Goal: Task Accomplishment & Management: Complete application form

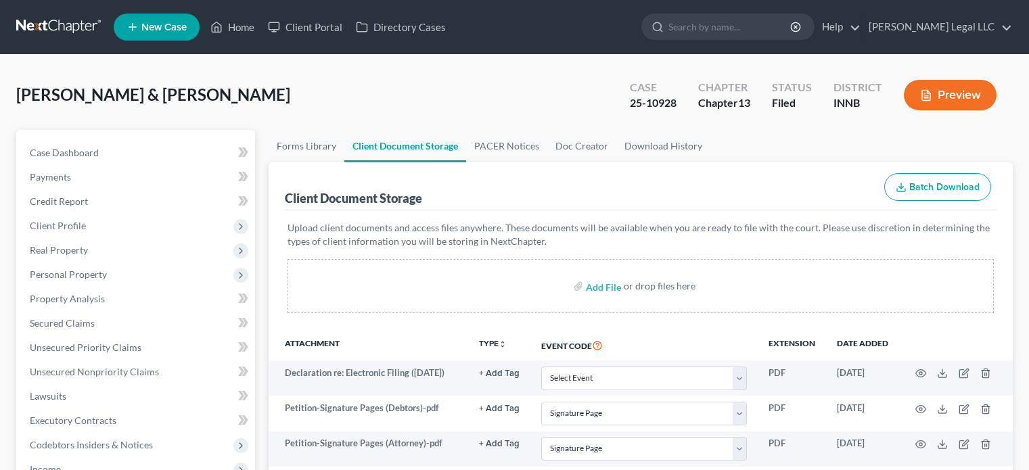
select select "8"
select select "0"
click at [225, 24] on link "Home" at bounding box center [233, 27] width 58 height 24
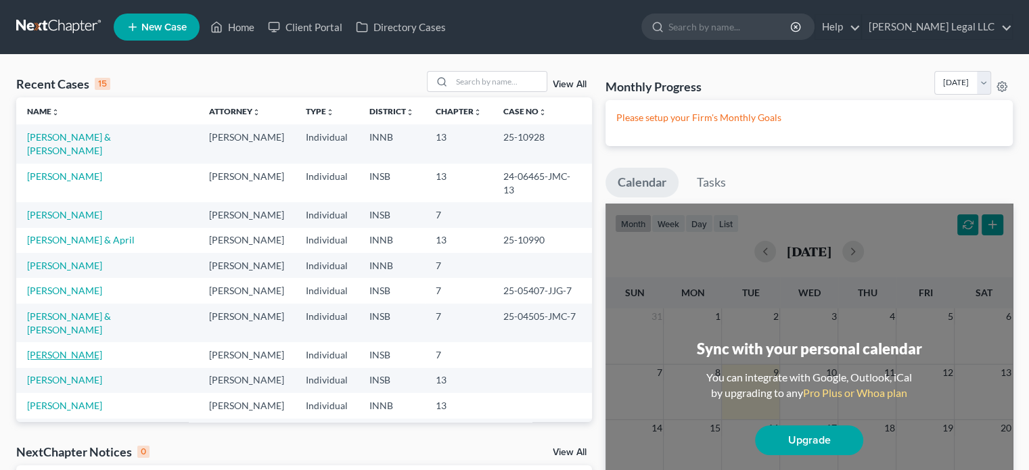
click at [49, 349] on link "[PERSON_NAME]" at bounding box center [64, 355] width 75 height 12
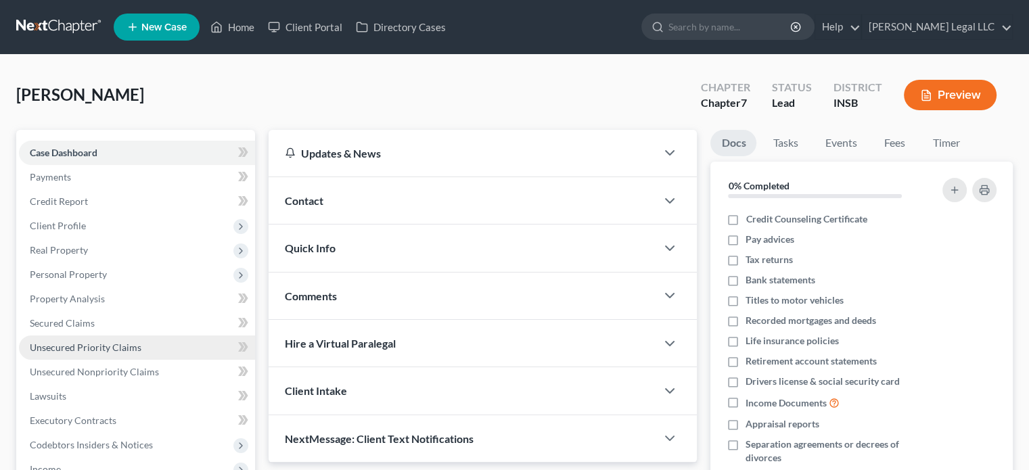
scroll to position [135, 0]
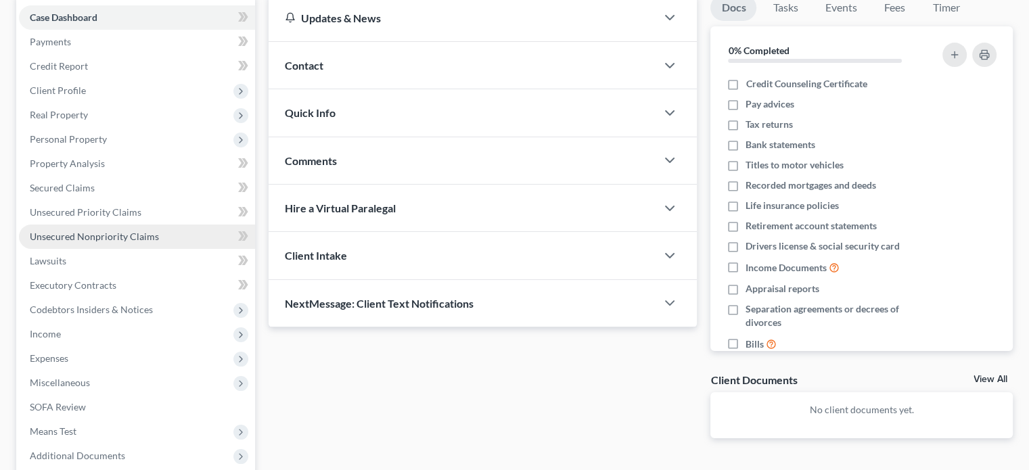
click at [97, 238] on span "Unsecured Nonpriority Claims" at bounding box center [94, 237] width 129 height 12
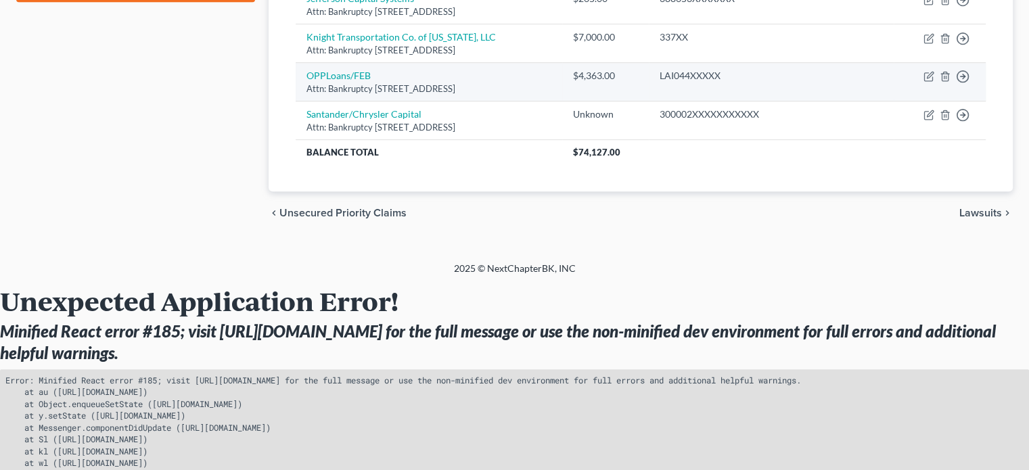
scroll to position [748, 0]
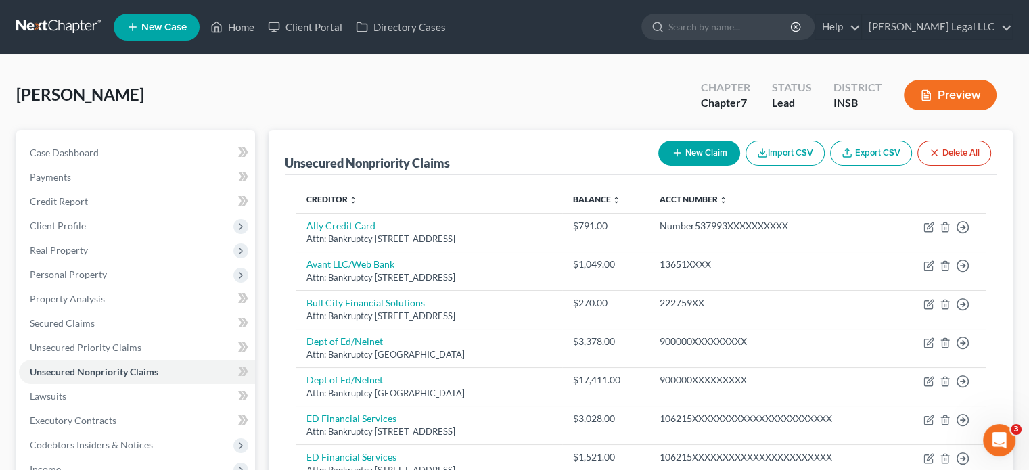
click at [704, 156] on button "New Claim" at bounding box center [699, 153] width 82 height 25
select select "0"
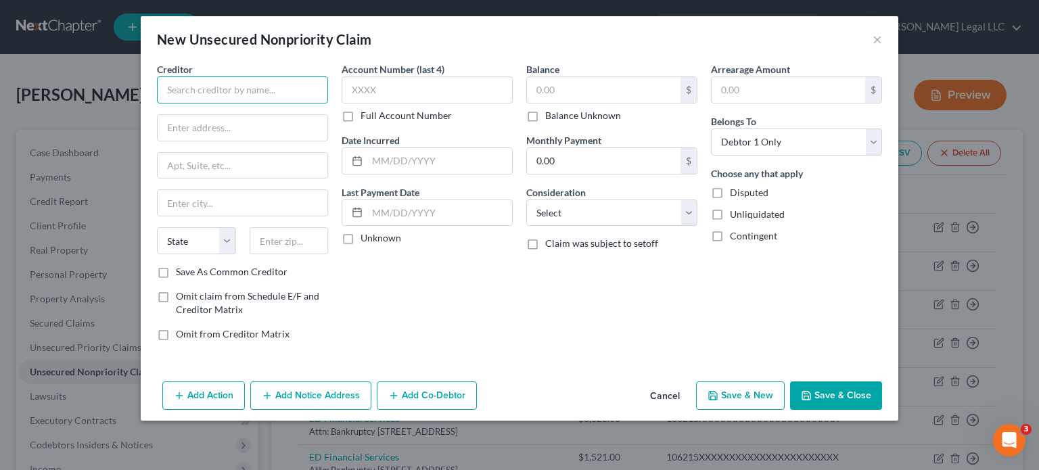
click at [275, 94] on input "text" at bounding box center [242, 89] width 171 height 27
click at [274, 94] on input "Hughesnet" at bounding box center [242, 89] width 171 height 27
type input "Hughesnet"
click at [189, 131] on input "text" at bounding box center [243, 128] width 170 height 26
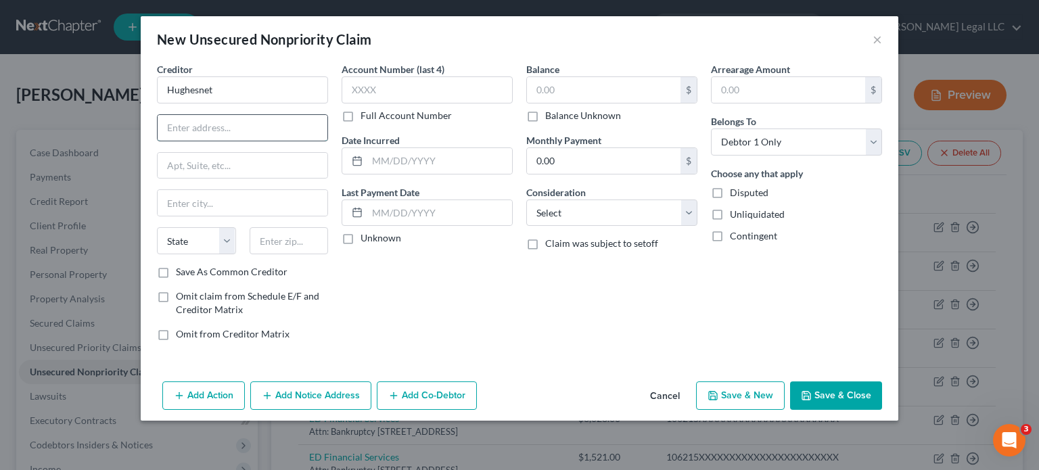
paste input "11717 Exploration Lane"
click at [198, 129] on input "11717 Exploration Lane" at bounding box center [243, 128] width 170 height 26
type input "11717 Exploration Lane"
click at [191, 163] on input "text" at bounding box center [243, 166] width 170 height 26
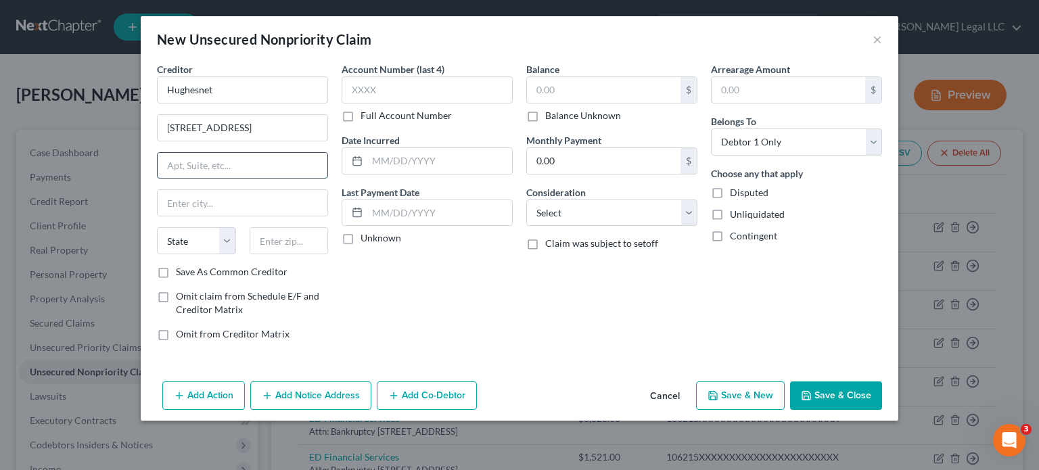
paste input "11717 Exploration Lane"
type input "11717 Exploration Lane"
click at [203, 137] on input "11717 Exploration Lane" at bounding box center [243, 128] width 170 height 26
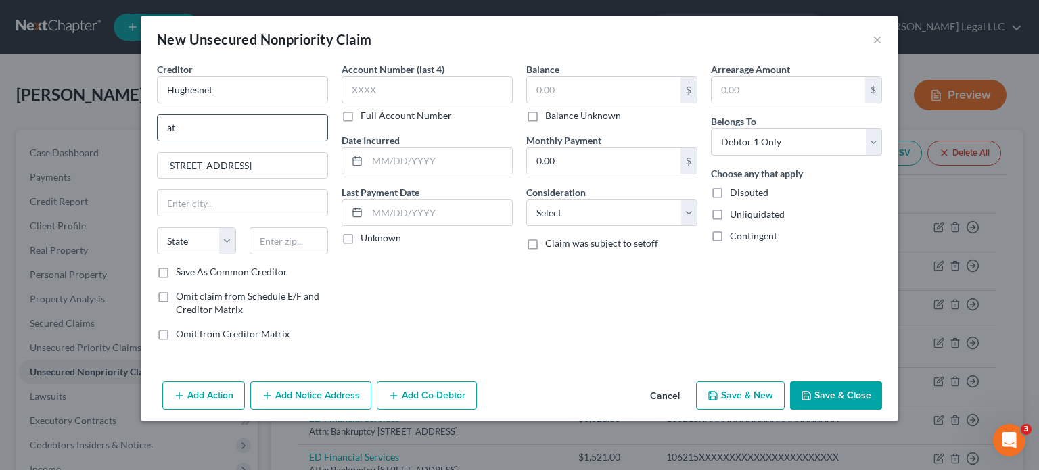
type input "Attn: Bankruptcy"
click at [287, 243] on input "text" at bounding box center [289, 240] width 79 height 27
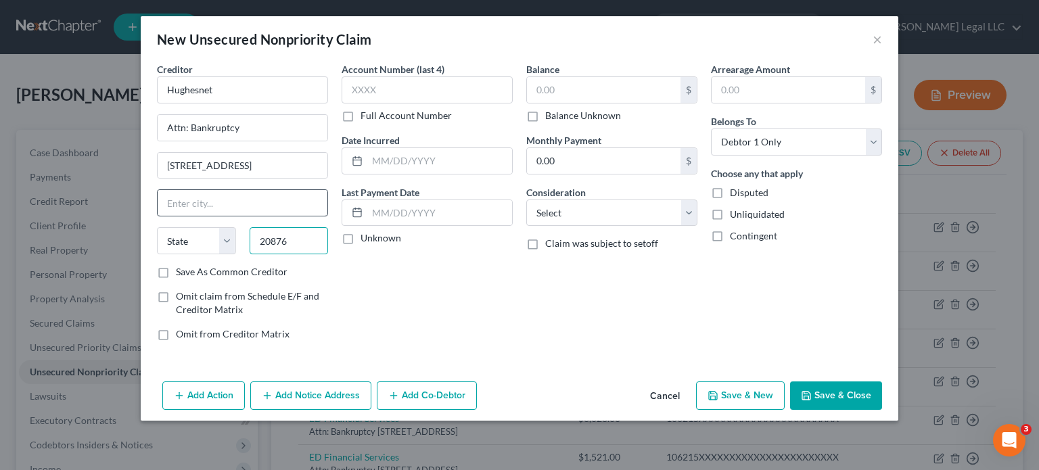
type input "20876"
click at [284, 209] on input "text" at bounding box center [243, 203] width 170 height 26
click at [432, 293] on div "Account Number (last 4) Full Account Number Date Incurred Last Payment Date Unk…" at bounding box center [427, 207] width 185 height 290
type input "Germantown"
select select "21"
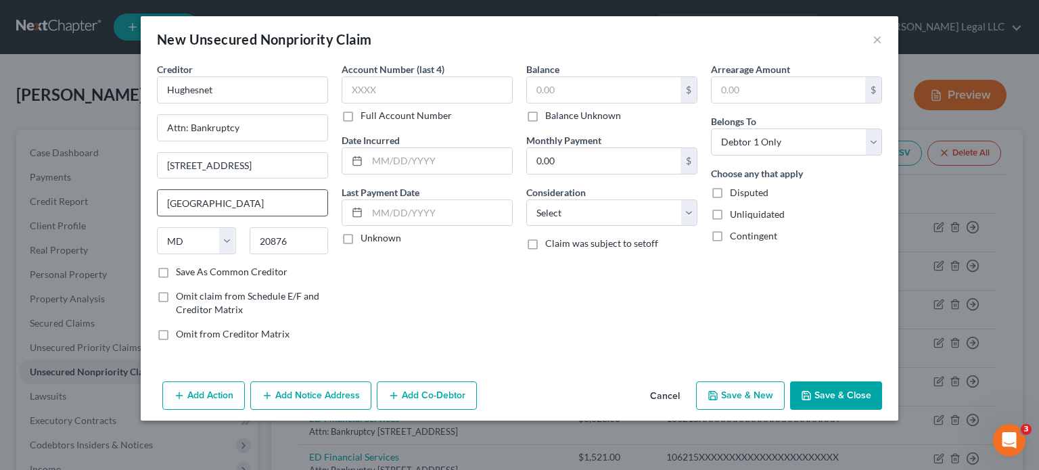
click at [293, 205] on input "Germantown" at bounding box center [243, 203] width 170 height 26
drag, startPoint x: 413, startPoint y: 91, endPoint x: 574, endPoint y: 91, distance: 161.0
click at [413, 91] on input "text" at bounding box center [427, 89] width 171 height 27
click at [574, 91] on input "text" at bounding box center [604, 90] width 154 height 26
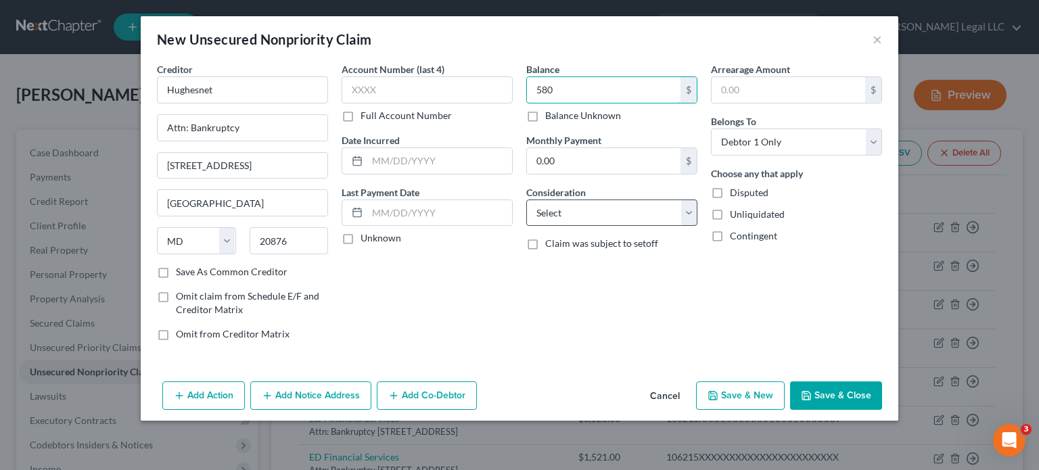
type input "580"
click at [580, 216] on select "Select Cable / Satellite Services Collection Agency Credit Card Debt Debt Couns…" at bounding box center [611, 213] width 171 height 27
drag, startPoint x: 597, startPoint y: 217, endPoint x: 600, endPoint y: 202, distance: 14.4
click at [597, 217] on select "Select Cable / Satellite Services Collection Agency Credit Card Debt Debt Couns…" at bounding box center [611, 213] width 171 height 27
select select "19"
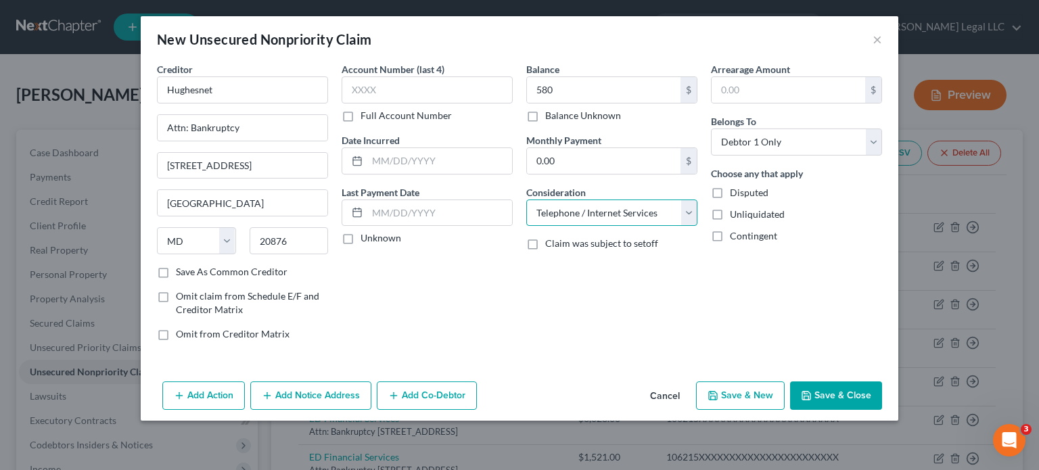
click at [526, 200] on select "Select Cable / Satellite Services Collection Agency Credit Card Debt Debt Couns…" at bounding box center [611, 213] width 171 height 27
click at [837, 390] on button "Save & Close" at bounding box center [836, 396] width 92 height 28
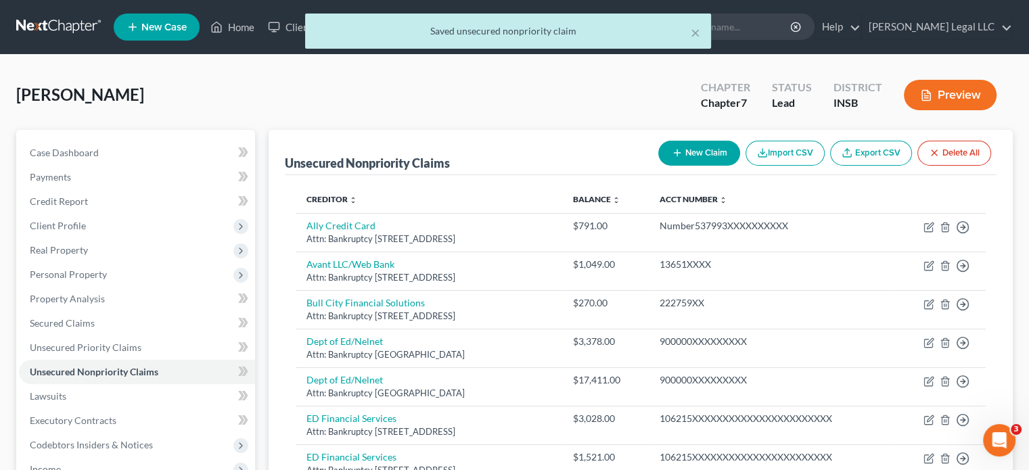
click at [682, 159] on button "New Claim" at bounding box center [699, 153] width 82 height 25
select select "0"
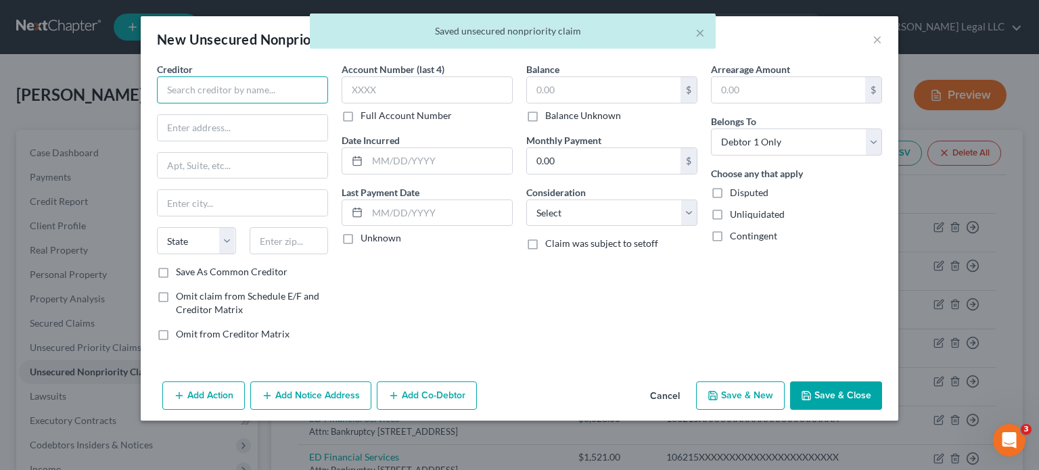
click at [222, 92] on input "text" at bounding box center [242, 89] width 171 height 27
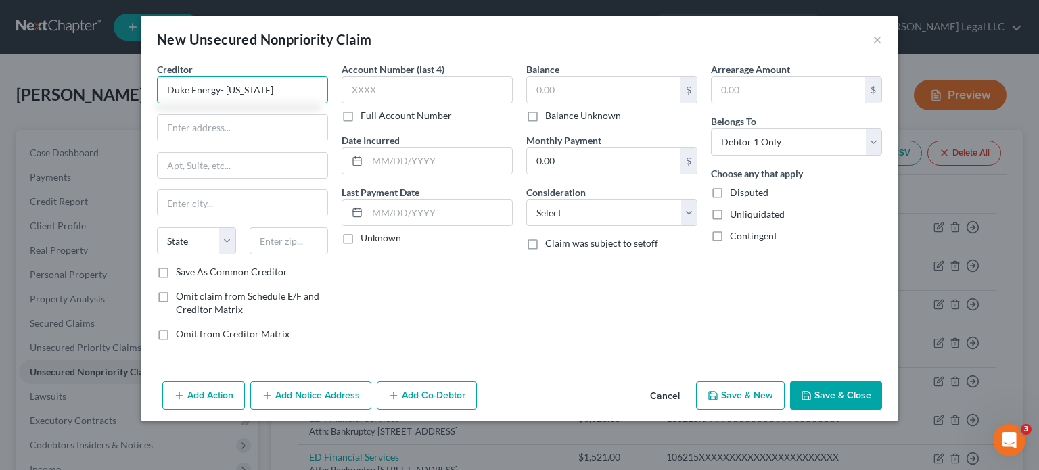
type input "Duke Energy- Florida"
type input "Attn: Bankruptcy"
click at [222, 92] on input "Duke Energy- Florida" at bounding box center [242, 89] width 171 height 27
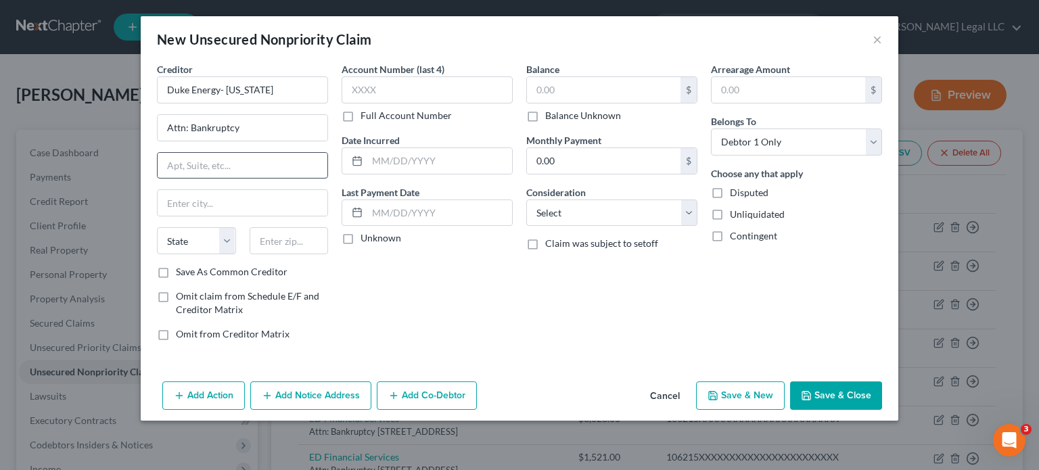
click at [222, 172] on input "text" at bounding box center [243, 166] width 170 height 26
type input "PO Box 1094"
paste input "28201"
type input "28201"
drag, startPoint x: 225, startPoint y: 205, endPoint x: 263, endPoint y: 213, distance: 39.4
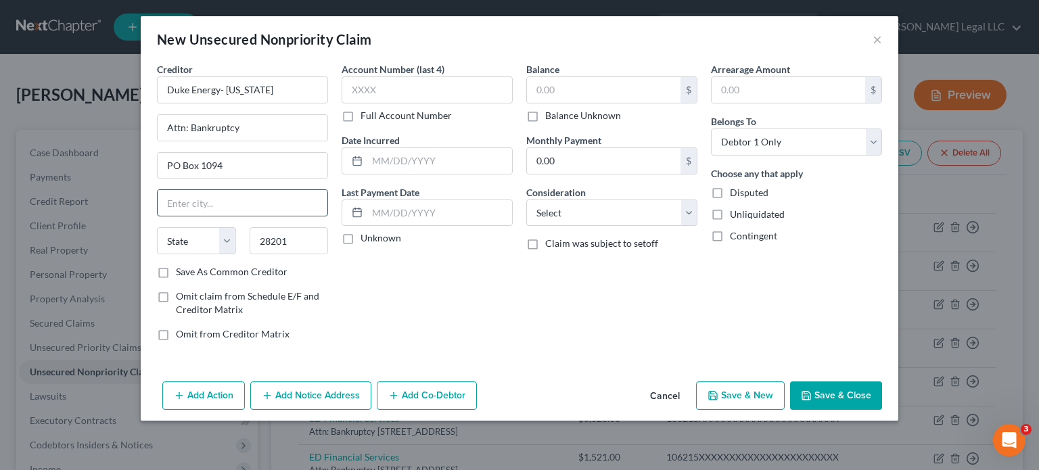
click at [225, 205] on input "text" at bounding box center [243, 203] width 170 height 26
click at [452, 297] on div "Account Number (last 4) Full Account Number Date Incurred Last Payment Date Unk…" at bounding box center [427, 207] width 185 height 290
type input "Charlotte"
select select "28"
click at [561, 92] on input "text" at bounding box center [604, 90] width 154 height 26
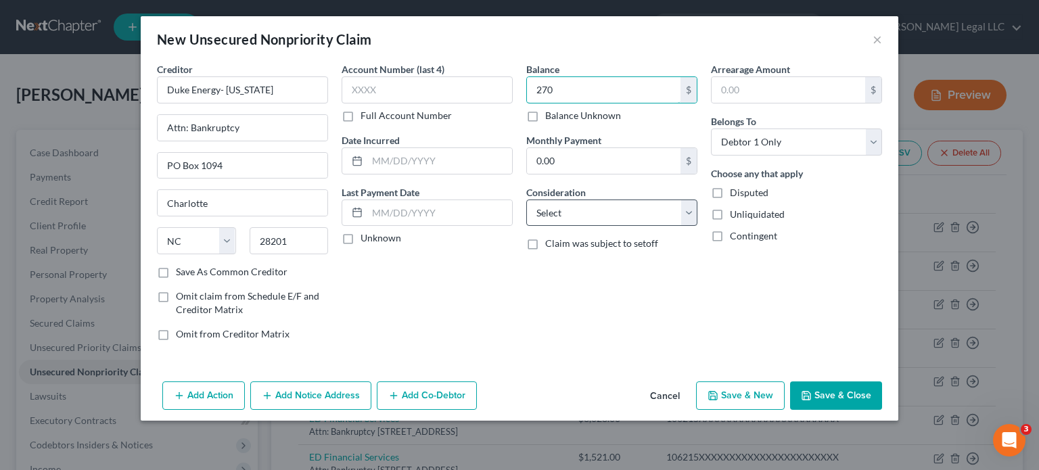
type input "270"
click at [611, 210] on select "Select Cable / Satellite Services Collection Agency Credit Card Debt Debt Couns…" at bounding box center [611, 213] width 171 height 27
select select "20"
click at [526, 200] on select "Select Cable / Satellite Services Collection Agency Credit Card Debt Debt Couns…" at bounding box center [611, 213] width 171 height 27
click at [831, 394] on button "Save & Close" at bounding box center [836, 396] width 92 height 28
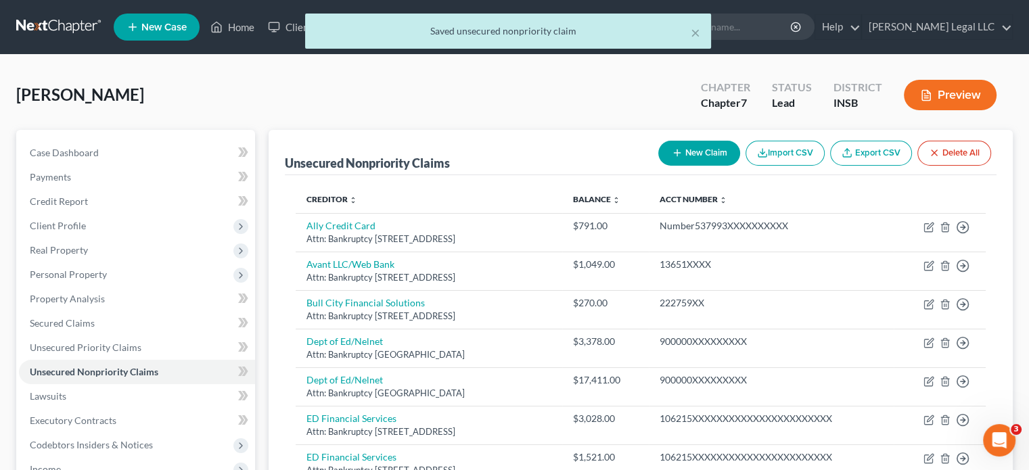
click at [694, 156] on button "New Claim" at bounding box center [699, 153] width 82 height 25
select select "0"
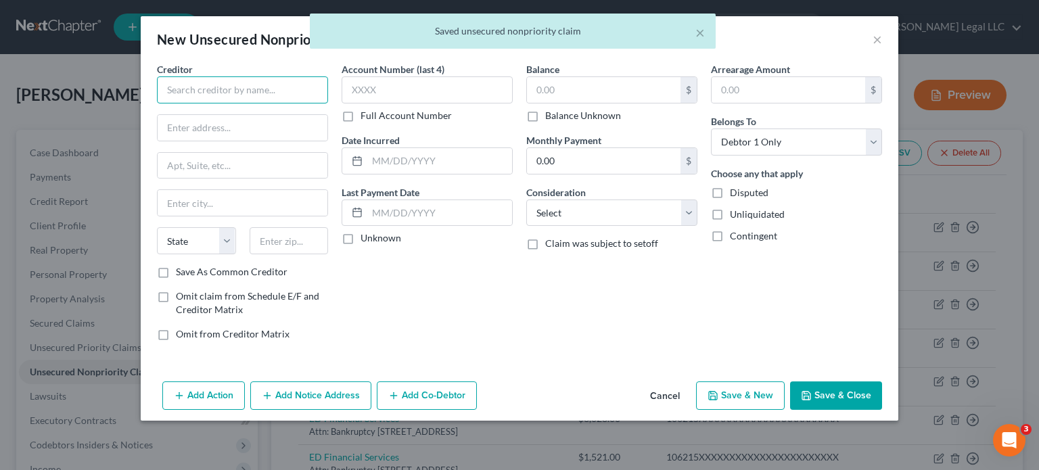
click at [245, 95] on input "text" at bounding box center [242, 89] width 171 height 27
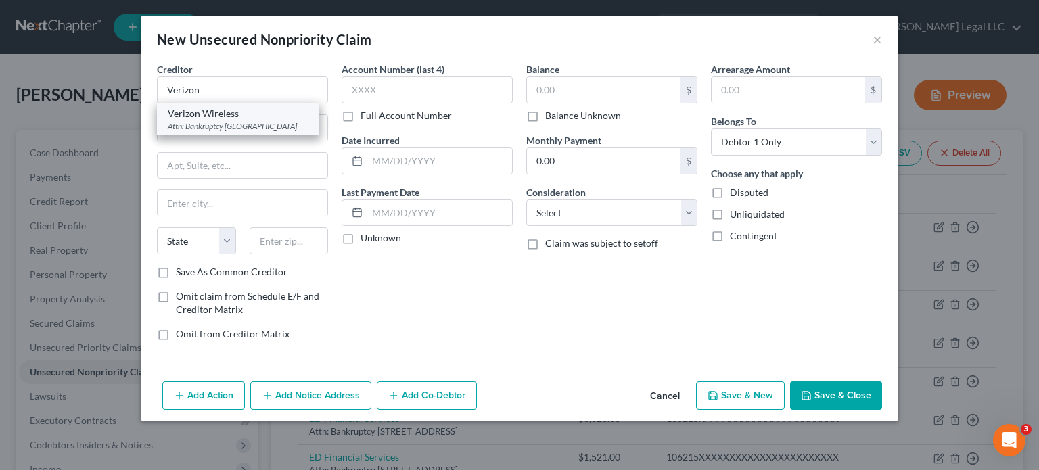
click at [244, 120] on div "Attn: Bankruptcy PO Box 650051, Dallas, TX 75265" at bounding box center [238, 126] width 141 height 12
type input "Verizon Wireless"
type input "Attn: Bankruptcy"
type input "PO Box 650051"
type input "Dallas"
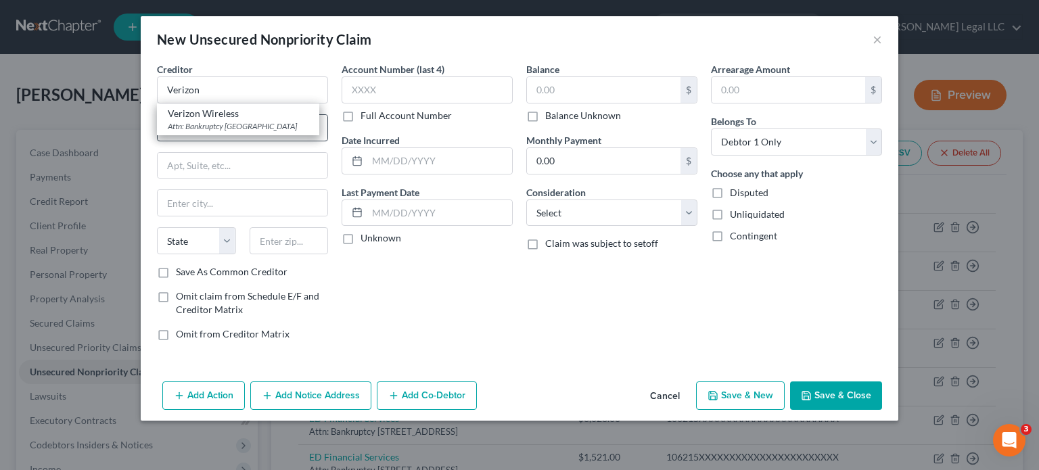
select select "45"
type input "75265"
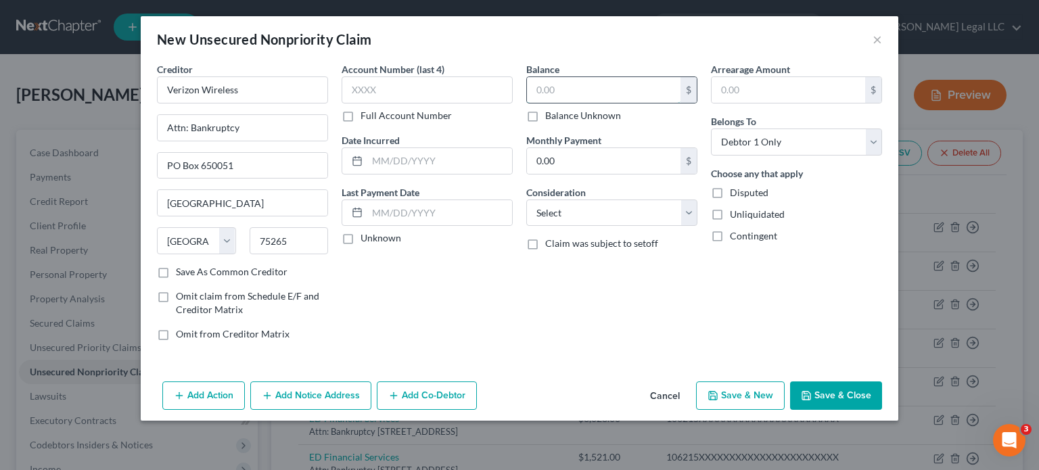
click at [556, 90] on input "text" at bounding box center [604, 90] width 154 height 26
type input "260"
click at [623, 219] on select "Select Cable / Satellite Services Collection Agency Credit Card Debt Debt Couns…" at bounding box center [611, 213] width 171 height 27
select select "19"
click at [526, 200] on select "Select Cable / Satellite Services Collection Agency Credit Card Debt Debt Couns…" at bounding box center [611, 213] width 171 height 27
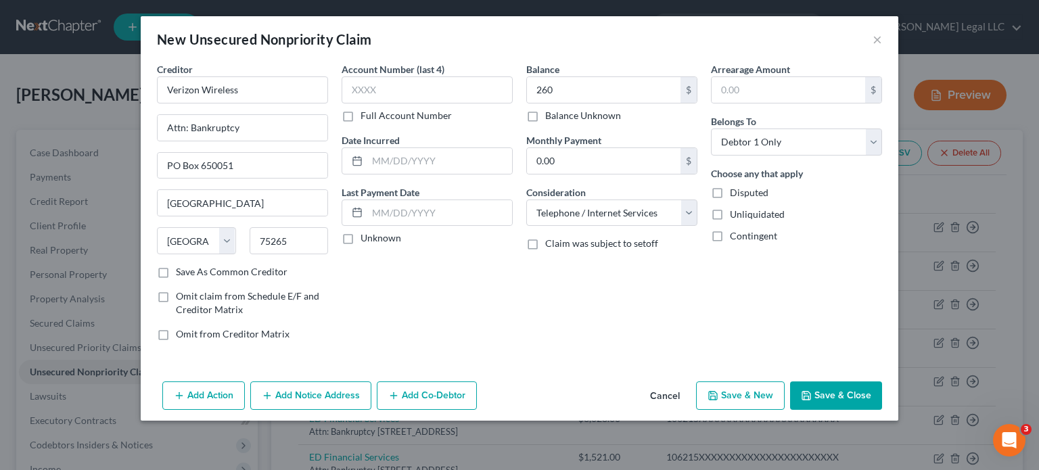
click at [734, 392] on button "Save & New" at bounding box center [740, 396] width 89 height 28
select select "0"
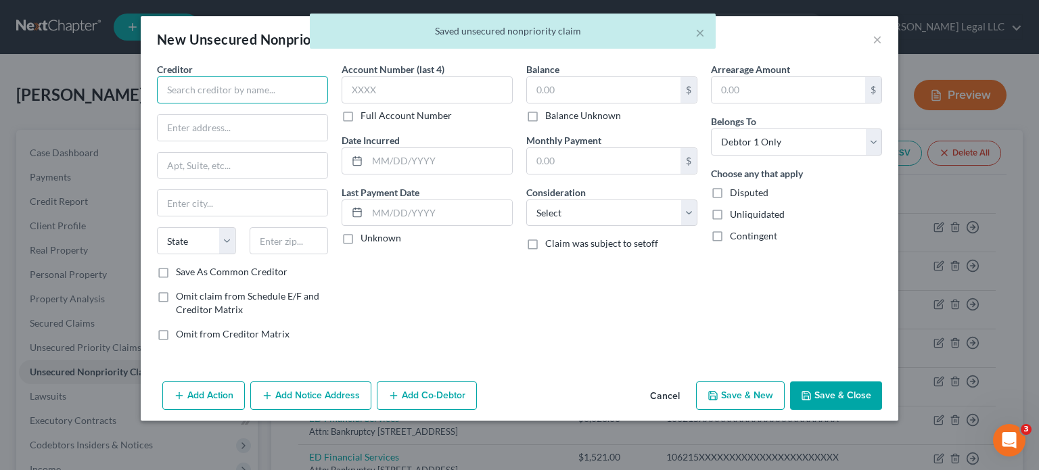
click at [215, 83] on input "text" at bounding box center [242, 89] width 171 height 27
type input "Craig Properties"
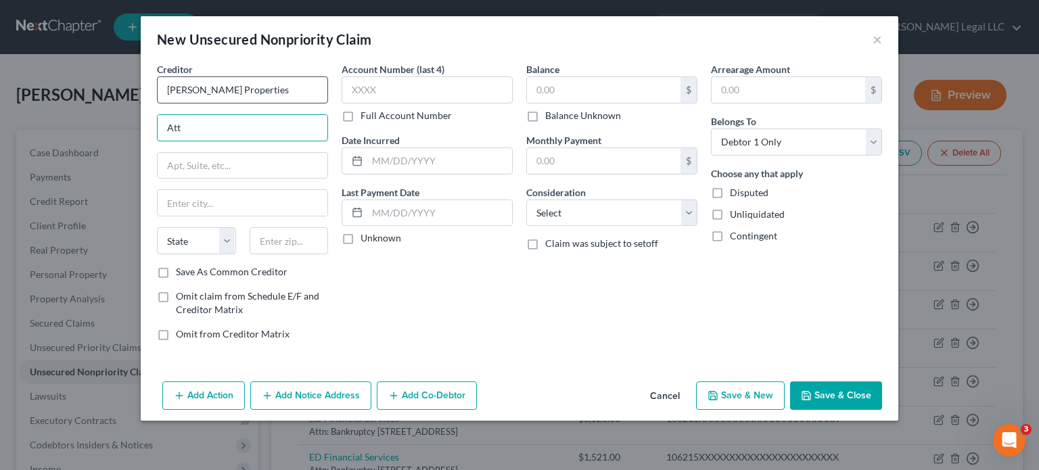
type input "Attn: Bankruptcy"
drag, startPoint x: 268, startPoint y: 238, endPoint x: 258, endPoint y: 219, distance: 21.5
click at [268, 238] on input "text" at bounding box center [289, 240] width 79 height 27
click at [219, 171] on input "text" at bounding box center [243, 166] width 170 height 26
paste input "1405 1st Ave N"
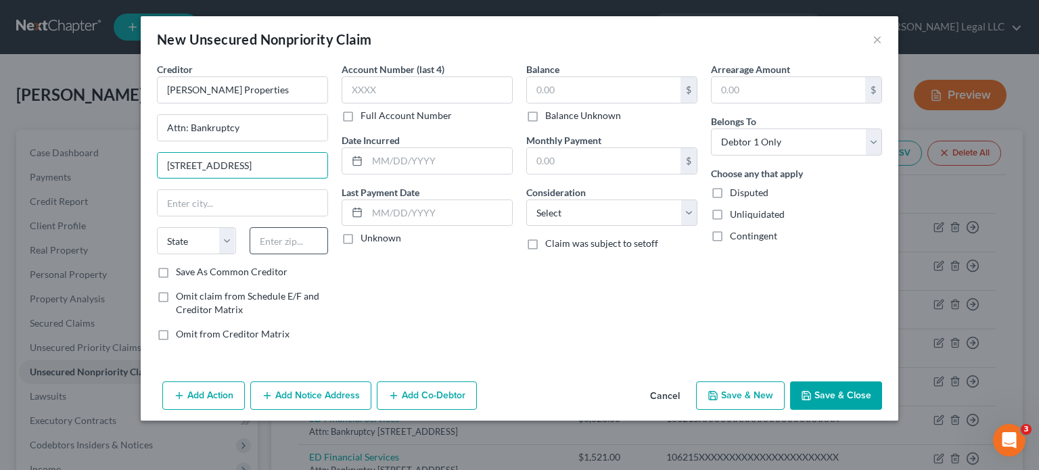
type input "1405 1st Ave N"
click at [295, 242] on input "text" at bounding box center [289, 240] width 79 height 27
type input "58102"
click at [465, 315] on div "Account Number (last 4) Full Account Number Date Incurred Last Payment Date Unk…" at bounding box center [427, 207] width 185 height 290
type input "Fargo"
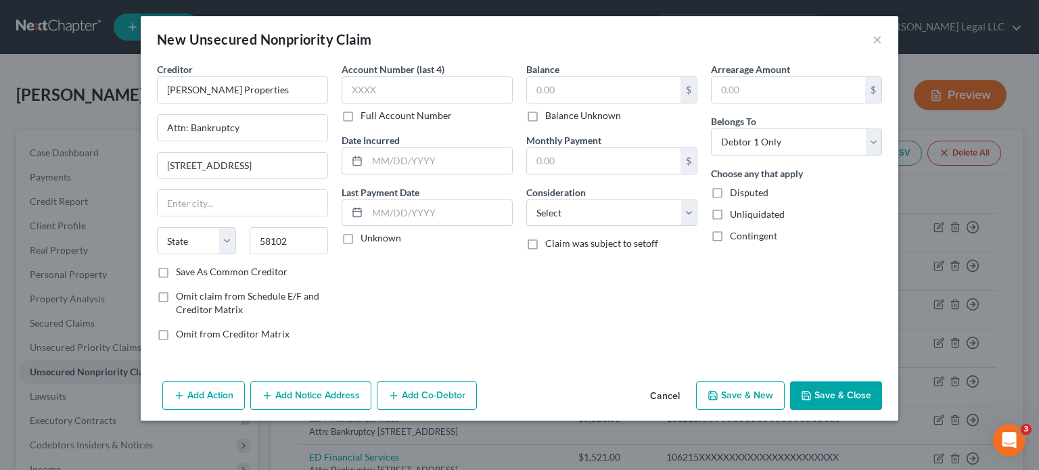
select select "29"
click at [568, 97] on input "text" at bounding box center [604, 90] width 154 height 26
type input "2,000"
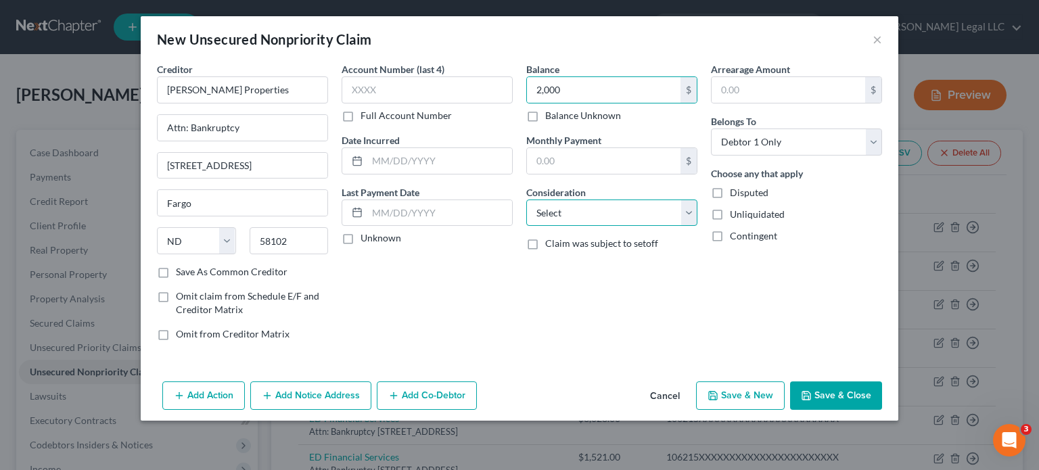
click at [586, 206] on select "Select Cable / Satellite Services Collection Agency Credit Card Debt Debt Couns…" at bounding box center [611, 213] width 171 height 27
select select "14"
click at [526, 200] on select "Select Cable / Satellite Services Collection Agency Credit Card Debt Debt Couns…" at bounding box center [611, 213] width 171 height 27
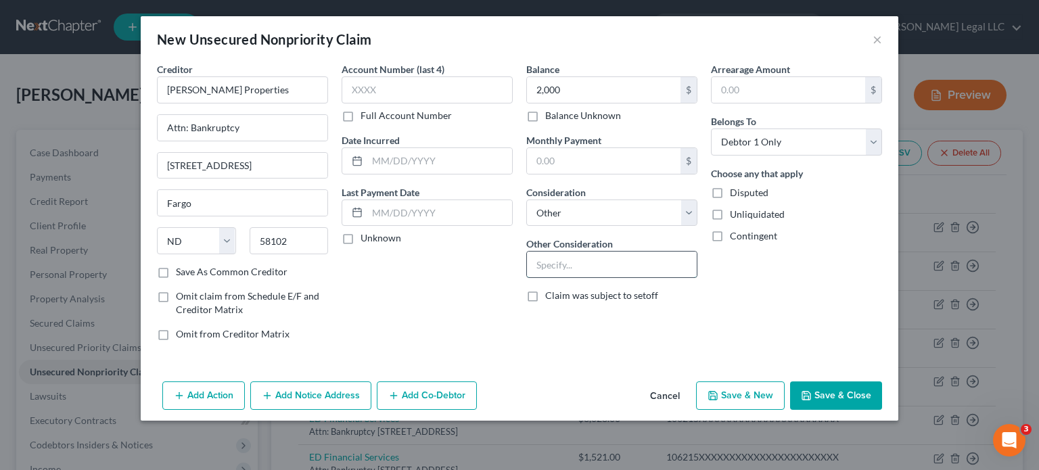
click at [573, 259] on input "text" at bounding box center [612, 265] width 170 height 26
type input "Previous lease"
click at [474, 338] on div "Account Number (last 4) Full Account Number Date Incurred Last Payment Date Unk…" at bounding box center [427, 207] width 185 height 290
click at [830, 394] on button "Save & Close" at bounding box center [836, 396] width 92 height 28
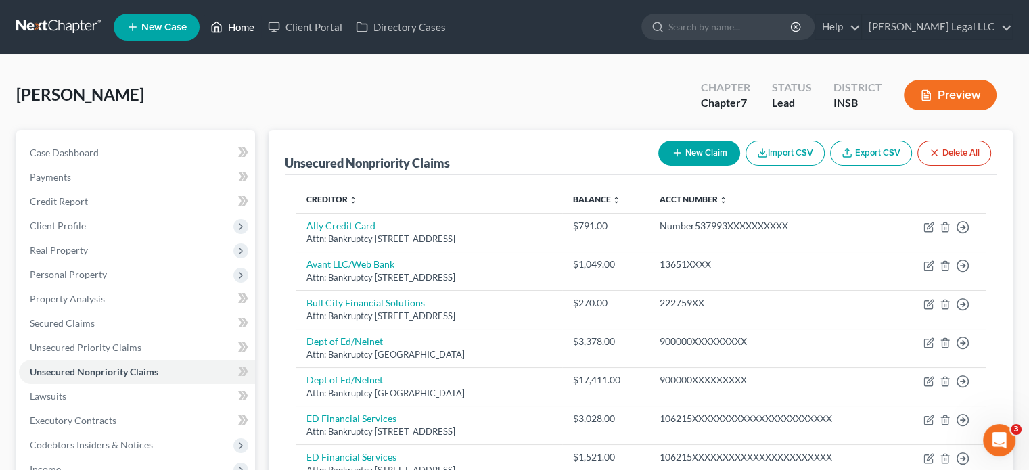
click at [217, 28] on icon at bounding box center [216, 27] width 12 height 16
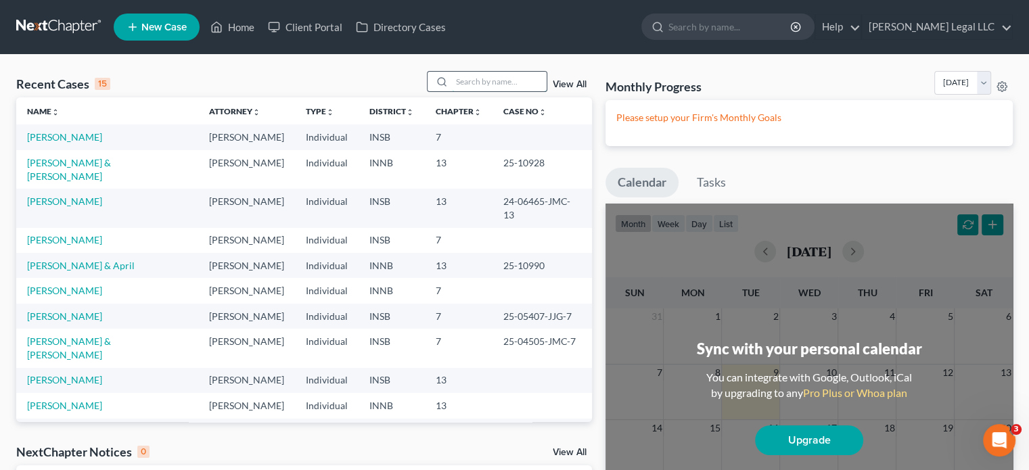
click at [470, 72] on input "search" at bounding box center [499, 82] width 95 height 20
type input "mcculley"
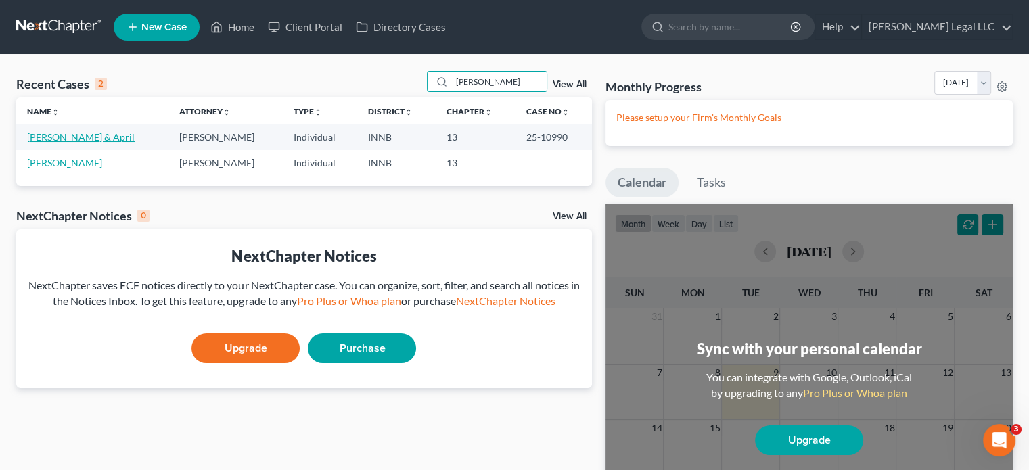
click at [87, 132] on link "[PERSON_NAME] & April" at bounding box center [81, 137] width 108 height 12
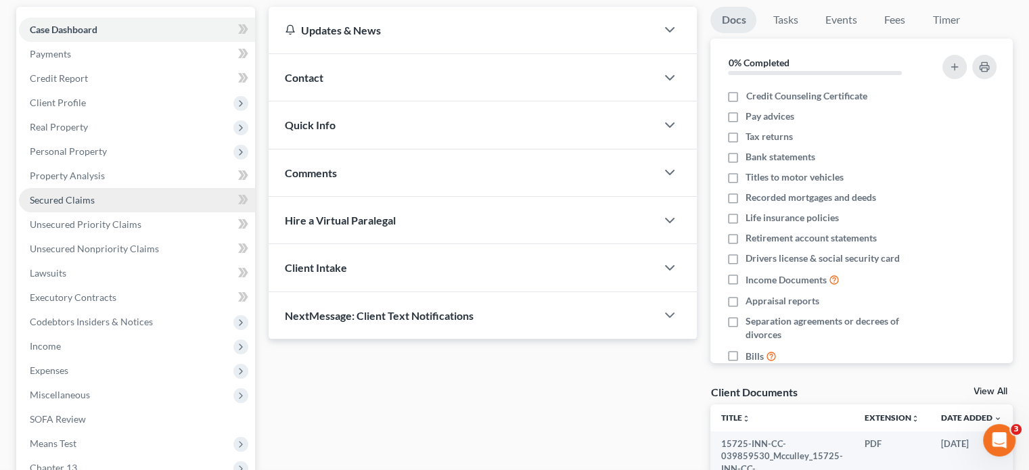
scroll to position [135, 0]
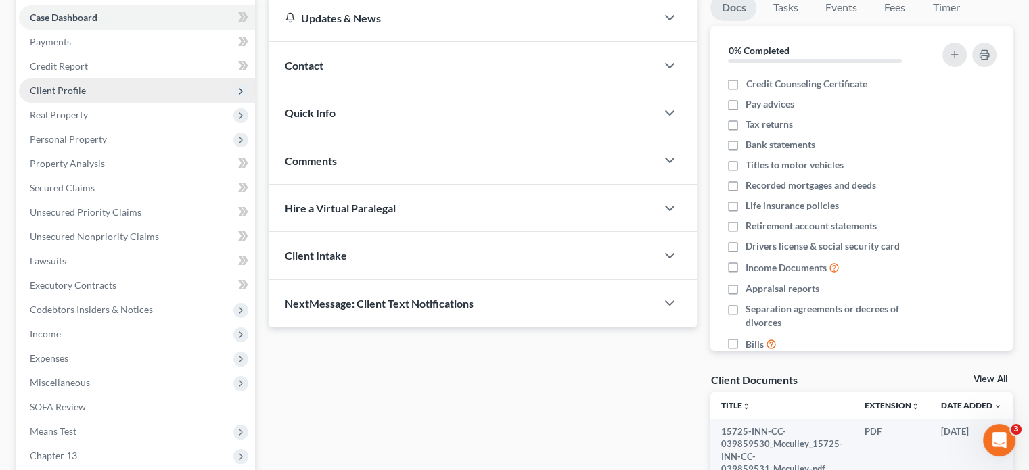
click at [68, 93] on span "Client Profile" at bounding box center [58, 91] width 56 height 12
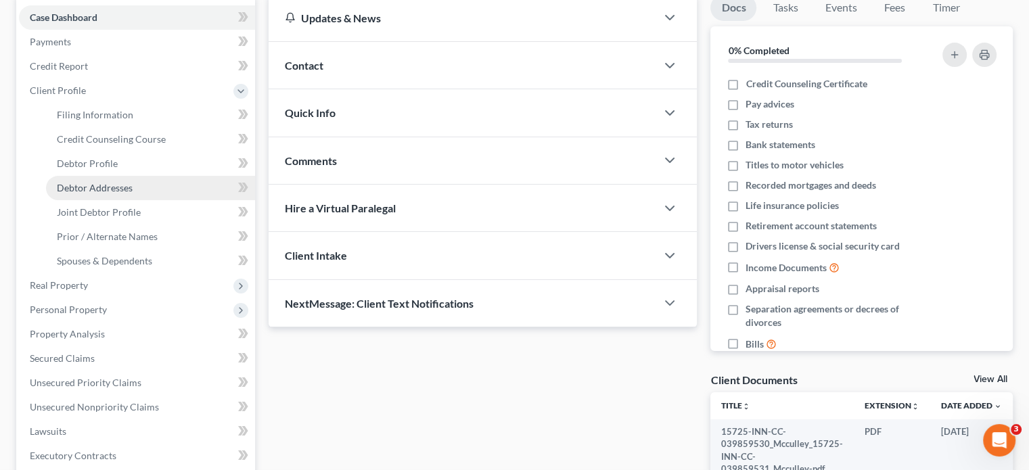
click at [74, 191] on span "Debtor Addresses" at bounding box center [95, 188] width 76 height 12
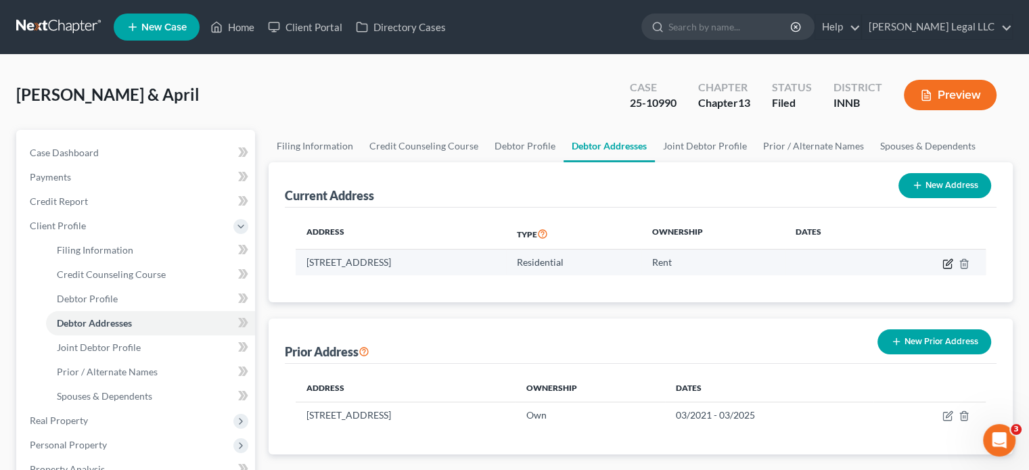
click at [945, 263] on icon "button" at bounding box center [948, 263] width 11 height 11
select select "15"
select select "0"
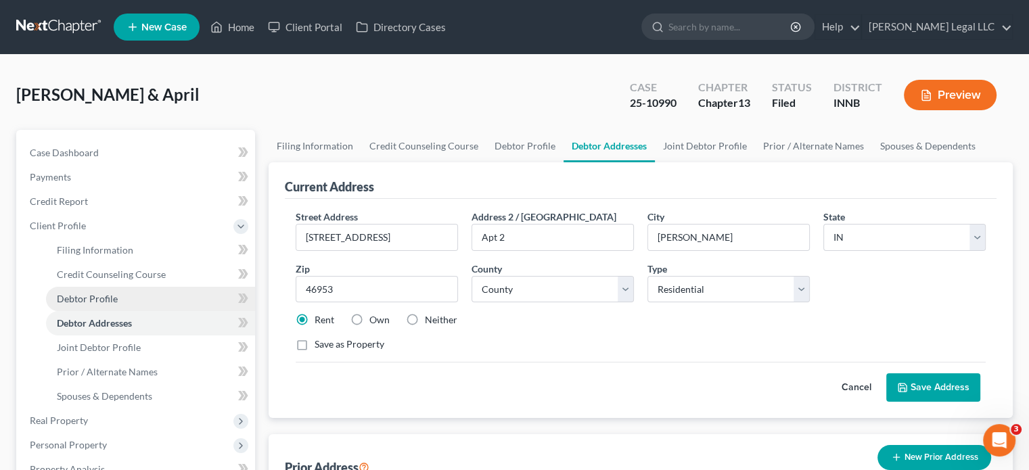
click at [92, 293] on span "Debtor Profile" at bounding box center [87, 299] width 61 height 12
select select "1"
select select "2"
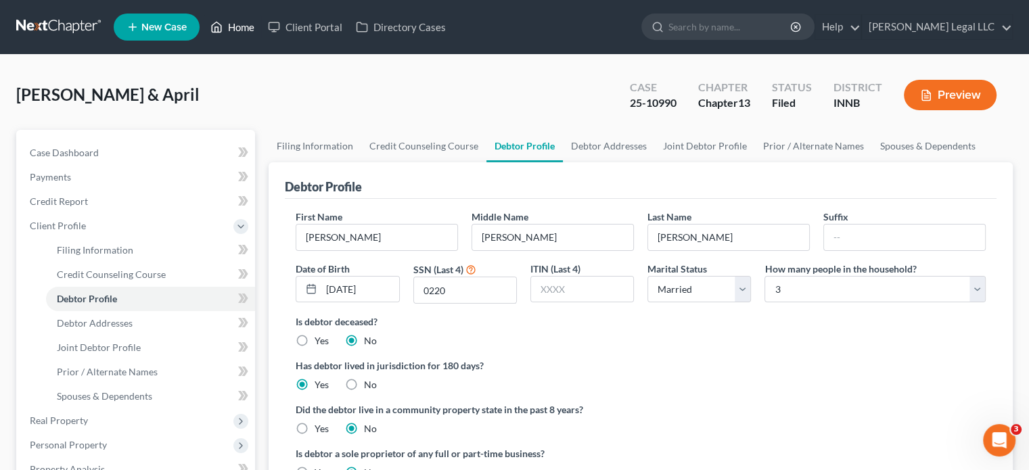
click at [225, 24] on link "Home" at bounding box center [233, 27] width 58 height 24
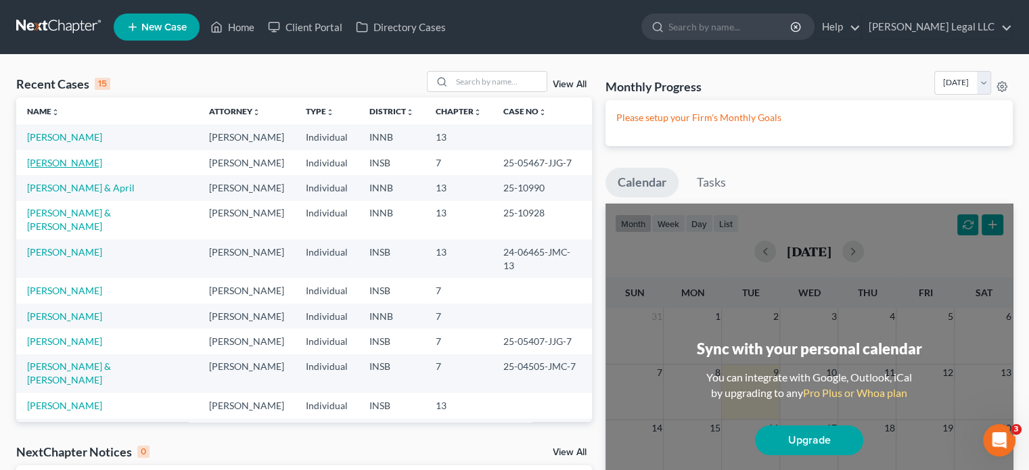
click at [73, 162] on link "[PERSON_NAME]" at bounding box center [64, 163] width 75 height 12
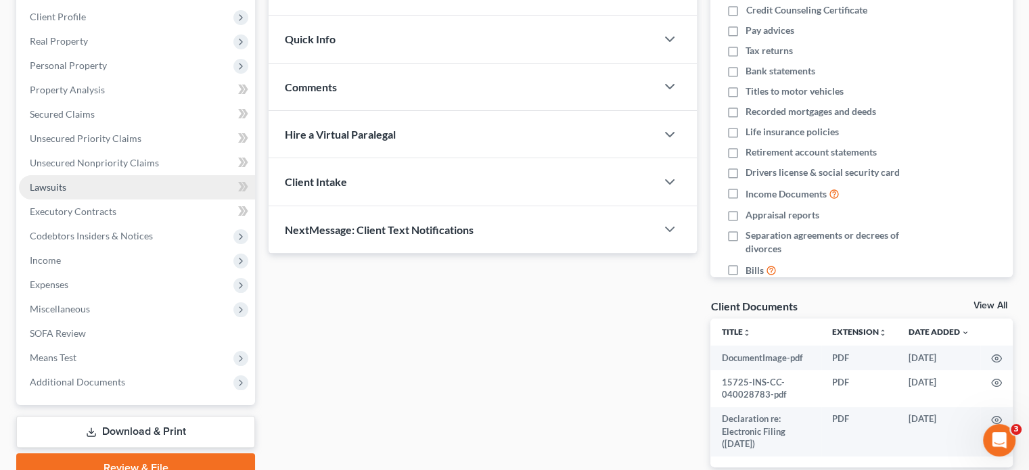
scroll to position [279, 0]
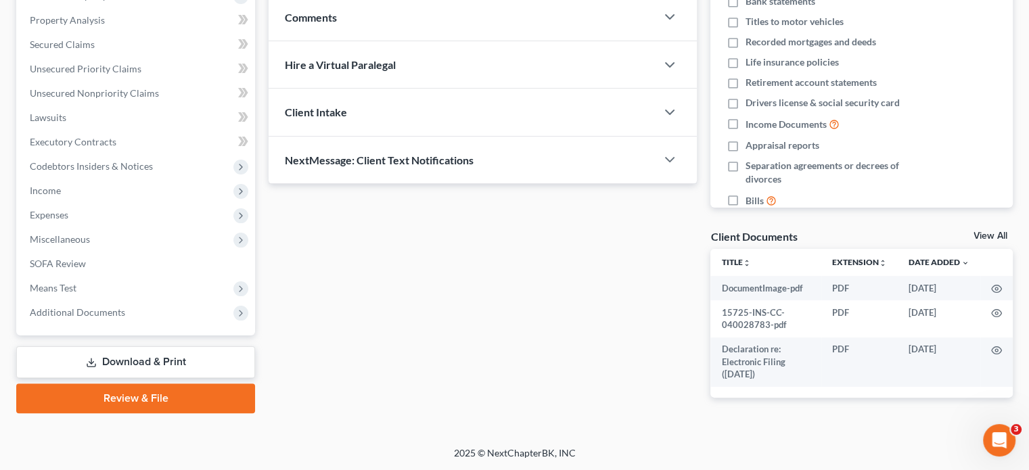
click at [66, 357] on link "Download & Print" at bounding box center [135, 362] width 239 height 32
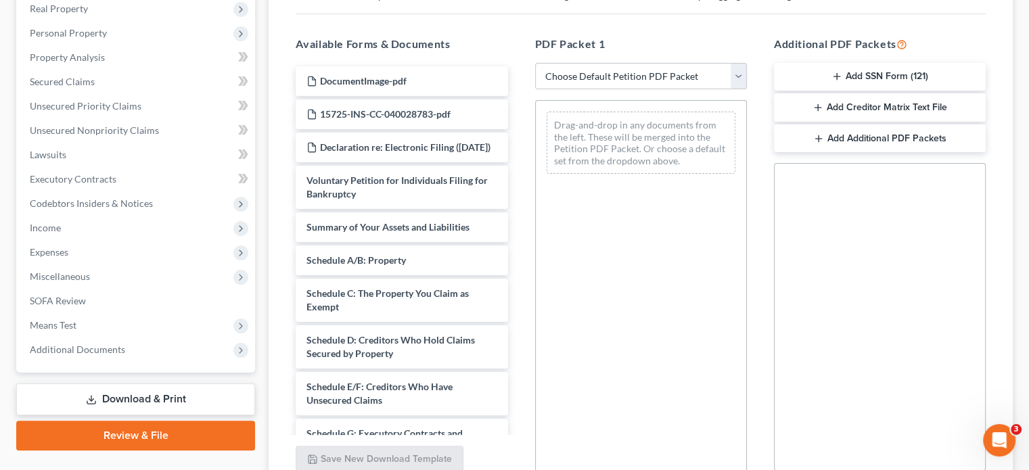
scroll to position [271, 0]
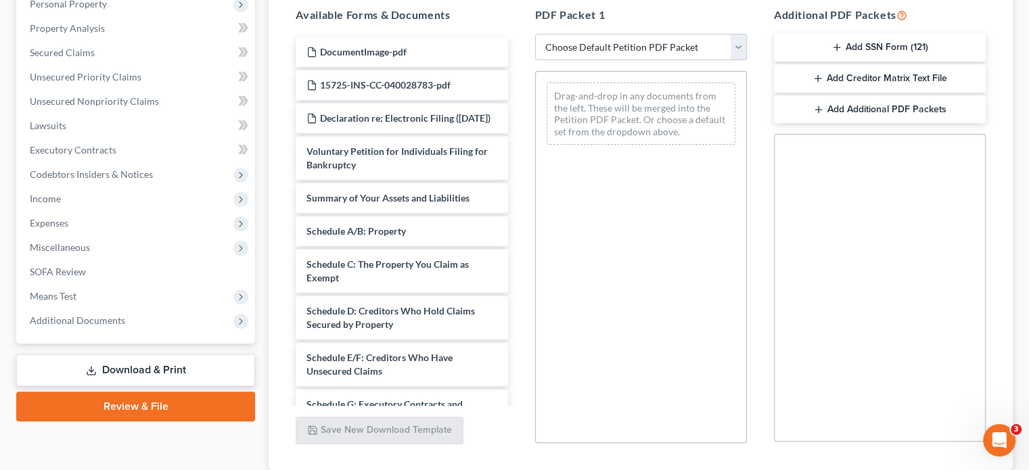
click at [849, 54] on button "Add SSN Form (121)" at bounding box center [880, 48] width 212 height 28
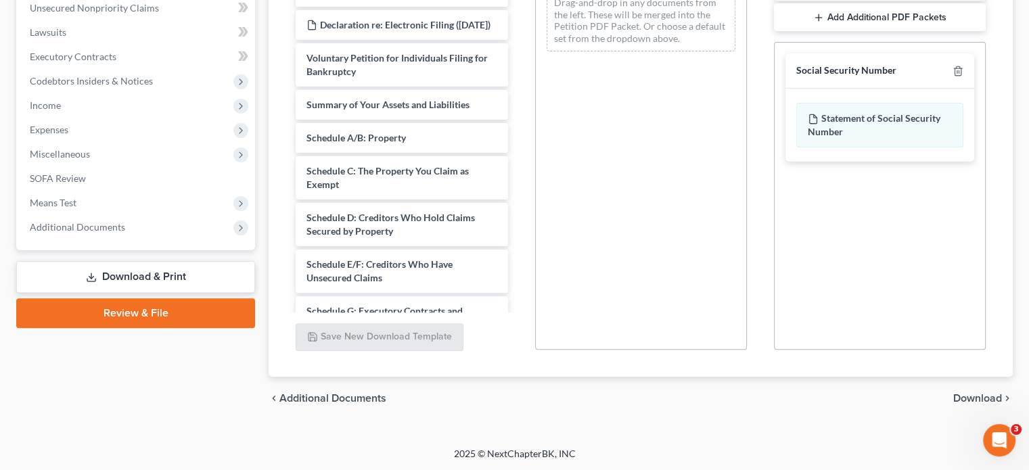
click at [983, 397] on span "Download" at bounding box center [977, 398] width 49 height 11
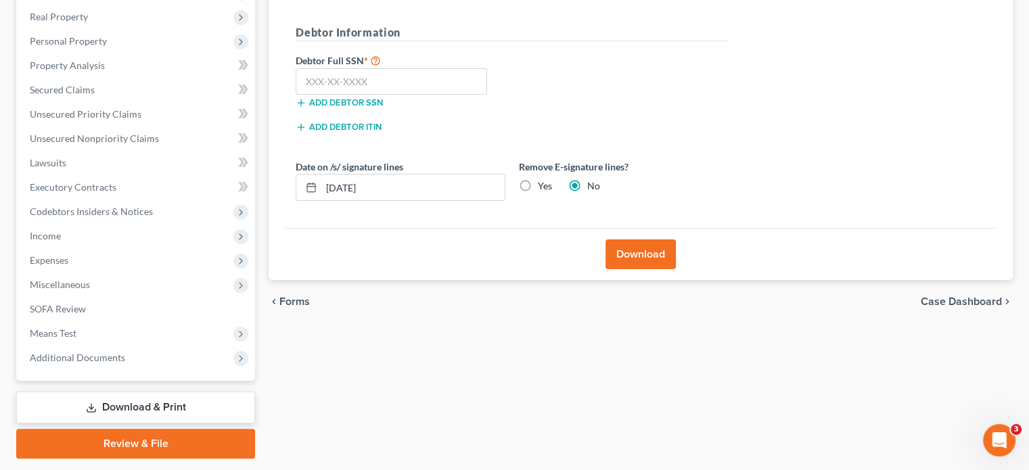
scroll to position [137, 0]
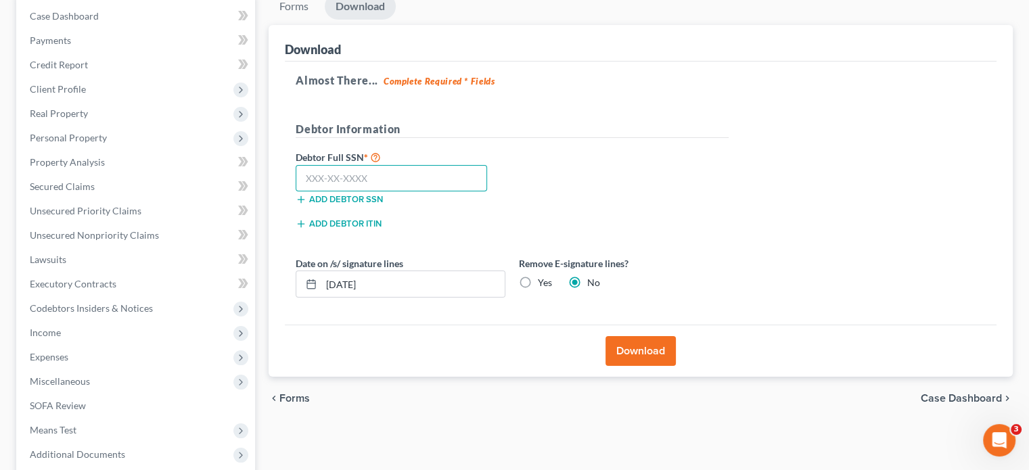
click at [354, 181] on input "text" at bounding box center [391, 178] width 191 height 27
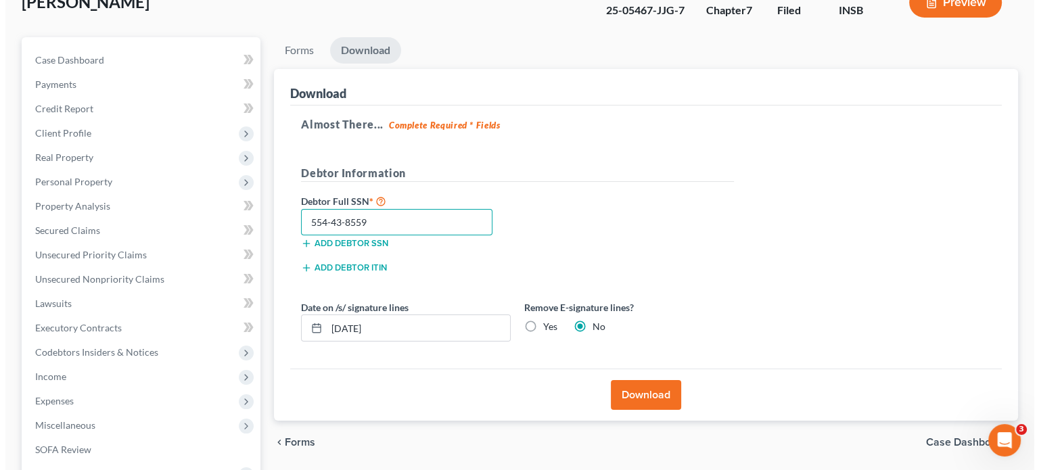
scroll to position [204, 0]
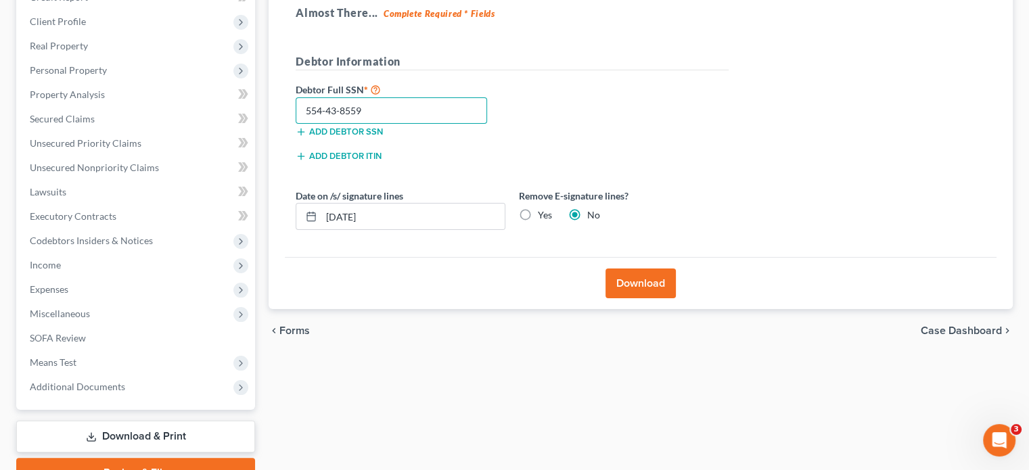
type input "554-43-8559"
click at [644, 280] on button "Download" at bounding box center [641, 284] width 70 height 30
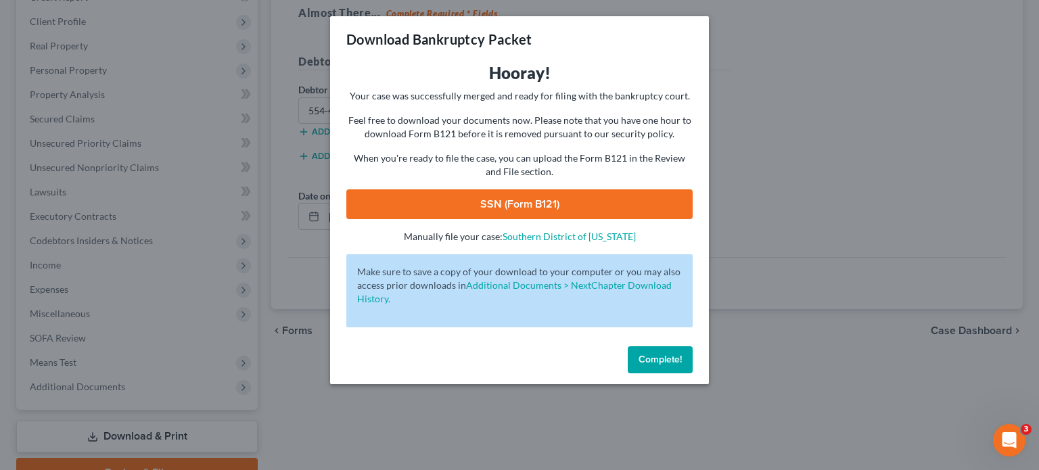
click at [417, 198] on link "SSN (Form B121)" at bounding box center [519, 204] width 346 height 30
click at [677, 361] on span "Complete!" at bounding box center [660, 360] width 43 height 12
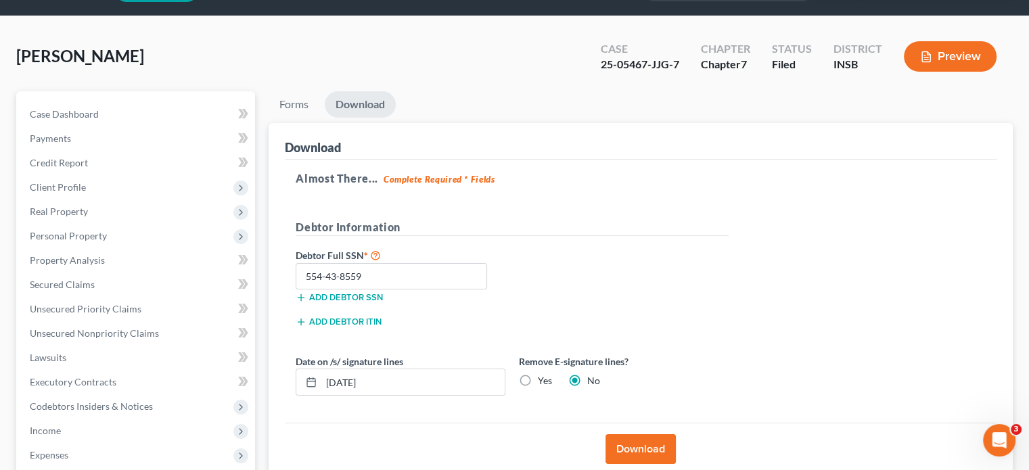
scroll to position [0, 0]
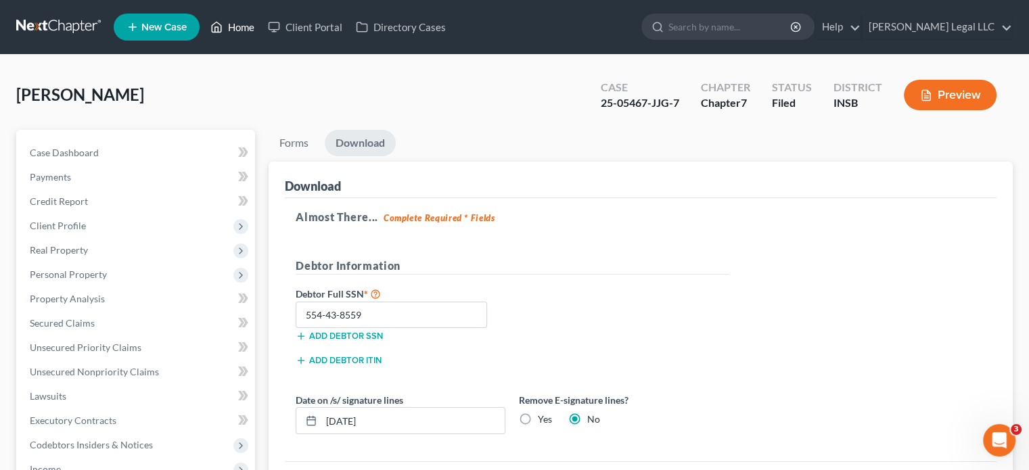
click at [227, 28] on link "Home" at bounding box center [233, 27] width 58 height 24
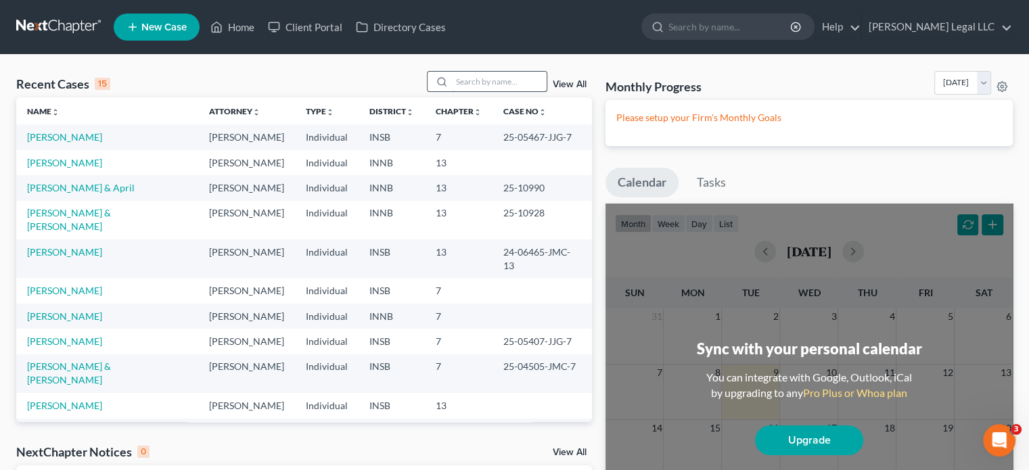
click at [520, 78] on input "search" at bounding box center [499, 82] width 95 height 20
click at [463, 79] on input "search" at bounding box center [499, 82] width 95 height 20
click at [560, 84] on link "View All" at bounding box center [570, 84] width 34 height 9
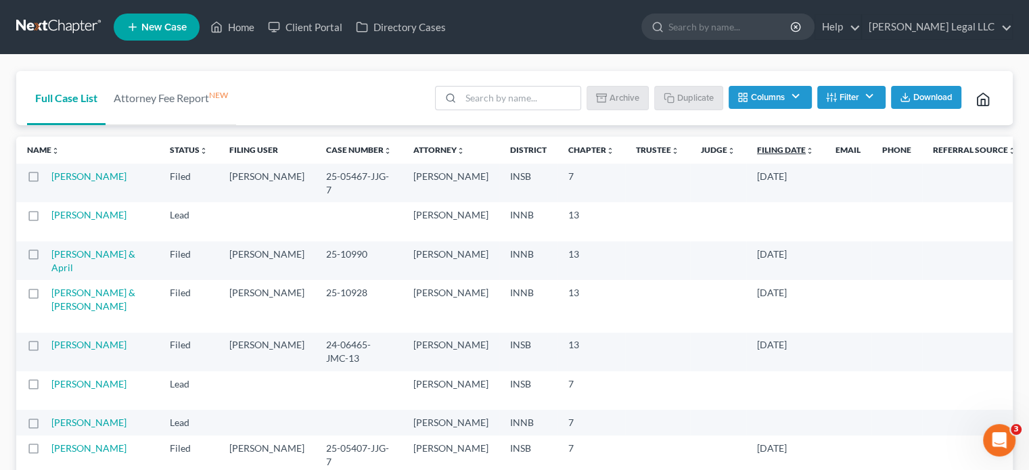
click at [757, 152] on link "Filing Date unfold_more expand_more expand_less" at bounding box center [785, 150] width 57 height 10
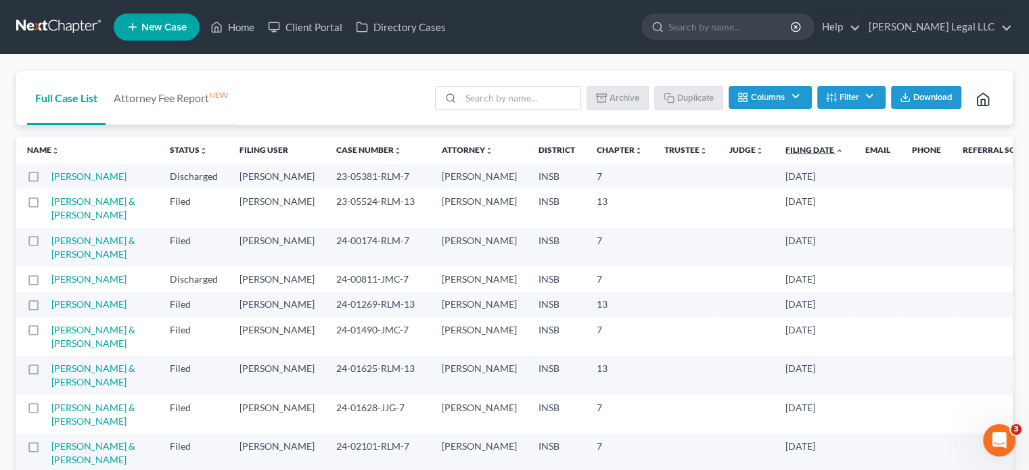
click at [786, 147] on link "Filing Date unfold_more expand_more expand_less" at bounding box center [815, 150] width 58 height 10
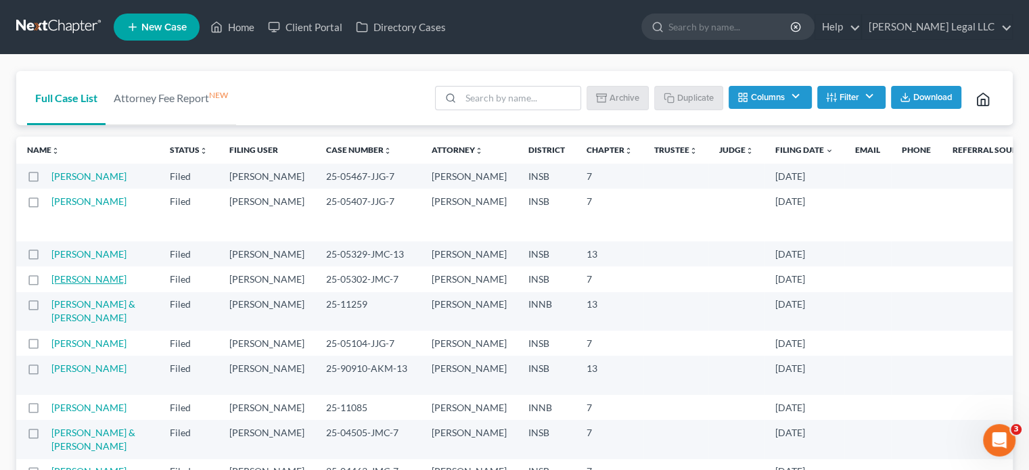
click at [62, 285] on link "[PERSON_NAME]" at bounding box center [88, 279] width 75 height 12
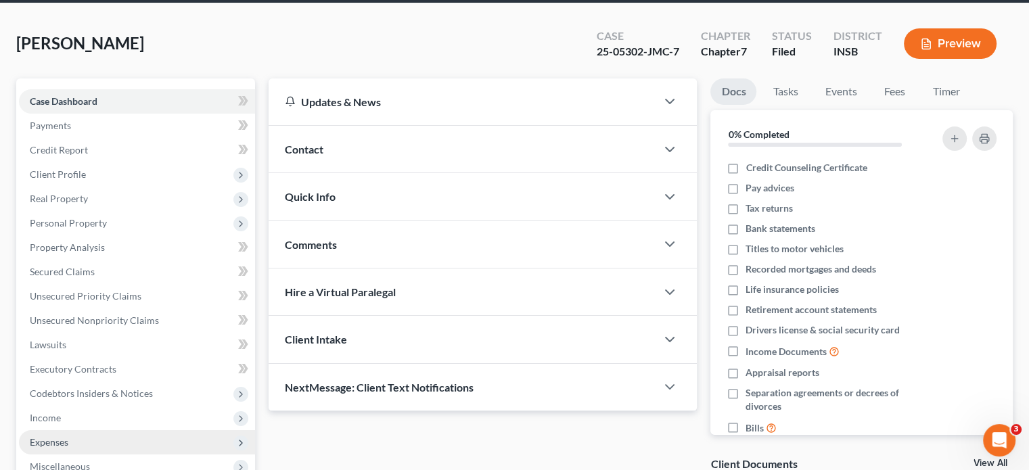
scroll to position [135, 0]
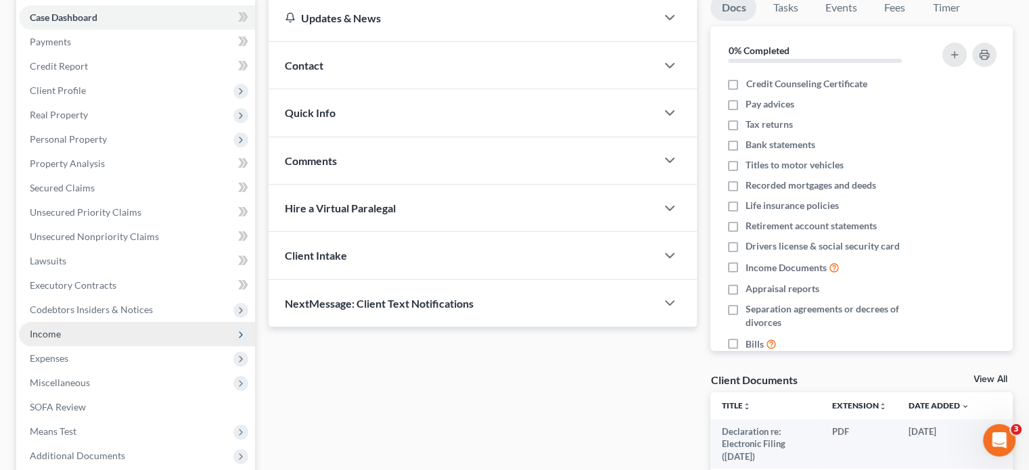
click at [54, 338] on span "Income" at bounding box center [45, 334] width 31 height 12
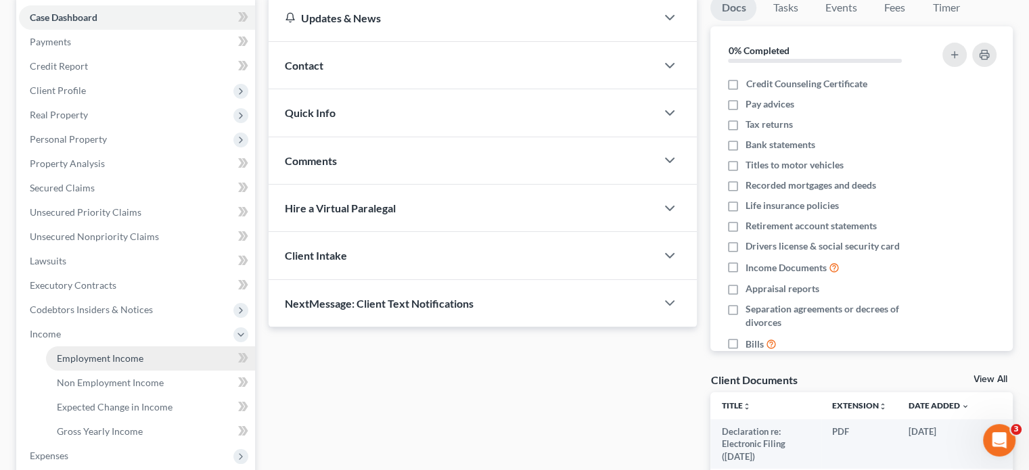
click at [68, 360] on span "Employment Income" at bounding box center [100, 359] width 87 height 12
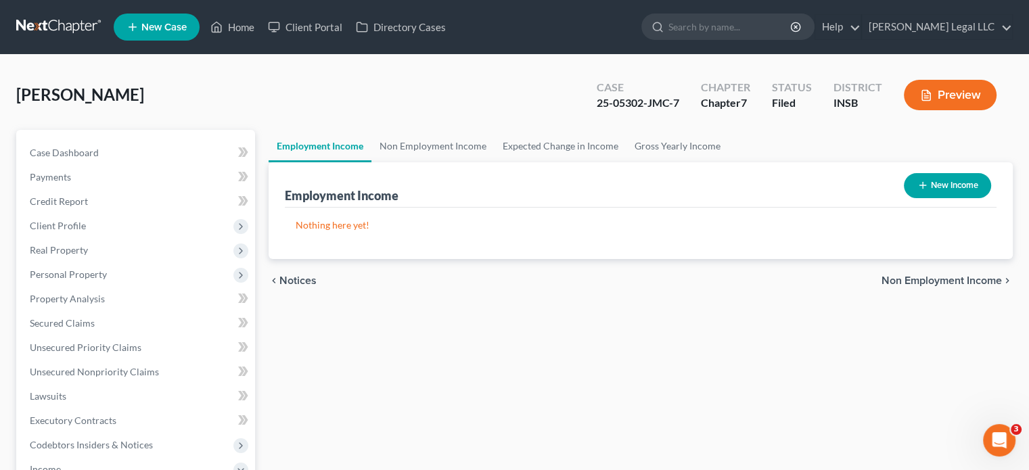
scroll to position [203, 0]
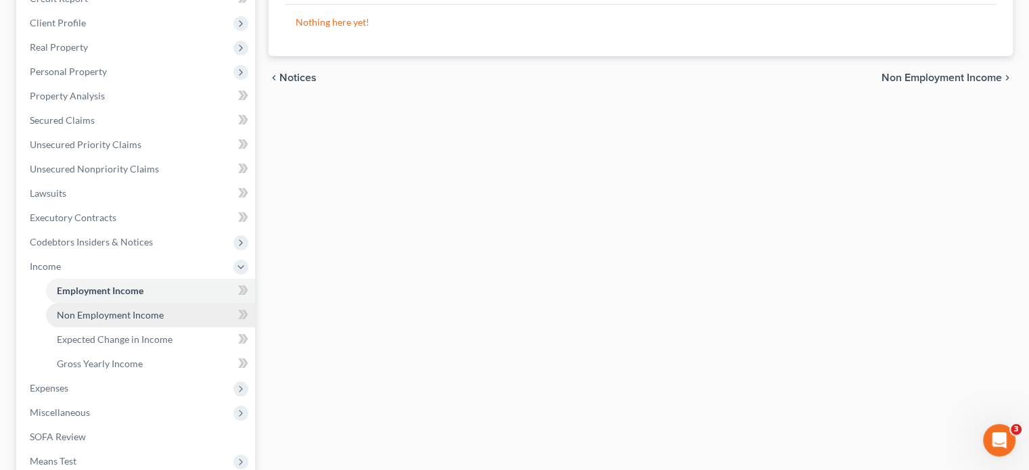
click at [76, 308] on link "Non Employment Income" at bounding box center [150, 315] width 209 height 24
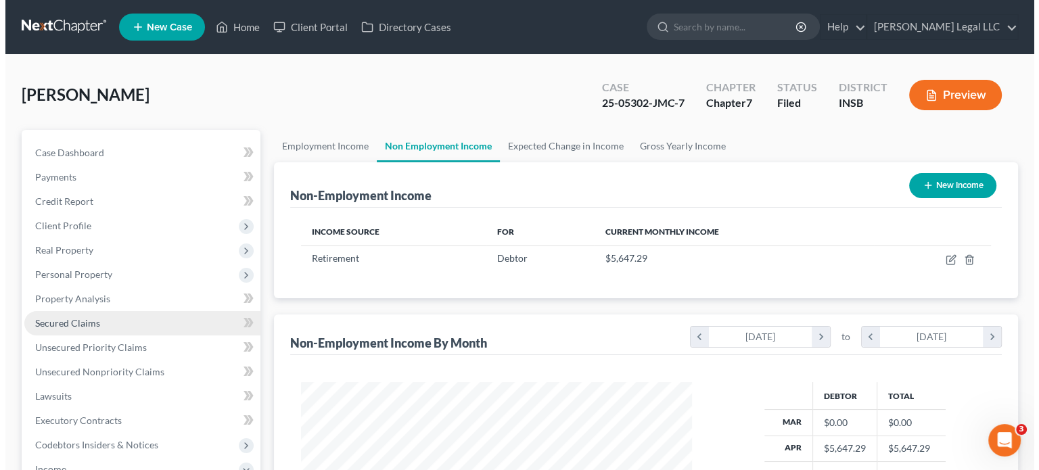
scroll to position [241, 418]
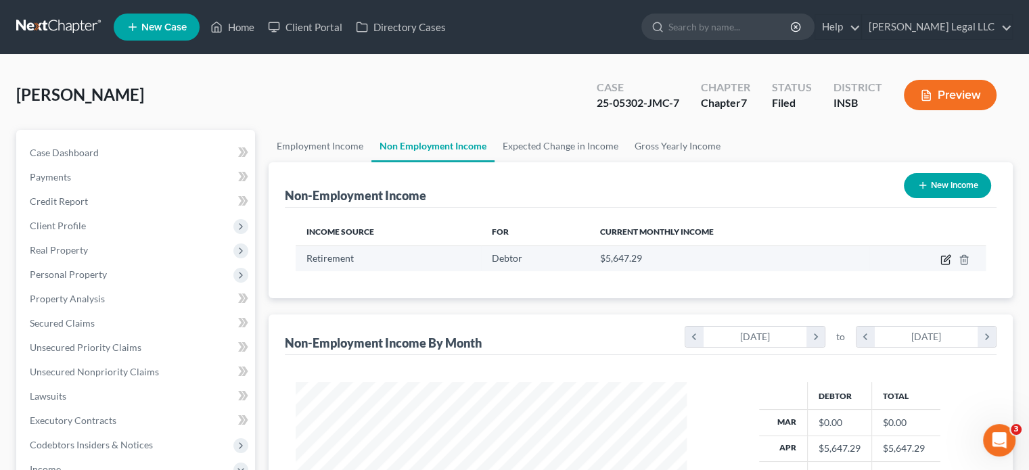
click at [945, 259] on icon "button" at bounding box center [946, 259] width 11 height 11
select select "3"
select select "0"
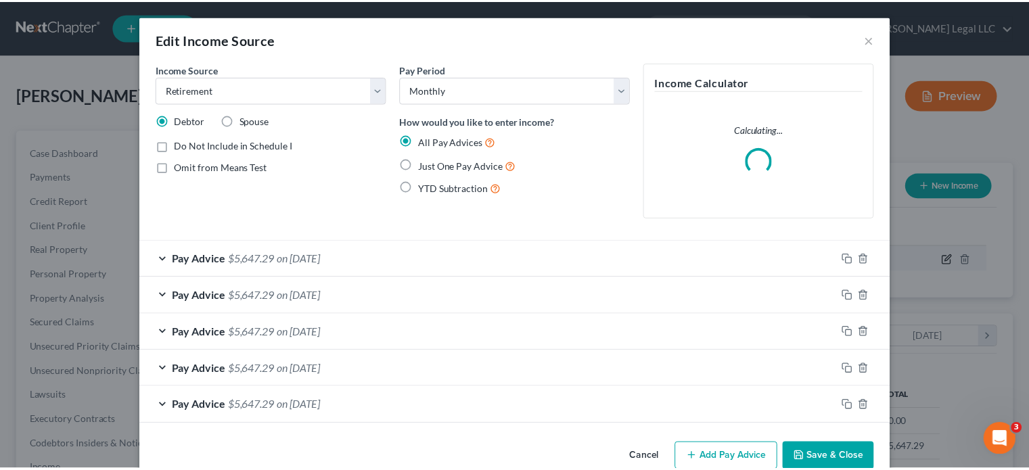
scroll to position [241, 422]
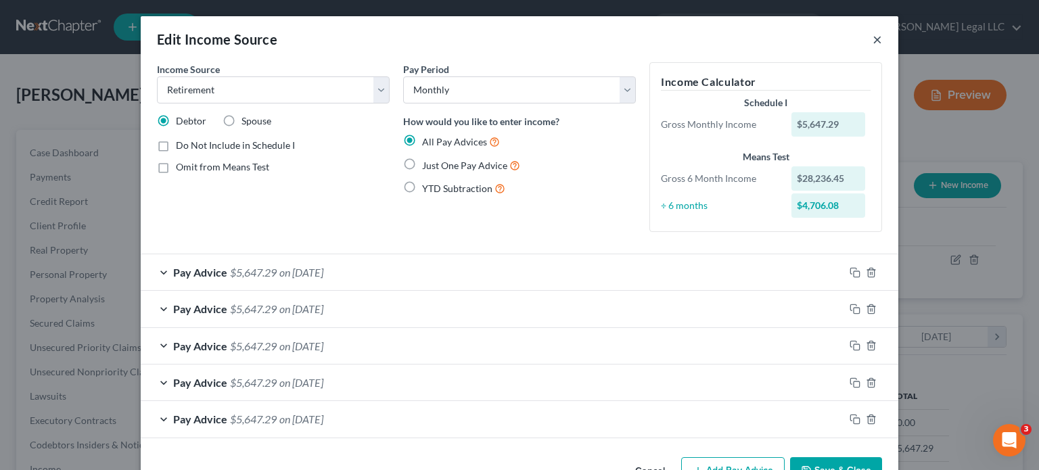
click at [873, 40] on button "×" at bounding box center [877, 39] width 9 height 16
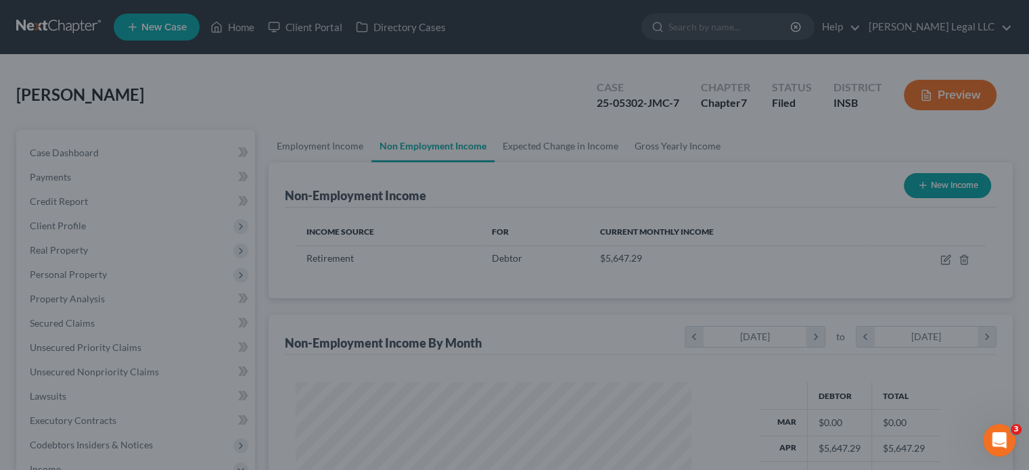
scroll to position [676425, 676247]
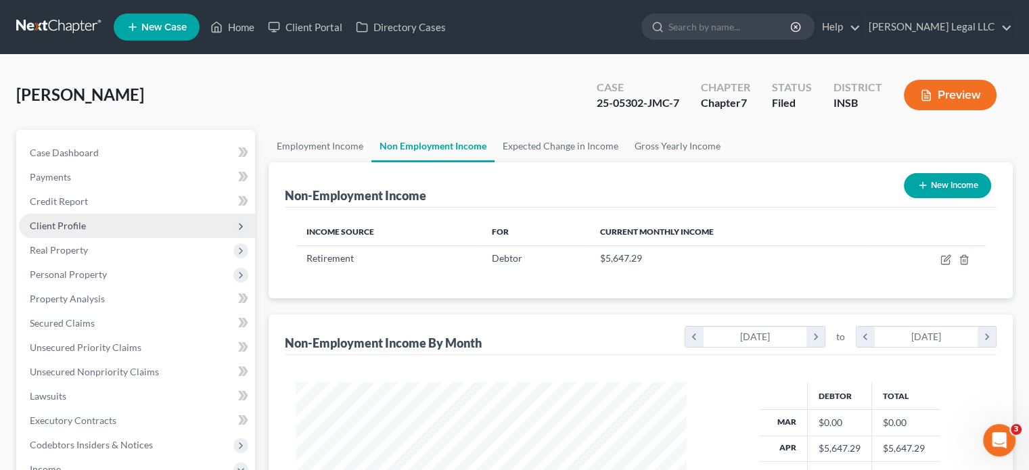
click at [66, 231] on span "Client Profile" at bounding box center [58, 226] width 56 height 12
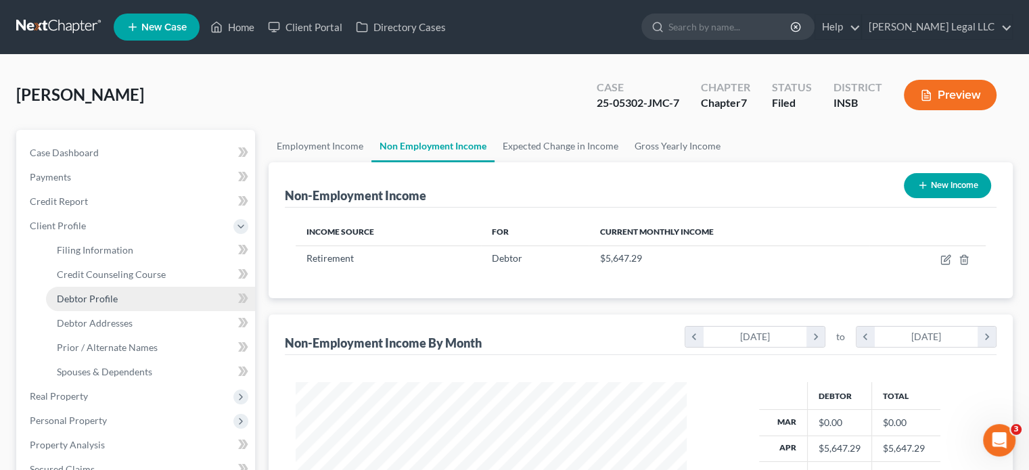
click at [73, 304] on link "Debtor Profile" at bounding box center [150, 299] width 209 height 24
select select "0"
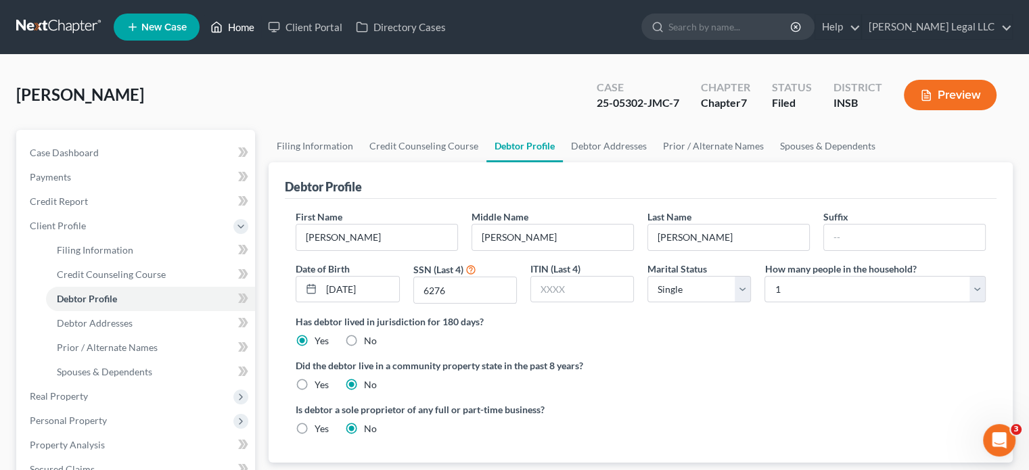
click at [232, 28] on link "Home" at bounding box center [233, 27] width 58 height 24
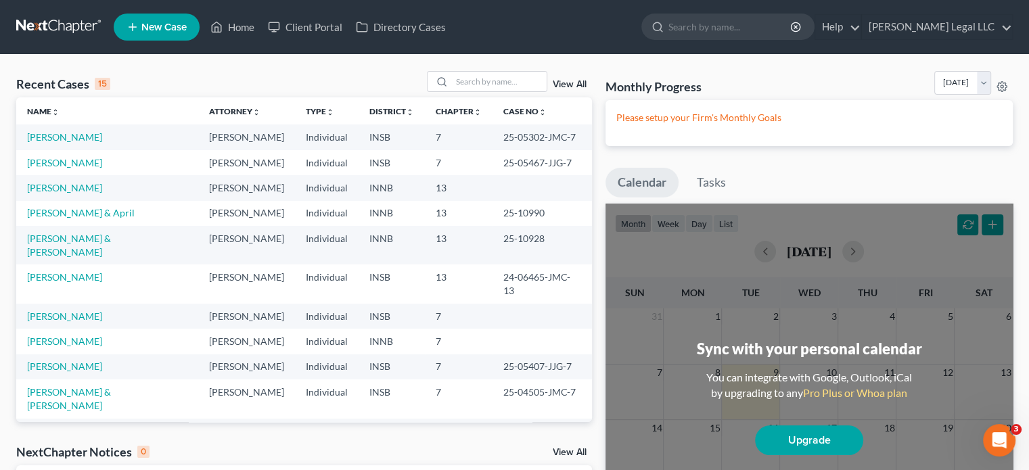
click at [582, 83] on link "View All" at bounding box center [570, 84] width 34 height 9
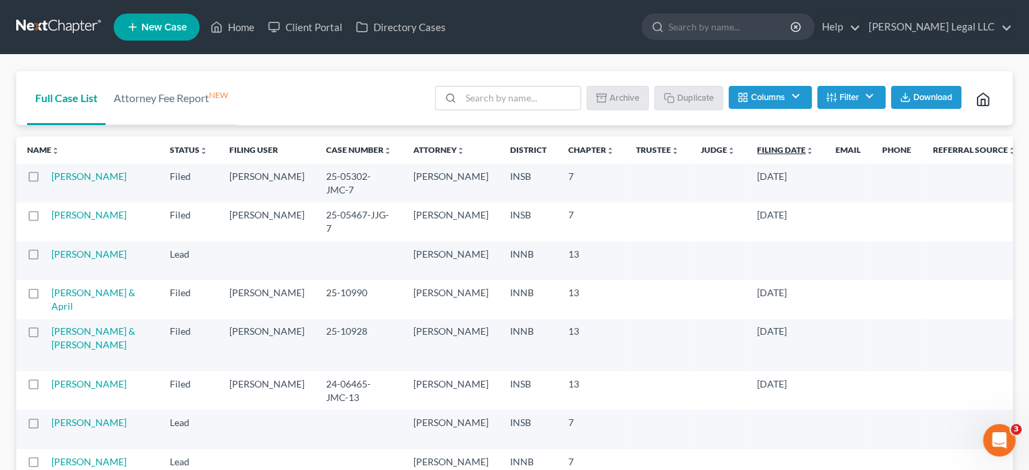
click at [757, 150] on link "Filing Date unfold_more expand_more expand_less" at bounding box center [785, 150] width 57 height 10
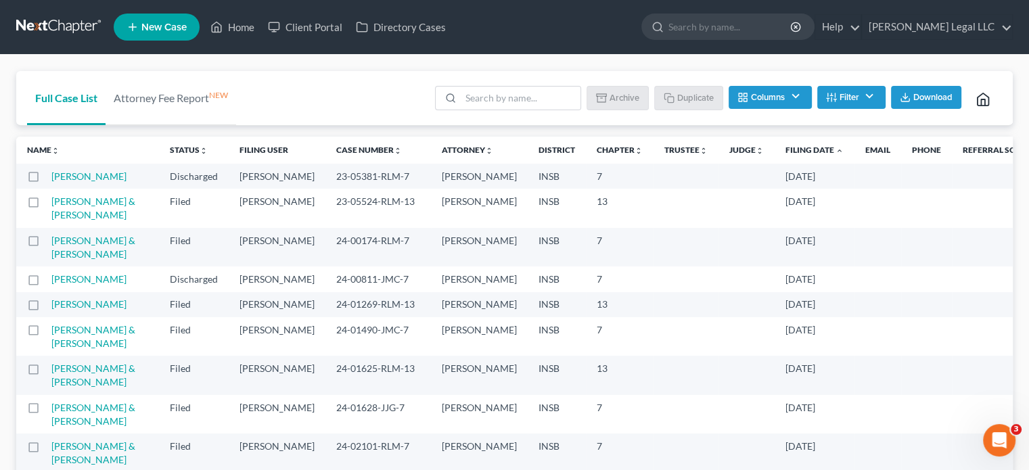
click at [786, 148] on link "Filing Date unfold_more expand_more expand_less" at bounding box center [815, 150] width 58 height 10
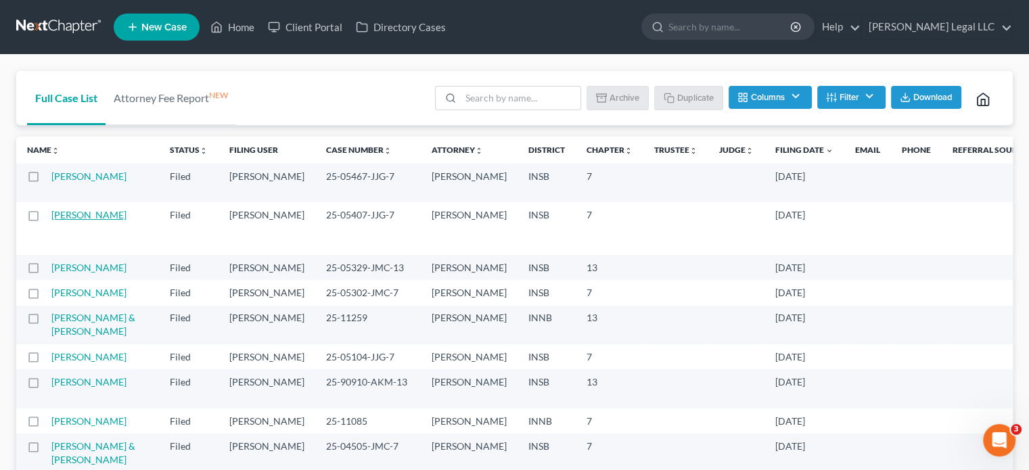
click at [75, 221] on link "[PERSON_NAME]" at bounding box center [88, 215] width 75 height 12
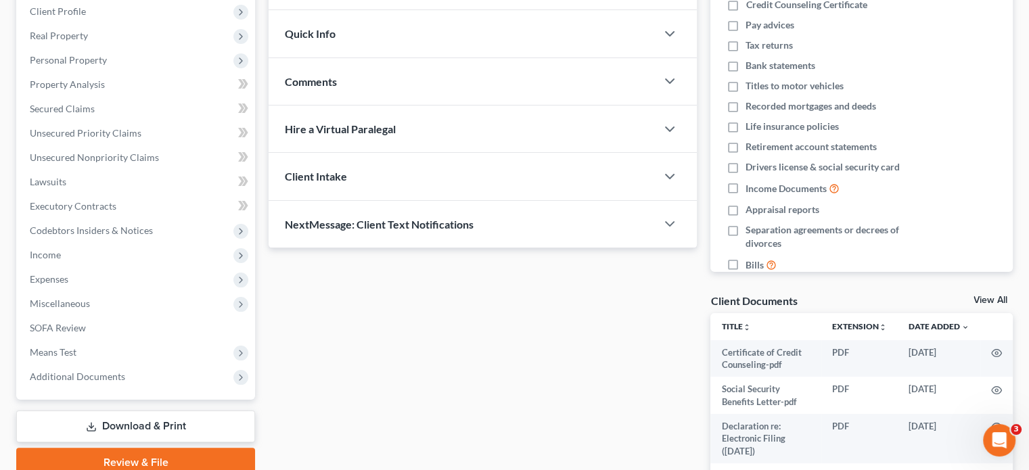
scroll to position [315, 0]
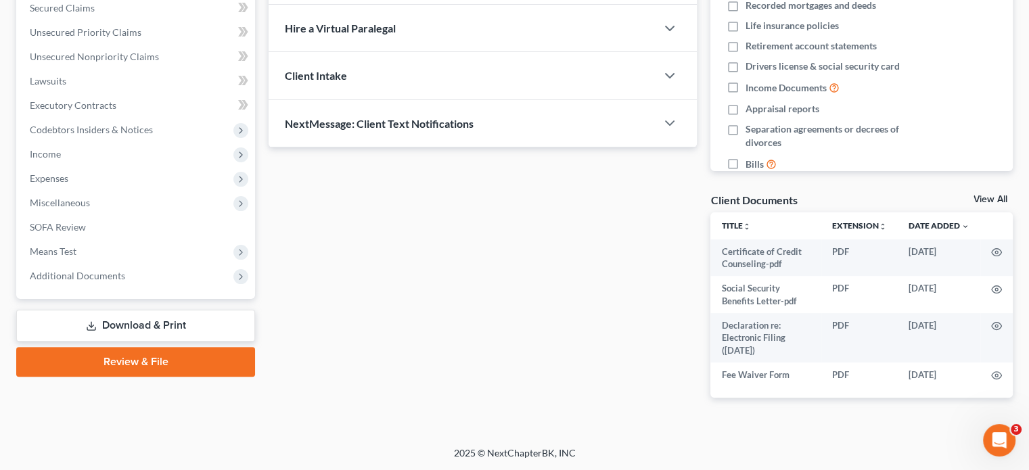
click at [76, 328] on link "Download & Print" at bounding box center [135, 326] width 239 height 32
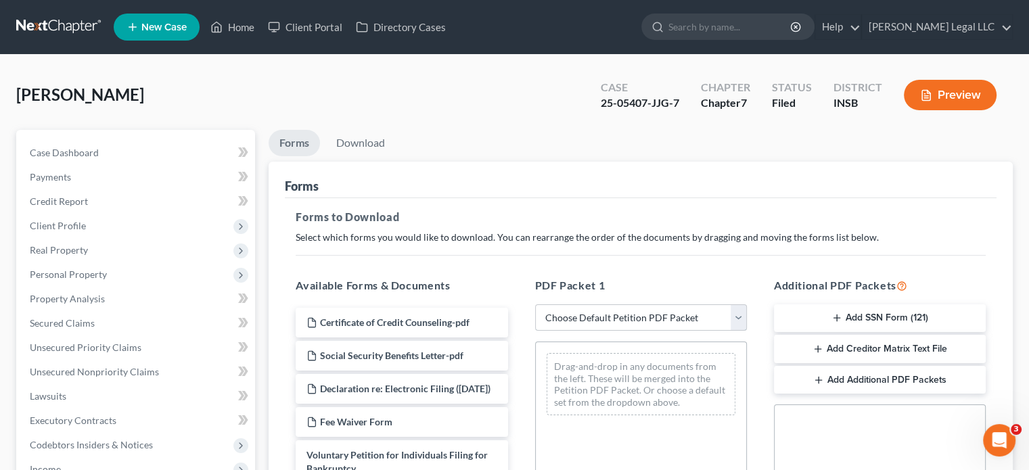
click at [673, 323] on select "Choose Default Petition PDF Packet Complete Bankruptcy Petition (all forms and …" at bounding box center [641, 317] width 212 height 27
click at [853, 319] on button "Add SSN Form (121)" at bounding box center [880, 318] width 212 height 28
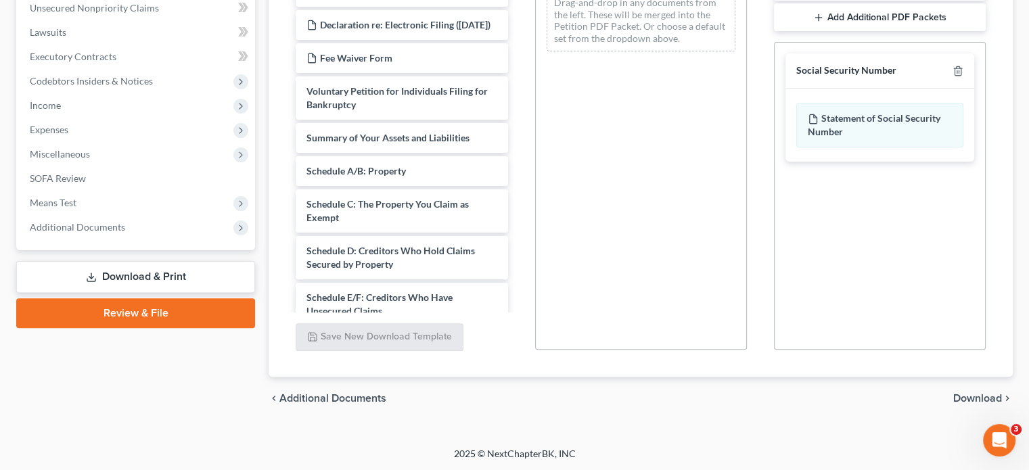
click at [968, 402] on span "Download" at bounding box center [977, 398] width 49 height 11
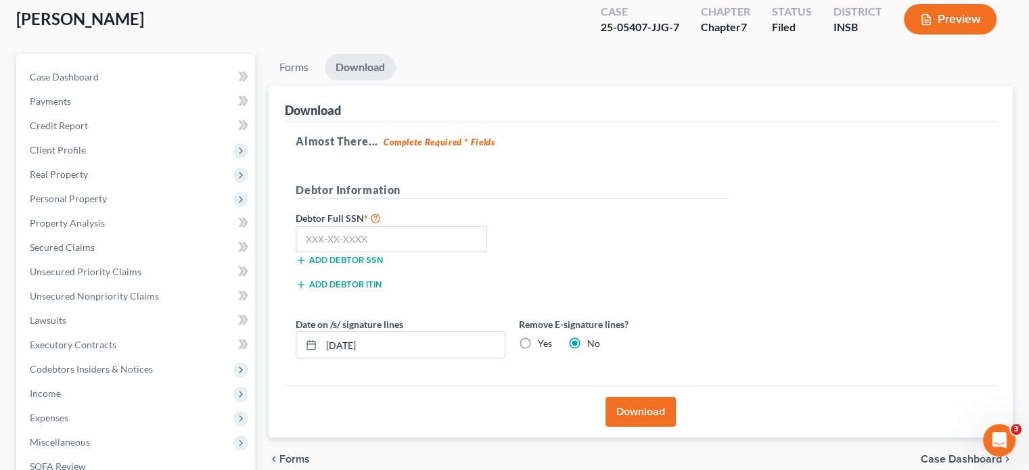
scroll to position [69, 0]
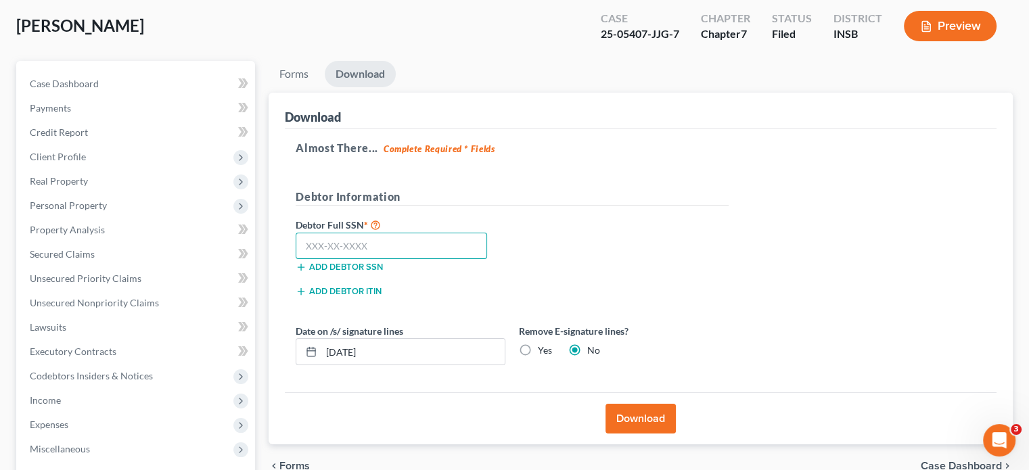
click at [378, 246] on input "text" at bounding box center [391, 246] width 191 height 27
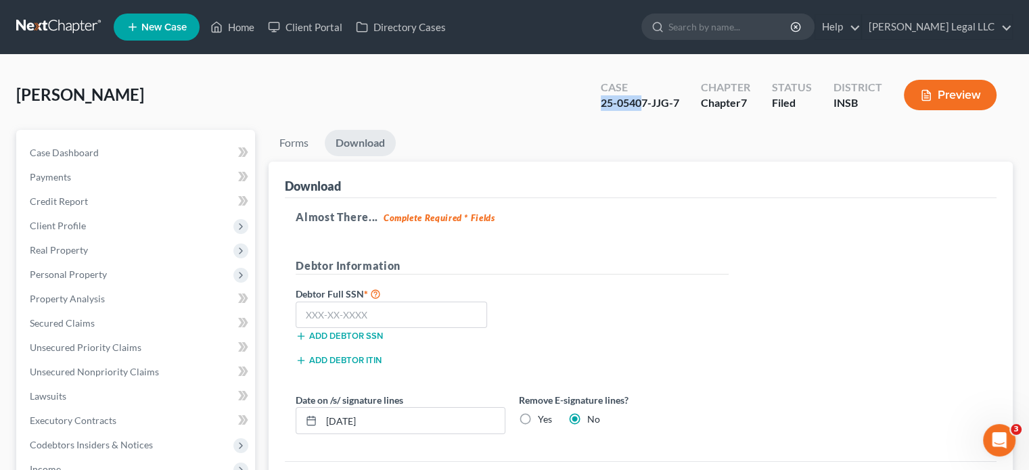
drag, startPoint x: 604, startPoint y: 104, endPoint x: 627, endPoint y: 103, distance: 23.0
click at [647, 104] on div "25-05407-JJG-7" at bounding box center [640, 103] width 78 height 16
click at [649, 104] on div "25-05407-JJG-7" at bounding box center [640, 103] width 78 height 16
drag, startPoint x: 619, startPoint y: 103, endPoint x: 601, endPoint y: 108, distance: 18.9
click at [619, 103] on div "25-05407-JJG-7" at bounding box center [640, 103] width 78 height 16
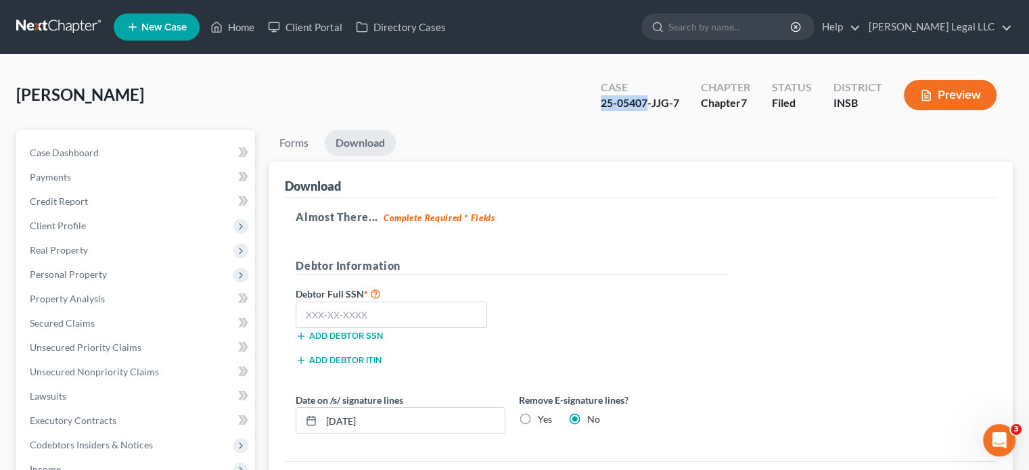
drag, startPoint x: 600, startPoint y: 108, endPoint x: 650, endPoint y: 108, distance: 50.1
click at [650, 108] on div "Case 25-05407-JJG-7" at bounding box center [640, 96] width 100 height 40
copy div "25-05407"
click at [230, 24] on link "Home" at bounding box center [233, 27] width 58 height 24
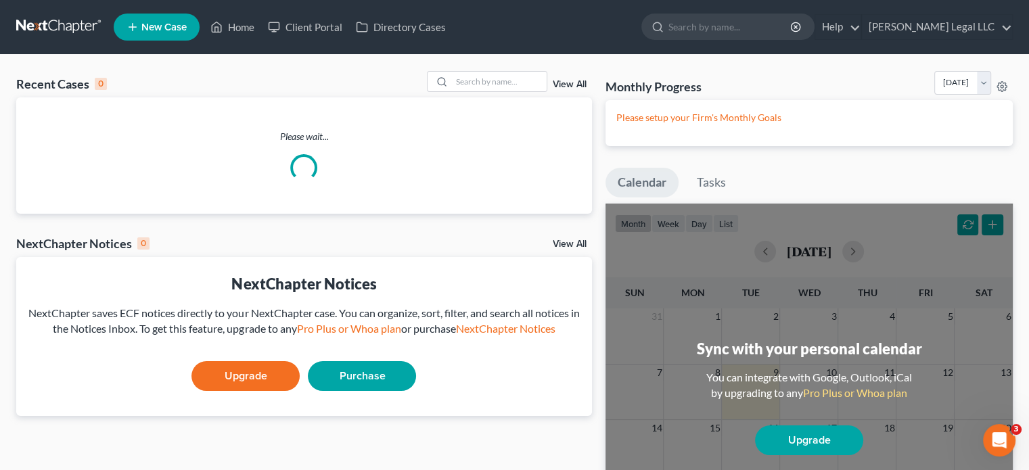
click at [561, 85] on link "View All" at bounding box center [570, 84] width 34 height 9
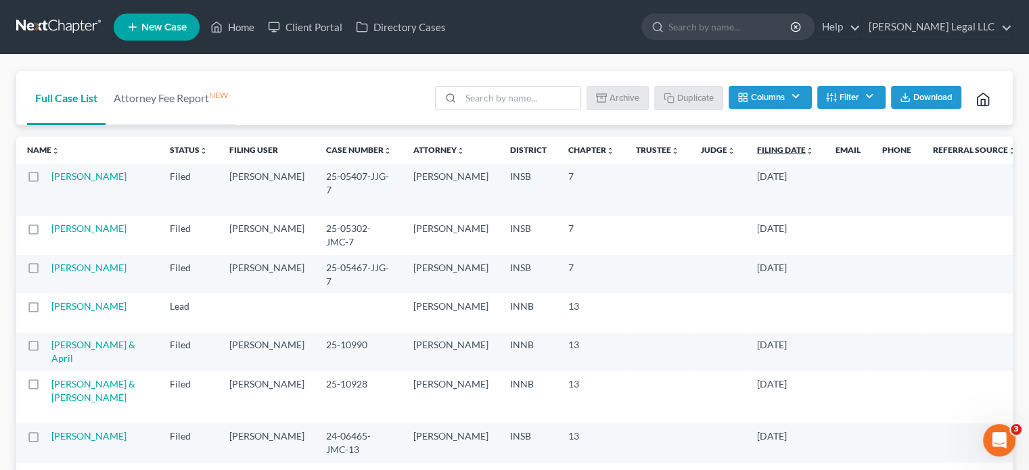
click at [757, 145] on link "Filing Date unfold_more expand_more expand_less" at bounding box center [785, 150] width 57 height 10
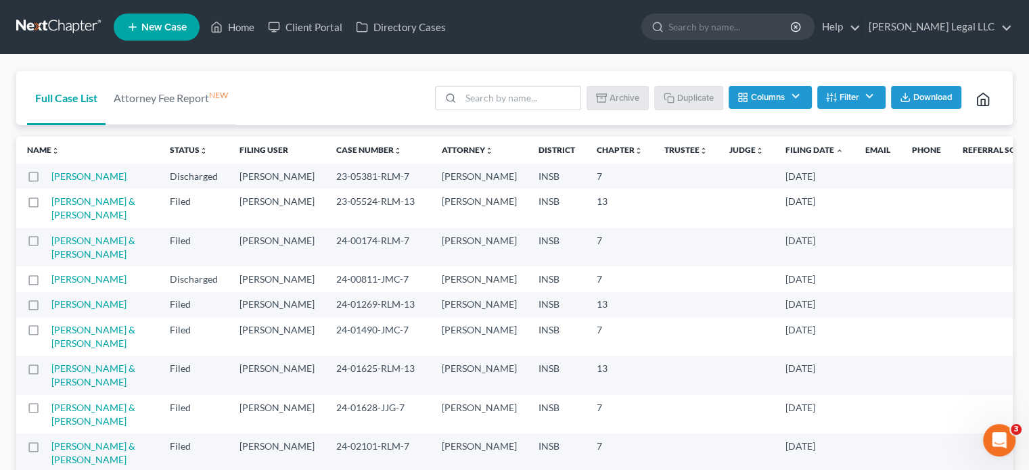
click at [786, 147] on link "Filing Date unfold_more expand_more expand_less" at bounding box center [815, 150] width 58 height 10
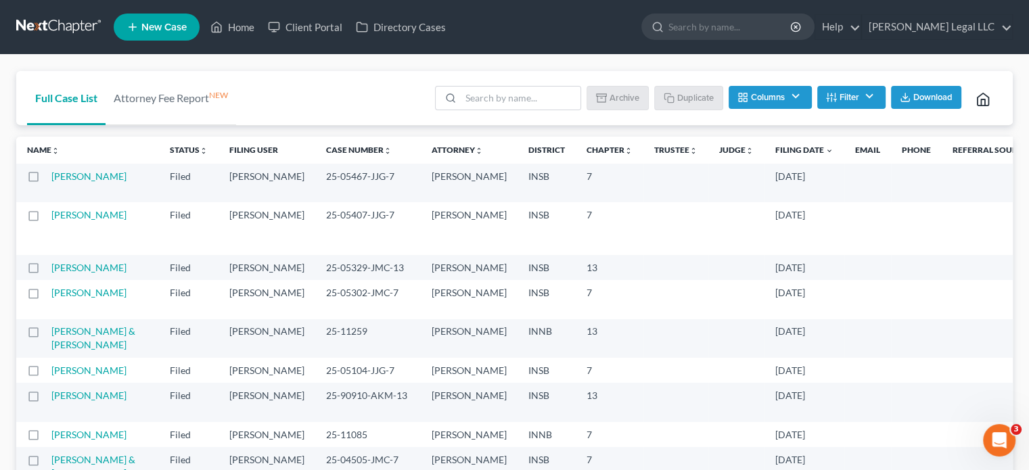
scroll to position [68, 0]
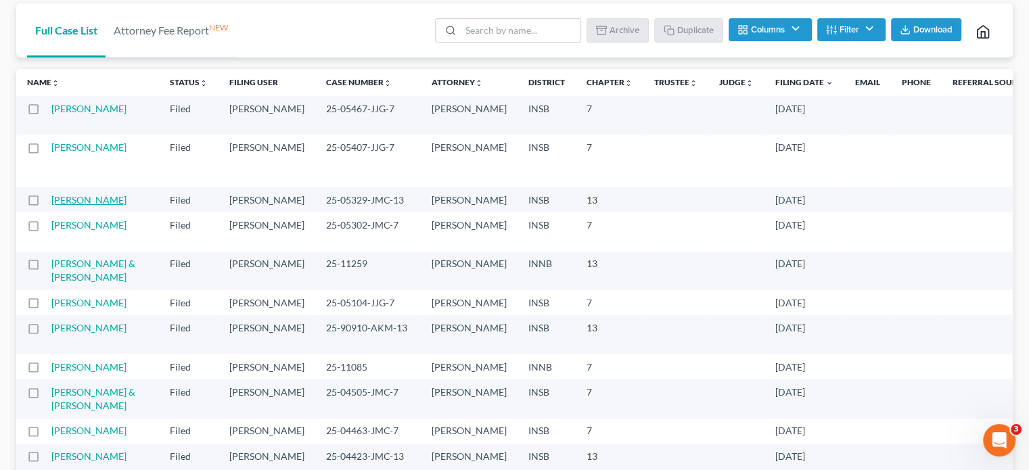
click at [74, 206] on link "[PERSON_NAME]" at bounding box center [88, 200] width 75 height 12
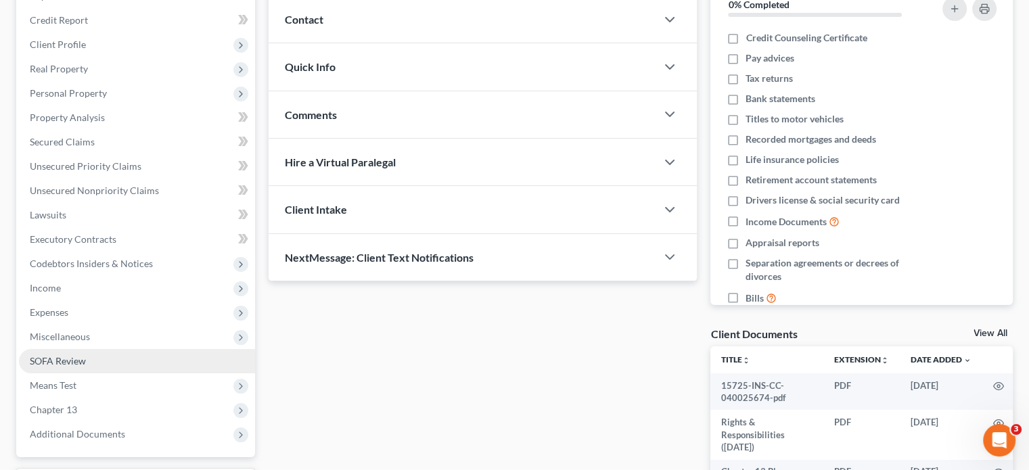
scroll to position [316, 0]
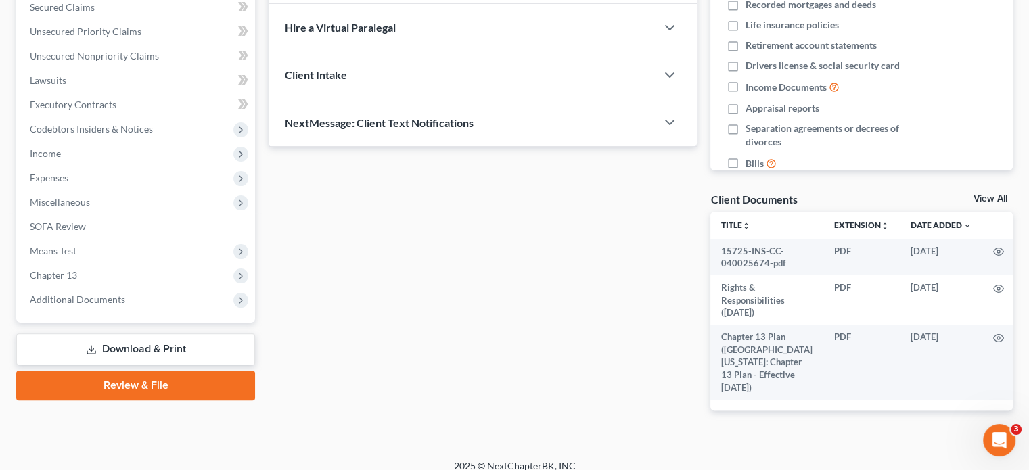
drag, startPoint x: 104, startPoint y: 346, endPoint x: 209, endPoint y: 354, distance: 105.1
click at [104, 346] on link "Download & Print" at bounding box center [135, 350] width 239 height 32
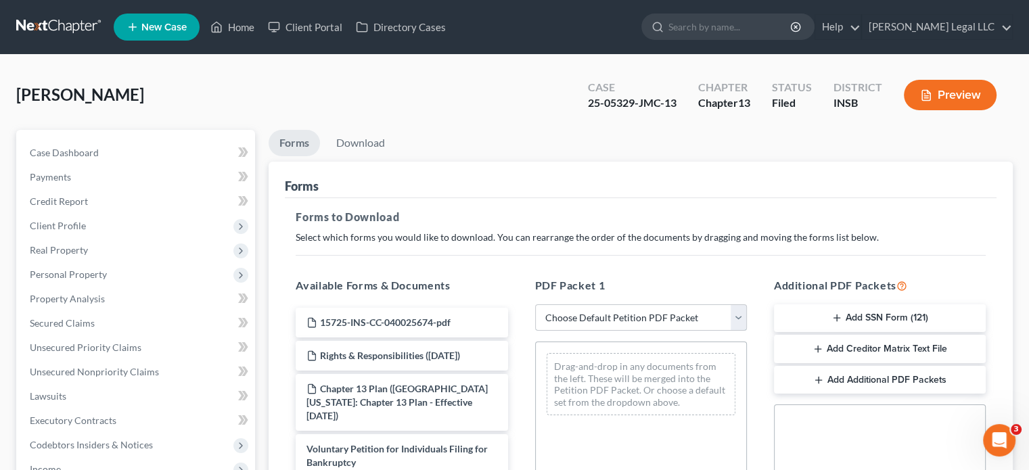
click at [579, 313] on select "Choose Default Petition PDF Packet Complete Bankruptcy Petition (all forms and …" at bounding box center [641, 317] width 212 height 27
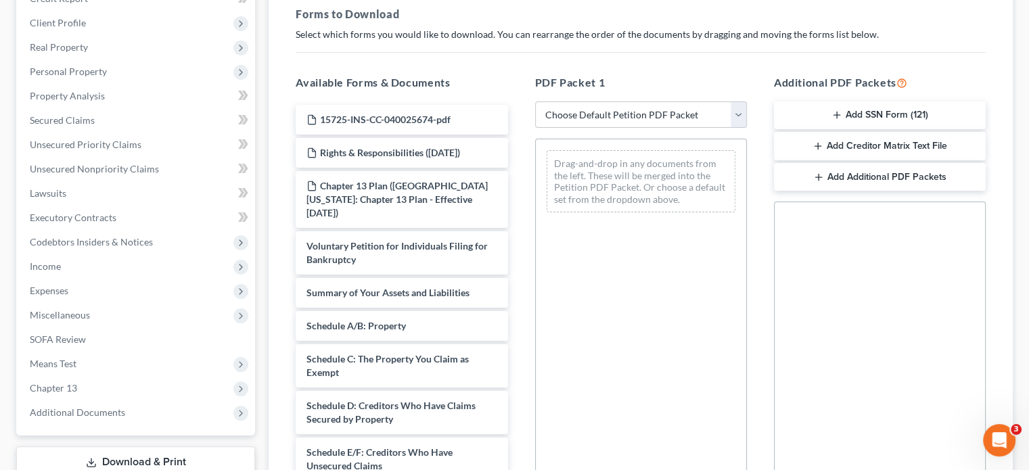
click at [850, 114] on button "Add SSN Form (121)" at bounding box center [880, 115] width 212 height 28
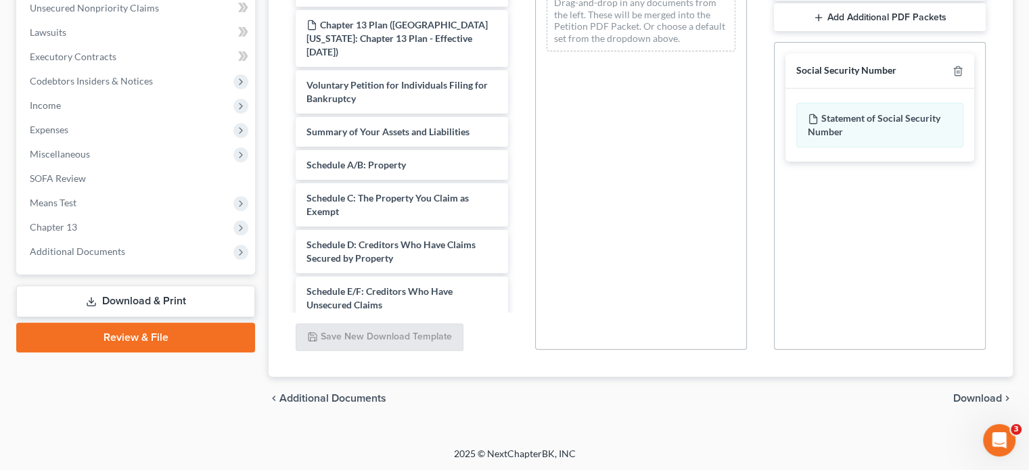
click at [971, 393] on span "Download" at bounding box center [977, 398] width 49 height 11
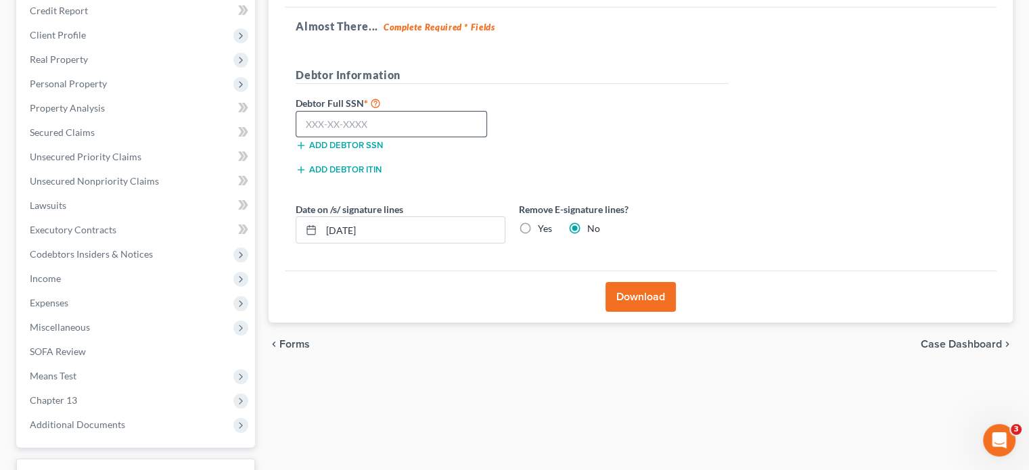
scroll to position [93, 0]
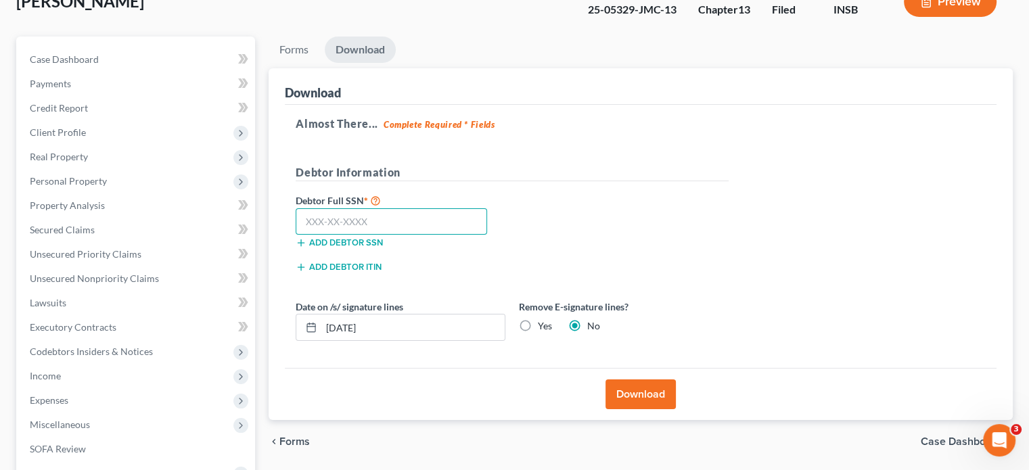
click at [371, 226] on input "text" at bounding box center [391, 221] width 191 height 27
type input "309-25-4899"
click at [623, 385] on button "Download" at bounding box center [641, 395] width 70 height 30
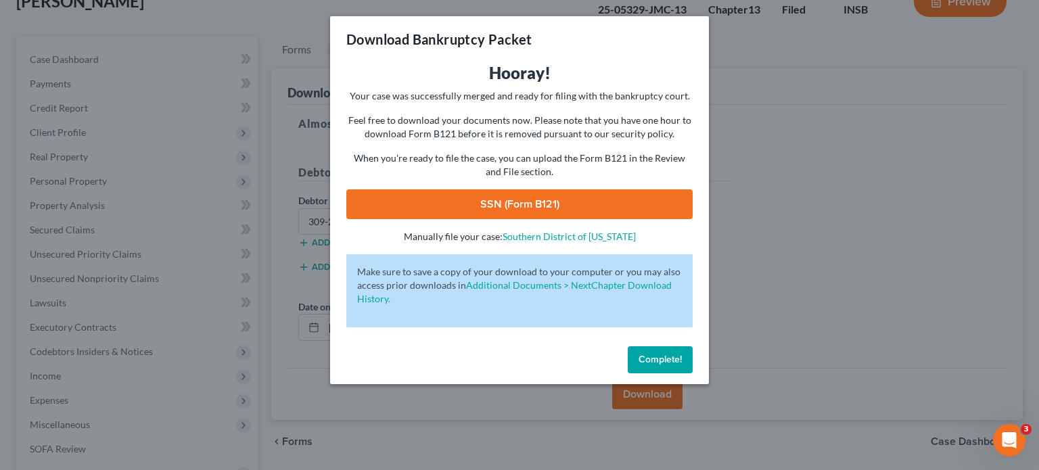
click at [428, 201] on link "SSN (Form B121)" at bounding box center [519, 204] width 346 height 30
click at [652, 357] on span "Complete!" at bounding box center [660, 360] width 43 height 12
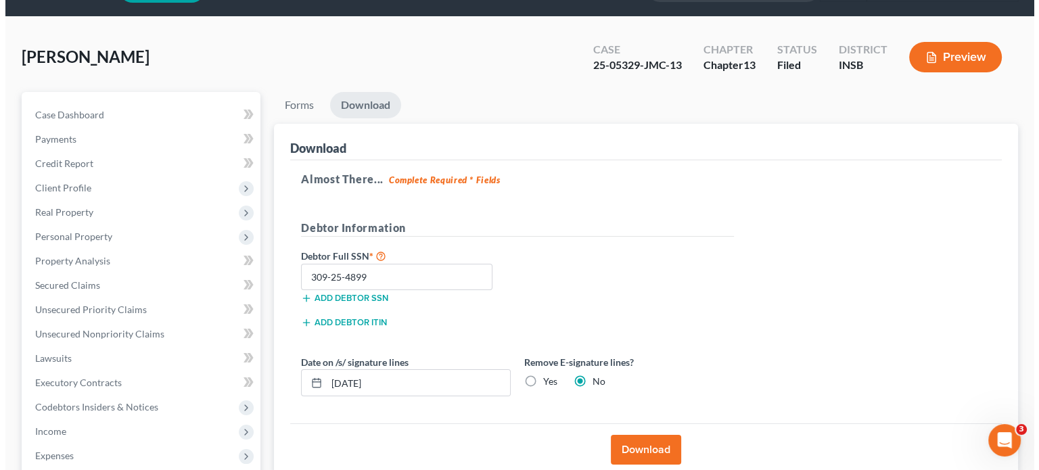
scroll to position [0, 0]
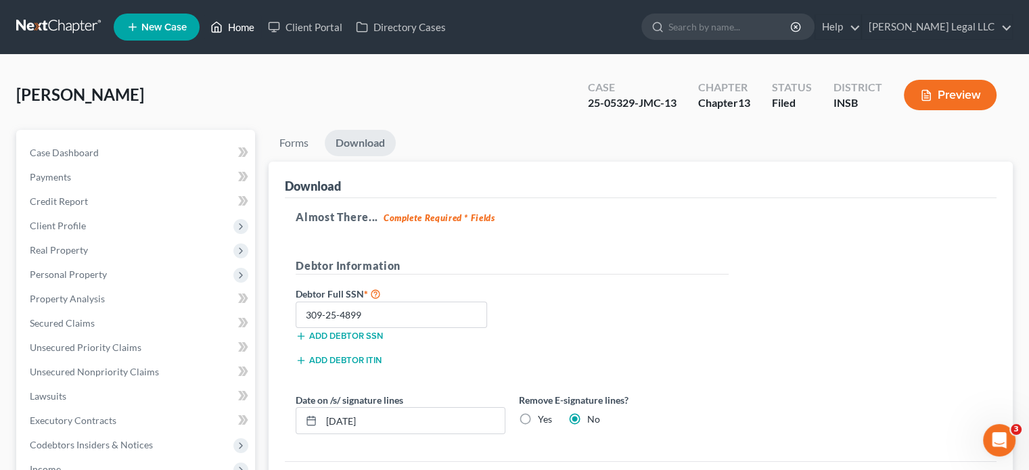
click at [237, 26] on link "Home" at bounding box center [233, 27] width 58 height 24
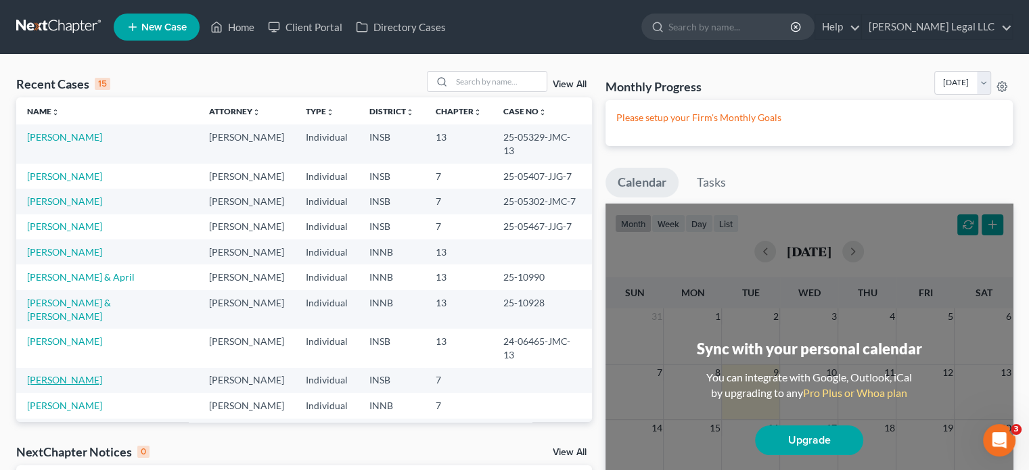
click at [51, 374] on link "[PERSON_NAME]" at bounding box center [64, 380] width 75 height 12
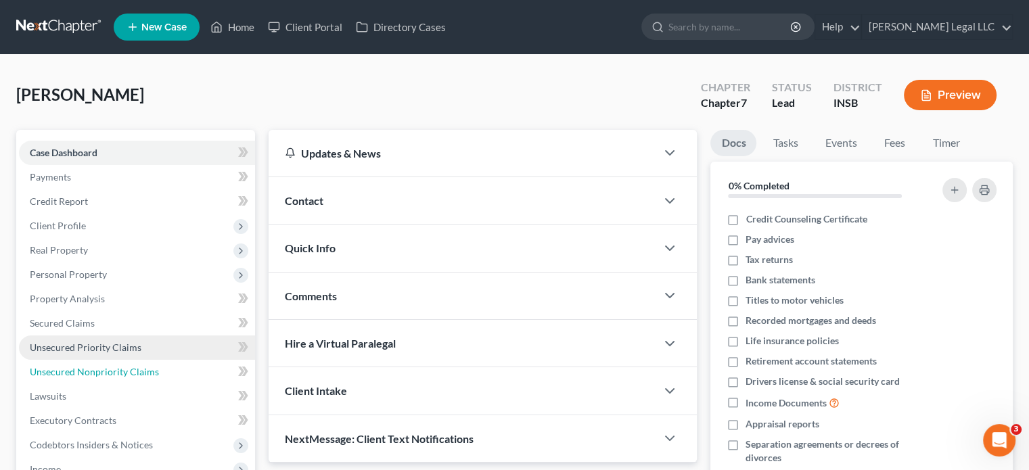
drag, startPoint x: 95, startPoint y: 369, endPoint x: 96, endPoint y: 356, distance: 13.6
click at [95, 370] on span "Unsecured Nonpriority Claims" at bounding box center [94, 372] width 129 height 12
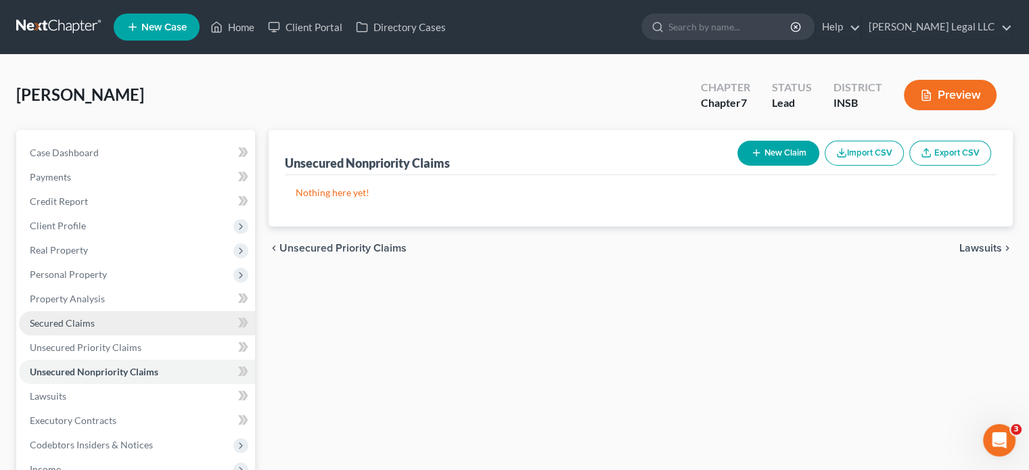
click at [78, 324] on span "Secured Claims" at bounding box center [62, 323] width 65 height 12
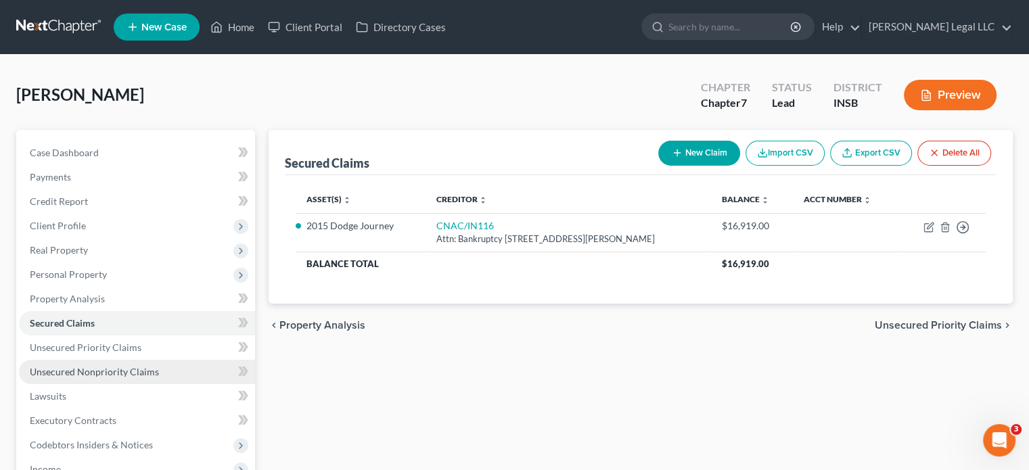
click at [108, 367] on span "Unsecured Nonpriority Claims" at bounding box center [94, 372] width 129 height 12
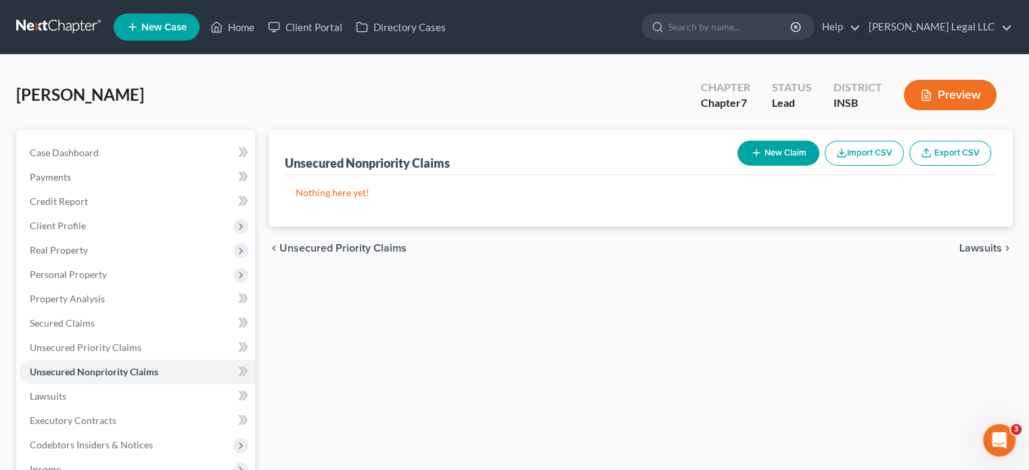
click at [769, 156] on button "New Claim" at bounding box center [779, 153] width 82 height 25
select select "0"
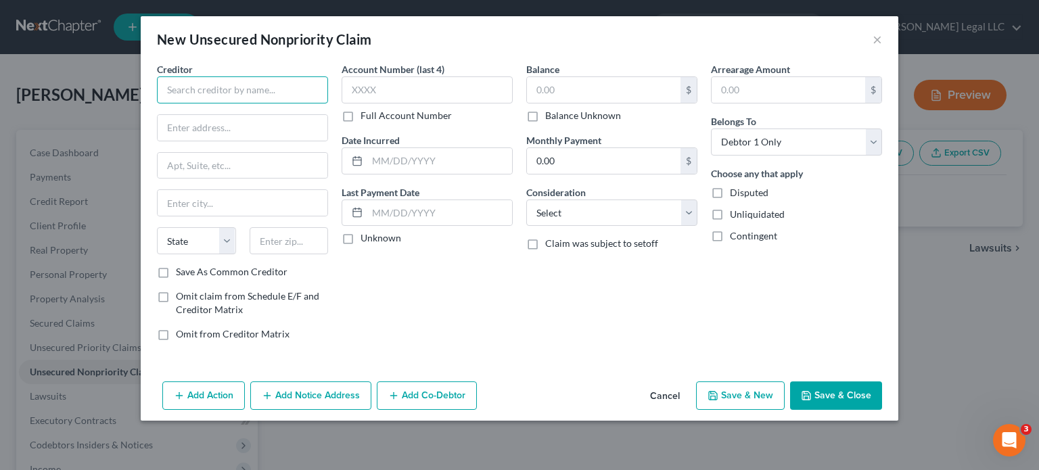
click at [269, 92] on input "text" at bounding box center [242, 89] width 171 height 27
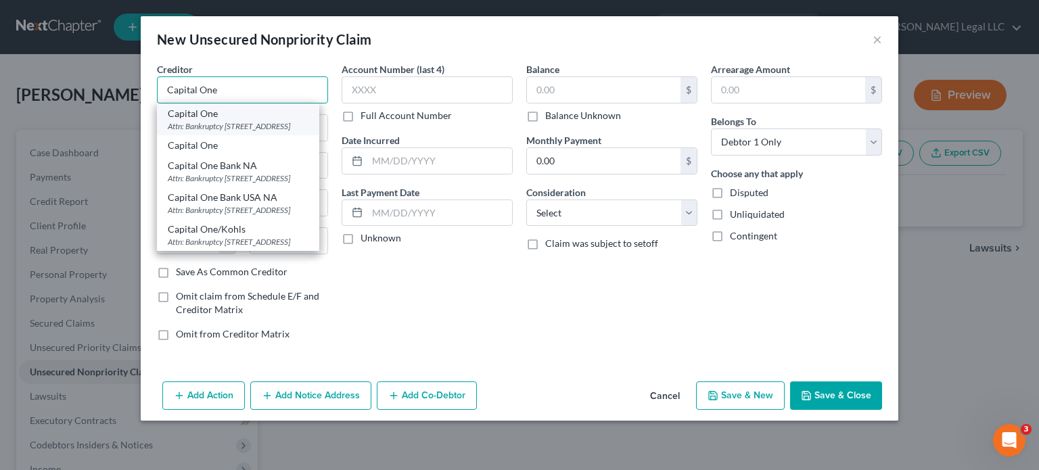
type input "Capital One"
click at [214, 118] on div "Capital One" at bounding box center [238, 114] width 141 height 14
type input "Attn: Bankruptcy"
type input "PO Box 31293"
type input "Salt Lake City"
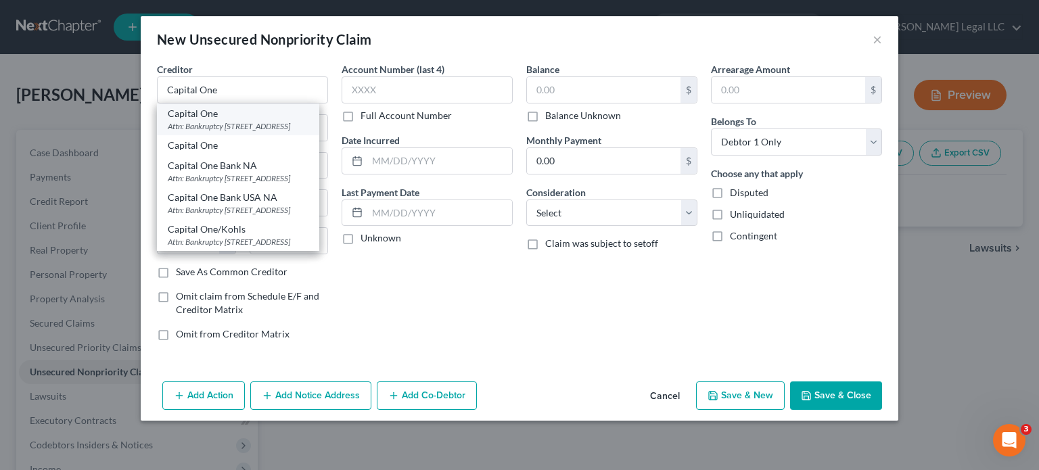
select select "46"
type input "84131"
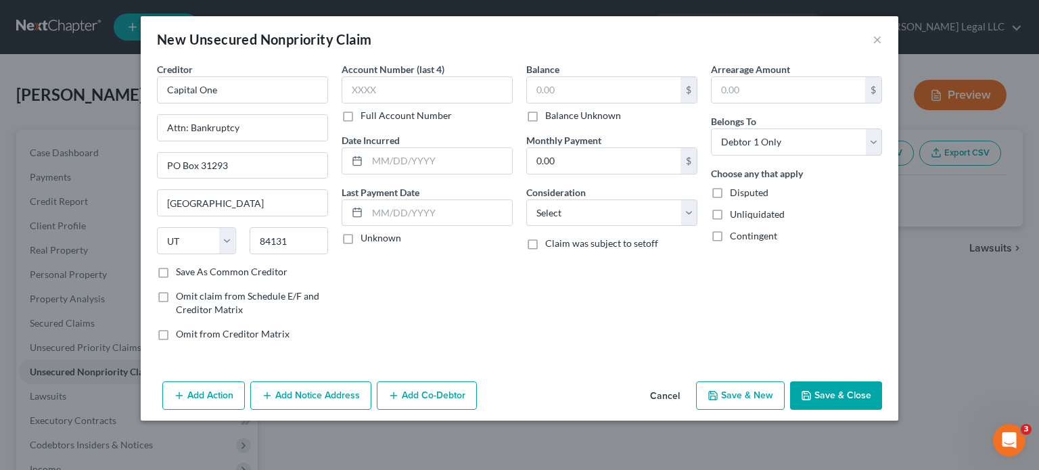
click at [361, 119] on label "Full Account Number" at bounding box center [406, 116] width 91 height 14
click at [366, 118] on input "Full Account Number" at bounding box center [370, 113] width 9 height 9
click at [371, 94] on input "text" at bounding box center [427, 89] width 171 height 27
paste input "517805XXXXXXXXXX"
type input "517805XXXXXXXXXX"
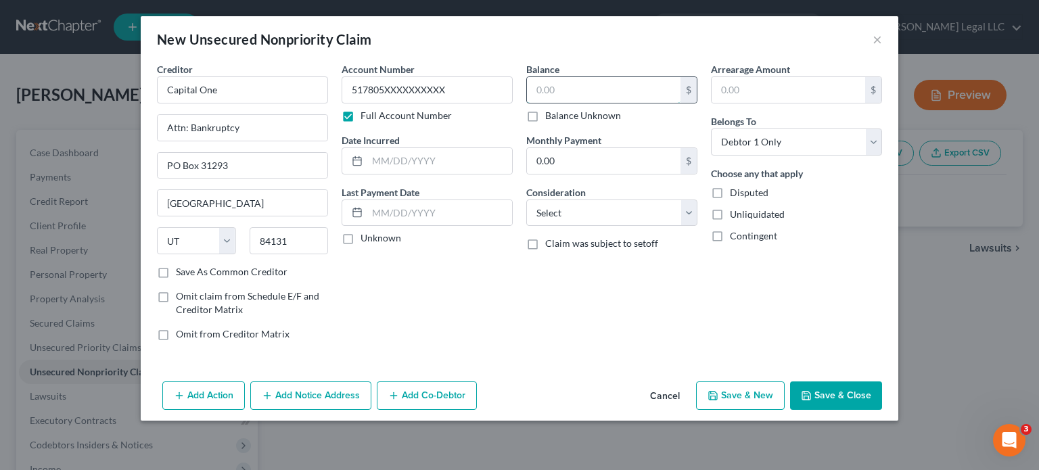
click at [556, 89] on input "text" at bounding box center [604, 90] width 154 height 26
type input "639"
click at [566, 230] on div "Balance 639.00 $ Balance Unknown Balance Undetermined 639 $ Balance Unknown Mon…" at bounding box center [612, 207] width 185 height 290
click at [570, 220] on select "Select Cable / Satellite Services Collection Agency Credit Card Debt Debt Couns…" at bounding box center [611, 213] width 171 height 27
select select "2"
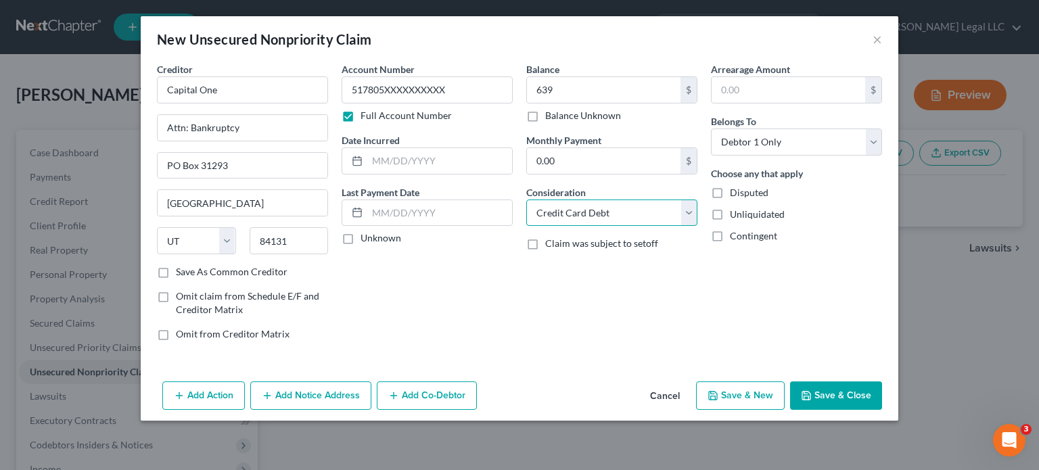
click at [526, 200] on select "Select Cable / Satellite Services Collection Agency Credit Card Debt Debt Couns…" at bounding box center [611, 213] width 171 height 27
drag, startPoint x: 411, startPoint y: 149, endPoint x: 374, endPoint y: 173, distance: 44.7
click at [411, 149] on input "text" at bounding box center [439, 161] width 145 height 26
type input "03/03/2016"
click at [752, 396] on button "Save & New" at bounding box center [740, 396] width 89 height 28
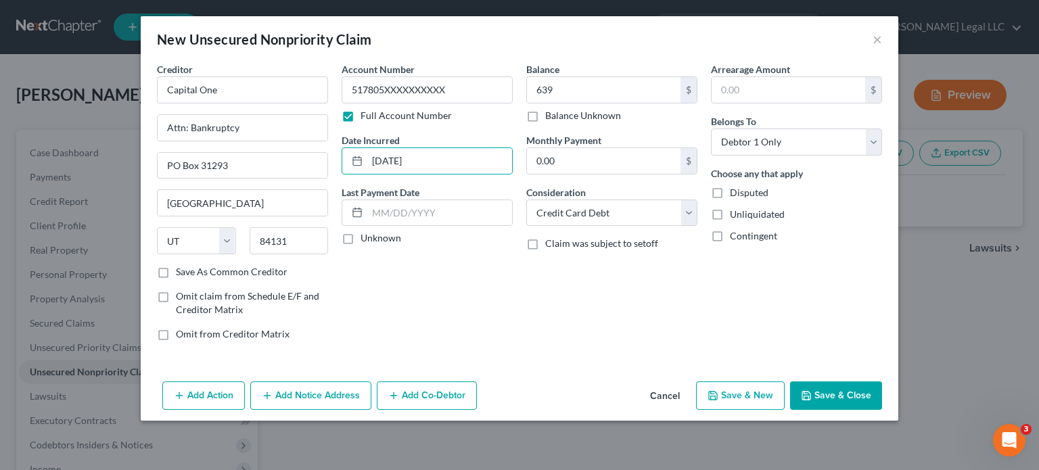
select select "0"
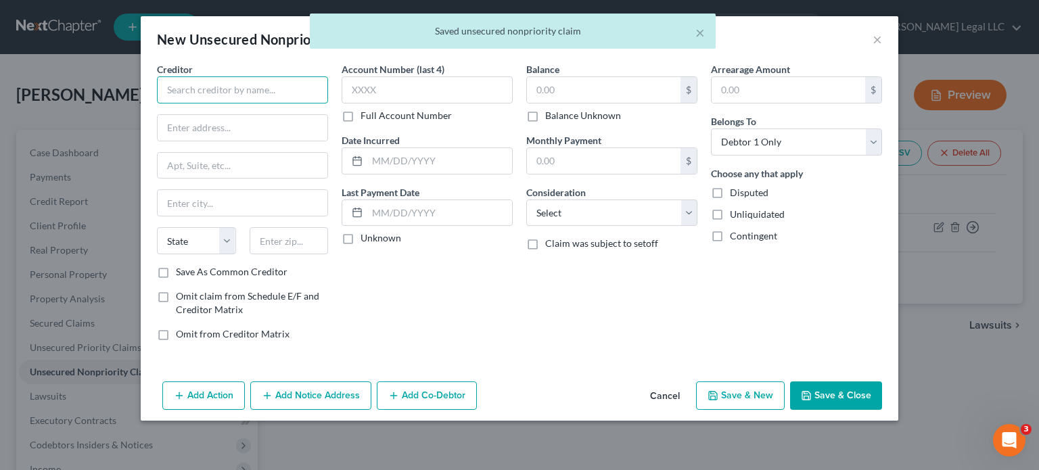
click at [241, 93] on input "text" at bounding box center [242, 89] width 171 height 27
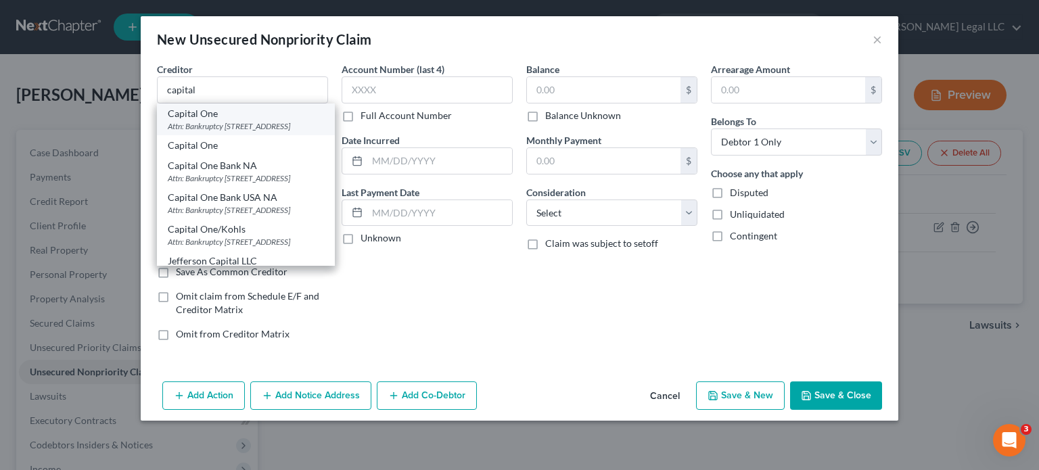
click at [221, 125] on div "Attn: Bankruptcy PO Box 31293, Salt Lake City, UT 84131" at bounding box center [246, 126] width 156 height 12
type input "Capital One"
type input "Attn: Bankruptcy"
type input "PO Box 31293"
type input "Salt Lake City"
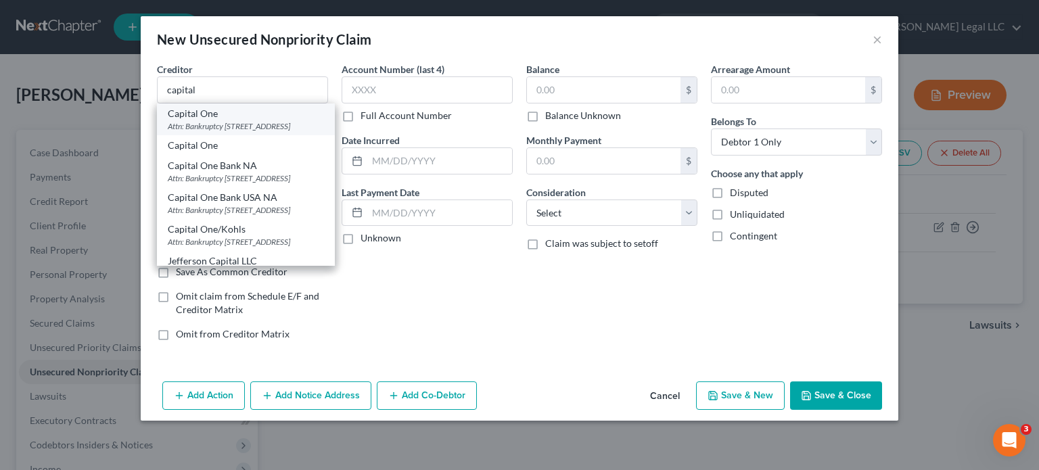
select select "46"
type input "84131"
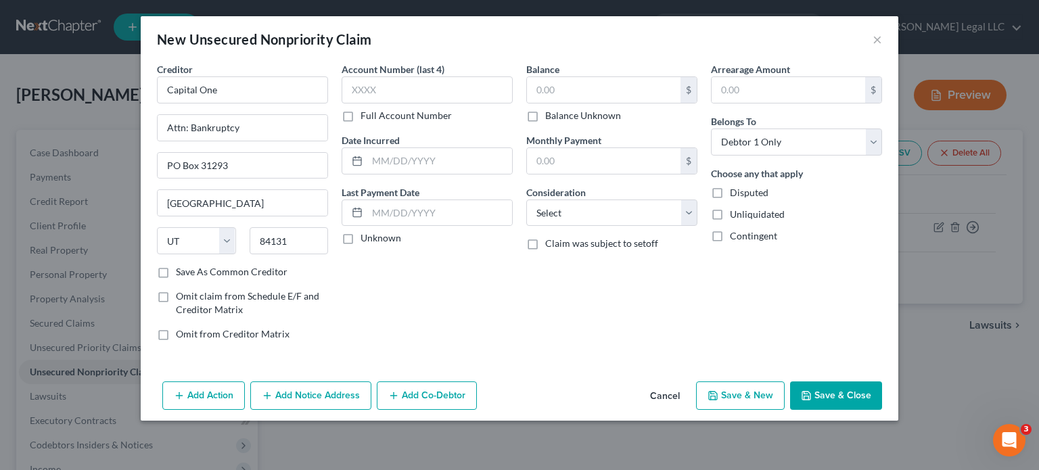
click at [361, 118] on label "Full Account Number" at bounding box center [406, 116] width 91 height 14
click at [366, 118] on input "Full Account Number" at bounding box center [370, 113] width 9 height 9
click at [367, 95] on input "text" at bounding box center [427, 89] width 171 height 27
paste input "517805XXXXXXXXXX"
type input "517805XXXXXXXXXX"
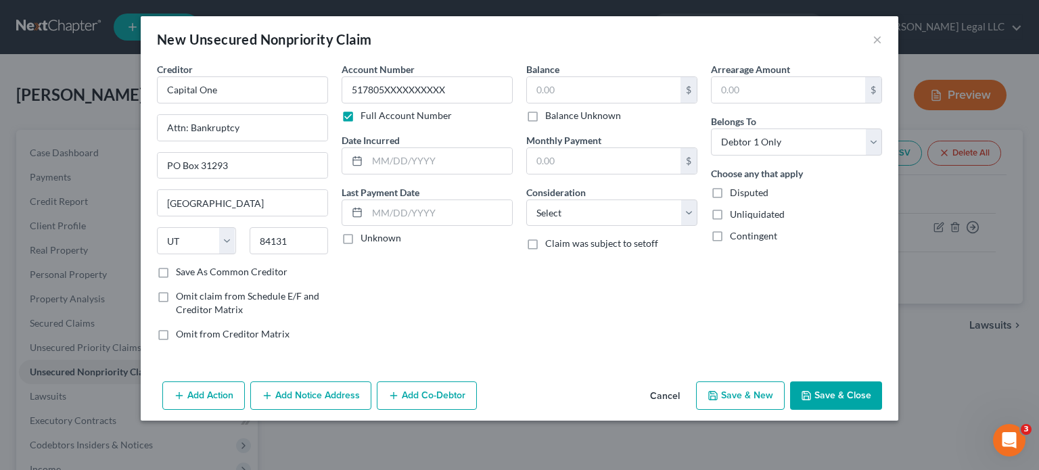
click at [522, 83] on div "Balance $ Balance Unknown Balance Undetermined $ Balance Unknown Monthly Paymen…" at bounding box center [612, 207] width 185 height 290
click at [549, 83] on input "text" at bounding box center [604, 90] width 154 height 26
type input "448"
click at [647, 213] on select "Select Cable / Satellite Services Collection Agency Credit Card Debt Debt Couns…" at bounding box center [611, 213] width 171 height 27
select select "2"
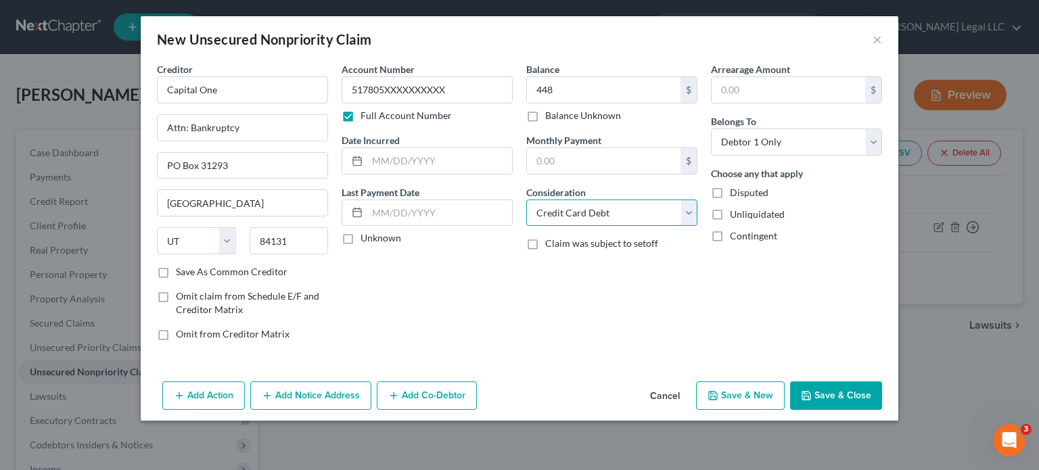
click at [526, 200] on select "Select Cable / Satellite Services Collection Agency Credit Card Debt Debt Couns…" at bounding box center [611, 213] width 171 height 27
click at [430, 154] on input "text" at bounding box center [439, 161] width 145 height 26
type input "05/12/2023"
click at [765, 392] on button "Save & New" at bounding box center [740, 396] width 89 height 28
select select "0"
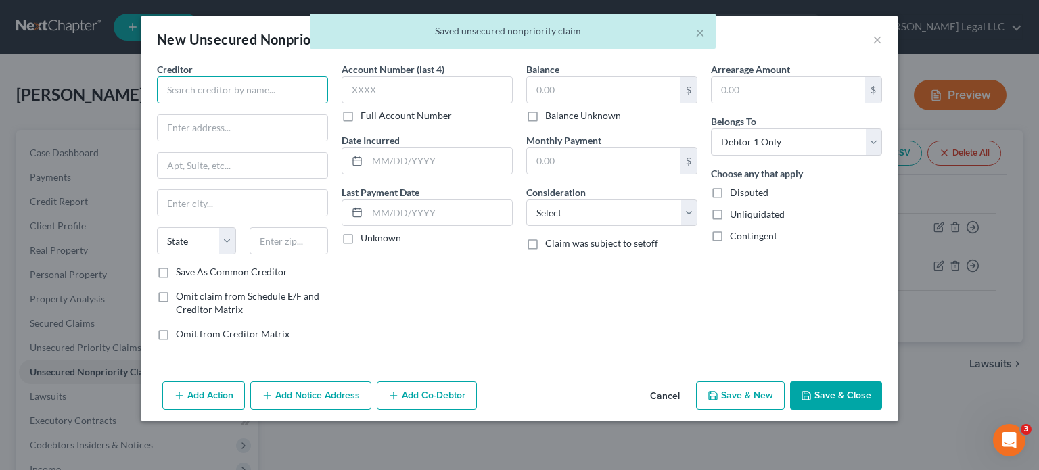
click at [195, 90] on input "text" at bounding box center [242, 89] width 171 height 27
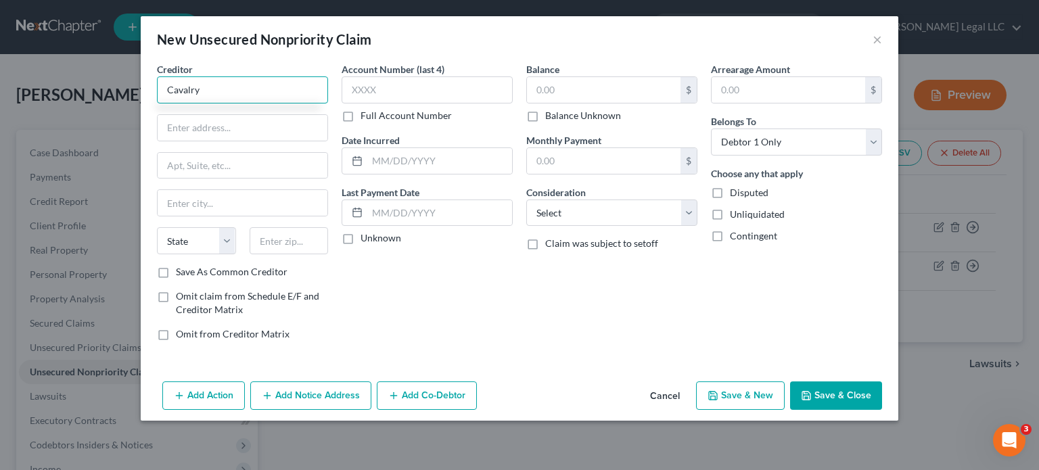
click at [227, 80] on input "Cavalry" at bounding box center [242, 89] width 171 height 27
type input "Cavalry Portfolio Service"
type input "Attn: Bankruptcy"
click at [361, 118] on label "Full Account Number" at bounding box center [406, 116] width 91 height 14
click at [366, 118] on input "Full Account Number" at bounding box center [370, 113] width 9 height 9
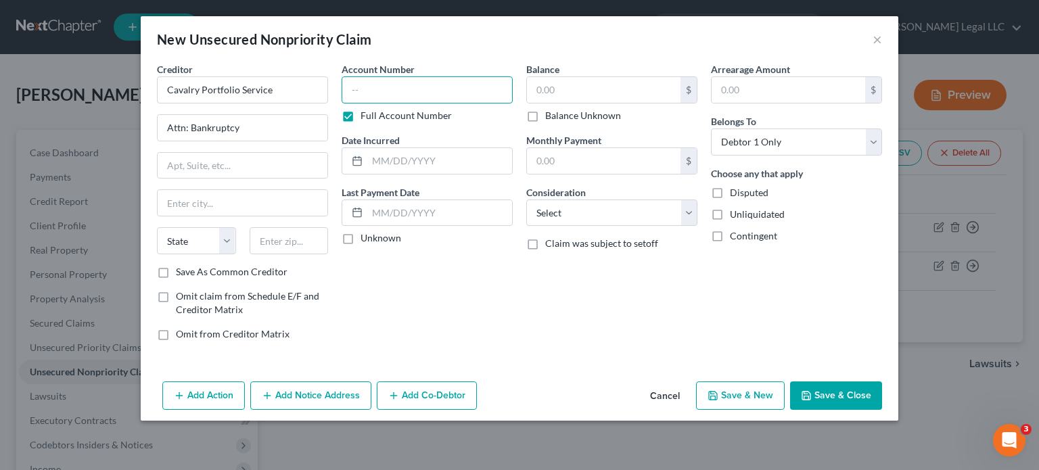
drag, startPoint x: 378, startPoint y: 88, endPoint x: 461, endPoint y: 91, distance: 84.0
click at [379, 88] on input "text" at bounding box center [427, 89] width 171 height 27
paste input "233128XX"
type input "233128XX"
click at [555, 96] on input "text" at bounding box center [604, 90] width 154 height 26
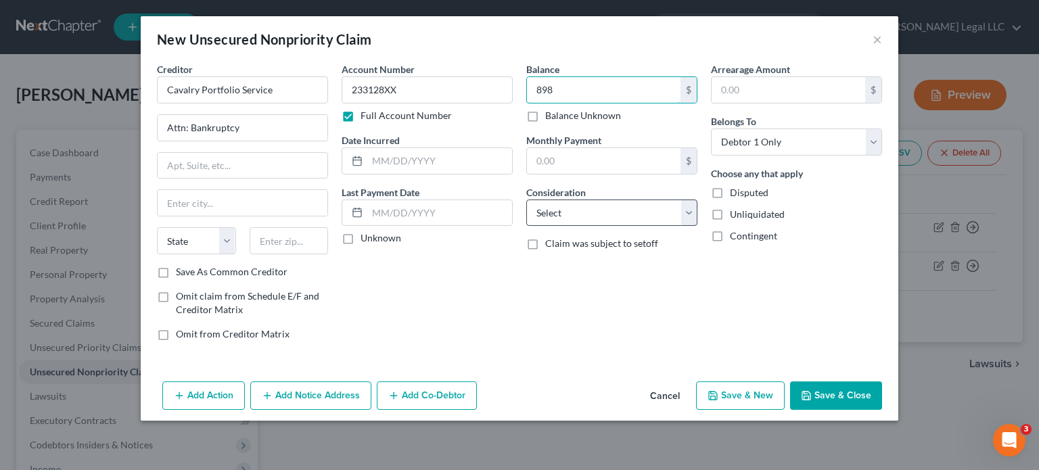
type input "898"
click at [610, 203] on select "Select Cable / Satellite Services Collection Agency Credit Card Debt Debt Couns…" at bounding box center [611, 213] width 171 height 27
select select "1"
click at [526, 200] on select "Select Cable / Satellite Services Collection Agency Credit Card Debt Debt Couns…" at bounding box center [611, 213] width 171 height 27
drag, startPoint x: 392, startPoint y: 154, endPoint x: 377, endPoint y: 156, distance: 15.1
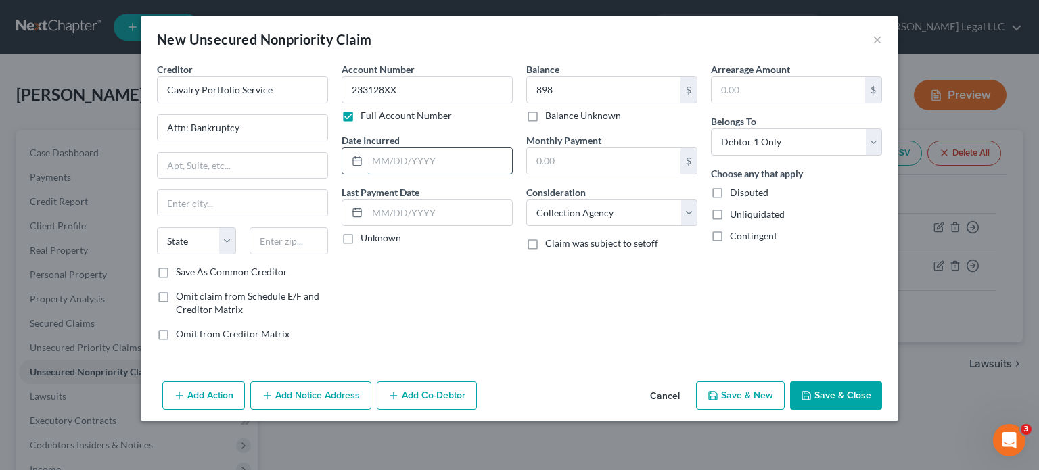
click at [392, 154] on input "text" at bounding box center [439, 161] width 145 height 26
type input "03/10/2025"
click at [185, 164] on input "text" at bounding box center [243, 166] width 170 height 26
click at [238, 159] on input "text" at bounding box center [243, 166] width 170 height 26
type input "1 American Ln, STE 220"
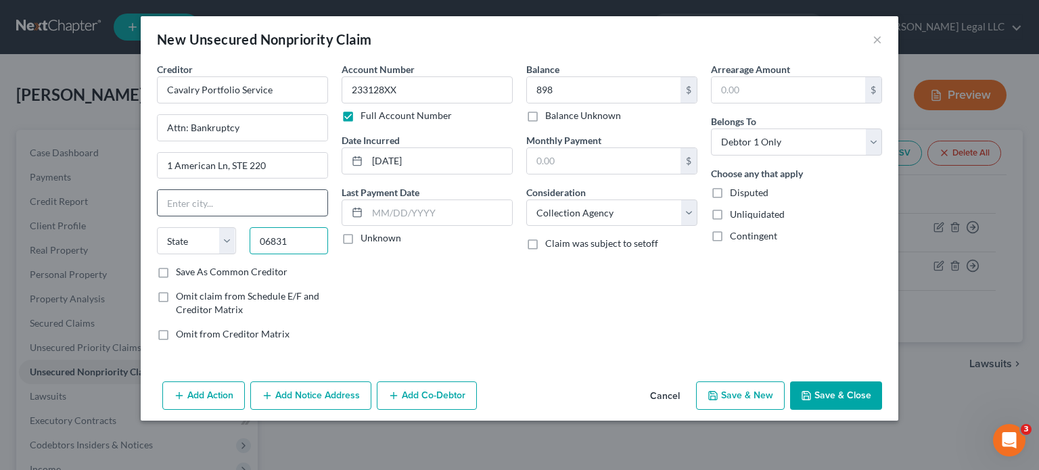
type input "06831"
click at [265, 198] on input "text" at bounding box center [243, 203] width 170 height 26
type input "Greenwich"
select select "6"
click at [495, 357] on div "Creditor * Cavalry Portfolio Service Attn: Bankruptcy 1 American Ln, STE 220 Gr…" at bounding box center [520, 219] width 758 height 314
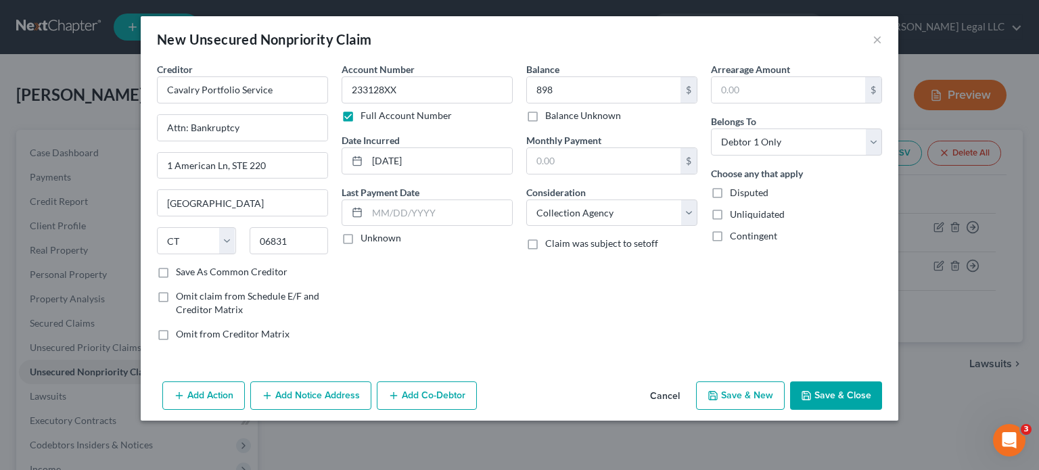
click at [739, 394] on button "Save & New" at bounding box center [740, 396] width 89 height 28
select select "0"
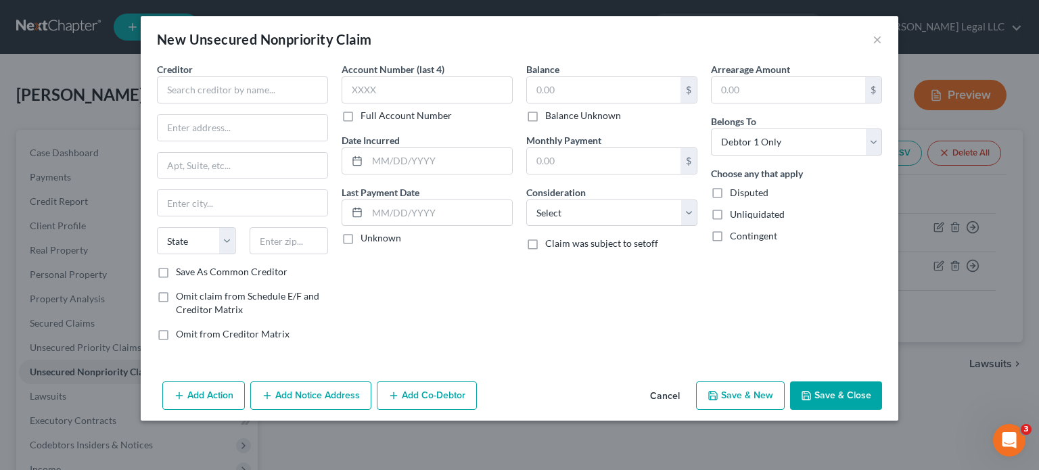
type input "898.00"
type input "0.00"
click at [241, 84] on input "text" at bounding box center [242, 89] width 171 height 27
type input "Credit One Bank"
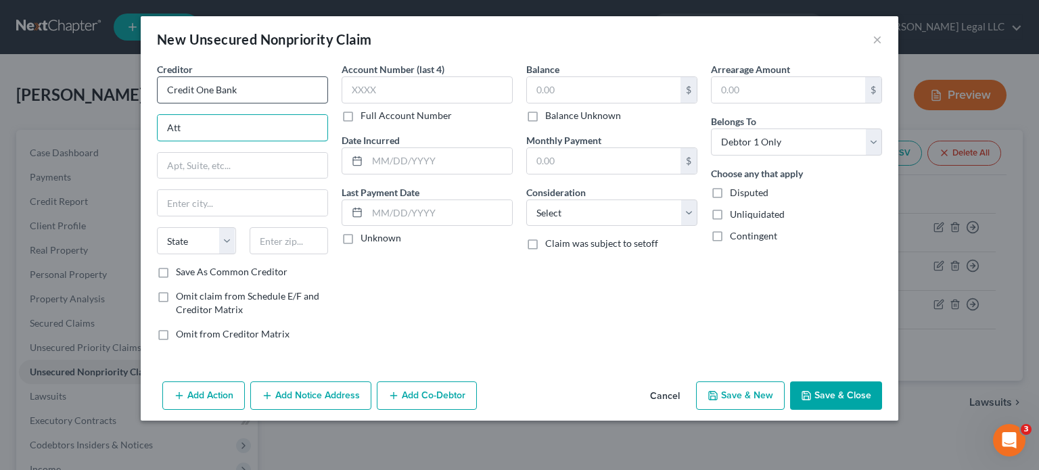
type input "Attn: Bankruptcy"
click at [361, 116] on label "Full Account Number" at bounding box center [406, 116] width 91 height 14
click at [366, 116] on input "Full Account Number" at bounding box center [370, 113] width 9 height 9
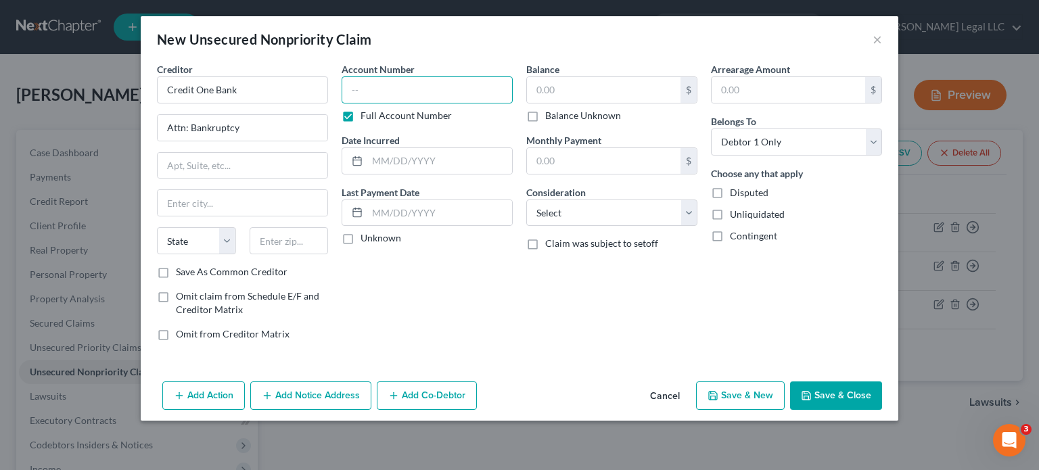
click at [390, 83] on input "text" at bounding box center [427, 89] width 171 height 27
paste input "373783XXXXXXXXX"
type input "373783XXXXXXXXX"
click at [595, 85] on input "text" at bounding box center [604, 90] width 154 height 26
type input "7"
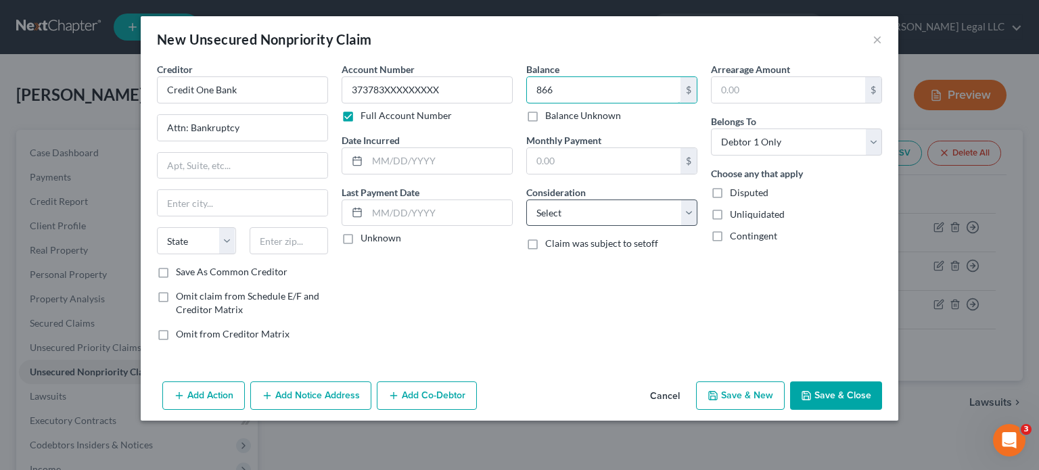
type input "866"
click at [608, 201] on select "Select Cable / Satellite Services Collection Agency Credit Card Debt Debt Couns…" at bounding box center [611, 213] width 171 height 27
select select "2"
click at [526, 200] on select "Select Cable / Satellite Services Collection Agency Credit Card Debt Debt Couns…" at bounding box center [611, 213] width 171 height 27
drag, startPoint x: 403, startPoint y: 174, endPoint x: 407, endPoint y: 166, distance: 8.5
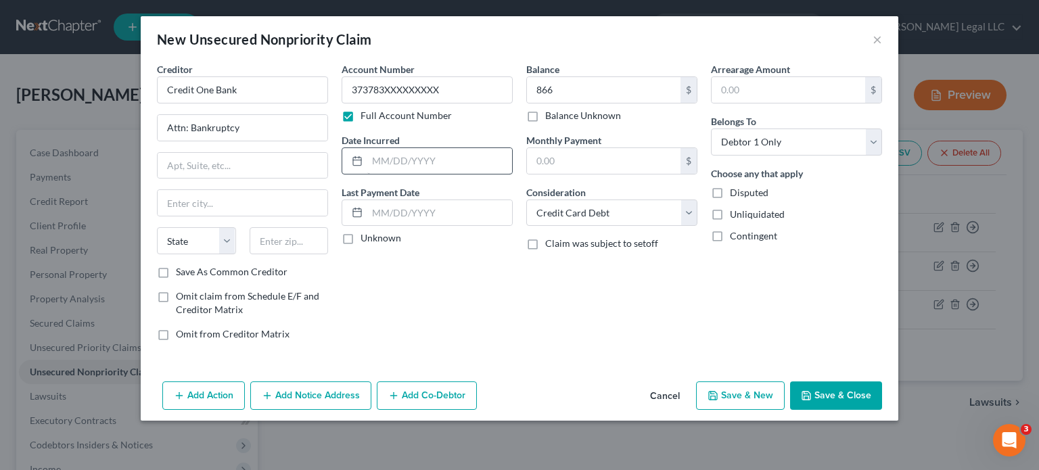
click at [403, 174] on div "Account Number 373783XXXXXXXXX Full Account Number Date Incurred Last Payment D…" at bounding box center [427, 207] width 185 height 290
click at [407, 166] on input "text" at bounding box center [439, 161] width 145 height 26
type input "06/24/2019"
click at [273, 83] on input "Credit One Bank" at bounding box center [242, 89] width 171 height 27
drag, startPoint x: 259, startPoint y: 91, endPoint x: 32, endPoint y: 76, distance: 227.8
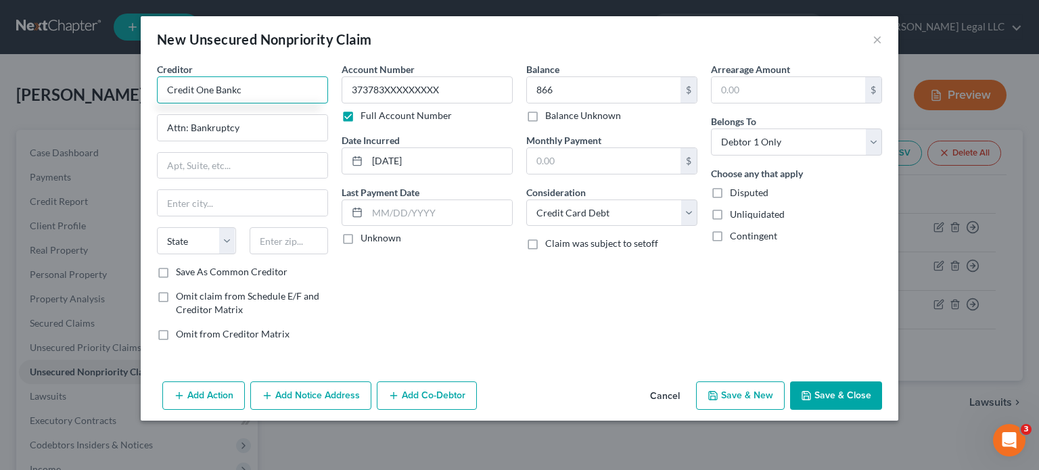
click at [18, 74] on div "New Unsecured Nonpriority Claim × Creditor * Credit One Bankc Attn: Bankruptcy …" at bounding box center [519, 235] width 1039 height 470
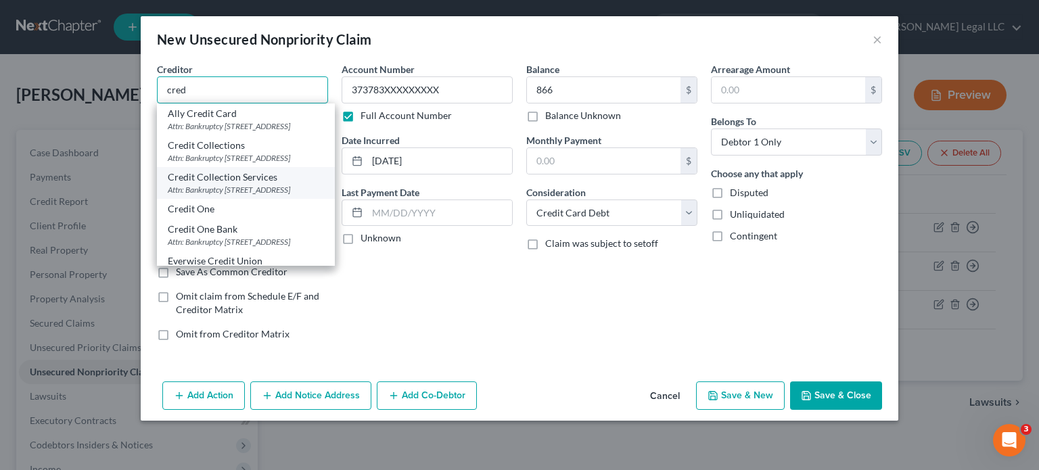
scroll to position [68, 0]
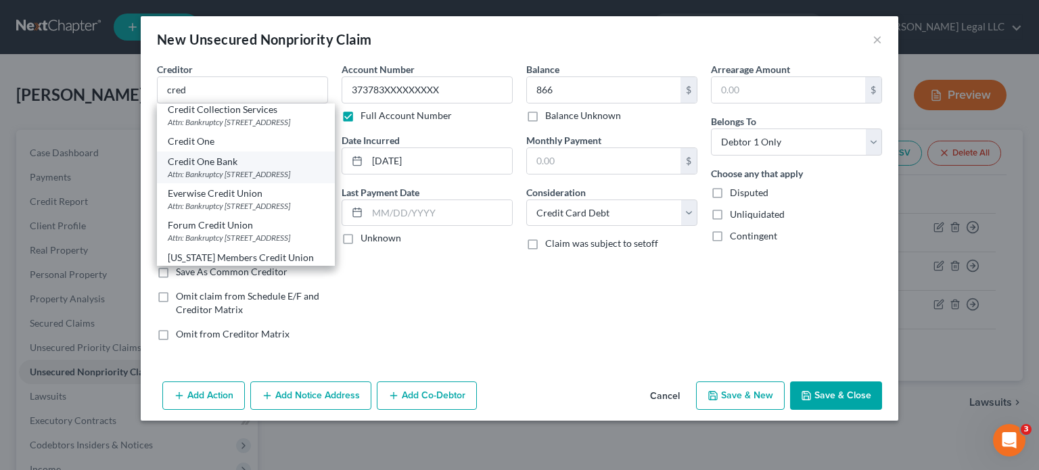
click at [238, 180] on div "Attn: Bankruptcy PO Box 98872, Las Vegas, NV 89193" at bounding box center [246, 174] width 156 height 12
type input "Credit One Bank"
type input "PO Box 98872"
type input "Las Vegas"
select select "31"
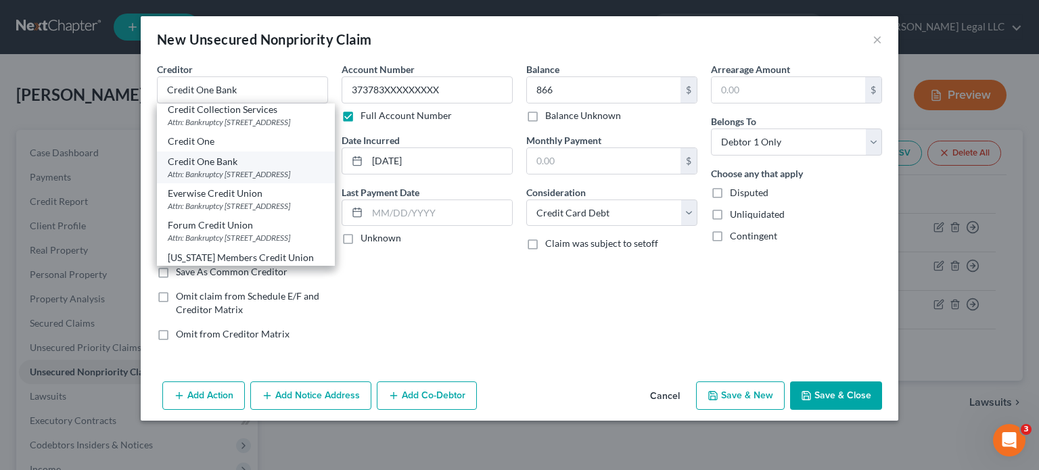
type input "89193"
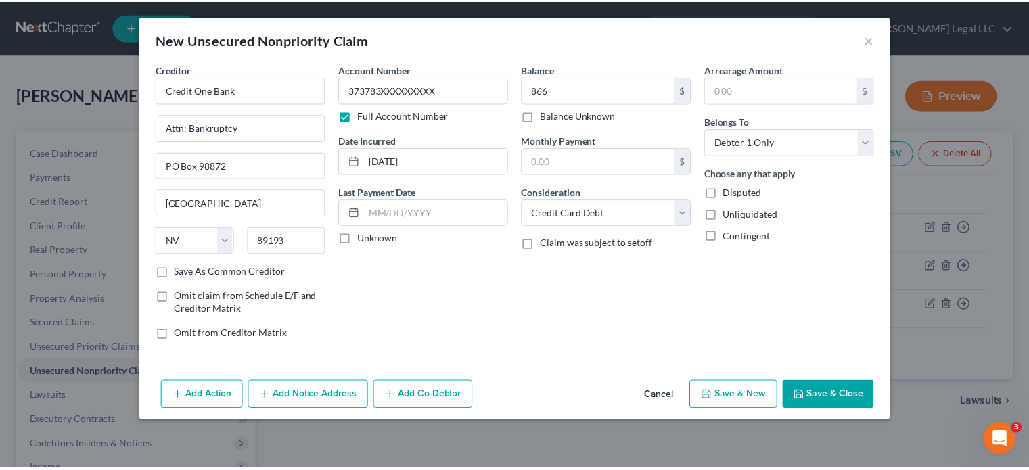
scroll to position [0, 0]
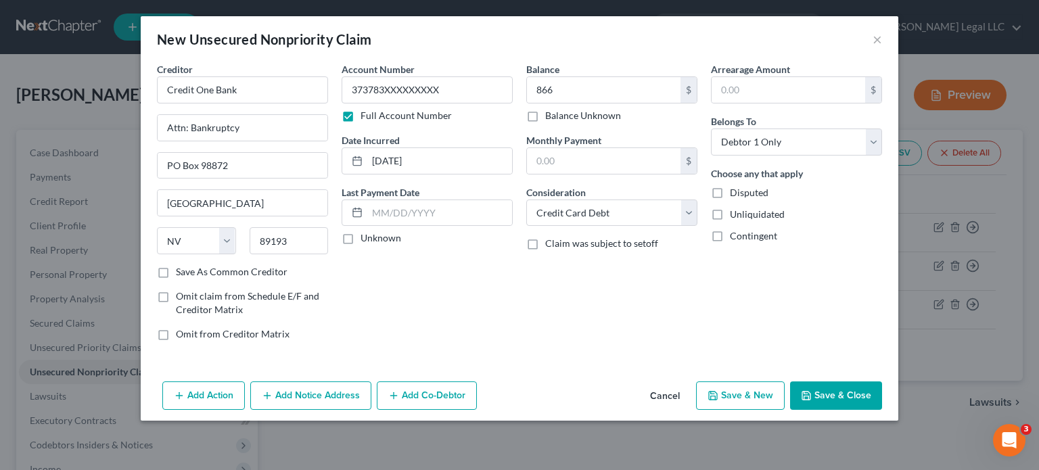
click at [738, 392] on button "Save & New" at bounding box center [740, 396] width 89 height 28
select select "0"
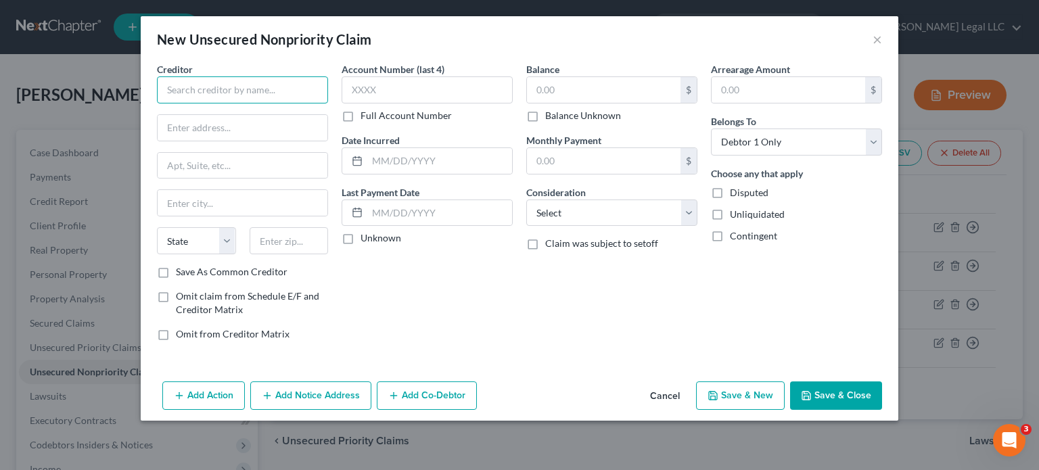
click at [238, 92] on input "text" at bounding box center [242, 89] width 171 height 27
type input "H&R Block/Pathward/EFS"
type input "Attn: Bankruptcy"
click at [361, 121] on label "Full Account Number" at bounding box center [406, 116] width 91 height 14
click at [366, 118] on input "Full Account Number" at bounding box center [370, 113] width 9 height 9
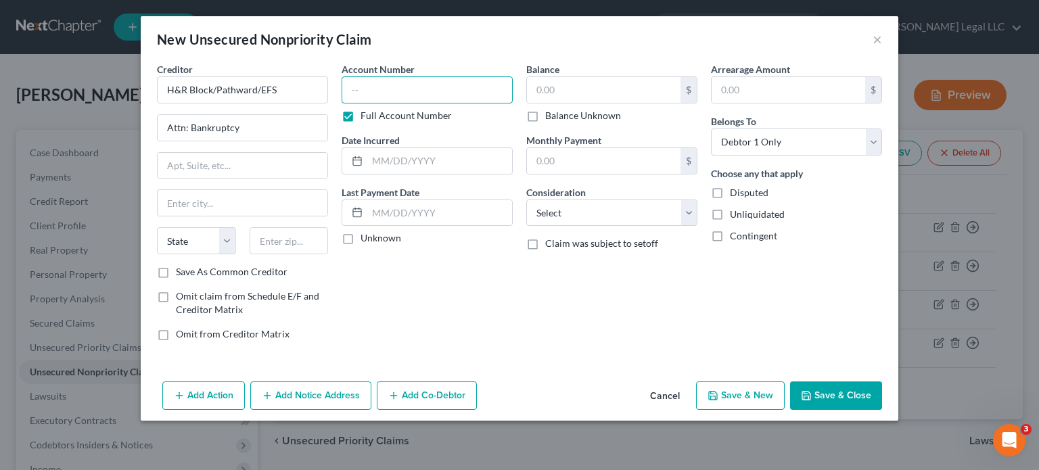
click at [375, 89] on input "text" at bounding box center [427, 89] width 171 height 27
paste input "720001XXXXXXXXXX"
type input "720001XXXXXXXXXX"
click at [554, 85] on input "text" at bounding box center [604, 90] width 154 height 26
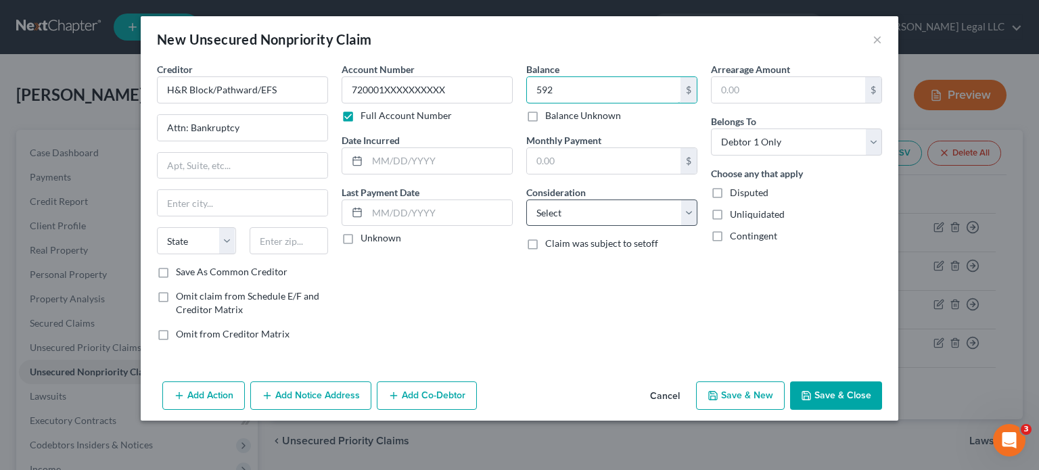
type input "592"
click at [569, 210] on select "Select Cable / Satellite Services Collection Agency Credit Card Debt Debt Couns…" at bounding box center [611, 213] width 171 height 27
click at [526, 200] on select "Select Cable / Satellite Services Collection Agency Credit Card Debt Debt Couns…" at bounding box center [611, 213] width 171 height 27
drag, startPoint x: 579, startPoint y: 281, endPoint x: 571, endPoint y: 265, distance: 17.9
click at [578, 281] on div "Balance 592.00 $ Balance Unknown Balance Undetermined 592 $ Balance Unknown Mon…" at bounding box center [612, 207] width 185 height 290
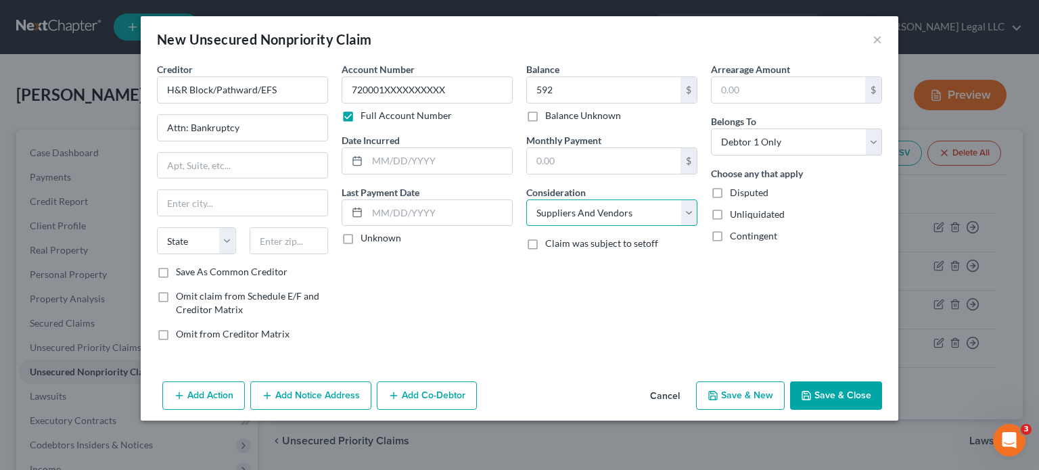
click at [552, 220] on select "Select Cable / Satellite Services Collection Agency Credit Card Debt Debt Couns…" at bounding box center [611, 213] width 171 height 27
click at [238, 88] on input "H&R Block/Pathward/EFS" at bounding box center [242, 89] width 171 height 27
click at [276, 87] on input "H&R Block/Pathward/EFS" at bounding box center [242, 89] width 171 height 27
drag, startPoint x: 278, startPoint y: 84, endPoint x: 92, endPoint y: 72, distance: 186.4
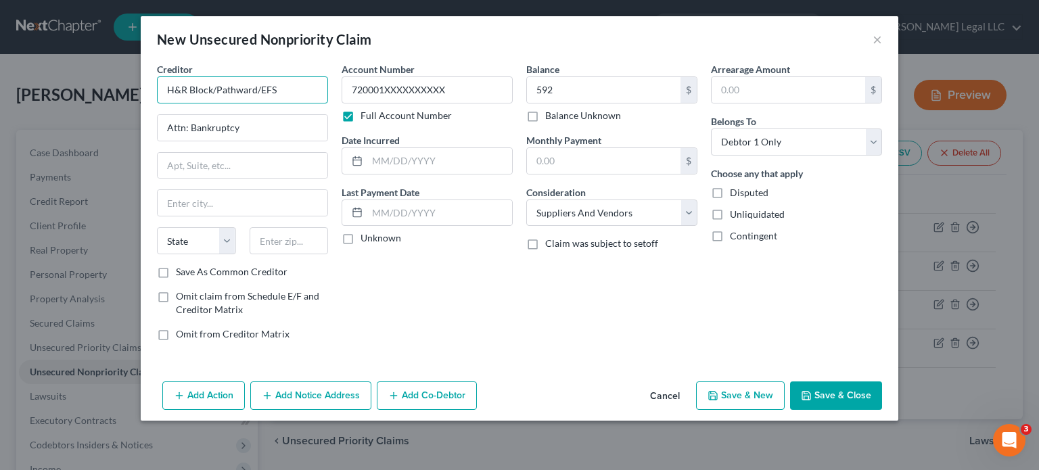
click at [87, 72] on div "New Unsecured Nonpriority Claim × Creditor * H&R Block/Pathward/EFS Attn: Bankr…" at bounding box center [519, 235] width 1039 height 470
click at [577, 222] on select "Select Cable / Satellite Services Collection Agency Credit Card Debt Debt Couns…" at bounding box center [611, 213] width 171 height 27
select select "10"
click at [526, 200] on select "Select Cable / Satellite Services Collection Agency Credit Card Debt Debt Couns…" at bounding box center [611, 213] width 171 height 27
click at [422, 270] on div "Account Number 720001XXXXXXXXXX Full Account Number Date Incurred Last Payment …" at bounding box center [427, 207] width 185 height 290
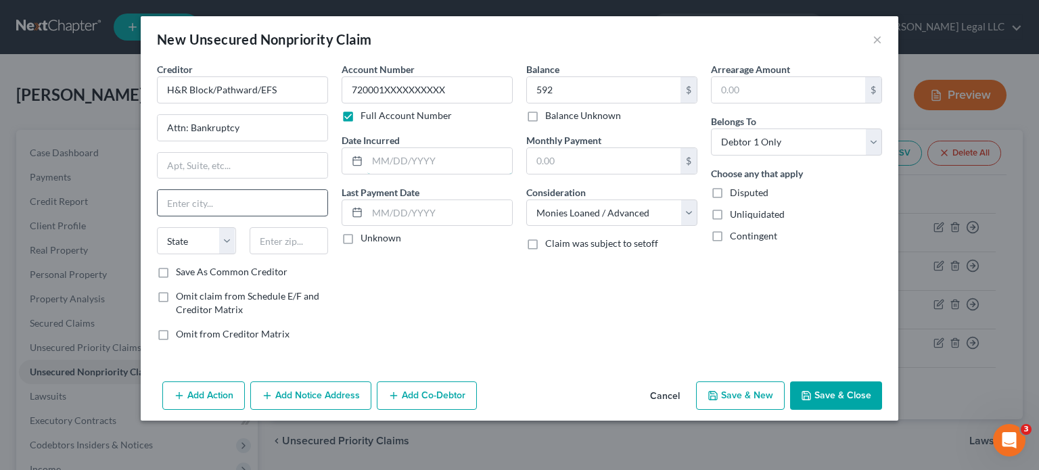
drag, startPoint x: 449, startPoint y: 160, endPoint x: 212, endPoint y: 209, distance: 241.8
click at [447, 160] on input "text" at bounding box center [439, 161] width 145 height 26
type input "12/18/2024"
click at [189, 168] on input "text" at bounding box center [243, 166] width 170 height 26
type input "5501 S Broadband Ln"
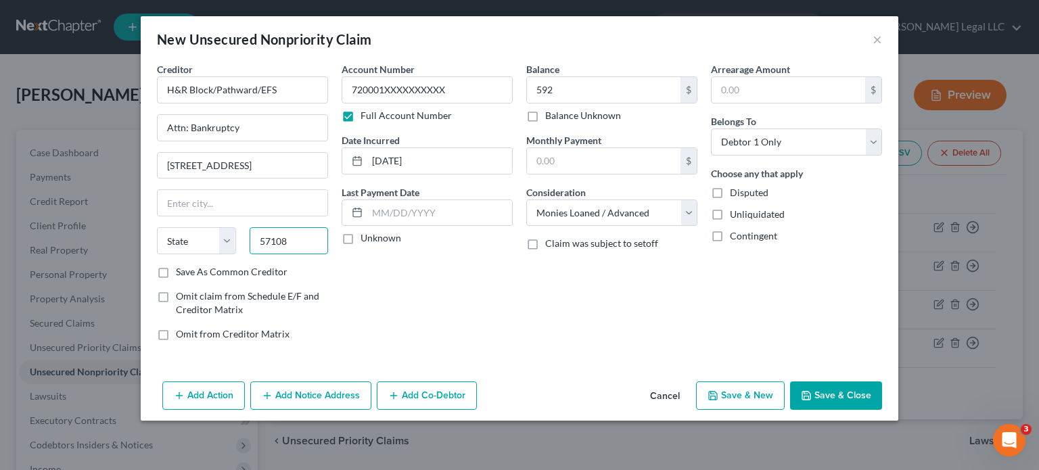
type input "57108"
click at [534, 302] on div "Balance 592.00 $ Balance Unknown Balance Undetermined 592 $ Balance Unknown Mon…" at bounding box center [612, 207] width 185 height 290
click at [738, 386] on button "Save & New" at bounding box center [740, 396] width 89 height 28
select select "0"
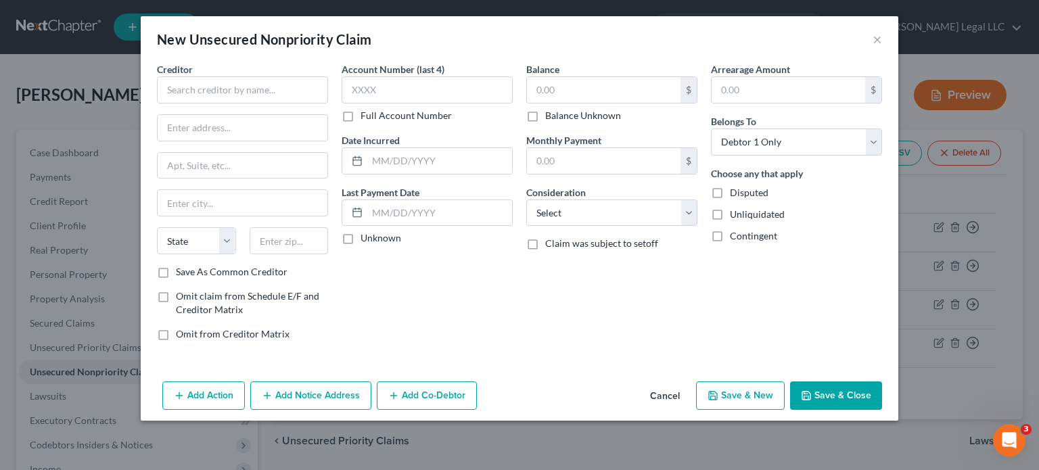
type input "Sioux Falls"
select select "43"
select select
type input "592.00"
type input "0.00"
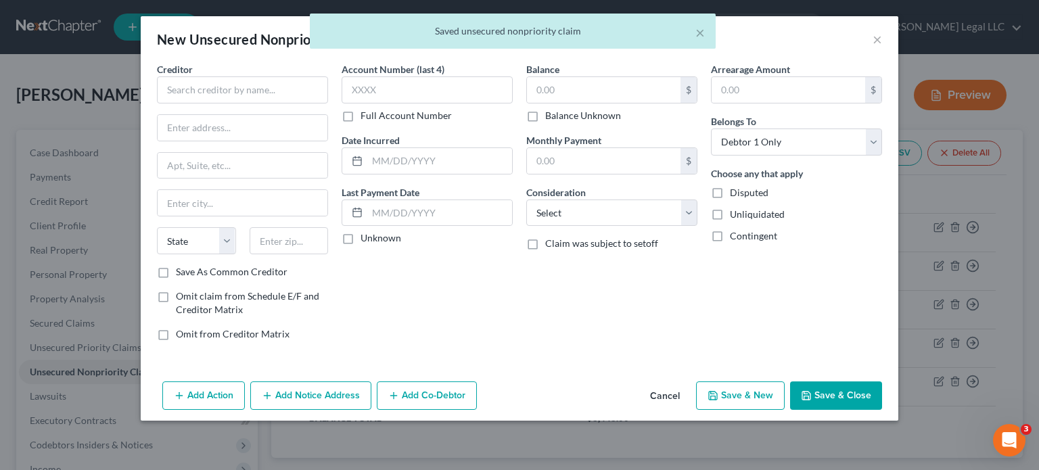
click at [665, 394] on button "Cancel" at bounding box center [664, 396] width 51 height 27
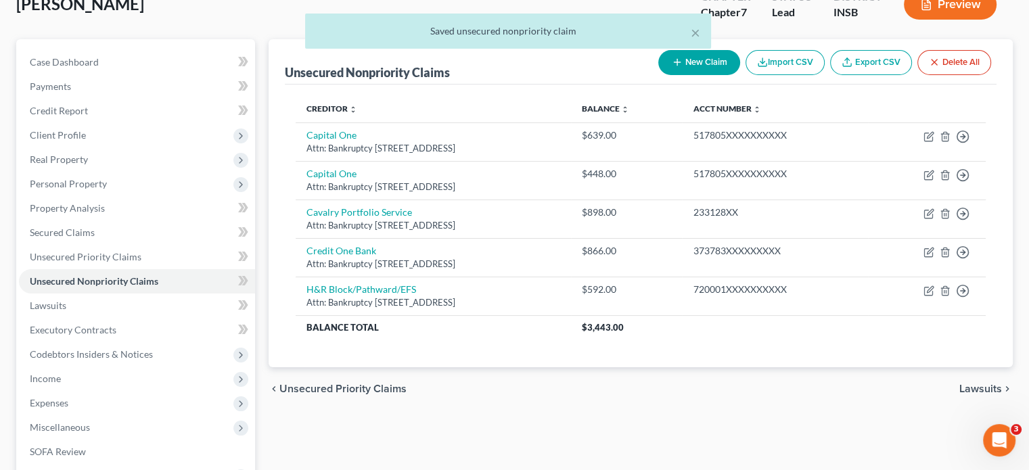
scroll to position [203, 0]
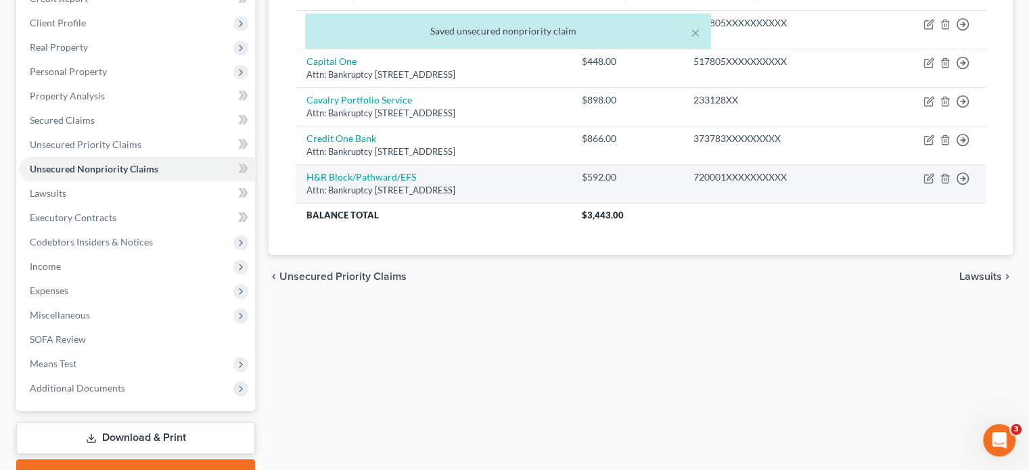
click at [383, 169] on td "H&R Block/Pathward/EFS Attn: Bankruptcy 5501 S Broadband Ln, 57108" at bounding box center [433, 183] width 275 height 39
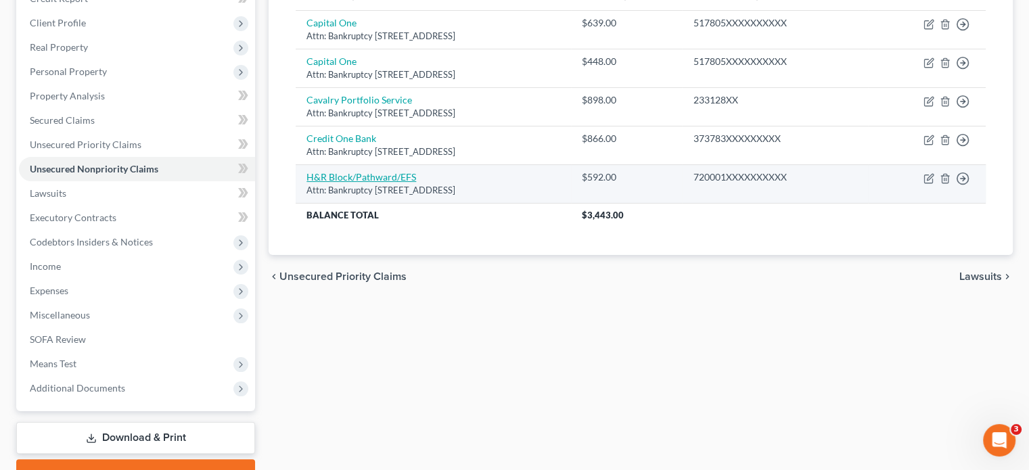
click at [382, 176] on link "H&R Block/Pathward/EFS" at bounding box center [362, 177] width 110 height 12
select select "10"
select select "0"
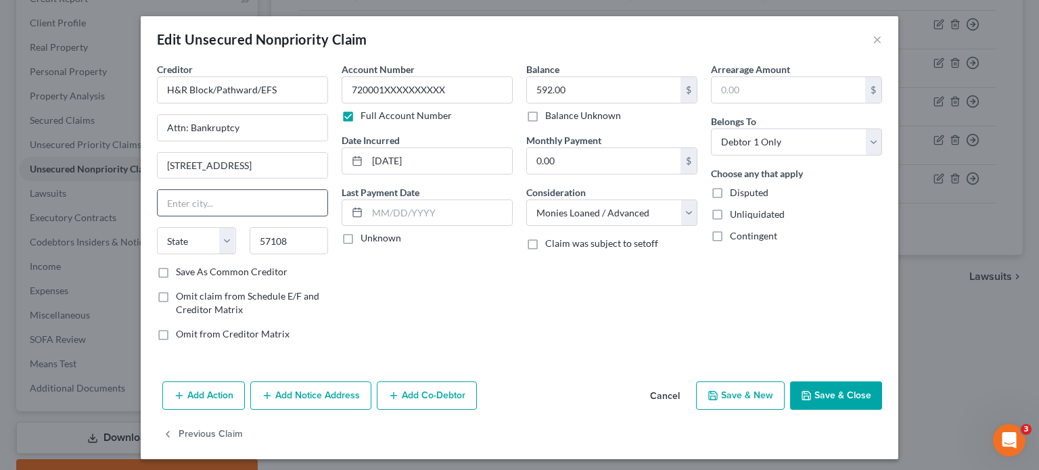
click at [250, 204] on input "text" at bounding box center [243, 203] width 170 height 26
click at [445, 296] on div "Account Number 720001XXXXXXXXXX Full Account Number Date Incurred 12/18/2024 La…" at bounding box center [427, 207] width 185 height 290
click at [313, 235] on input "57108" at bounding box center [289, 240] width 79 height 27
click at [277, 210] on input "text" at bounding box center [243, 203] width 170 height 26
type input "Sioux Falls"
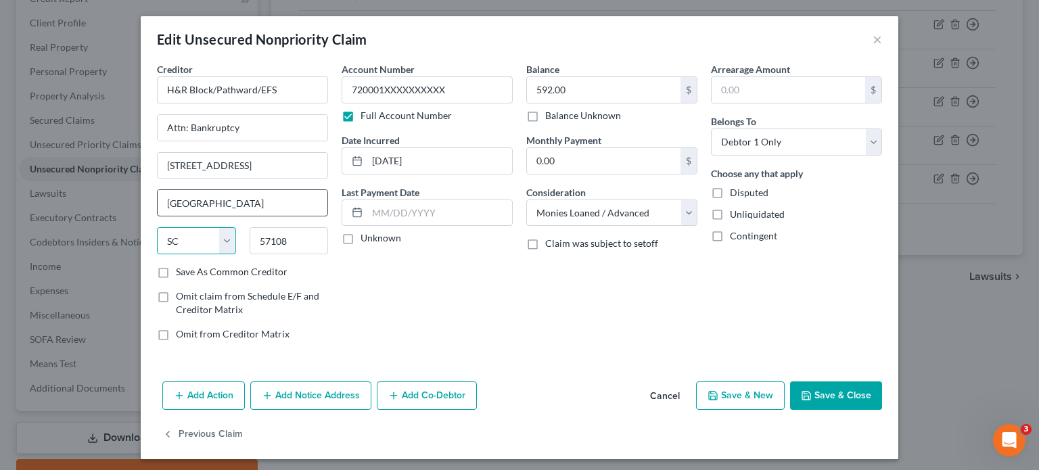
select select "43"
drag, startPoint x: 525, startPoint y: 321, endPoint x: 516, endPoint y: 294, distance: 28.5
click at [525, 320] on div "Balance 592.00 $ Balance Unknown Balance Undetermined 592.00 $ Balance Unknown …" at bounding box center [612, 207] width 185 height 290
click at [853, 395] on button "Save & Close" at bounding box center [836, 396] width 92 height 28
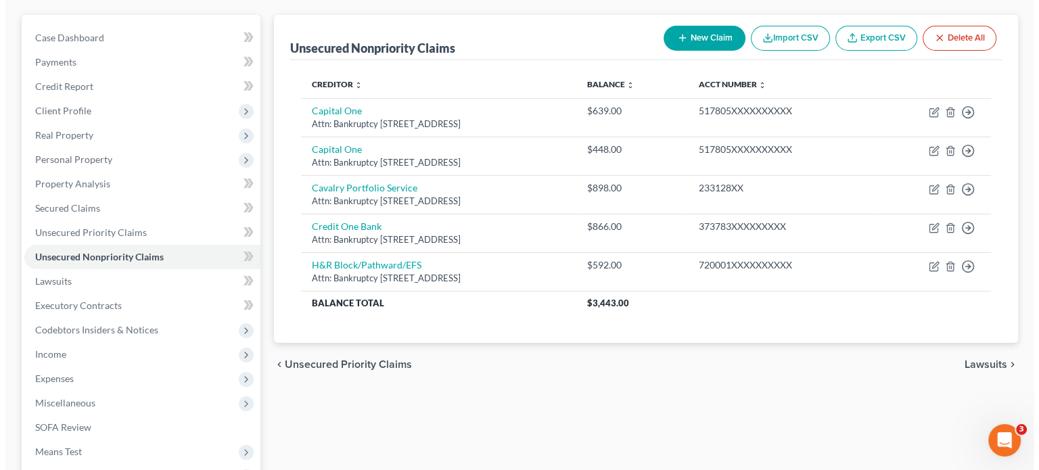
scroll to position [0, 0]
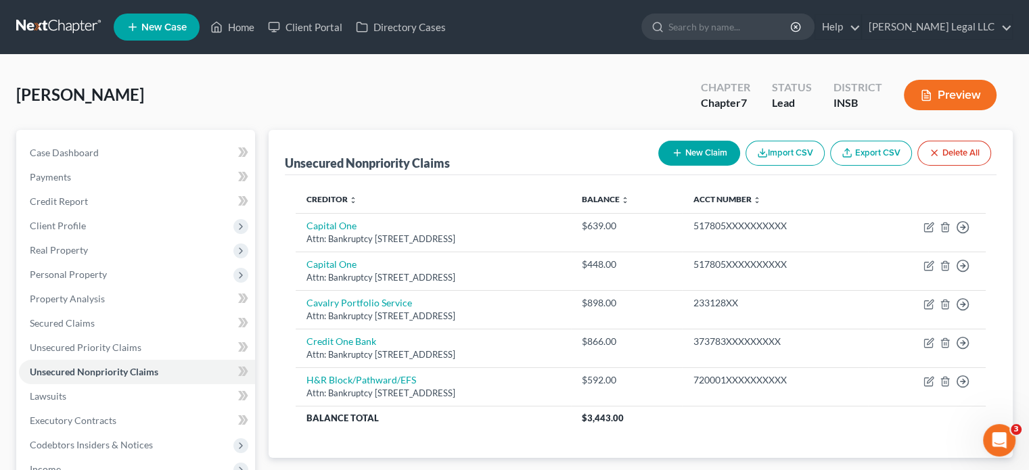
click at [703, 151] on button "New Claim" at bounding box center [699, 153] width 82 height 25
select select "0"
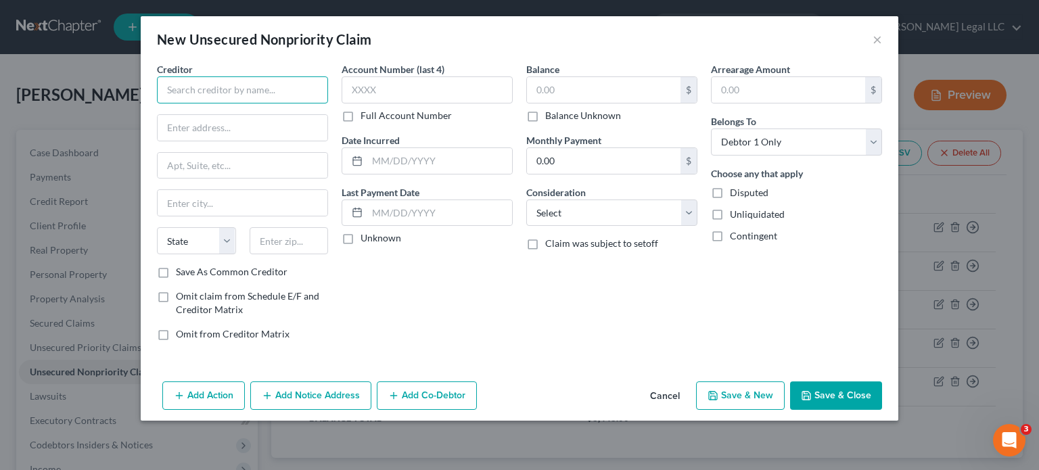
click at [284, 85] on input "text" at bounding box center [242, 89] width 171 height 27
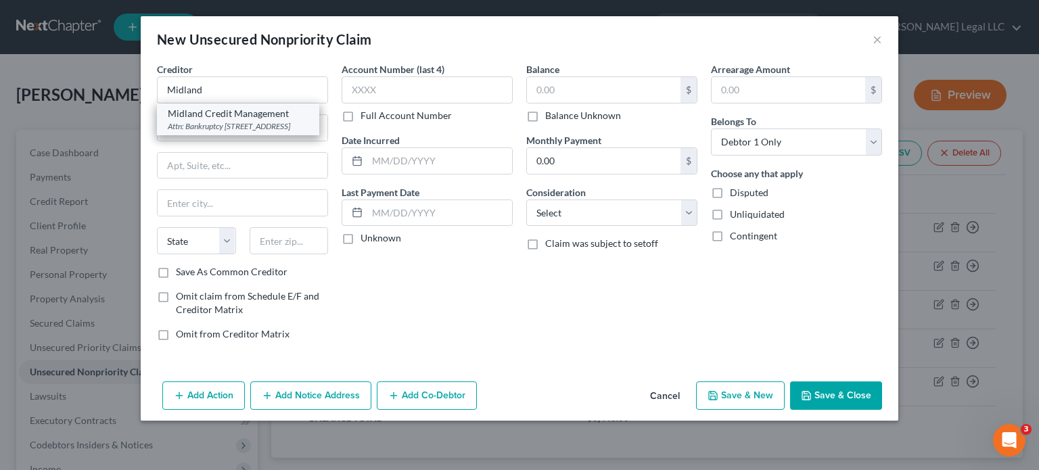
click at [235, 119] on div "Midland Credit Management" at bounding box center [238, 114] width 141 height 14
type input "Midland Credit Management"
type input "Attn: Bankruptcy"
type input "320 East Big Beaver, Suite 300"
type input "Troy"
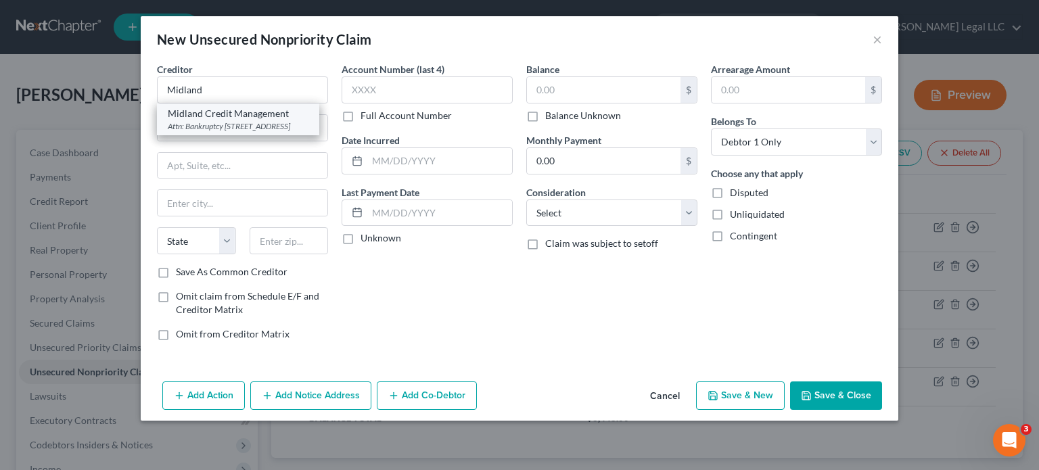
select select "23"
type input "48083"
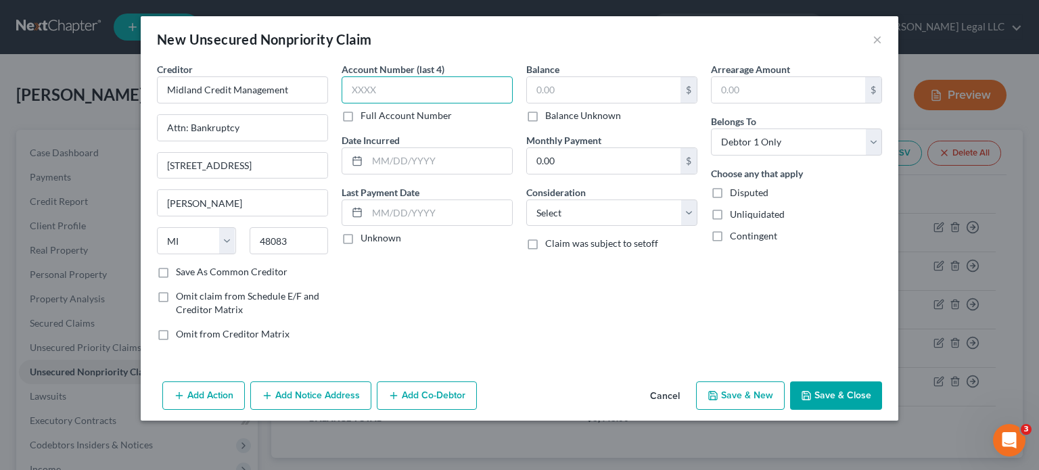
click at [379, 89] on input "text" at bounding box center [427, 89] width 171 height 27
paste input "3279"
type input "3279"
click at [568, 91] on input "text" at bounding box center [604, 90] width 154 height 26
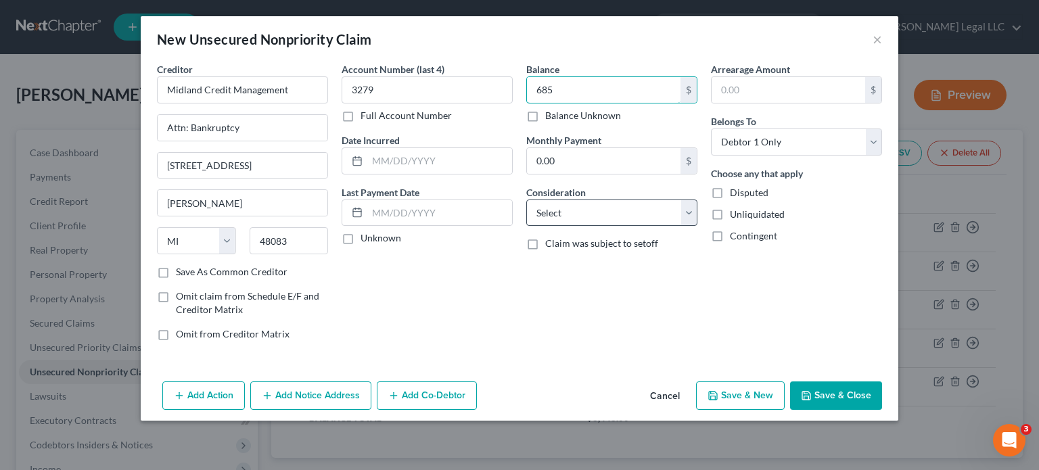
type input "685"
click at [614, 217] on select "Select Cable / Satellite Services Collection Agency Credit Card Debt Debt Couns…" at bounding box center [611, 213] width 171 height 27
select select "1"
click at [526, 200] on select "Select Cable / Satellite Services Collection Agency Credit Card Debt Debt Couns…" at bounding box center [611, 213] width 171 height 27
click at [425, 162] on input "text" at bounding box center [439, 161] width 145 height 26
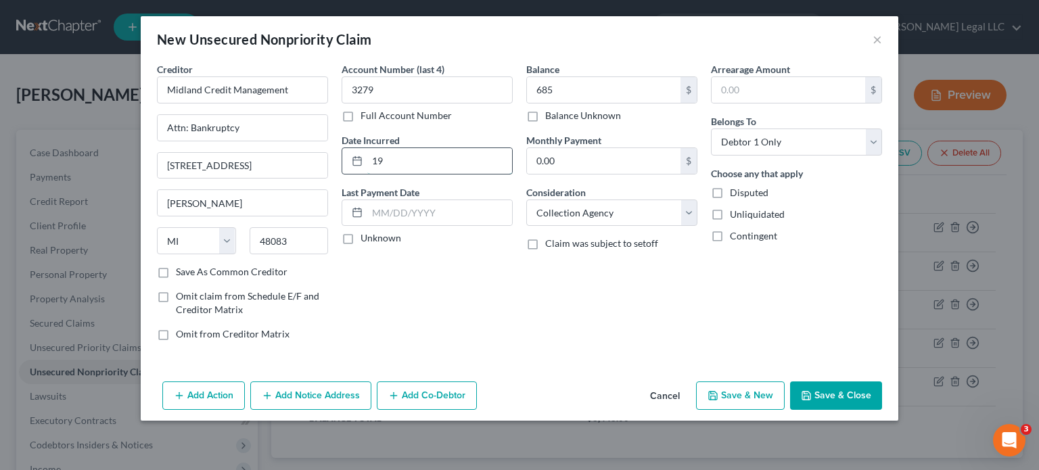
type input "1"
type input "06/26/2024"
click at [759, 389] on button "Save & New" at bounding box center [740, 396] width 89 height 28
select select "0"
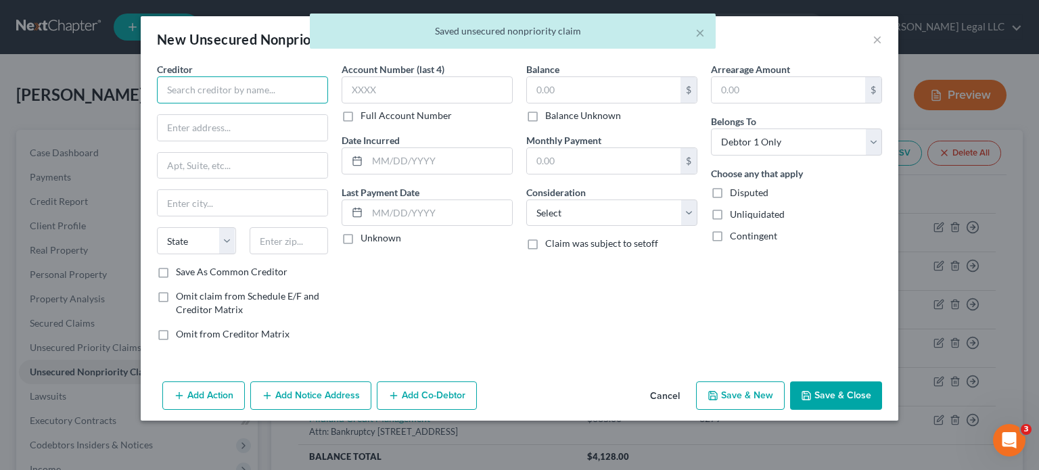
click at [280, 89] on input "text" at bounding box center [242, 89] width 171 height 27
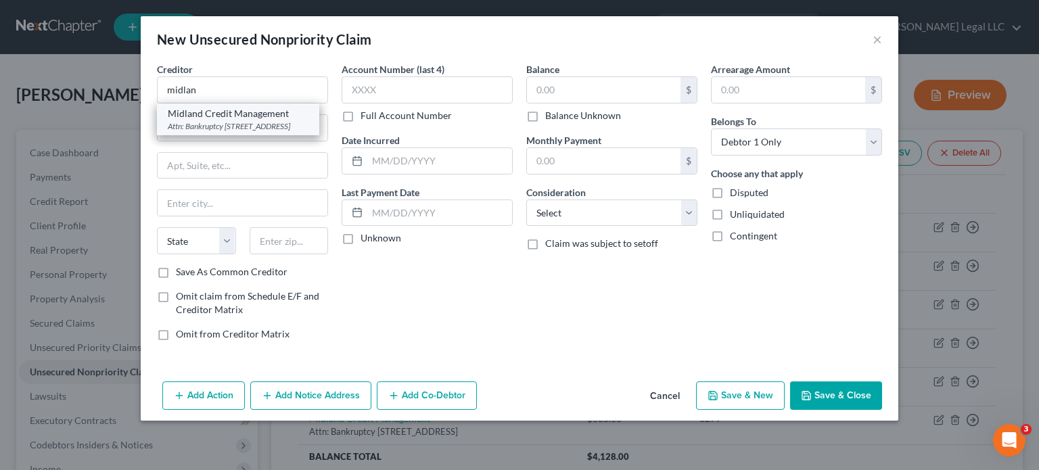
click at [248, 127] on div "Attn: Bankruptcy 320 East Big Beaver, Suite 300, Troy, MI 48083" at bounding box center [238, 126] width 141 height 12
type input "Midland Credit Management"
type input "Attn: Bankruptcy"
type input "320 East Big Beaver, Suite 300"
type input "Troy"
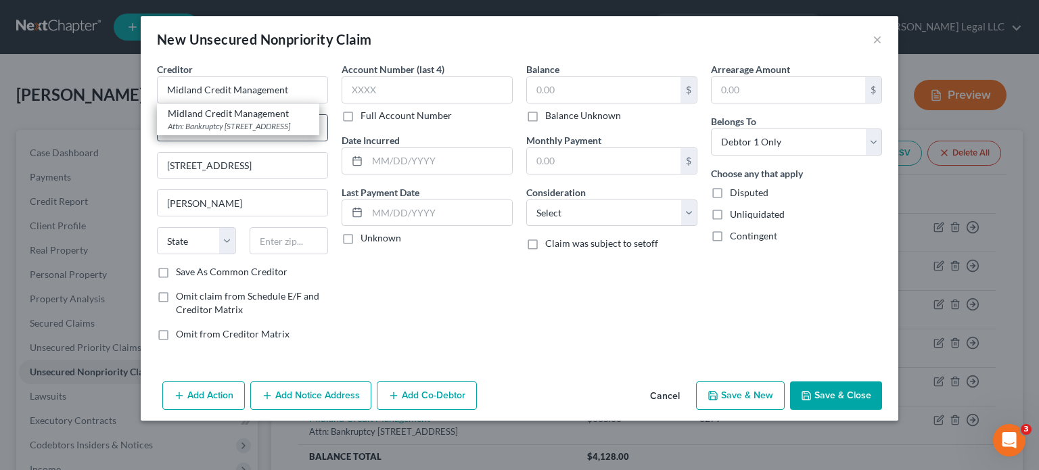
select select "23"
type input "48083"
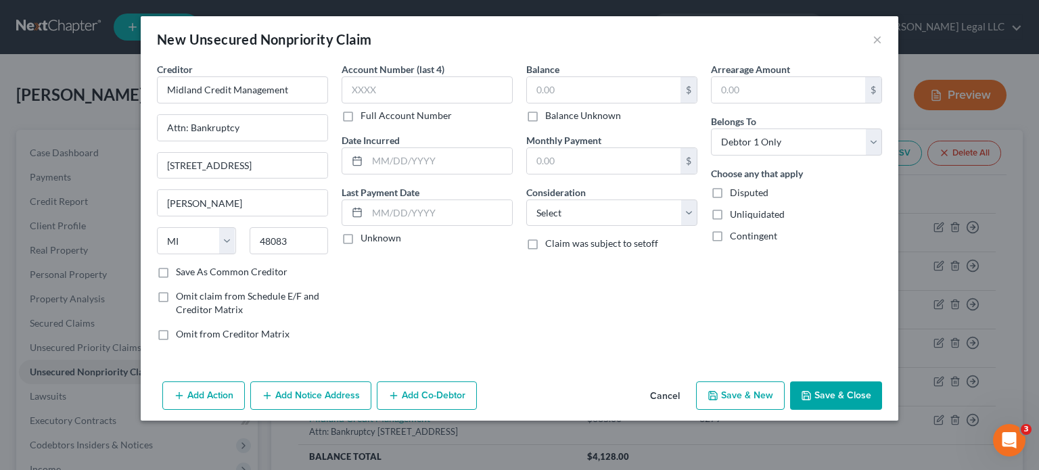
click at [361, 115] on label "Full Account Number" at bounding box center [406, 116] width 91 height 14
click at [366, 115] on input "Full Account Number" at bounding box center [370, 113] width 9 height 9
click at [367, 94] on input "text" at bounding box center [427, 89] width 171 height 27
paste input "32880XXXX"
type input "32880XXXX"
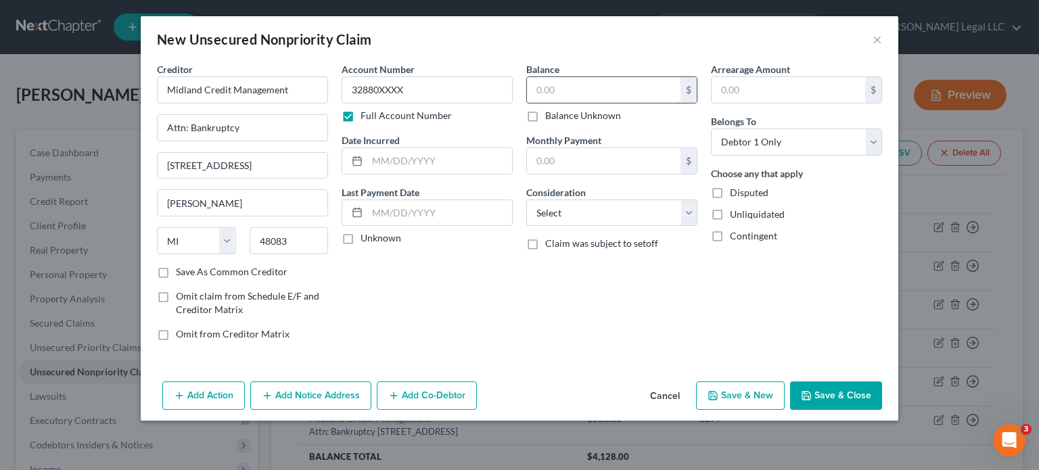
click at [587, 94] on input "text" at bounding box center [604, 90] width 154 height 26
type input "1,392"
drag, startPoint x: 587, startPoint y: 210, endPoint x: 587, endPoint y: 200, distance: 10.8
click at [587, 210] on select "Select Cable / Satellite Services Collection Agency Credit Card Debt Debt Couns…" at bounding box center [611, 213] width 171 height 27
select select "1"
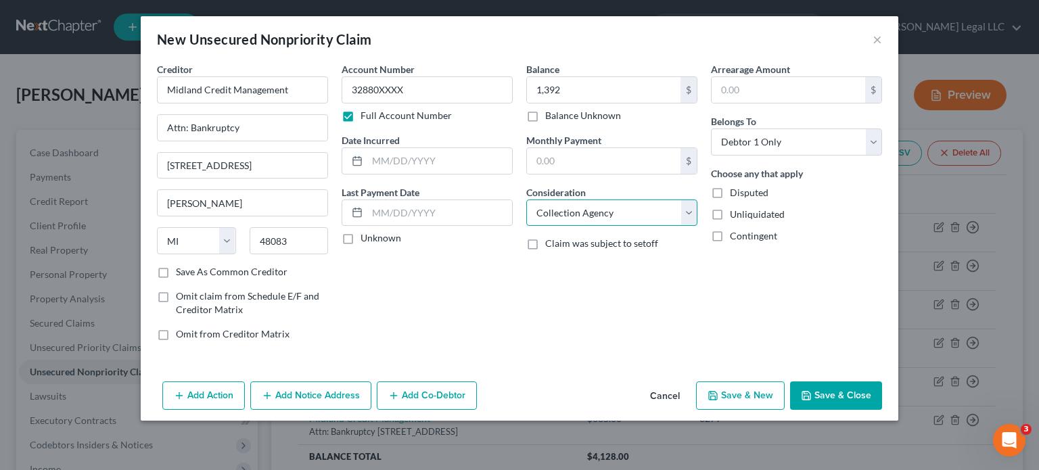
click at [526, 200] on select "Select Cable / Satellite Services Collection Agency Credit Card Debt Debt Couns…" at bounding box center [611, 213] width 171 height 27
click at [432, 154] on input "text" at bounding box center [439, 161] width 145 height 26
type input "08/28/2024"
click at [728, 399] on button "Save & New" at bounding box center [740, 396] width 89 height 28
select select "0"
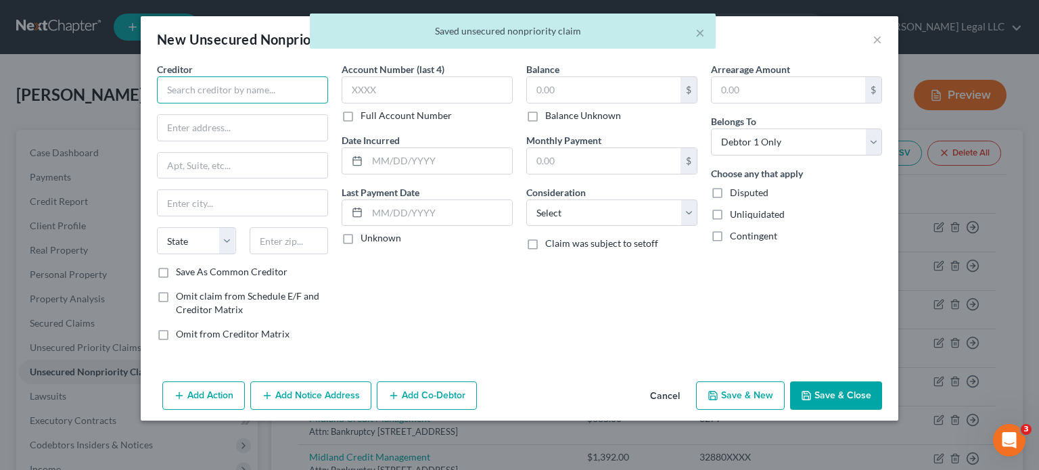
click at [176, 83] on input "text" at bounding box center [242, 89] width 171 height 27
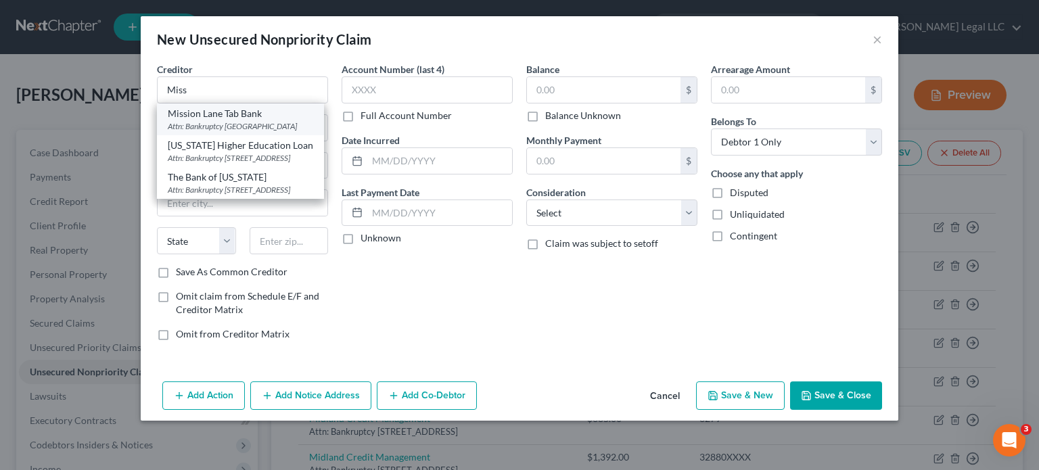
click at [242, 132] on div "Attn: Bankruptcy PO Box 105286, Atlanta, GA 30340" at bounding box center [240, 126] width 145 height 12
type input "Mission Lane Tab Bank"
type input "Attn: Bankruptcy"
type input "PO Box 105286"
type input "Atlanta"
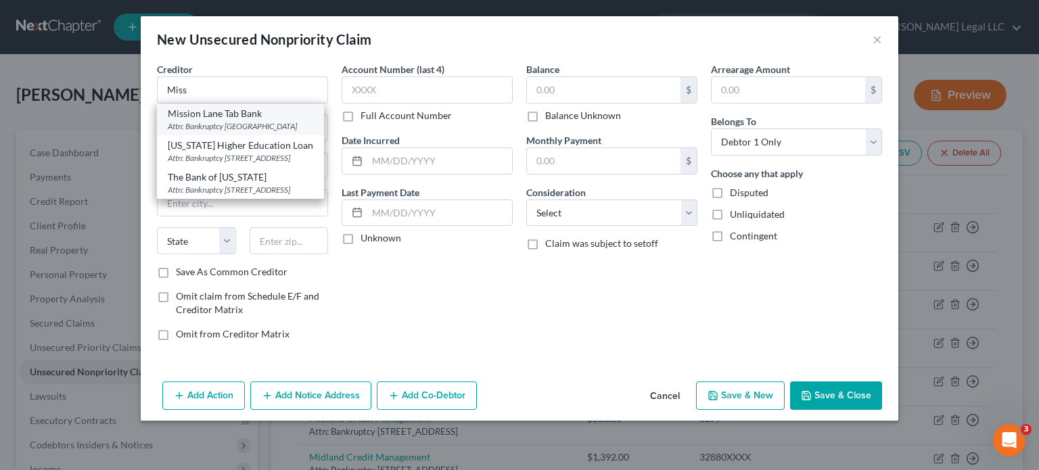
select select "10"
type input "30340"
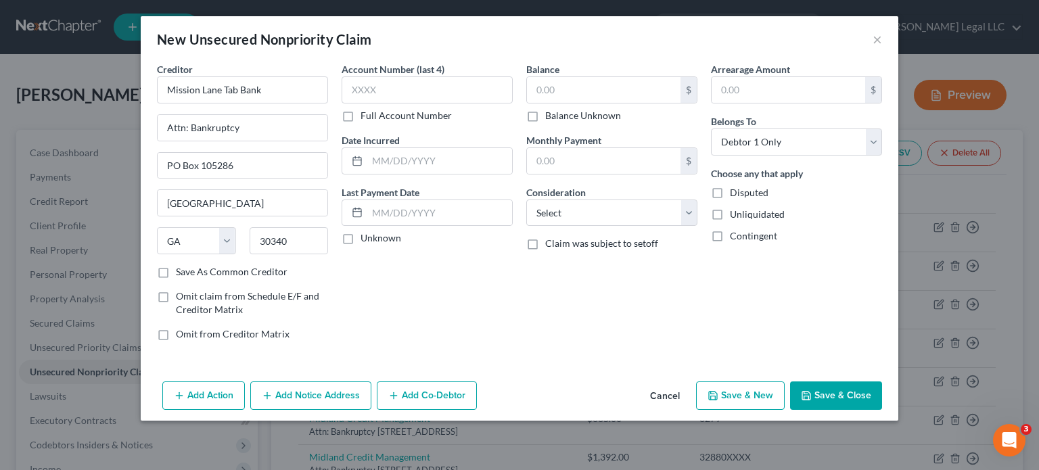
click at [361, 109] on label "Full Account Number" at bounding box center [406, 116] width 91 height 14
click at [366, 109] on input "Full Account Number" at bounding box center [370, 113] width 9 height 9
click at [379, 89] on input "text" at bounding box center [427, 89] width 171 height 27
paste input "431503XXXXXXXXXX"
type input "431503XXXXXXXXXX"
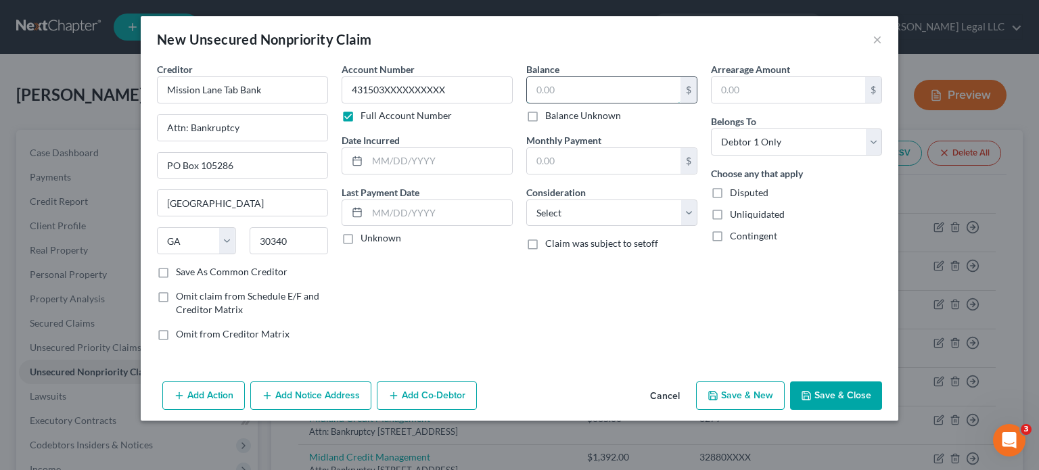
click at [621, 91] on input "text" at bounding box center [604, 90] width 154 height 26
type input "1,099"
click at [629, 208] on select "Select Cable / Satellite Services Collection Agency Credit Card Debt Debt Couns…" at bounding box center [611, 213] width 171 height 27
select select "2"
click at [526, 200] on select "Select Cable / Satellite Services Collection Agency Credit Card Debt Debt Couns…" at bounding box center [611, 213] width 171 height 27
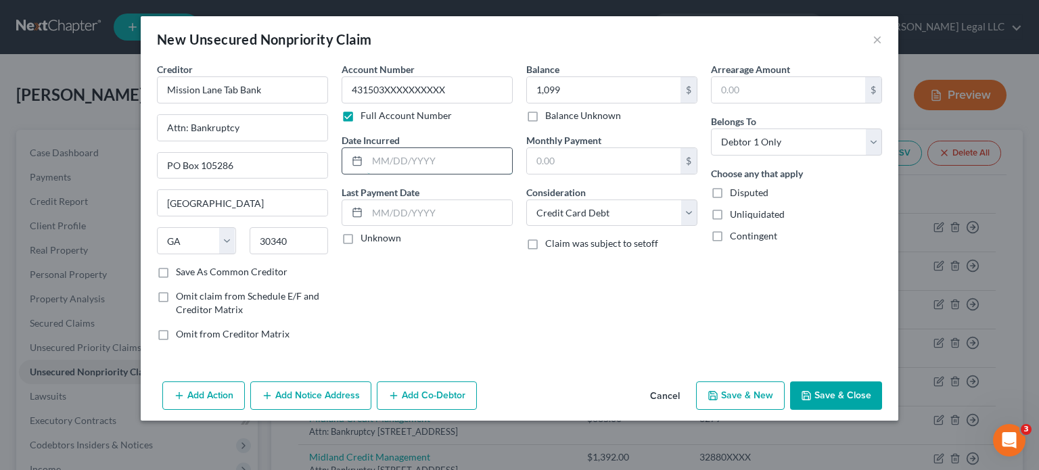
click at [416, 166] on input "text" at bounding box center [439, 161] width 145 height 26
type input "04/03/2022"
click at [736, 392] on button "Save & New" at bounding box center [740, 396] width 89 height 28
select select "0"
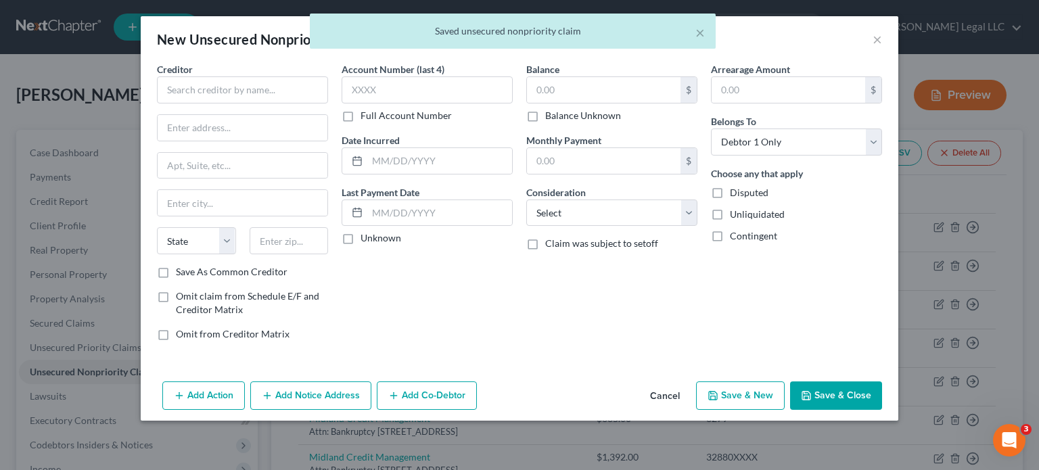
click at [878, 40] on div "× Saved unsecured nonpriority claim" at bounding box center [512, 35] width 1039 height 42
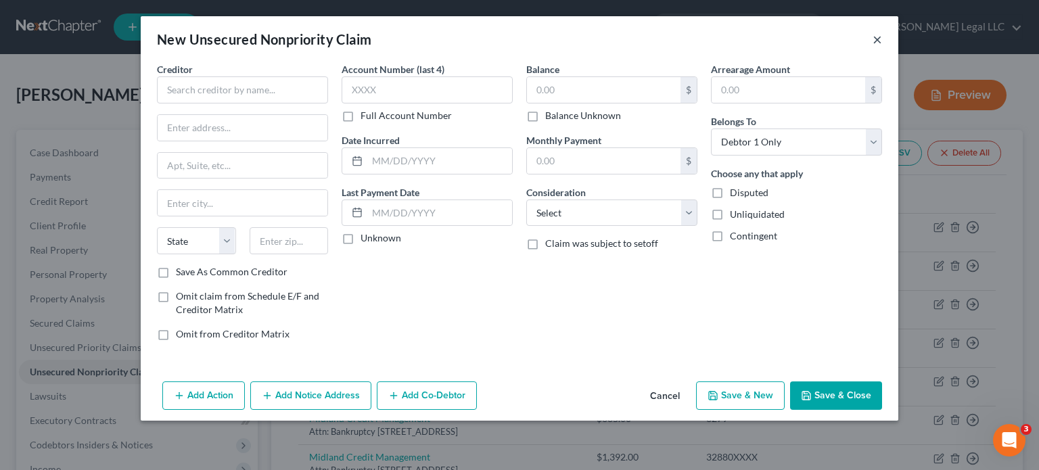
click at [875, 37] on button "×" at bounding box center [877, 39] width 9 height 16
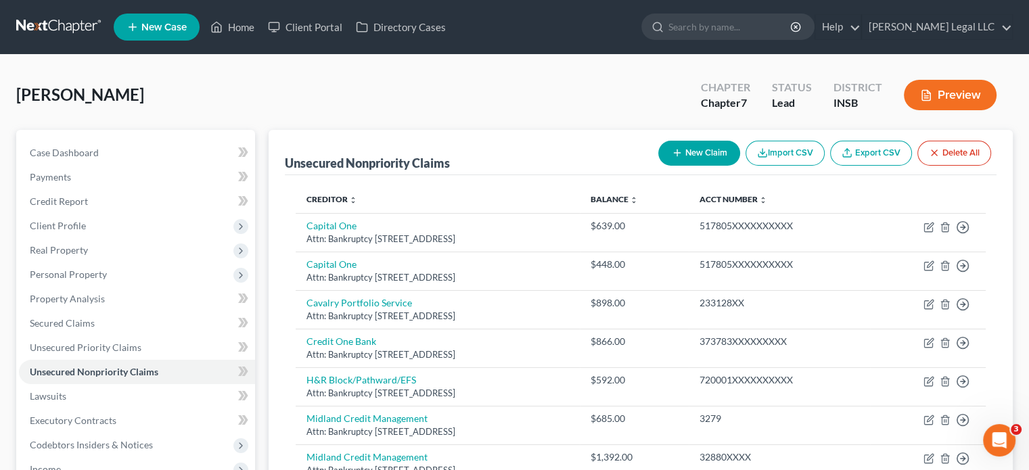
click at [685, 157] on button "New Claim" at bounding box center [699, 153] width 82 height 25
select select "0"
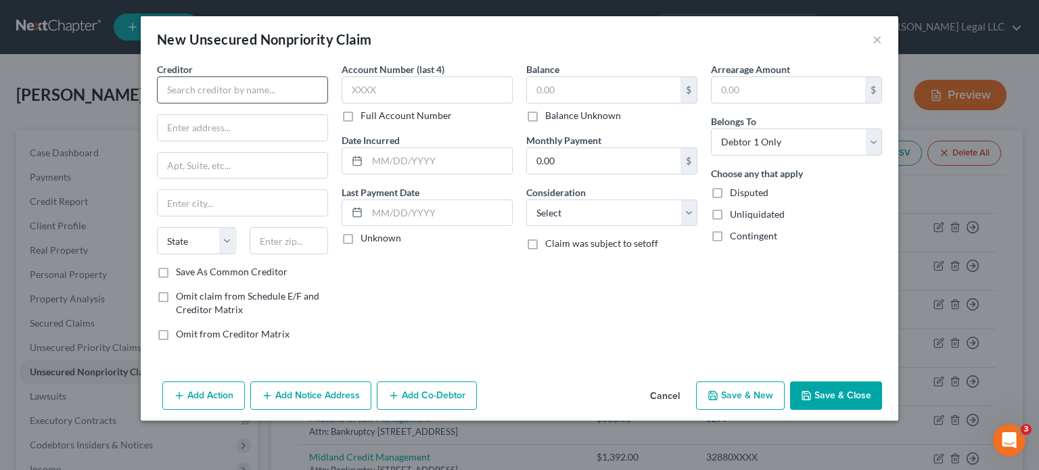
drag, startPoint x: 252, startPoint y: 68, endPoint x: 248, endPoint y: 81, distance: 13.3
click at [251, 73] on div "Creditor *" at bounding box center [242, 82] width 171 height 41
click at [248, 81] on input "text" at bounding box center [242, 89] width 171 height 27
type input "Net Credit"
type input "Attn: Bankruptcy"
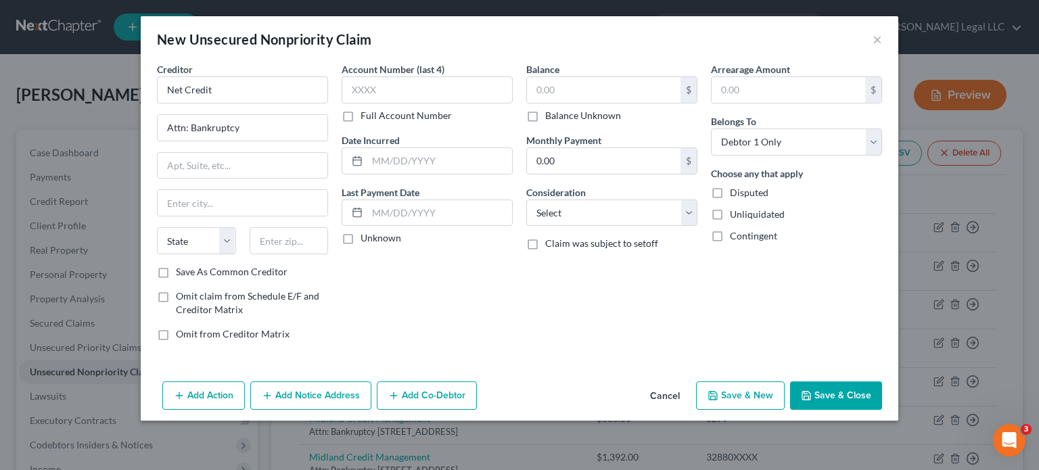
click at [361, 118] on label "Full Account Number" at bounding box center [406, 116] width 91 height 14
click at [366, 118] on input "Full Account Number" at bounding box center [370, 113] width 9 height 9
drag, startPoint x: 371, startPoint y: 88, endPoint x: 430, endPoint y: 91, distance: 58.3
click at [372, 88] on input "text" at bounding box center [427, 89] width 171 height 27
paste input "2023INXXXXXXXXX"
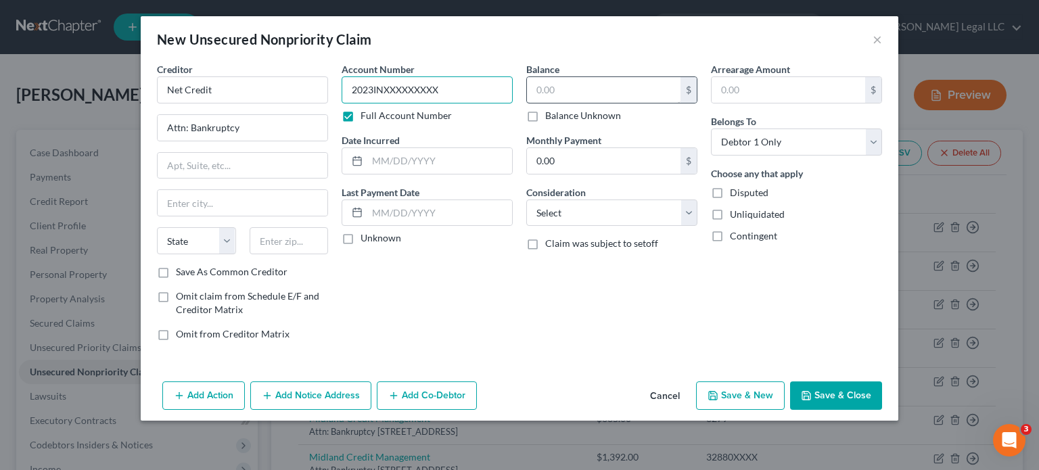
type input "2023INXXXXXXXXX"
click at [566, 94] on input "text" at bounding box center [604, 90] width 154 height 26
type input "6,152"
click at [589, 215] on select "Select Cable / Satellite Services Collection Agency Credit Card Debt Debt Couns…" at bounding box center [611, 213] width 171 height 27
select select "10"
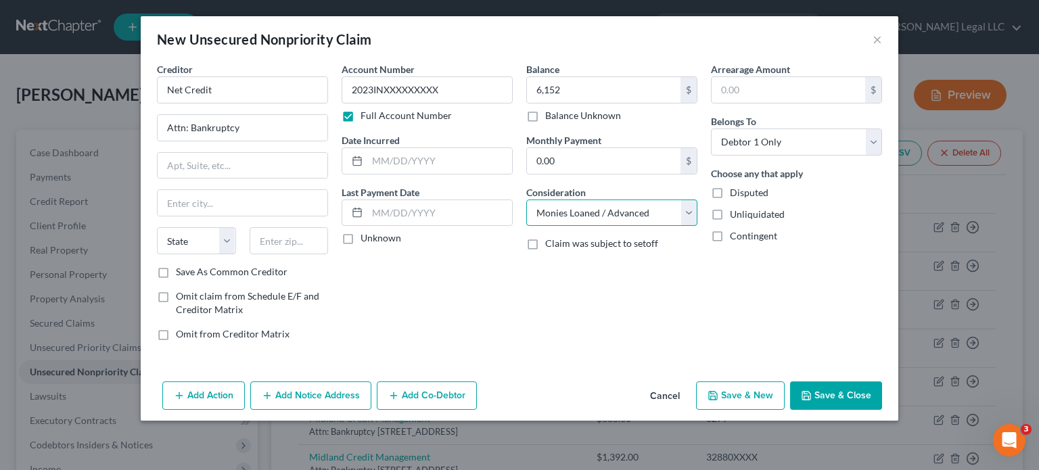
click at [526, 200] on select "Select Cable / Satellite Services Collection Agency Credit Card Debt Debt Couns…" at bounding box center [611, 213] width 171 height 27
click at [436, 160] on input "text" at bounding box center [439, 161] width 145 height 26
type input "07/11/2023"
click at [204, 172] on input "text" at bounding box center [243, 166] width 170 height 26
click at [183, 154] on input "text" at bounding box center [243, 166] width 170 height 26
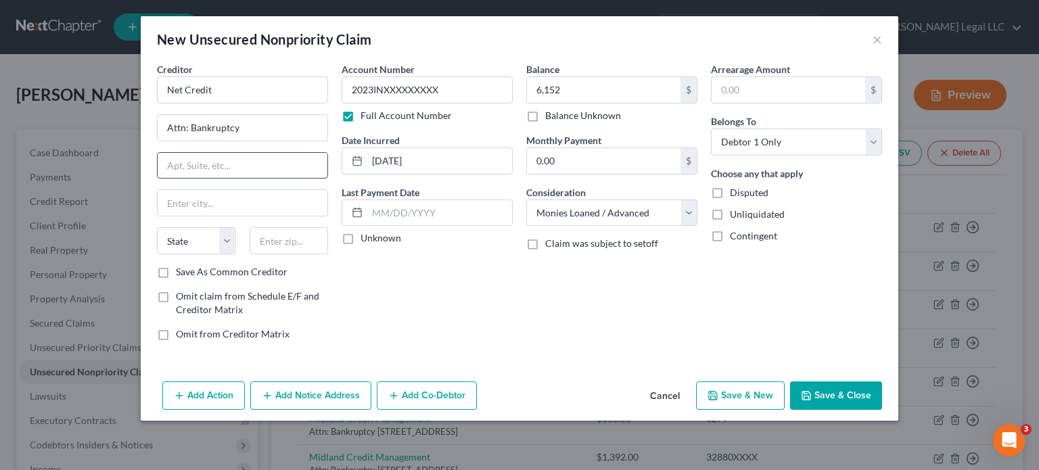
click at [185, 162] on input "text" at bounding box center [243, 166] width 170 height 26
type input "200 W Jackson Blvd, Ste 2400"
type input "60606"
click at [506, 310] on div "Account Number 2023INXXXXXXXXX Full Account Number Date Incurred 07/11/2023 Las…" at bounding box center [427, 207] width 185 height 290
type input "Chicago"
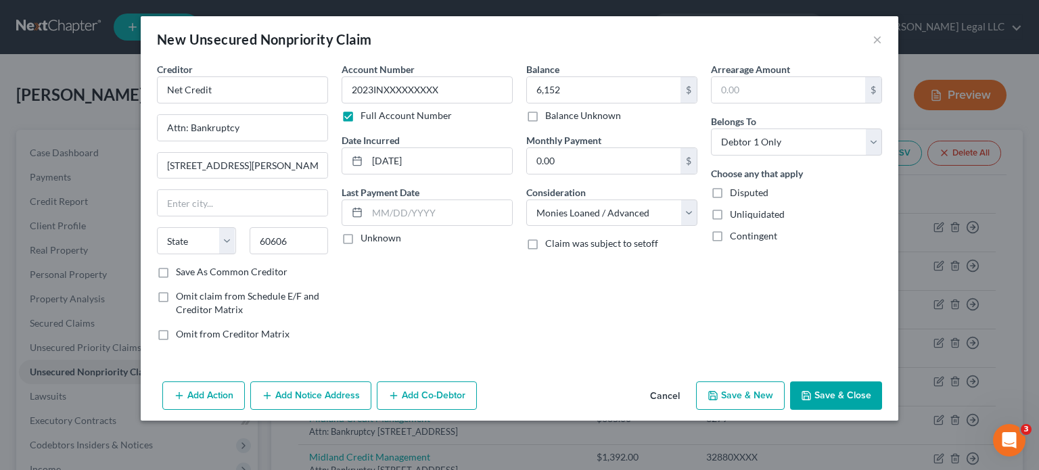
select select "14"
click at [742, 392] on button "Save & New" at bounding box center [740, 396] width 89 height 28
select select "0"
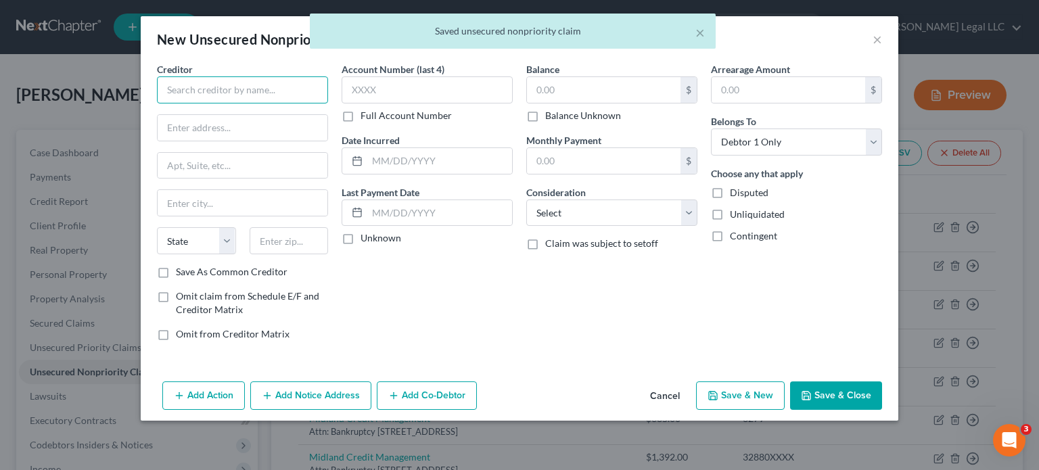
click at [259, 92] on input "text" at bounding box center [242, 89] width 171 height 27
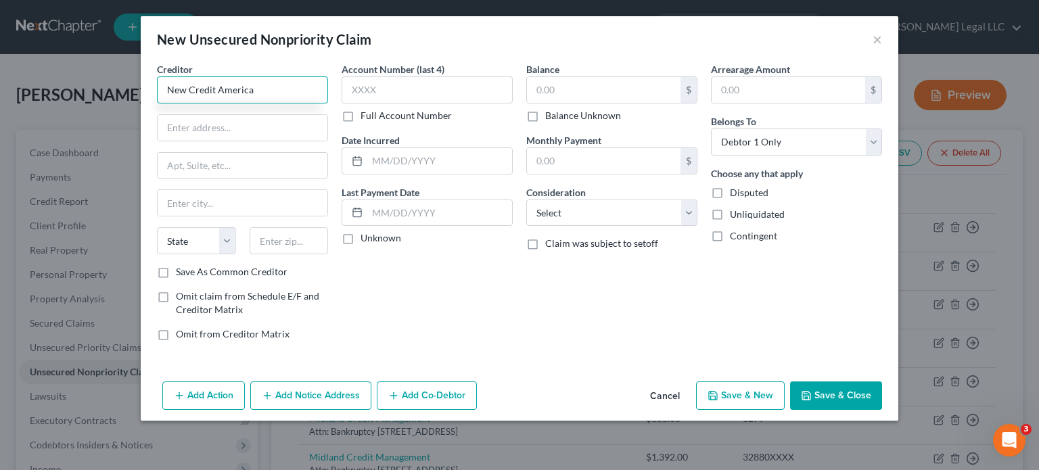
type input "New Credit America"
type input "Attn: Bankruptcy"
click at [361, 117] on label "Full Account Number" at bounding box center [406, 116] width 91 height 14
click at [366, 117] on input "Full Account Number" at bounding box center [370, 113] width 9 height 9
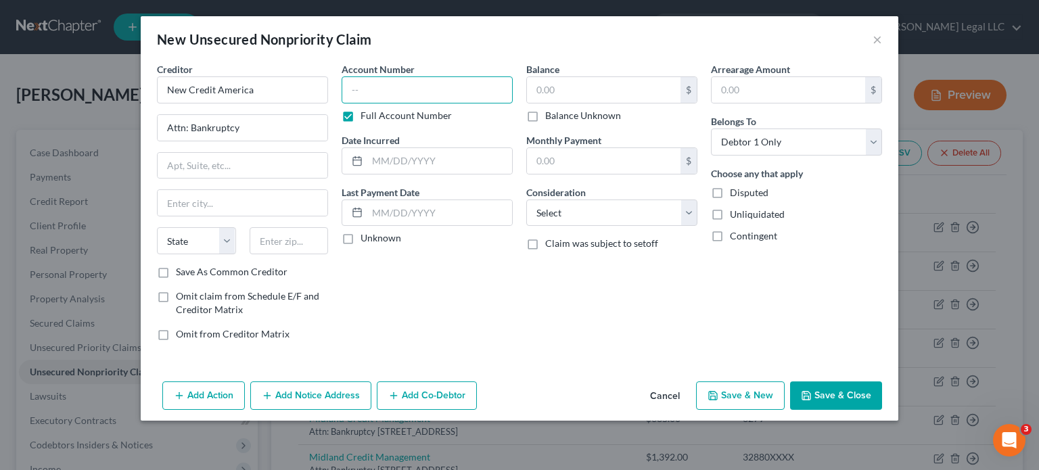
click at [379, 85] on input "text" at bounding box center [427, 89] width 171 height 27
paste input "AFS230XXXXXXXX"
type input "AFS230XXXXXXXX"
click at [568, 85] on input "text" at bounding box center [604, 90] width 154 height 26
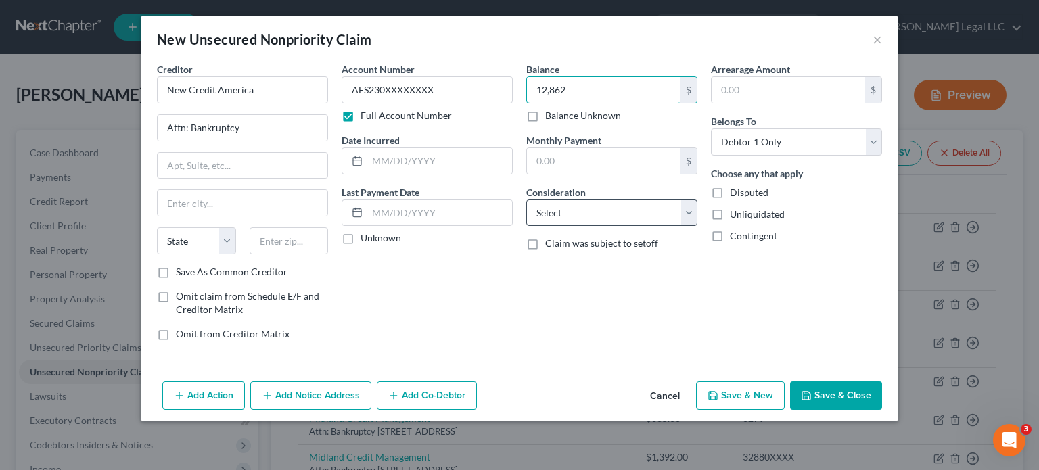
type input "12,862"
click at [625, 219] on select "Select Cable / Satellite Services Collection Agency Credit Card Debt Debt Couns…" at bounding box center [611, 213] width 171 height 27
select select "10"
click at [526, 200] on select "Select Cable / Satellite Services Collection Agency Credit Card Debt Debt Couns…" at bounding box center [611, 213] width 171 height 27
click at [403, 166] on input "text" at bounding box center [439, 161] width 145 height 26
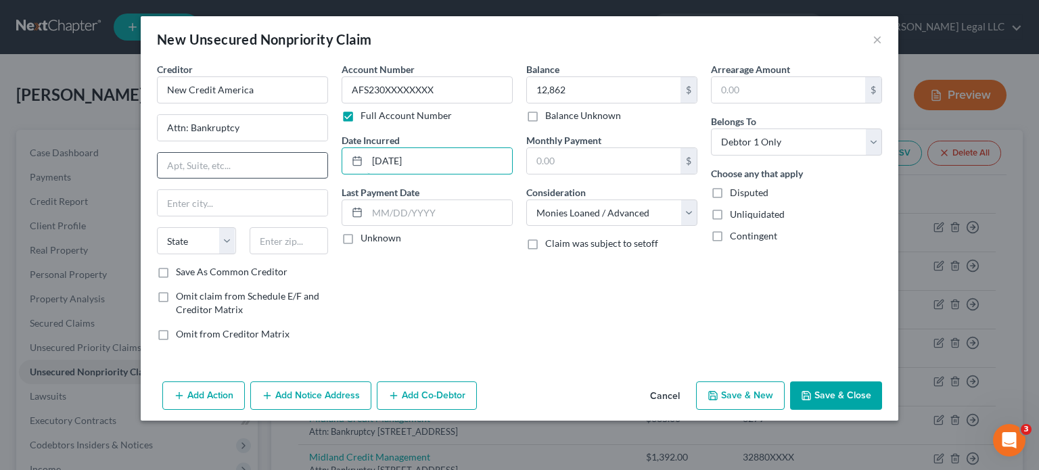
type input "06/15/2023"
drag, startPoint x: 219, startPoint y: 162, endPoint x: 199, endPoint y: 174, distance: 22.7
click at [219, 162] on input "text" at bounding box center [243, 166] width 170 height 26
type input "PO Box 561266"
type input "75356"
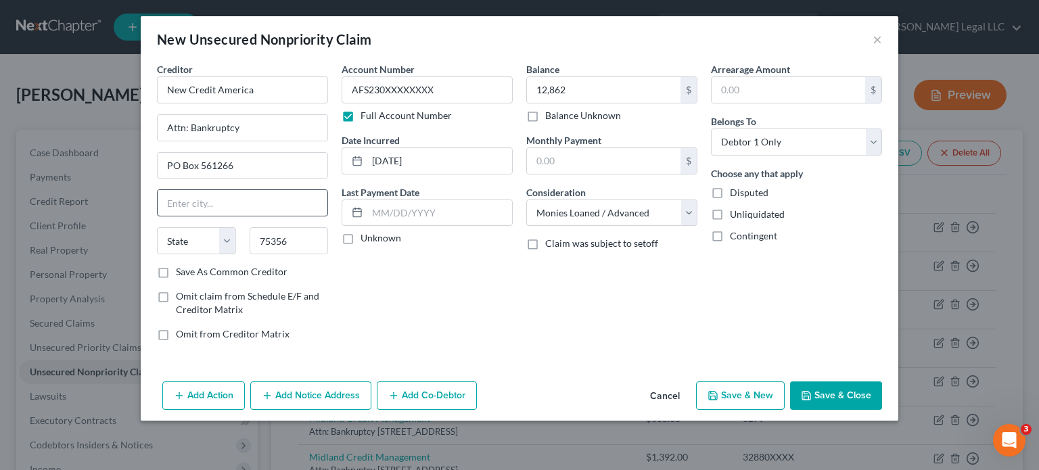
drag, startPoint x: 211, startPoint y: 217, endPoint x: 218, endPoint y: 208, distance: 10.6
click at [212, 216] on div "Creditor * New Credit America Attn: Bankruptcy PO Box 561266 State AL AK AR AZ …" at bounding box center [242, 163] width 171 height 203
type input "Dallas"
select select "45"
click at [219, 205] on input "Dallas" at bounding box center [243, 203] width 170 height 26
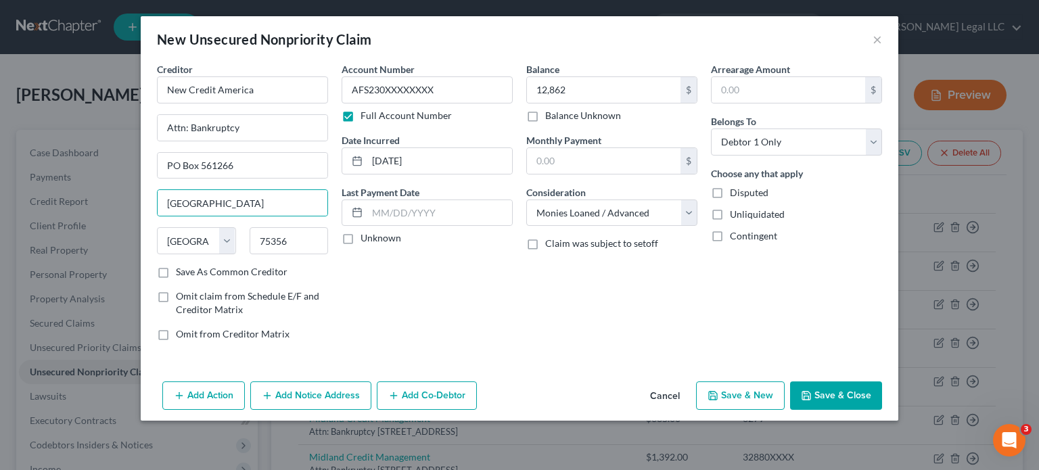
click at [410, 284] on div "Account Number AFS230XXXXXXXX Full Account Number Date Incurred 06/15/2023 Last…" at bounding box center [427, 207] width 185 height 290
click at [754, 394] on button "Save & New" at bounding box center [740, 396] width 89 height 28
select select "0"
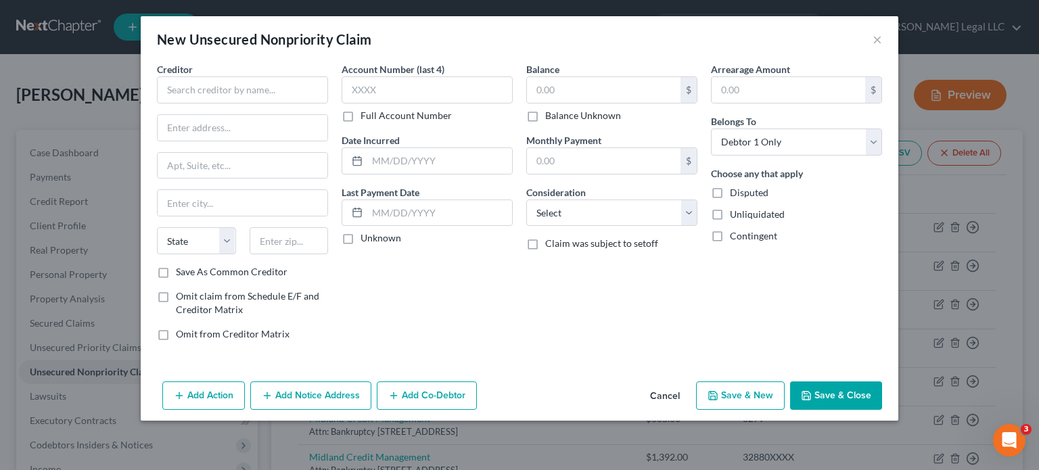
type input "12,862.00"
type input "0.00"
click at [265, 94] on input "text" at bounding box center [242, 89] width 171 height 27
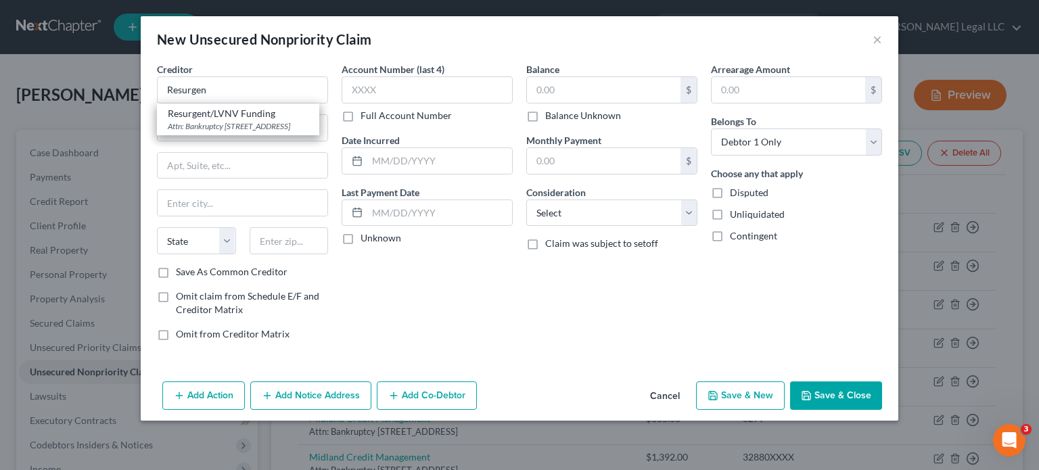
drag, startPoint x: 257, startPoint y: 121, endPoint x: 335, endPoint y: 117, distance: 77.9
click at [258, 123] on div "Attn: Bankruptcy PO Box 1269, Greenville, SC 29602" at bounding box center [238, 126] width 141 height 12
type input "Resurgent/LVNV Funding"
type input "Attn: Bankruptcy"
type input "PO Box 1269"
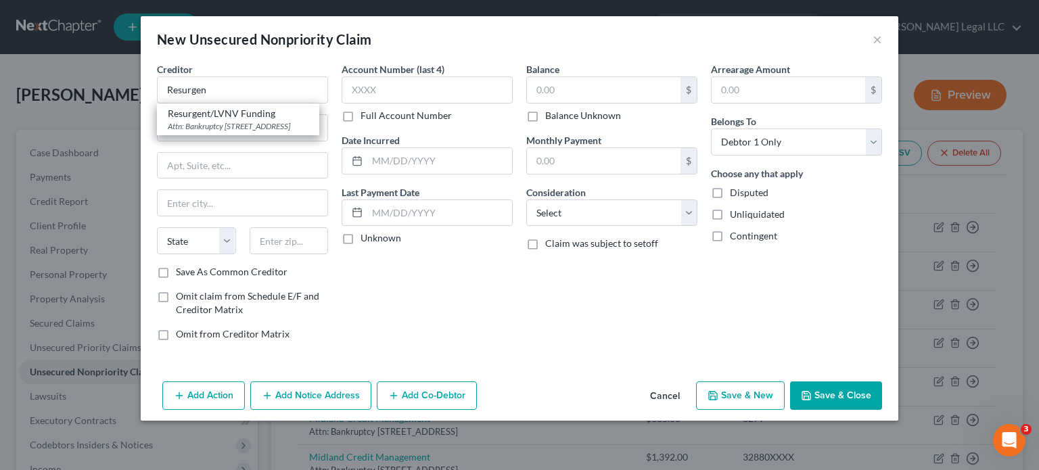
type input "Greenville"
select select "42"
type input "29602"
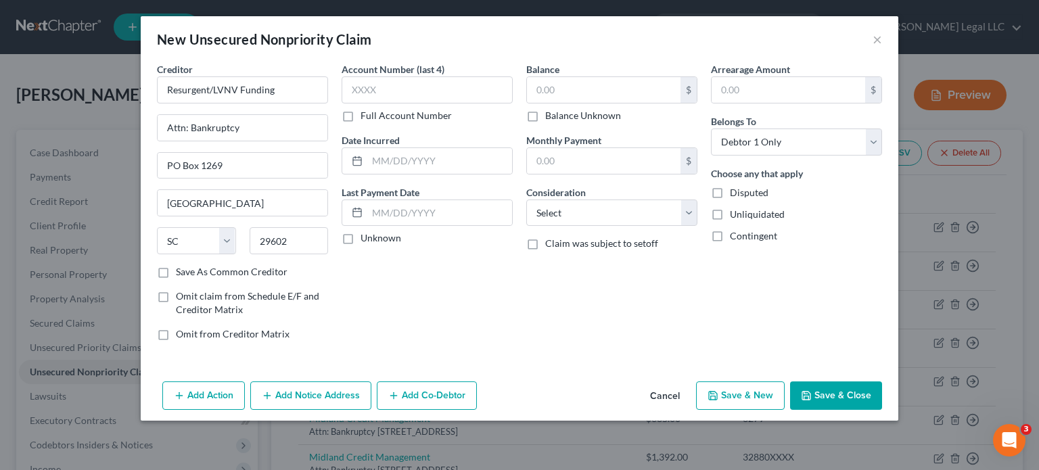
click at [361, 114] on label "Full Account Number" at bounding box center [406, 116] width 91 height 14
click at [366, 114] on input "Full Account Number" at bounding box center [370, 113] width 9 height 9
click at [369, 94] on input "text" at bounding box center [427, 89] width 171 height 27
paste input "373783XXXXXXXXX"
type input "373783XXXXXXXXX"
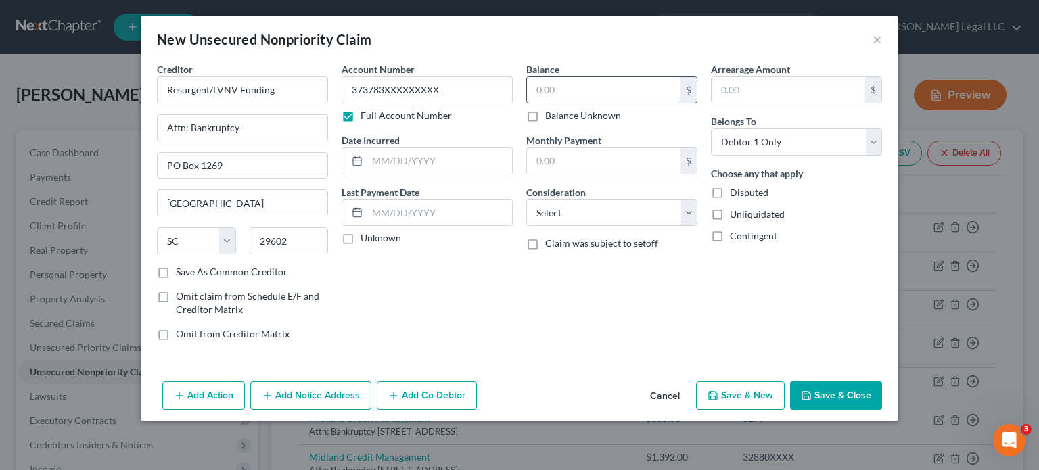
click at [558, 94] on input "text" at bounding box center [604, 90] width 154 height 26
type input "816"
click at [574, 207] on select "Select Cable / Satellite Services Collection Agency Credit Card Debt Debt Couns…" at bounding box center [611, 213] width 171 height 27
select select "1"
click at [526, 200] on select "Select Cable / Satellite Services Collection Agency Credit Card Debt Debt Couns…" at bounding box center [611, 213] width 171 height 27
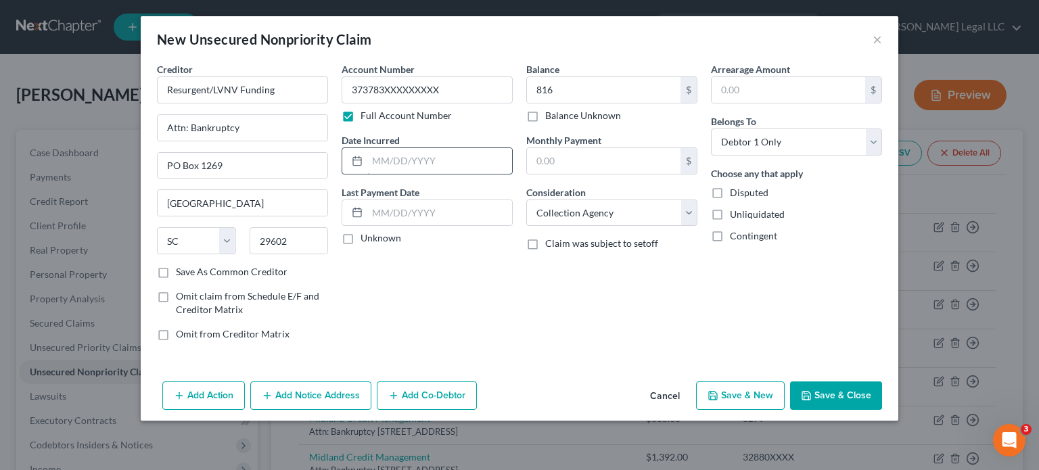
drag, startPoint x: 449, startPoint y: 155, endPoint x: 431, endPoint y: 160, distance: 19.1
click at [449, 155] on input "text" at bounding box center [439, 161] width 145 height 26
type input "07/18/2024"
click at [746, 391] on button "Save & New" at bounding box center [740, 396] width 89 height 28
select select "0"
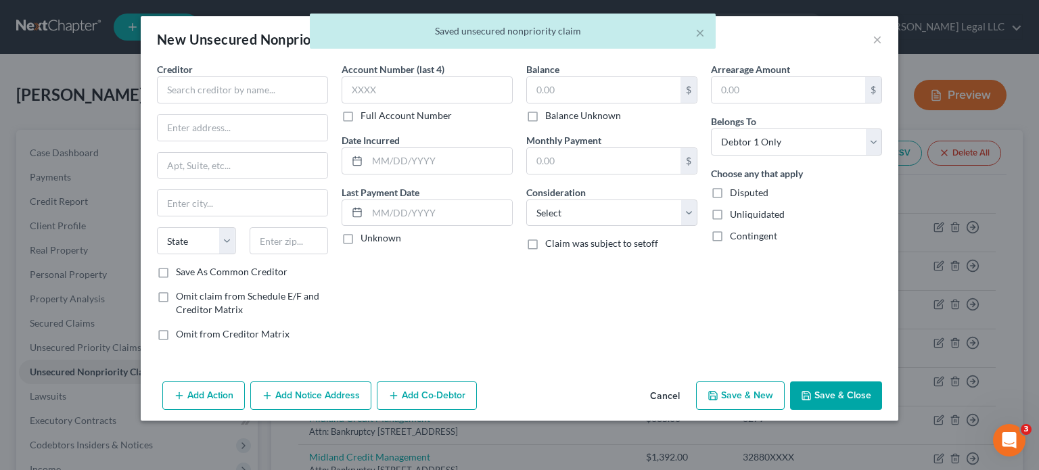
type input "816.00"
type input "0.00"
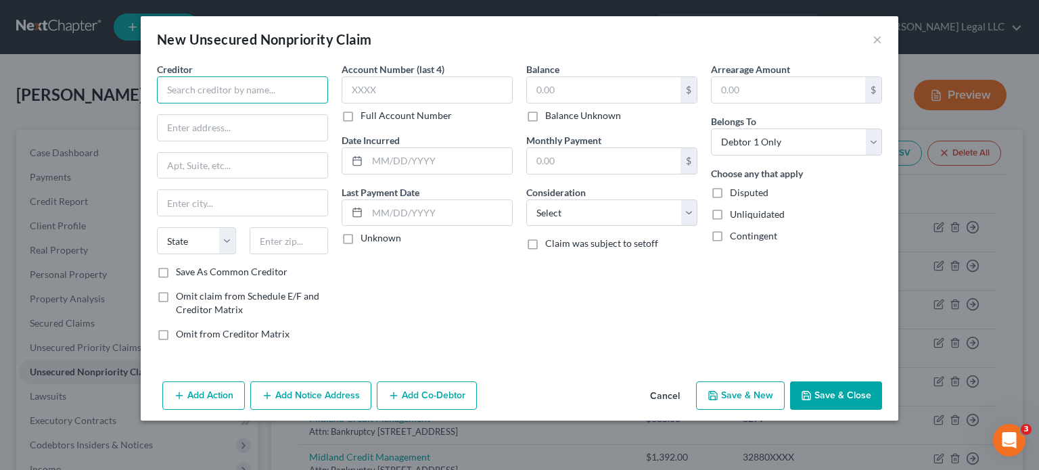
click at [246, 89] on input "text" at bounding box center [242, 89] width 171 height 27
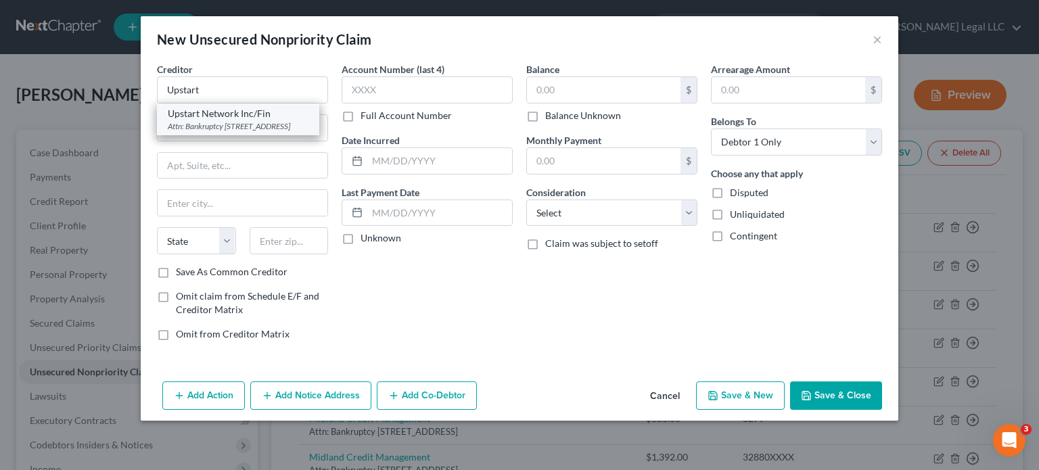
click at [230, 125] on div "Attn: Bankruptcy PO Box 1503, San Carlos, CA 94070" at bounding box center [238, 126] width 141 height 12
type input "Upstart Network Inc/Fin"
type input "Attn: Bankruptcy"
type input "PO Box 1503"
type input "San Carlos"
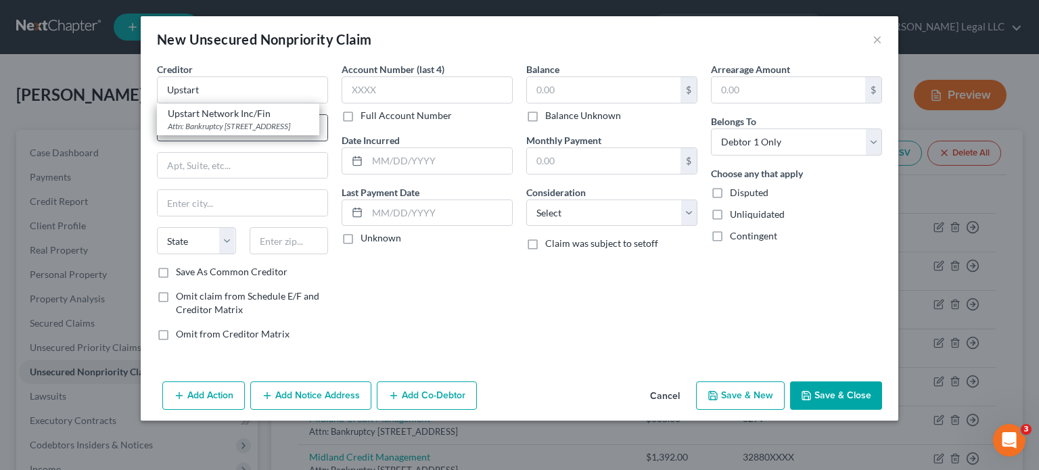
select select "4"
type input "94070"
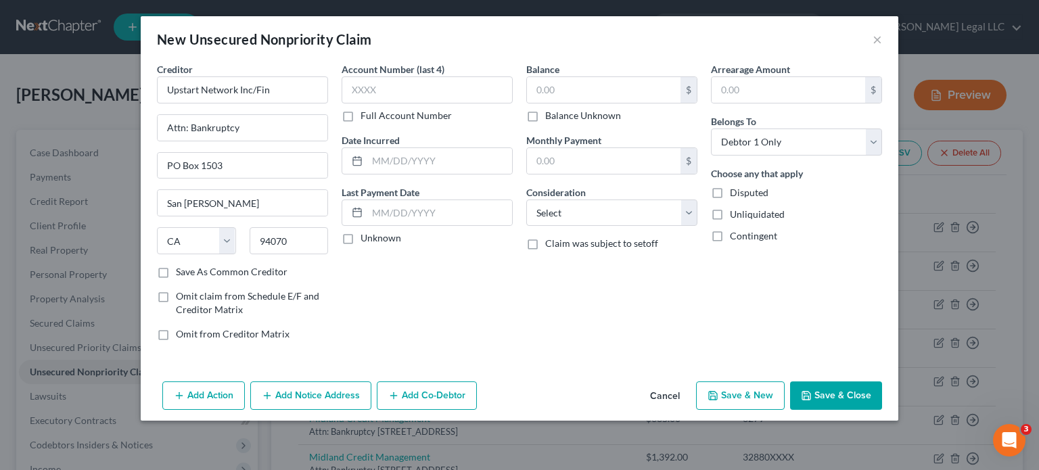
click at [361, 109] on label "Full Account Number" at bounding box center [406, 116] width 91 height 14
click at [366, 109] on input "Full Account Number" at bounding box center [370, 113] width 9 height 9
click at [363, 91] on input "text" at bounding box center [427, 89] width 171 height 27
paste input "FW343XXXX"
type input "FW343XXXX"
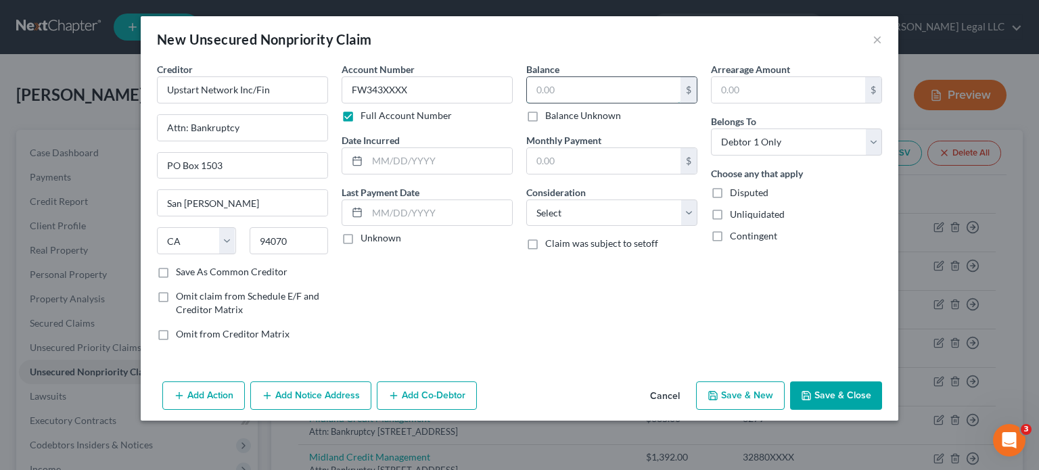
click at [549, 96] on input "text" at bounding box center [604, 90] width 154 height 26
type input "2,667"
click at [603, 215] on select "Select Cable / Satellite Services Collection Agency Credit Card Debt Debt Couns…" at bounding box center [611, 213] width 171 height 27
select select "10"
click at [526, 200] on select "Select Cable / Satellite Services Collection Agency Credit Card Debt Debt Couns…" at bounding box center [611, 213] width 171 height 27
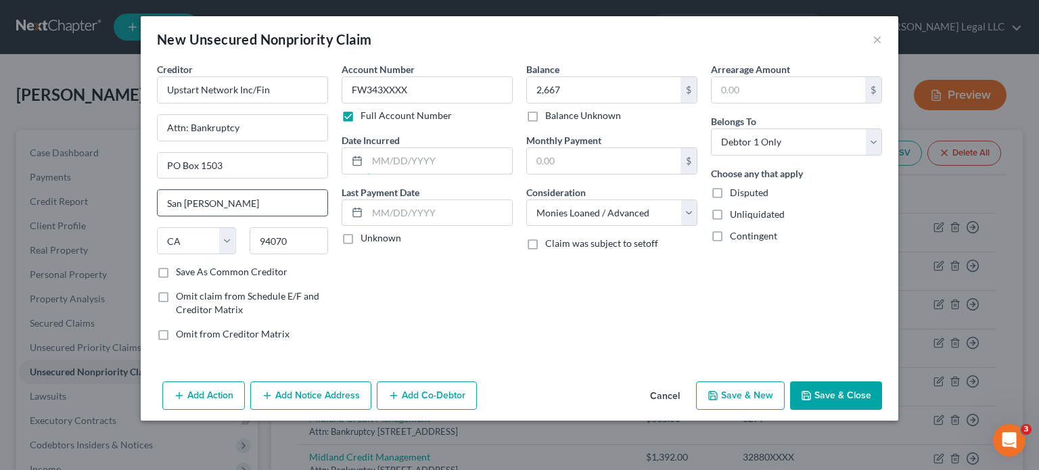
drag, startPoint x: 422, startPoint y: 164, endPoint x: 269, endPoint y: 208, distance: 158.9
click at [422, 164] on input "text" at bounding box center [439, 161] width 145 height 26
type input "09/19/2022"
click at [740, 397] on button "Save & New" at bounding box center [740, 396] width 89 height 28
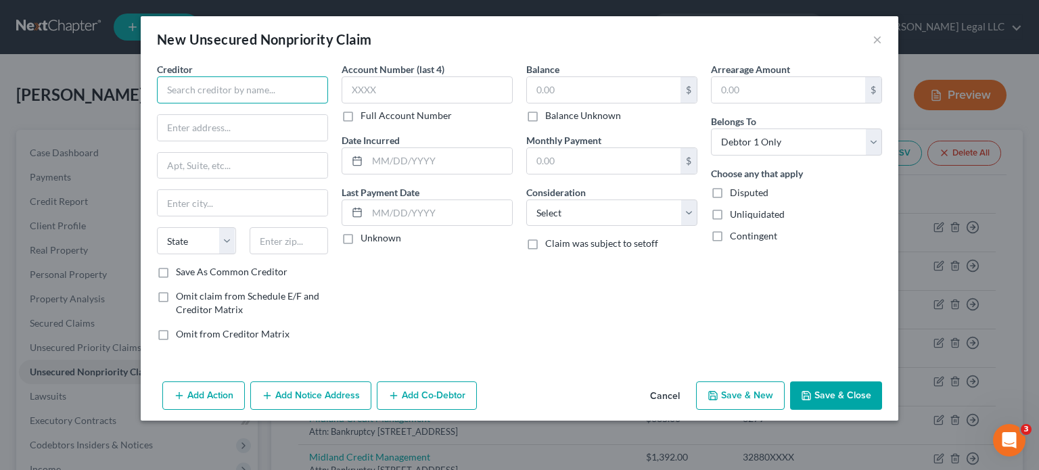
click at [219, 84] on input "text" at bounding box center [242, 89] width 171 height 27
click at [213, 88] on input "WEB" at bounding box center [242, 89] width 171 height 27
click at [233, 89] on input "WEB" at bounding box center [242, 89] width 171 height 27
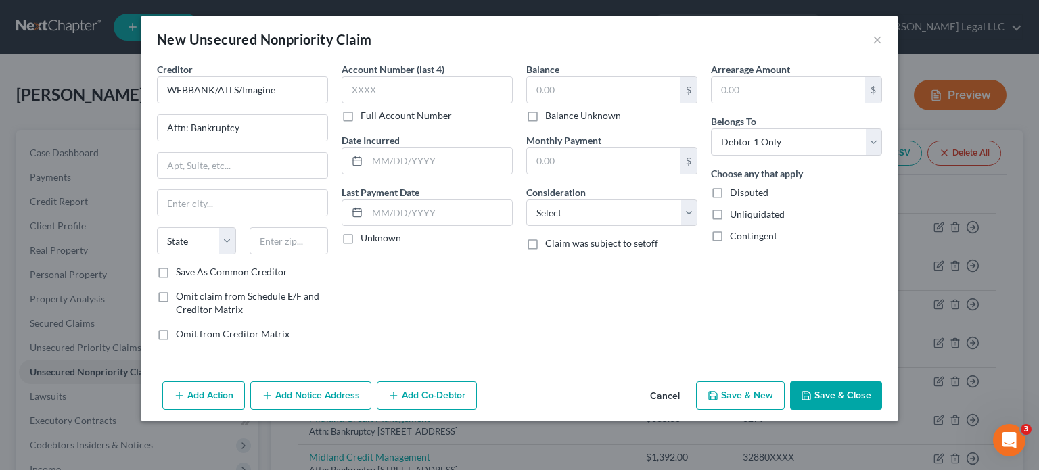
click at [361, 116] on label "Full Account Number" at bounding box center [406, 116] width 91 height 14
click at [366, 116] on input "Full Account Number" at bounding box center [370, 113] width 9 height 9
click at [370, 89] on input "text" at bounding box center [427, 89] width 171 height 27
paste input "463153XXXXXXXXXX"
click at [574, 93] on input "text" at bounding box center [604, 90] width 154 height 26
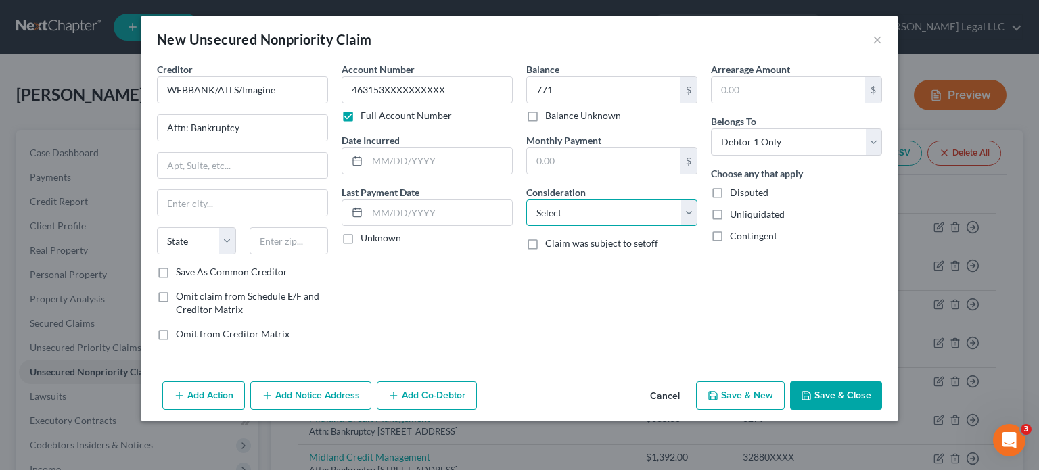
click at [622, 210] on select "Select Cable / Satellite Services Collection Agency Credit Card Debt Debt Couns…" at bounding box center [611, 213] width 171 height 27
click at [526, 200] on select "Select Cable / Satellite Services Collection Agency Credit Card Debt Debt Couns…" at bounding box center [611, 213] width 171 height 27
click at [420, 160] on input "text" at bounding box center [439, 161] width 145 height 26
click at [195, 164] on input "text" at bounding box center [243, 166] width 170 height 26
click at [454, 323] on div "Account Number 463153XXXXXXXXXX Full Account Number Date Incurred 11/22/2023 La…" at bounding box center [427, 207] width 185 height 290
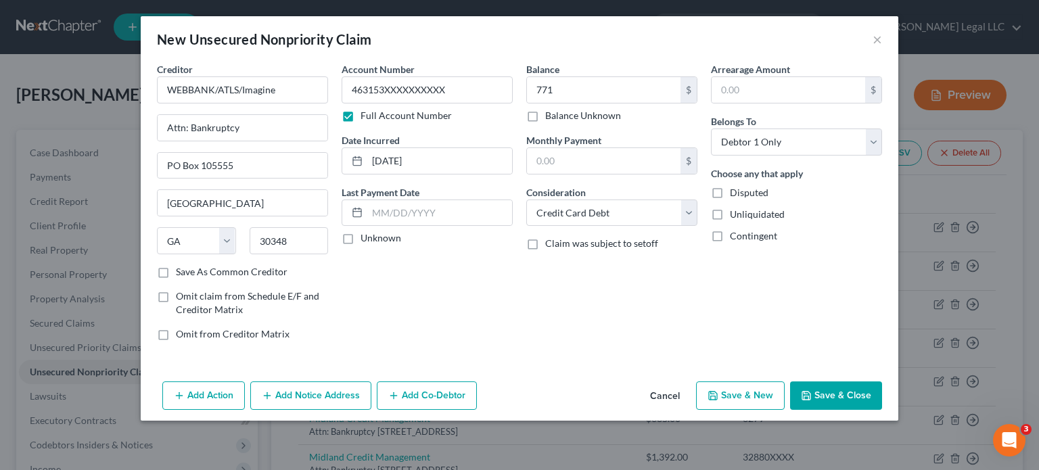
click at [740, 386] on button "Save & New" at bounding box center [740, 396] width 89 height 28
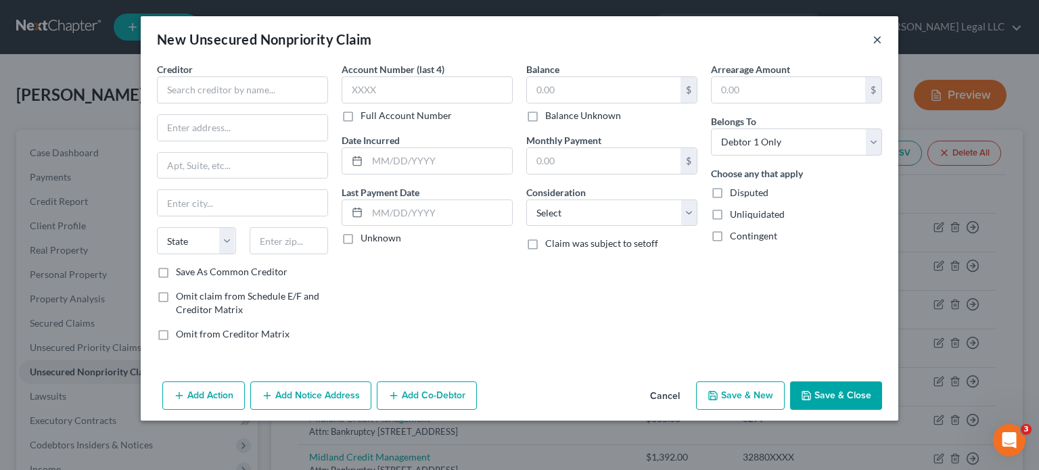
click at [879, 43] on button "×" at bounding box center [877, 39] width 9 height 16
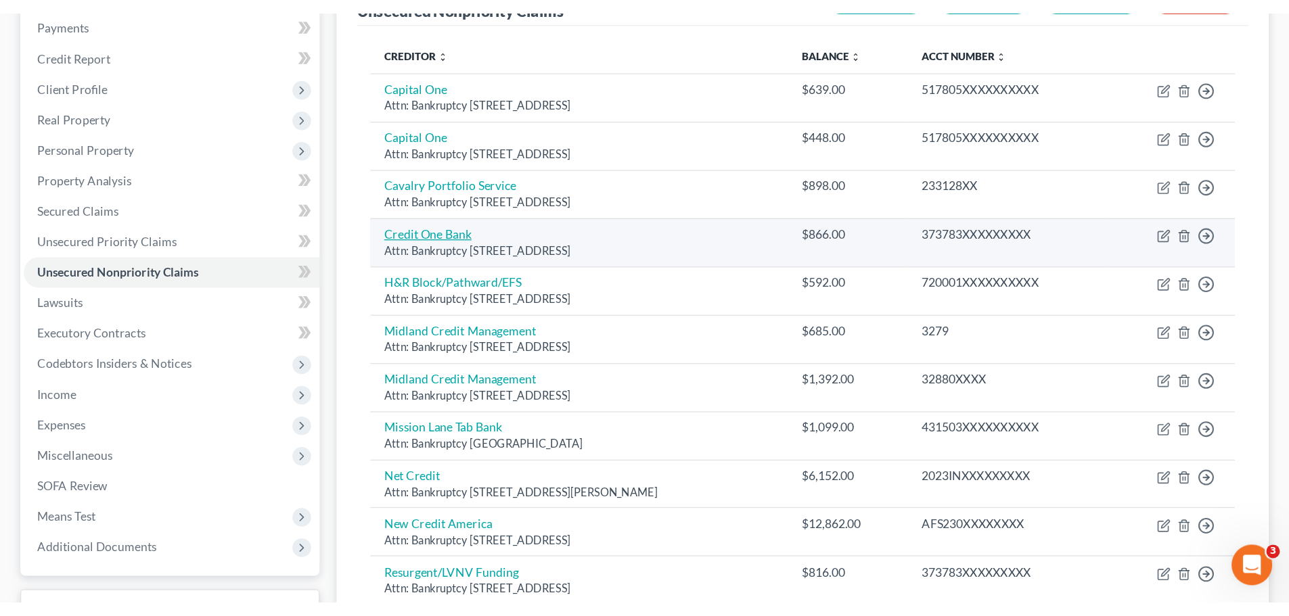
scroll to position [135, 0]
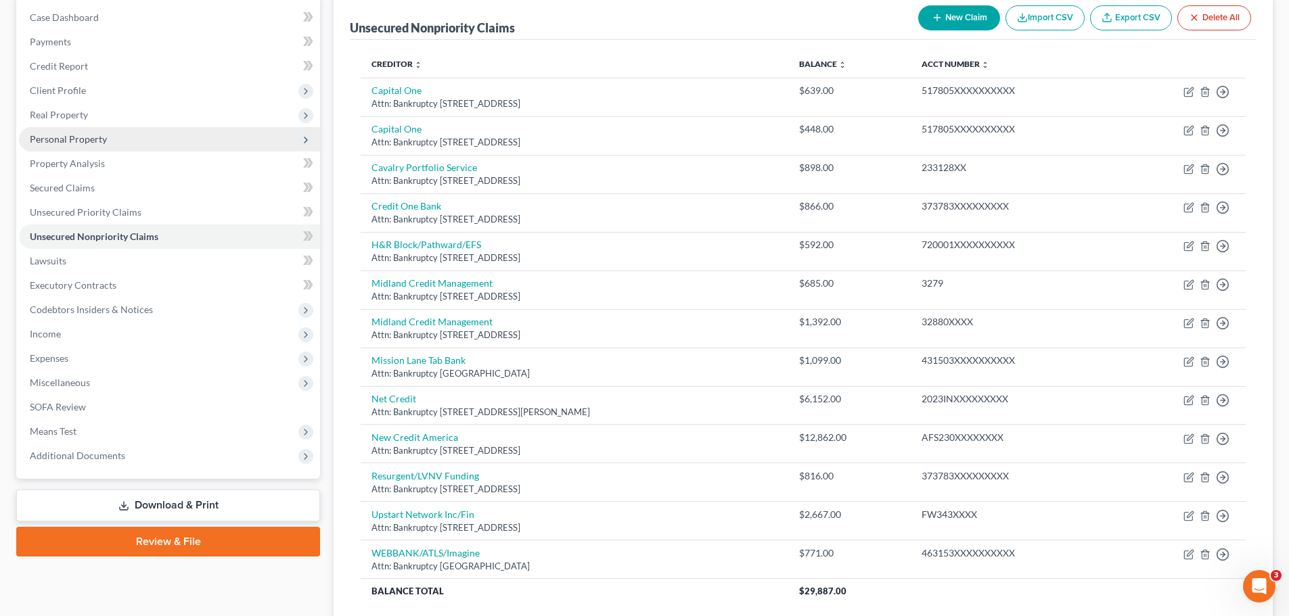
click at [62, 144] on span "Personal Property" at bounding box center [68, 139] width 77 height 12
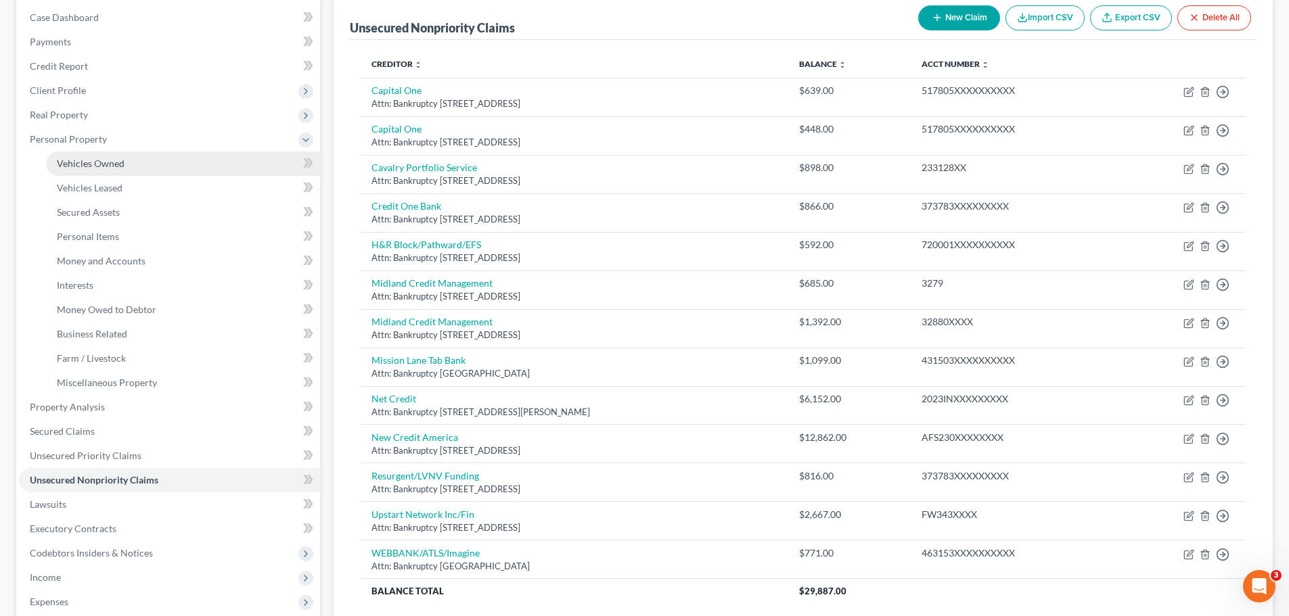
click at [67, 162] on span "Vehicles Owned" at bounding box center [91, 164] width 68 height 12
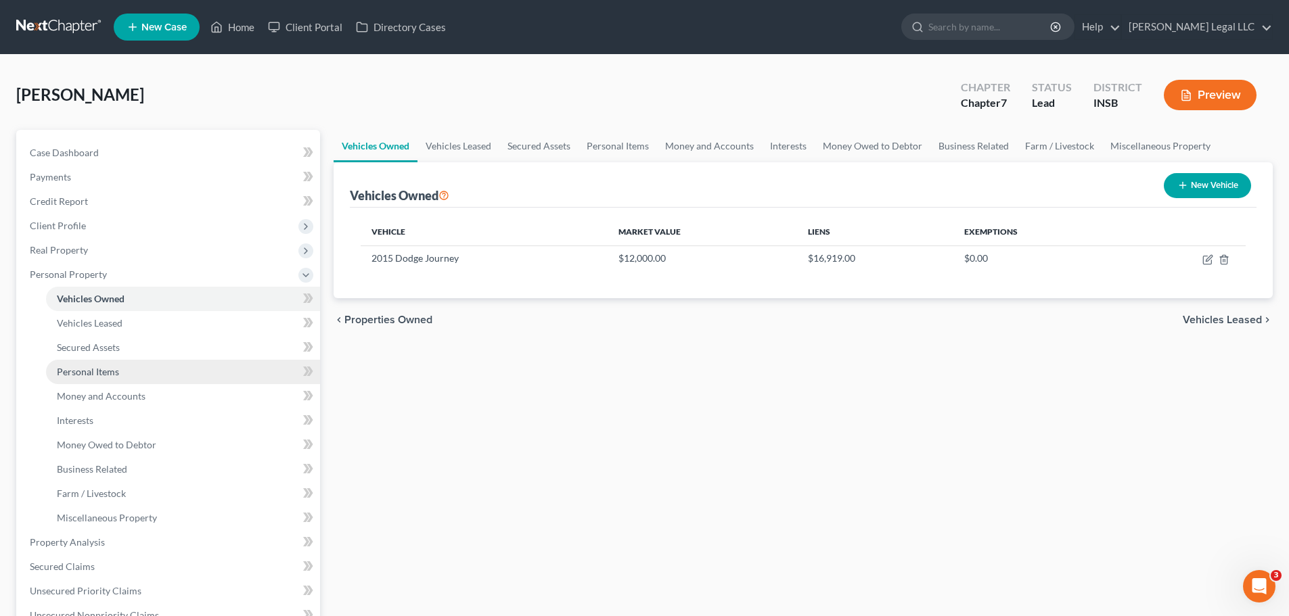
click at [72, 373] on span "Personal Items" at bounding box center [88, 372] width 62 height 12
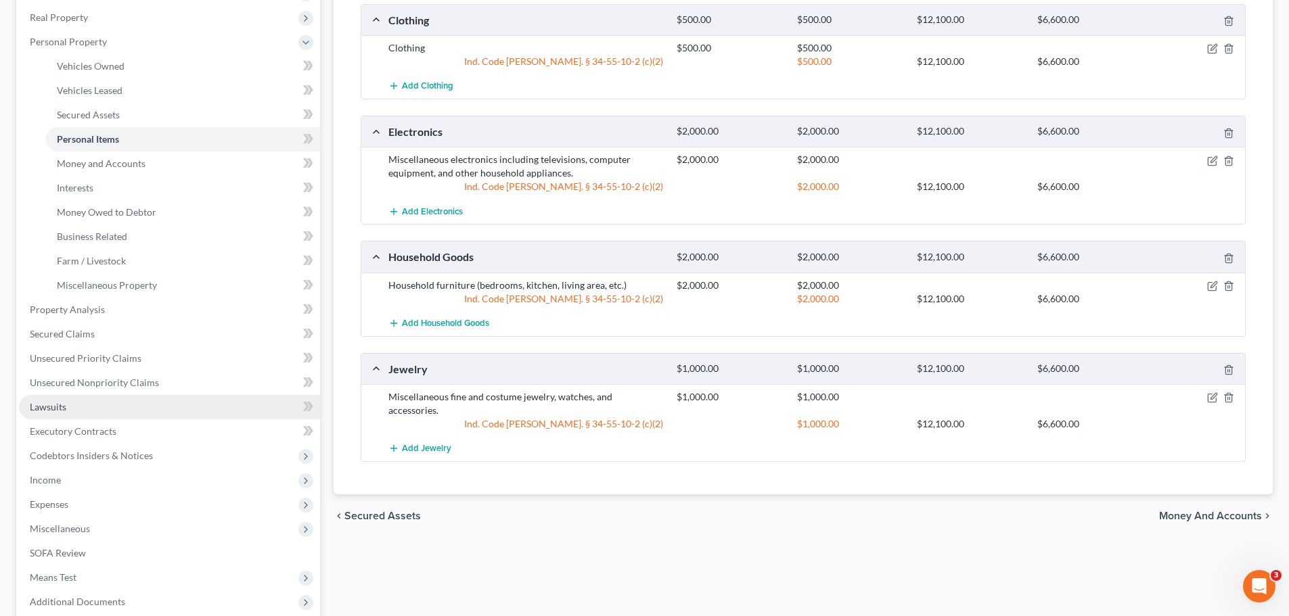
scroll to position [338, 0]
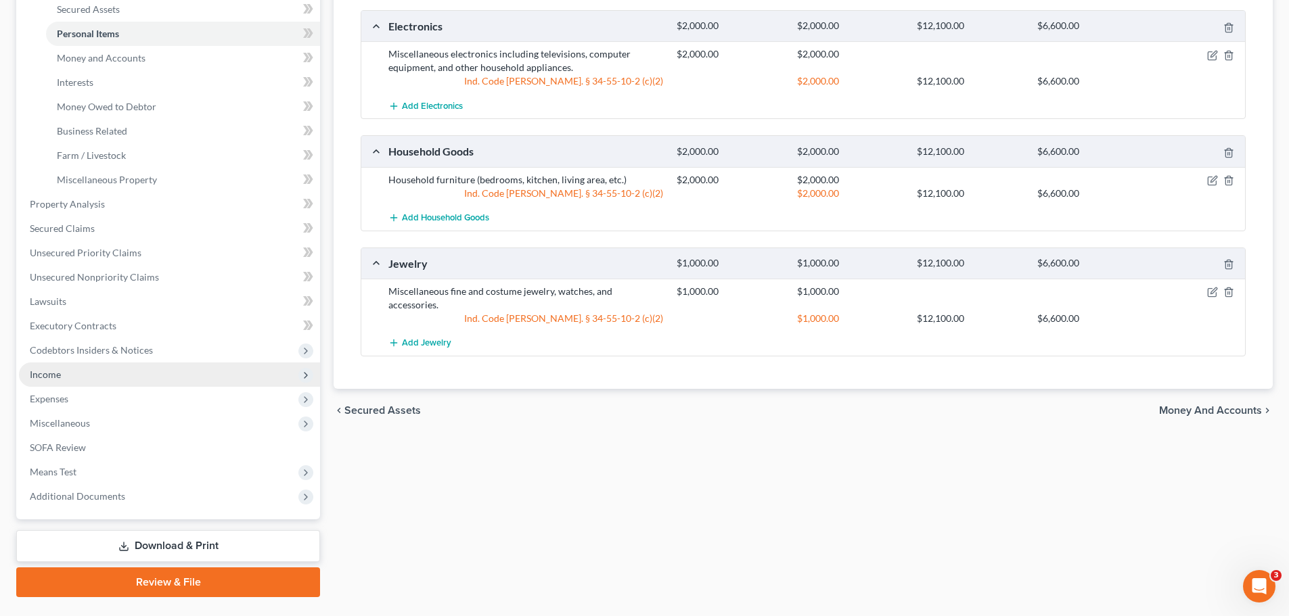
click at [35, 382] on span "Income" at bounding box center [169, 375] width 301 height 24
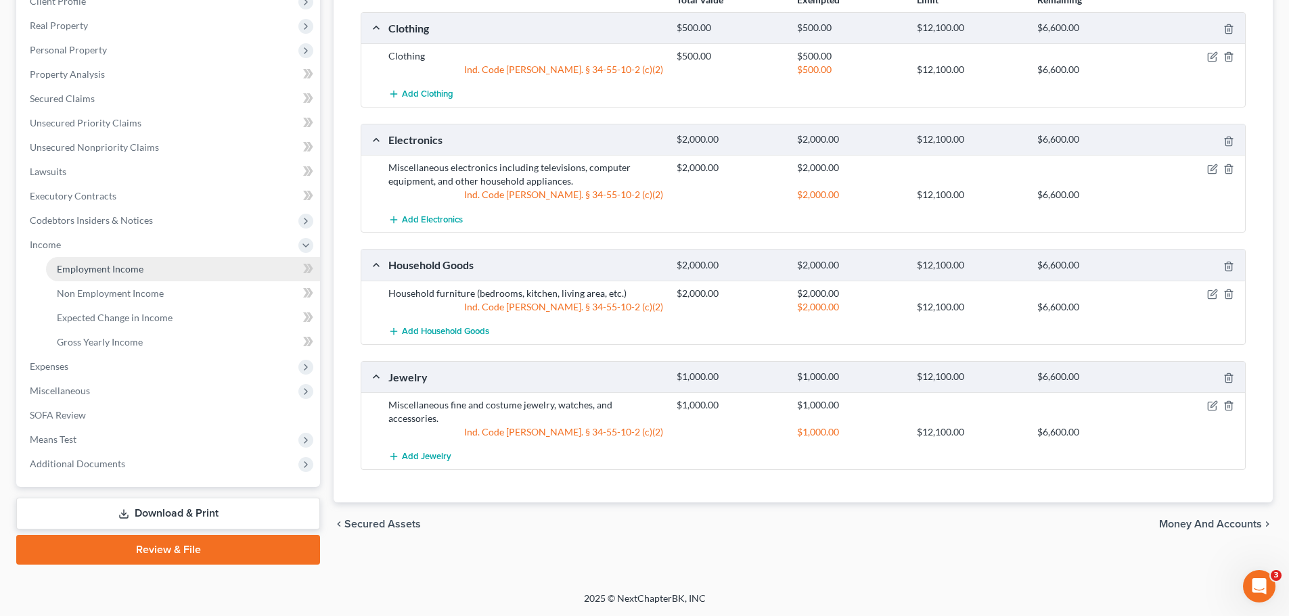
click at [93, 265] on span "Employment Income" at bounding box center [100, 269] width 87 height 12
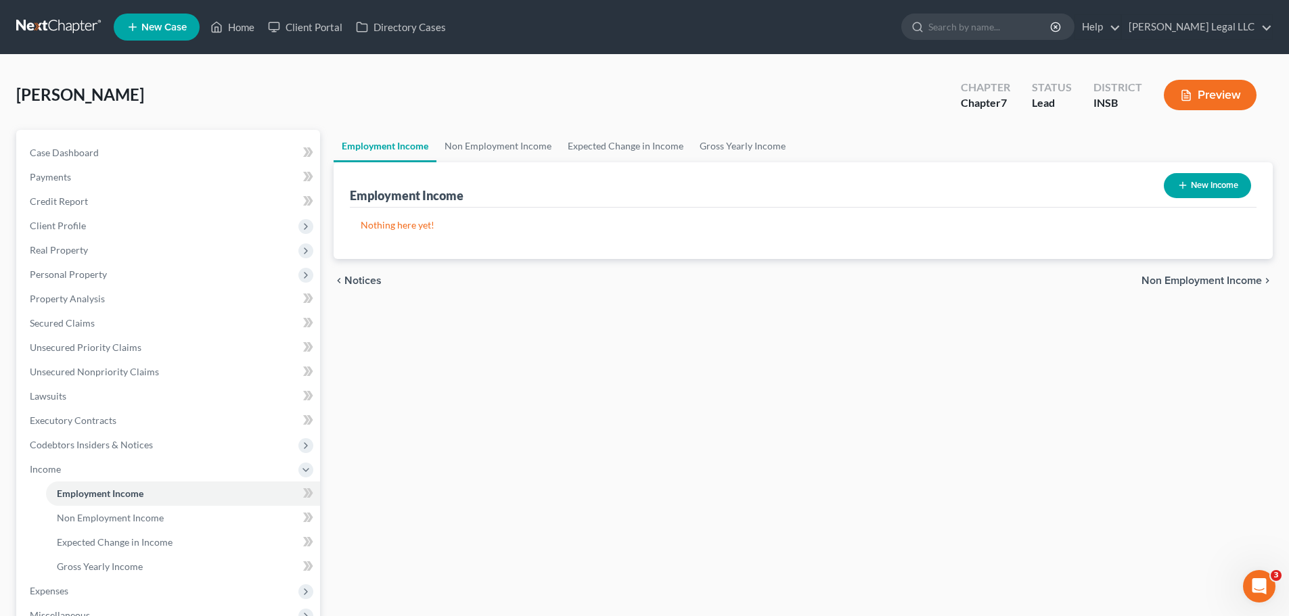
click at [1039, 191] on button "New Income" at bounding box center [1207, 185] width 87 height 25
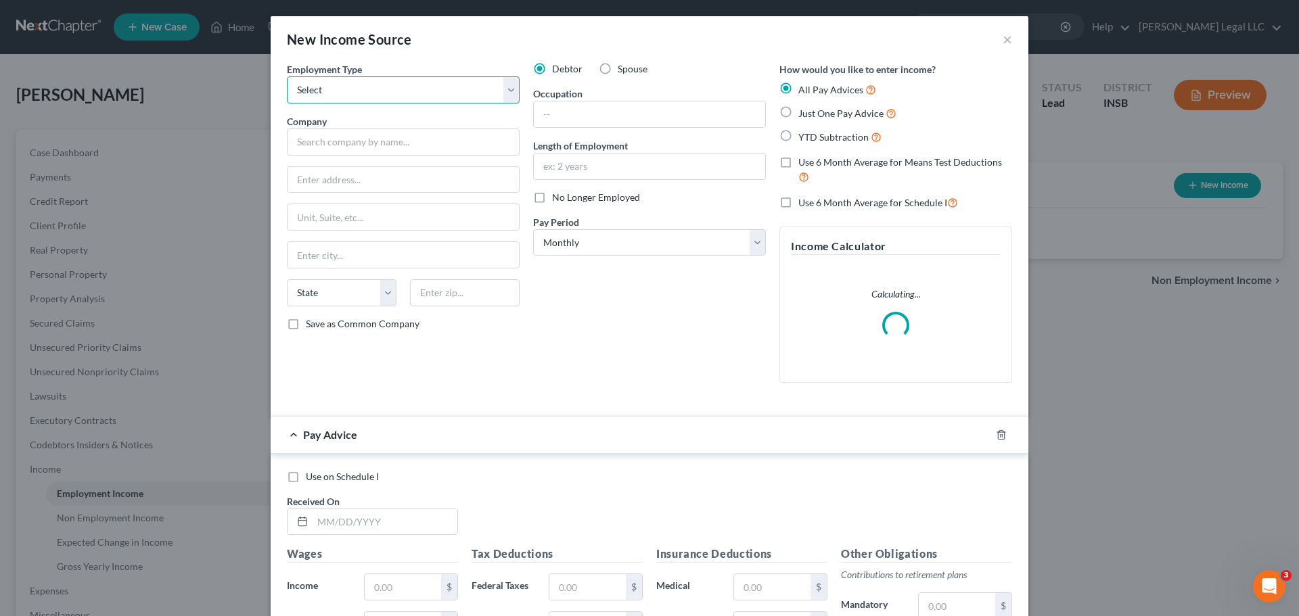
click at [351, 89] on select "Select Full or Part Time Employment Self Employment" at bounding box center [403, 89] width 233 height 27
click at [287, 76] on select "Select Full or Part Time Employment Self Employment" at bounding box center [403, 89] width 233 height 27
click at [348, 134] on input "text" at bounding box center [403, 142] width 233 height 27
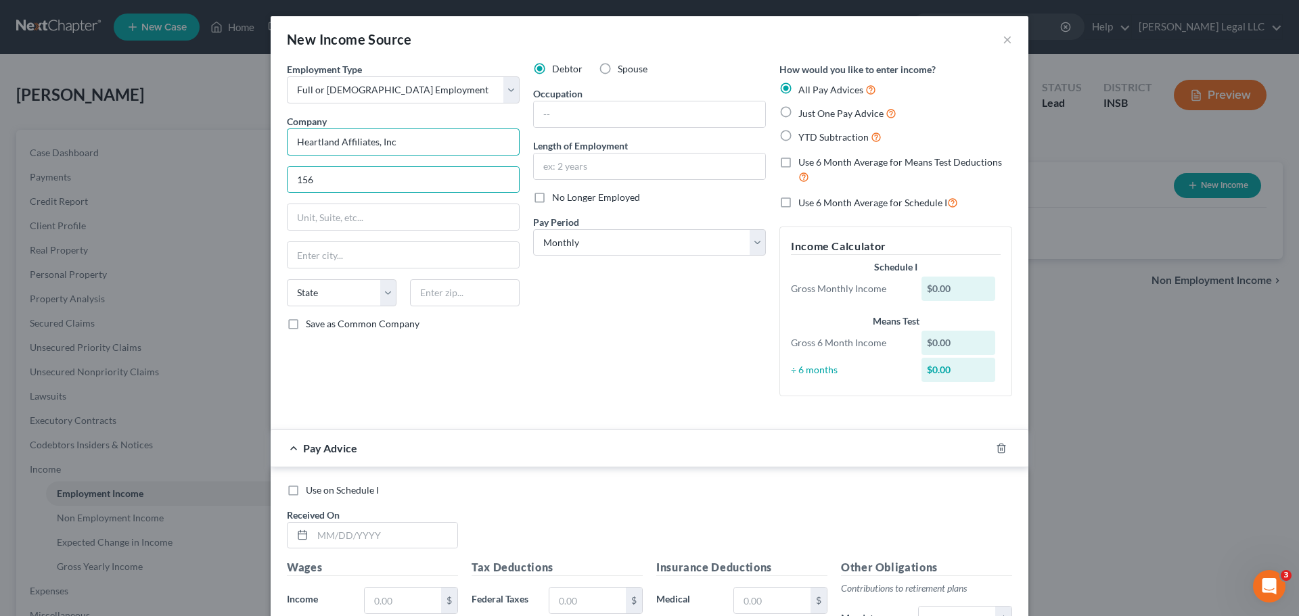
click at [401, 143] on input "Heartland Affiliates, Inc" at bounding box center [403, 142] width 233 height 27
click at [345, 189] on input "156" at bounding box center [403, 180] width 231 height 26
drag, startPoint x: 369, startPoint y: 248, endPoint x: 379, endPoint y: 250, distance: 10.4
click at [369, 248] on input "text" at bounding box center [403, 255] width 231 height 26
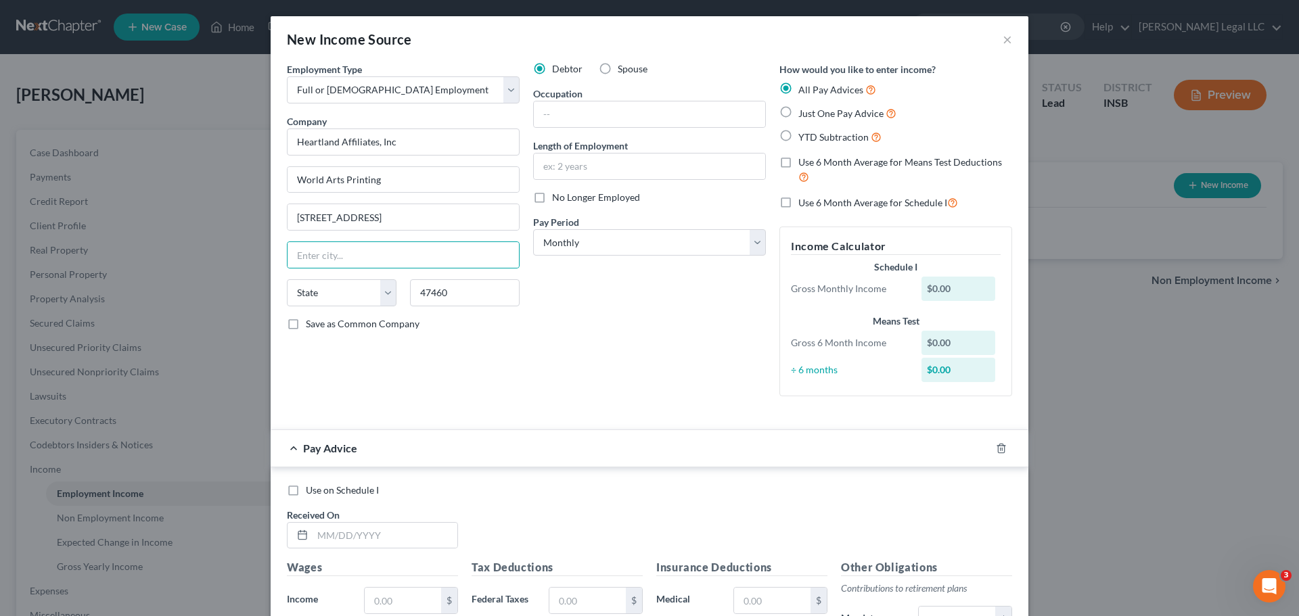
click at [650, 333] on div "Debtor Spouse Occupation Length of Employment No Longer Employed Pay Period * S…" at bounding box center [649, 234] width 246 height 345
click at [603, 120] on input "text" at bounding box center [649, 114] width 231 height 26
drag, startPoint x: 533, startPoint y: 376, endPoint x: 560, endPoint y: 281, distance: 97.9
click at [533, 375] on div "Debtor Spouse Occupation Length of Employment No Longer Employed Pay Period * S…" at bounding box center [649, 234] width 246 height 345
click at [567, 252] on select "Select Monthly Twice Monthly Every Other Week Weekly" at bounding box center [649, 242] width 233 height 27
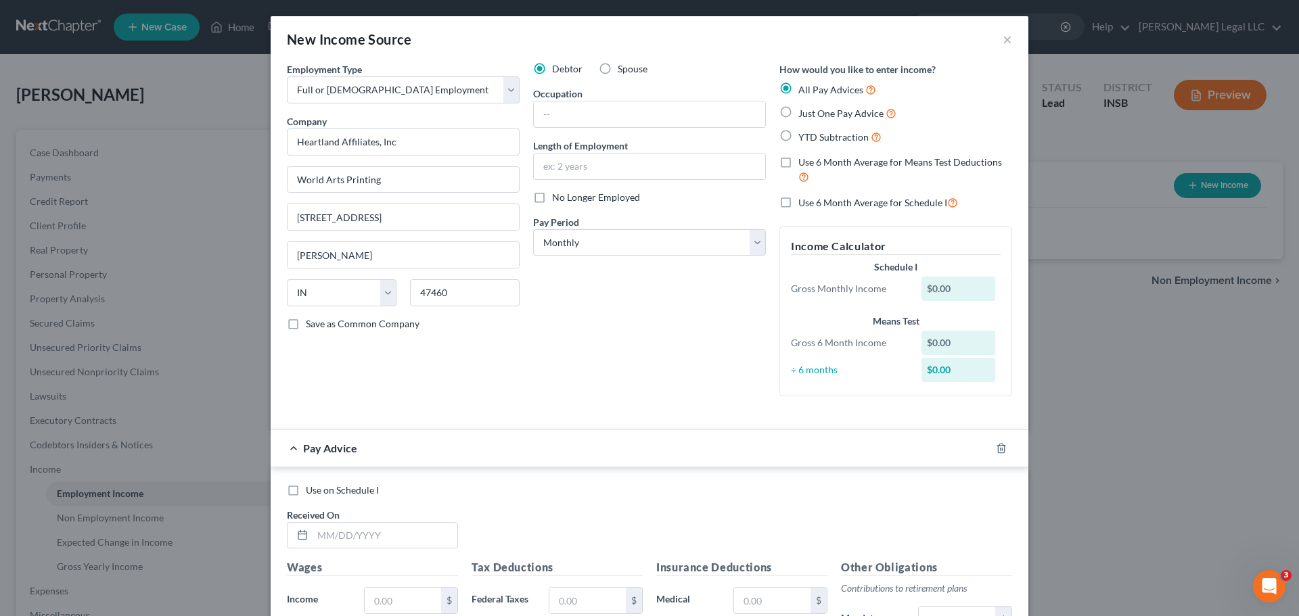
click at [798, 116] on label "Just One Pay Advice" at bounding box center [847, 114] width 98 height 16
click at [804, 114] on input "Just One Pay Advice" at bounding box center [808, 110] width 9 height 9
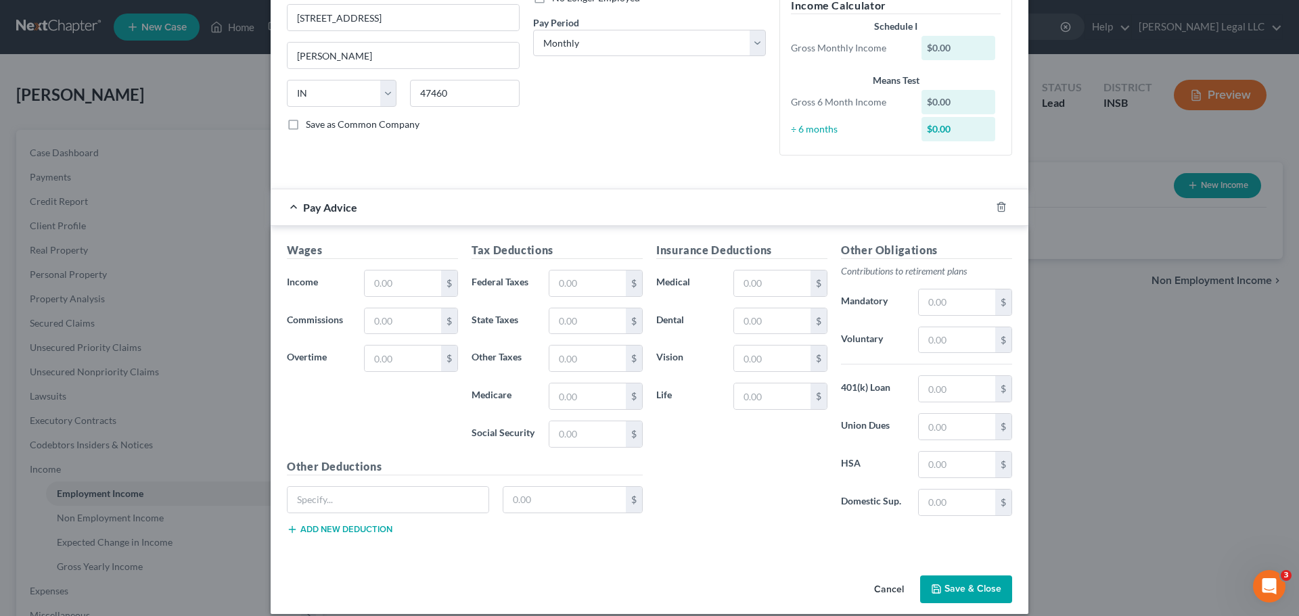
scroll to position [214, 0]
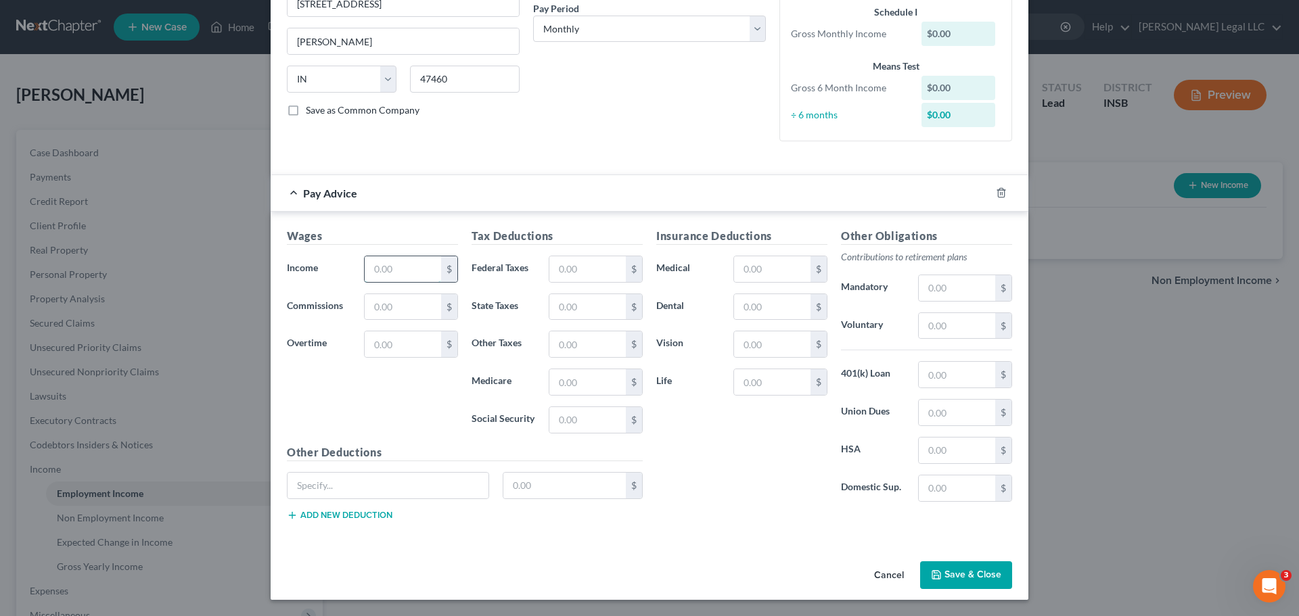
click at [394, 265] on input "text" at bounding box center [403, 269] width 76 height 26
click at [591, 277] on input "text" at bounding box center [587, 269] width 76 height 26
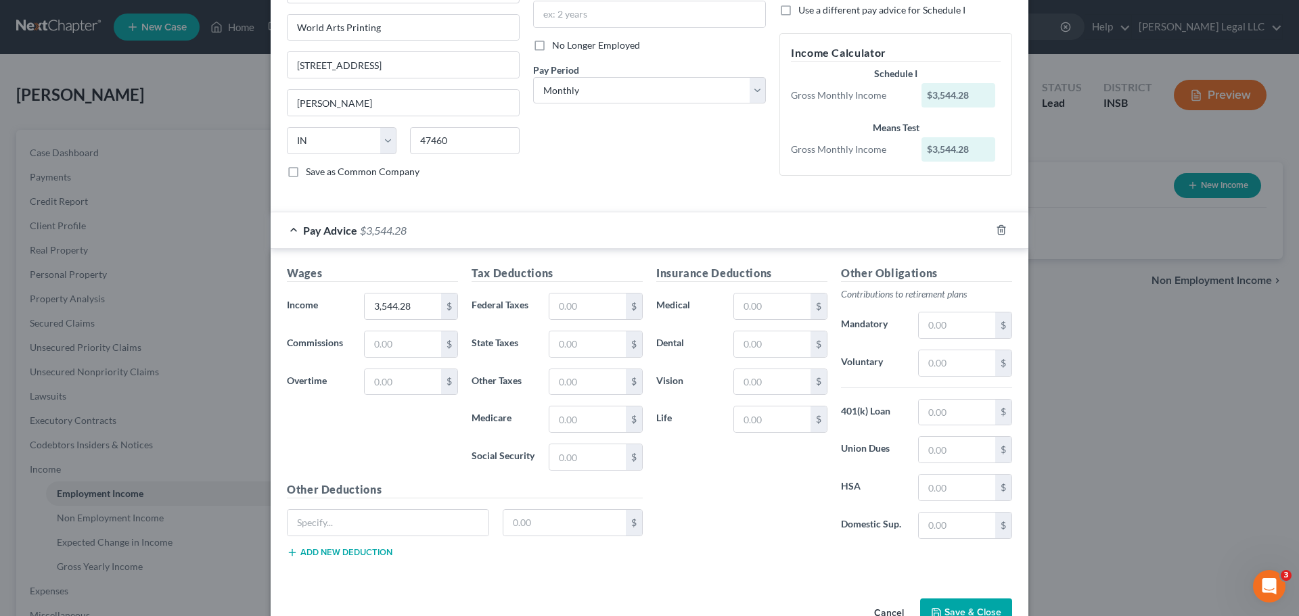
scroll to position [122, 0]
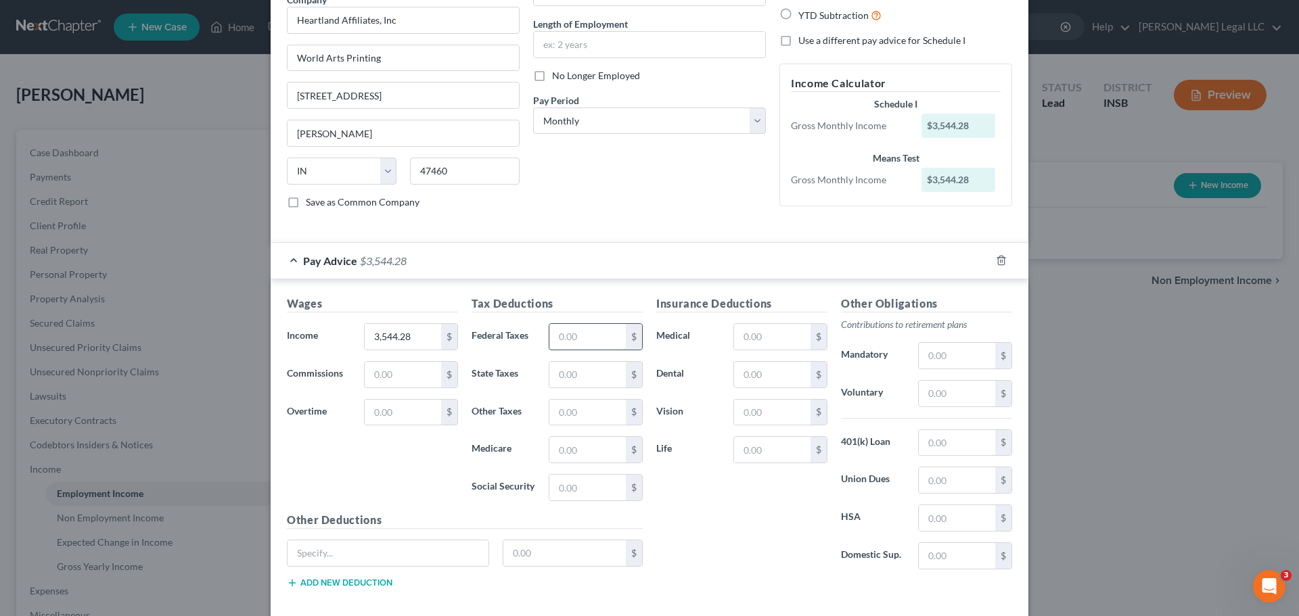
click at [579, 330] on input "text" at bounding box center [587, 337] width 76 height 26
click at [558, 470] on input "text" at bounding box center [587, 488] width 76 height 26
click at [556, 443] on input "text" at bounding box center [587, 450] width 76 height 26
click at [549, 470] on input "2,187.63" at bounding box center [587, 488] width 76 height 26
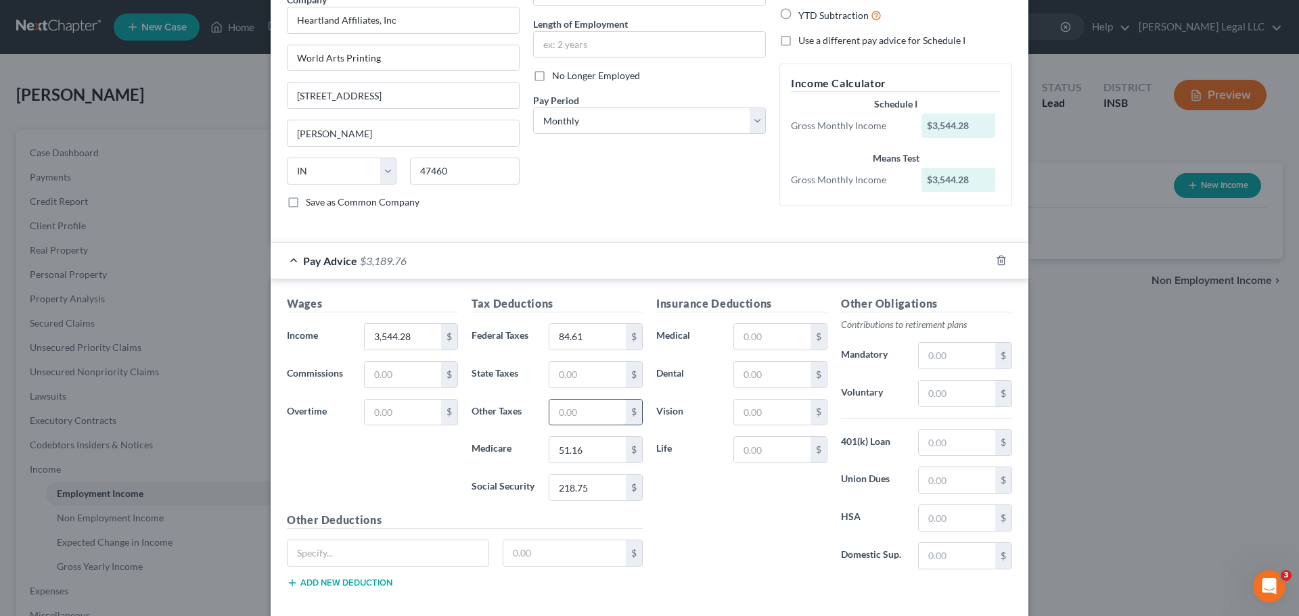
click at [574, 418] on input "text" at bounding box center [587, 413] width 76 height 26
drag, startPoint x: 566, startPoint y: 368, endPoint x: 560, endPoint y: 361, distance: 9.1
click at [566, 368] on input "text" at bounding box center [587, 375] width 76 height 26
click at [782, 332] on input "text" at bounding box center [772, 337] width 76 height 26
click at [757, 411] on input "text" at bounding box center [772, 413] width 76 height 26
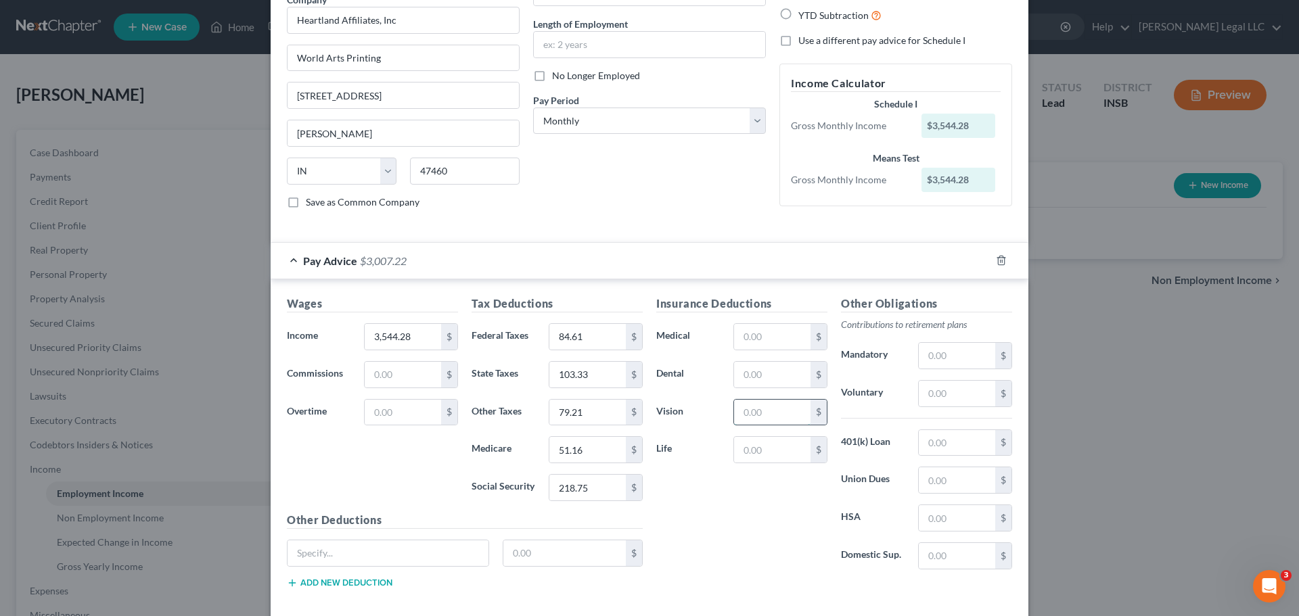
drag, startPoint x: 787, startPoint y: 413, endPoint x: 784, endPoint y: 406, distance: 8.2
click at [787, 413] on input "text" at bounding box center [772, 413] width 76 height 26
click at [714, 470] on div "Insurance Deductions Medical $ Dental $ Vision 16.06 $ Life $" at bounding box center [742, 438] width 185 height 285
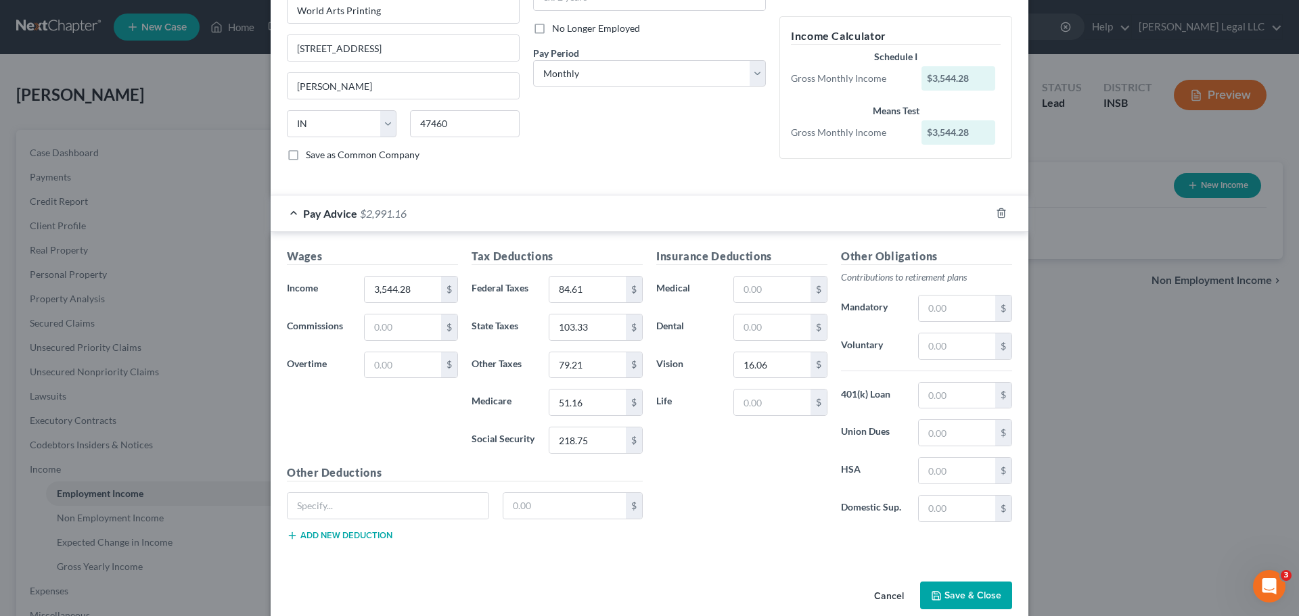
scroll to position [189, 0]
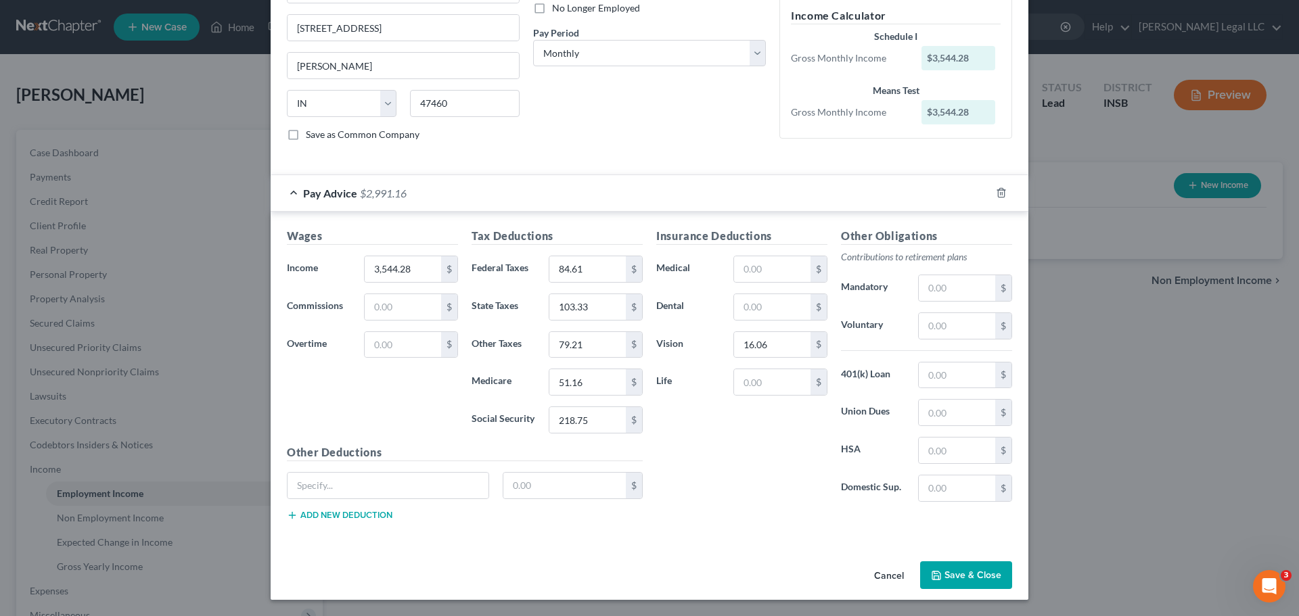
click at [945, 470] on button "Save & Close" at bounding box center [966, 576] width 92 height 28
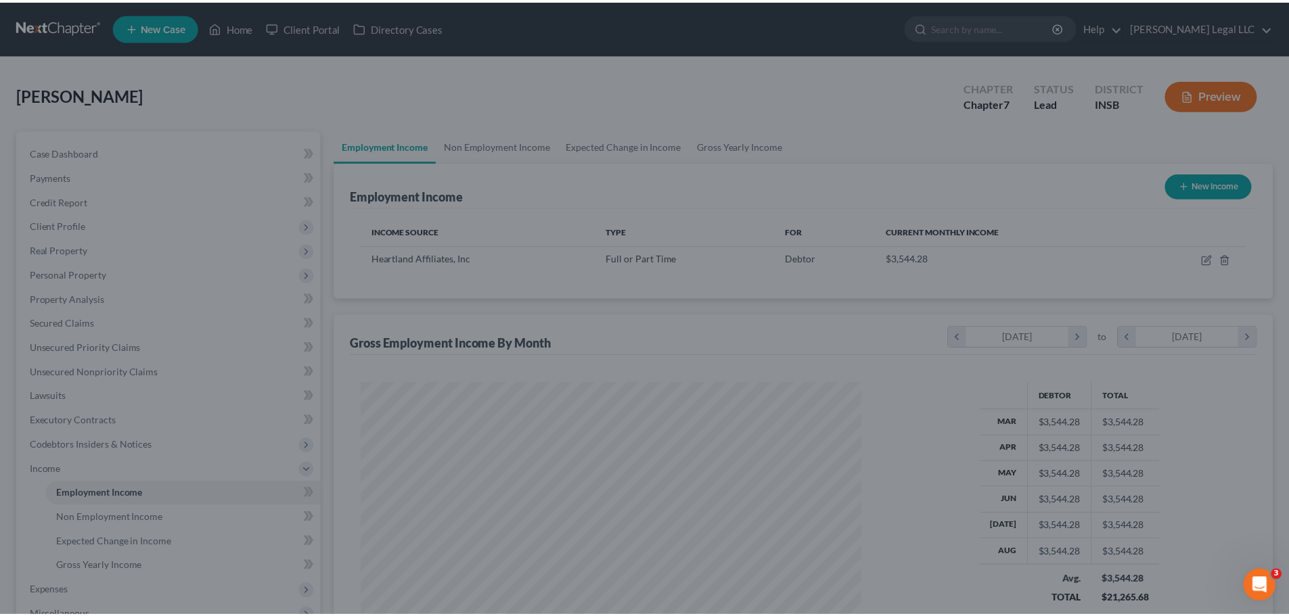
scroll to position [676414, 676134]
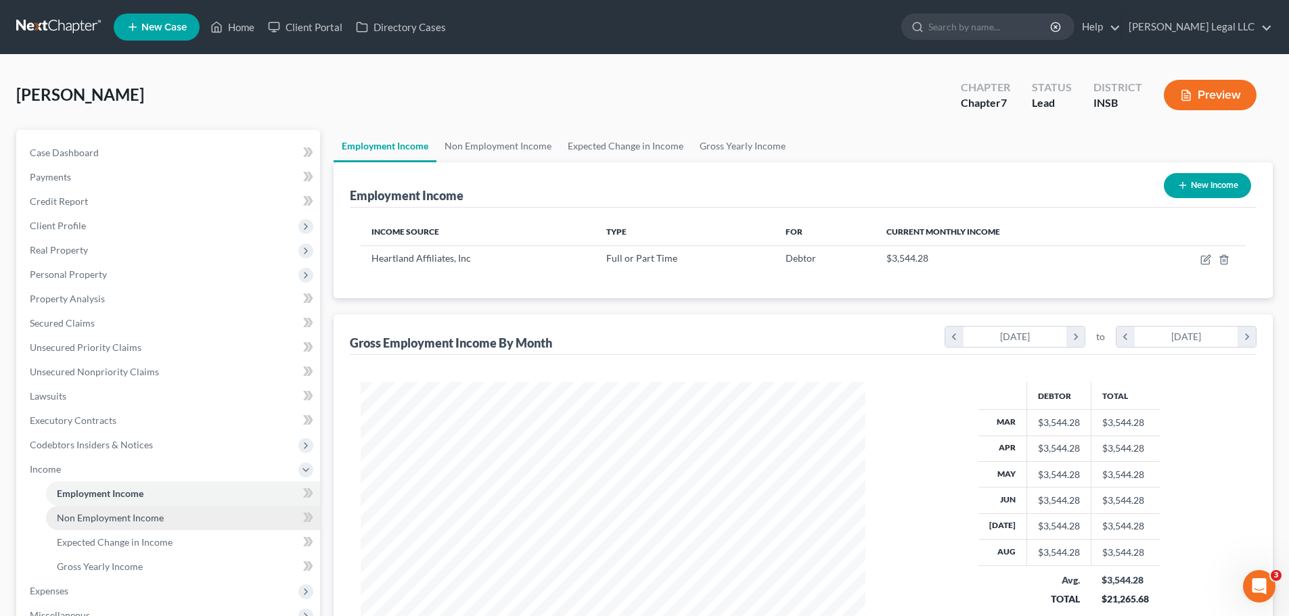
click at [122, 470] on span "Non Employment Income" at bounding box center [110, 518] width 107 height 12
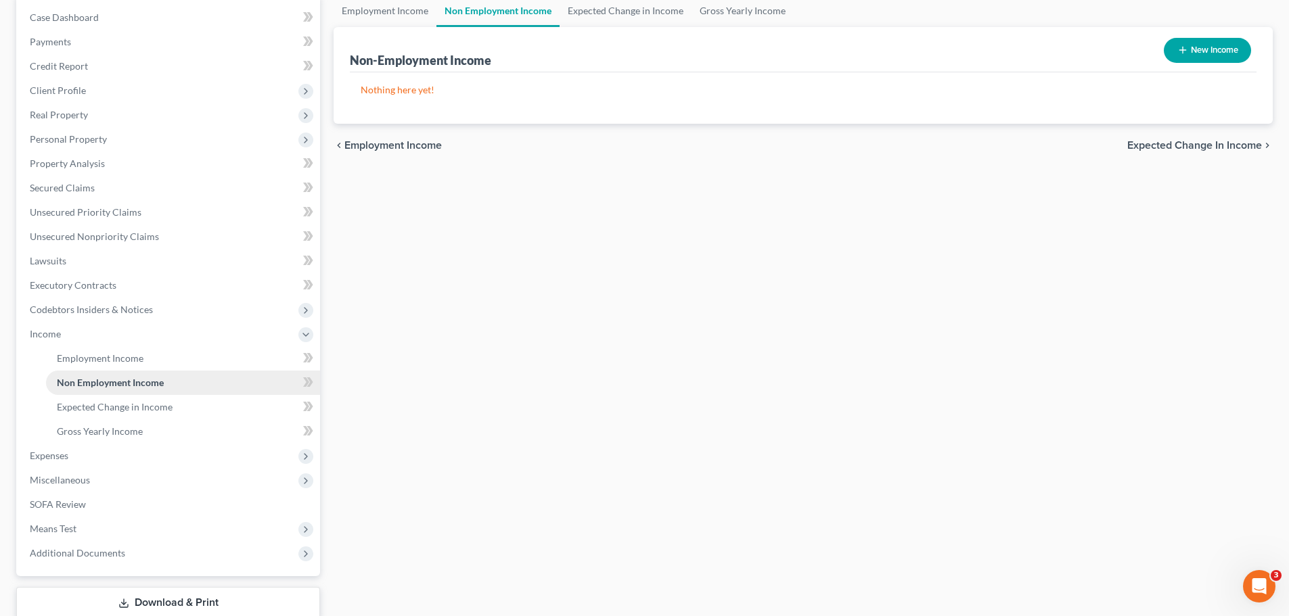
click at [152, 393] on link "Non Employment Income" at bounding box center [183, 383] width 274 height 24
click at [144, 406] on span "Expected Change in Income" at bounding box center [115, 407] width 116 height 12
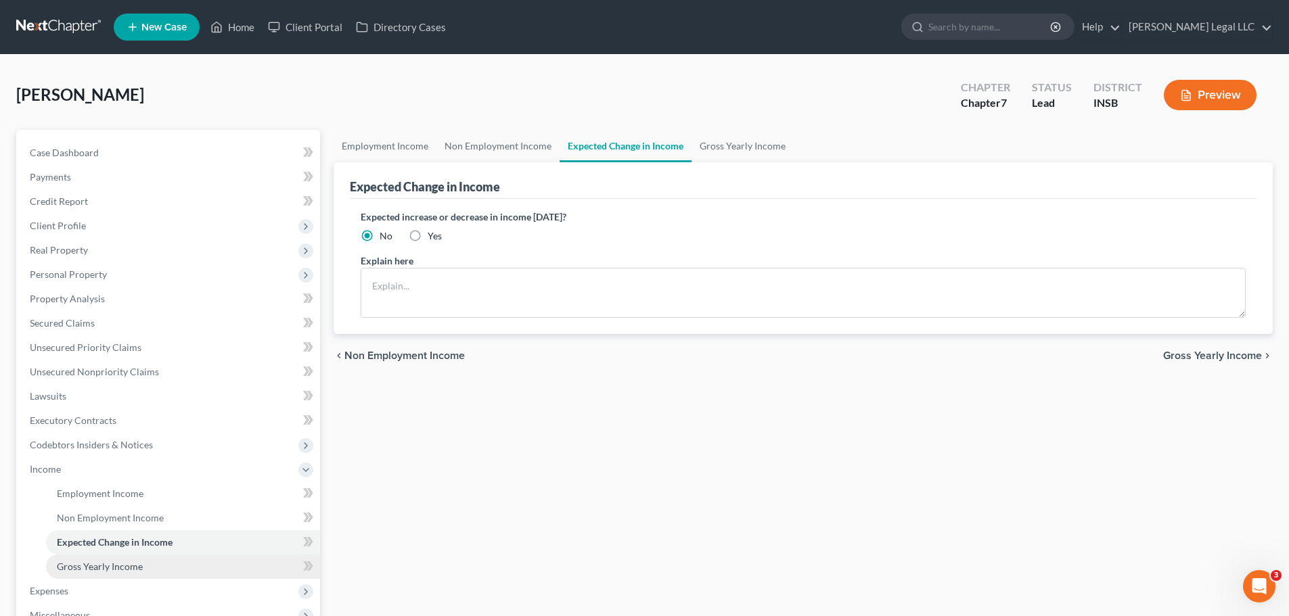
click at [137, 470] on span "Gross Yearly Income" at bounding box center [100, 567] width 86 height 12
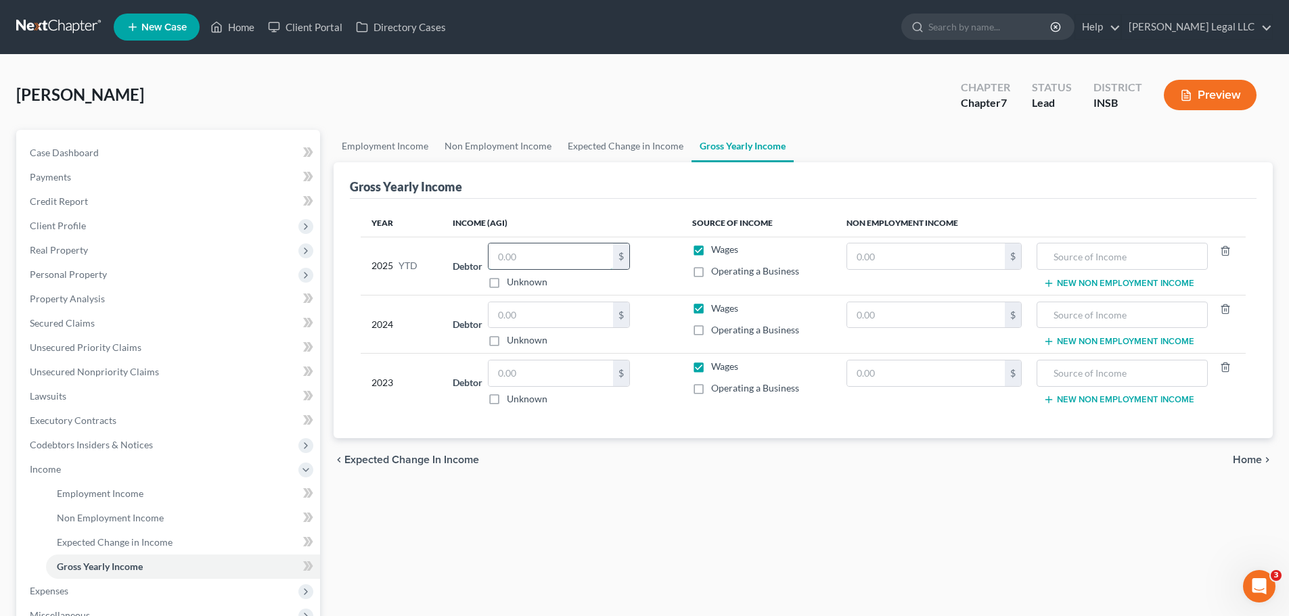
click at [560, 263] on input "text" at bounding box center [551, 257] width 125 height 26
click at [568, 270] on div "$" at bounding box center [559, 256] width 142 height 27
click at [560, 303] on input "text" at bounding box center [551, 315] width 125 height 26
click at [529, 319] on input "text" at bounding box center [551, 315] width 125 height 26
click at [705, 470] on div "Employment Income Non Employment Income Expected Change in Income Gross Yearly …" at bounding box center [803, 460] width 953 height 660
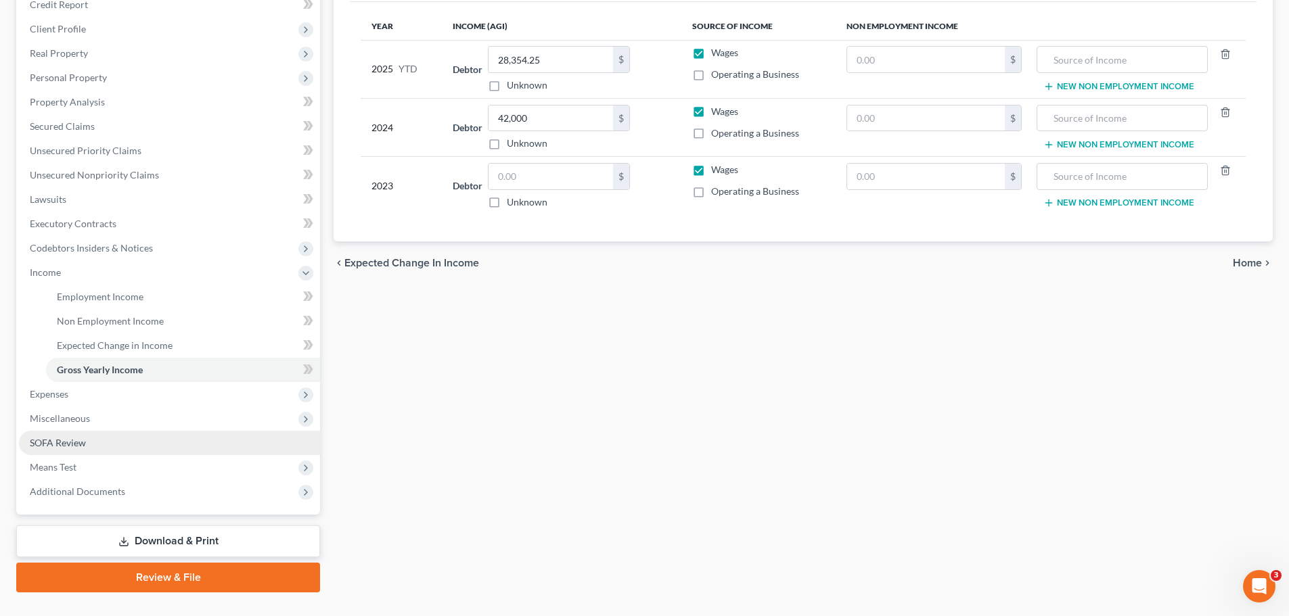
scroll to position [203, 0]
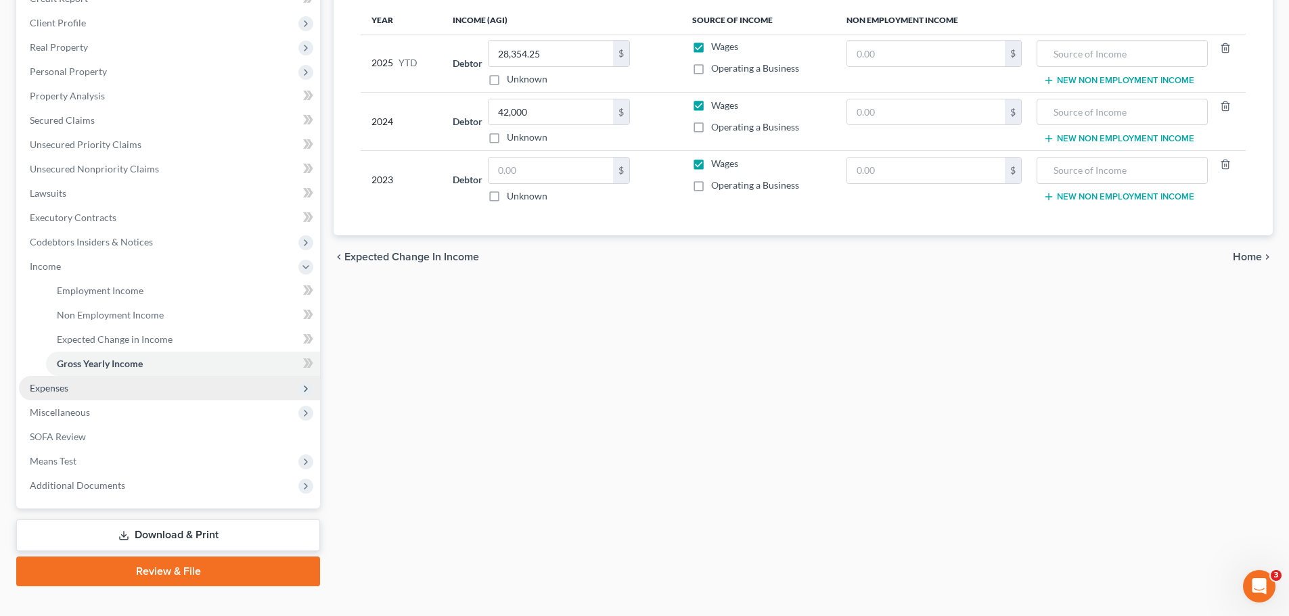
click at [72, 386] on span "Expenses" at bounding box center [169, 388] width 301 height 24
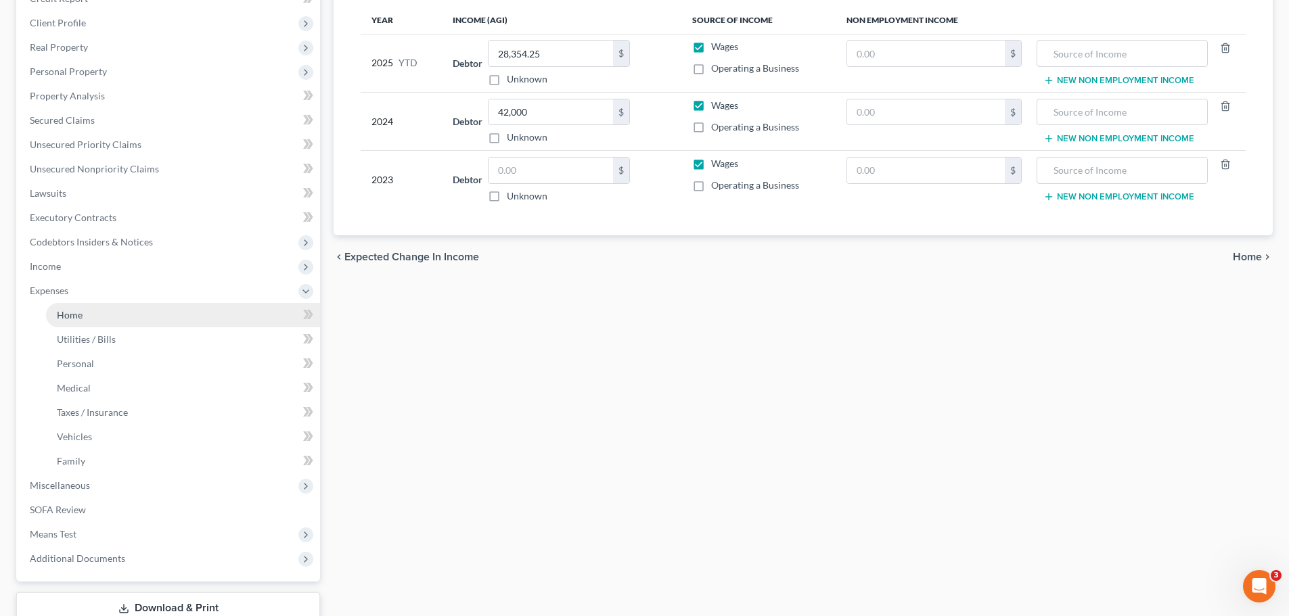
click at [83, 313] on link "Home" at bounding box center [183, 315] width 274 height 24
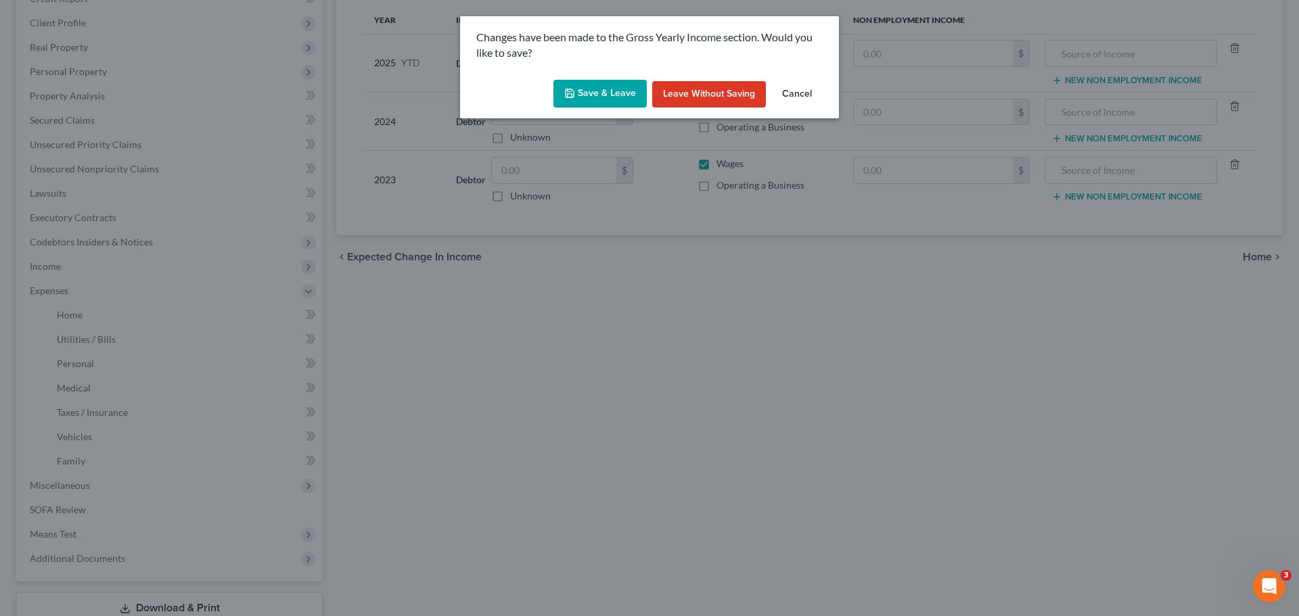
click at [605, 95] on button "Save & Leave" at bounding box center [600, 94] width 93 height 28
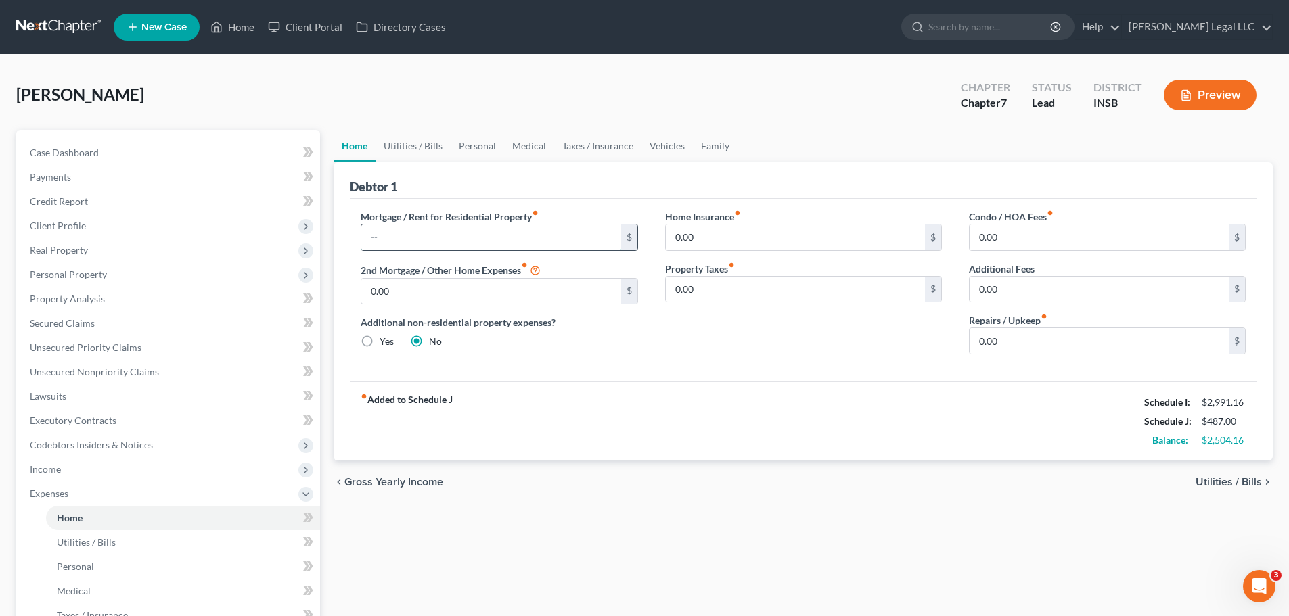
click at [415, 248] on input "text" at bounding box center [490, 238] width 259 height 26
click at [729, 240] on input "0.00" at bounding box center [795, 238] width 259 height 26
click at [876, 380] on div "Mortgage / Rent for Residential Property fiber_manual_record 700 $ 2nd Mortgage…" at bounding box center [803, 290] width 907 height 183
click at [120, 470] on link "Utilities / Bills" at bounding box center [183, 543] width 274 height 24
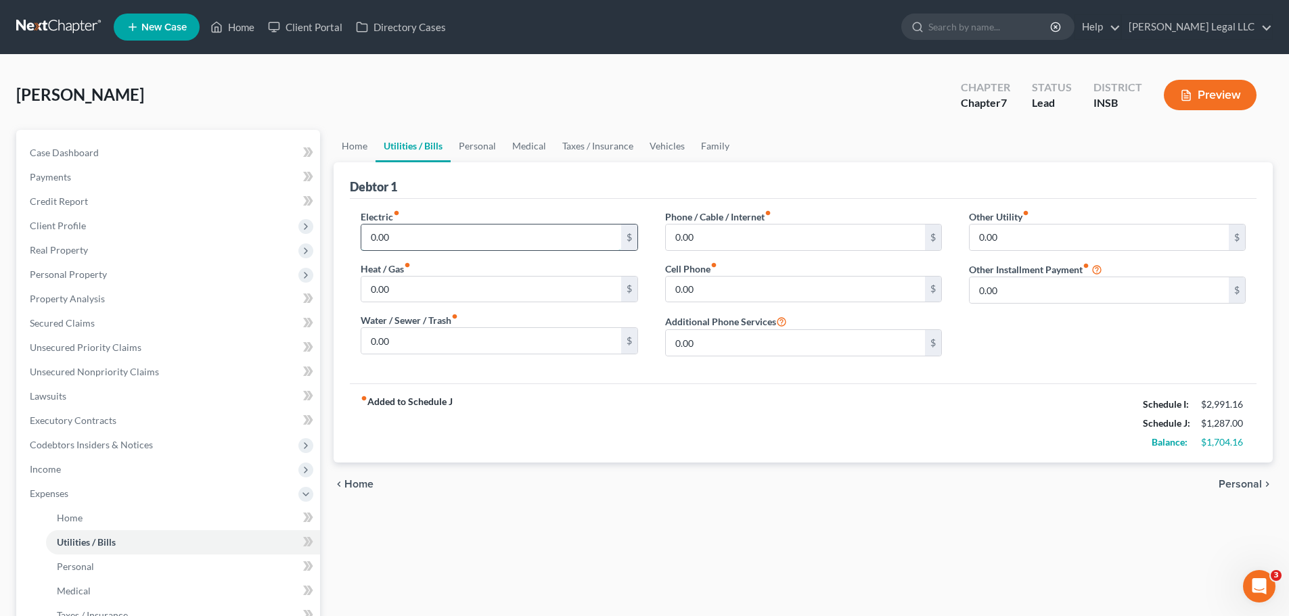
click at [398, 240] on input "0.00" at bounding box center [490, 238] width 259 height 26
click at [690, 220] on label "Phone / Cable / Internet fiber_manual_record" at bounding box center [718, 217] width 106 height 14
click at [690, 227] on input "0.00" at bounding box center [795, 238] width 259 height 26
click at [700, 246] on input "150" at bounding box center [795, 238] width 259 height 26
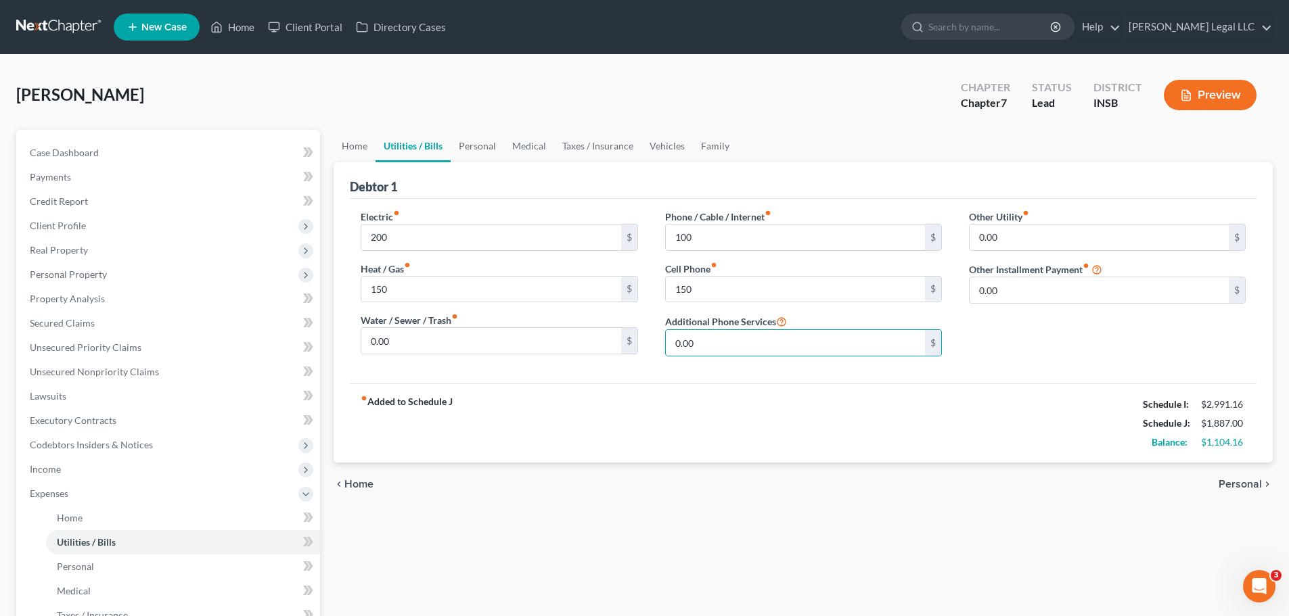
click at [648, 440] on div "fiber_manual_record Added to Schedule J Schedule I: $2,991.16 Schedule J: $1,88…" at bounding box center [803, 423] width 907 height 79
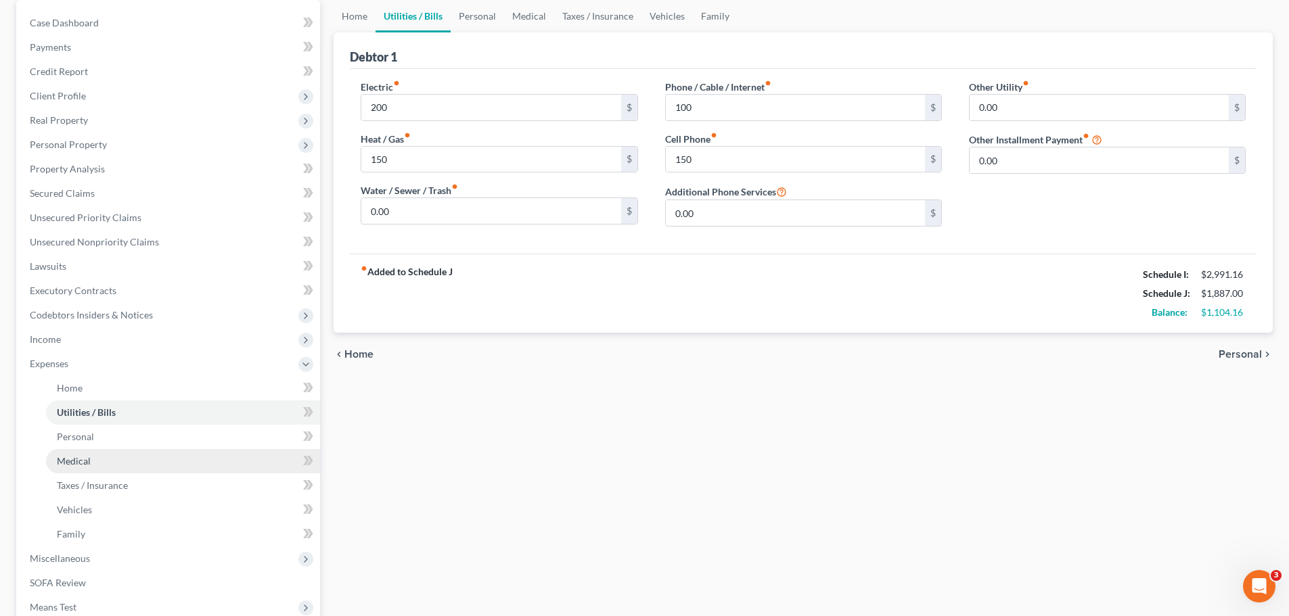
scroll to position [135, 0]
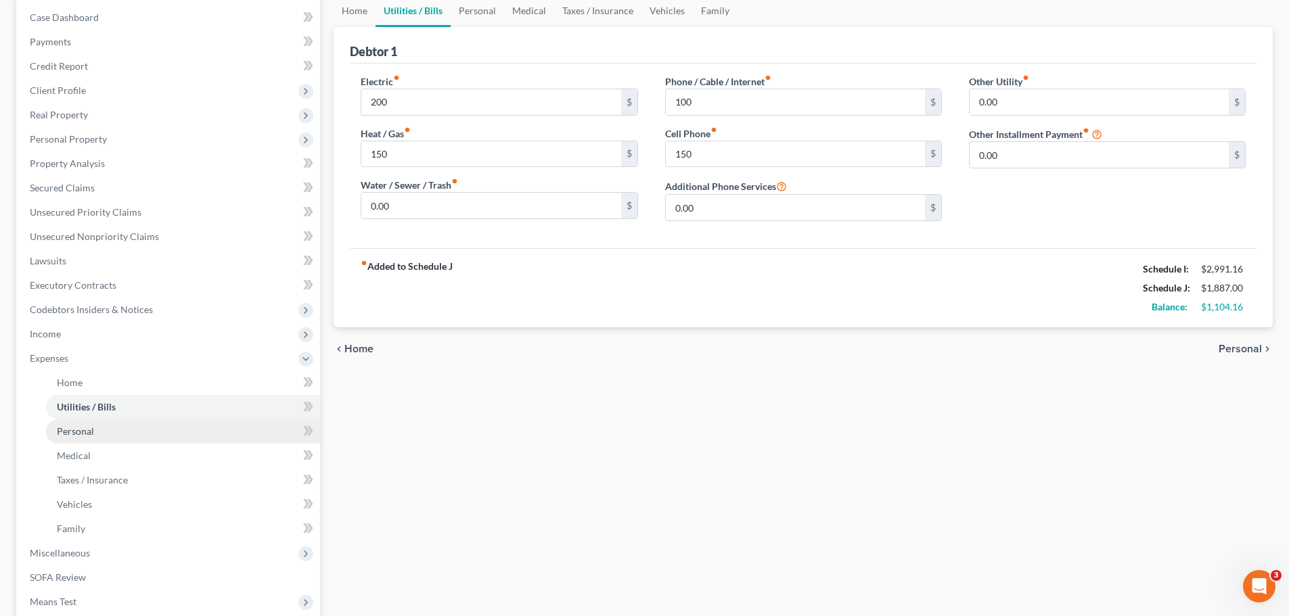
click at [87, 438] on link "Personal" at bounding box center [183, 432] width 274 height 24
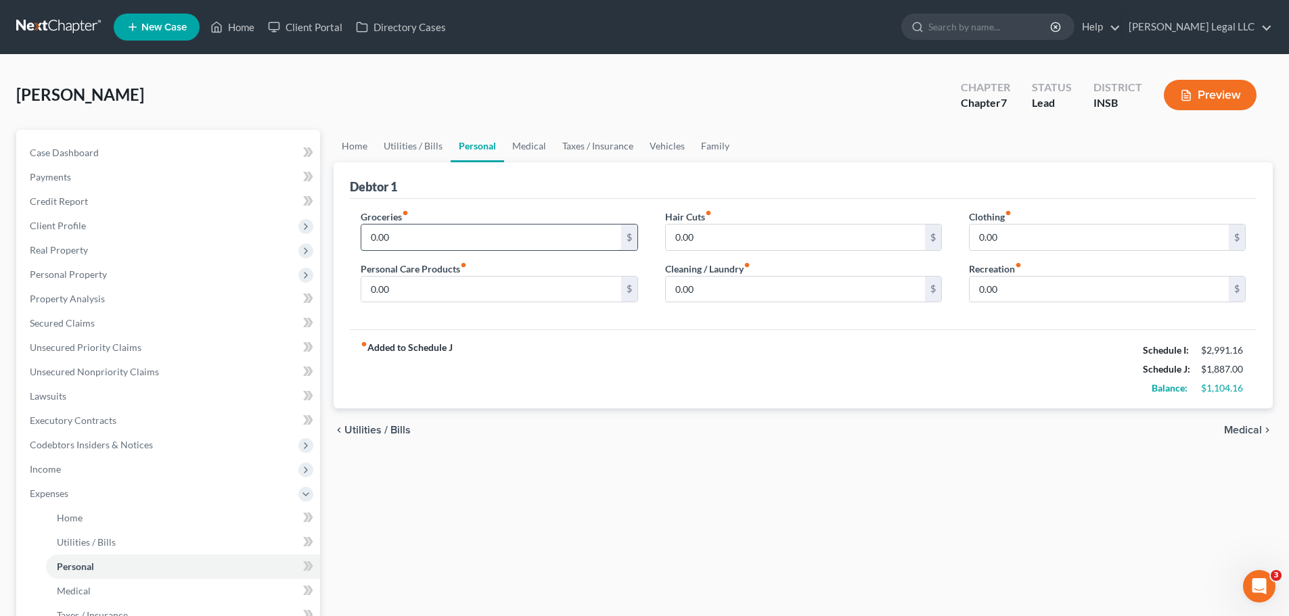
click at [401, 240] on input "0.00" at bounding box center [490, 238] width 259 height 26
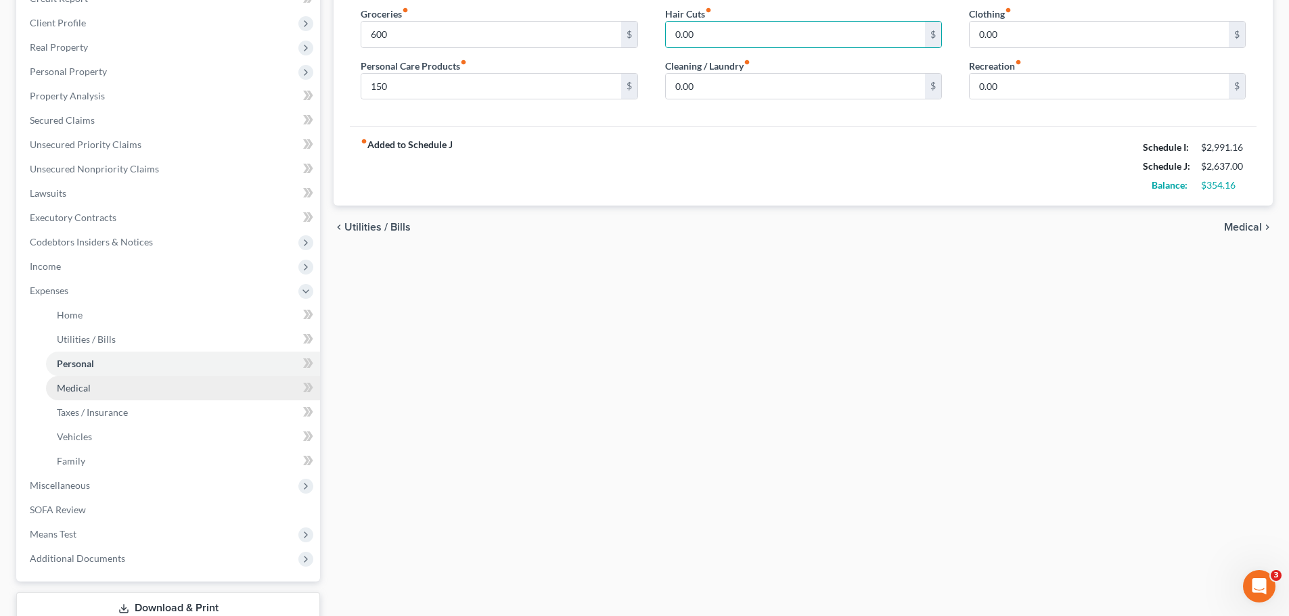
click at [128, 390] on link "Medical" at bounding box center [183, 388] width 274 height 24
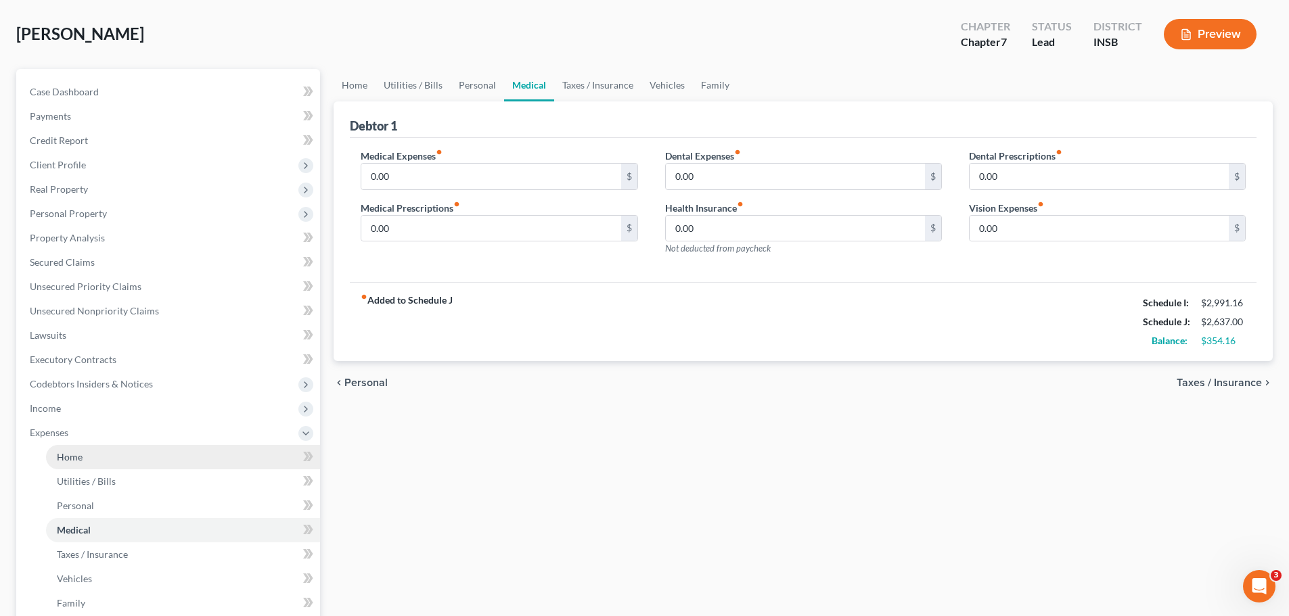
scroll to position [135, 0]
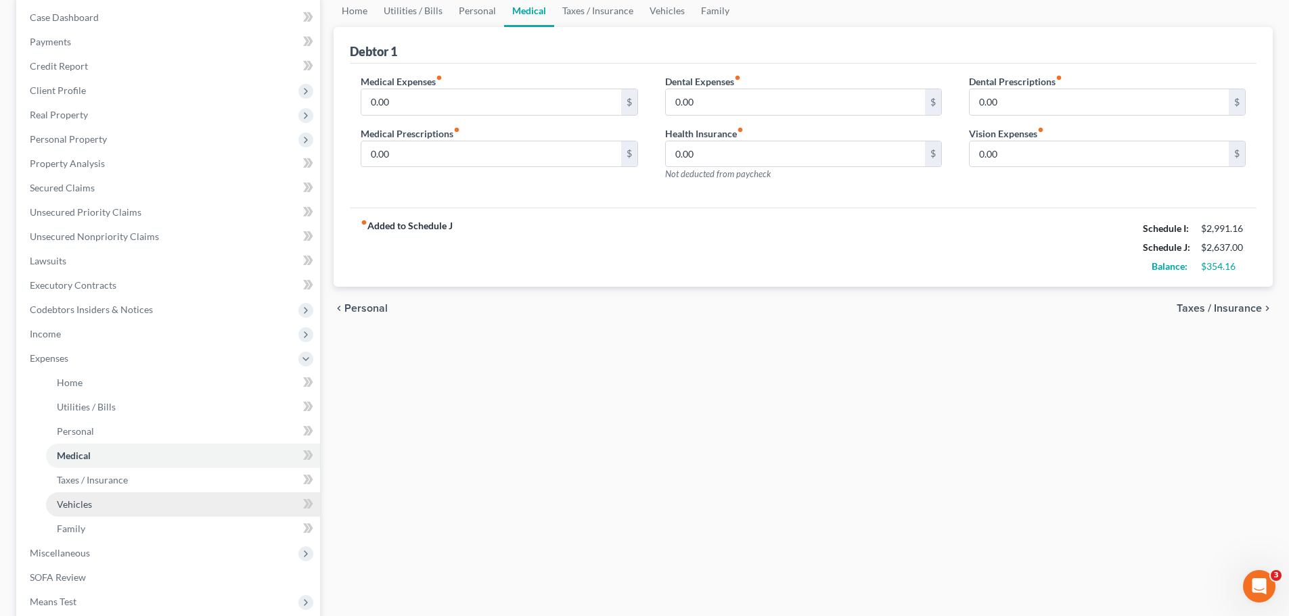
click at [63, 470] on link "Vehicles" at bounding box center [183, 505] width 274 height 24
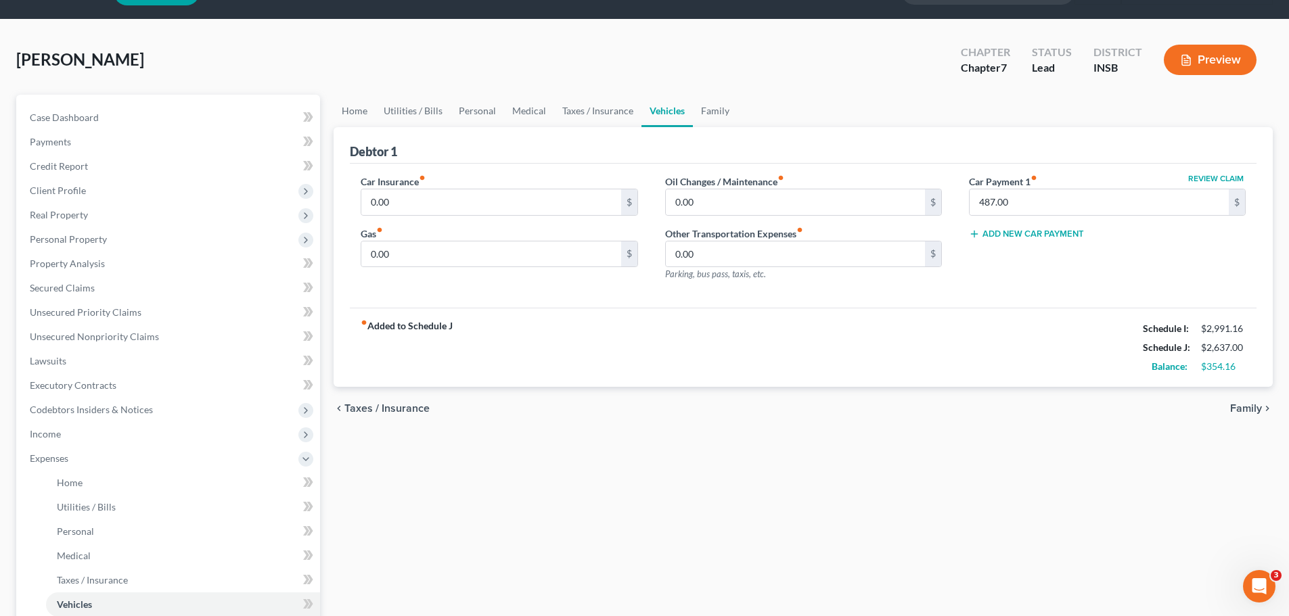
scroll to position [68, 0]
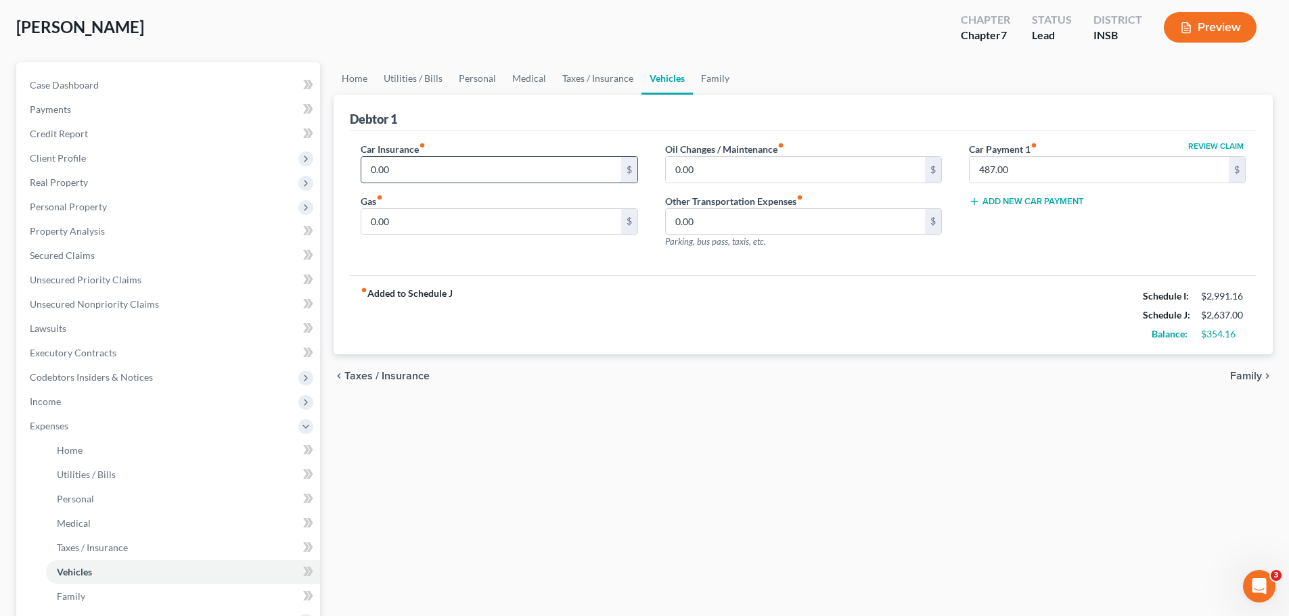
click at [397, 171] on input "0.00" at bounding box center [490, 170] width 259 height 26
click at [453, 219] on input "0.00" at bounding box center [490, 222] width 259 height 26
drag, startPoint x: 452, startPoint y: 150, endPoint x: 440, endPoint y: 168, distance: 22.0
click at [452, 150] on div "Car Insurance fiber_manual_record 0.00 $" at bounding box center [499, 162] width 277 height 41
click at [440, 168] on input "0.00" at bounding box center [490, 170] width 259 height 26
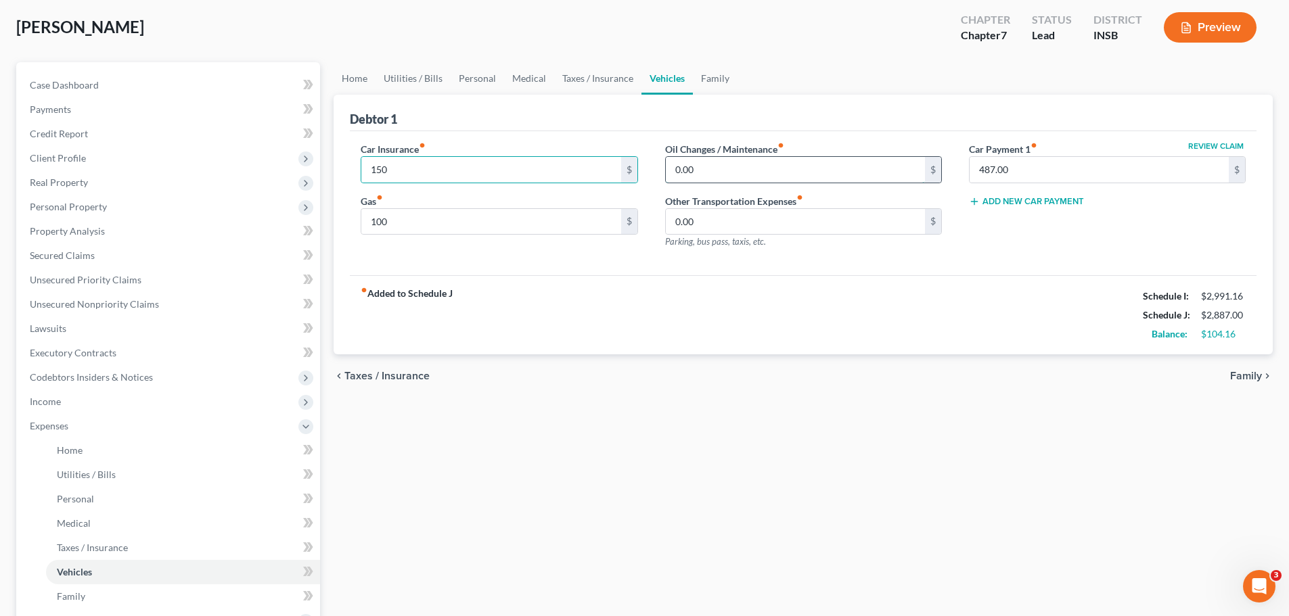
click at [712, 166] on input "0.00" at bounding box center [795, 170] width 259 height 26
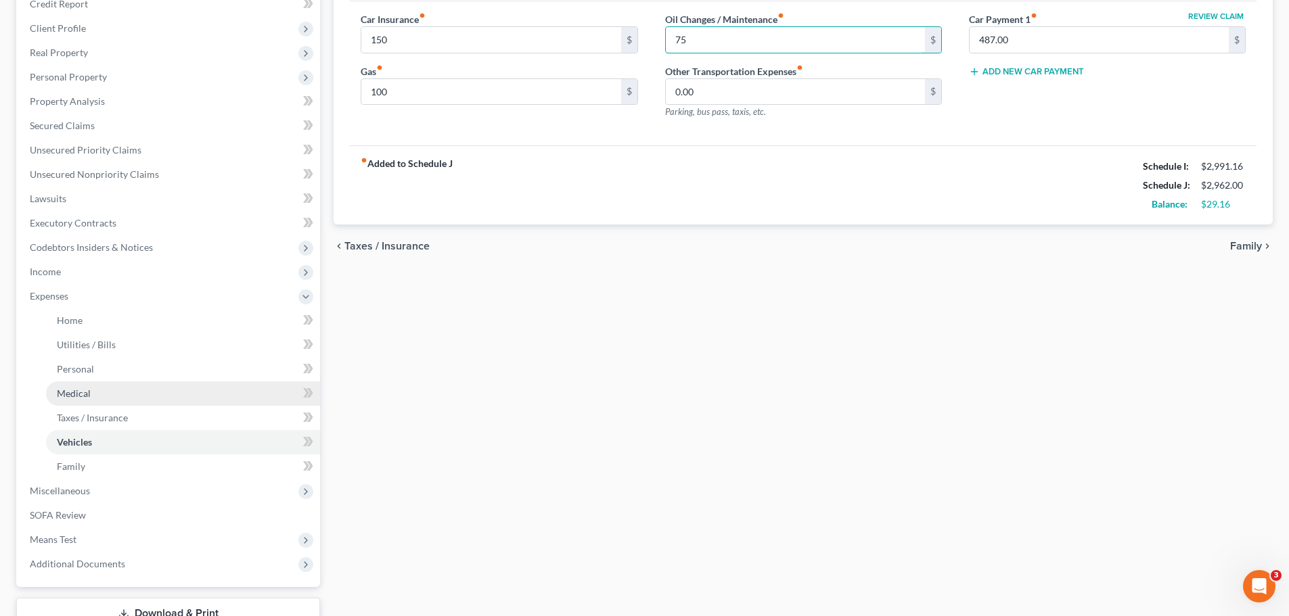
scroll to position [203, 0]
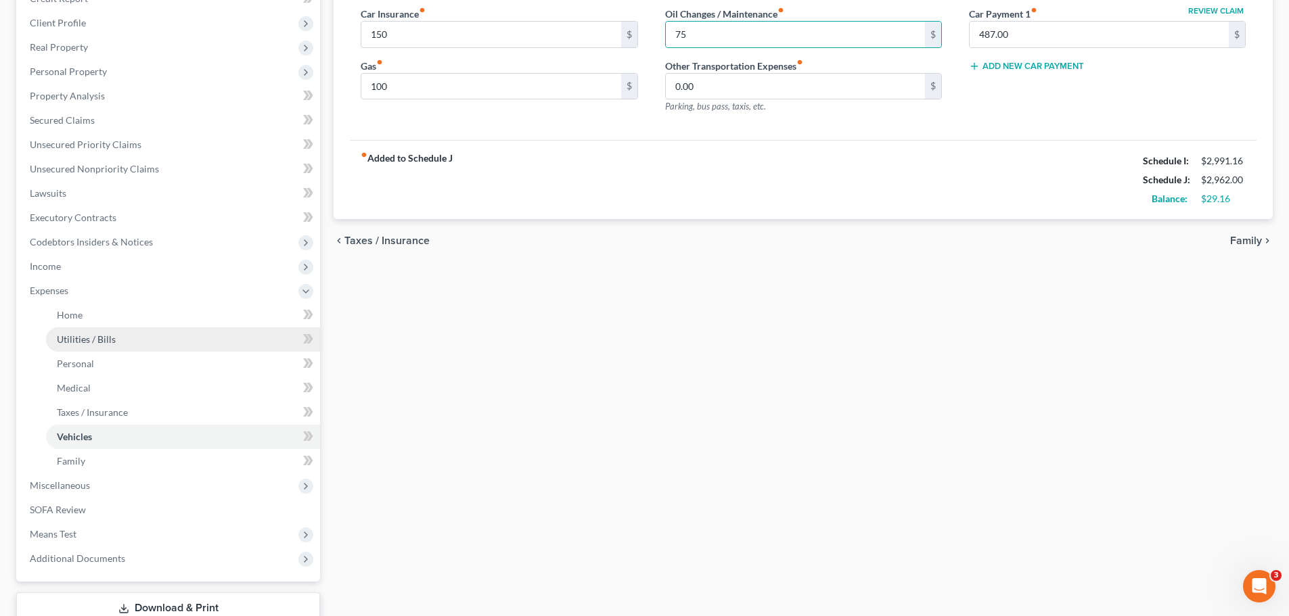
click at [97, 340] on span "Utilities / Bills" at bounding box center [86, 340] width 59 height 12
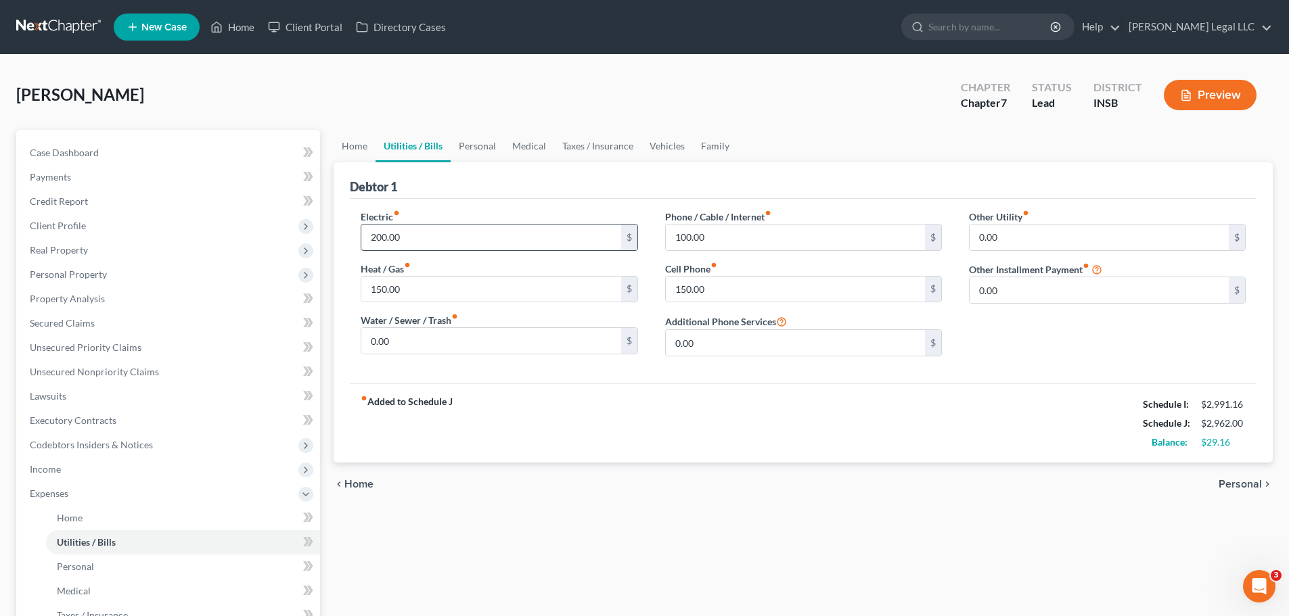
click at [431, 246] on input "200.00" at bounding box center [490, 238] width 259 height 26
click at [524, 468] on div "chevron_left Home Personal chevron_right" at bounding box center [803, 484] width 939 height 43
click at [687, 286] on input "150.00" at bounding box center [795, 290] width 259 height 26
click at [691, 241] on input "100.00" at bounding box center [795, 238] width 259 height 26
click at [696, 315] on label "Additional Phone Services" at bounding box center [726, 321] width 122 height 16
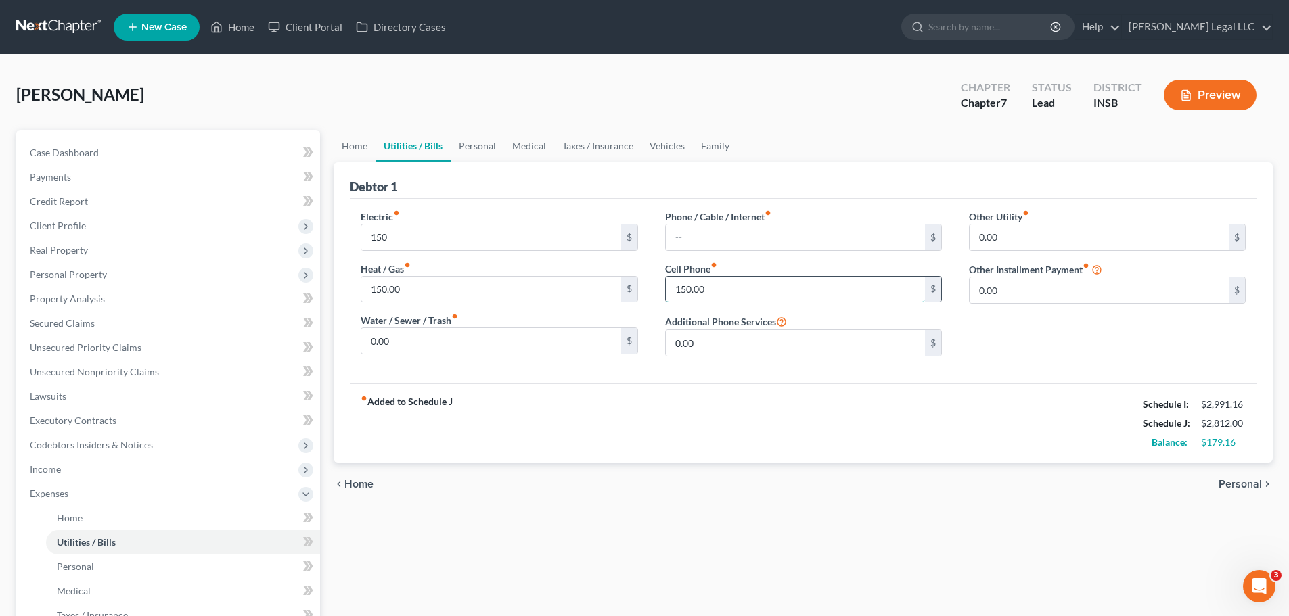
click at [723, 292] on input "150.00" at bounding box center [795, 290] width 259 height 26
drag, startPoint x: 656, startPoint y: 432, endPoint x: 233, endPoint y: 591, distance: 451.0
click at [656, 432] on div "fiber_manual_record Added to Schedule J Schedule I: $2,991.16 Schedule J: $2,86…" at bounding box center [803, 423] width 907 height 79
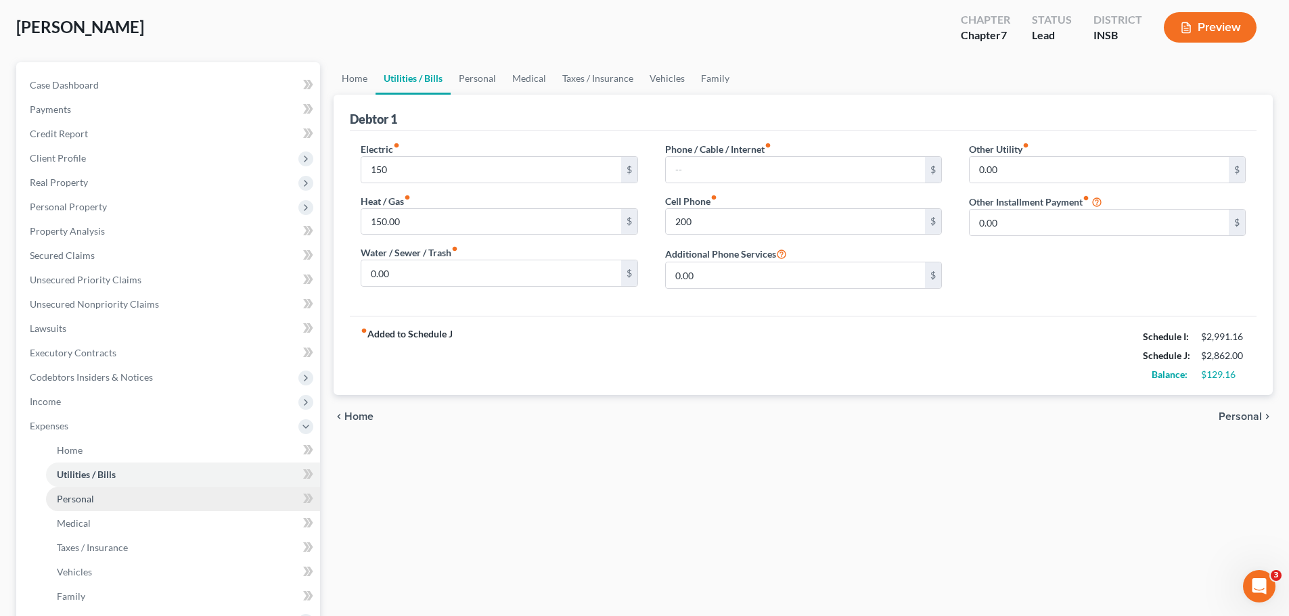
click at [74, 470] on link "Personal" at bounding box center [183, 499] width 274 height 24
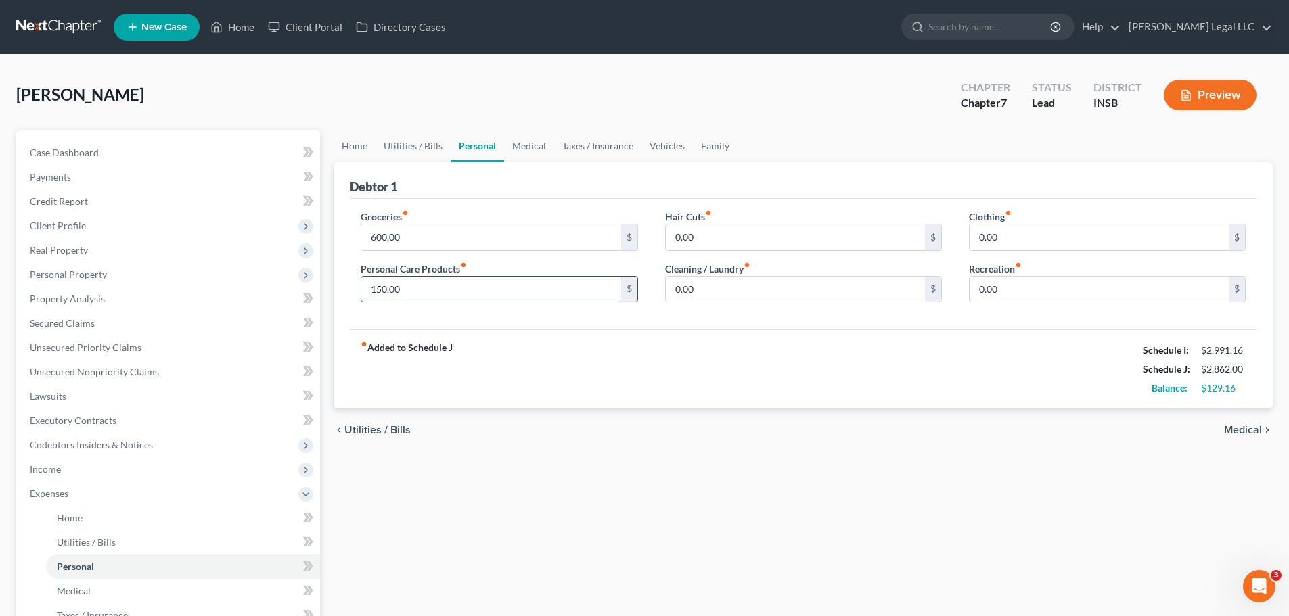
click at [387, 284] on input "150.00" at bounding box center [490, 290] width 259 height 26
click at [85, 470] on span "Medical" at bounding box center [74, 591] width 34 height 12
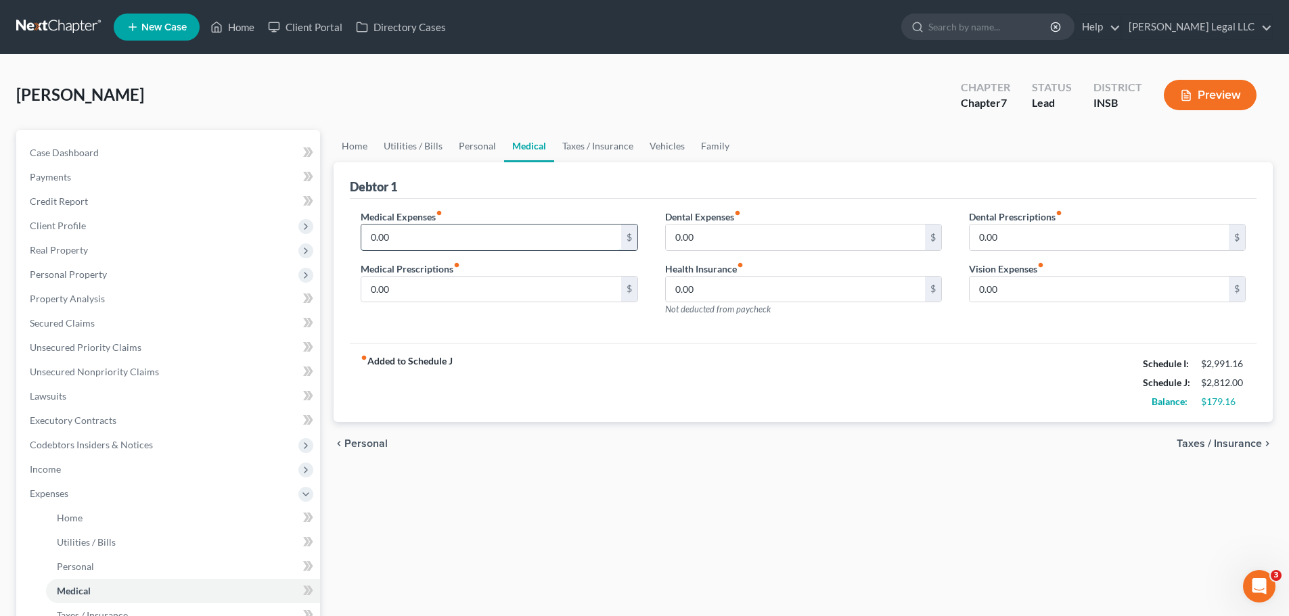
drag, startPoint x: 377, startPoint y: 228, endPoint x: 390, endPoint y: 229, distance: 12.9
click at [377, 227] on input "0.00" at bounding box center [490, 238] width 259 height 26
drag, startPoint x: 504, startPoint y: 400, endPoint x: 516, endPoint y: 403, distance: 12.5
click at [504, 400] on div "fiber_manual_record Added to Schedule J Schedule I: $2,991.16 Schedule J: $2,96…" at bounding box center [803, 382] width 907 height 79
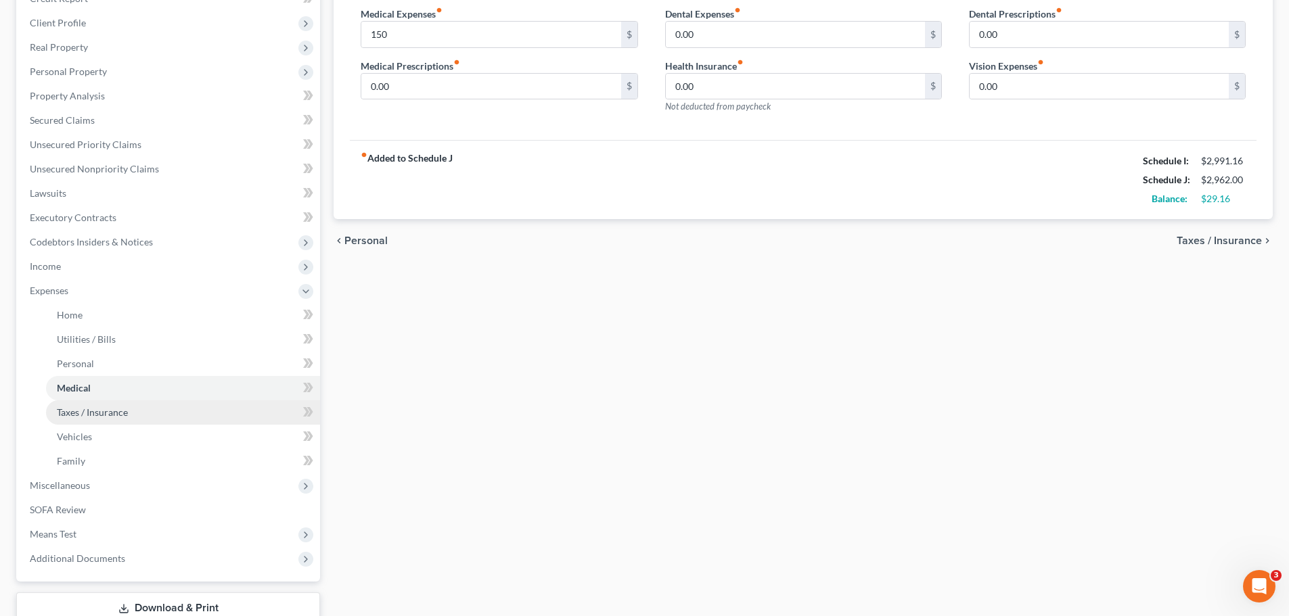
click at [106, 407] on span "Taxes / Insurance" at bounding box center [92, 413] width 71 height 12
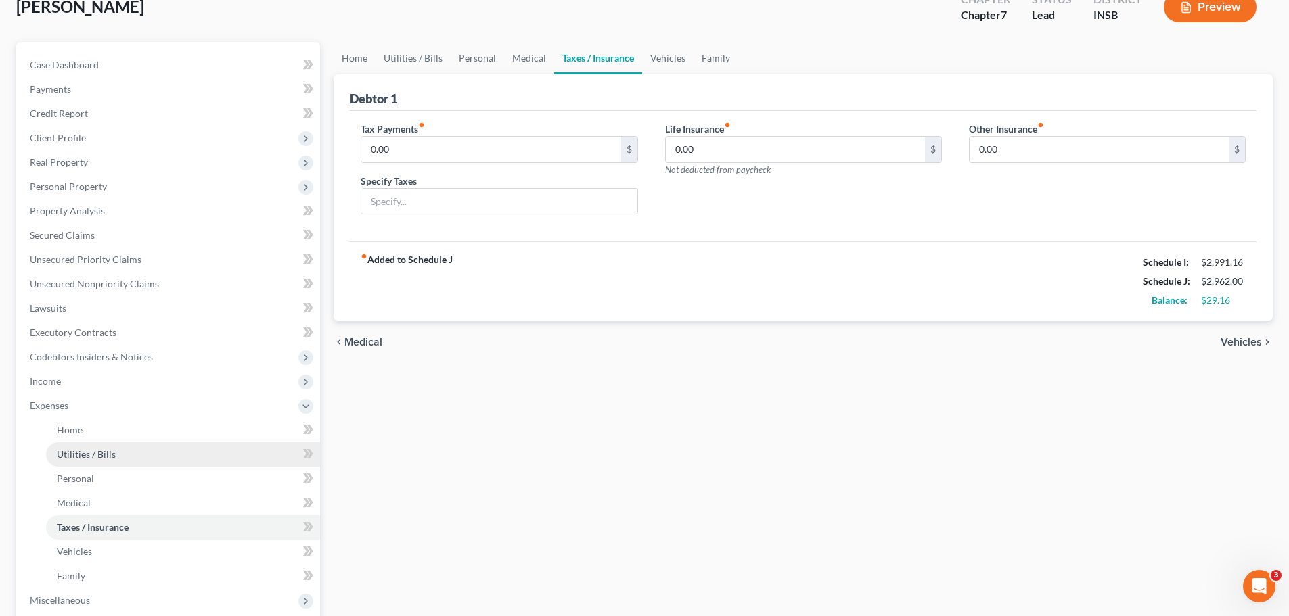
scroll to position [135, 0]
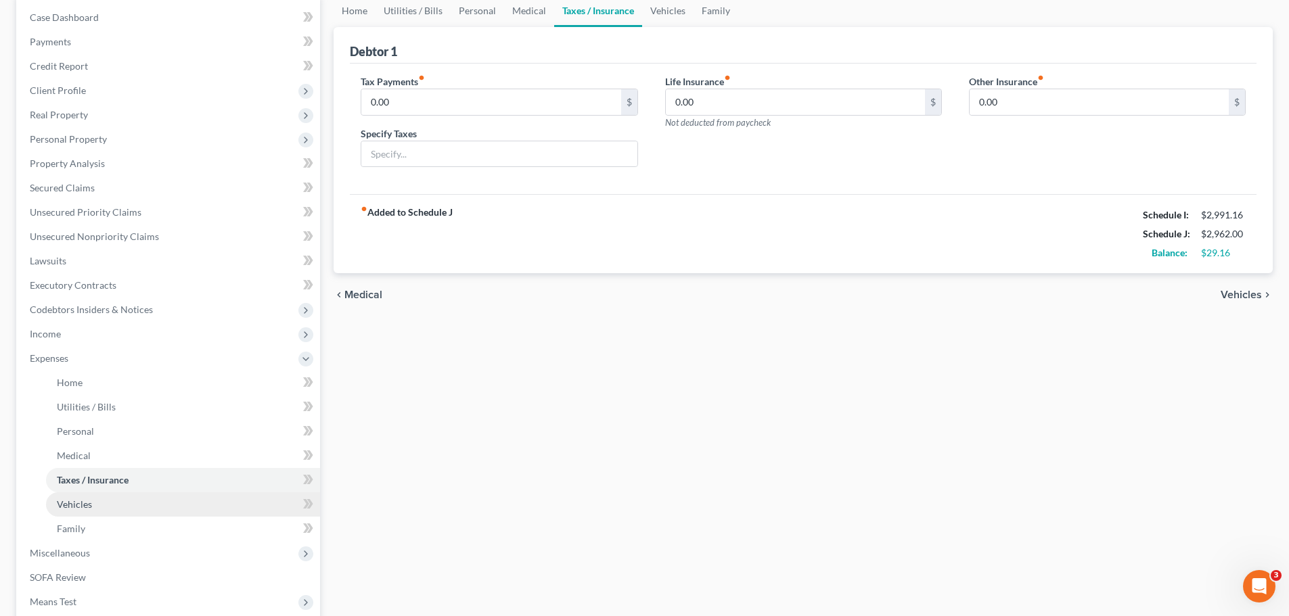
click at [97, 470] on link "Vehicles" at bounding box center [183, 505] width 274 height 24
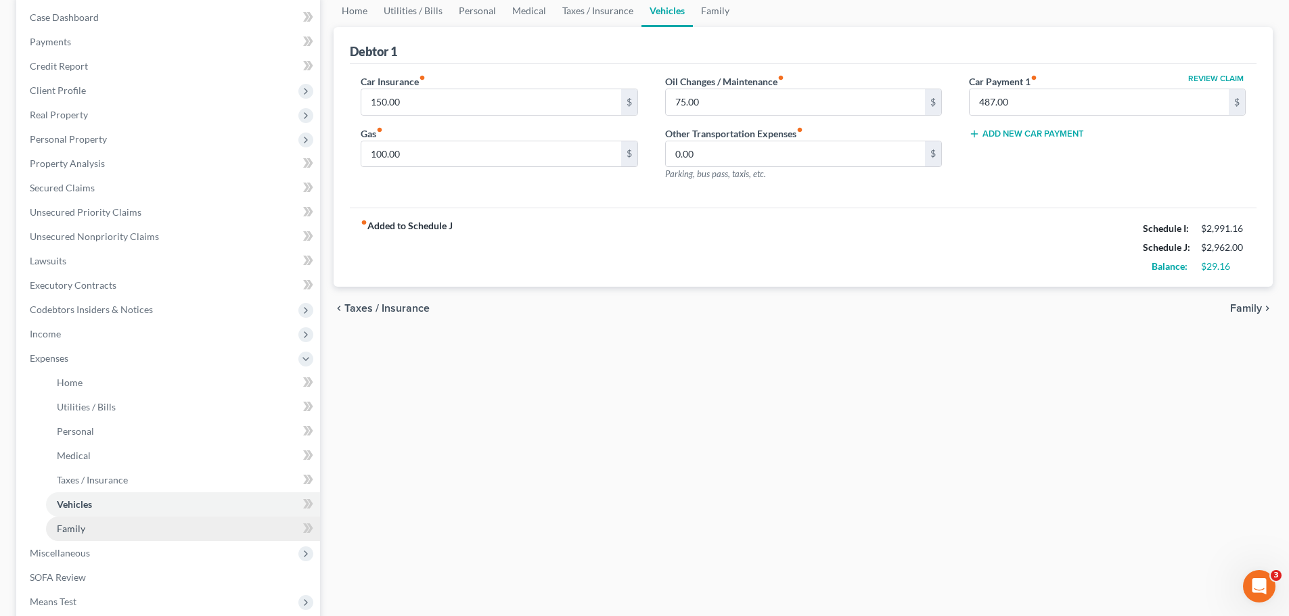
click at [68, 470] on link "Family" at bounding box center [183, 529] width 274 height 24
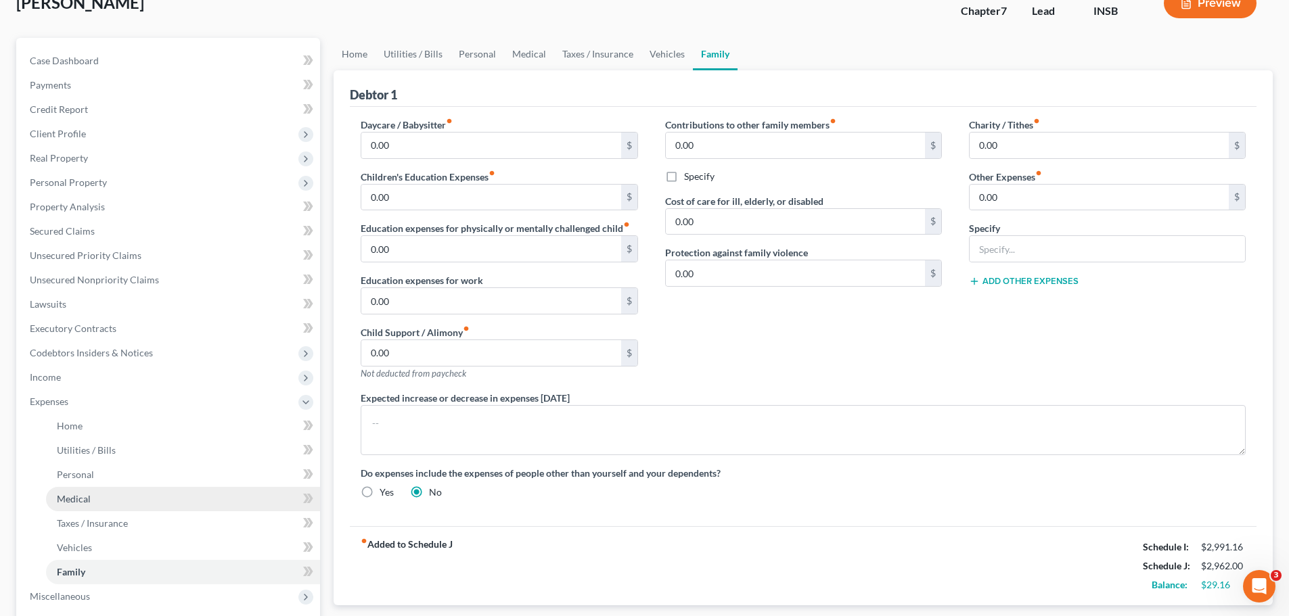
scroll to position [271, 0]
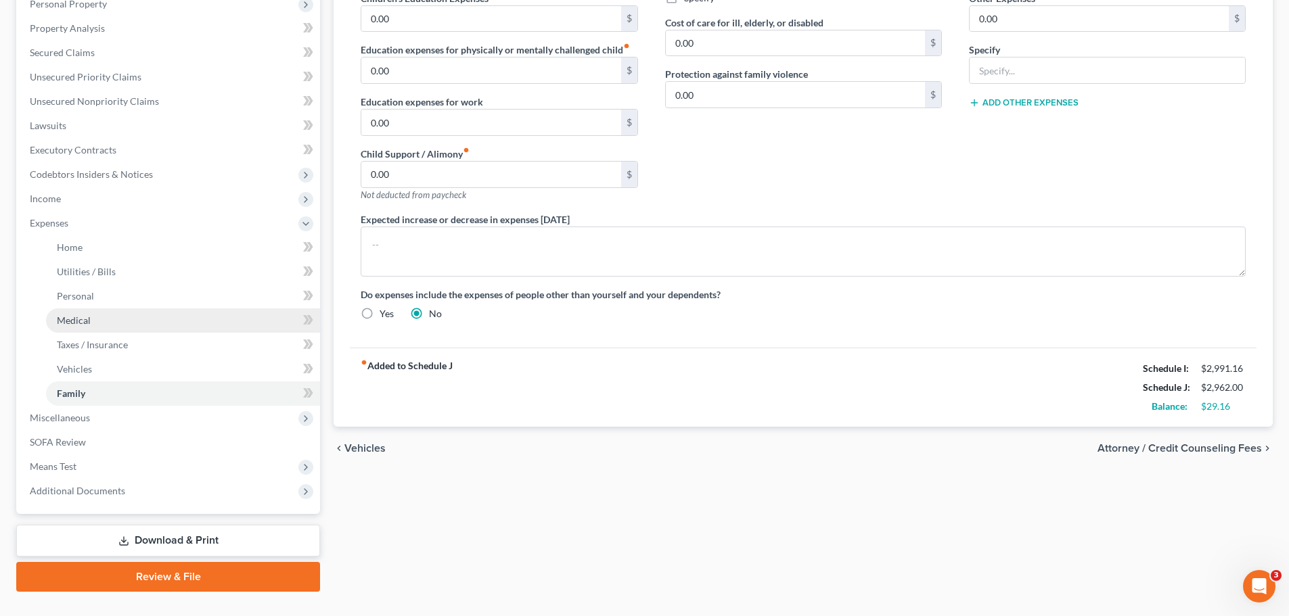
click at [116, 329] on link "Medical" at bounding box center [183, 321] width 274 height 24
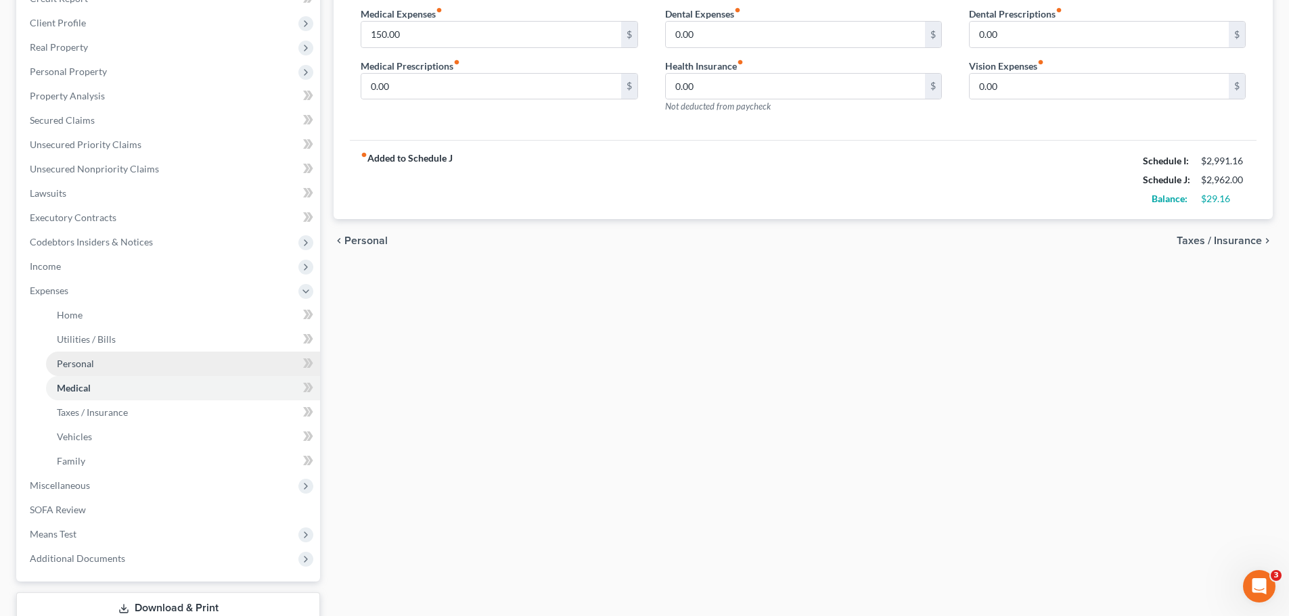
click at [129, 362] on link "Personal" at bounding box center [183, 364] width 274 height 24
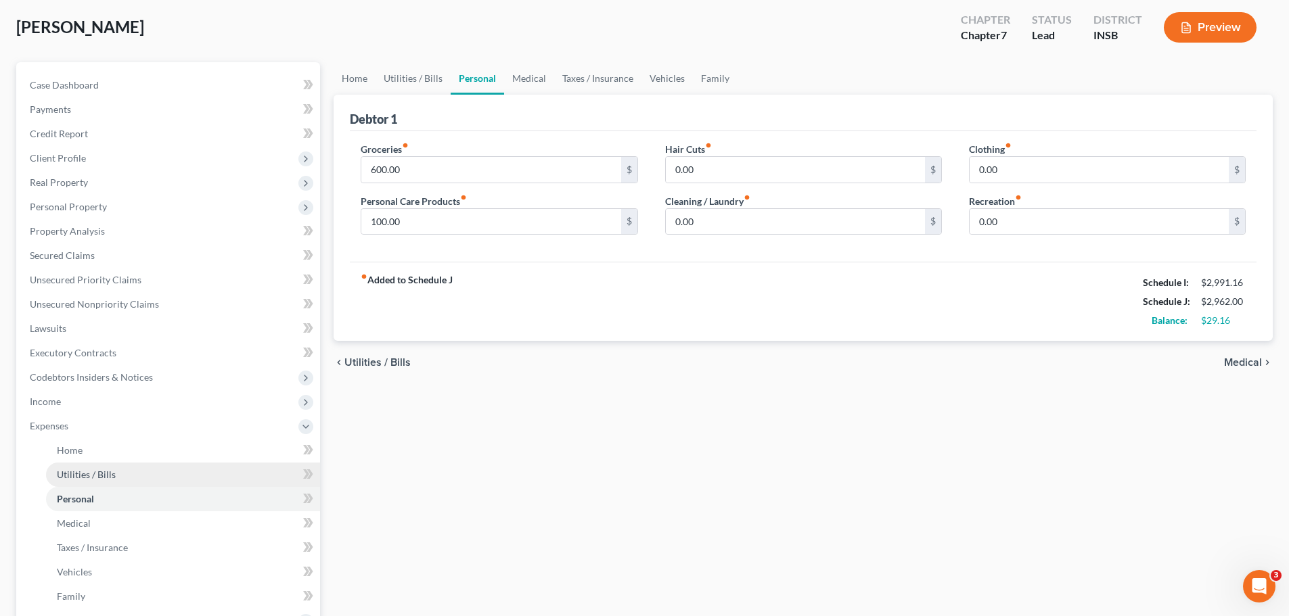
click at [55, 470] on link "Utilities / Bills" at bounding box center [183, 475] width 274 height 24
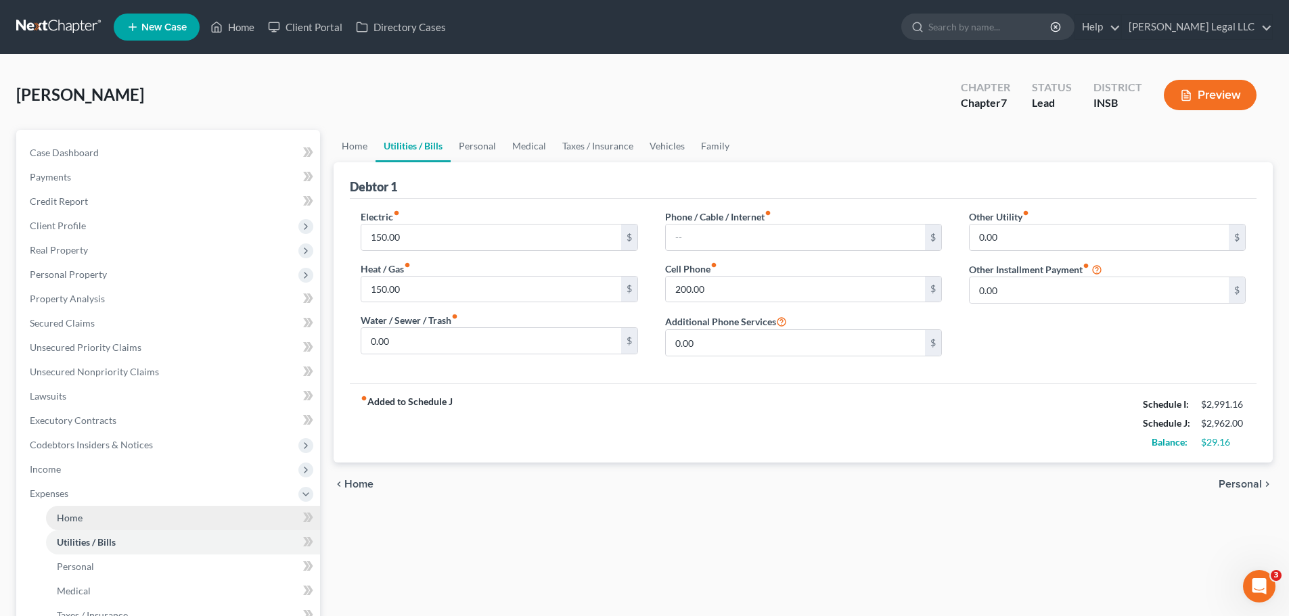
click at [78, 470] on span "Home" at bounding box center [70, 518] width 26 height 12
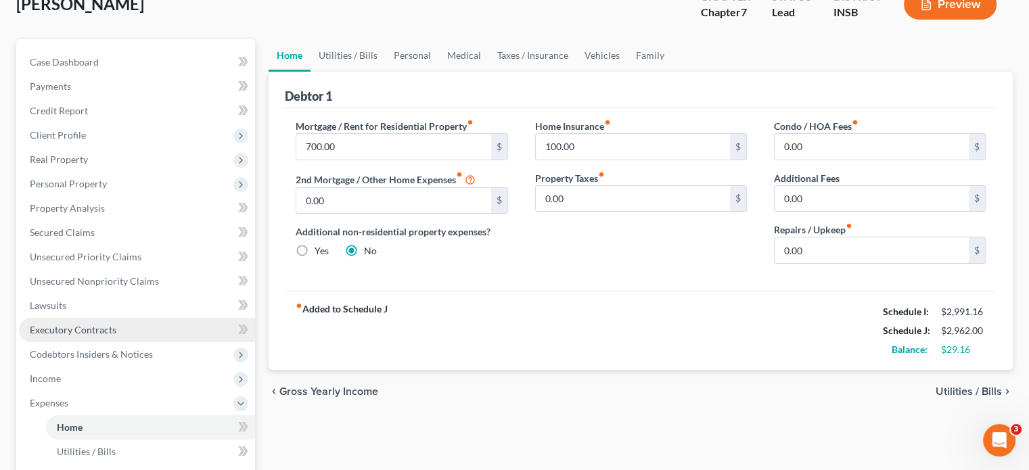
scroll to position [203, 0]
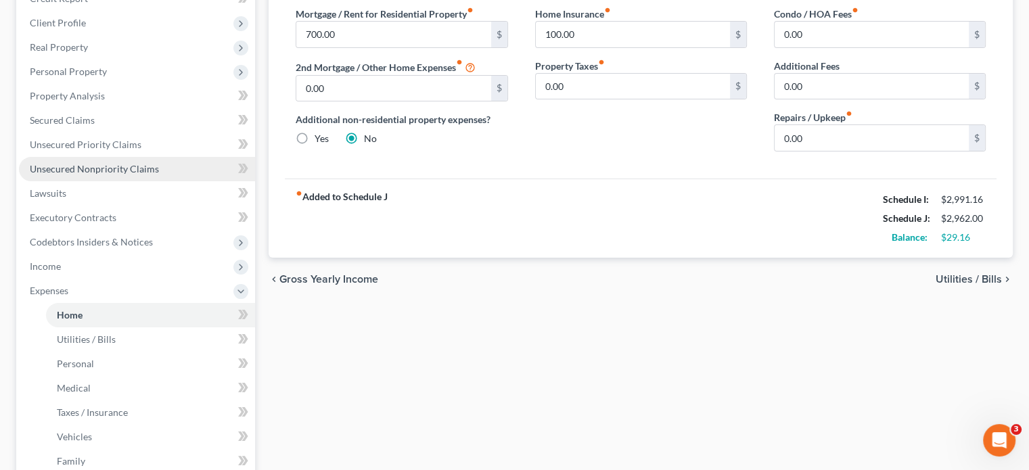
click at [61, 165] on span "Unsecured Nonpriority Claims" at bounding box center [94, 169] width 129 height 12
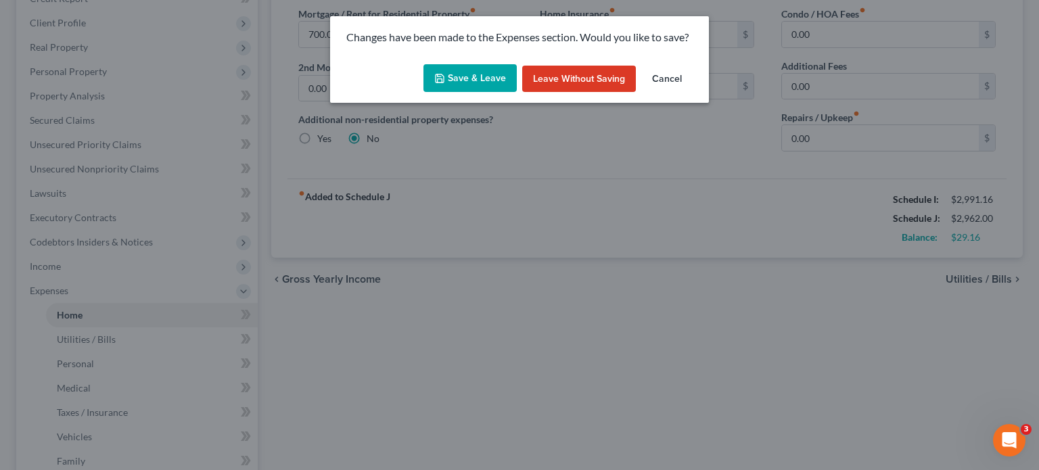
click at [461, 74] on button "Save & Leave" at bounding box center [470, 78] width 93 height 28
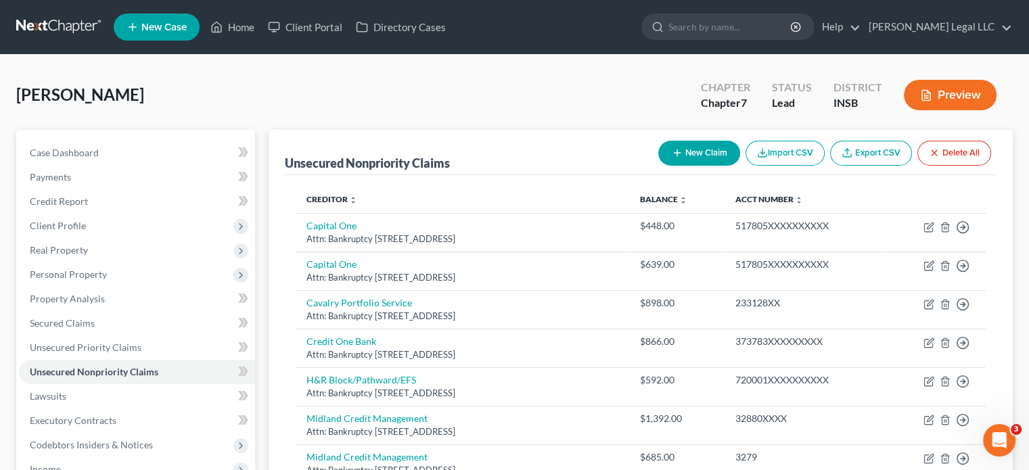
click at [685, 139] on div "New Claim Import CSV Export CSV Delete All" at bounding box center [825, 153] width 344 height 36
click at [683, 154] on button "New Claim" at bounding box center [699, 153] width 82 height 25
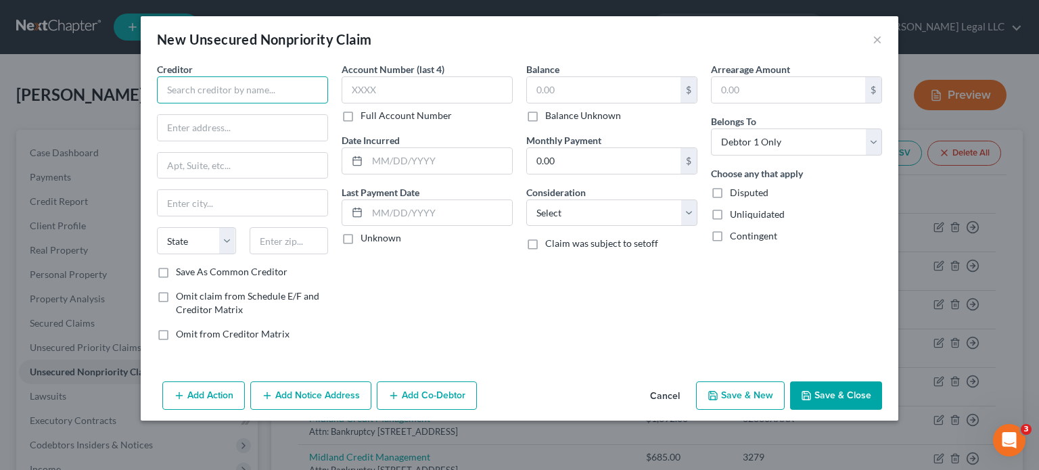
click at [217, 91] on input "text" at bounding box center [242, 89] width 171 height 27
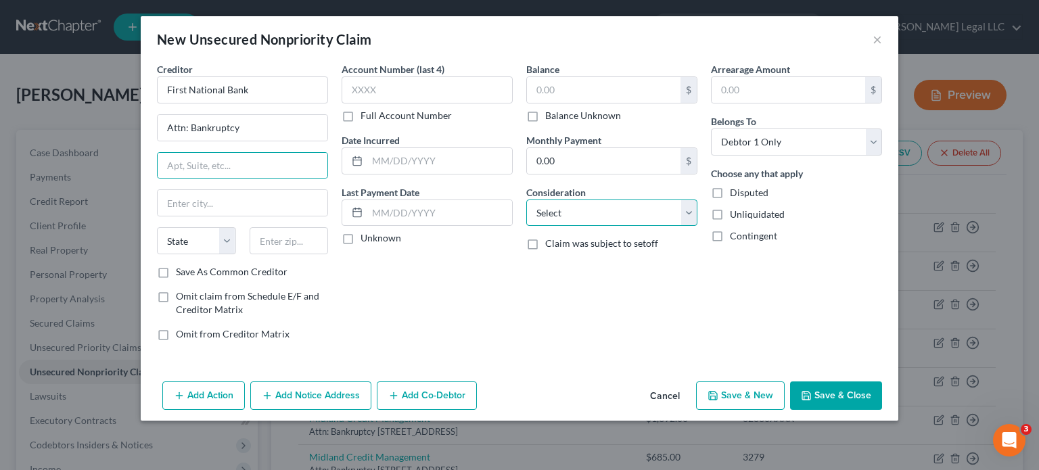
click at [572, 217] on select "Select Cable / Satellite Services Collection Agency Credit Card Debt Debt Couns…" at bounding box center [611, 213] width 171 height 27
click at [526, 200] on select "Select Cable / Satellite Services Collection Agency Credit Card Debt Debt Couns…" at bounding box center [611, 213] width 171 height 27
click at [284, 233] on input "text" at bounding box center [289, 240] width 79 height 27
click at [203, 175] on input "text" at bounding box center [243, 166] width 170 height 26
click at [271, 235] on input "46122" at bounding box center [289, 240] width 79 height 27
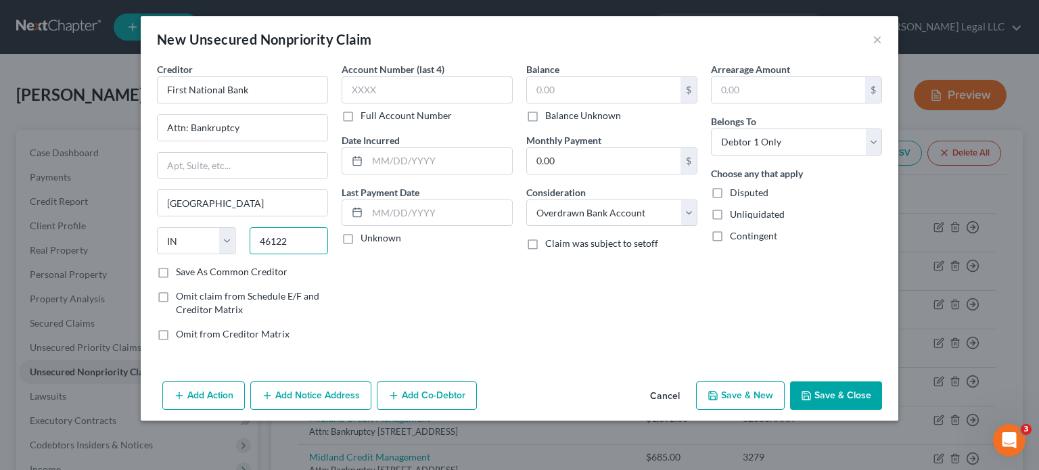
click at [271, 235] on input "46122" at bounding box center [289, 240] width 79 height 27
paste input "16148"
click at [235, 194] on input "Danville" at bounding box center [243, 203] width 170 height 26
click at [214, 156] on input "text" at bounding box center [243, 166] width 170 height 26
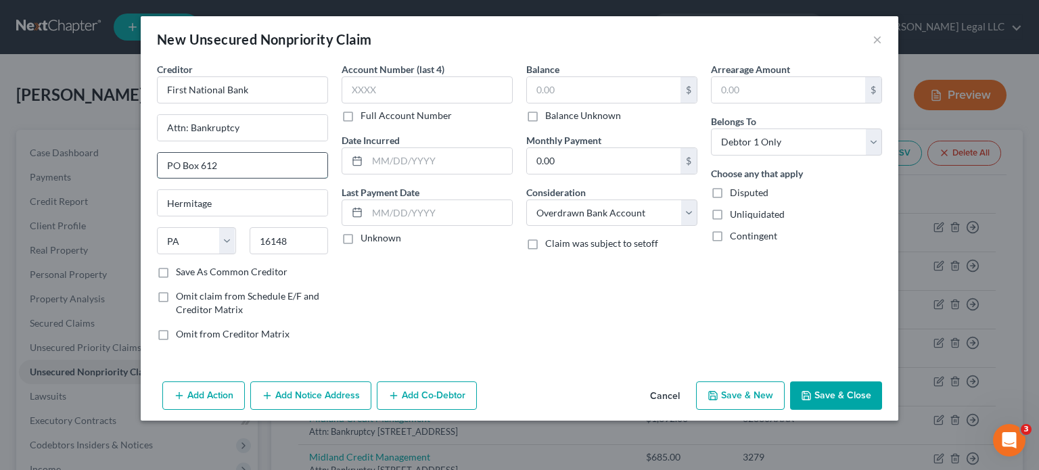
click at [248, 167] on input "PO Box 612" at bounding box center [243, 166] width 170 height 26
click at [561, 92] on input "text" at bounding box center [604, 90] width 154 height 26
click at [819, 397] on button "Save & Close" at bounding box center [836, 396] width 92 height 28
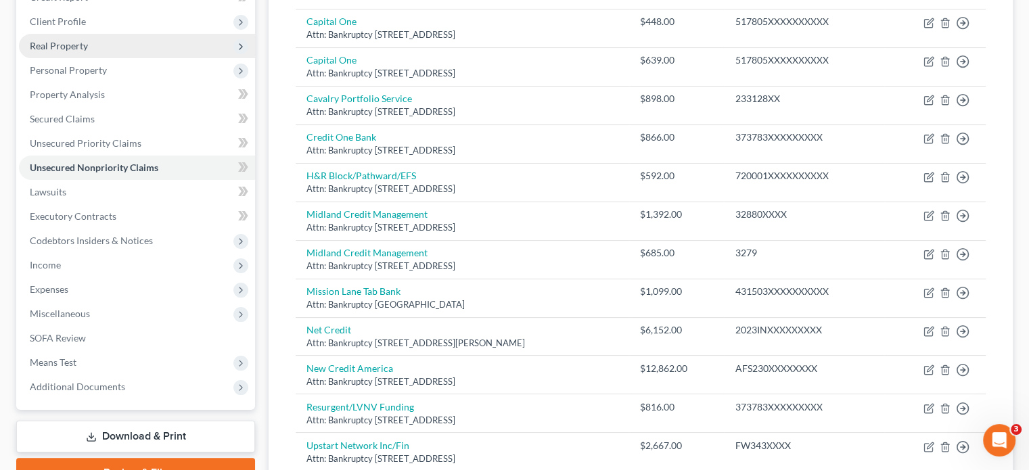
scroll to position [203, 0]
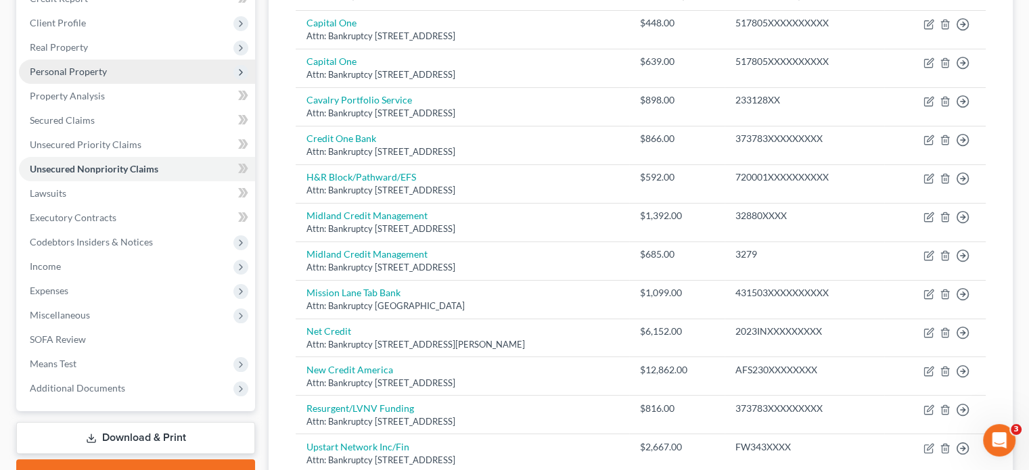
drag, startPoint x: 64, startPoint y: 62, endPoint x: 85, endPoint y: 83, distance: 29.2
click at [64, 62] on span "Personal Property" at bounding box center [137, 72] width 236 height 24
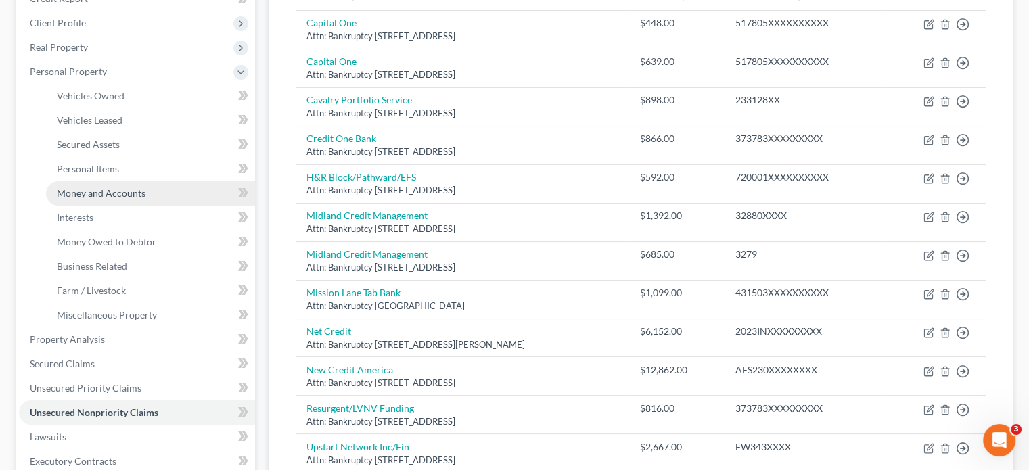
click at [110, 197] on span "Money and Accounts" at bounding box center [101, 193] width 89 height 12
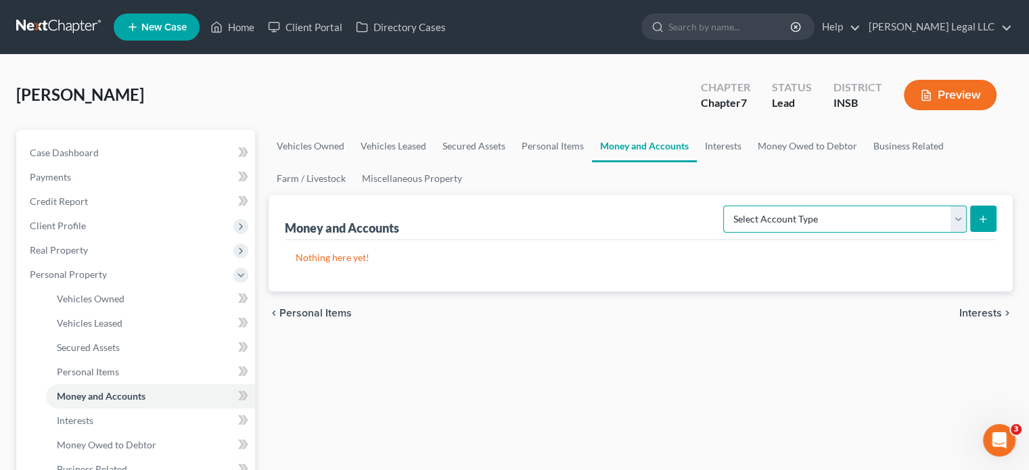
click at [759, 221] on select "Select Account Type Brokerage Cash on Hand Certificates of Deposit Checking Acc…" at bounding box center [845, 219] width 244 height 27
click at [726, 206] on select "Select Account Type Brokerage Cash on Hand Certificates of Deposit Checking Acc…" at bounding box center [845, 219] width 244 height 27
click at [974, 221] on button "submit" at bounding box center [983, 219] width 26 height 26
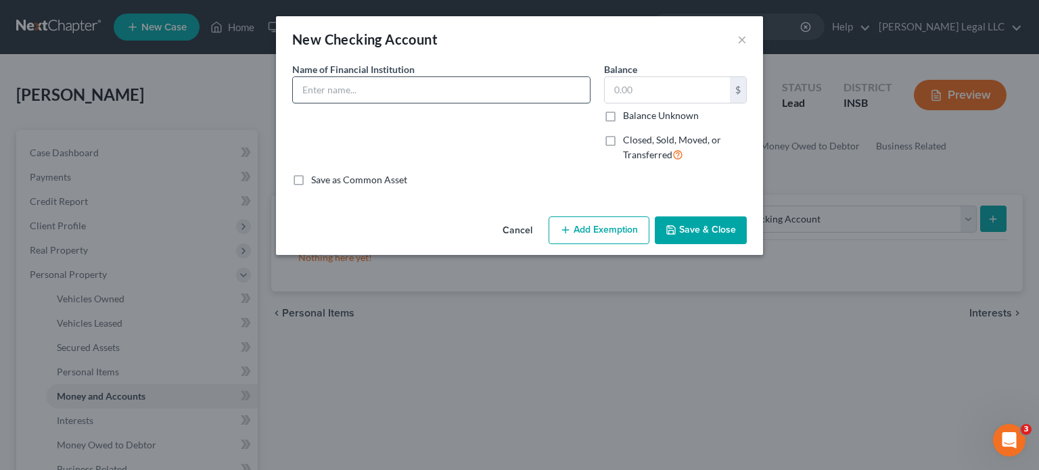
click at [365, 98] on input "text" at bounding box center [441, 90] width 297 height 26
click at [638, 91] on input "text" at bounding box center [667, 90] width 125 height 26
click at [589, 220] on button "Add Exemption" at bounding box center [599, 231] width 101 height 28
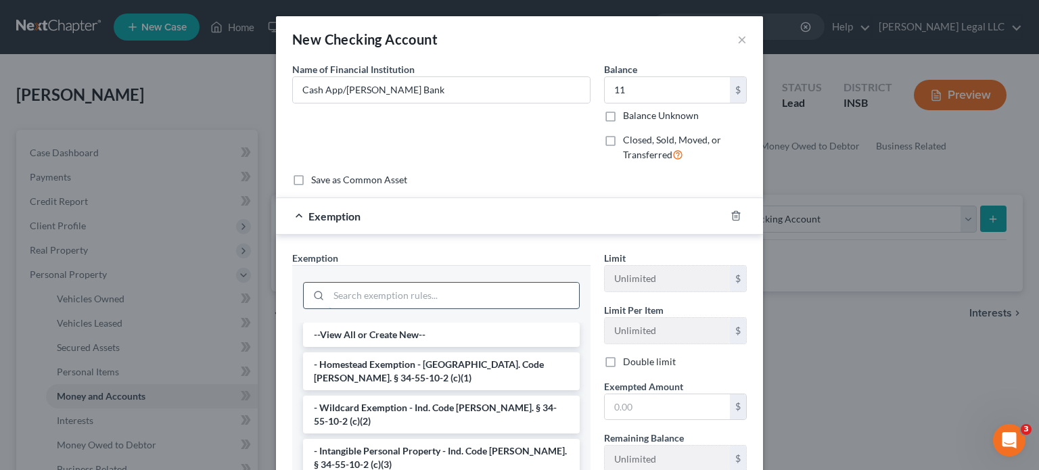
click at [382, 296] on input "search" at bounding box center [454, 296] width 250 height 26
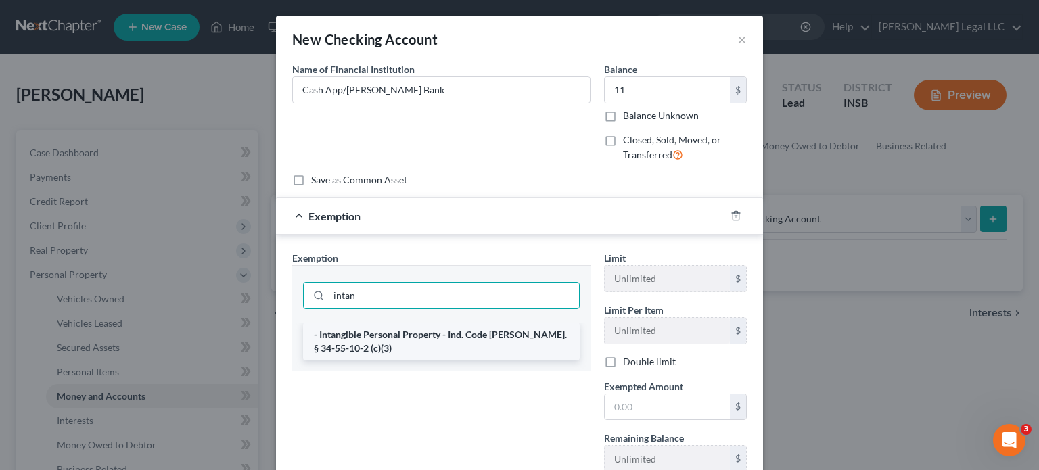
click at [428, 349] on li "- Intangible Personal Property - Ind. Code Ann. § 34-55-10-2 (c)(3)" at bounding box center [441, 342] width 277 height 38
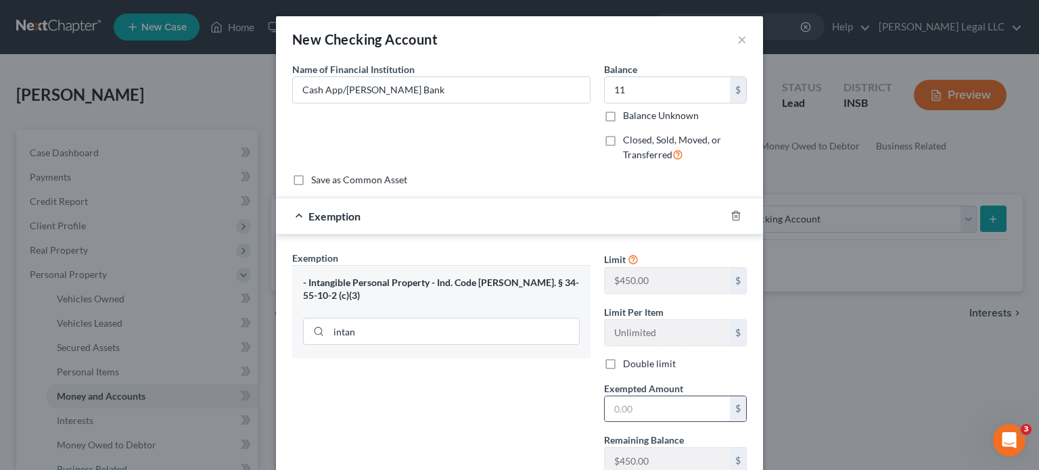
click at [668, 408] on input "text" at bounding box center [667, 410] width 125 height 26
click at [527, 408] on div "Exemption Set must be selected for CA. Exemption * - Intangible Personal Proper…" at bounding box center [442, 368] width 312 height 234
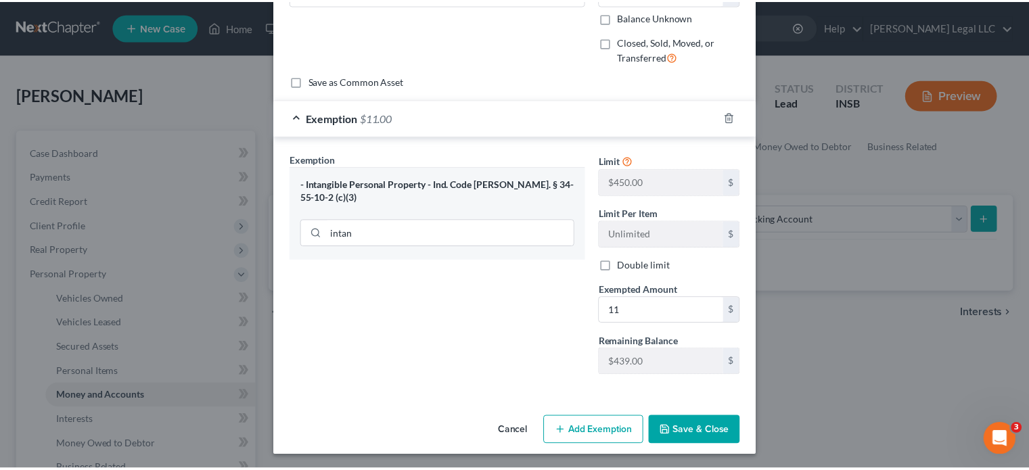
scroll to position [99, 0]
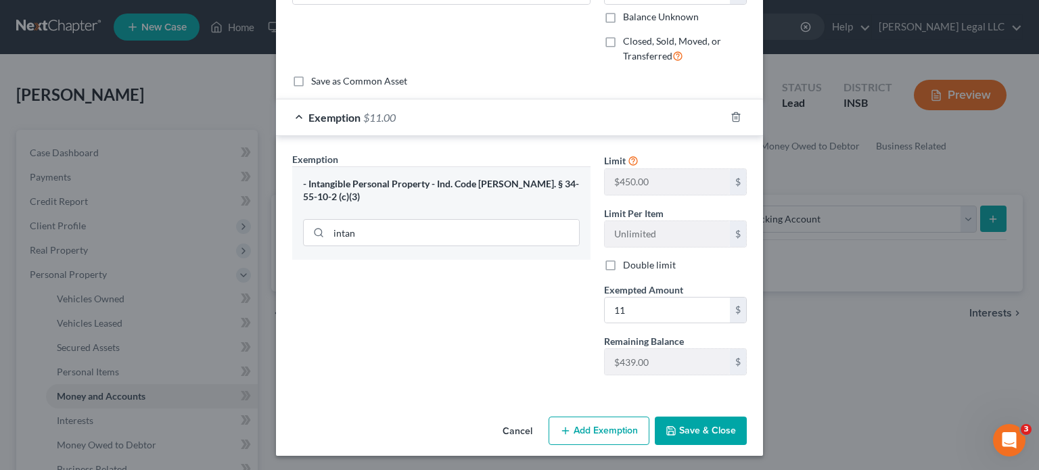
click at [698, 424] on button "Save & Close" at bounding box center [701, 431] width 92 height 28
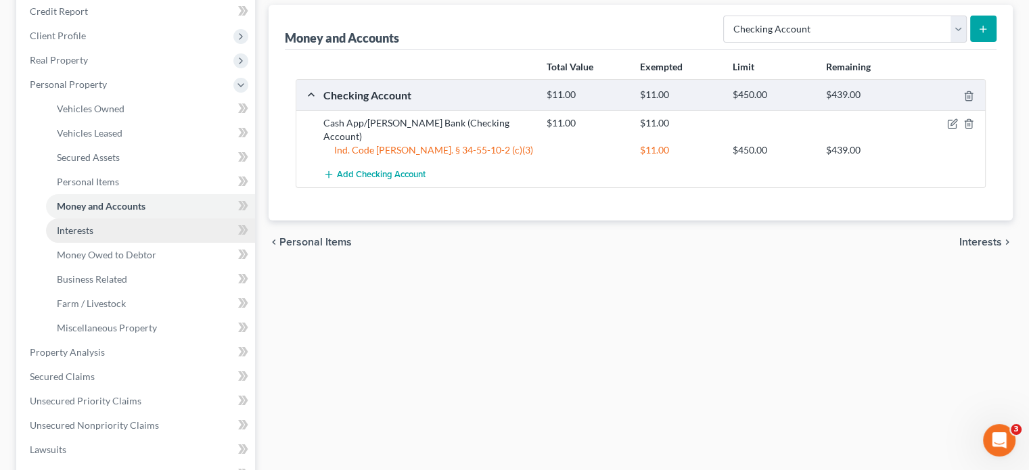
scroll to position [271, 0]
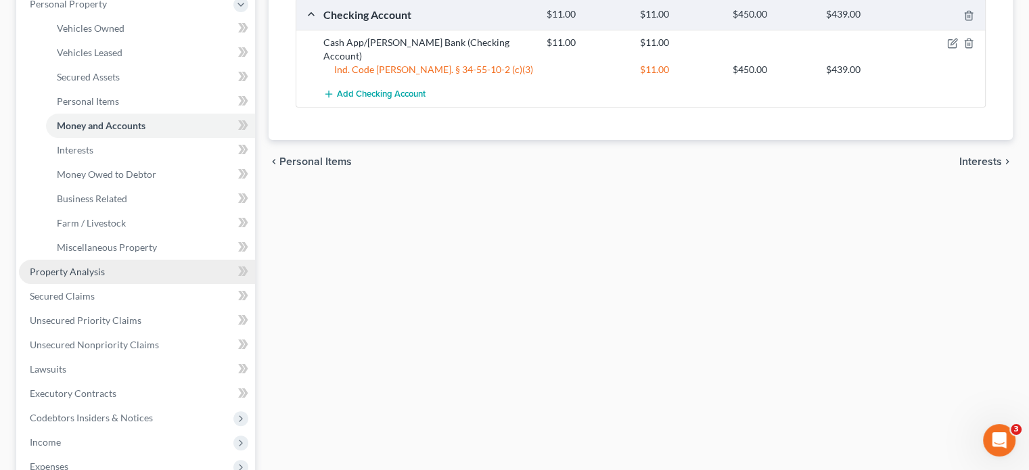
click at [58, 265] on link "Property Analysis" at bounding box center [137, 272] width 236 height 24
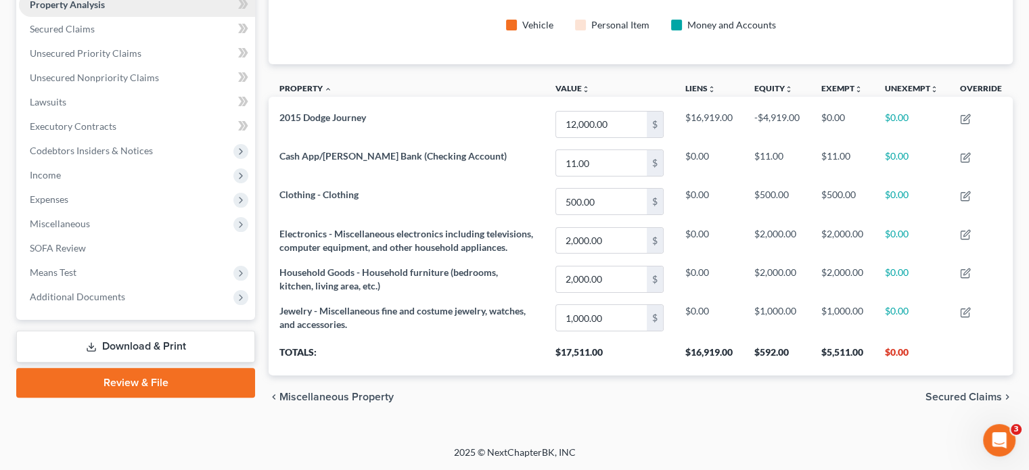
scroll to position [35, 0]
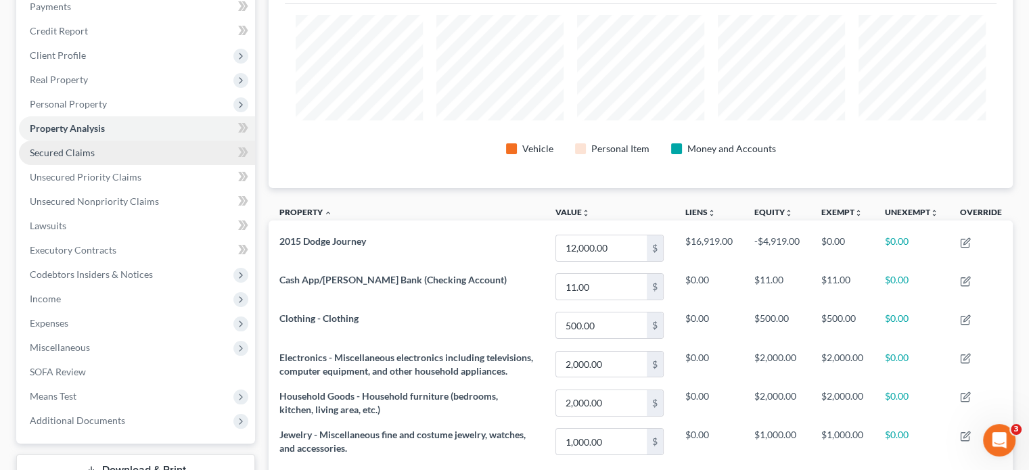
click at [35, 152] on span "Secured Claims" at bounding box center [62, 153] width 65 height 12
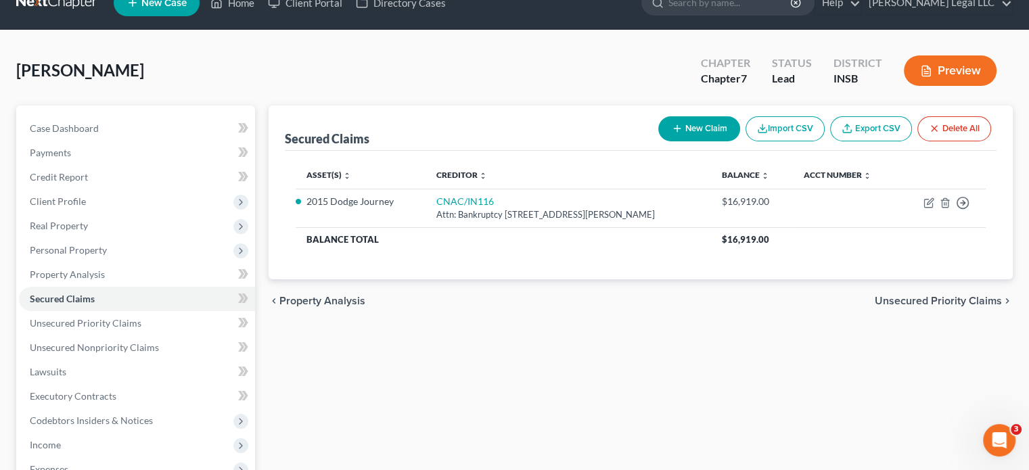
scroll to position [68, 0]
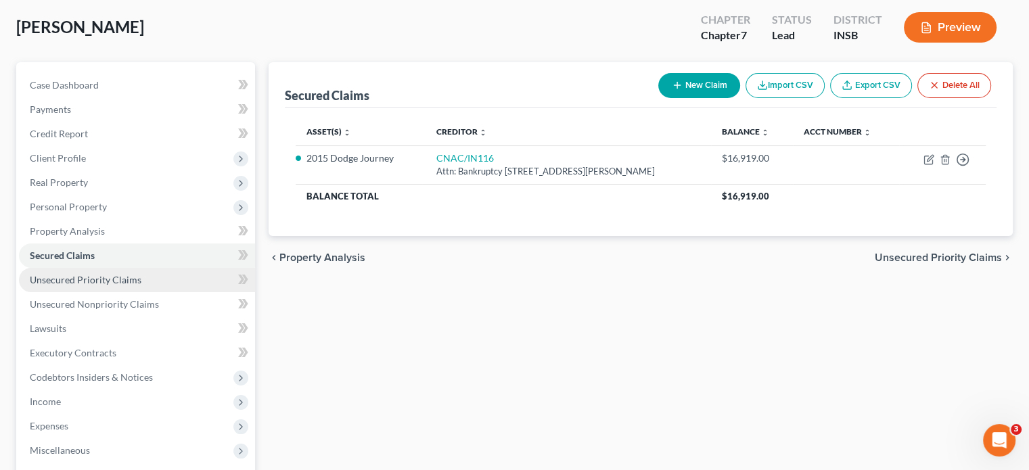
click at [98, 282] on span "Unsecured Priority Claims" at bounding box center [86, 280] width 112 height 12
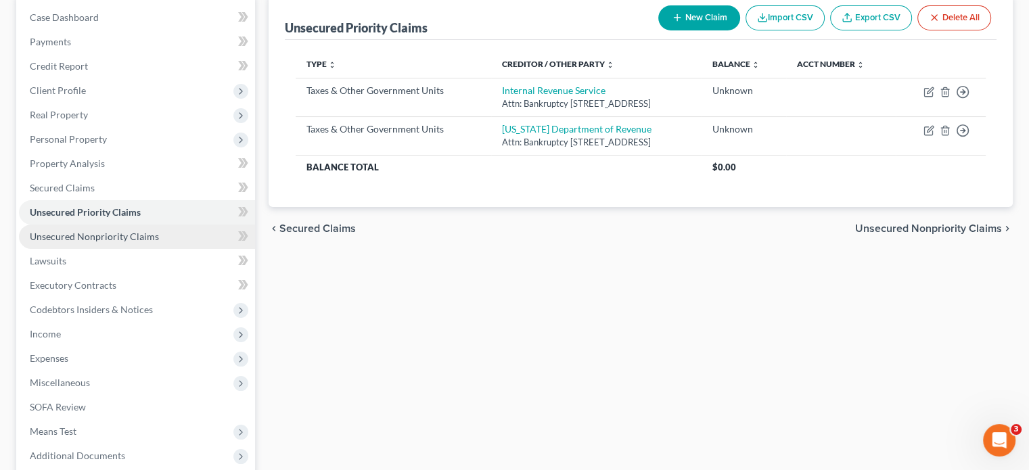
click at [85, 237] on span "Unsecured Nonpriority Claims" at bounding box center [94, 237] width 129 height 12
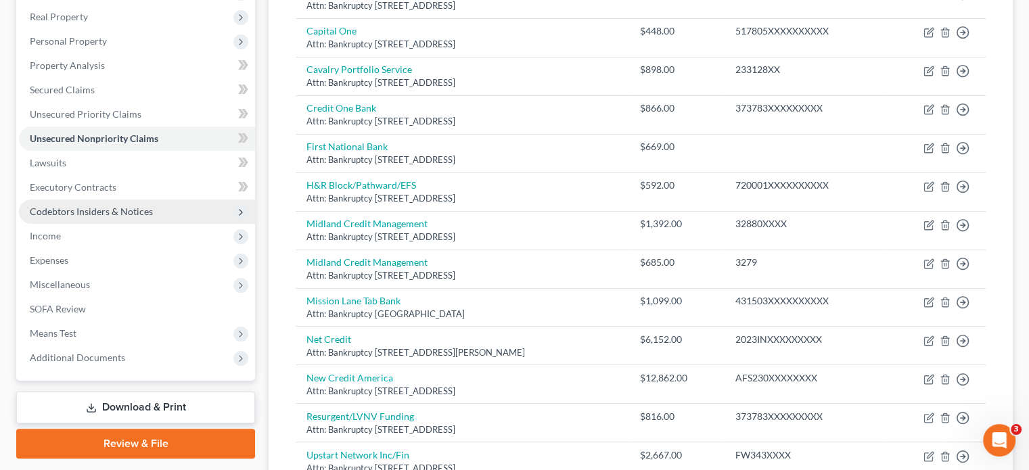
scroll to position [203, 0]
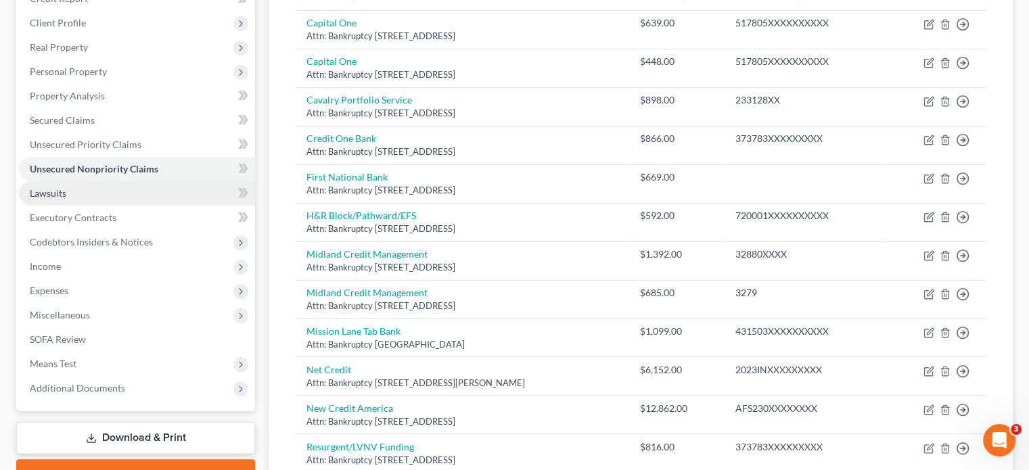
click at [70, 200] on link "Lawsuits" at bounding box center [137, 193] width 236 height 24
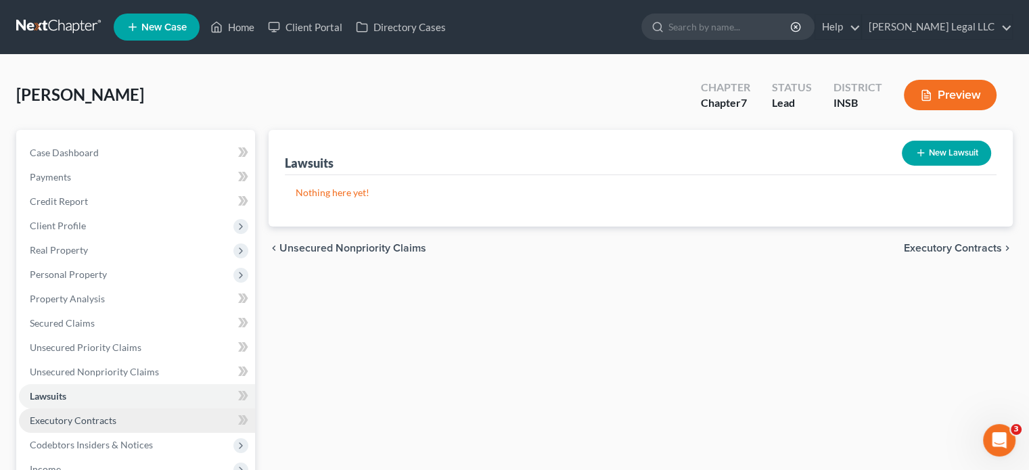
click at [70, 419] on span "Executory Contracts" at bounding box center [73, 421] width 87 height 12
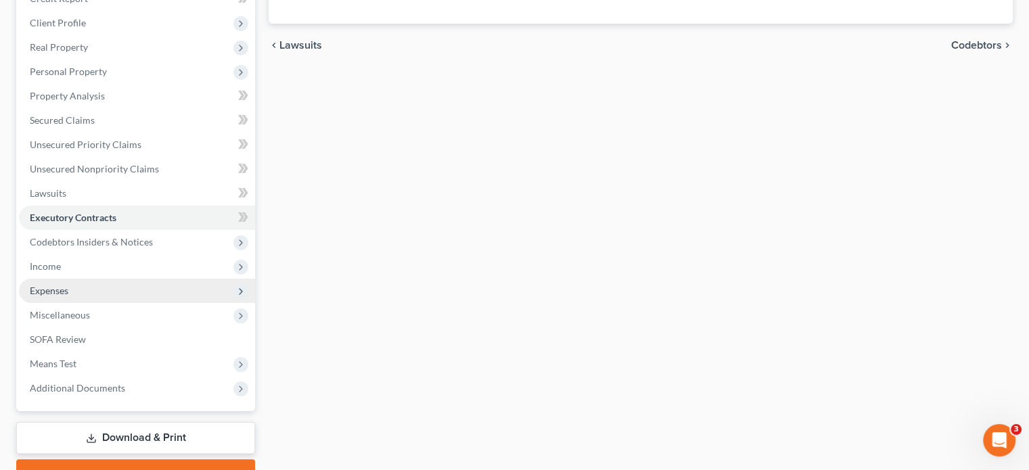
scroll to position [135, 0]
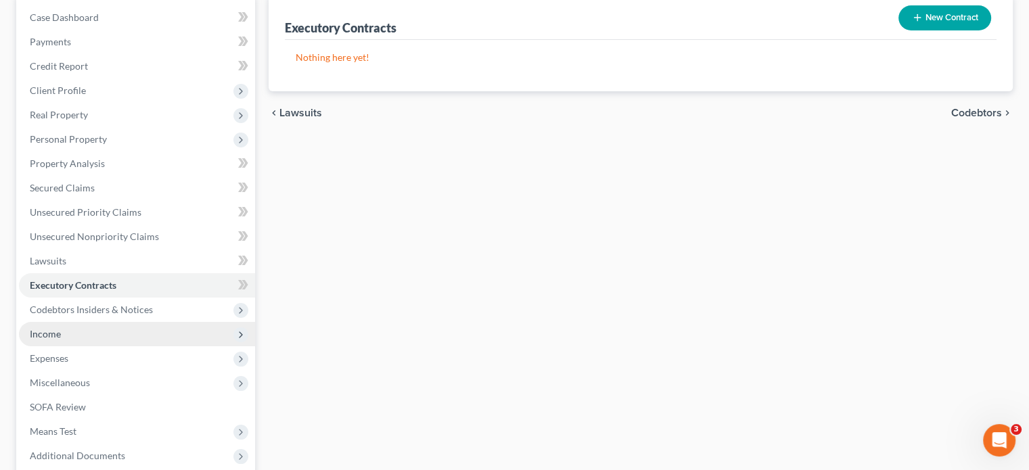
click at [62, 338] on span "Income" at bounding box center [137, 334] width 236 height 24
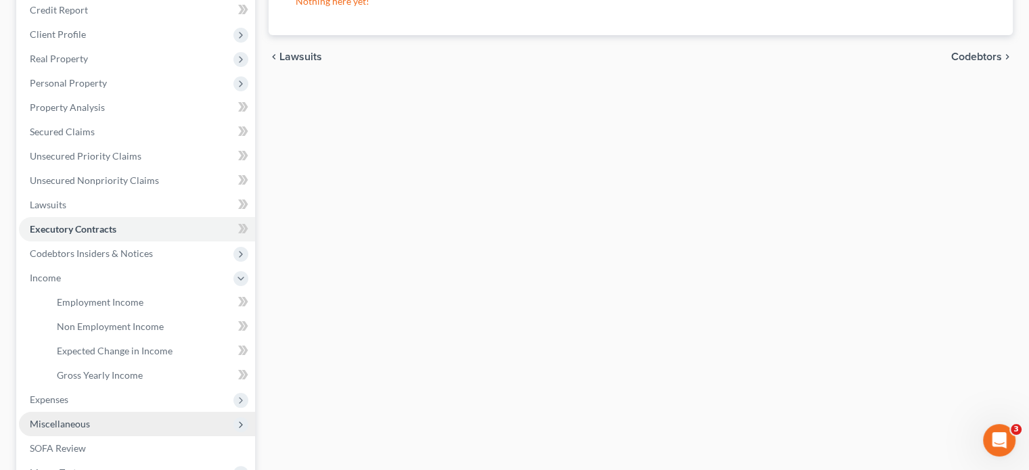
scroll to position [271, 0]
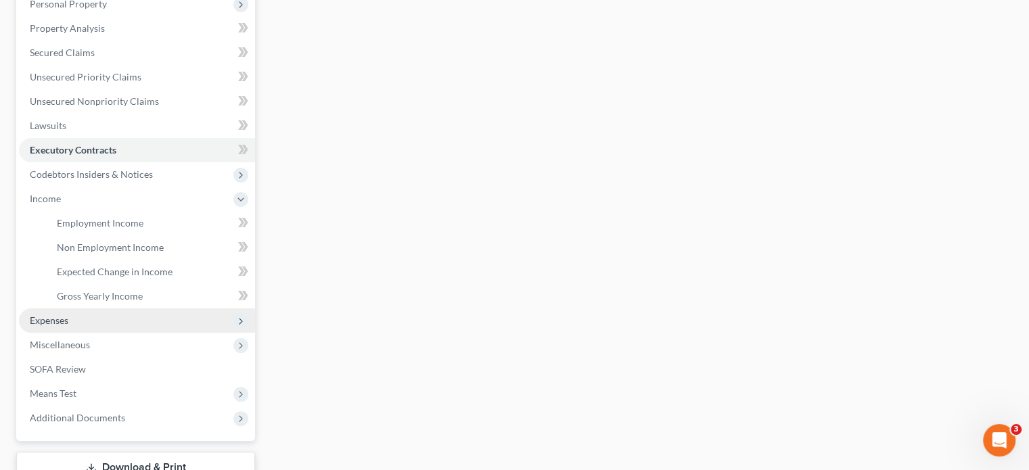
click at [63, 327] on span "Expenses" at bounding box center [137, 321] width 236 height 24
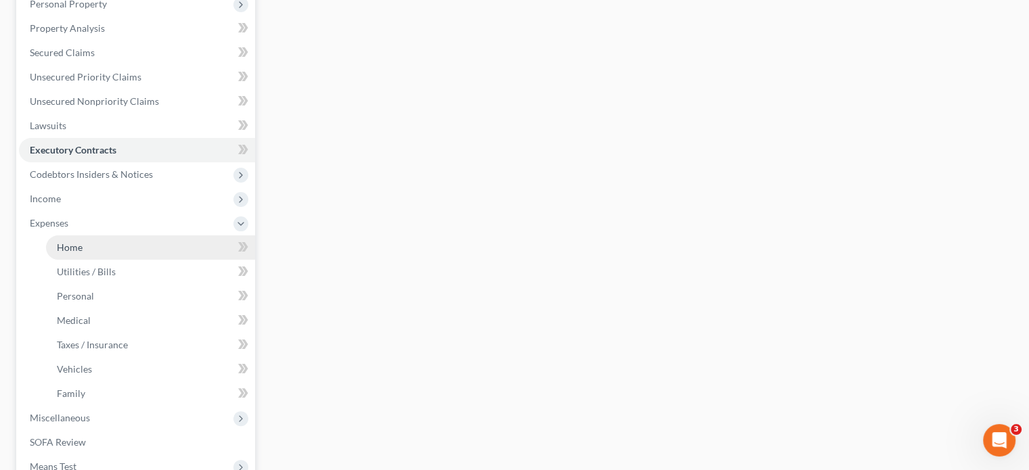
click at [78, 255] on link "Home" at bounding box center [150, 247] width 209 height 24
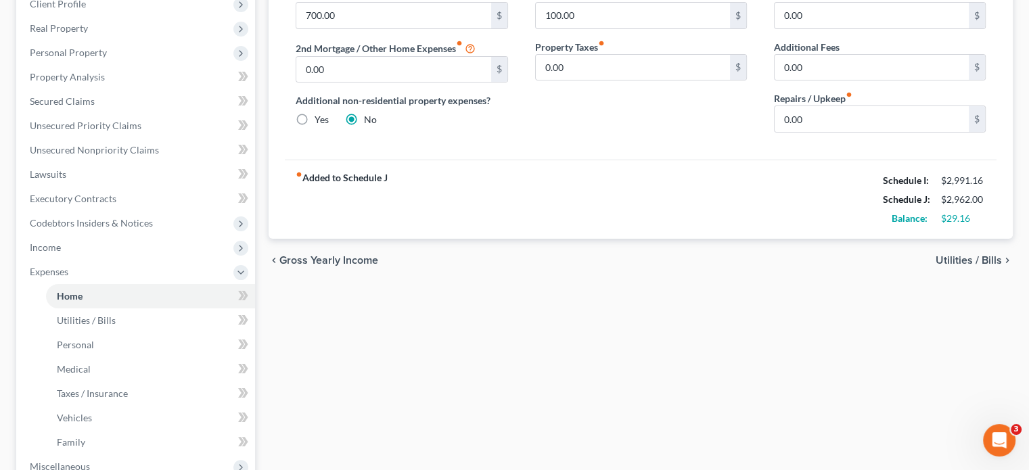
scroll to position [271, 0]
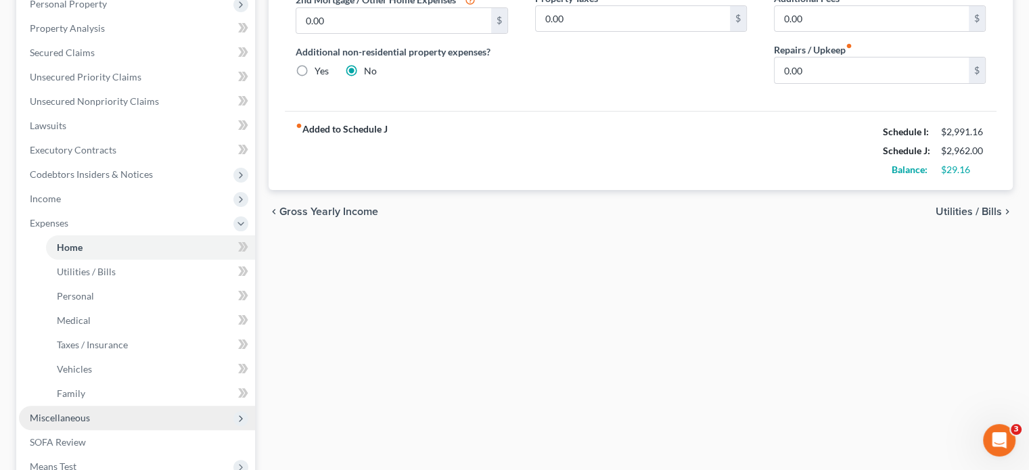
click at [48, 414] on span "Miscellaneous" at bounding box center [60, 418] width 60 height 12
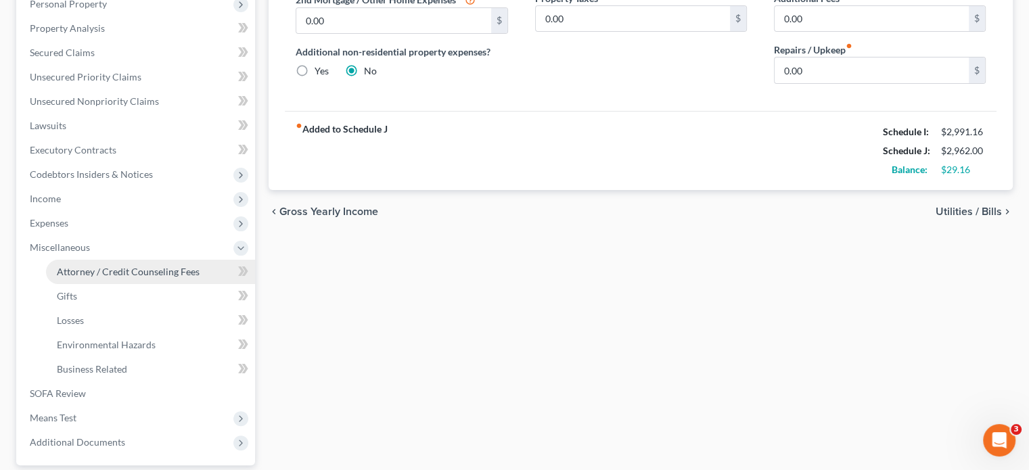
click at [93, 270] on span "Attorney / Credit Counseling Fees" at bounding box center [128, 272] width 143 height 12
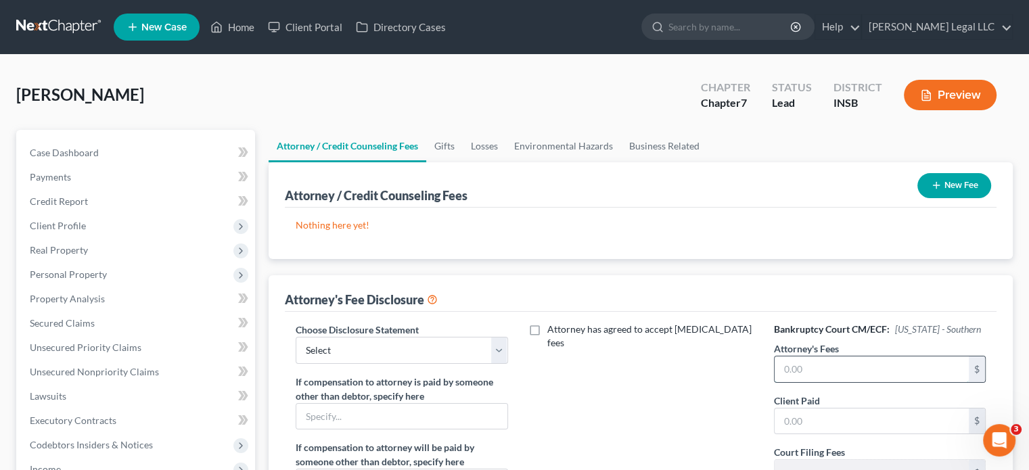
click at [807, 364] on input "text" at bounding box center [872, 370] width 194 height 26
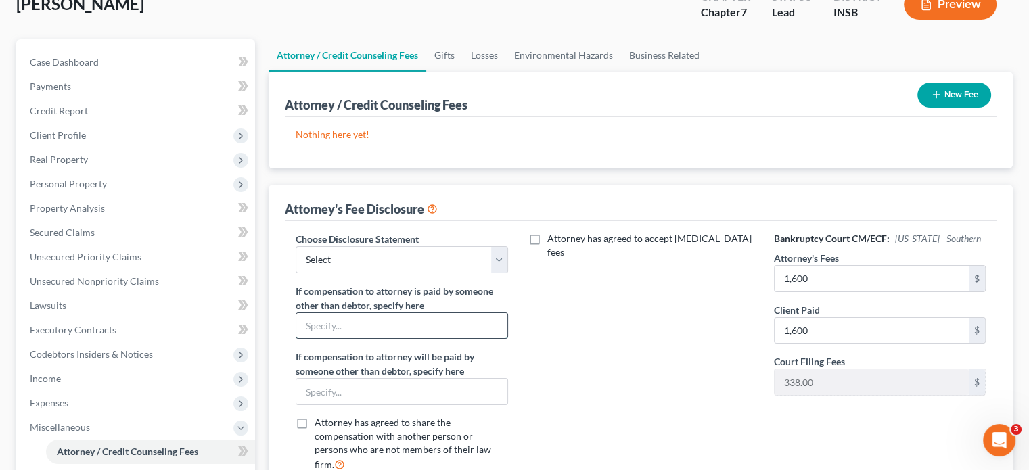
click at [371, 319] on input "text" at bounding box center [401, 326] width 210 height 26
click at [376, 258] on select "Select Attorney Compensation Disclosure" at bounding box center [402, 259] width 212 height 27
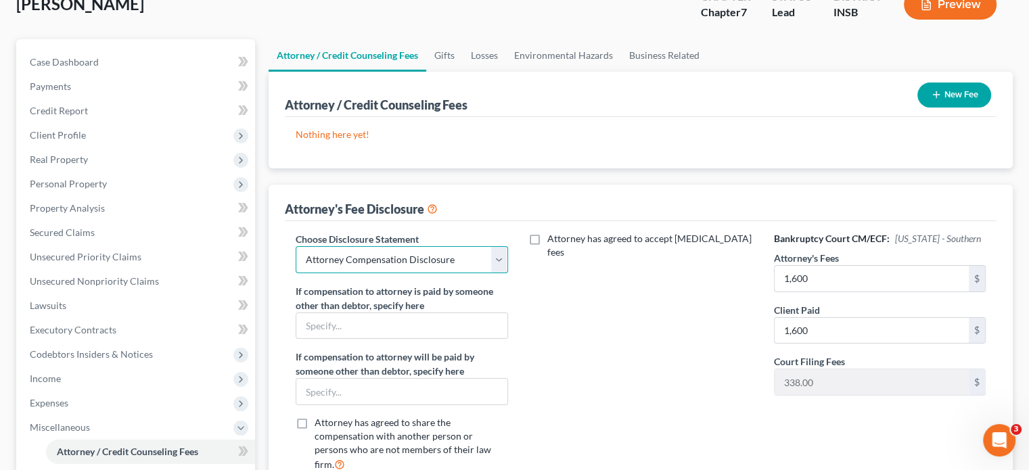
click at [296, 246] on select "Select Attorney Compensation Disclosure" at bounding box center [402, 259] width 212 height 27
click at [359, 335] on input "text" at bounding box center [401, 326] width 210 height 26
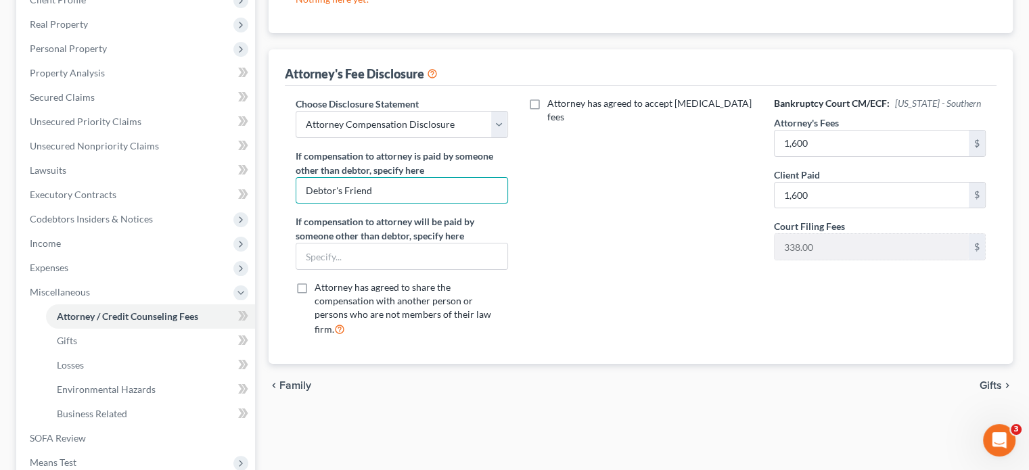
scroll to position [91, 0]
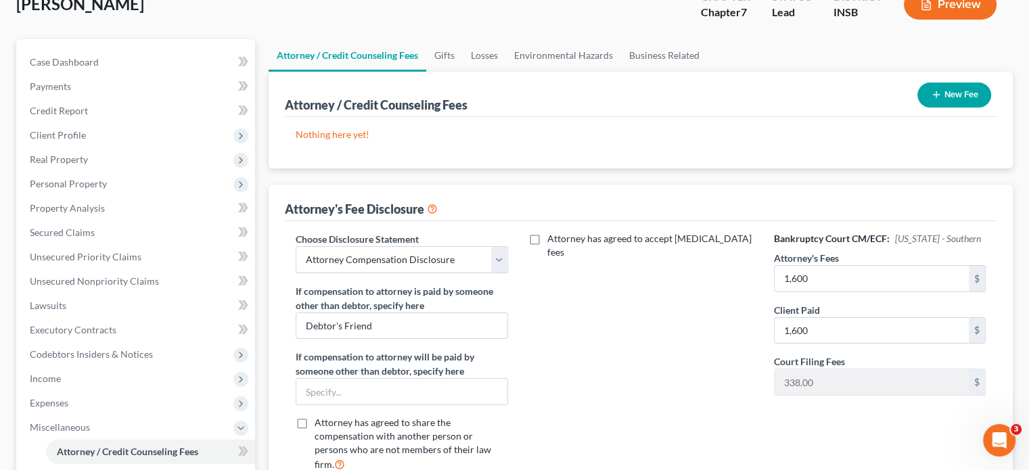
click at [937, 95] on line "button" at bounding box center [937, 95] width 0 height 6
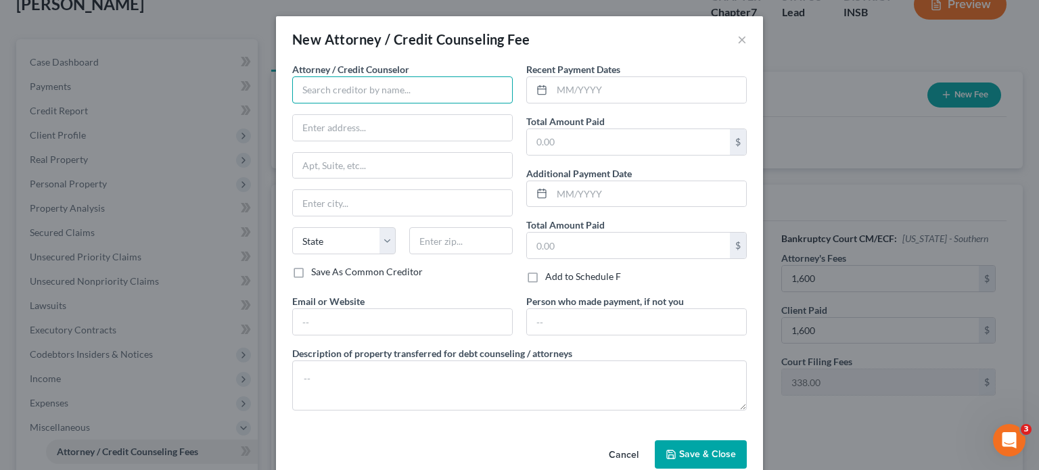
click at [376, 80] on input "text" at bounding box center [402, 89] width 221 height 27
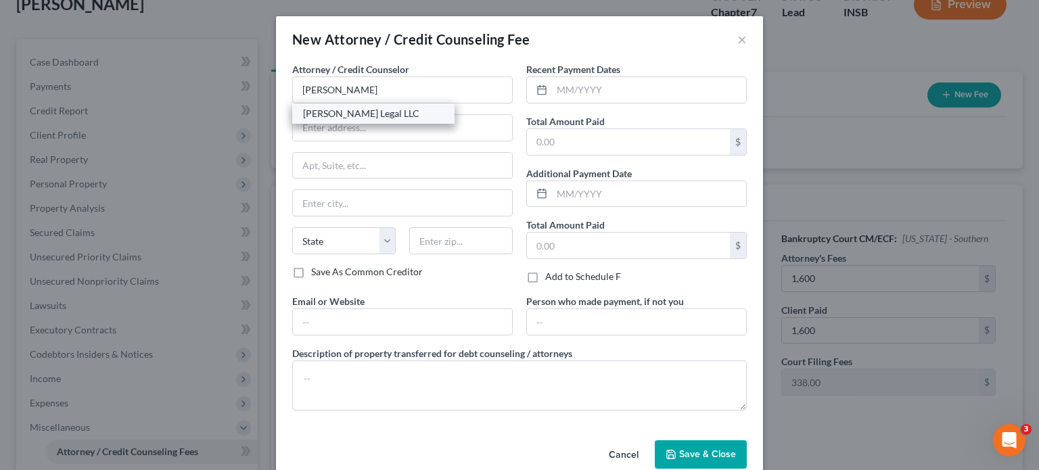
click at [387, 115] on div "[PERSON_NAME] Legal LLC" at bounding box center [373, 114] width 141 height 14
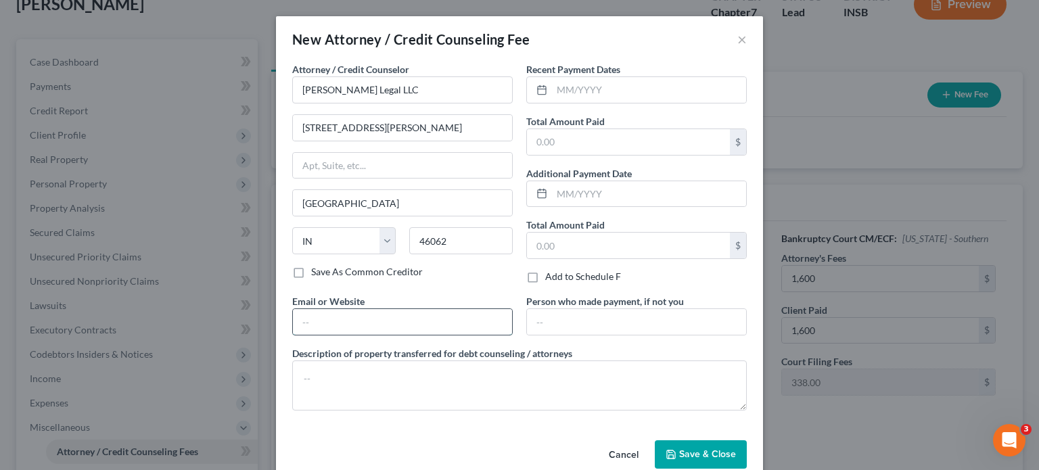
click at [336, 330] on input "text" at bounding box center [402, 322] width 219 height 26
click at [579, 97] on input "text" at bounding box center [649, 90] width 194 height 26
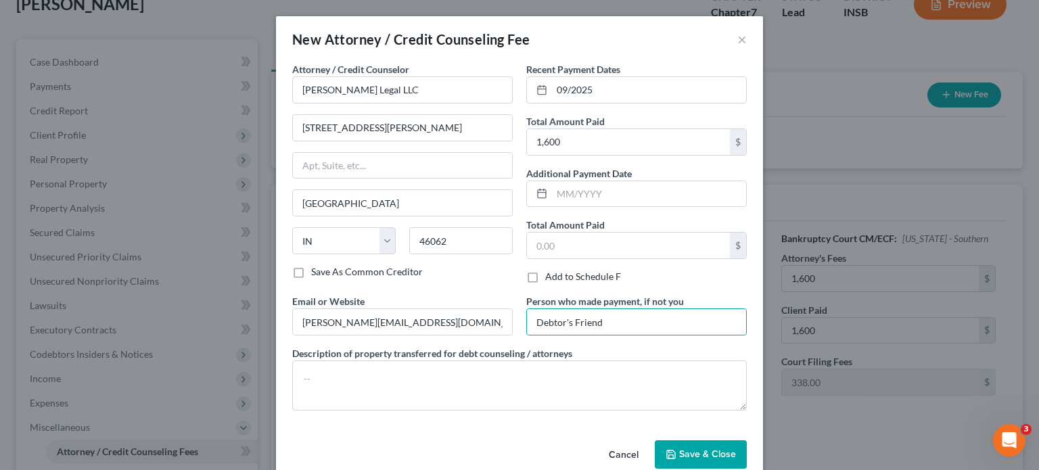
click at [696, 453] on span "Save & Close" at bounding box center [707, 455] width 57 height 12
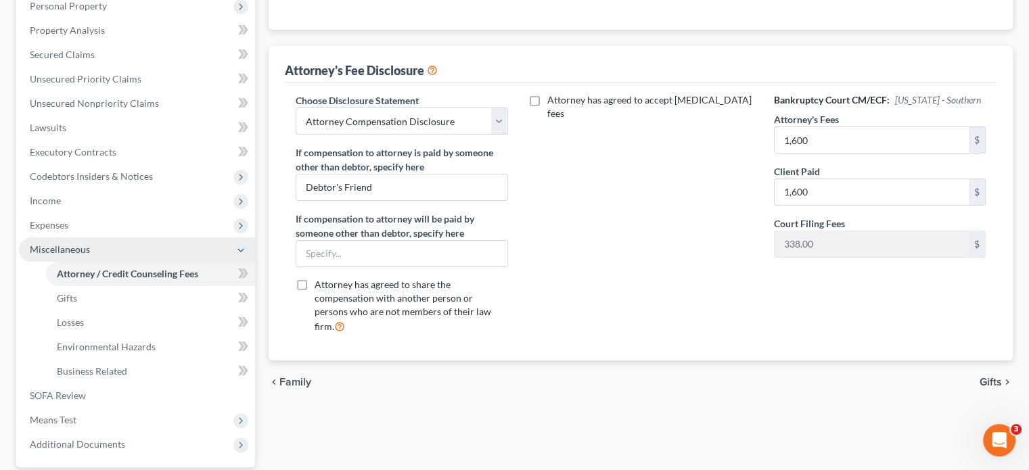
scroll to position [294, 0]
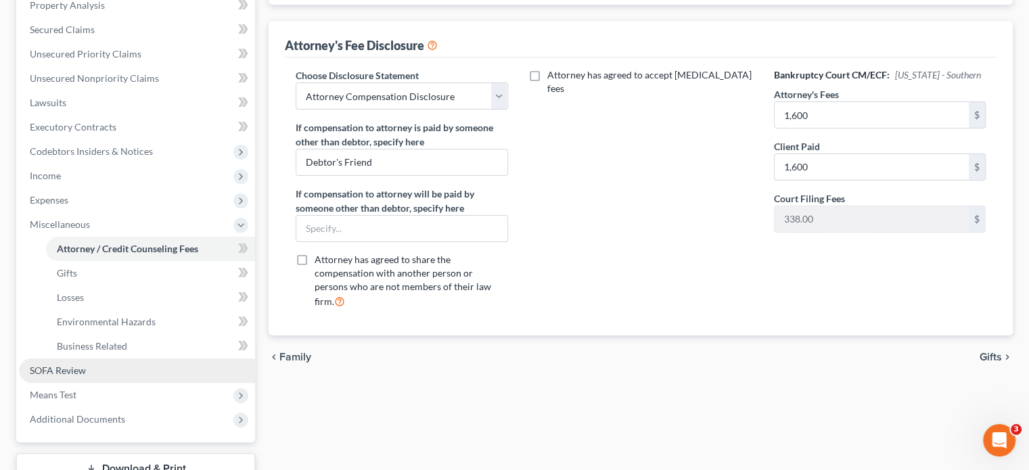
click at [87, 362] on link "SOFA Review" at bounding box center [137, 371] width 236 height 24
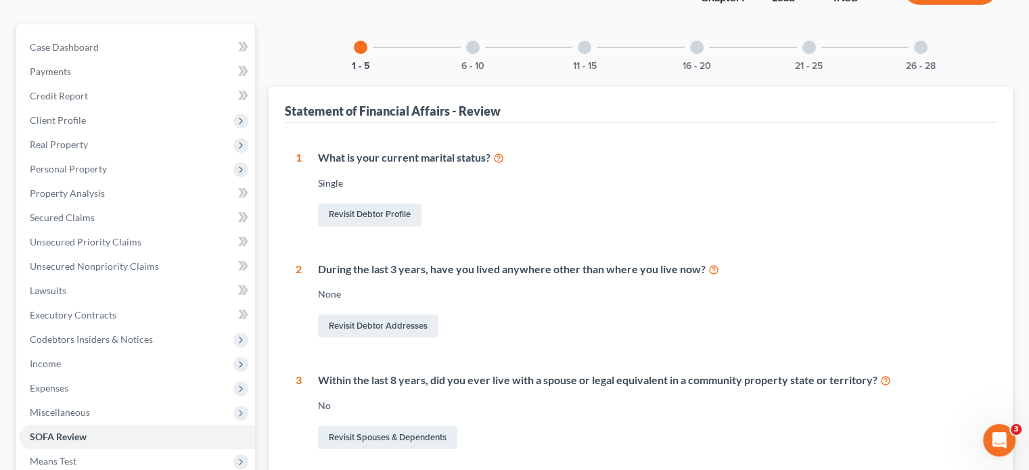
scroll to position [338, 0]
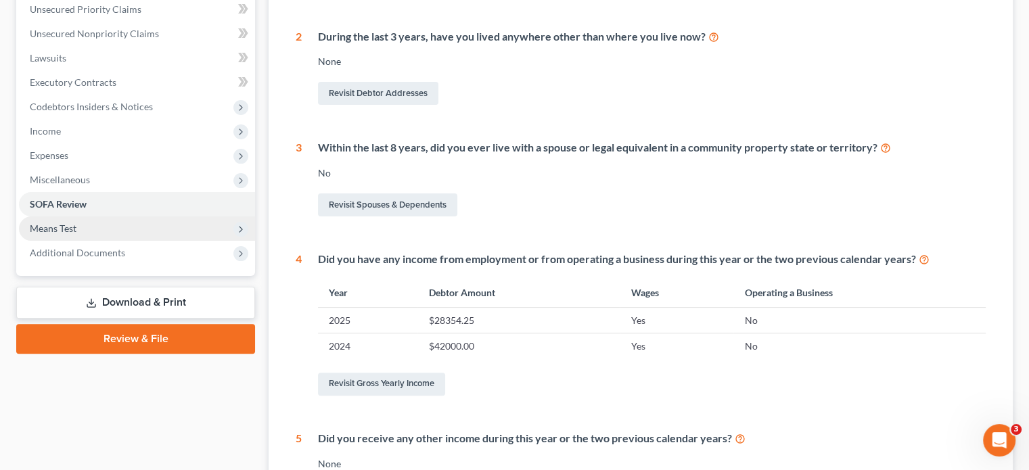
click at [70, 225] on span "Means Test" at bounding box center [53, 229] width 47 height 12
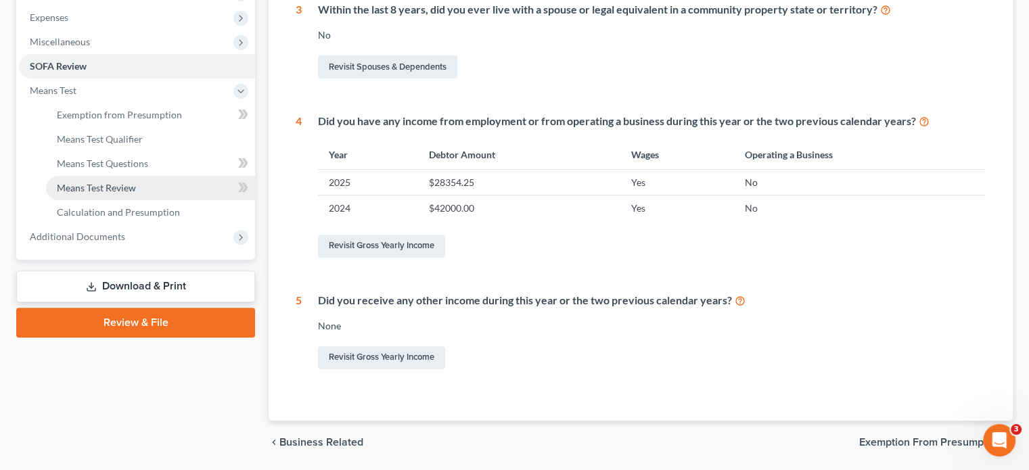
scroll to position [317, 0]
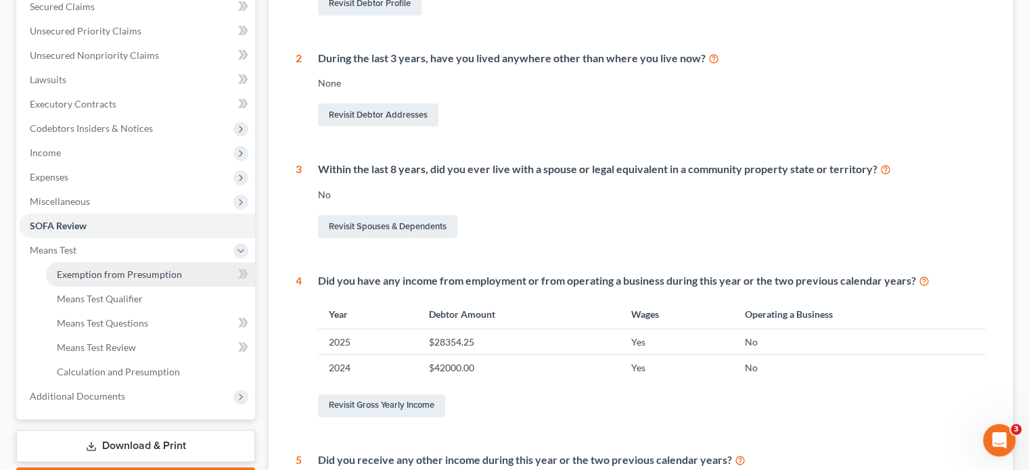
click at [79, 277] on span "Exemption from Presumption" at bounding box center [119, 275] width 125 height 12
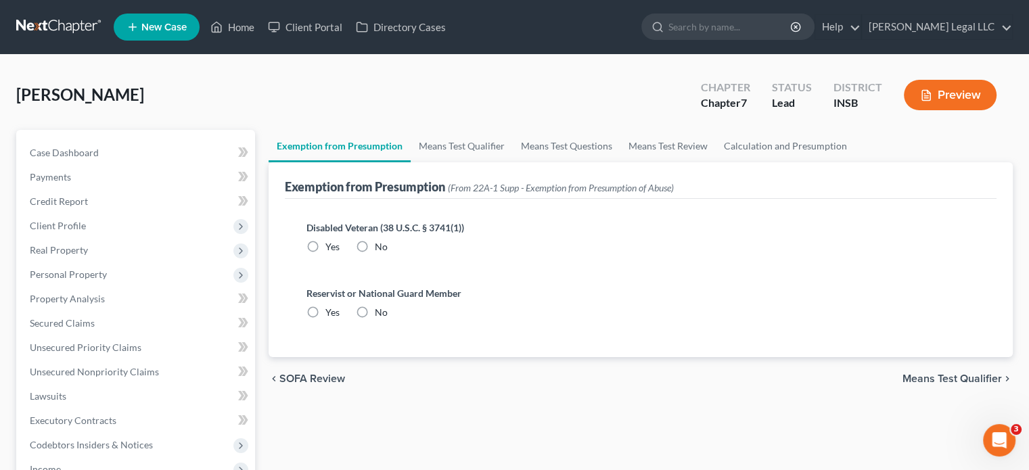
click at [375, 246] on label "No" at bounding box center [381, 247] width 13 height 14
click at [380, 246] on input "No" at bounding box center [384, 244] width 9 height 9
click at [375, 312] on label "No" at bounding box center [381, 313] width 13 height 14
click at [380, 312] on input "No" at bounding box center [384, 310] width 9 height 9
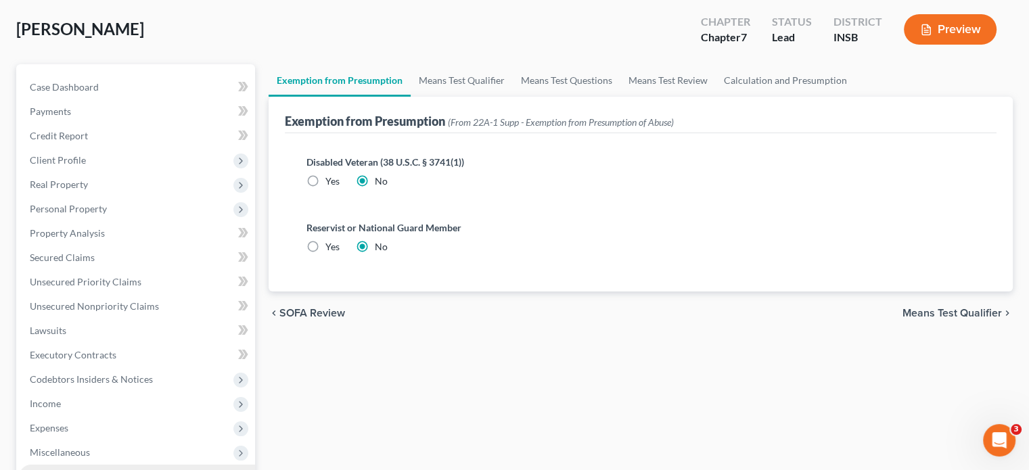
scroll to position [271, 0]
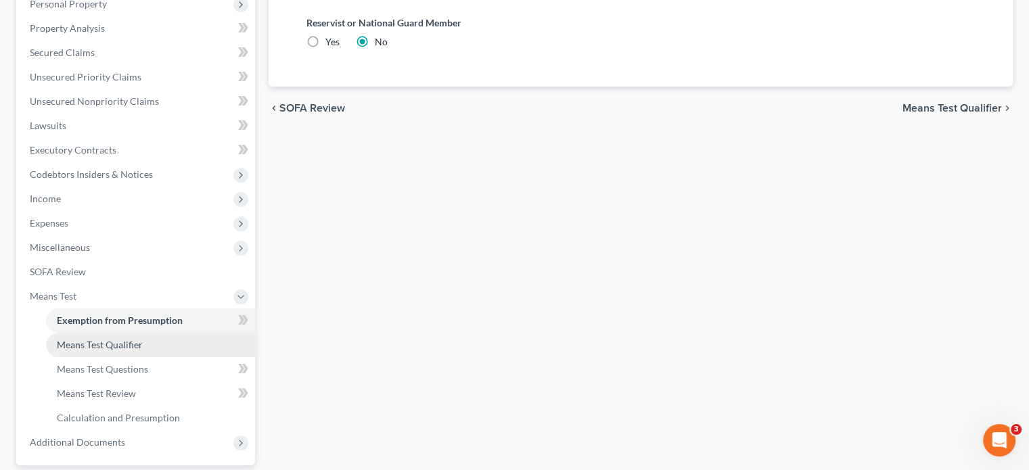
click at [106, 344] on span "Means Test Qualifier" at bounding box center [100, 345] width 86 height 12
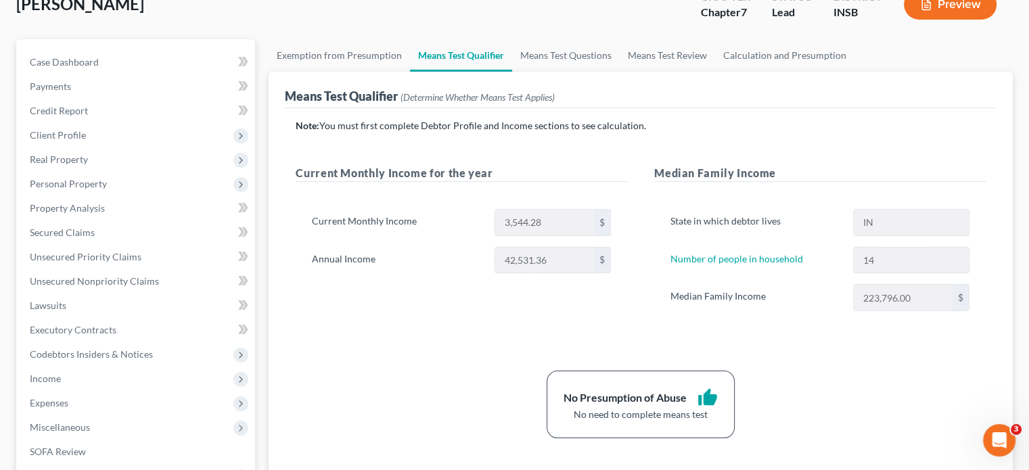
scroll to position [55, 0]
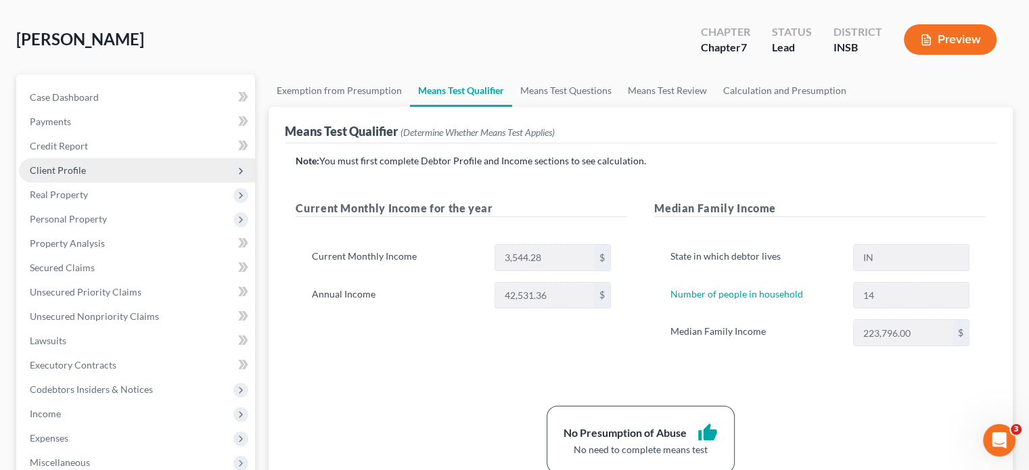
click at [66, 173] on span "Client Profile" at bounding box center [58, 170] width 56 height 12
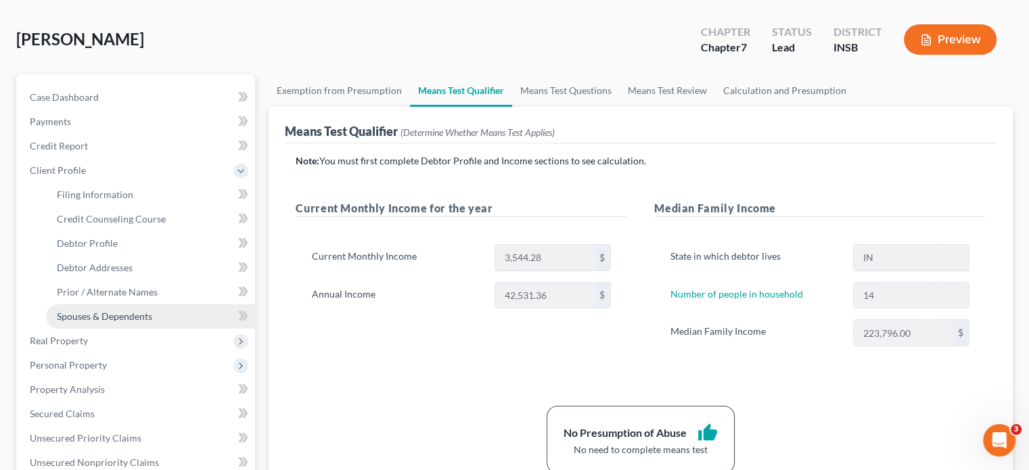
click at [89, 318] on span "Spouses & Dependents" at bounding box center [104, 317] width 95 height 12
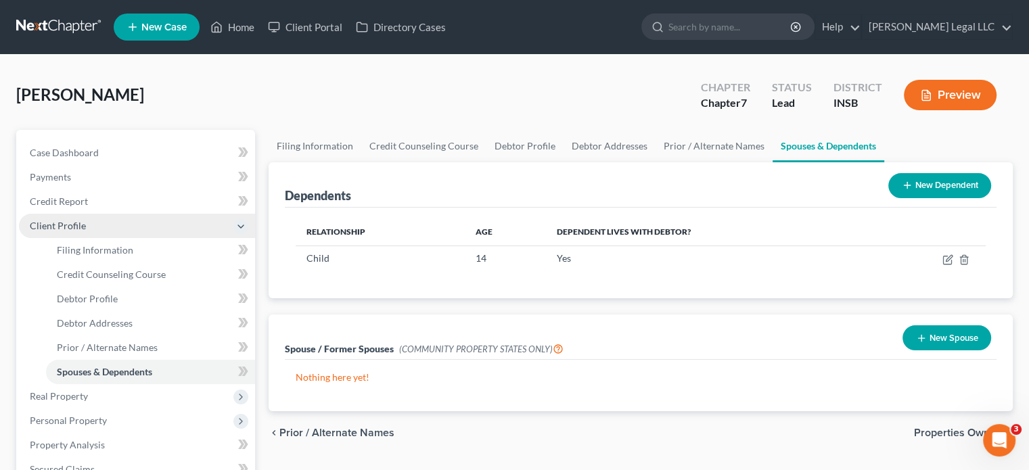
click at [85, 229] on span "Client Profile" at bounding box center [137, 226] width 236 height 24
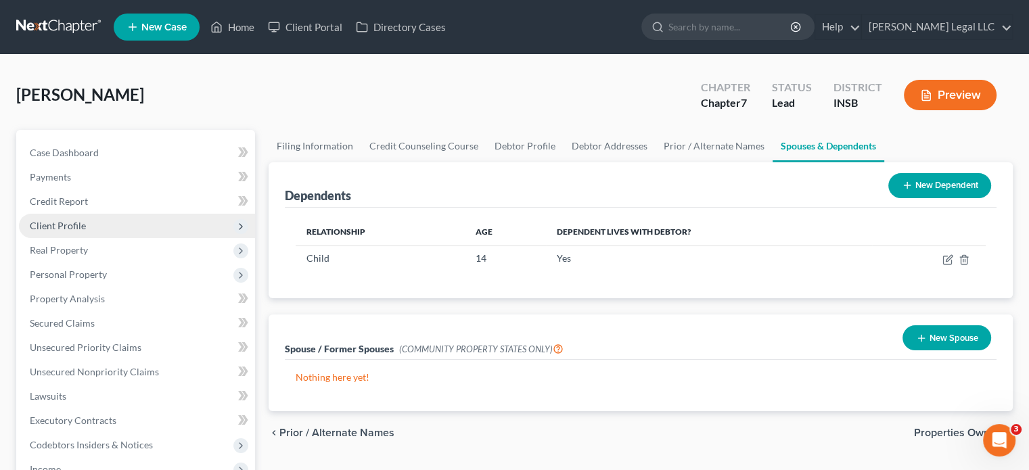
click at [85, 229] on span "Client Profile" at bounding box center [137, 226] width 236 height 24
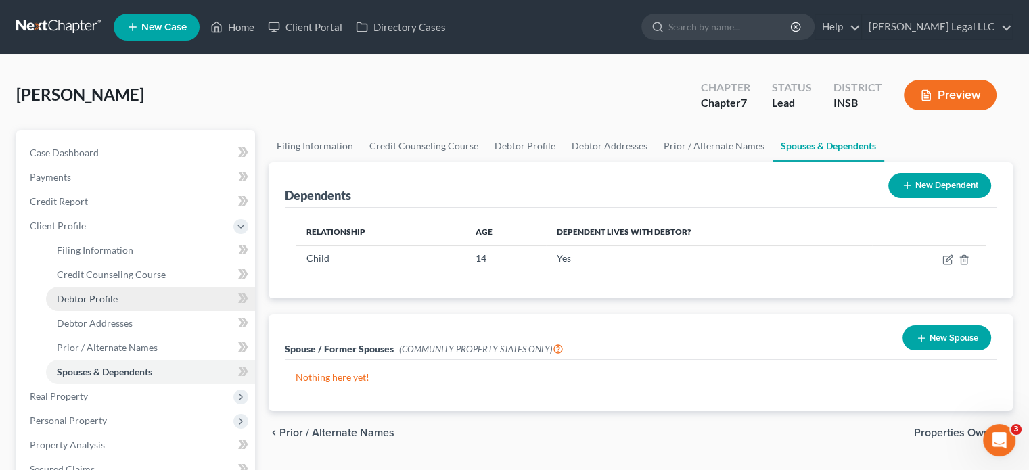
click at [84, 289] on link "Debtor Profile" at bounding box center [150, 299] width 209 height 24
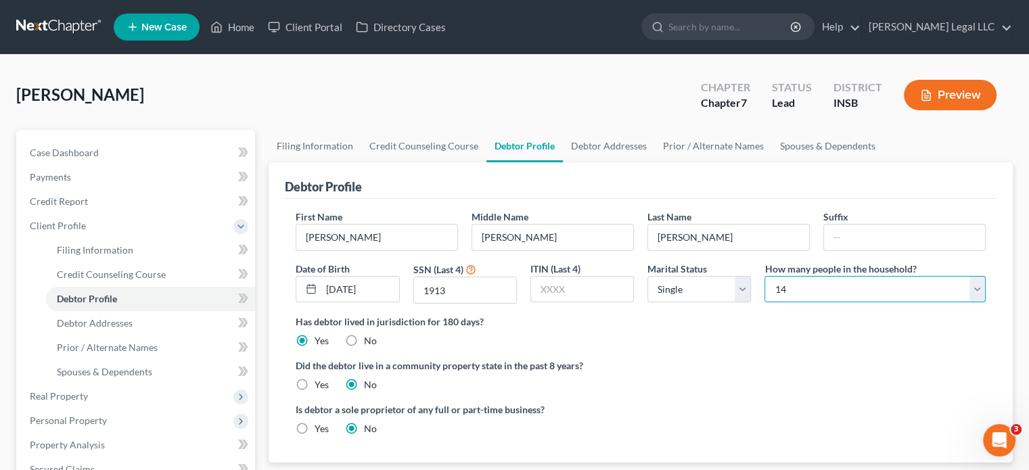
drag, startPoint x: 847, startPoint y: 286, endPoint x: 835, endPoint y: 275, distance: 15.9
click at [847, 286] on select "Select 1 2 3 4 5 6 7 8 9 10 11 12 13 14 15 16 17 18 19 20" at bounding box center [875, 289] width 221 height 27
click at [765, 276] on select "Select 1 2 3 4 5 6 7 8 9 10 11 12 13 14 15 16 17 18 19 20" at bounding box center [875, 289] width 221 height 27
click at [509, 125] on div "Bickley, Lindsey Upgraded Chapter Chapter 7 Status Lead District INSB Preview" at bounding box center [514, 100] width 997 height 59
click at [826, 286] on select "Select 1 2 3 4 5 6 7 8 9 10 11 12 13 14 15 16 17 18 19 20" at bounding box center [875, 289] width 221 height 27
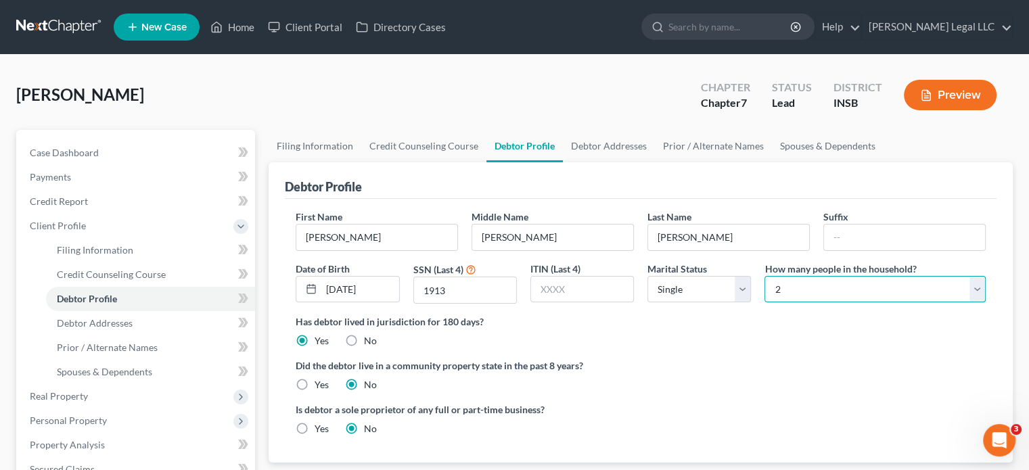
click at [765, 276] on select "Select 1 2 3 4 5 6 7 8 9 10 11 12 13 14 15 16 17 18 19 20" at bounding box center [875, 289] width 221 height 27
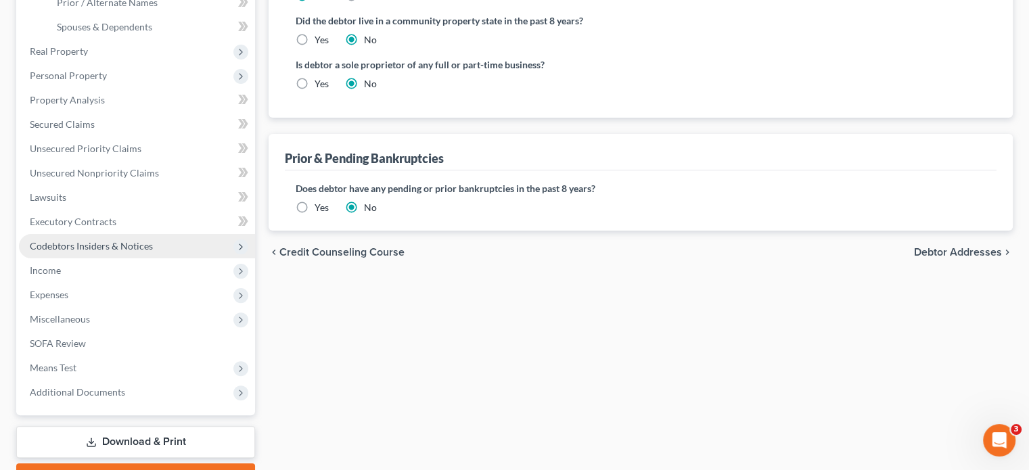
scroll to position [418, 0]
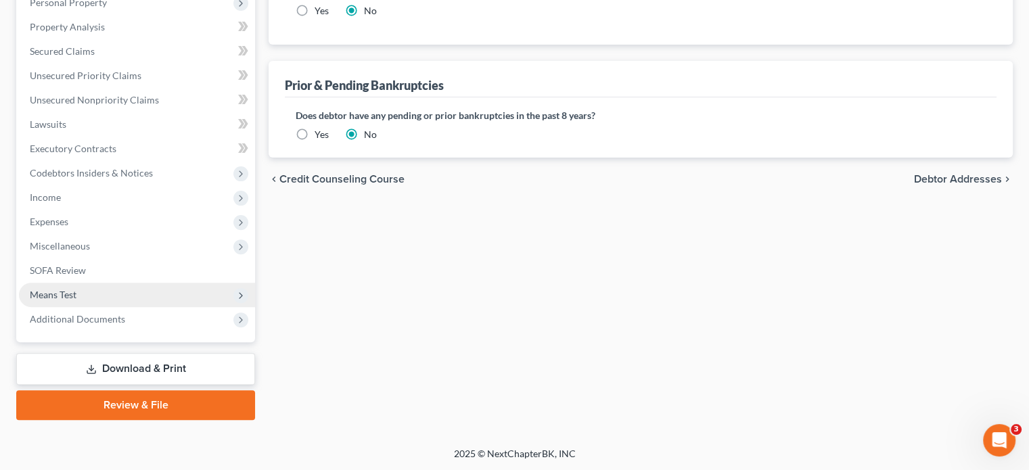
click at [68, 292] on span "Means Test" at bounding box center [53, 295] width 47 height 12
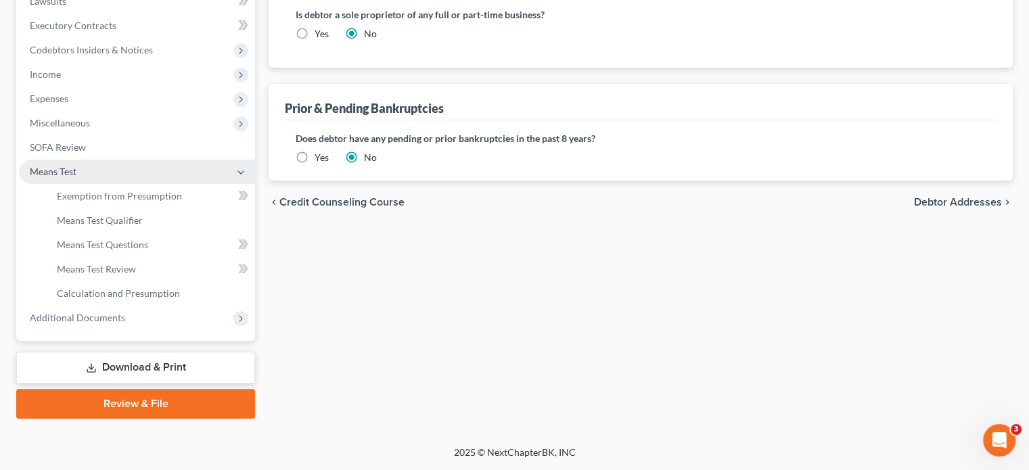
scroll to position [272, 0]
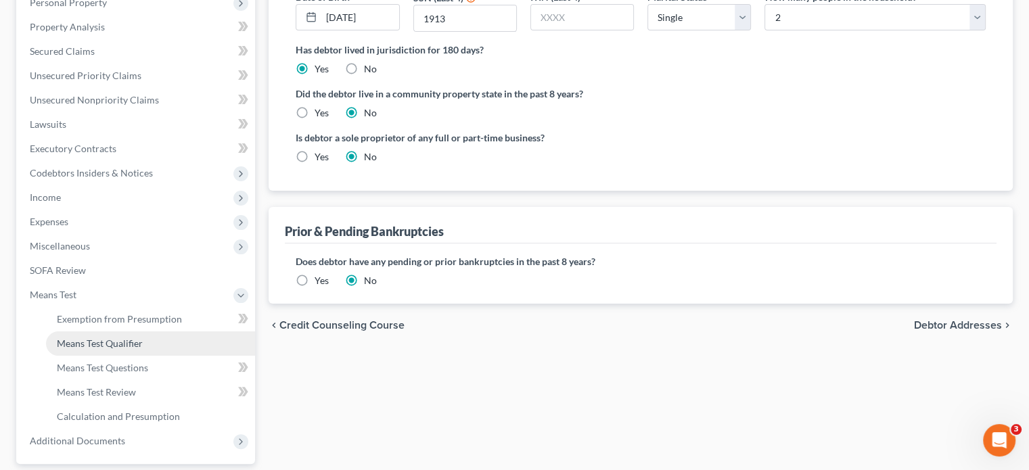
click at [93, 345] on span "Means Test Qualifier" at bounding box center [100, 344] width 86 height 12
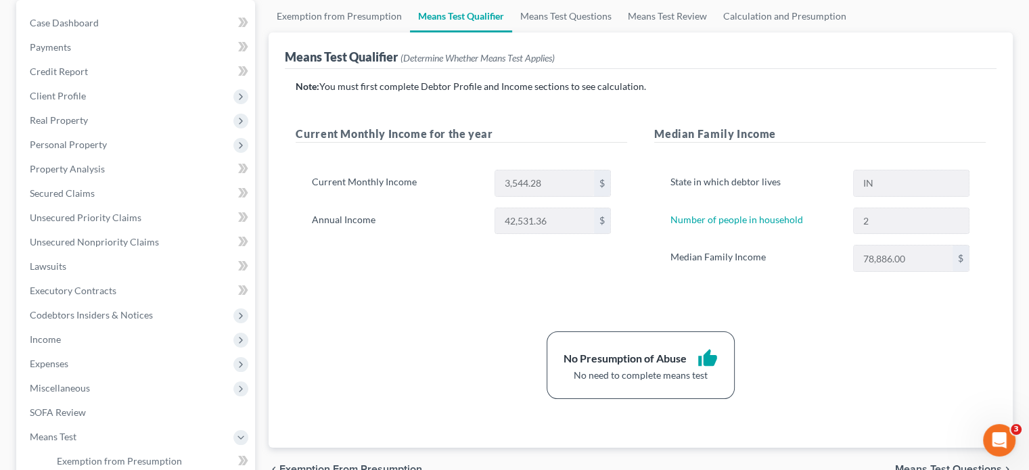
scroll to position [135, 0]
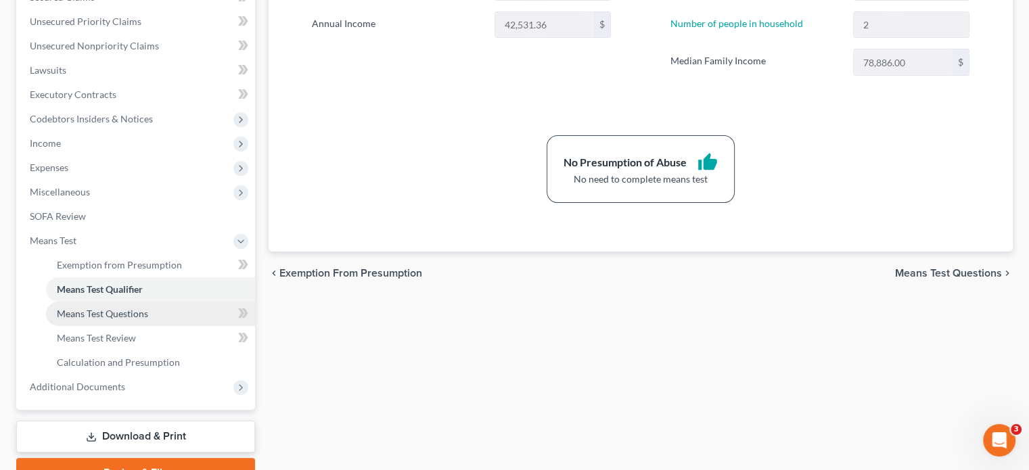
click at [68, 308] on span "Means Test Questions" at bounding box center [102, 314] width 91 height 12
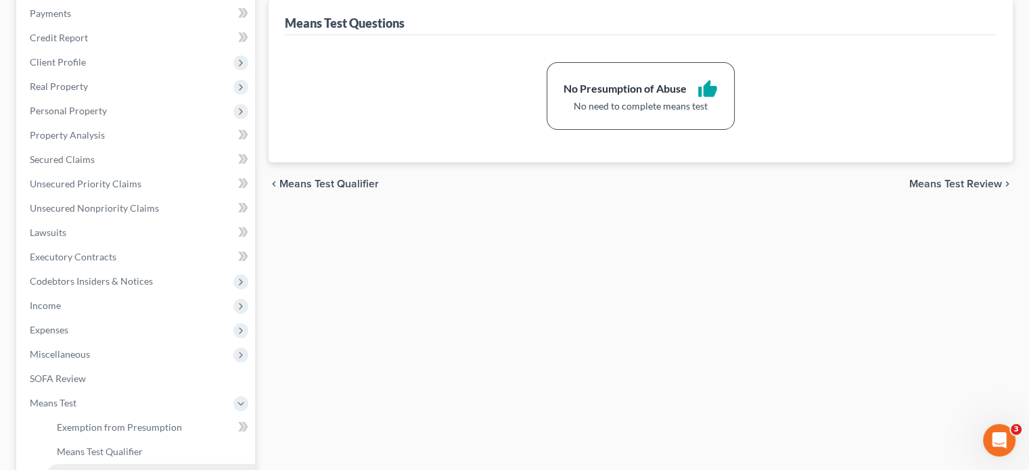
scroll to position [338, 0]
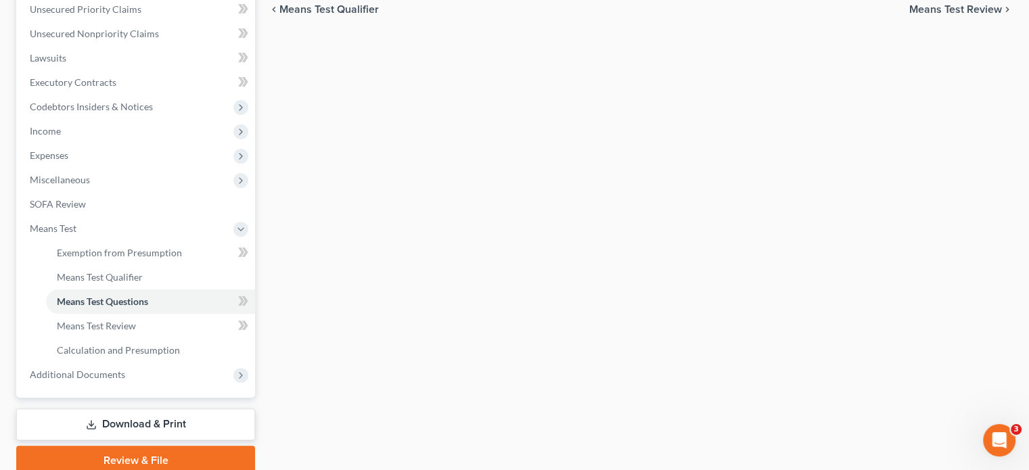
click at [135, 429] on link "Download & Print" at bounding box center [135, 425] width 239 height 32
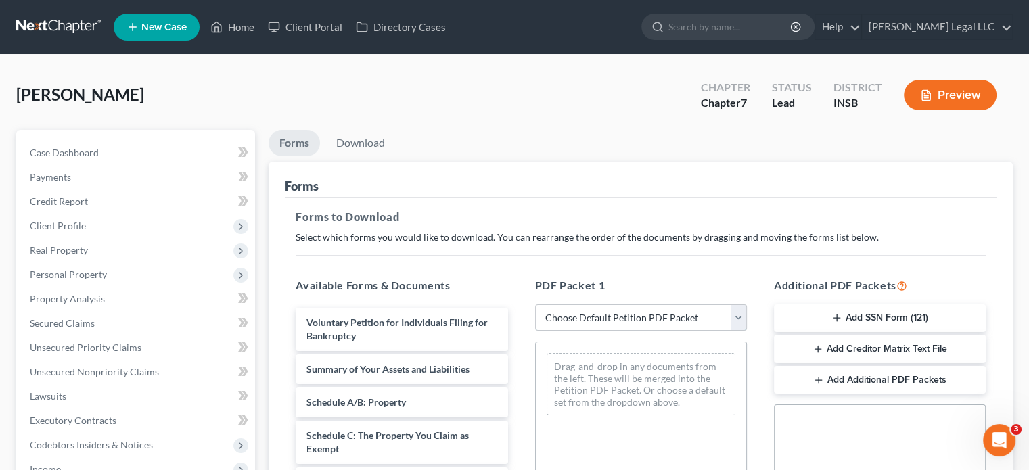
click at [601, 317] on select "Choose Default Petition PDF Packet Complete Bankruptcy Petition (all forms and …" at bounding box center [641, 317] width 212 height 27
click at [535, 304] on select "Choose Default Petition PDF Packet Complete Bankruptcy Petition (all forms and …" at bounding box center [641, 317] width 212 height 27
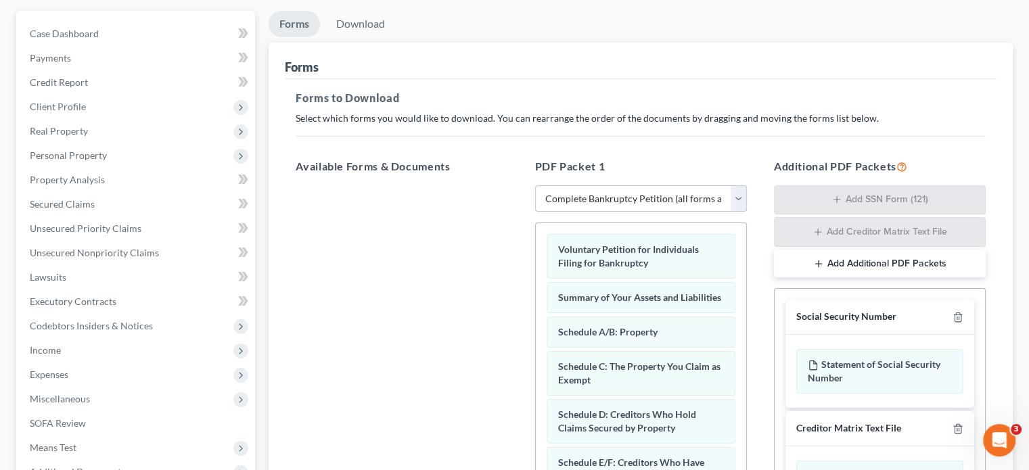
scroll to position [365, 0]
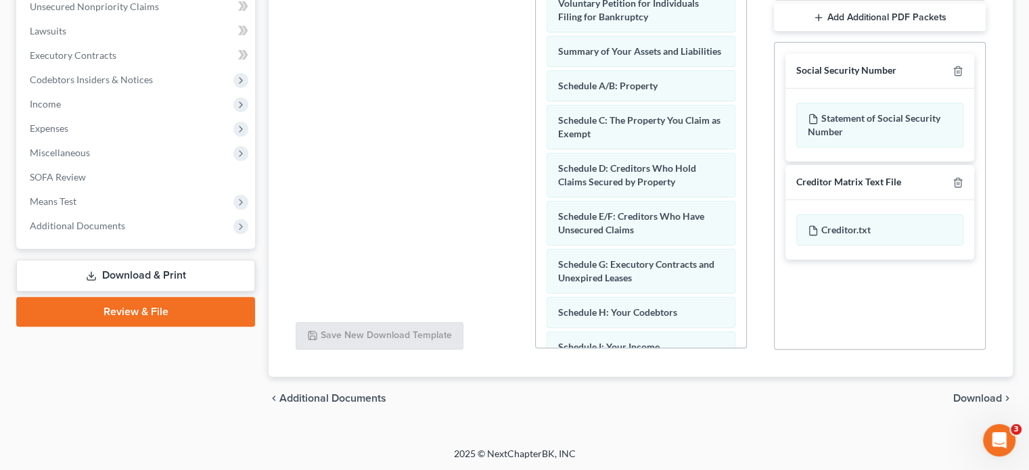
click at [969, 397] on span "Download" at bounding box center [977, 398] width 49 height 11
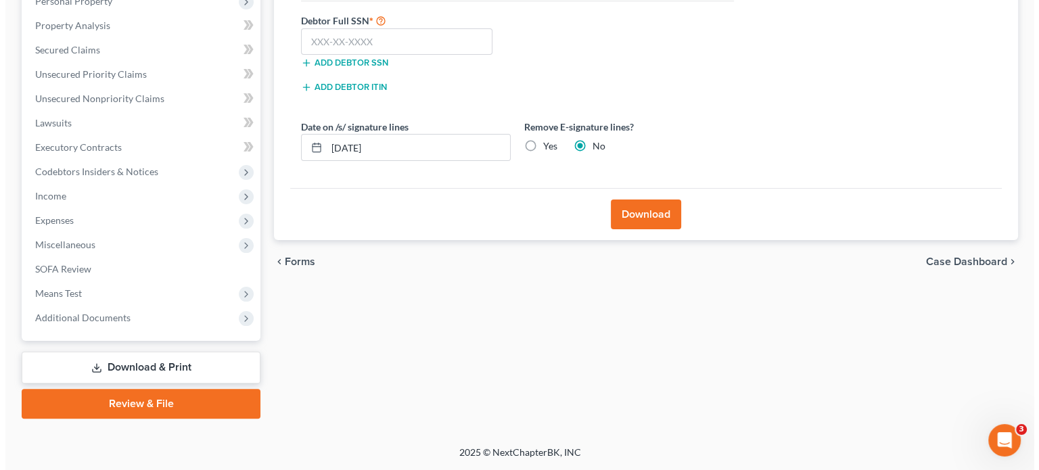
scroll to position [272, 0]
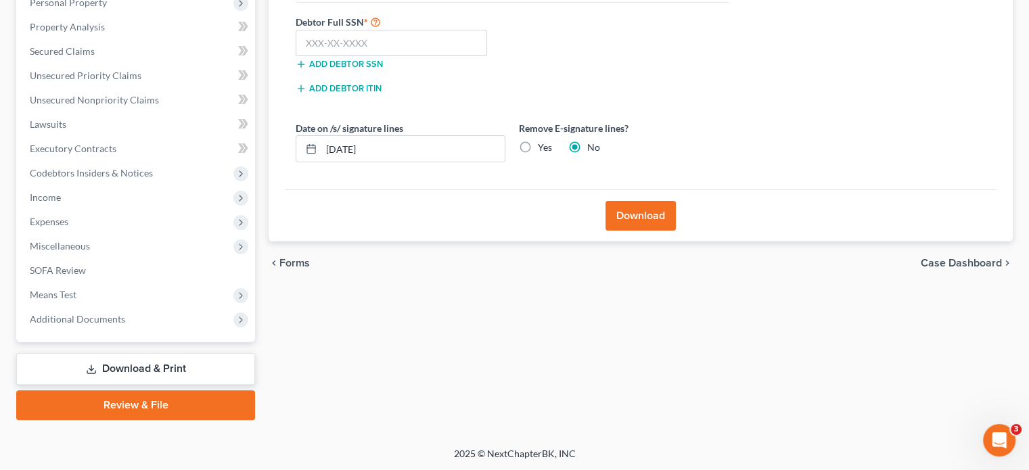
click at [538, 145] on label "Yes" at bounding box center [545, 148] width 14 height 14
click at [543, 145] on input "Yes" at bounding box center [547, 145] width 9 height 9
click at [645, 216] on button "Download" at bounding box center [641, 216] width 70 height 30
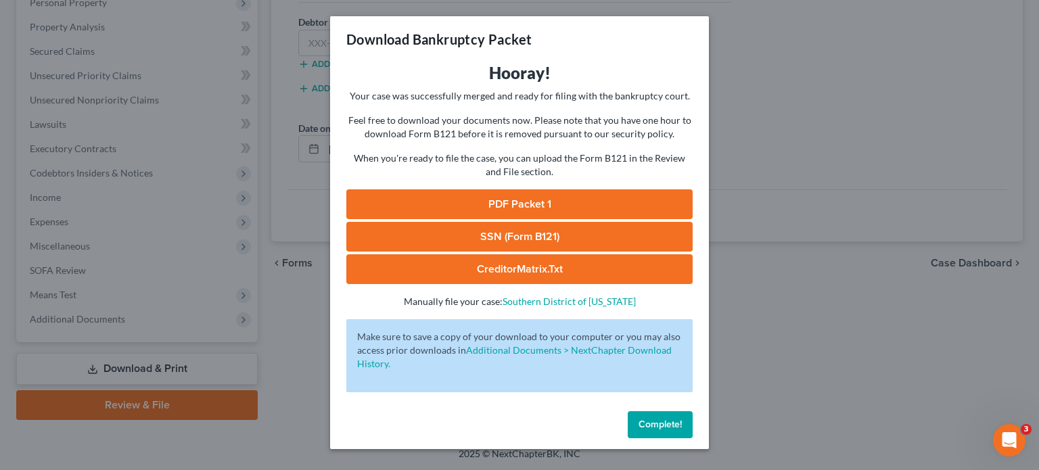
click at [486, 206] on link "PDF Packet 1" at bounding box center [519, 204] width 346 height 30
click at [467, 202] on link "PDF Packet 1" at bounding box center [519, 204] width 346 height 30
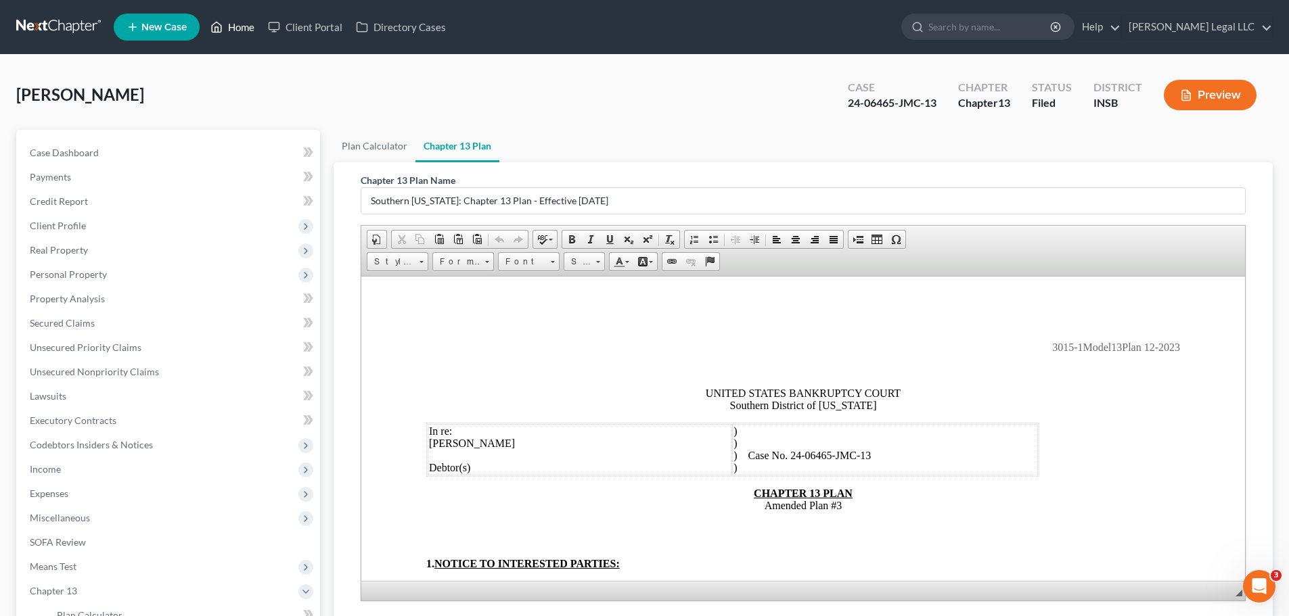
click at [227, 27] on link "Home" at bounding box center [233, 27] width 58 height 24
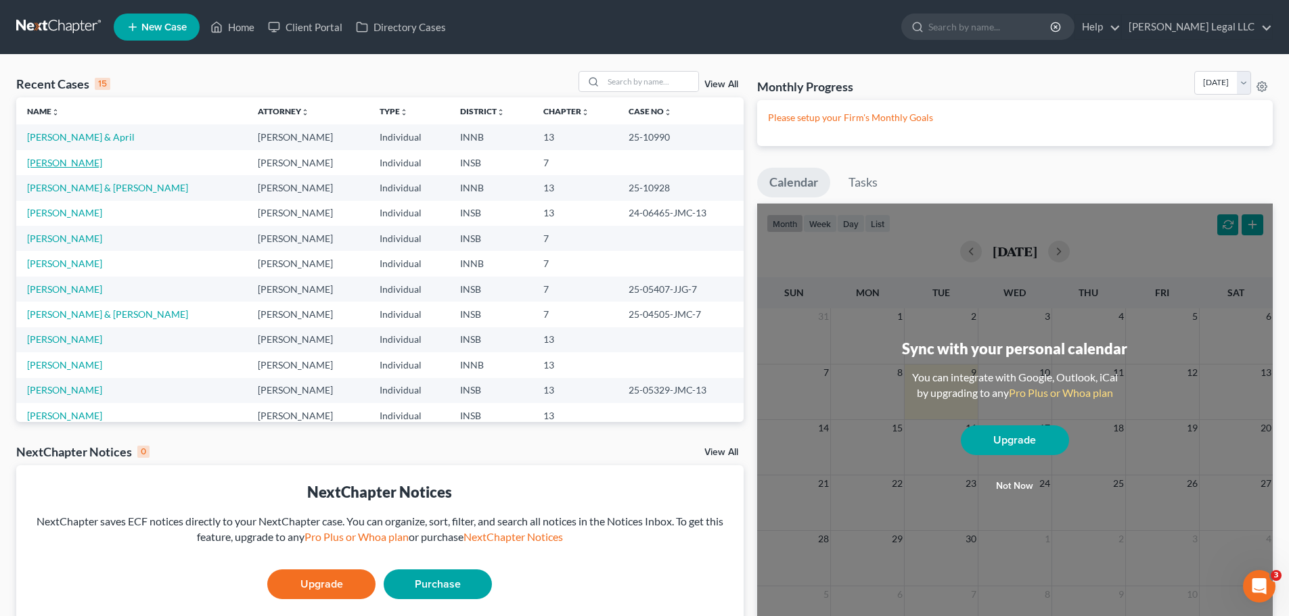
click at [41, 167] on link "[PERSON_NAME]" at bounding box center [64, 163] width 75 height 12
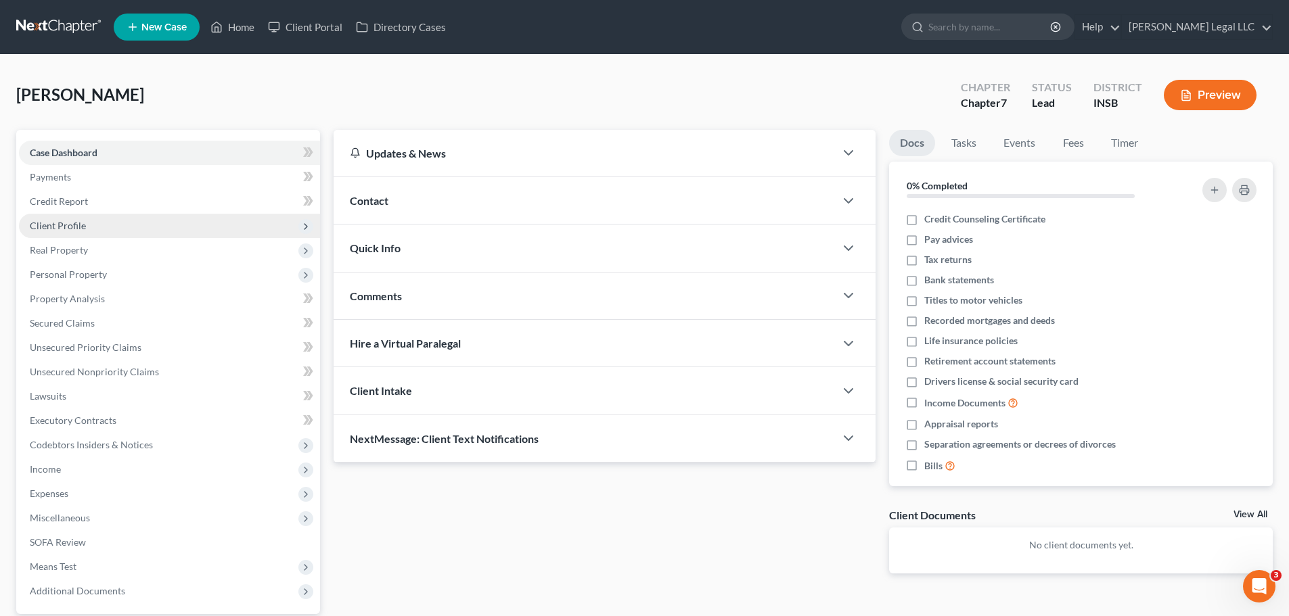
click at [64, 223] on span "Client Profile" at bounding box center [58, 226] width 56 height 12
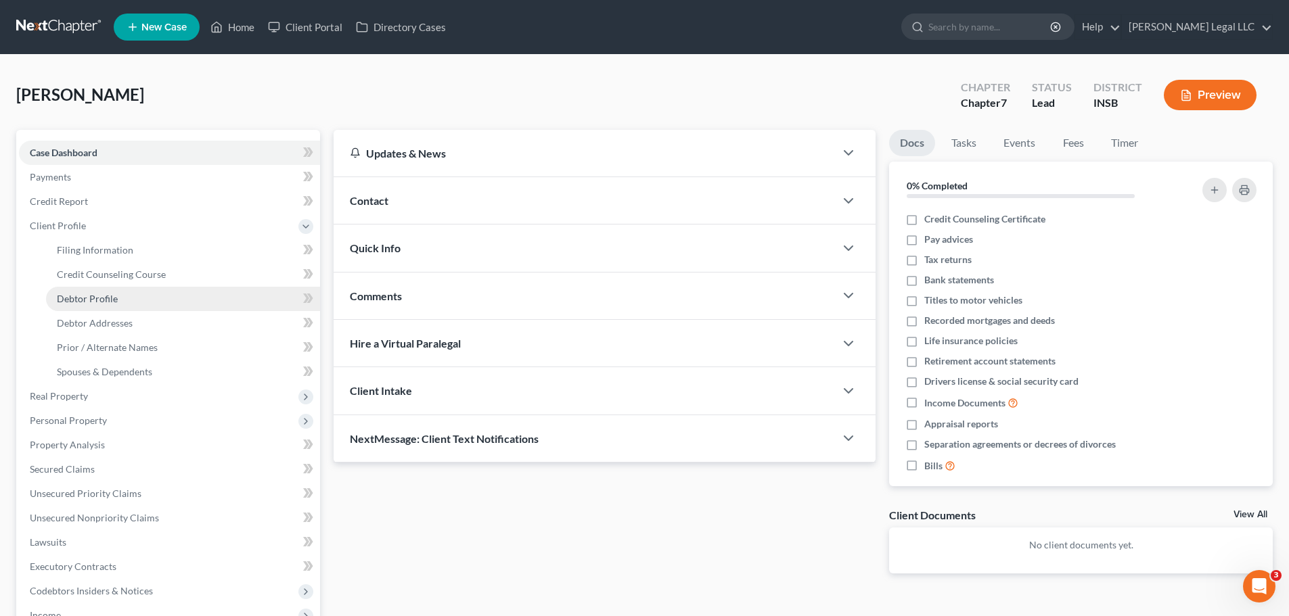
click at [81, 304] on span "Debtor Profile" at bounding box center [87, 299] width 61 height 12
select select "0"
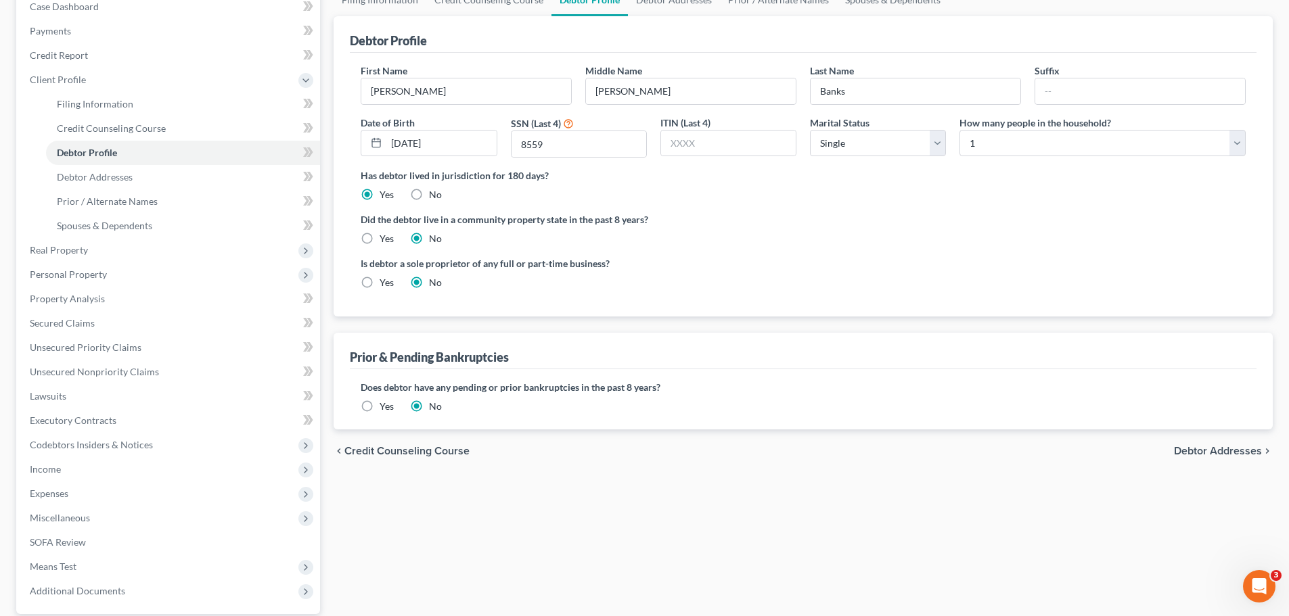
scroll to position [203, 0]
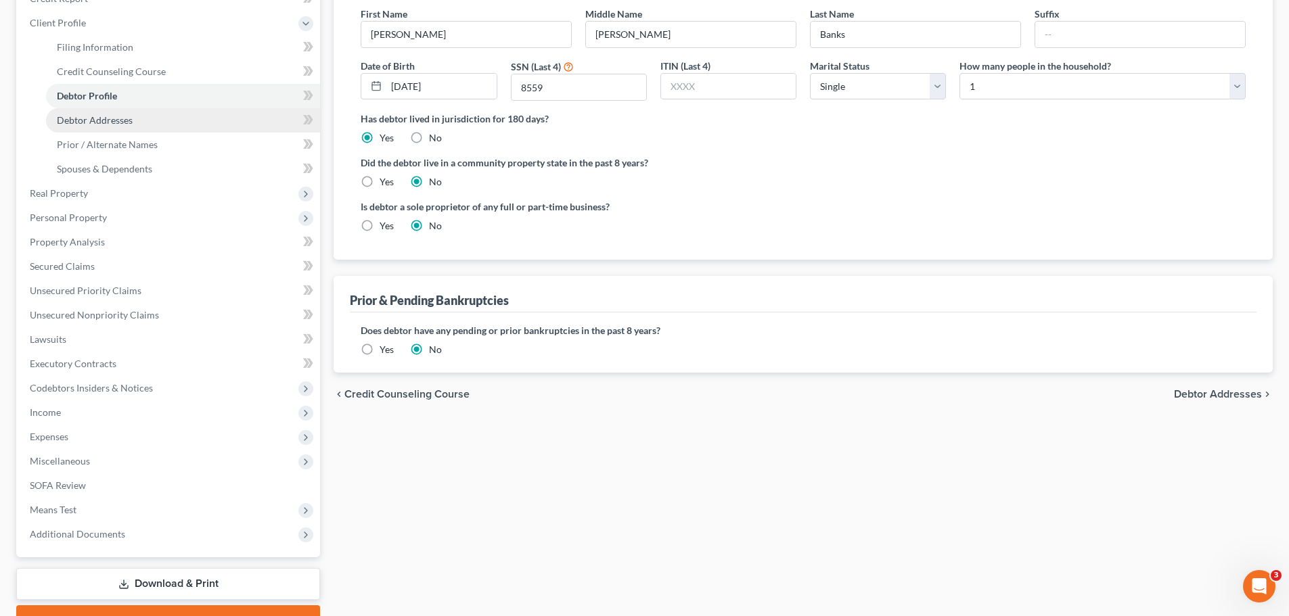
click at [62, 118] on span "Debtor Addresses" at bounding box center [95, 120] width 76 height 12
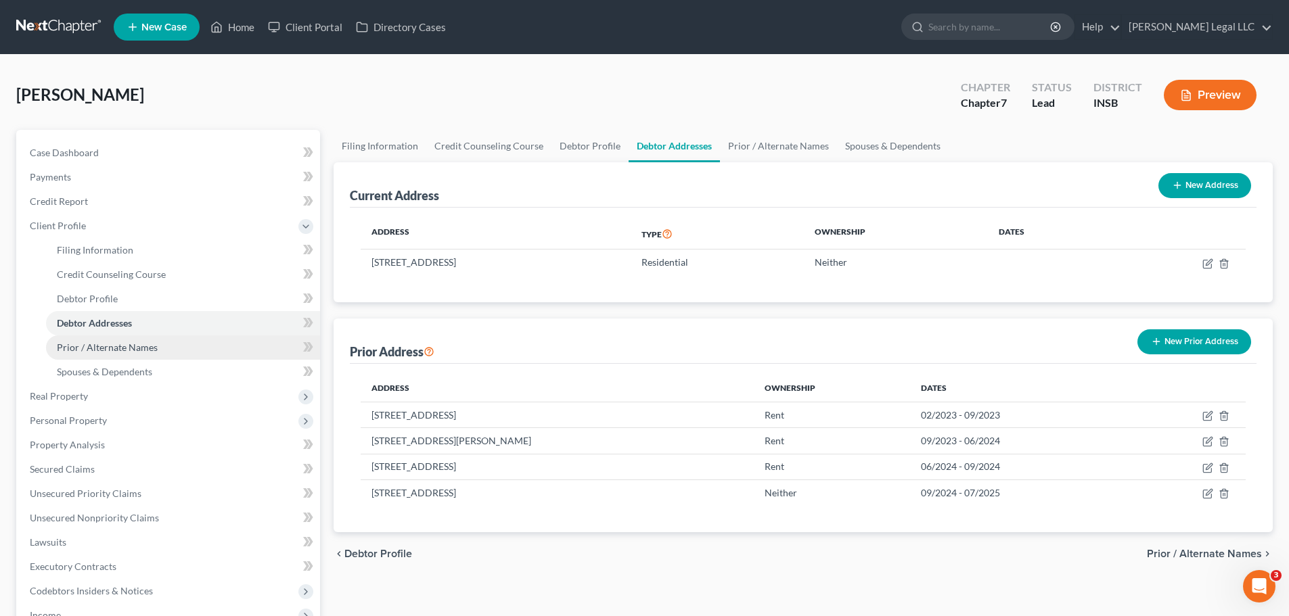
click at [81, 349] on span "Prior / Alternate Names" at bounding box center [107, 348] width 101 height 12
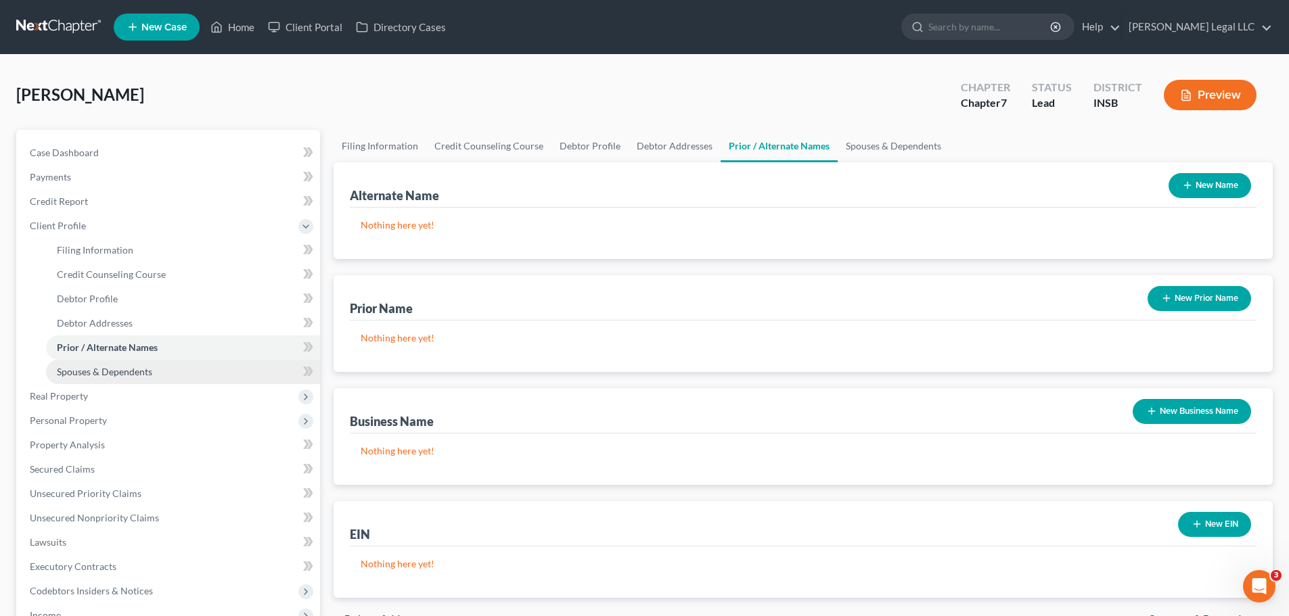
click at [93, 371] on span "Spouses & Dependents" at bounding box center [104, 372] width 95 height 12
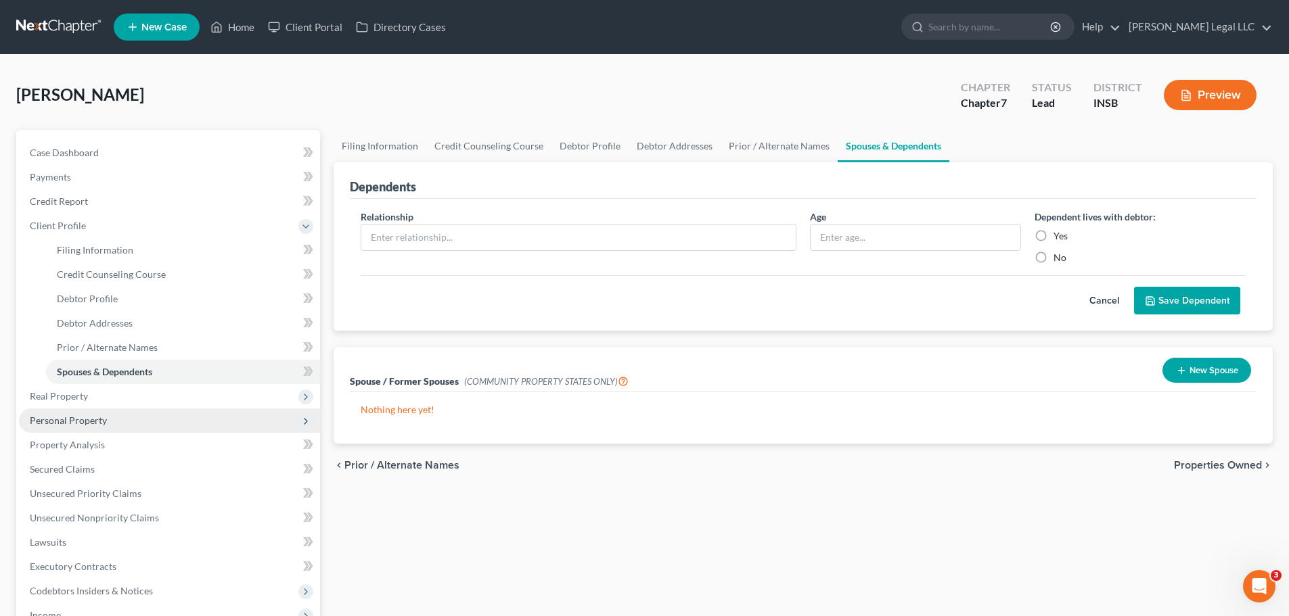
click at [87, 422] on span "Personal Property" at bounding box center [68, 421] width 77 height 12
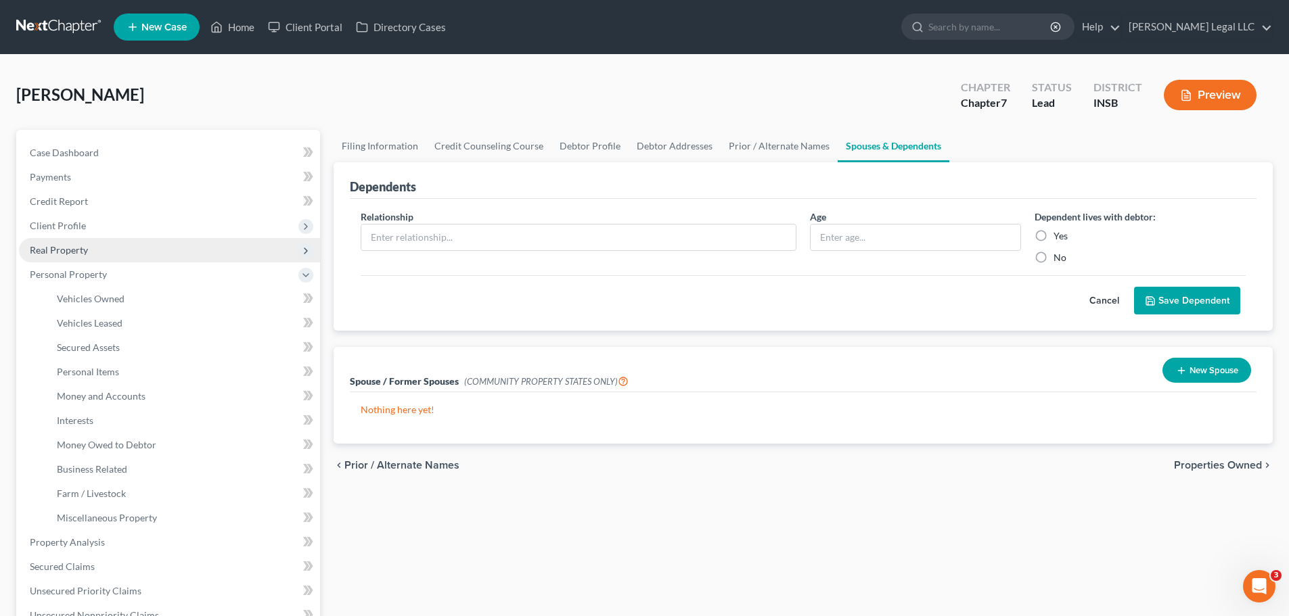
click at [65, 251] on span "Real Property" at bounding box center [59, 250] width 58 height 12
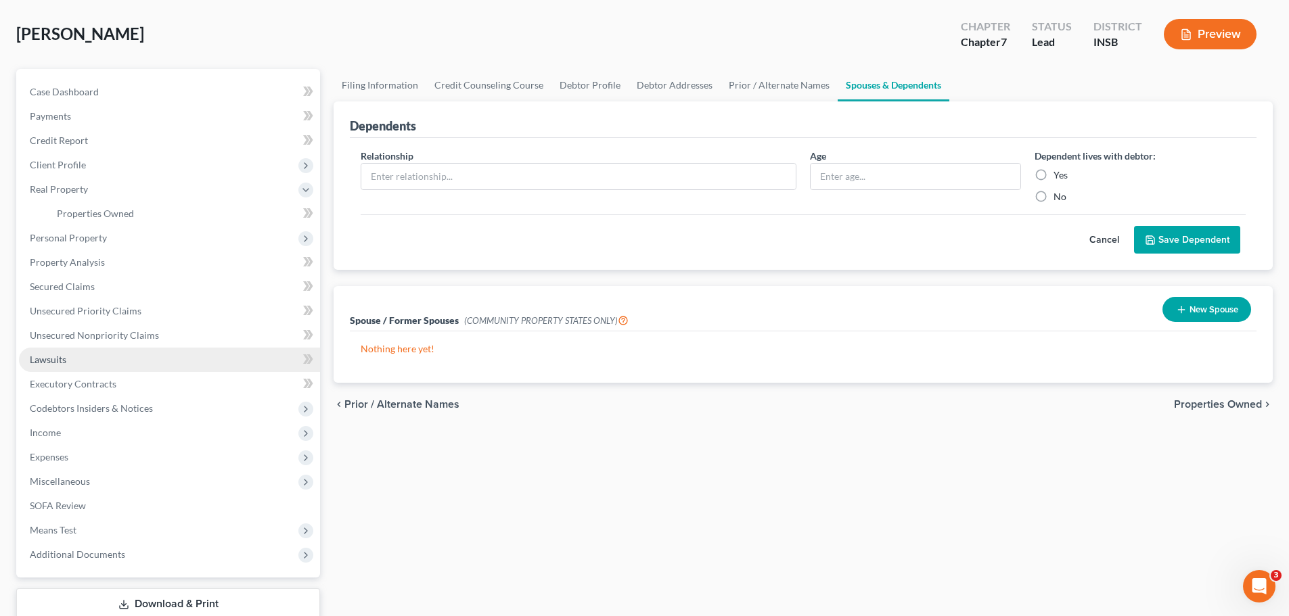
scroll to position [135, 0]
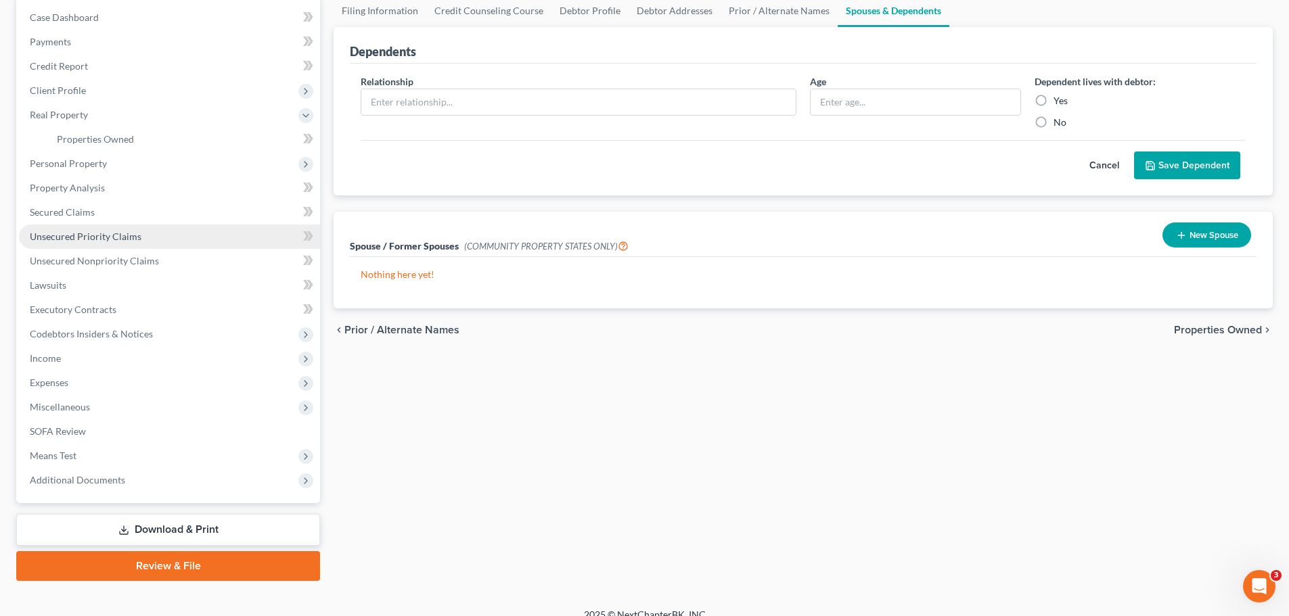
click at [64, 240] on span "Unsecured Priority Claims" at bounding box center [86, 237] width 112 height 12
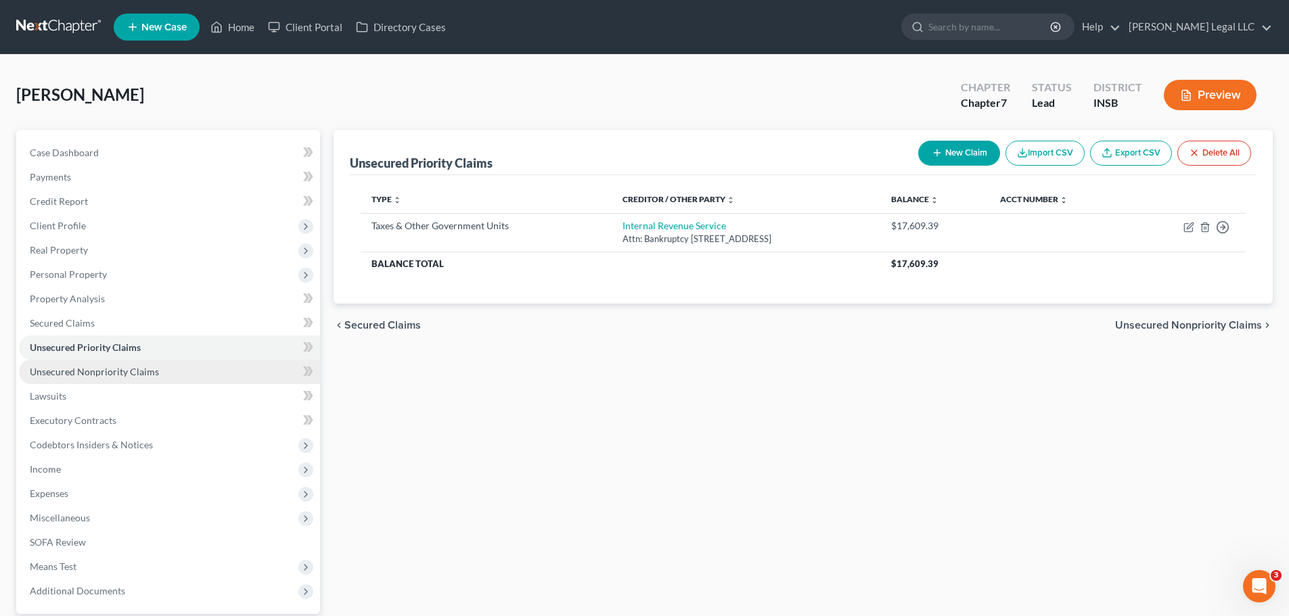
click at [60, 369] on span "Unsecured Nonpriority Claims" at bounding box center [94, 372] width 129 height 12
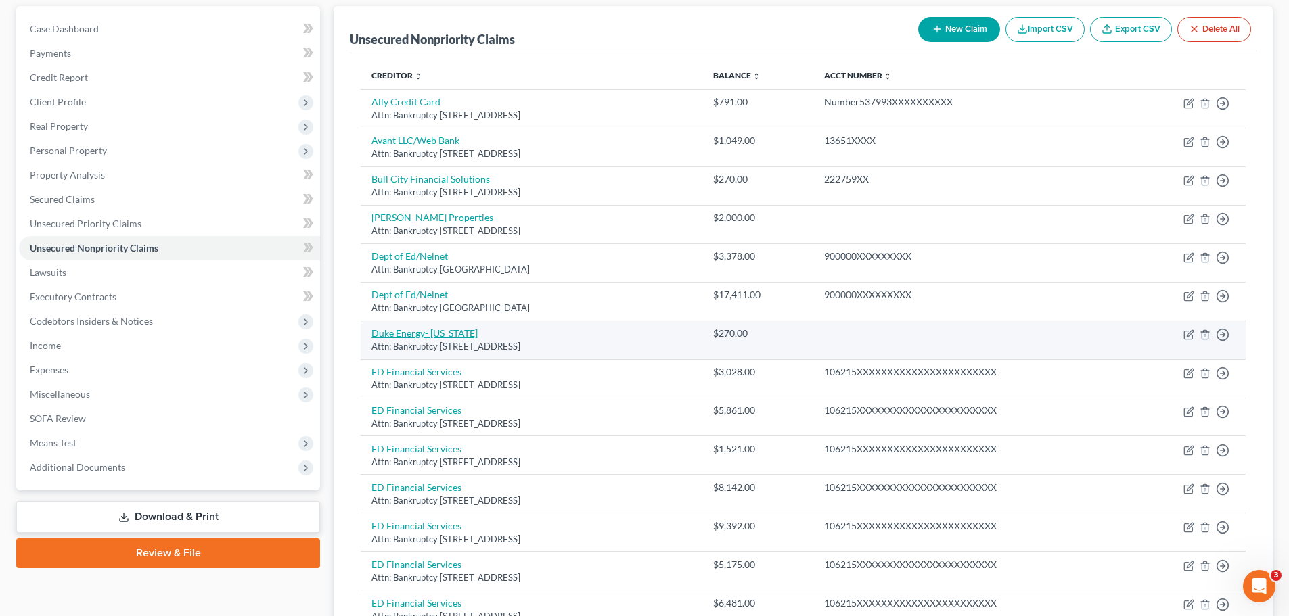
scroll to position [108, 0]
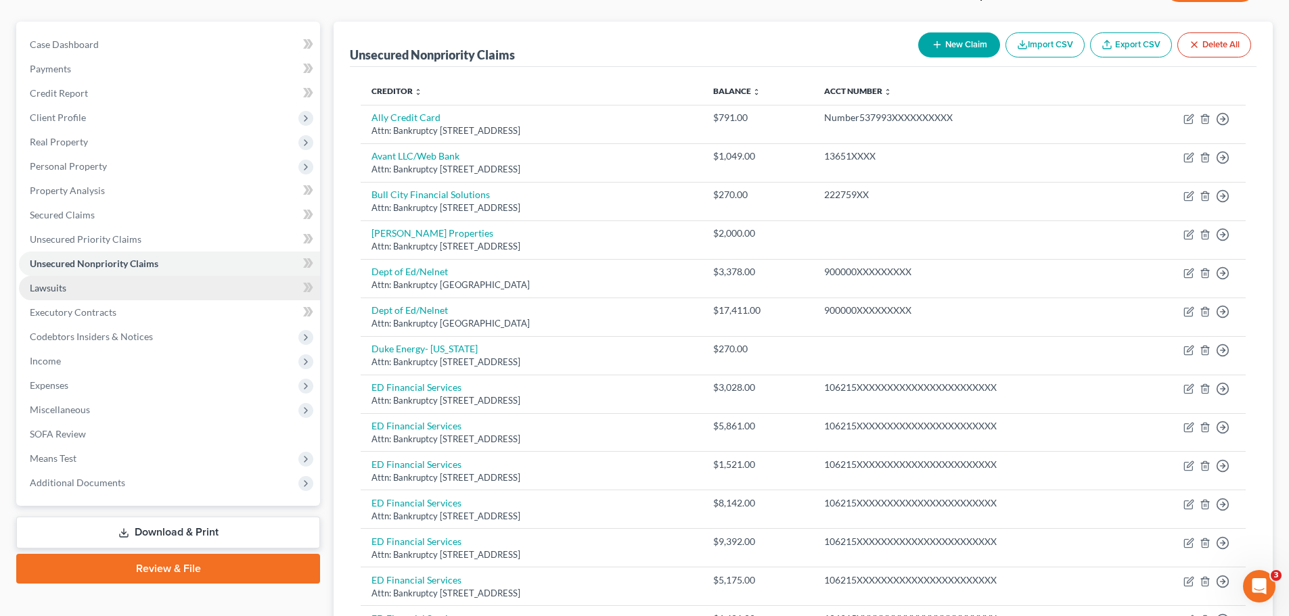
click at [76, 276] on link "Lawsuits" at bounding box center [169, 288] width 301 height 24
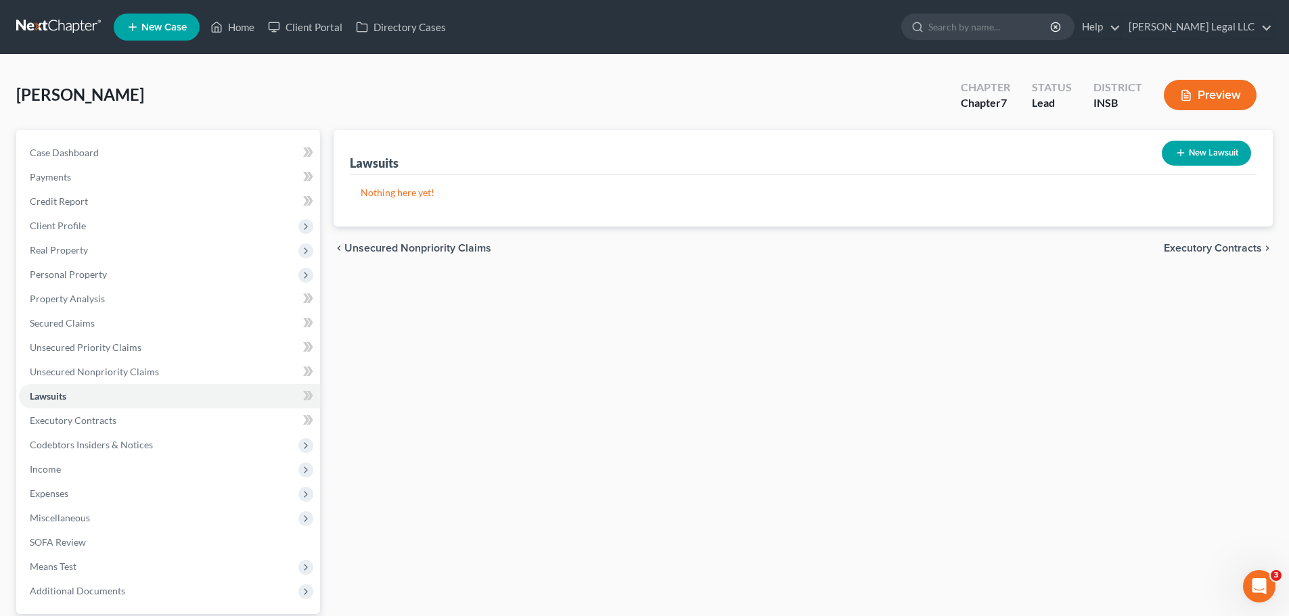
click at [1219, 95] on button "Preview" at bounding box center [1210, 95] width 93 height 30
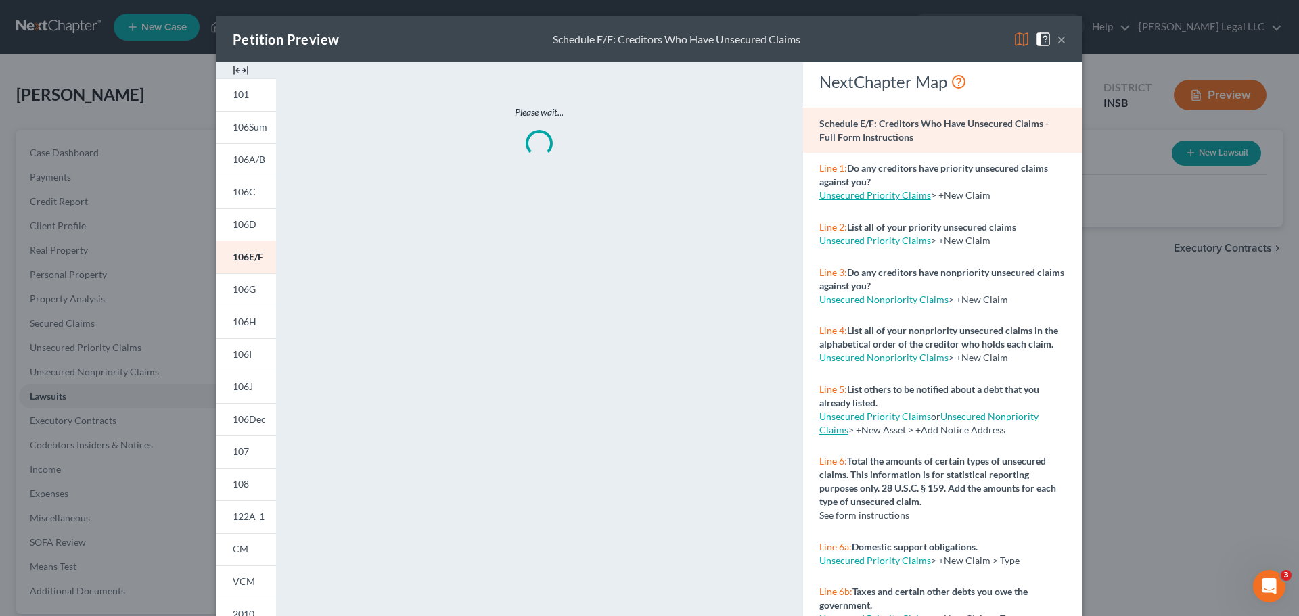
click at [234, 68] on img at bounding box center [241, 70] width 16 height 16
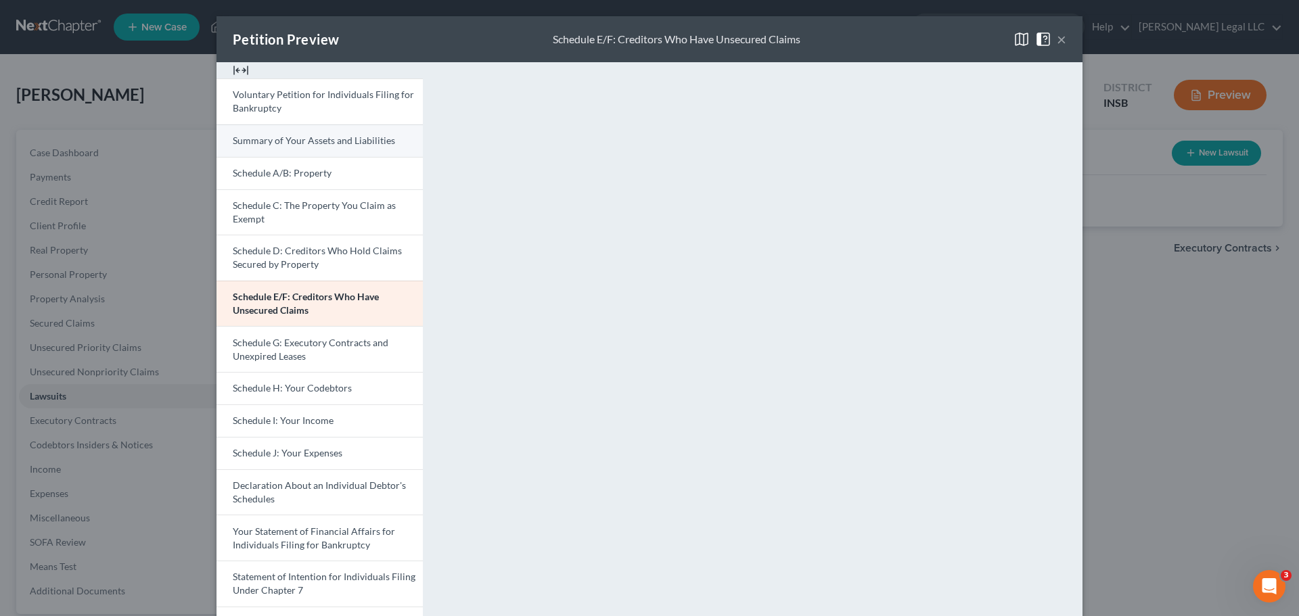
click at [273, 146] on link "Summary of Your Assets and Liabilities" at bounding box center [320, 141] width 206 height 32
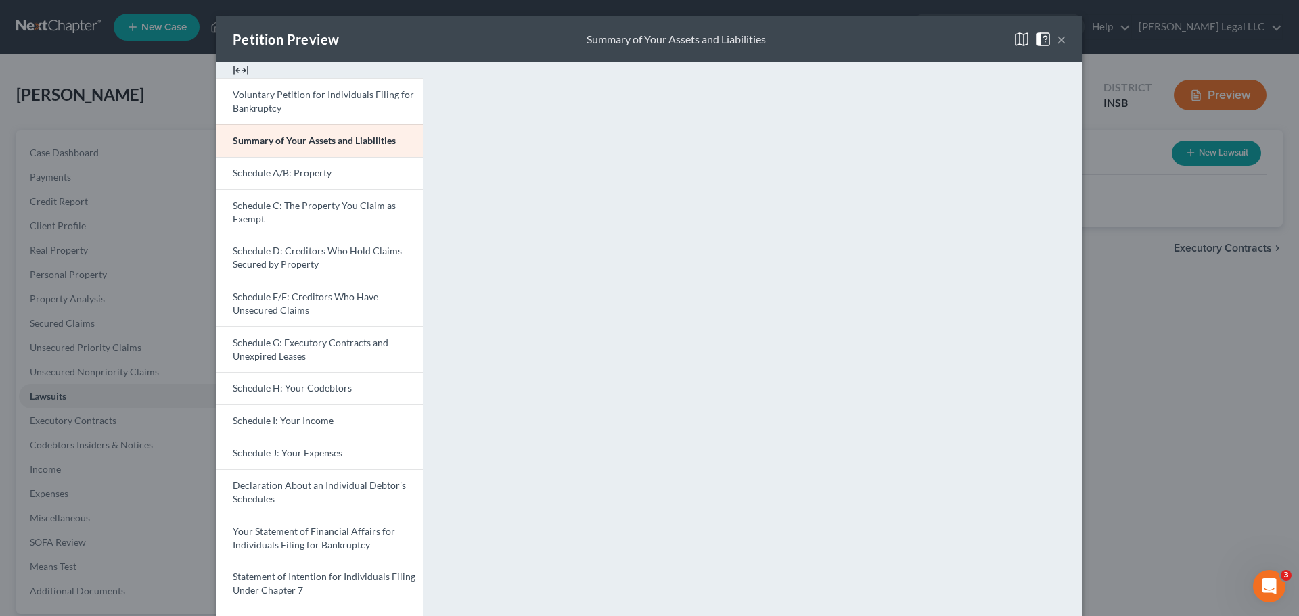
click at [1057, 38] on button "×" at bounding box center [1061, 39] width 9 height 16
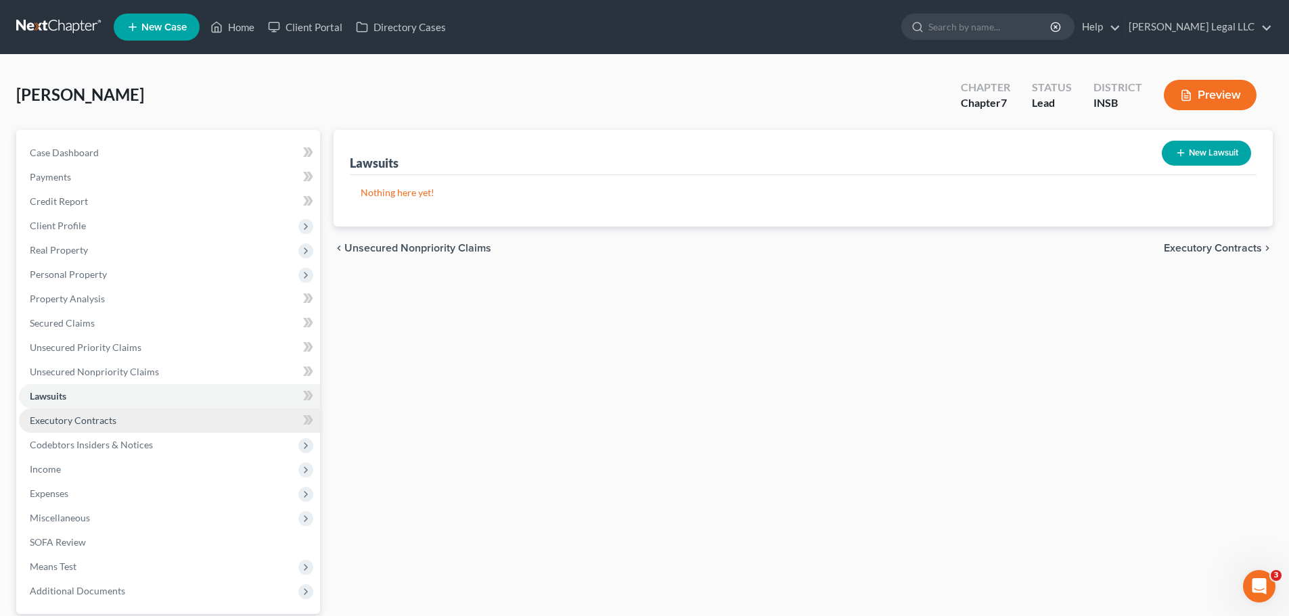
click at [92, 421] on span "Executory Contracts" at bounding box center [73, 421] width 87 height 12
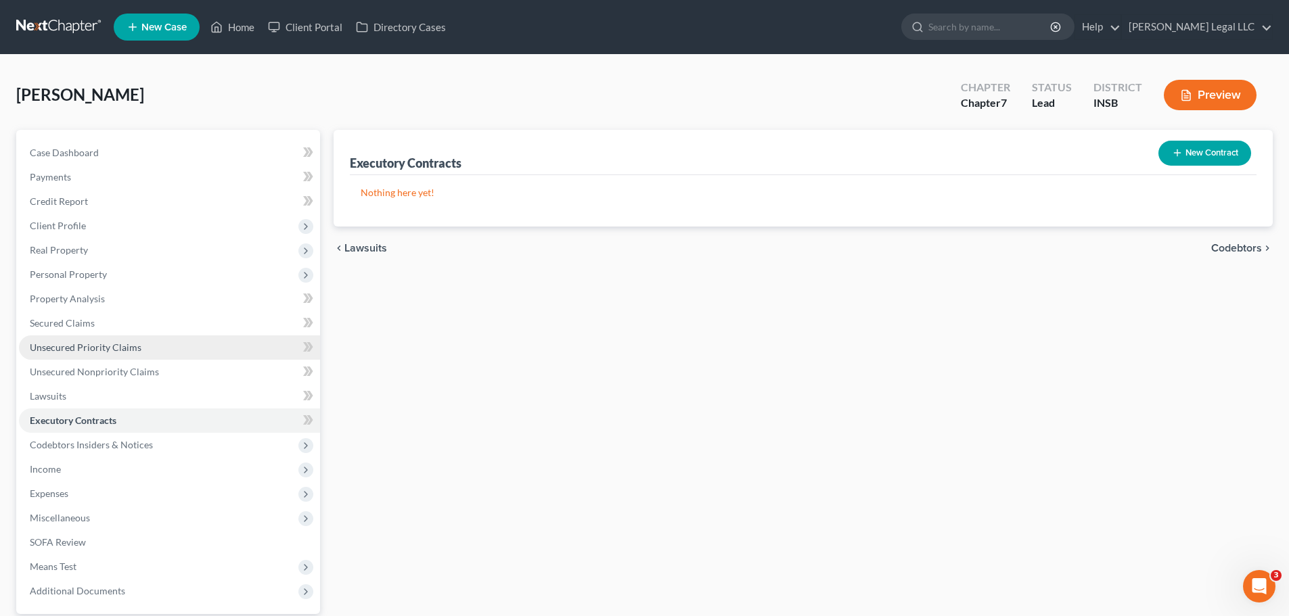
click at [108, 348] on span "Unsecured Priority Claims" at bounding box center [86, 348] width 112 height 12
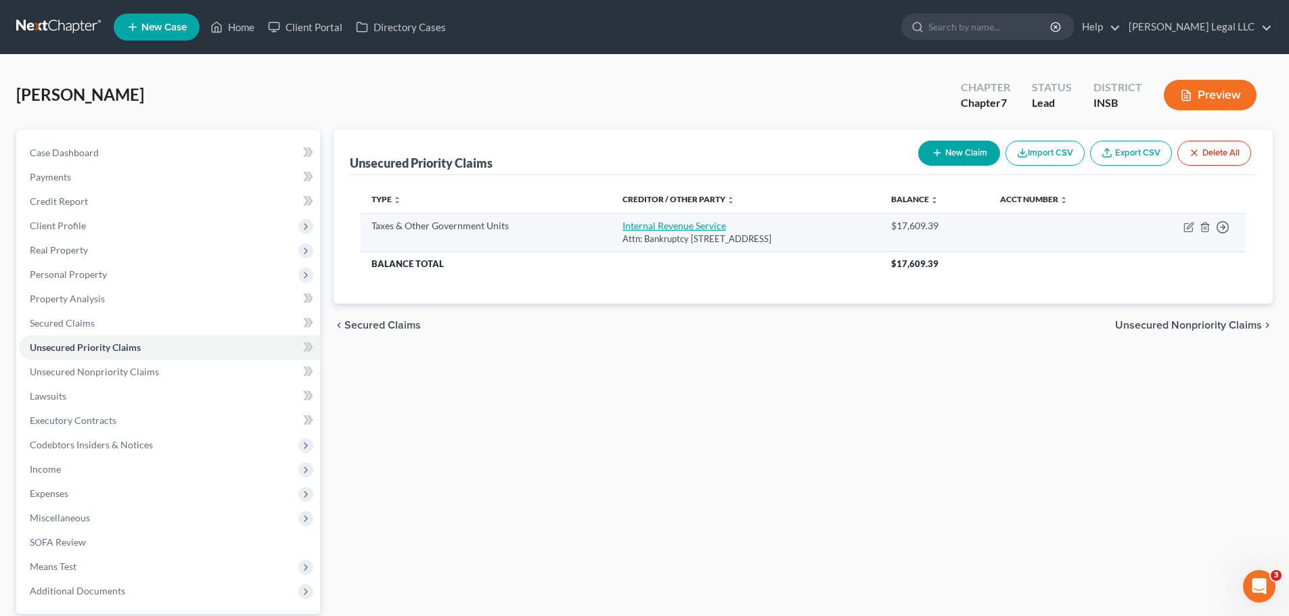
click at [647, 228] on link "Internal Revenue Service" at bounding box center [675, 226] width 104 height 12
select select "0"
select select "39"
select select "0"
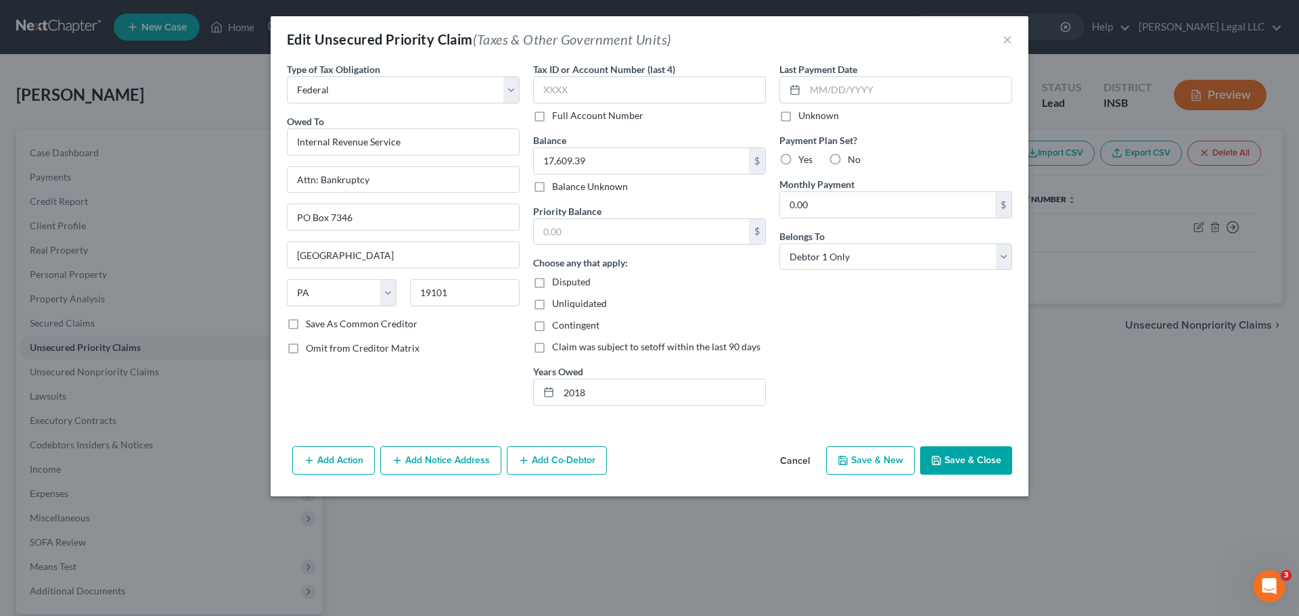
click at [1001, 39] on div "Edit Unsecured Priority Claim (Taxes & Other Government Units) ×" at bounding box center [650, 39] width 758 height 46
click at [1008, 39] on button "×" at bounding box center [1007, 39] width 9 height 16
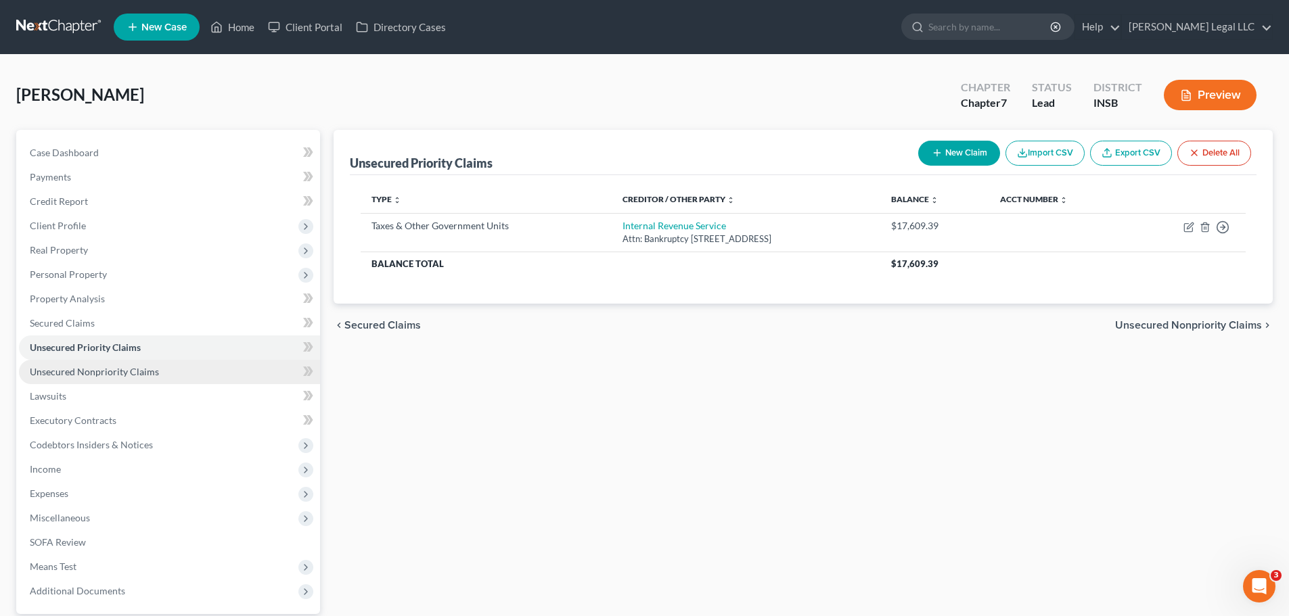
click at [113, 372] on span "Unsecured Nonpriority Claims" at bounding box center [94, 372] width 129 height 12
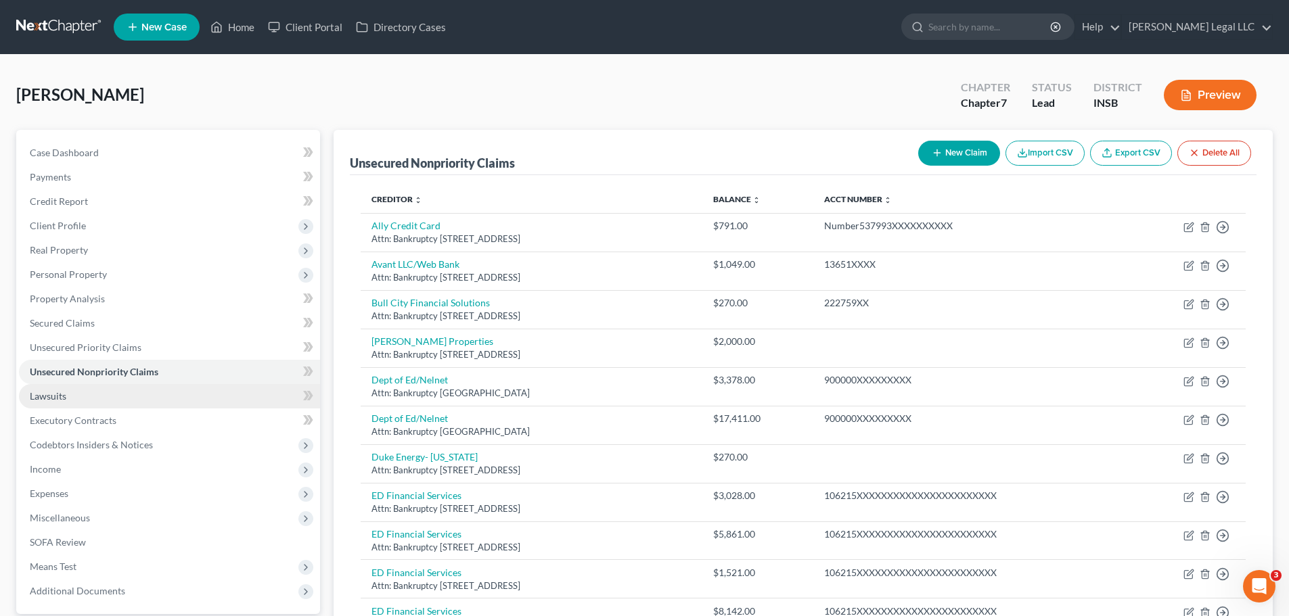
click at [101, 387] on link "Lawsuits" at bounding box center [169, 396] width 301 height 24
click at [93, 397] on link "Lawsuits" at bounding box center [169, 396] width 301 height 24
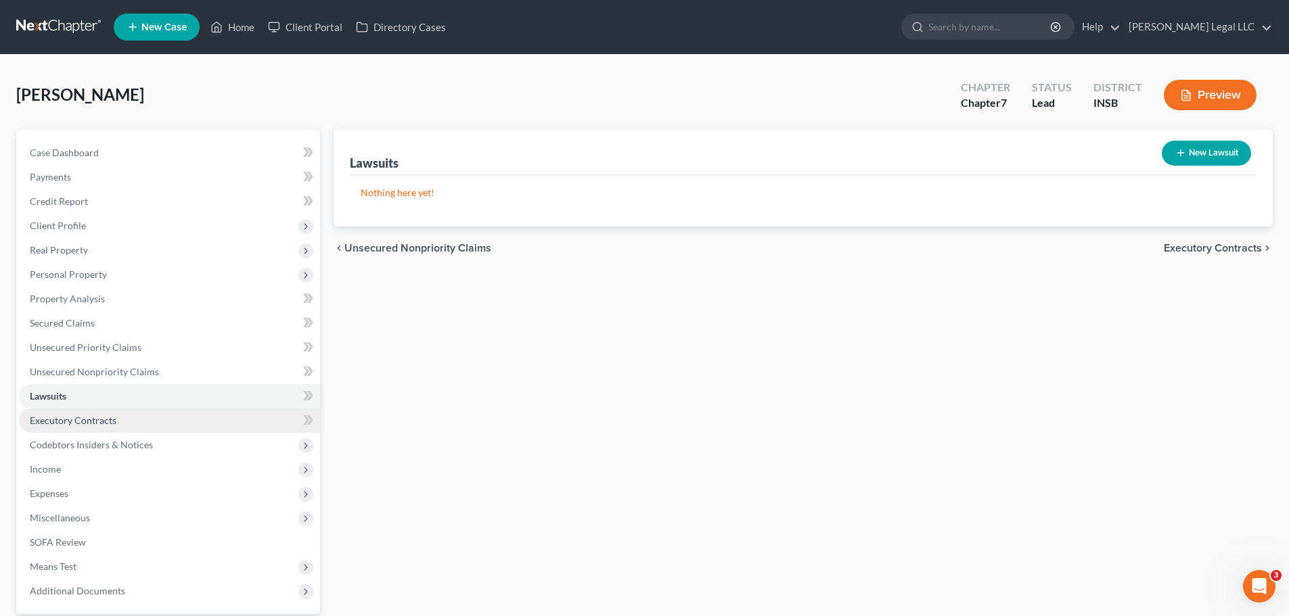
click at [61, 421] on span "Executory Contracts" at bounding box center [73, 421] width 87 height 12
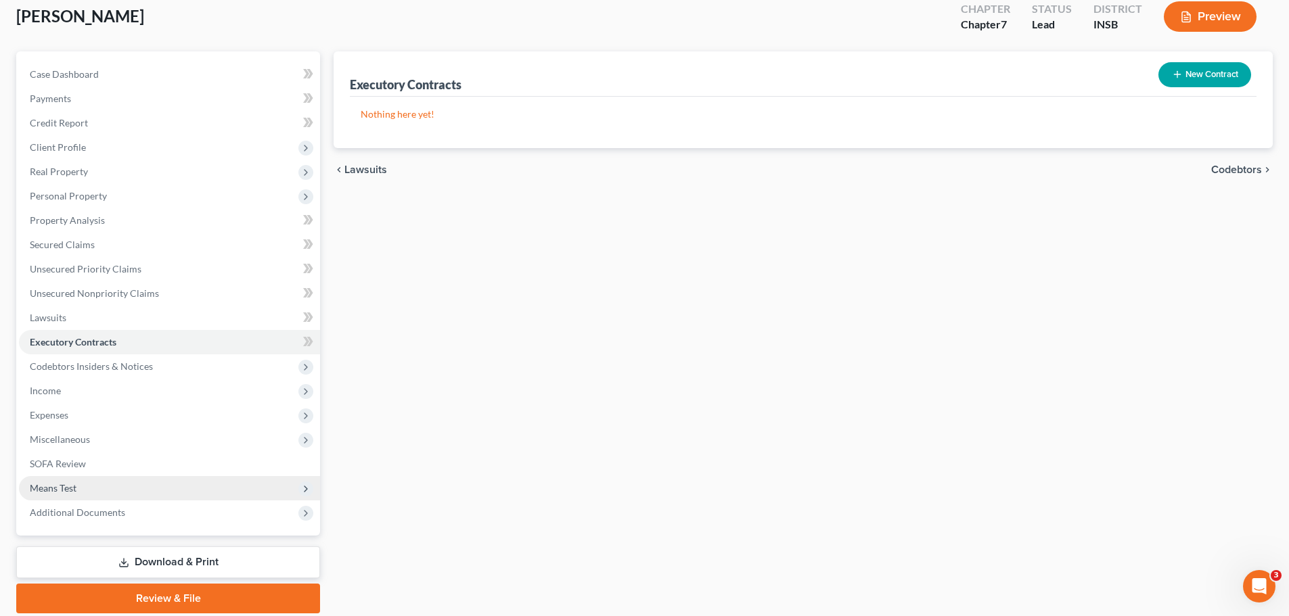
scroll to position [127, 0]
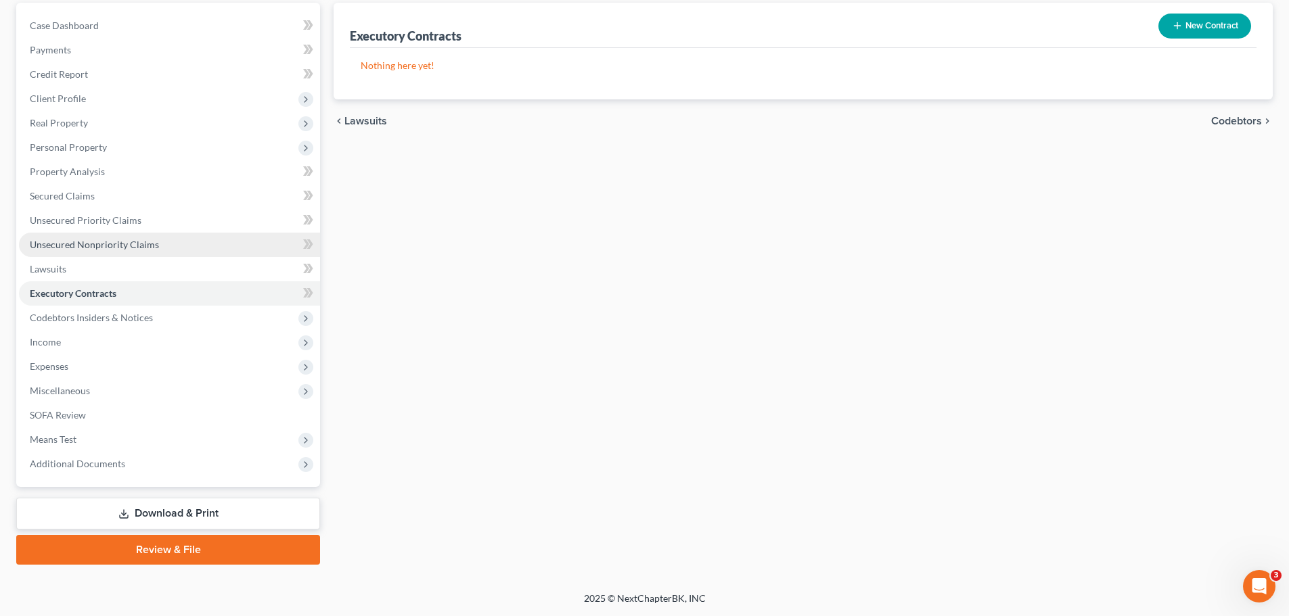
click at [138, 246] on span "Unsecured Nonpriority Claims" at bounding box center [94, 245] width 129 height 12
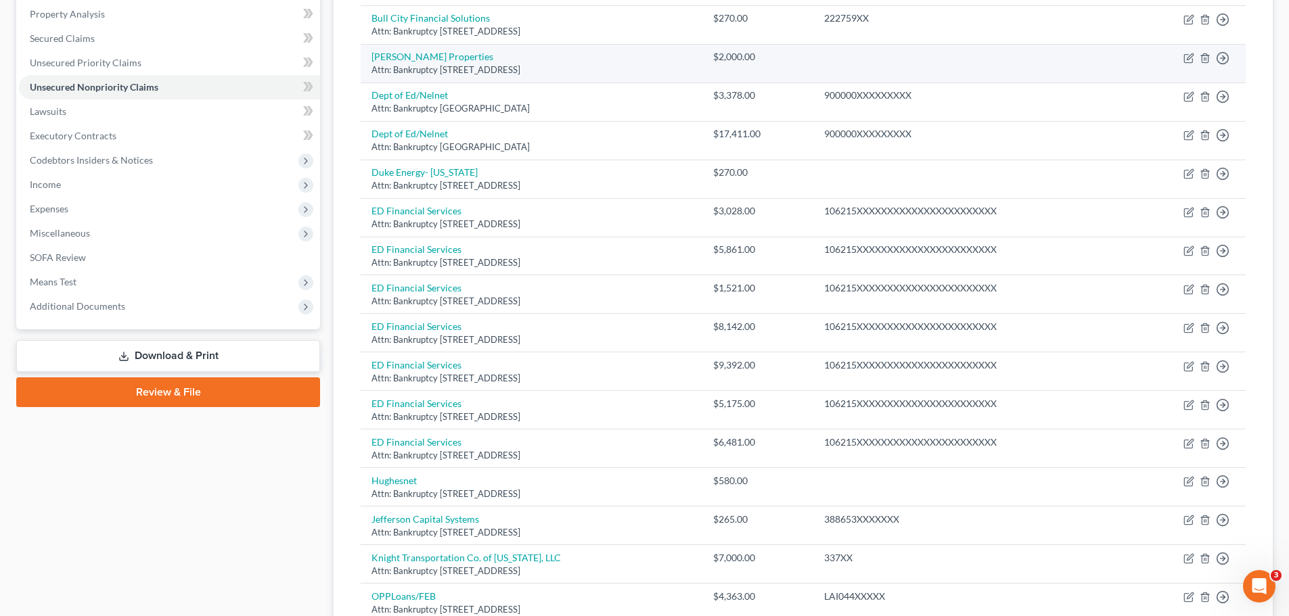
scroll to position [41, 0]
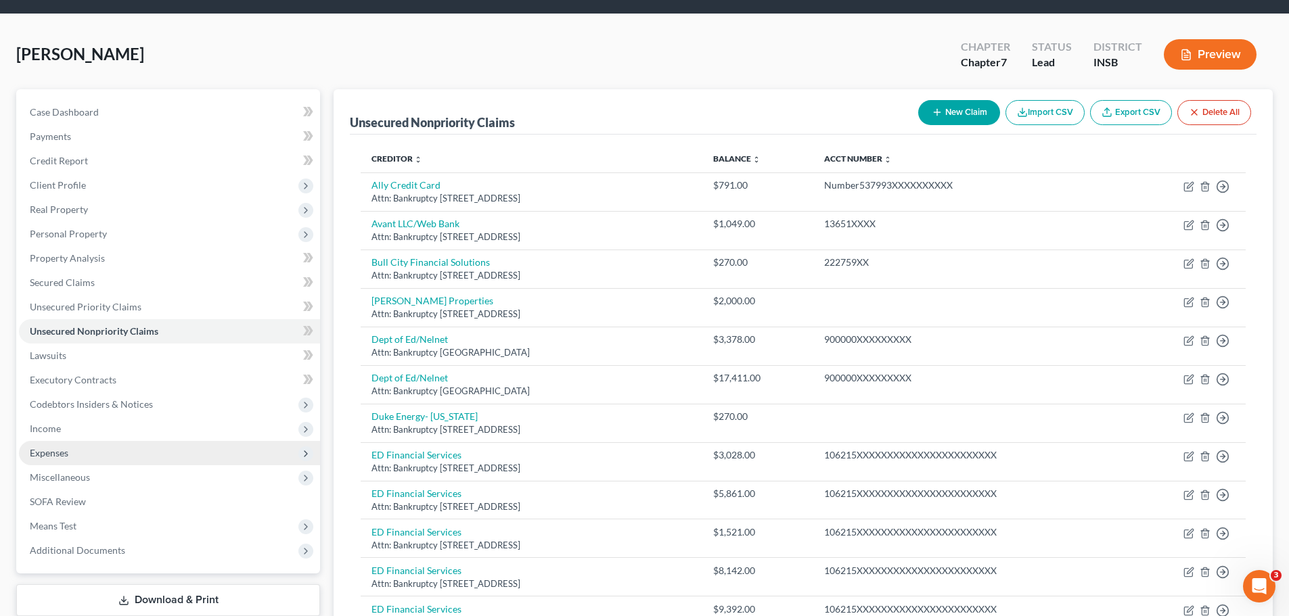
click at [74, 457] on span "Expenses" at bounding box center [169, 453] width 301 height 24
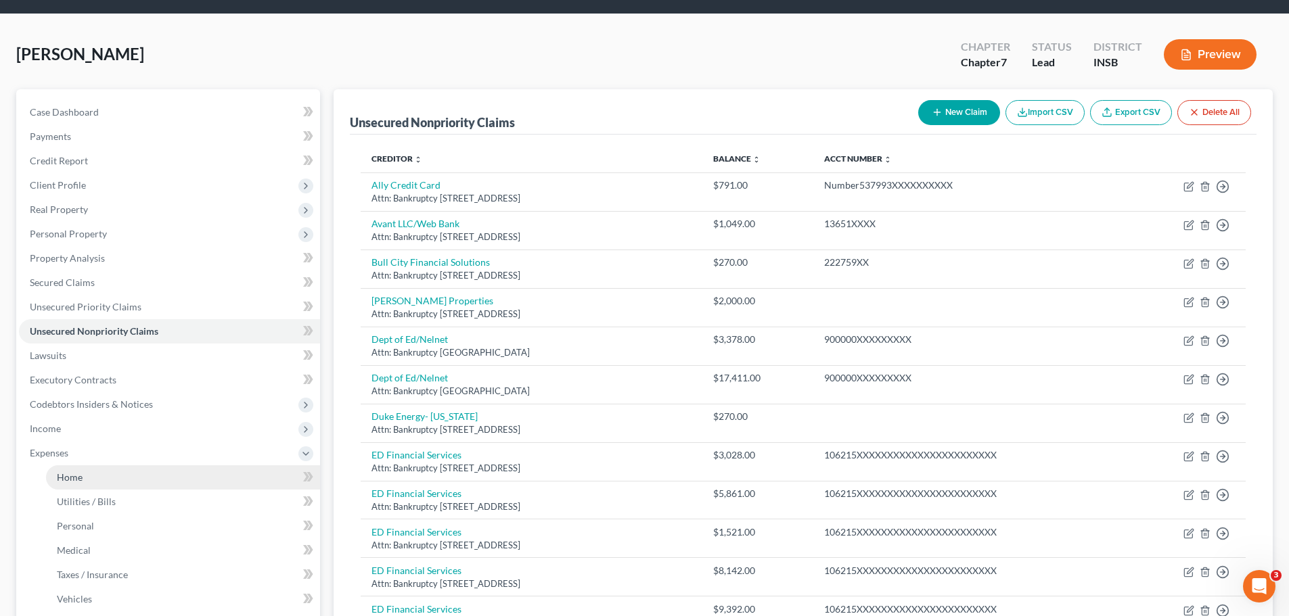
click at [84, 476] on link "Home" at bounding box center [183, 478] width 274 height 24
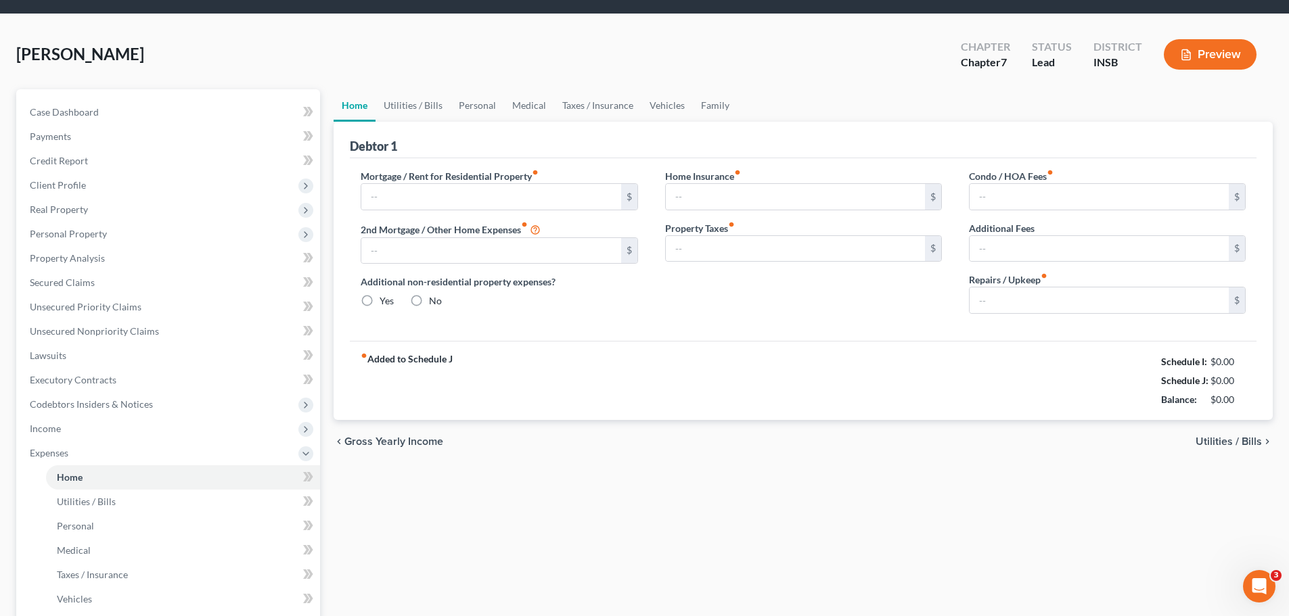
scroll to position [1, 0]
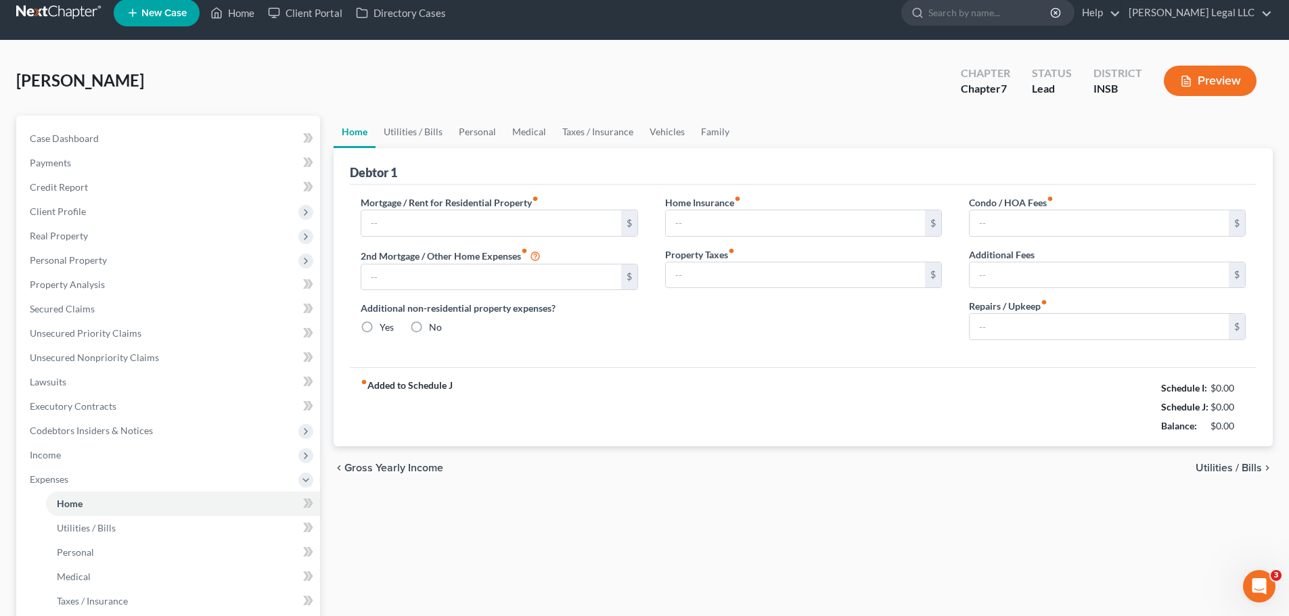
type input "0.00"
radio input "true"
type input "0.00"
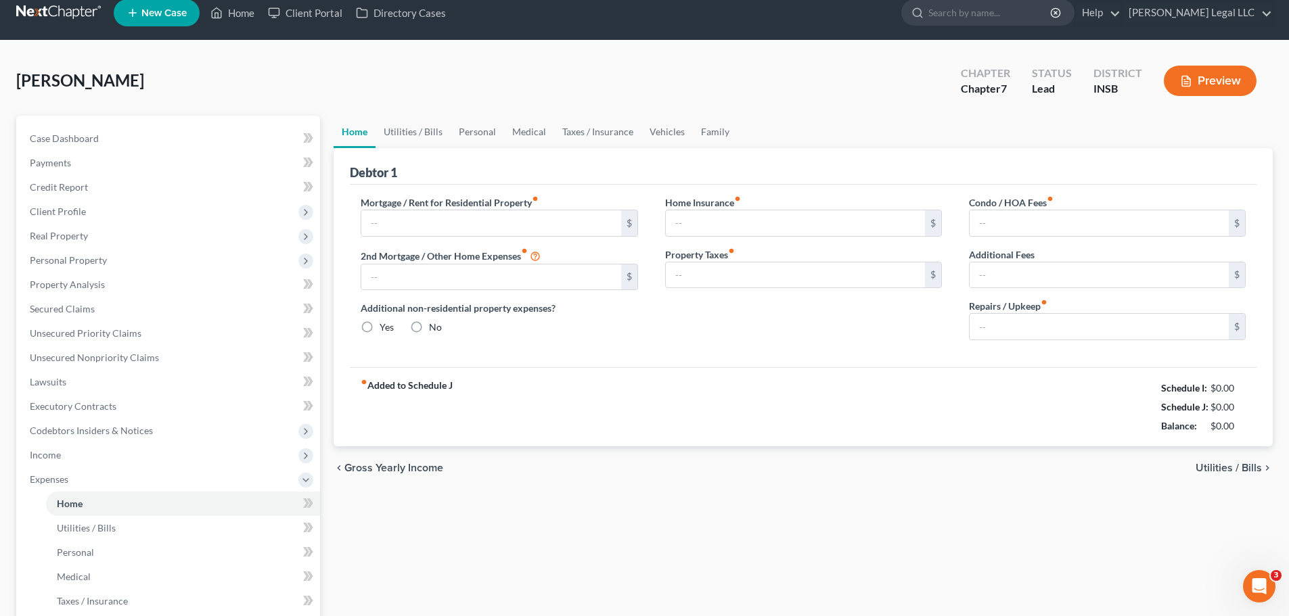
type input "0.00"
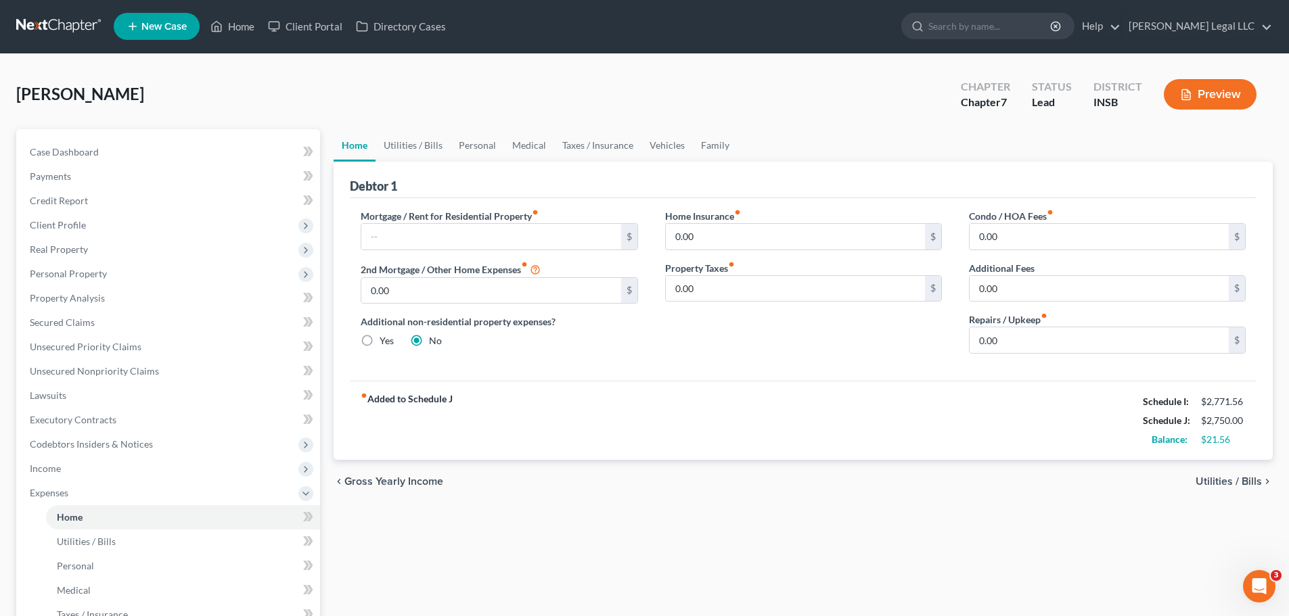
scroll to position [0, 0]
click at [72, 465] on span "Income" at bounding box center [169, 469] width 301 height 24
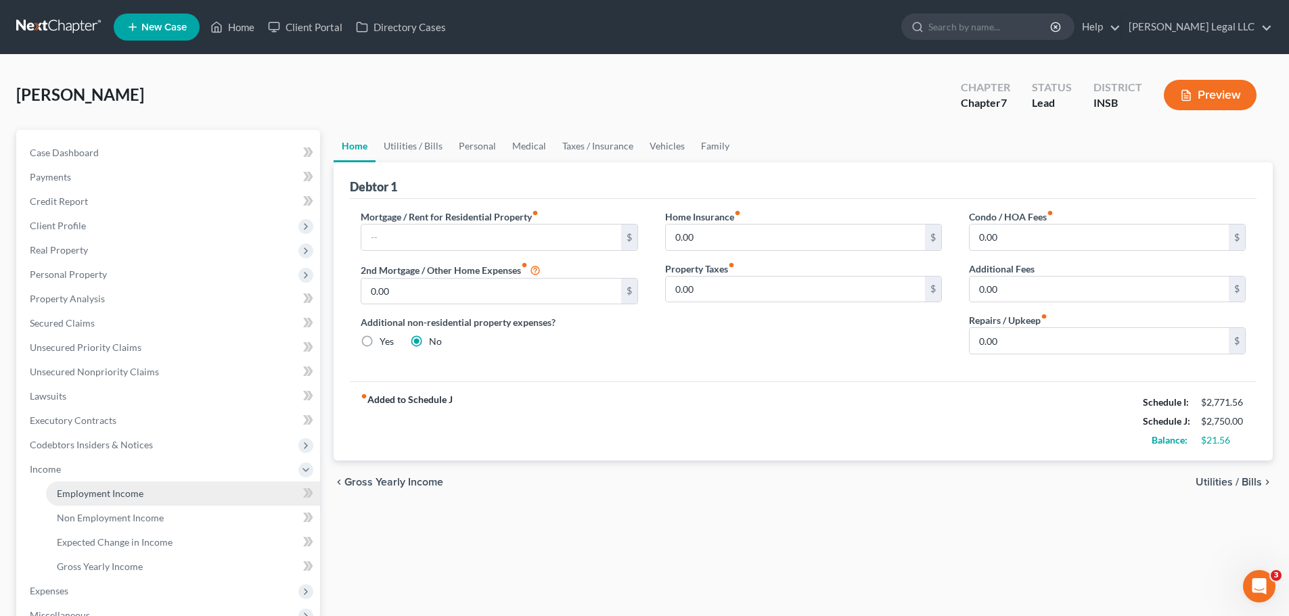
click at [83, 497] on span "Employment Income" at bounding box center [100, 494] width 87 height 12
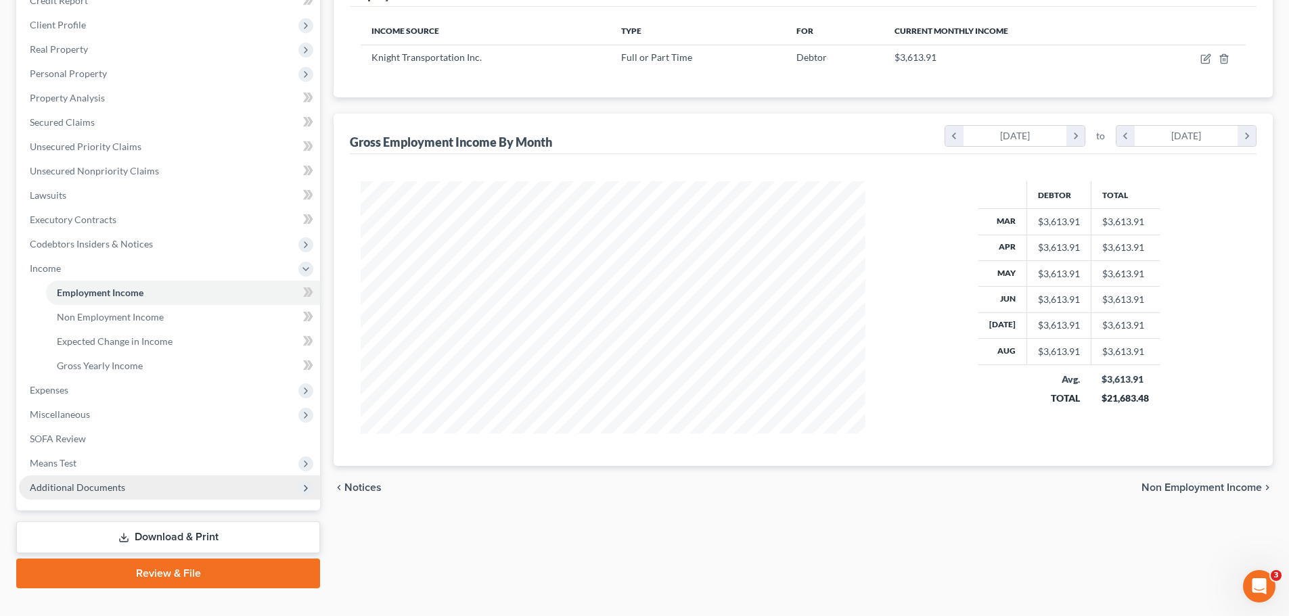
scroll to position [225, 0]
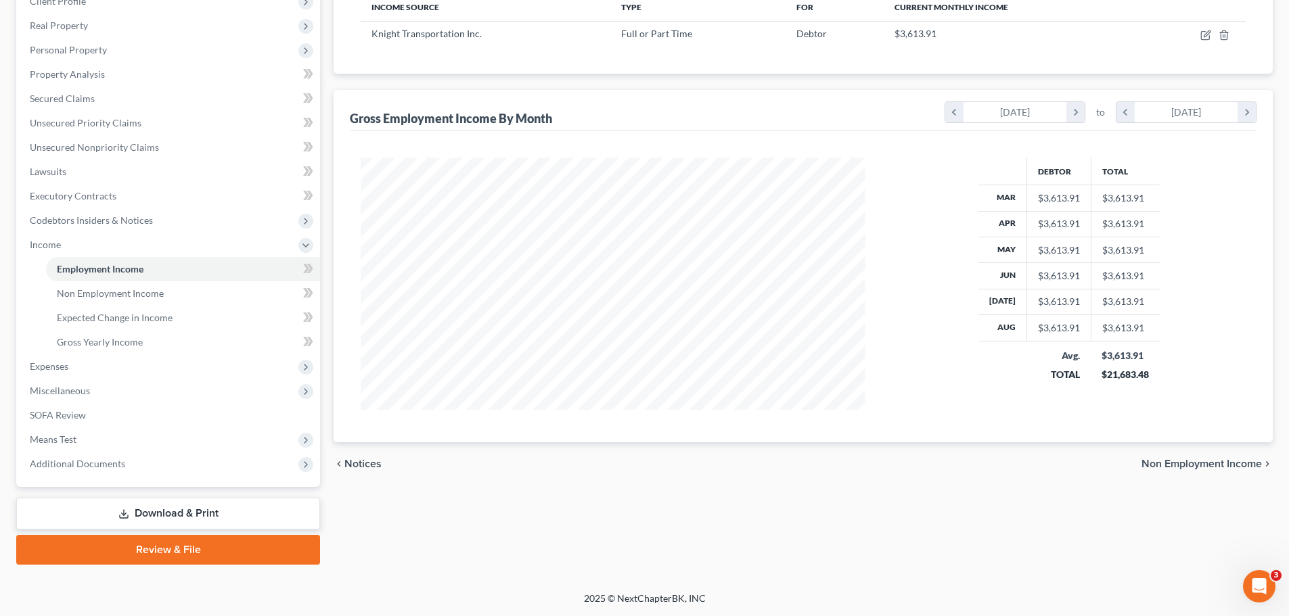
click at [156, 550] on link "Review & File" at bounding box center [168, 550] width 304 height 30
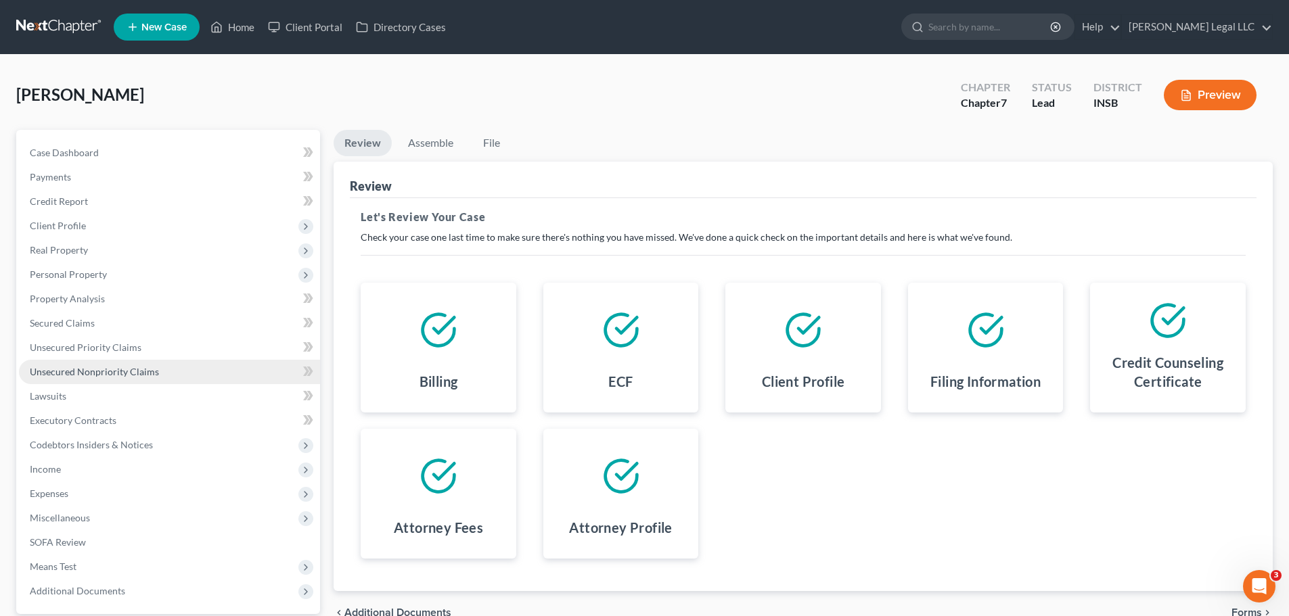
click at [127, 374] on span "Unsecured Nonpriority Claims" at bounding box center [94, 372] width 129 height 12
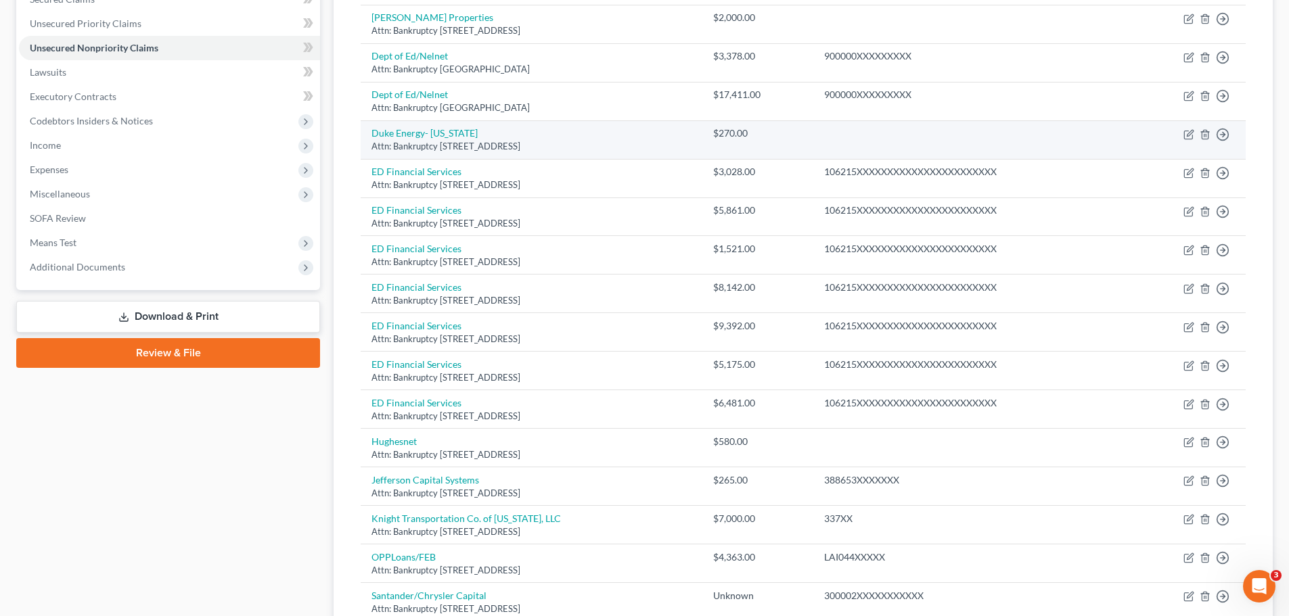
scroll to position [135, 0]
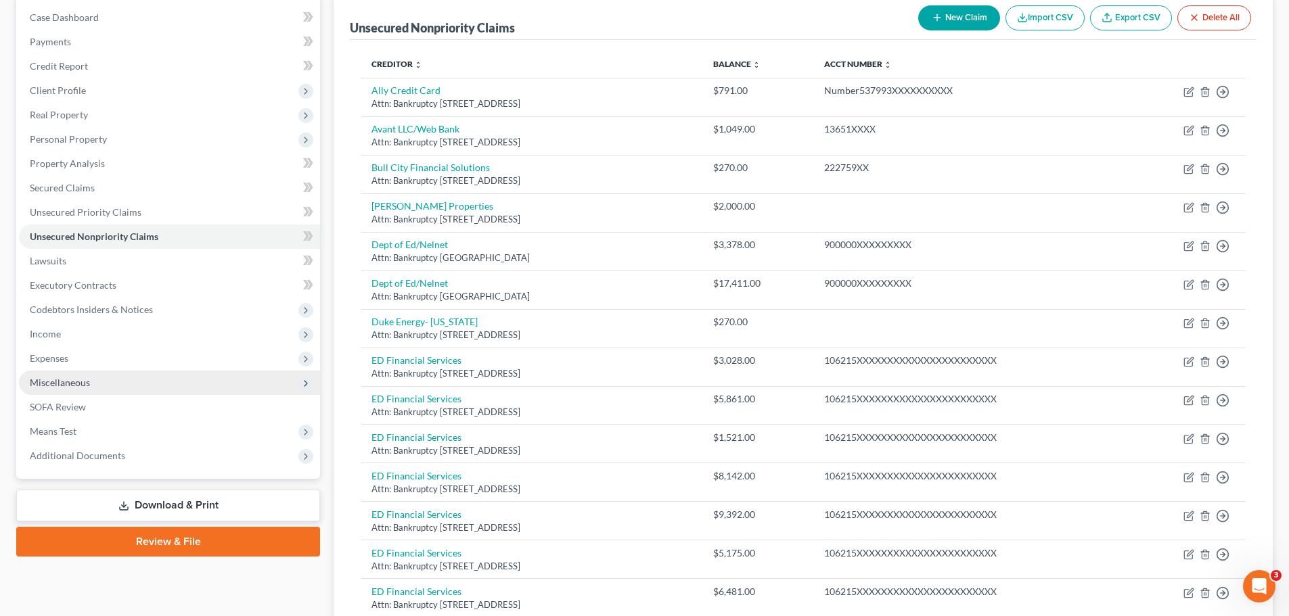
click at [156, 542] on link "Review & File" at bounding box center [168, 542] width 304 height 30
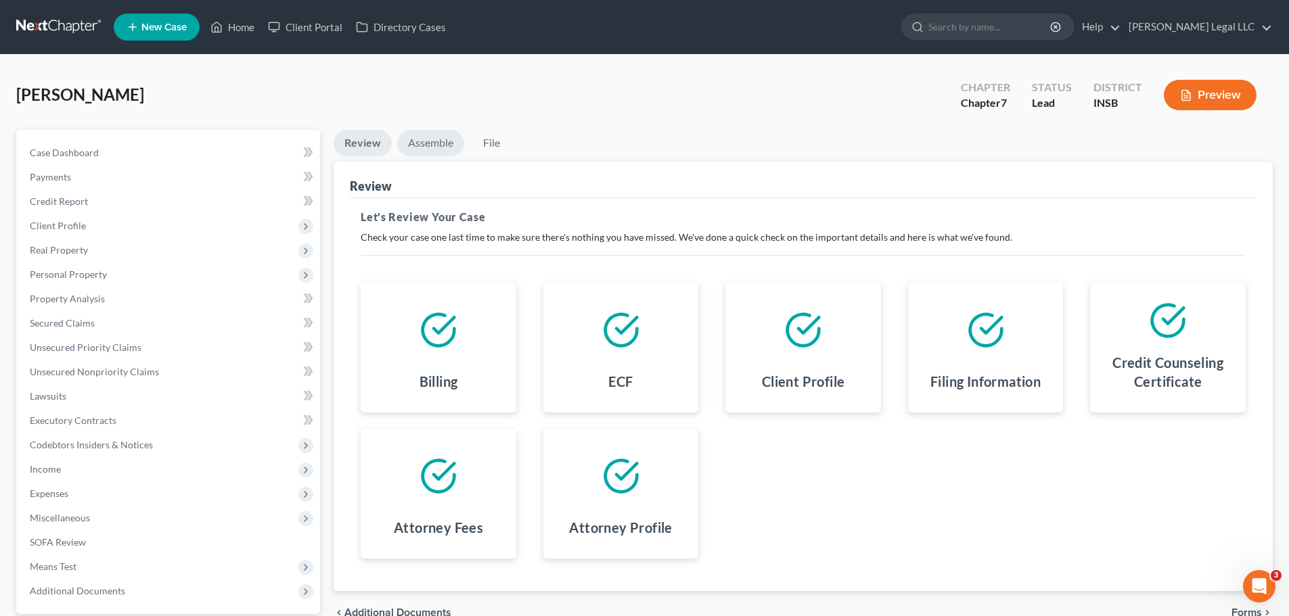
click at [410, 135] on link "Assemble" at bounding box center [430, 143] width 67 height 26
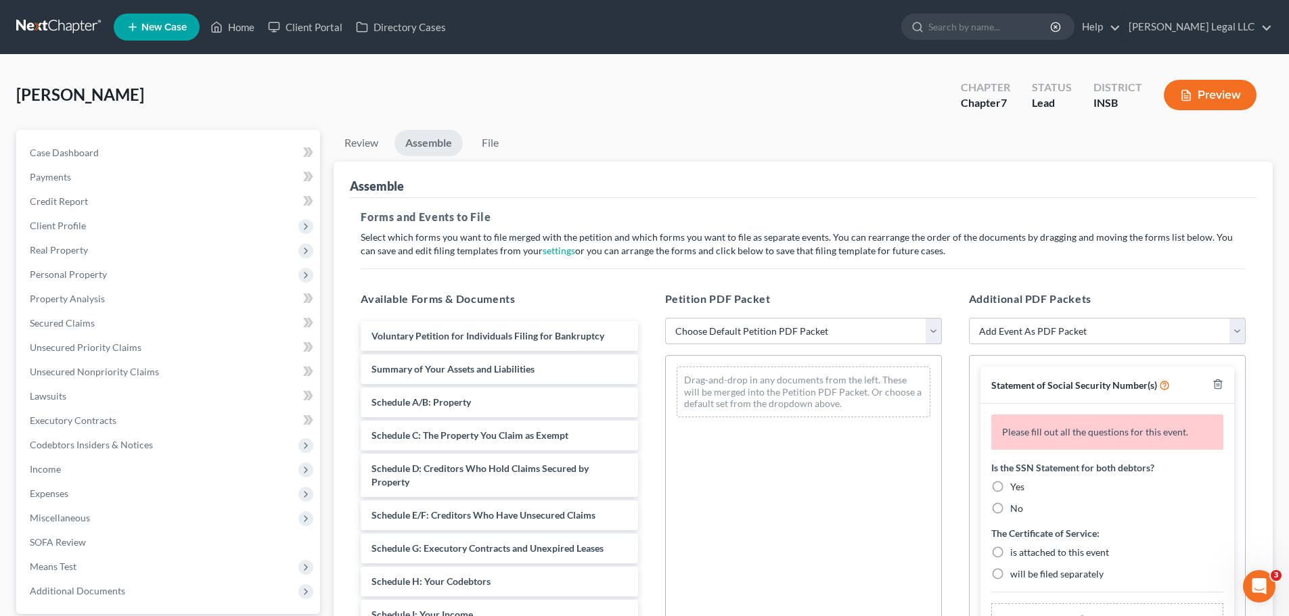
click at [740, 325] on select "Choose Default Petition PDF Packet Emergency Filing (Voluntary Petition and Cre…" at bounding box center [803, 331] width 277 height 27
select select "1"
click at [665, 318] on select "Choose Default Petition PDF Packet Emergency Filing (Voluntary Petition and Cre…" at bounding box center [803, 331] width 277 height 27
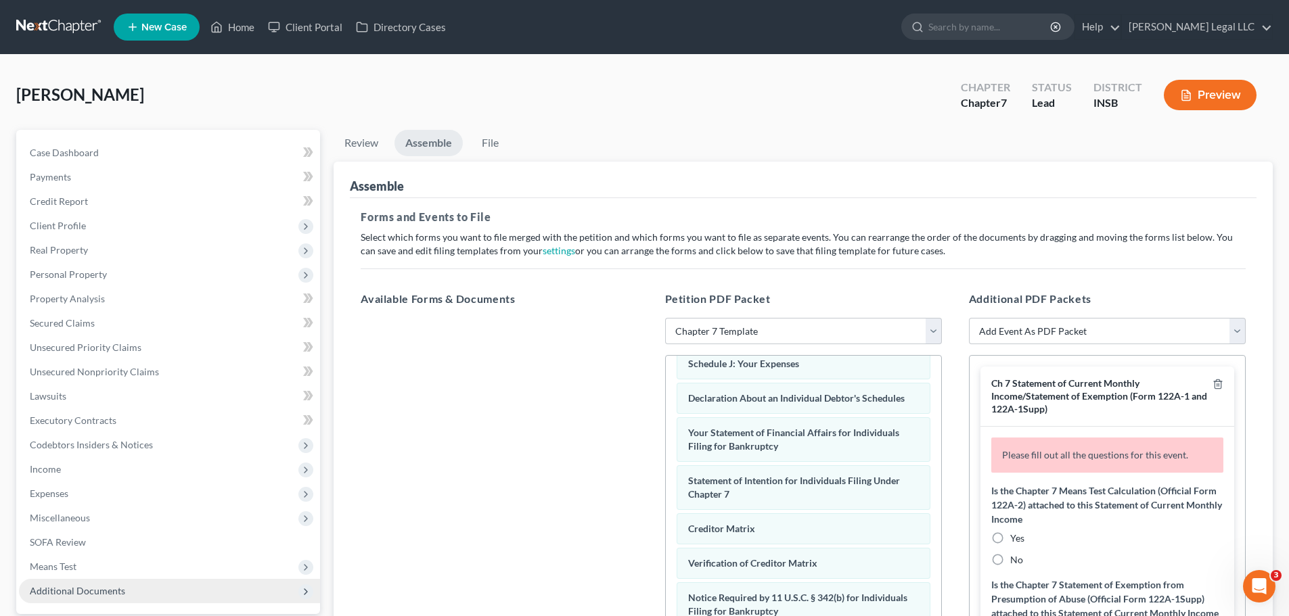
click at [81, 593] on span "Additional Documents" at bounding box center [77, 591] width 95 height 12
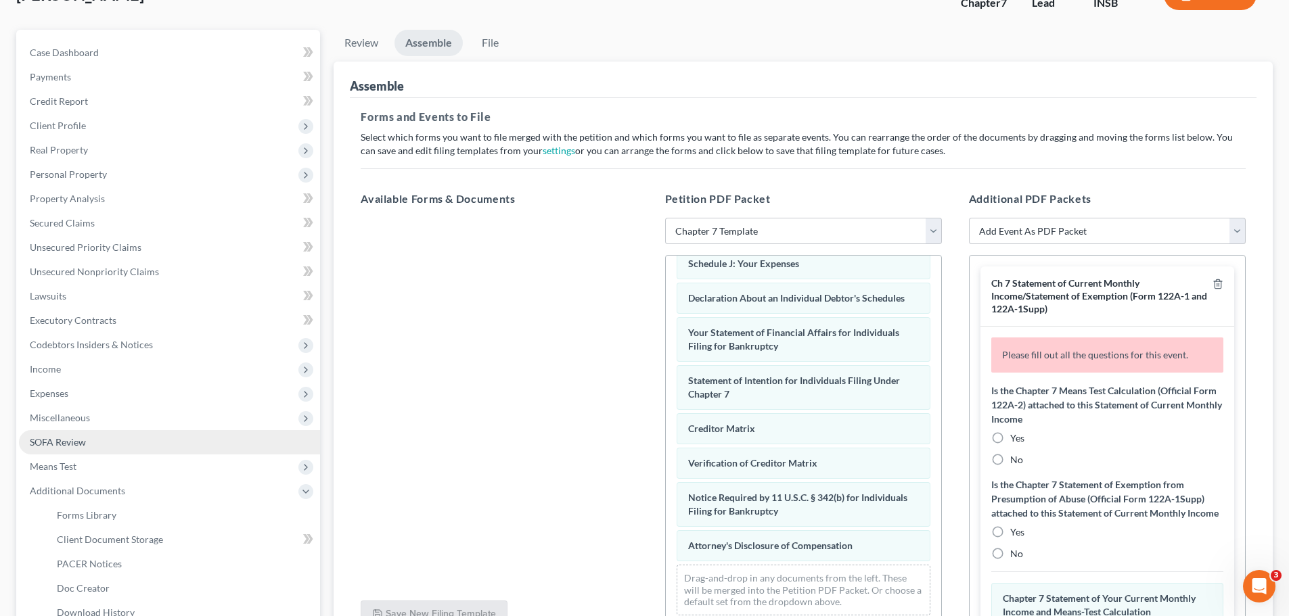
scroll to position [203, 0]
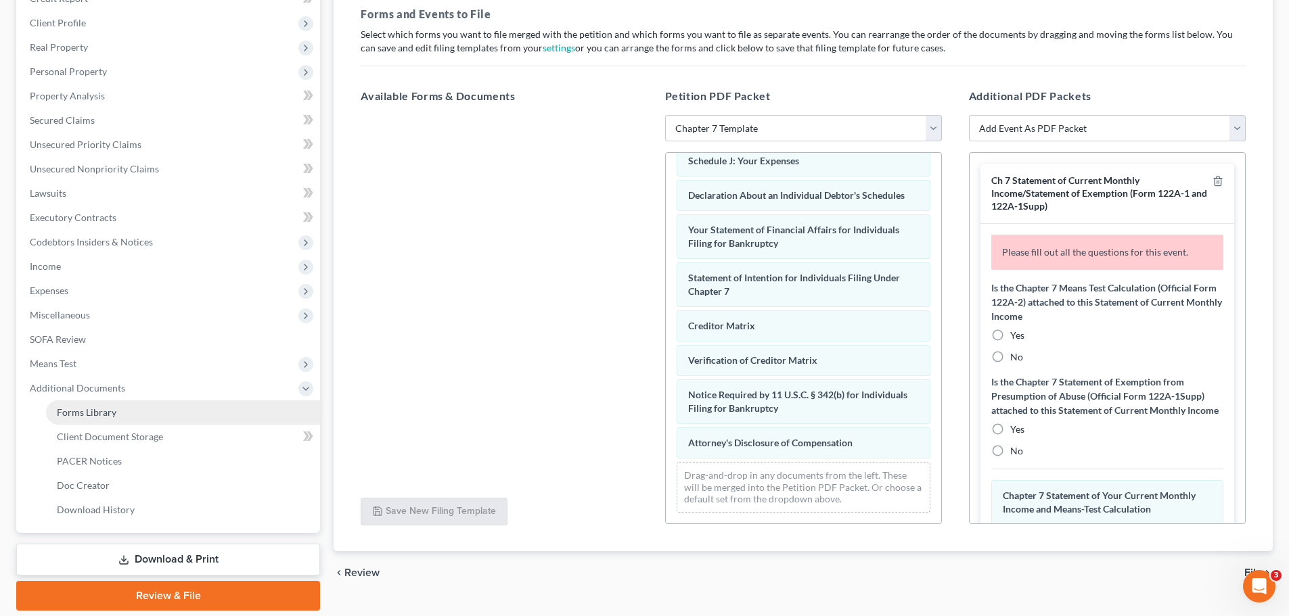
click at [110, 418] on span "Forms Library" at bounding box center [87, 413] width 60 height 12
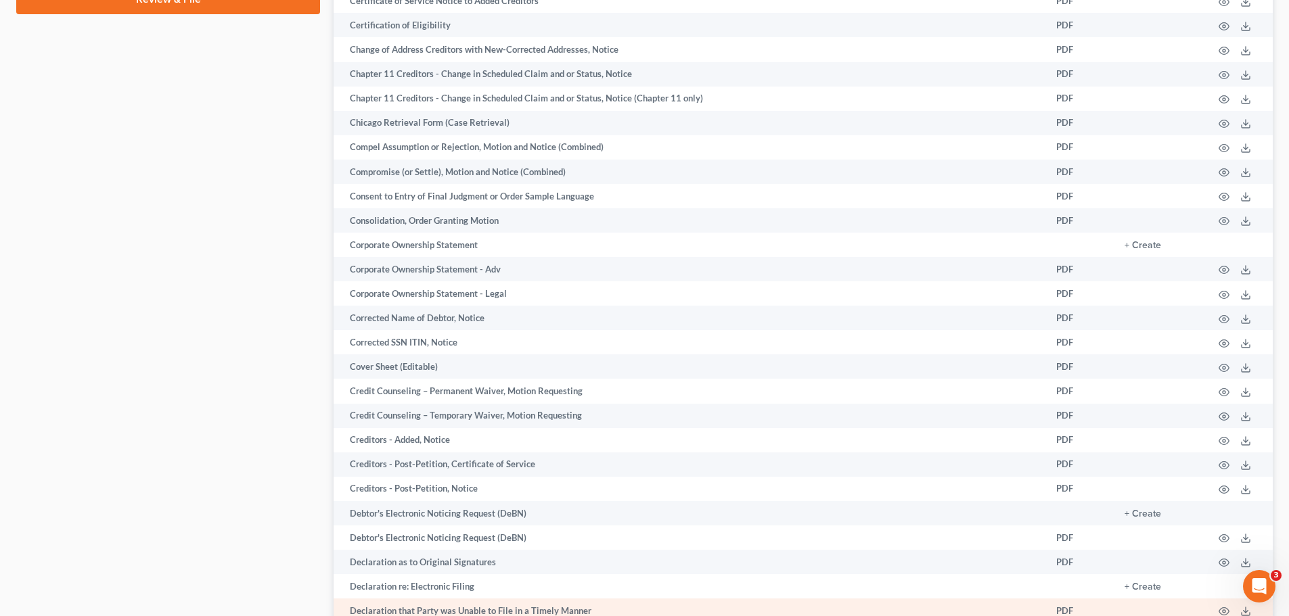
scroll to position [1015, 0]
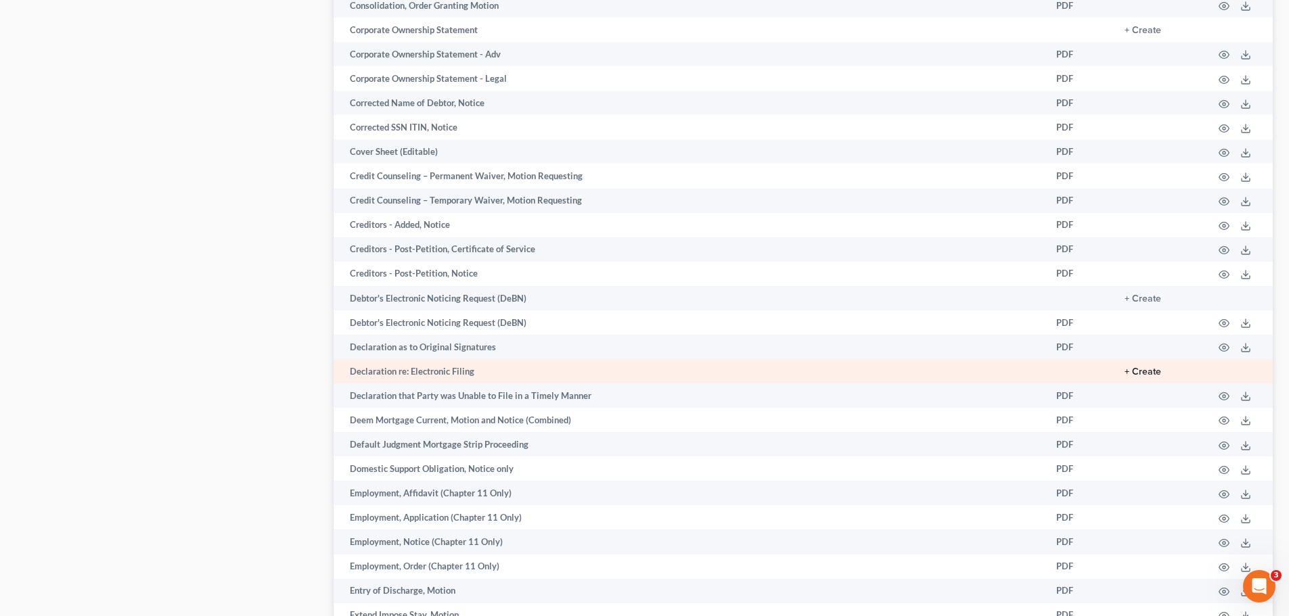
click at [1137, 369] on button "+ Create" at bounding box center [1143, 371] width 37 height 9
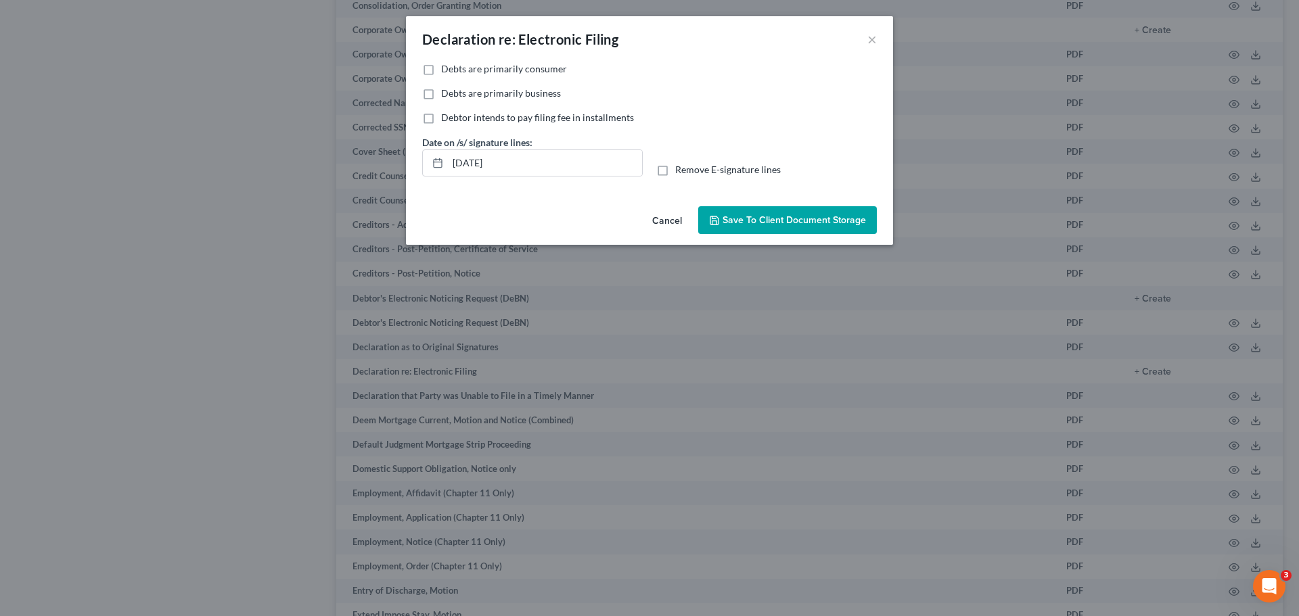
click at [441, 70] on label "Debts are primarily consumer" at bounding box center [504, 69] width 126 height 14
click at [447, 70] on input "Debts are primarily consumer" at bounding box center [451, 66] width 9 height 9
checkbox input "true"
click at [782, 225] on span "Save to Client Document Storage" at bounding box center [794, 221] width 143 height 12
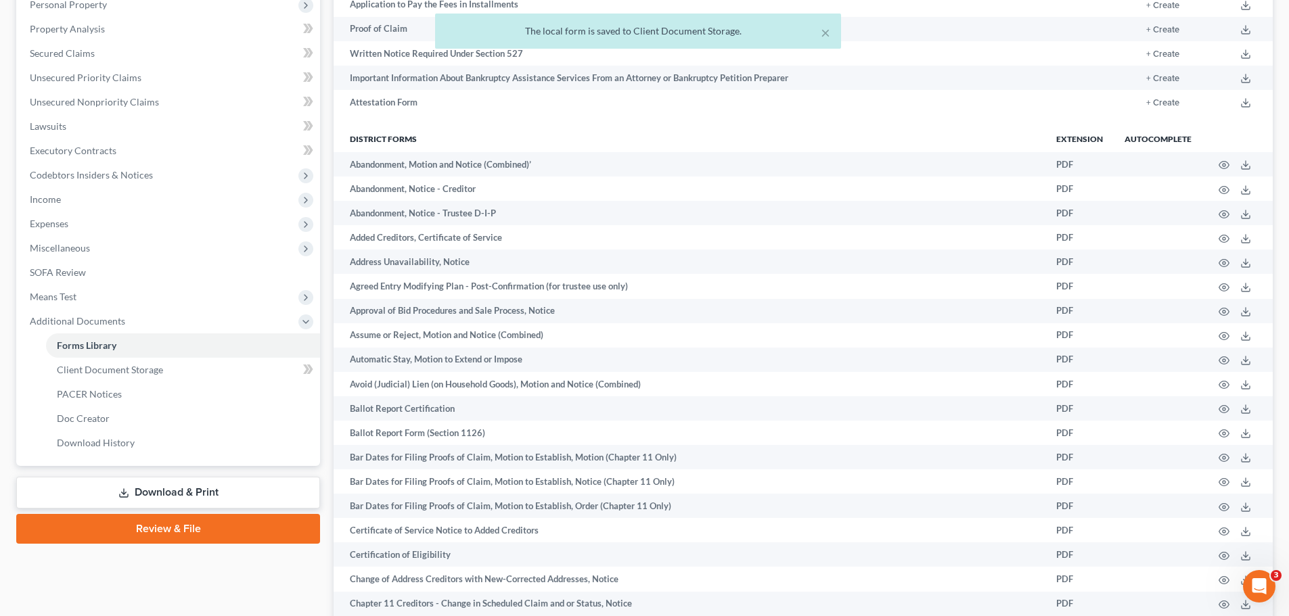
scroll to position [271, 0]
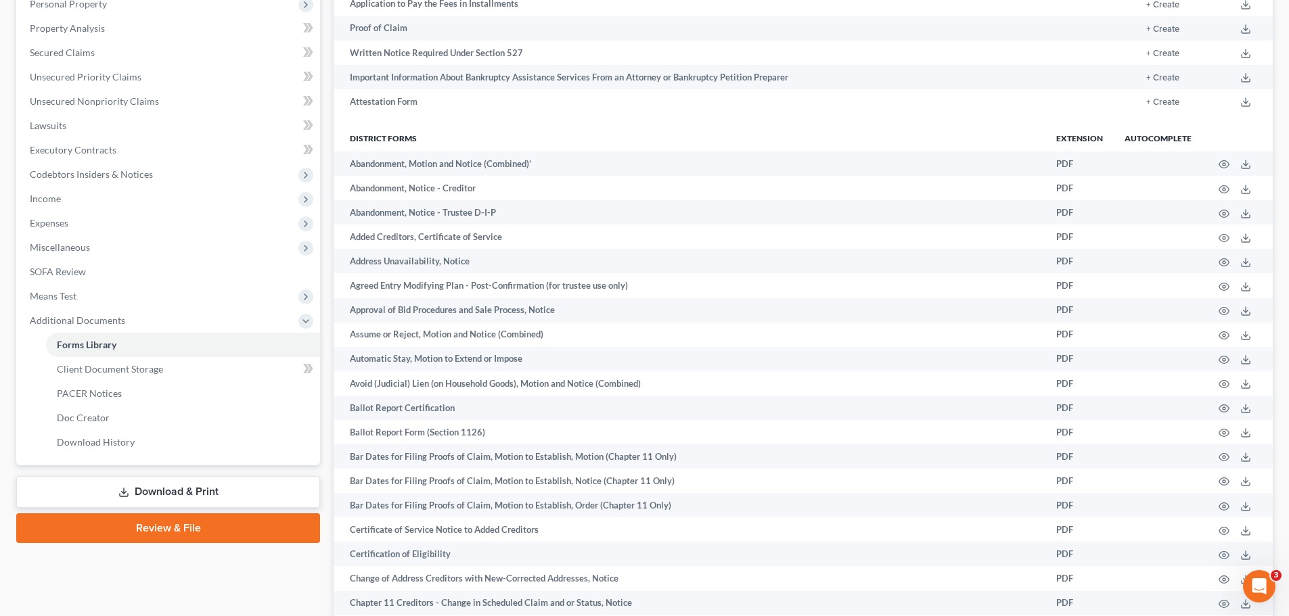
click at [154, 533] on link "Review & File" at bounding box center [168, 529] width 304 height 30
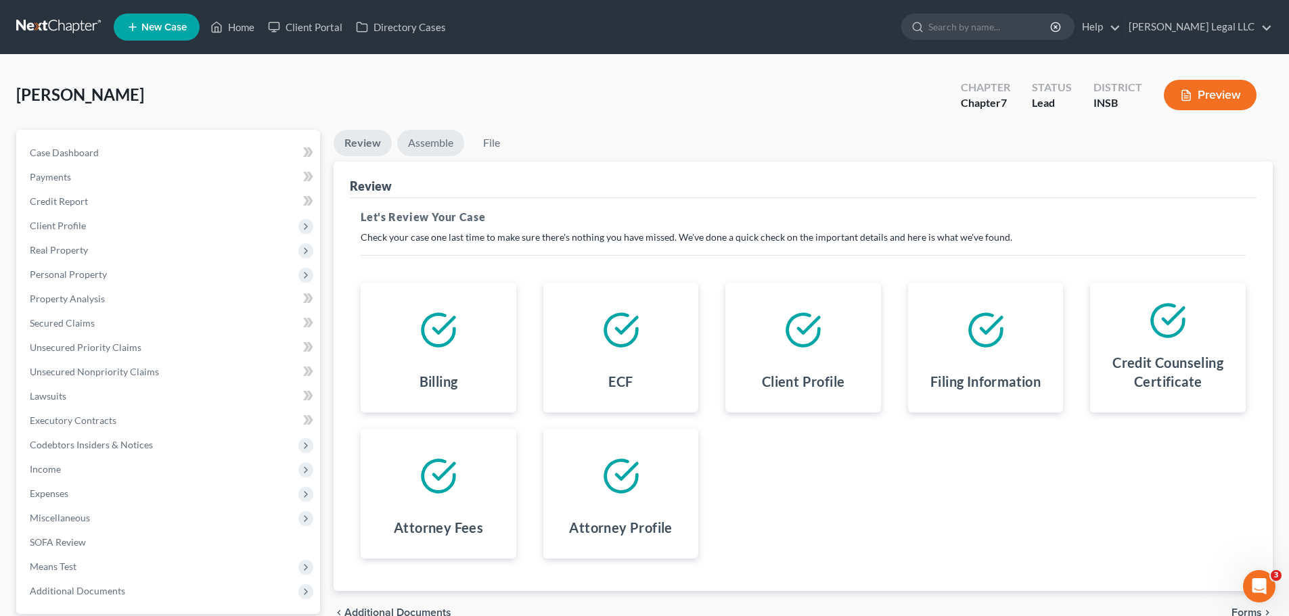
click at [428, 137] on link "Assemble" at bounding box center [430, 143] width 67 height 26
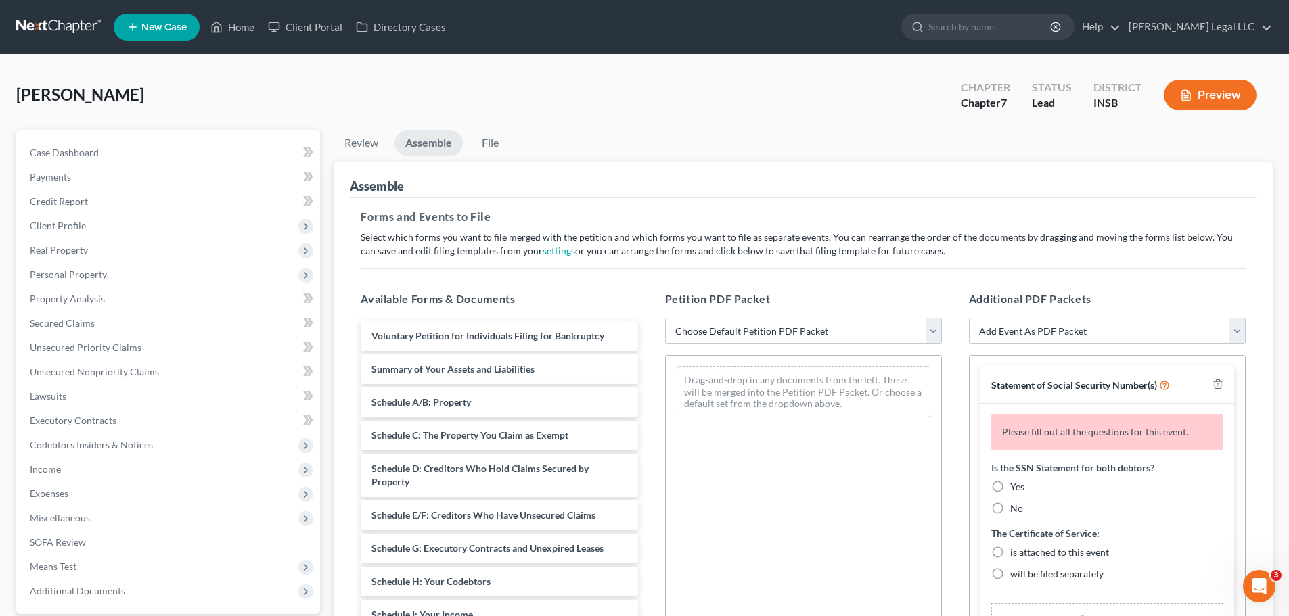
click at [722, 349] on div "Petition PDF Packet Choose Default Petition PDF Packet Emergency Filing (Volunt…" at bounding box center [804, 509] width 304 height 459
click at [730, 338] on select "Choose Default Petition PDF Packet Emergency Filing (Voluntary Petition and Cre…" at bounding box center [803, 331] width 277 height 27
select select "1"
click at [665, 318] on select "Choose Default Petition PDF Packet Emergency Filing (Voluntary Petition and Cre…" at bounding box center [803, 331] width 277 height 27
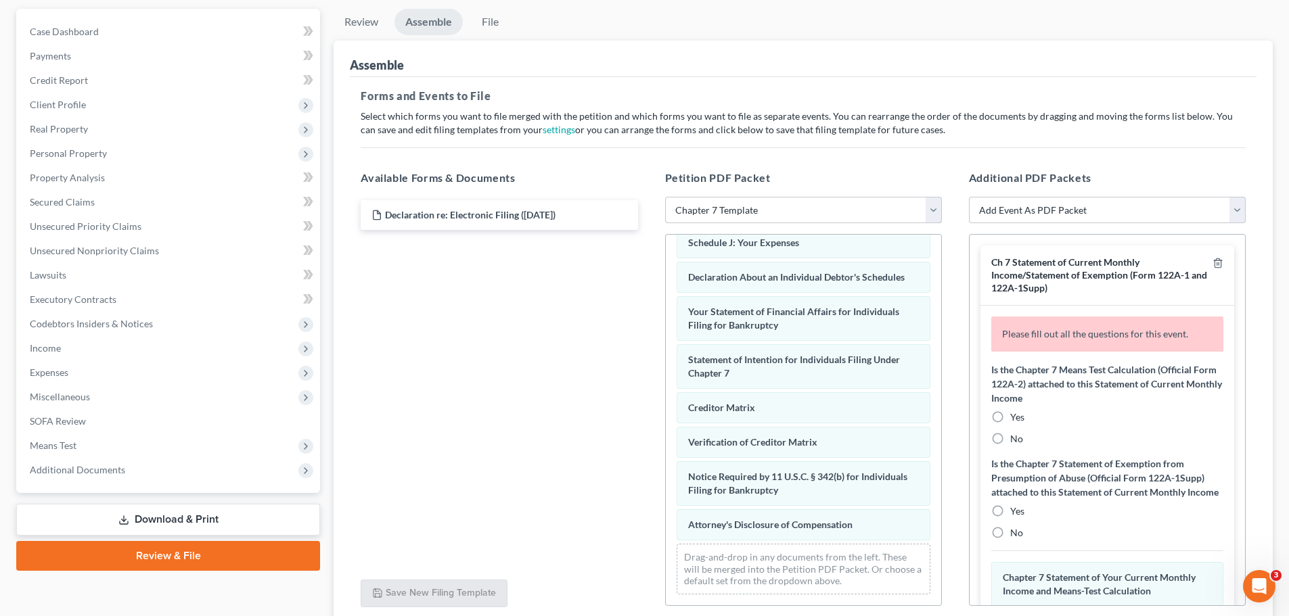
scroll to position [233, 0]
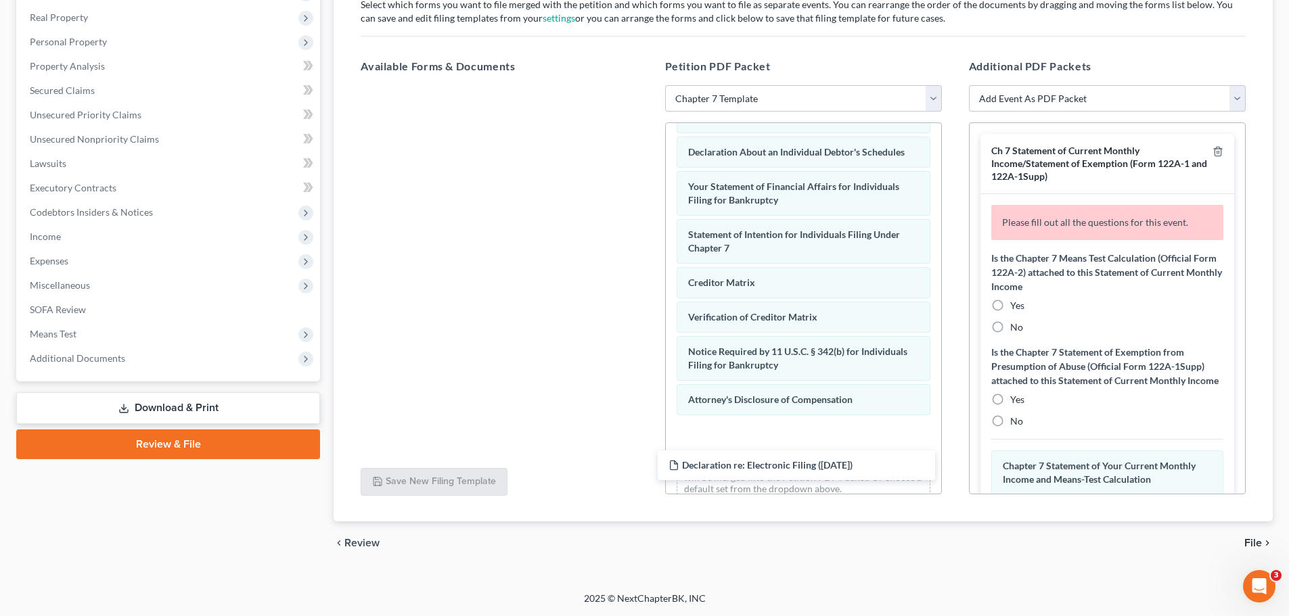
drag, startPoint x: 520, startPoint y: 104, endPoint x: 815, endPoint y: 463, distance: 464.4
click at [648, 85] on div "Declaration re: Electronic Filing (09/09/2025) Declaration re: Electronic Filin…" at bounding box center [499, 85] width 298 height 0
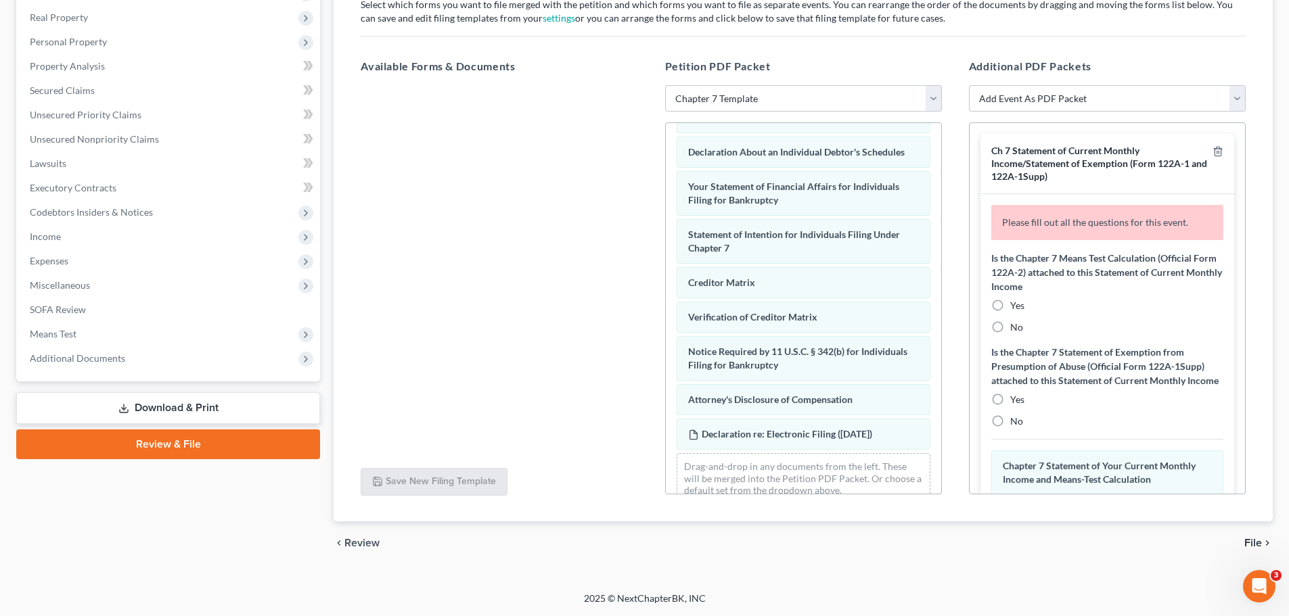
click at [1010, 327] on label "No" at bounding box center [1016, 328] width 13 height 14
click at [1016, 327] on input "No" at bounding box center [1020, 325] width 9 height 9
radio input "true"
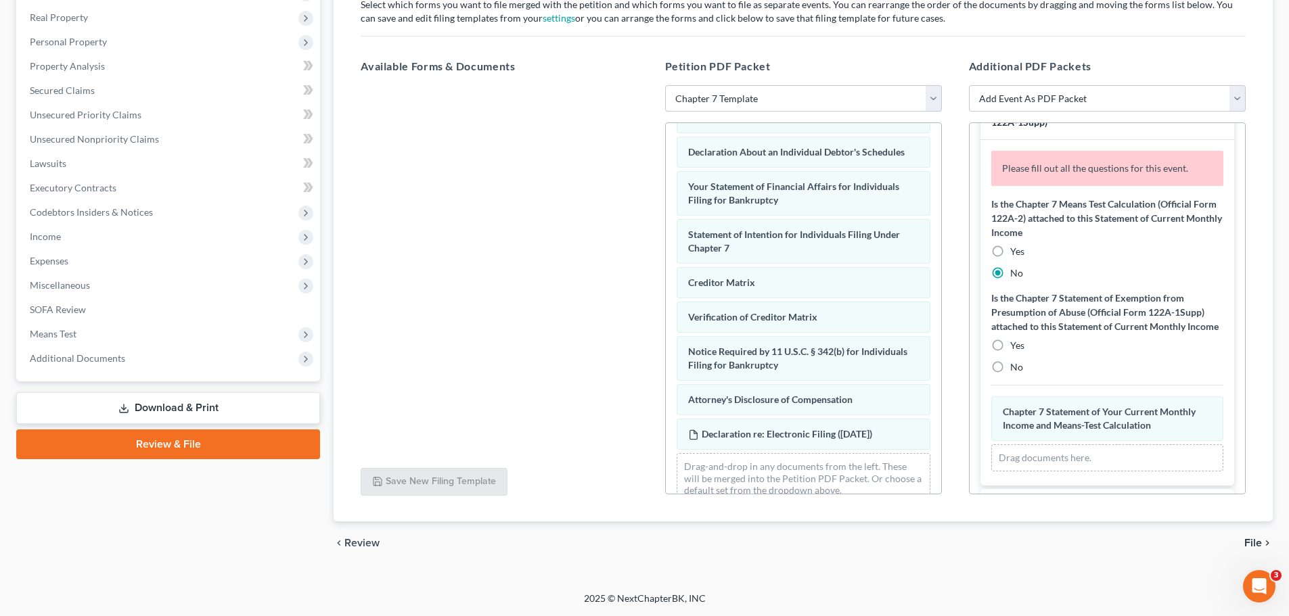
scroll to position [135, 0]
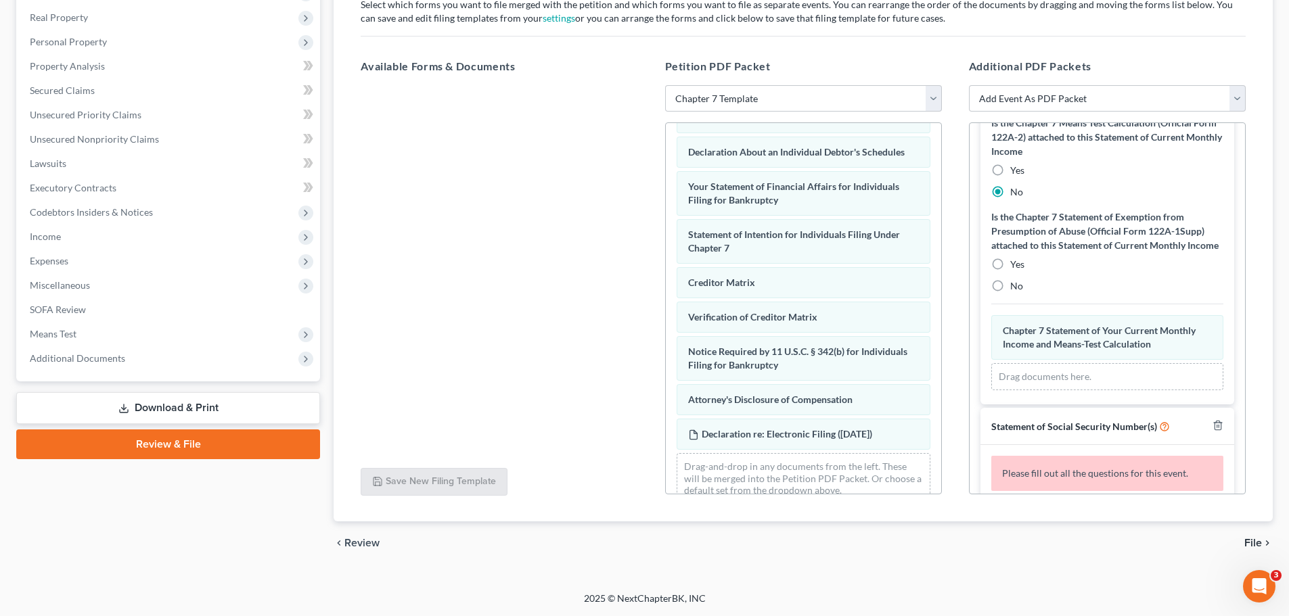
click at [1010, 293] on label "No" at bounding box center [1016, 286] width 13 height 14
click at [1016, 288] on input "No" at bounding box center [1020, 283] width 9 height 9
radio input "true"
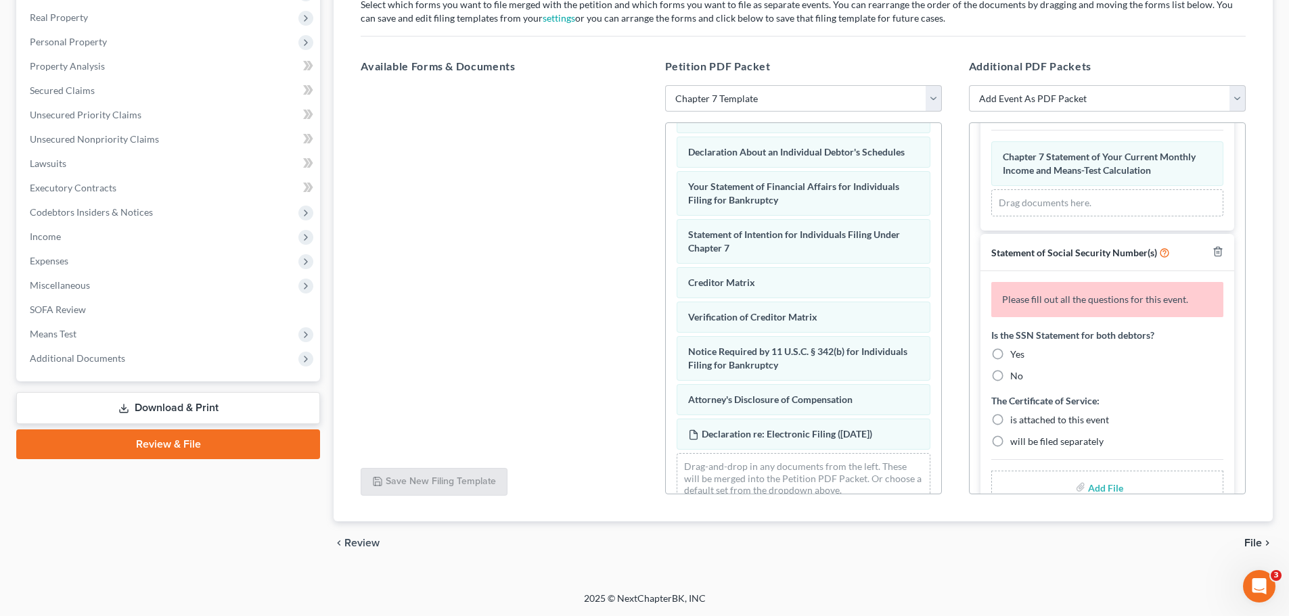
scroll to position [292, 0]
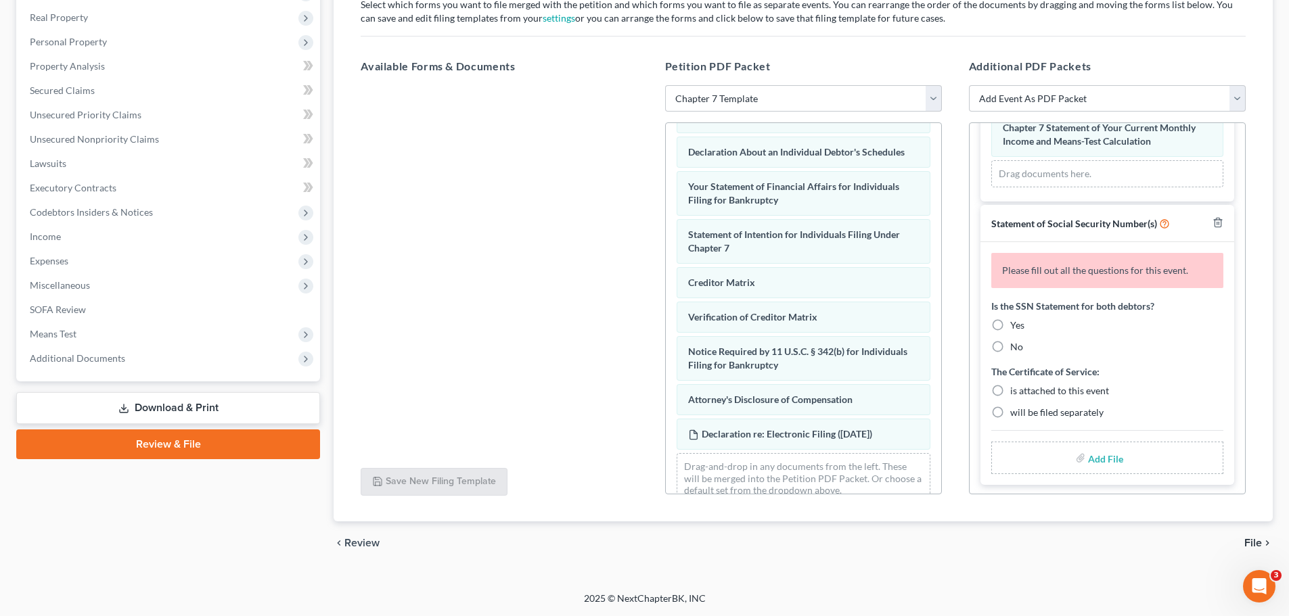
drag, startPoint x: 1000, startPoint y: 340, endPoint x: 997, endPoint y: 373, distance: 33.3
click at [1010, 332] on label "Yes" at bounding box center [1017, 326] width 14 height 14
click at [1016, 328] on input "Yes" at bounding box center [1020, 323] width 9 height 9
radio input "true"
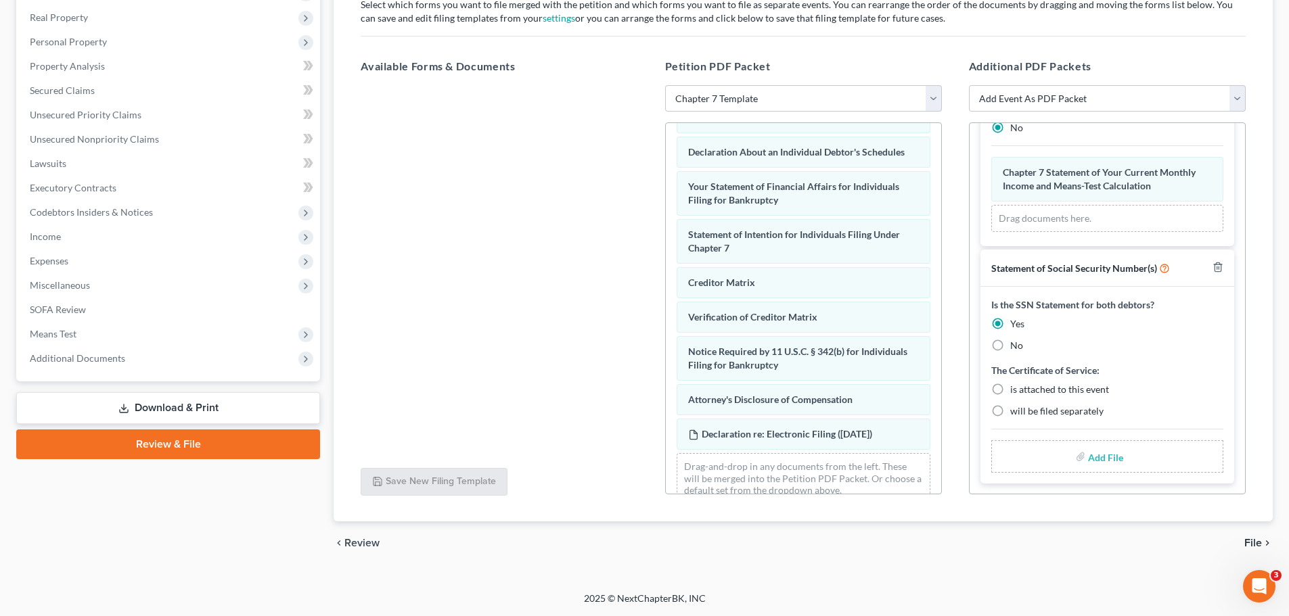
scroll to position [262, 0]
click at [1010, 414] on label "will be filed separately" at bounding box center [1056, 412] width 93 height 14
click at [1016, 413] on input "will be filed separately" at bounding box center [1020, 409] width 9 height 9
radio input "true"
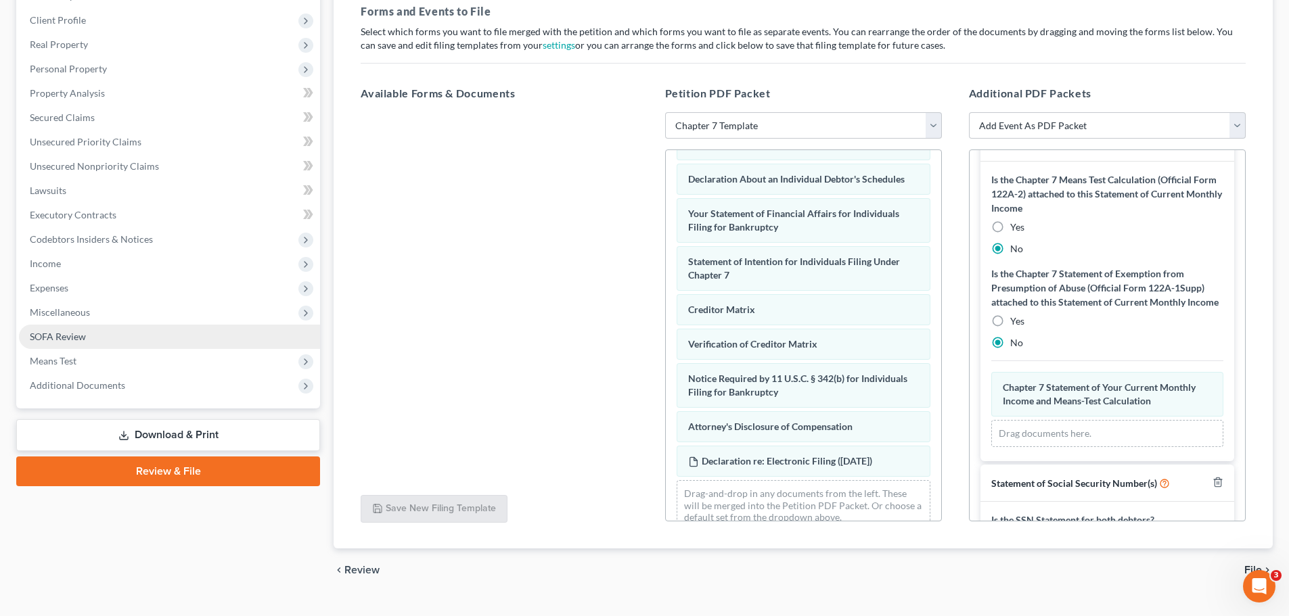
click at [72, 361] on ul "Case Dashboard Payments Invoices Payments Payments Credit Report Client Profile" at bounding box center [169, 166] width 301 height 463
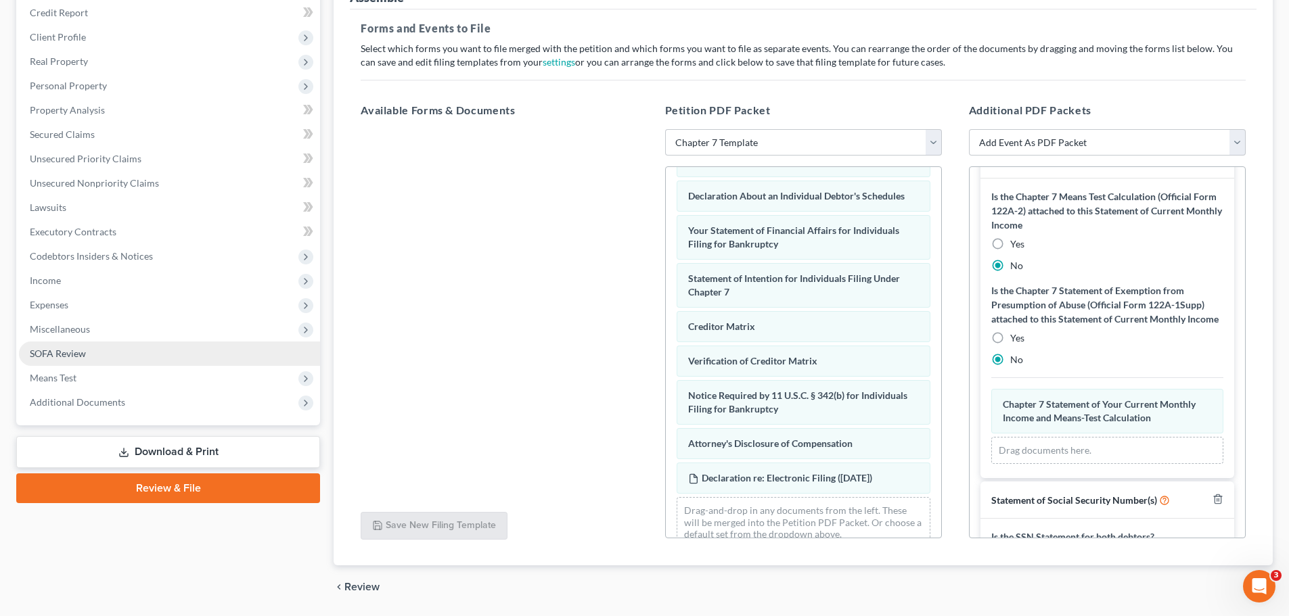
scroll to position [165, 0]
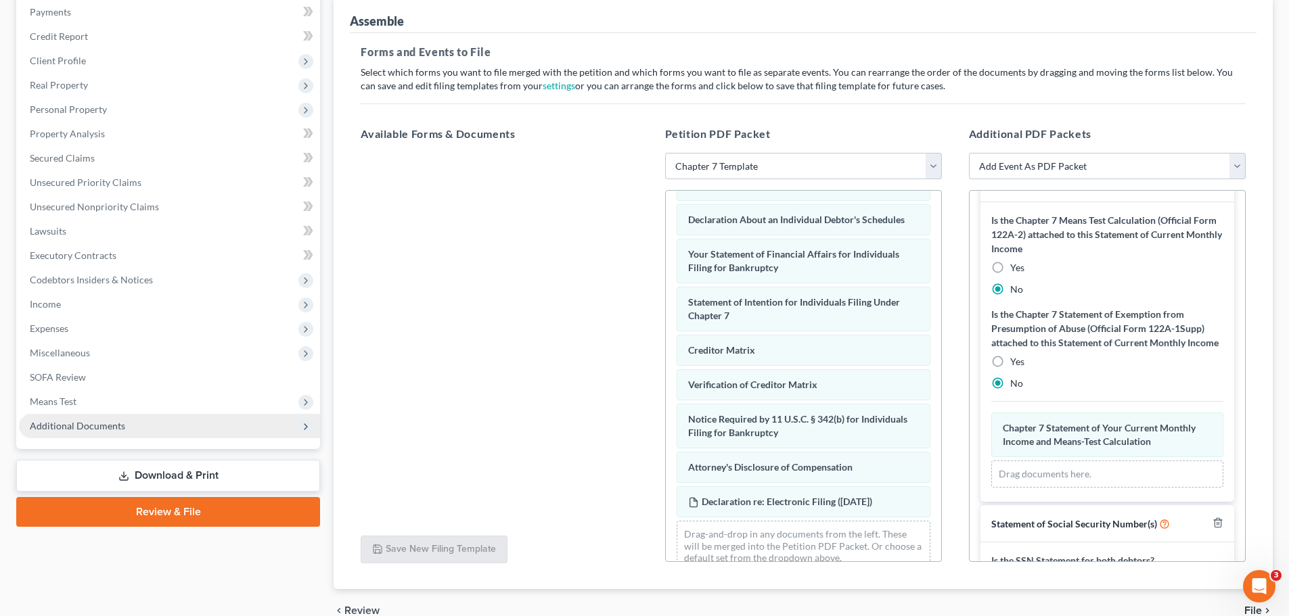
click at [78, 429] on span "Additional Documents" at bounding box center [77, 426] width 95 height 12
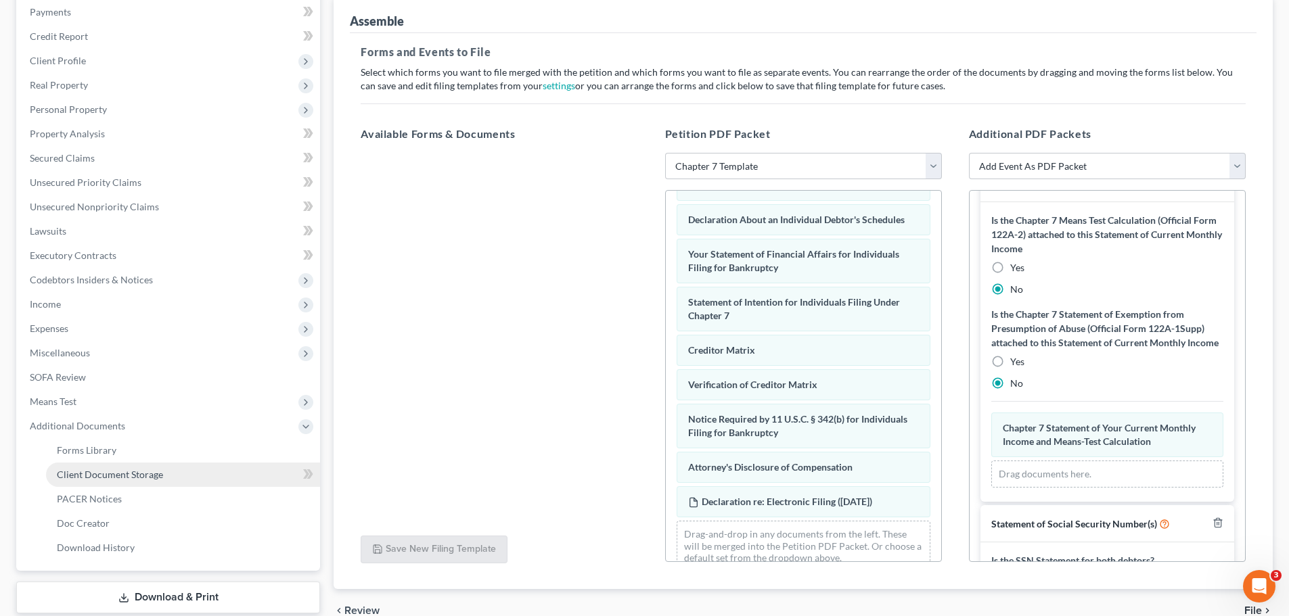
click at [99, 475] on span "Client Document Storage" at bounding box center [110, 475] width 106 height 12
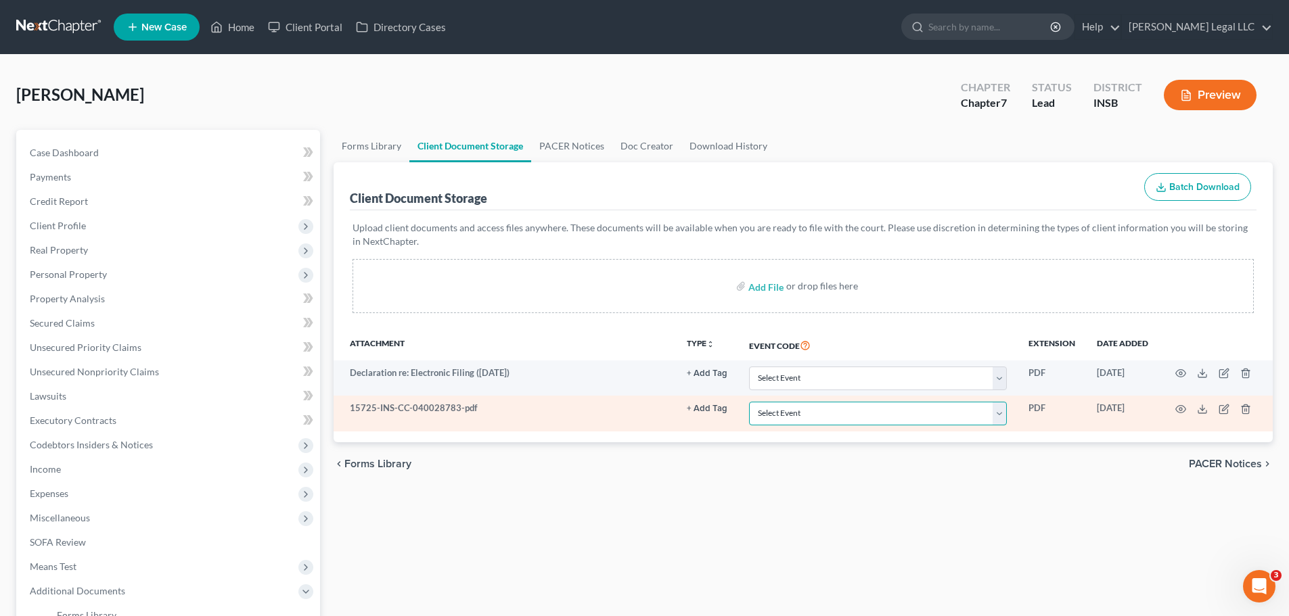
click at [863, 416] on select "Select Event 20 Largest Unsecured Creditors Amended/Corrected Petition Ch 7 Mea…" at bounding box center [878, 414] width 258 height 24
select select "9"
click at [749, 402] on select "Select Event 20 Largest Unsecured Creditors Amended/Corrected Petition Ch 7 Mea…" at bounding box center [878, 414] width 258 height 24
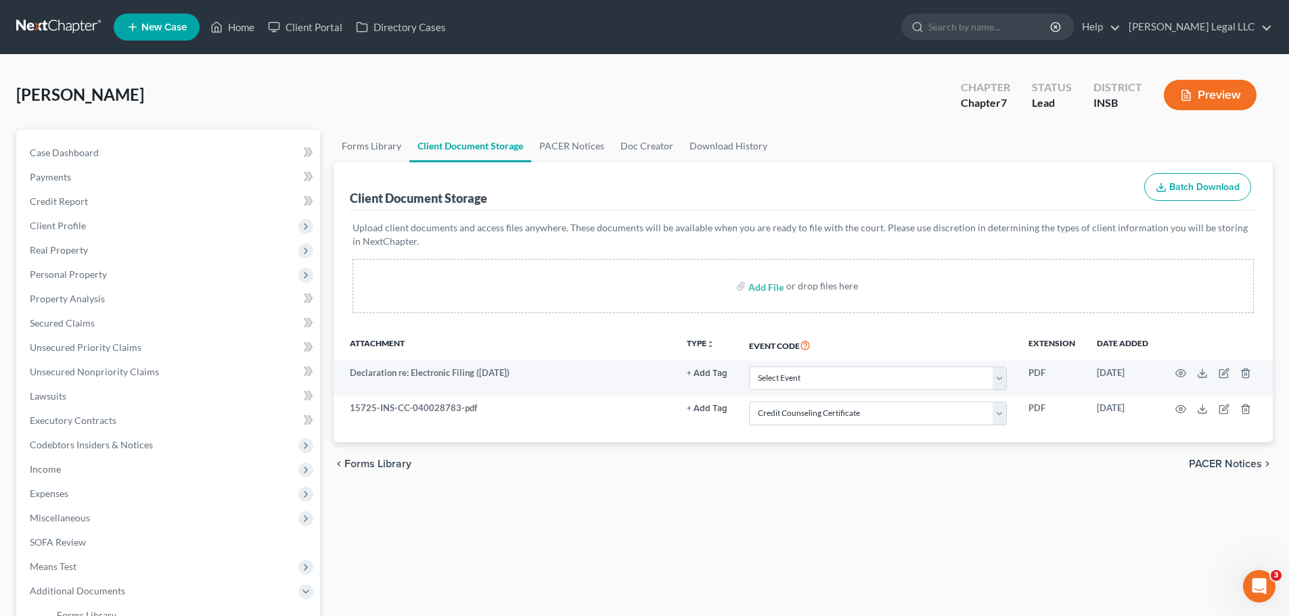
select select "9"
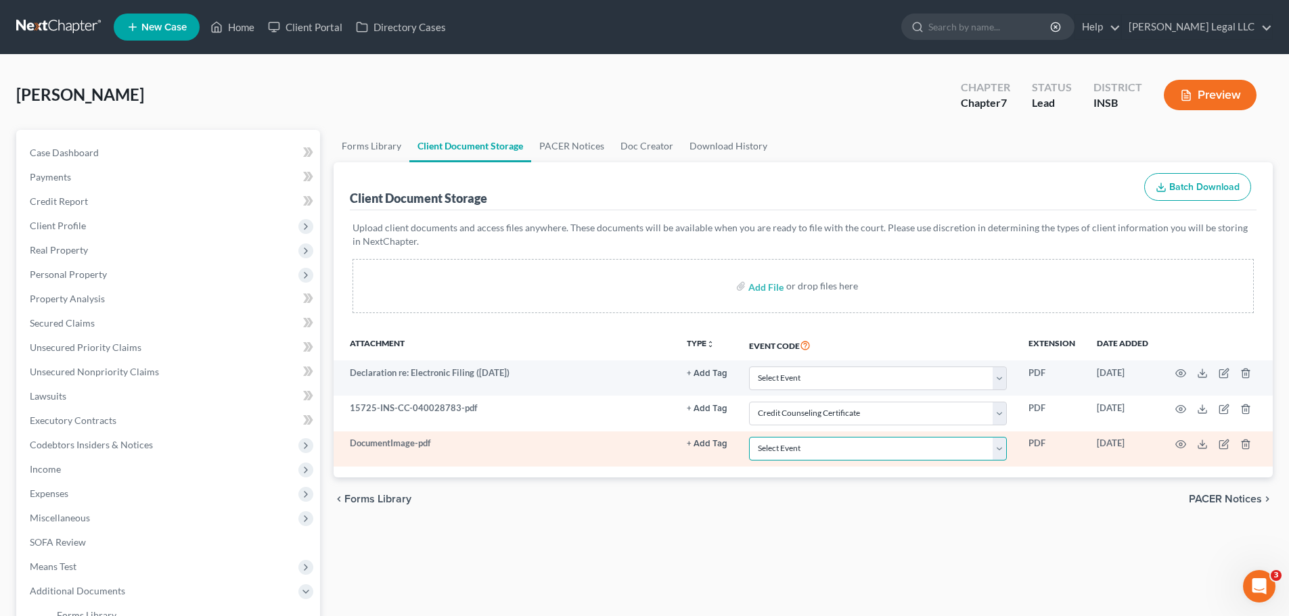
click at [781, 454] on select "Select Event 20 Largest Unsecured Creditors Amended/Corrected Petition Ch 7 Mea…" at bounding box center [878, 449] width 258 height 24
select select "15"
click at [749, 437] on select "Select Event 20 Largest Unsecured Creditors Amended/Corrected Petition Ch 7 Mea…" at bounding box center [878, 449] width 258 height 24
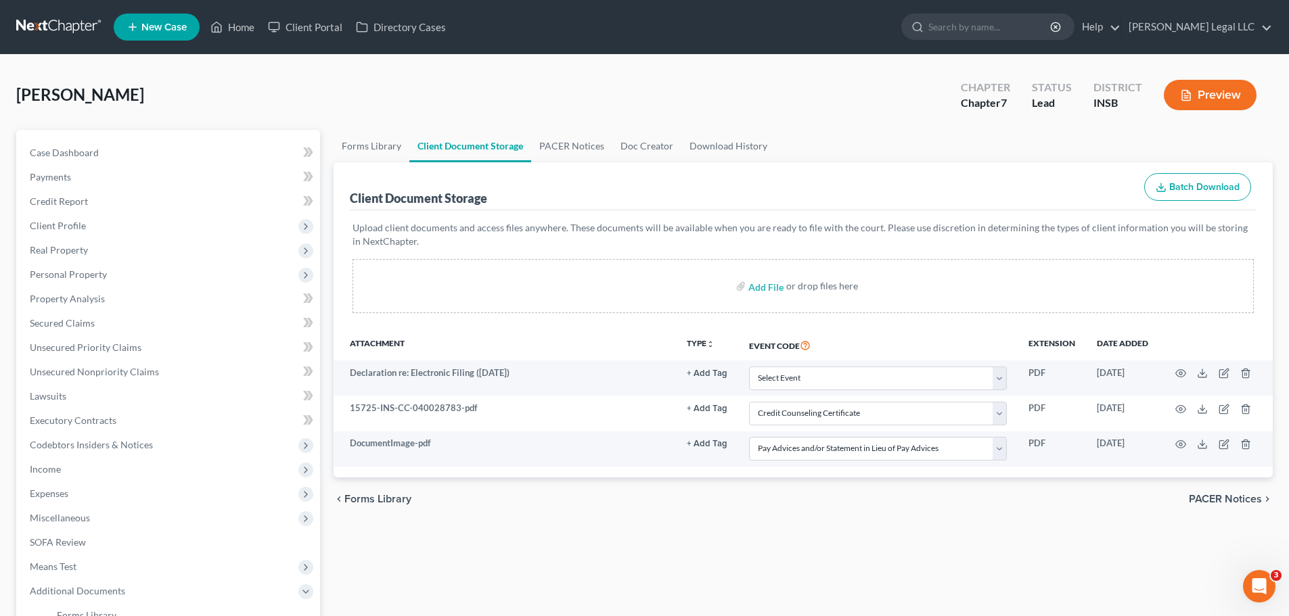
click at [779, 533] on div "Forms Library Client Document Storage PACER Notices Doc Creator Download Histor…" at bounding box center [803, 472] width 953 height 684
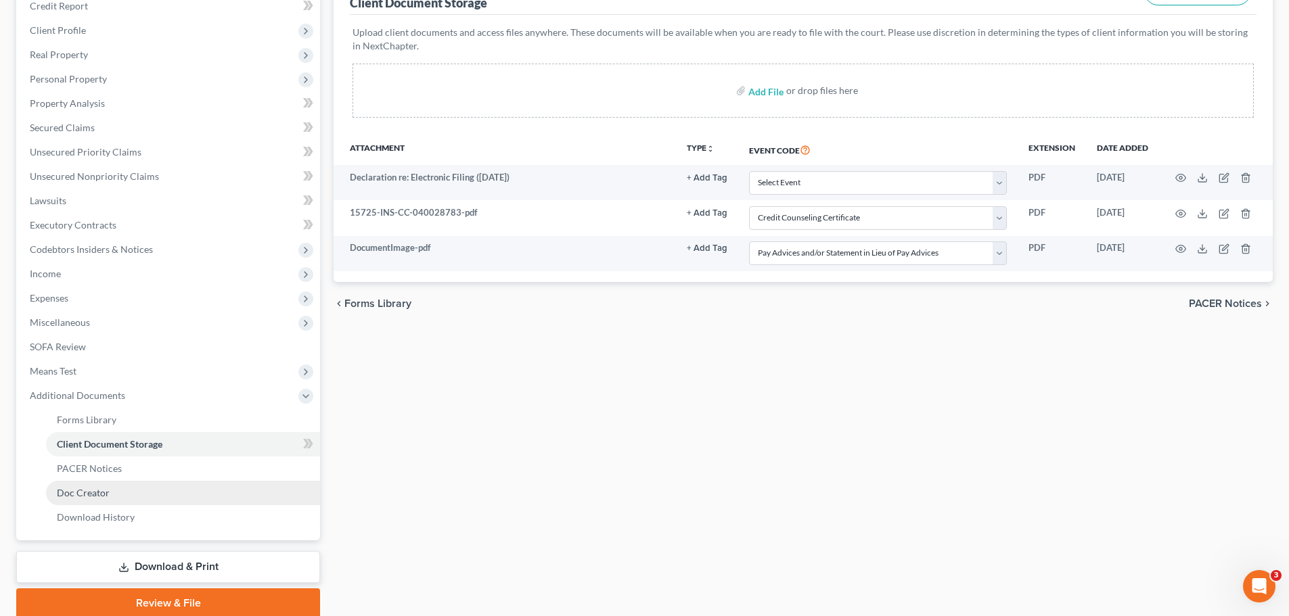
scroll to position [203, 0]
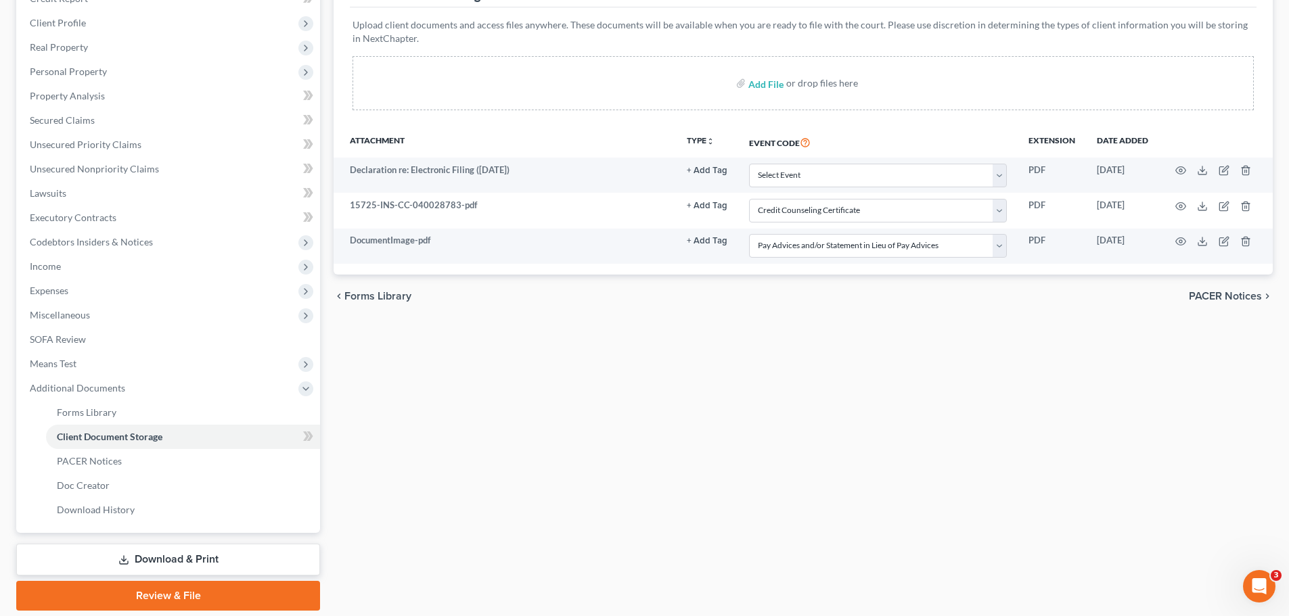
drag, startPoint x: 154, startPoint y: 598, endPoint x: 162, endPoint y: 597, distance: 8.1
click at [154, 599] on link "Review & File" at bounding box center [168, 596] width 304 height 30
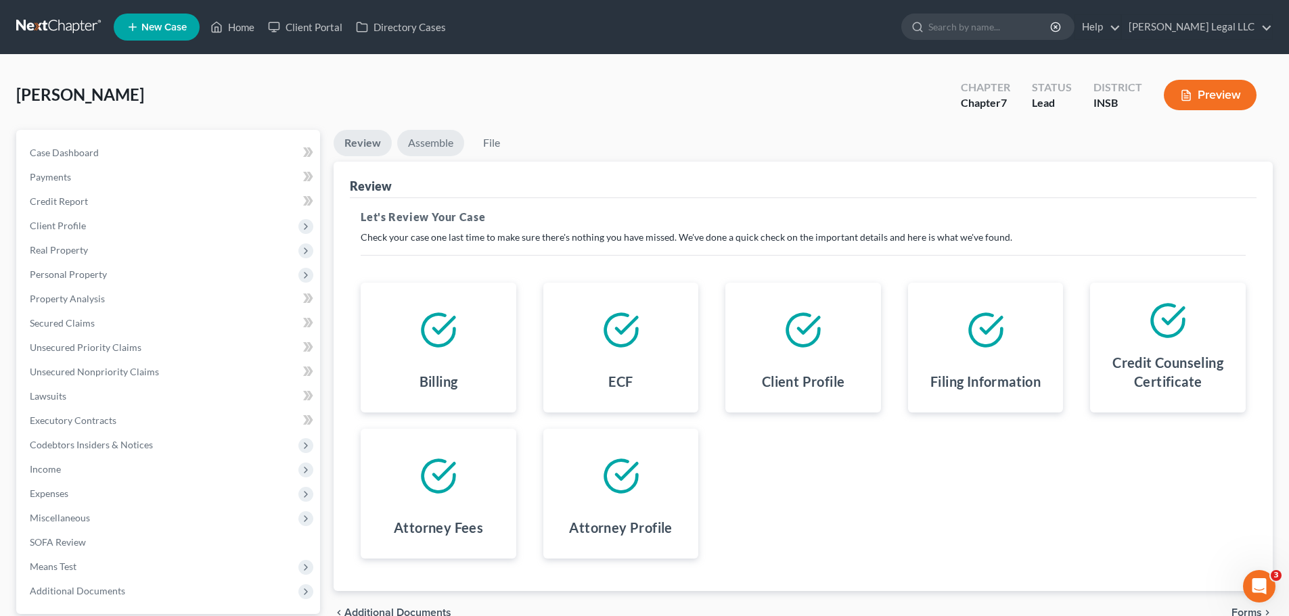
click at [426, 150] on link "Assemble" at bounding box center [430, 143] width 67 height 26
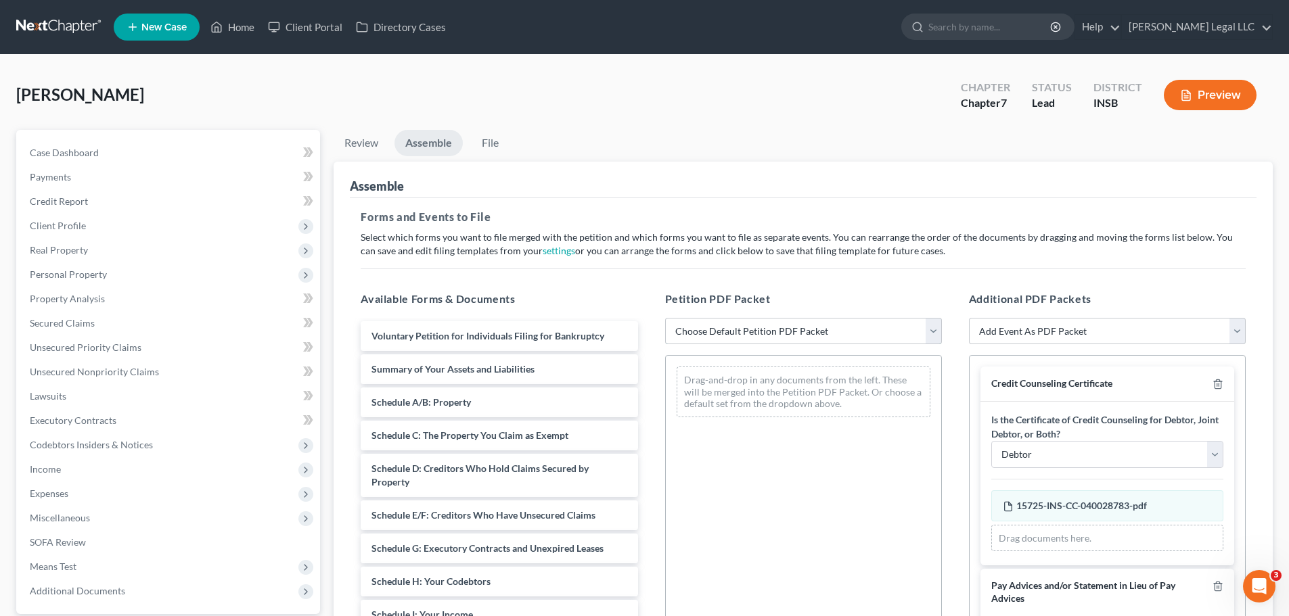
click at [738, 324] on select "Choose Default Petition PDF Packet Emergency Filing (Voluntary Petition and Cre…" at bounding box center [803, 331] width 277 height 27
select select "1"
click at [665, 318] on select "Choose Default Petition PDF Packet Emergency Filing (Voluntary Petition and Cre…" at bounding box center [803, 331] width 277 height 27
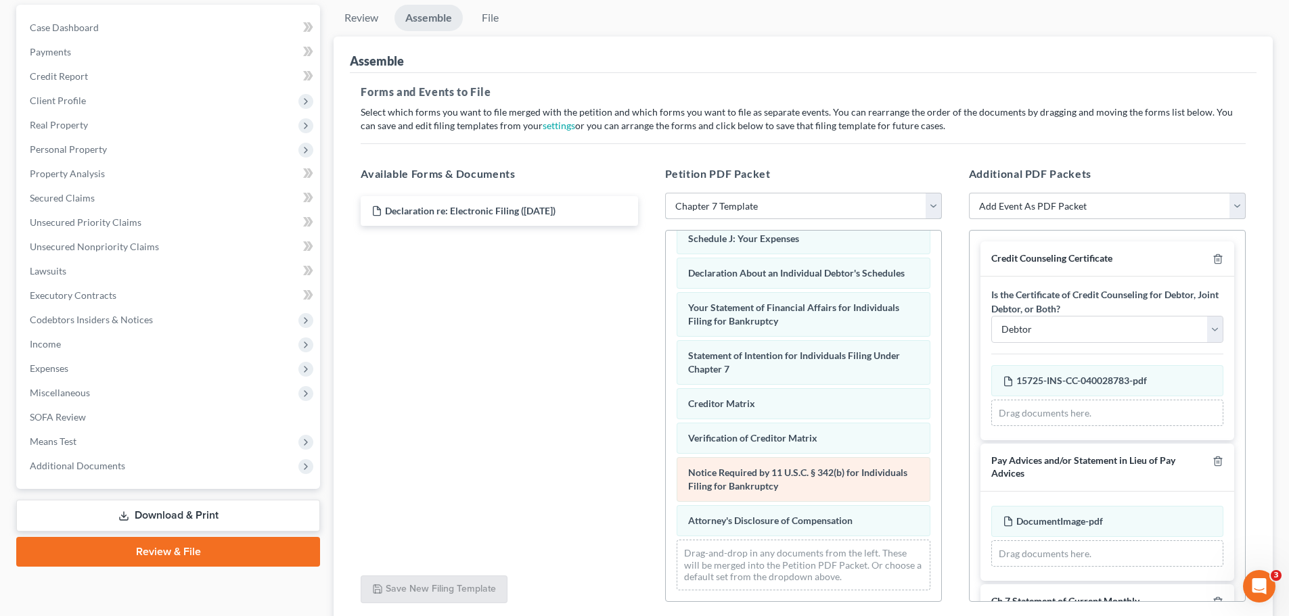
scroll to position [233, 0]
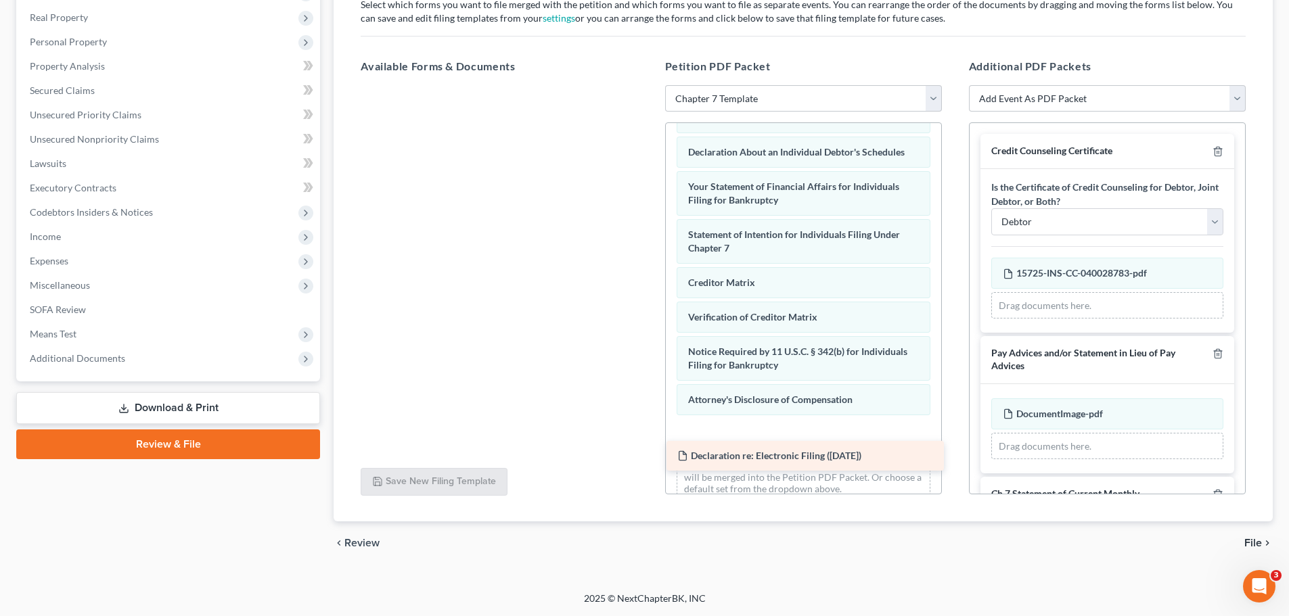
drag, startPoint x: 504, startPoint y: 95, endPoint x: 810, endPoint y: 437, distance: 459.1
click at [648, 85] on div "Declaration re: Electronic Filing (09/09/2025) Declaration re: Electronic Filin…" at bounding box center [499, 85] width 298 height 0
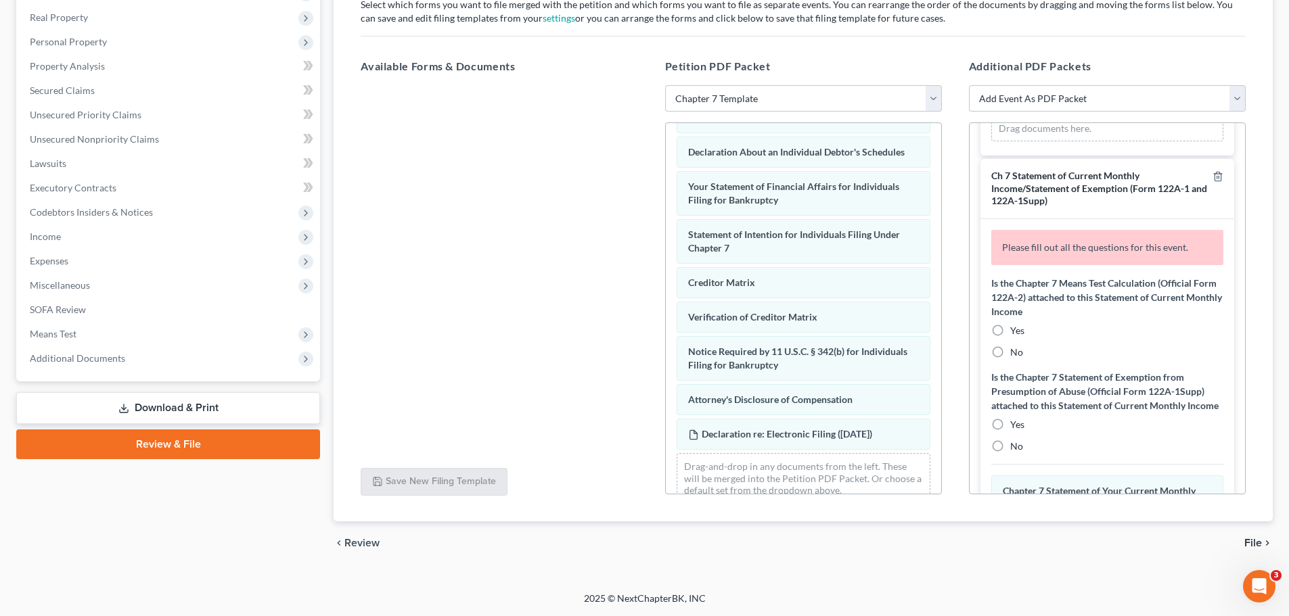
scroll to position [338, 0]
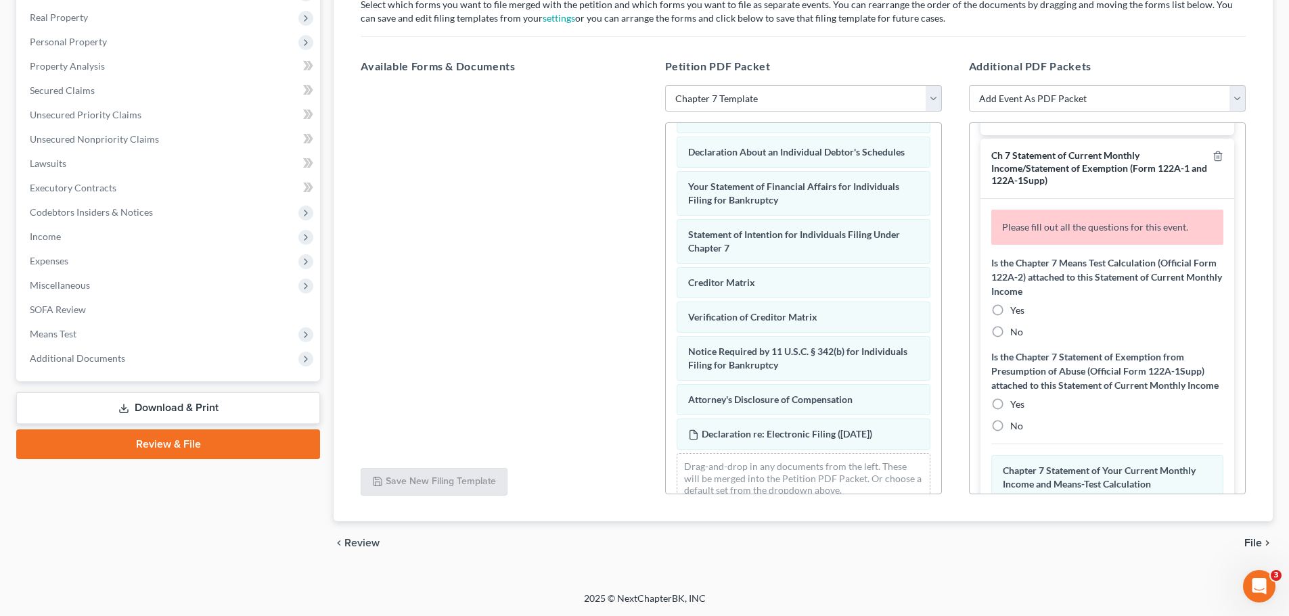
click at [1010, 334] on label "No" at bounding box center [1016, 332] width 13 height 14
click at [1016, 334] on input "No" at bounding box center [1020, 329] width 9 height 9
radio input "true"
drag, startPoint x: 994, startPoint y: 441, endPoint x: 1002, endPoint y: 415, distance: 27.0
click at [1010, 433] on label "No" at bounding box center [1016, 427] width 13 height 14
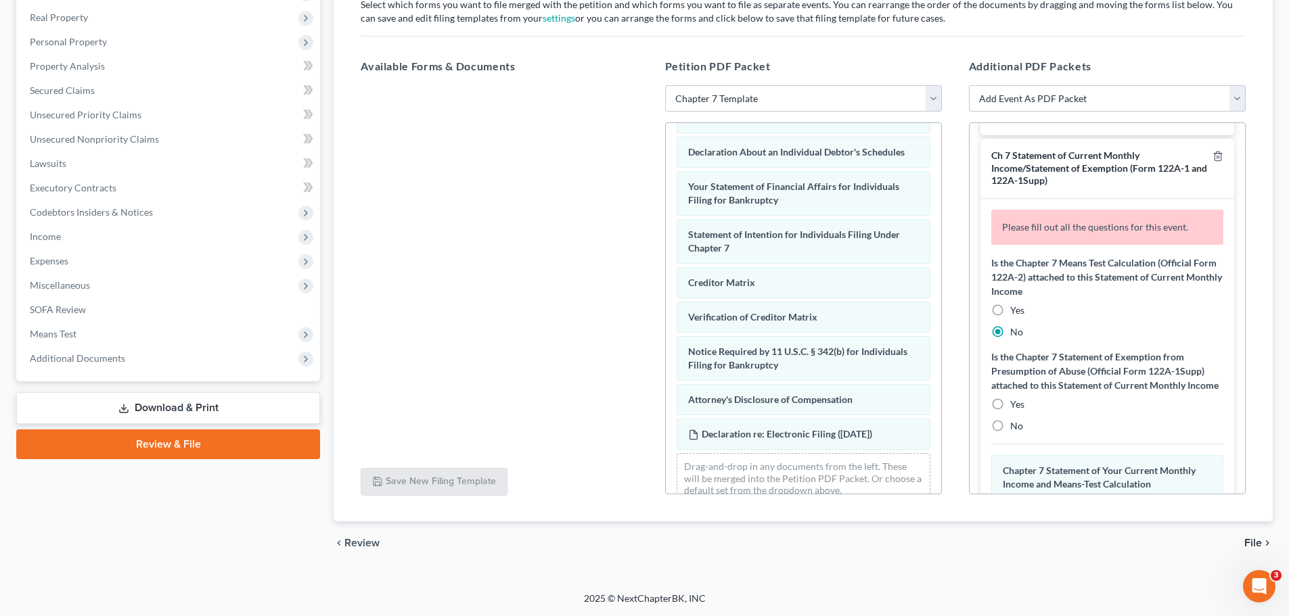
click at [1016, 428] on input "No" at bounding box center [1020, 424] width 9 height 9
radio input "true"
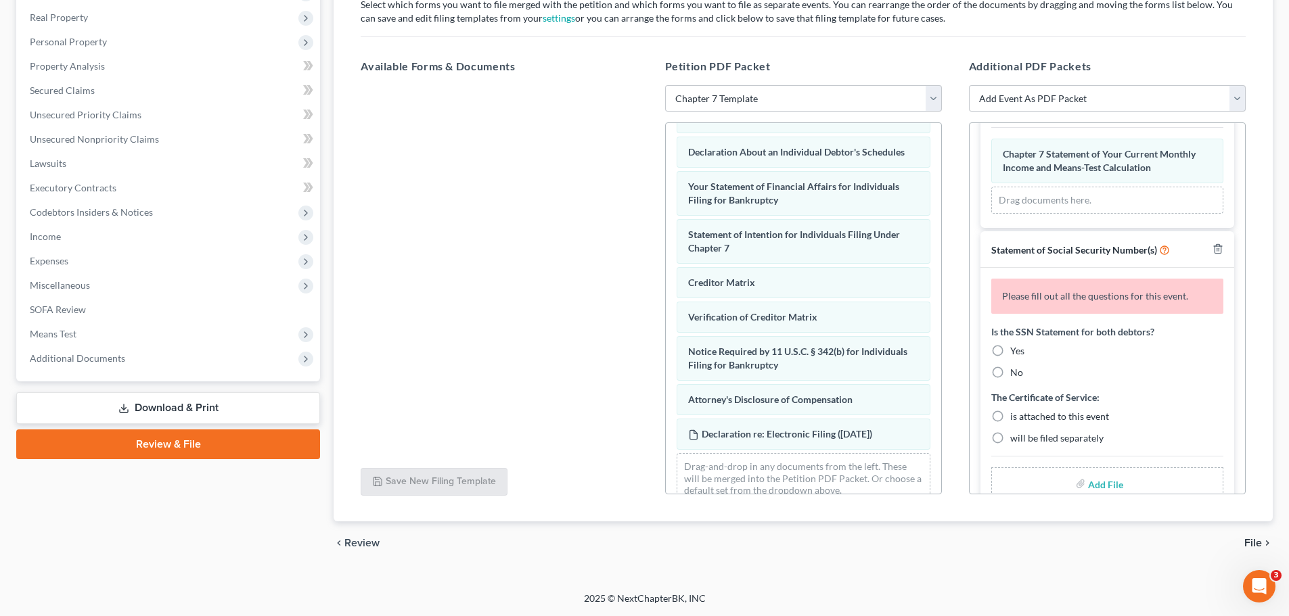
click at [1010, 358] on label "Yes" at bounding box center [1017, 351] width 14 height 14
click at [1016, 353] on input "Yes" at bounding box center [1020, 348] width 9 height 9
radio input "true"
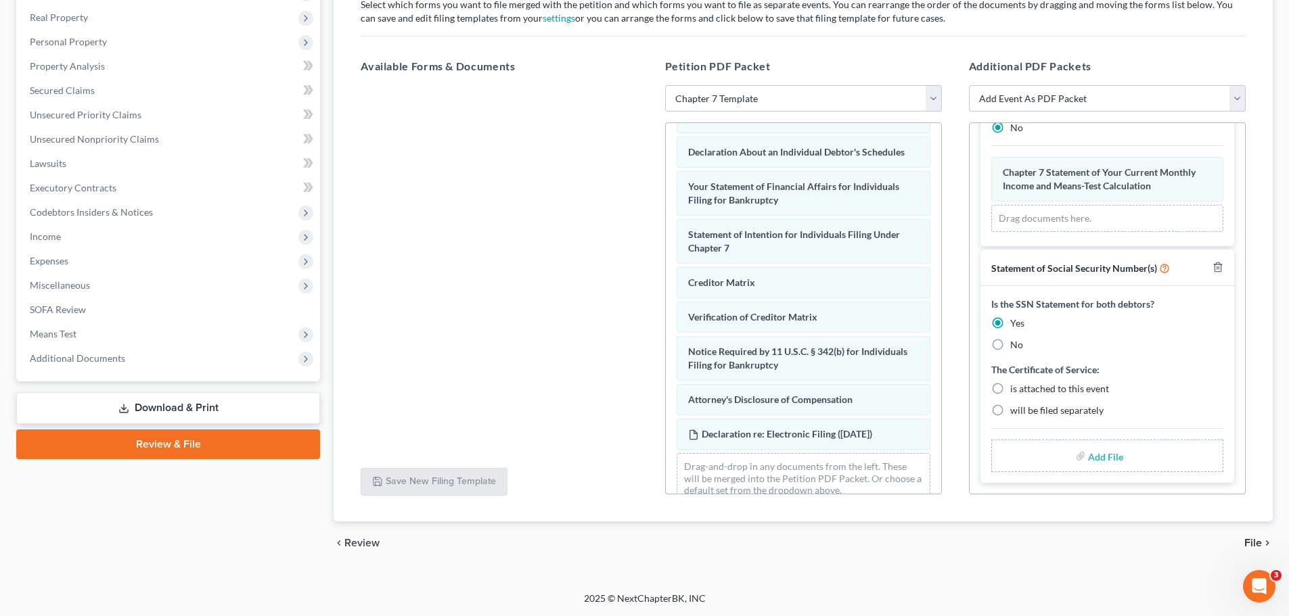
scroll to position [605, 0]
click at [1010, 411] on label "will be filed separately" at bounding box center [1056, 411] width 93 height 14
click at [1016, 411] on input "will be filed separately" at bounding box center [1020, 408] width 9 height 9
radio input "true"
click at [1252, 549] on span "File" at bounding box center [1253, 543] width 18 height 11
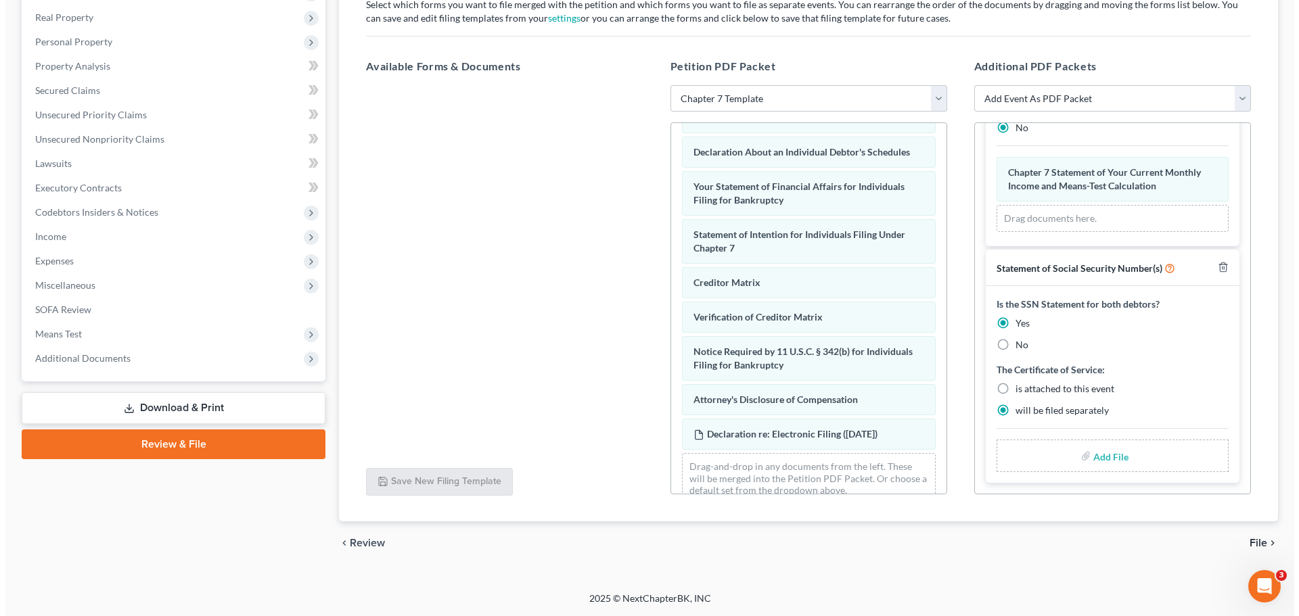
scroll to position [127, 0]
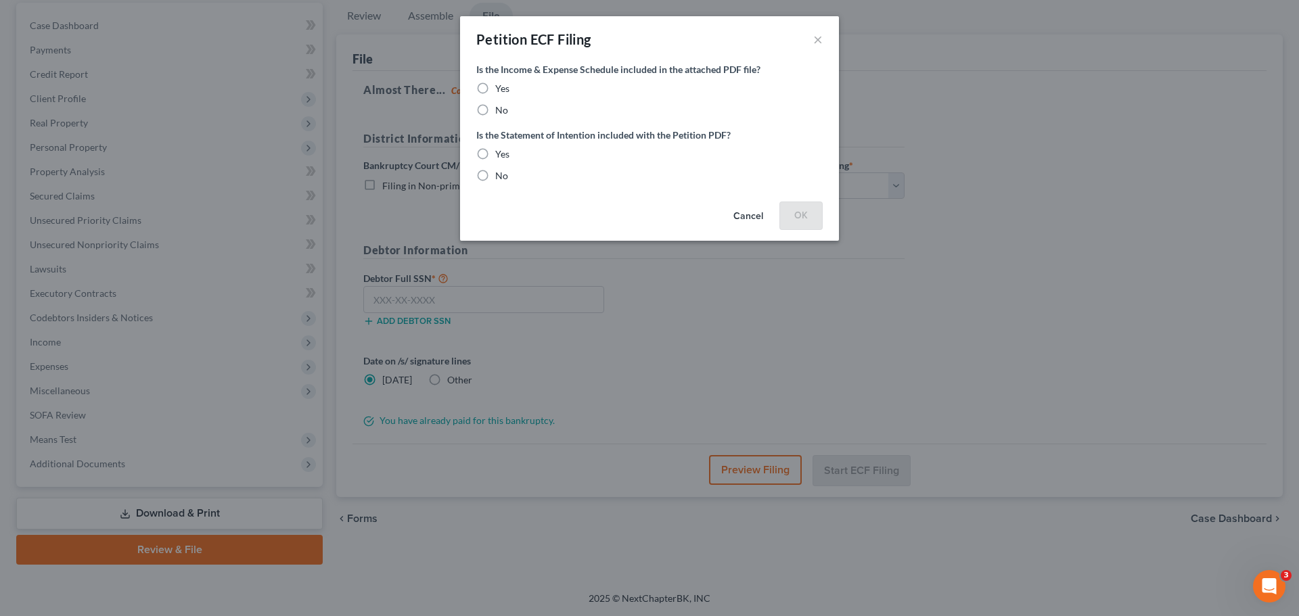
click at [495, 88] on label "Yes" at bounding box center [502, 89] width 14 height 14
click at [501, 88] on input "Yes" at bounding box center [505, 86] width 9 height 9
radio input "true"
click at [495, 156] on label "Yes" at bounding box center [502, 155] width 14 height 14
click at [501, 156] on input "Yes" at bounding box center [505, 152] width 9 height 9
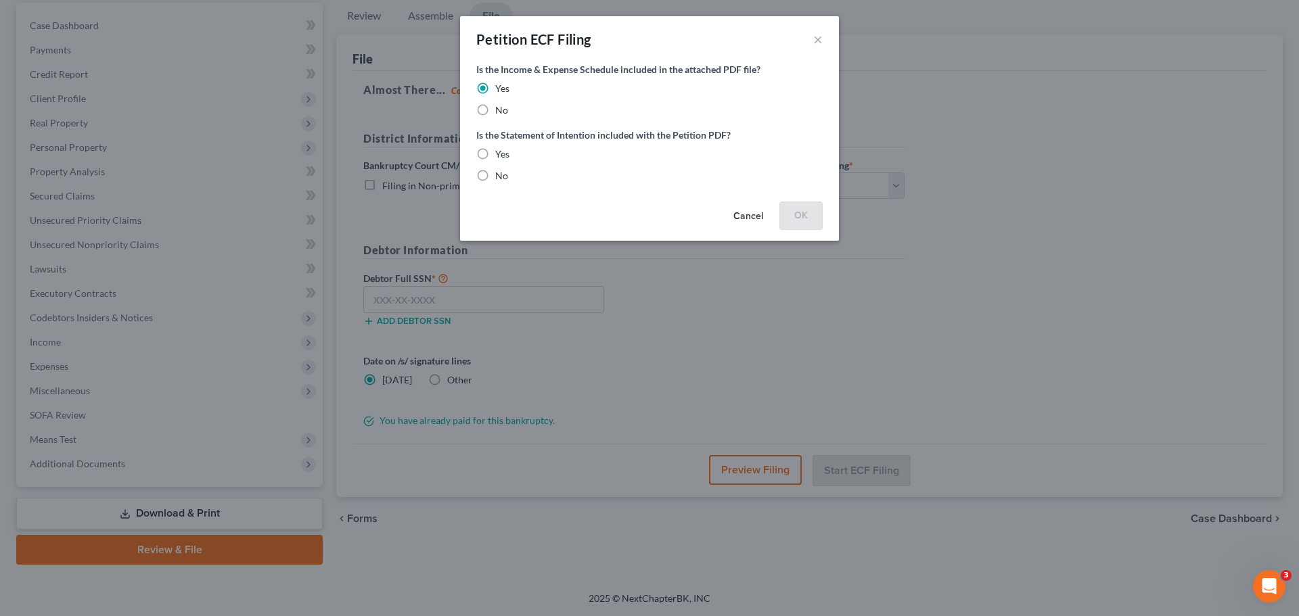
radio input "true"
click at [800, 211] on button "OK" at bounding box center [801, 215] width 43 height 27
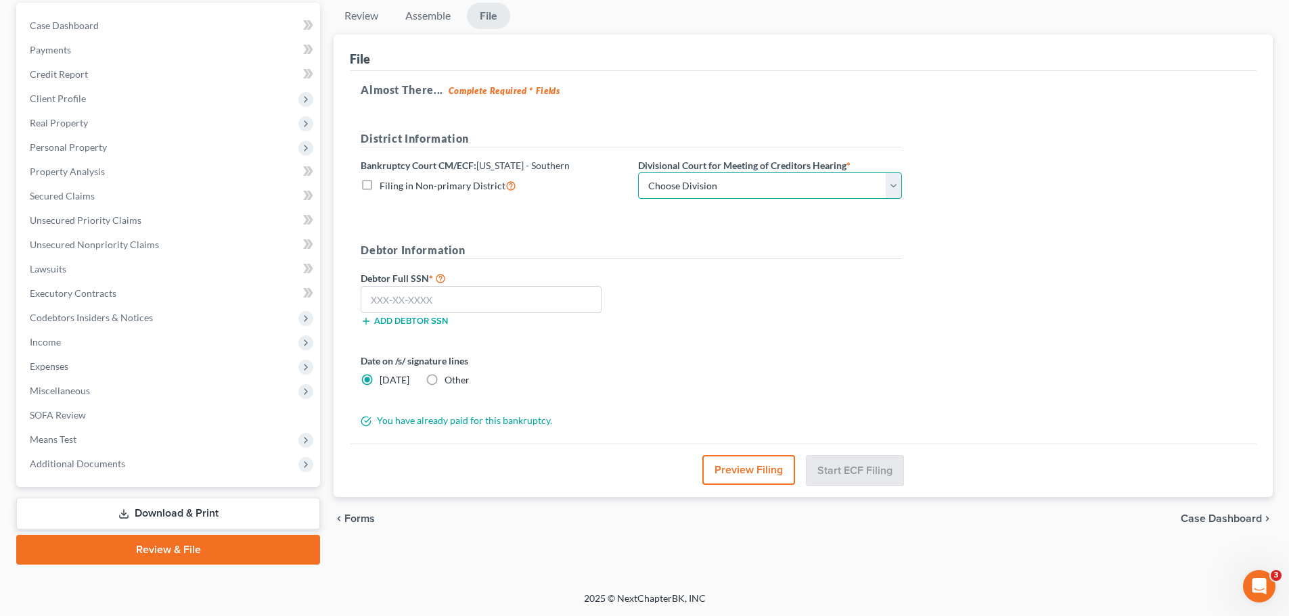
click at [716, 191] on select "Choose Division Evansville Indianapolis New Albany Terre Haute" at bounding box center [770, 186] width 264 height 27
select select "1"
click at [638, 173] on select "Choose Division Evansville Indianapolis New Albany Terre Haute" at bounding box center [770, 186] width 264 height 27
click at [470, 302] on input "text" at bounding box center [481, 299] width 241 height 27
click at [386, 295] on input "text" at bounding box center [481, 299] width 241 height 27
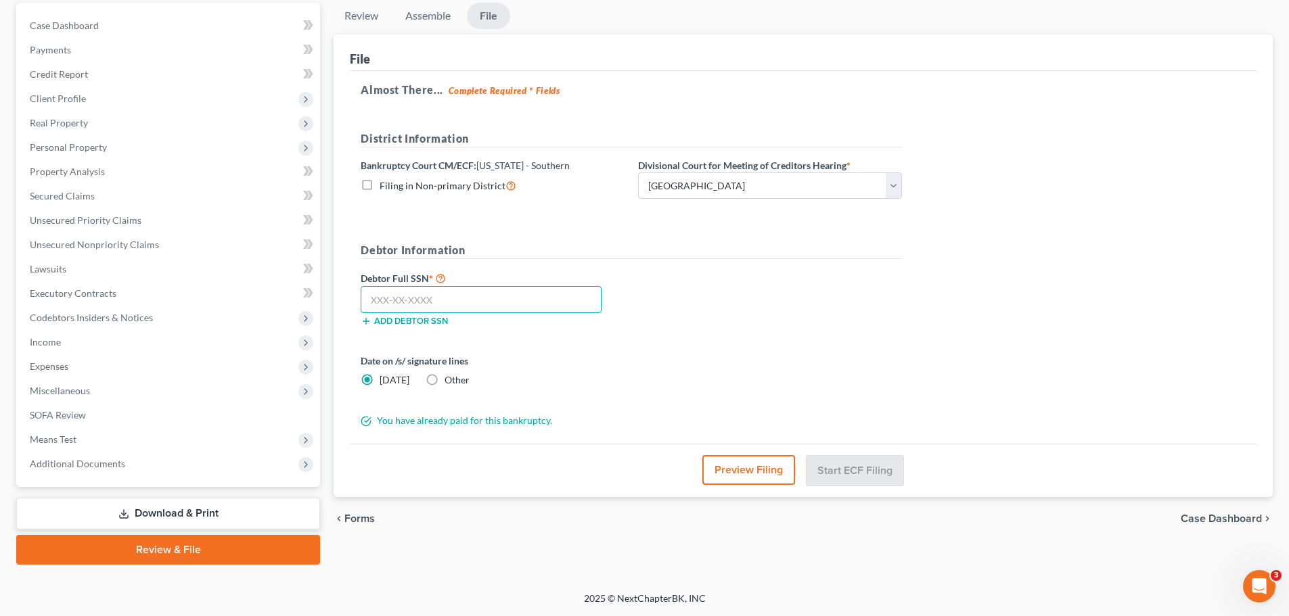
click at [499, 299] on input "text" at bounding box center [481, 299] width 241 height 27
type input "554-43-8559"
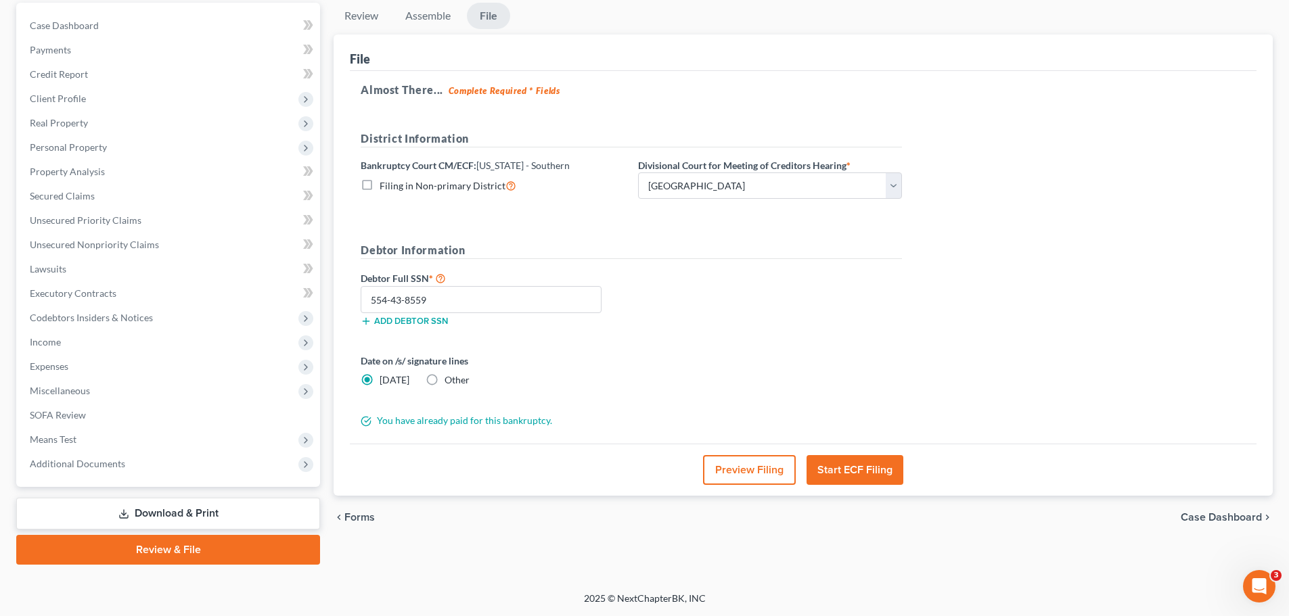
click at [849, 474] on button "Start ECF Filing" at bounding box center [855, 470] width 97 height 30
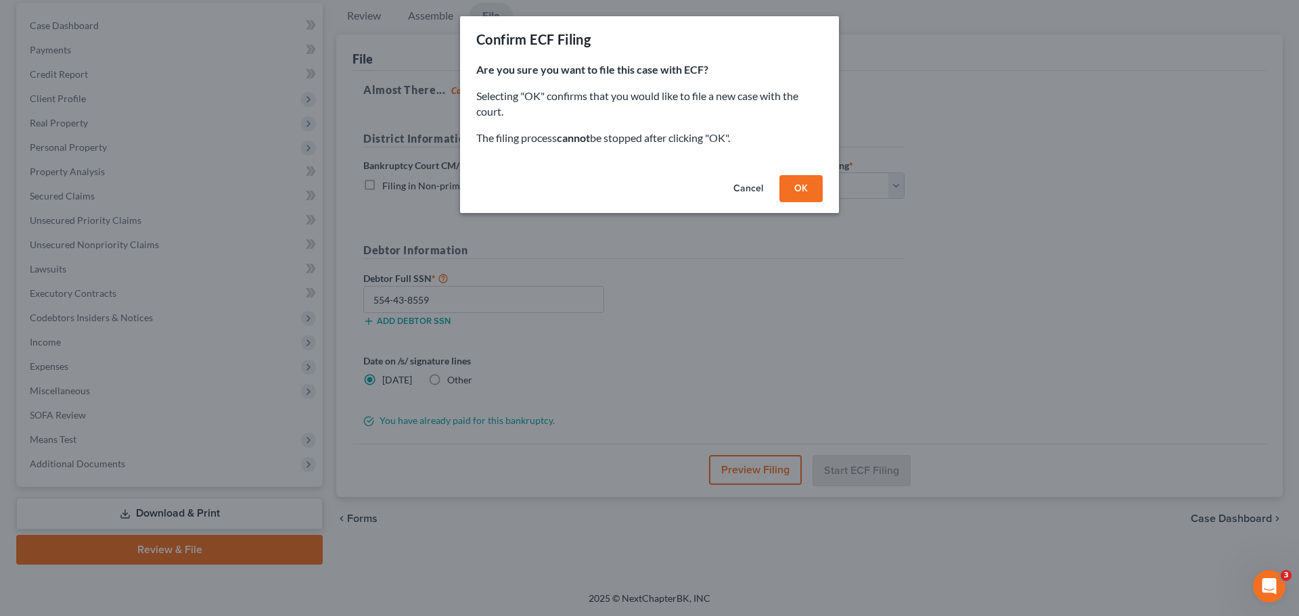
click at [802, 186] on button "OK" at bounding box center [801, 188] width 43 height 27
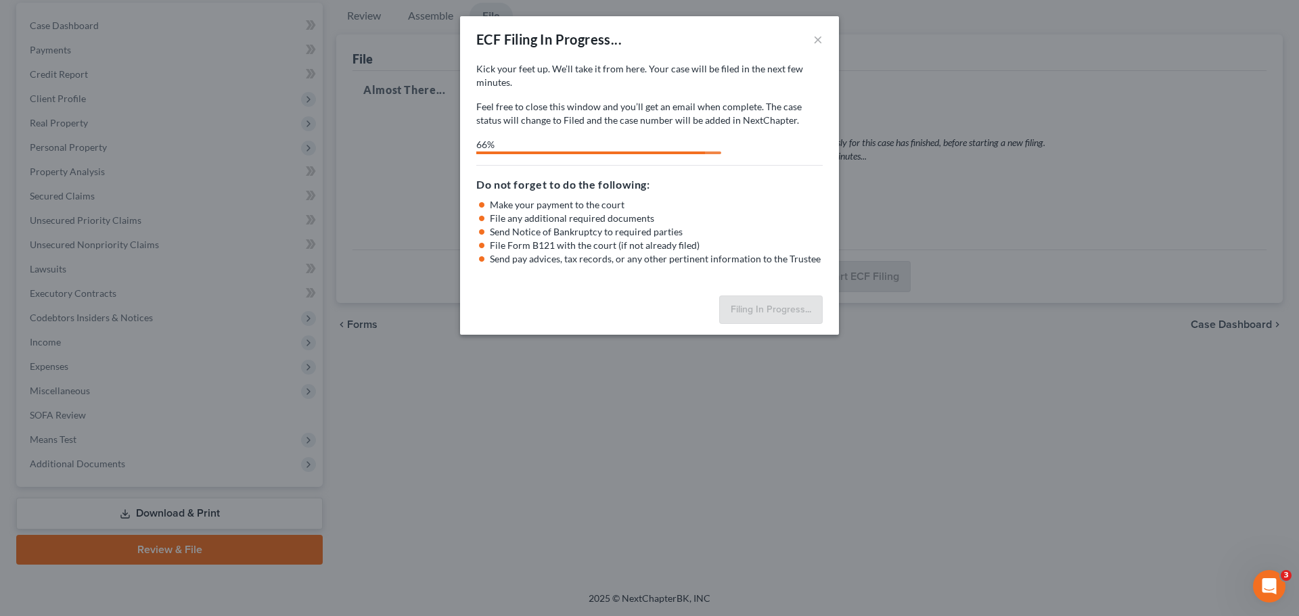
select select "1"
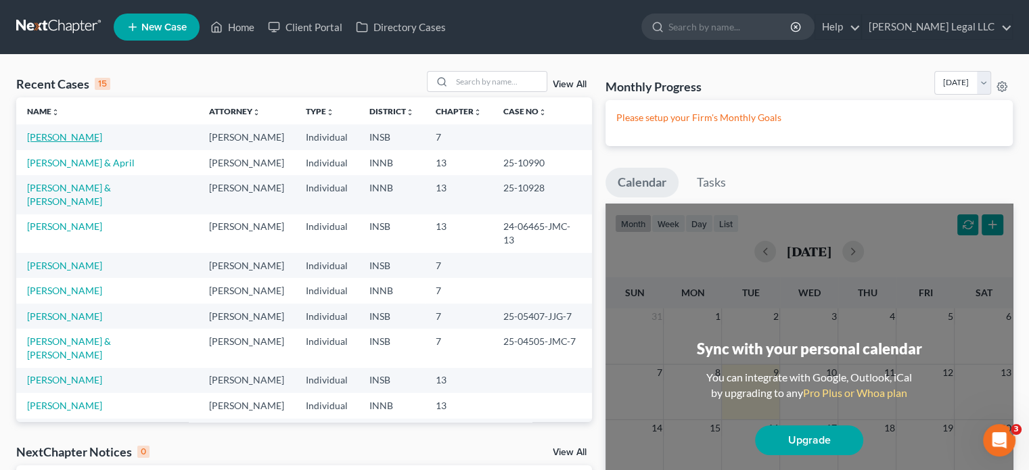
click at [68, 139] on link "[PERSON_NAME]" at bounding box center [64, 137] width 75 height 12
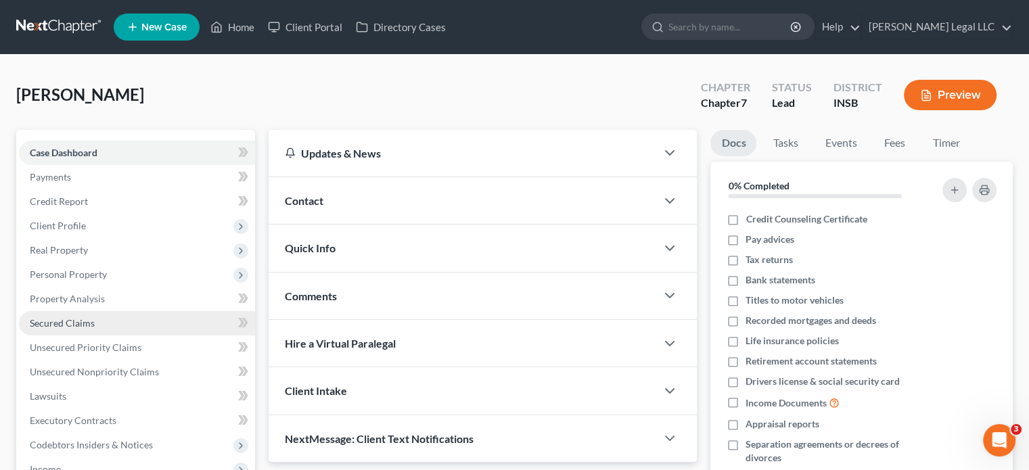
click at [52, 328] on span "Secured Claims" at bounding box center [62, 323] width 65 height 12
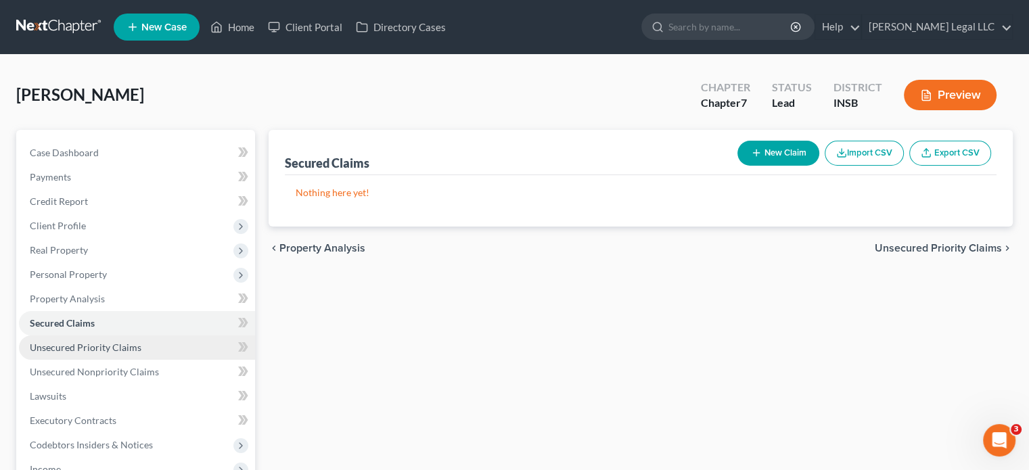
click at [51, 343] on span "Unsecured Priority Claims" at bounding box center [86, 348] width 112 height 12
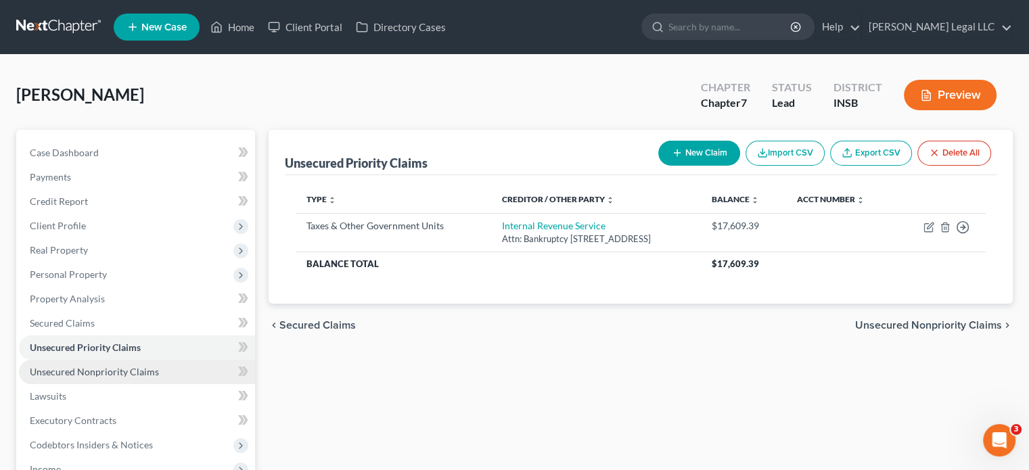
click at [48, 380] on link "Unsecured Nonpriority Claims" at bounding box center [137, 372] width 236 height 24
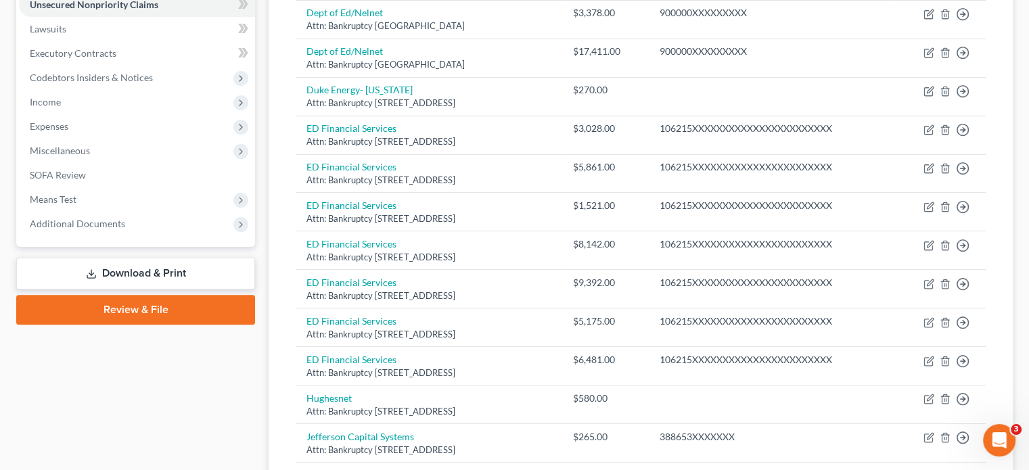
scroll to position [183, 0]
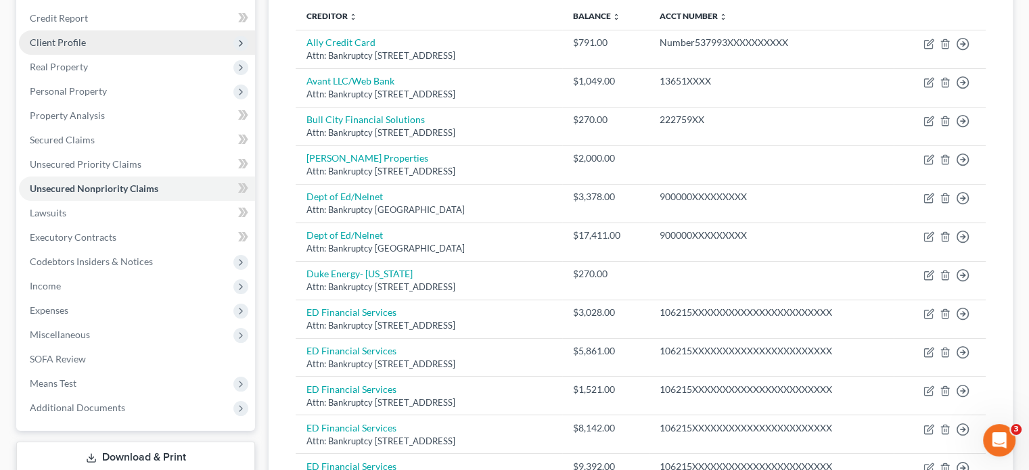
click at [61, 41] on span "Client Profile" at bounding box center [58, 43] width 56 height 12
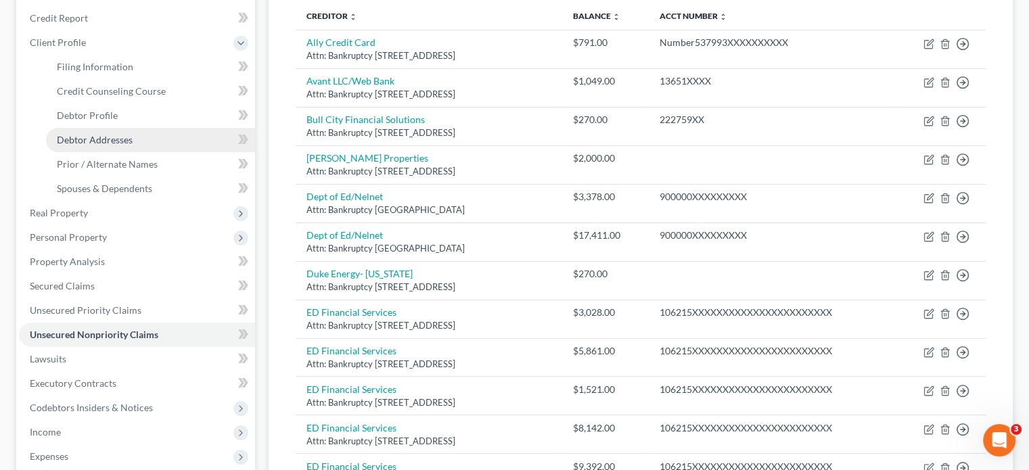
click at [65, 140] on span "Debtor Addresses" at bounding box center [95, 140] width 76 height 12
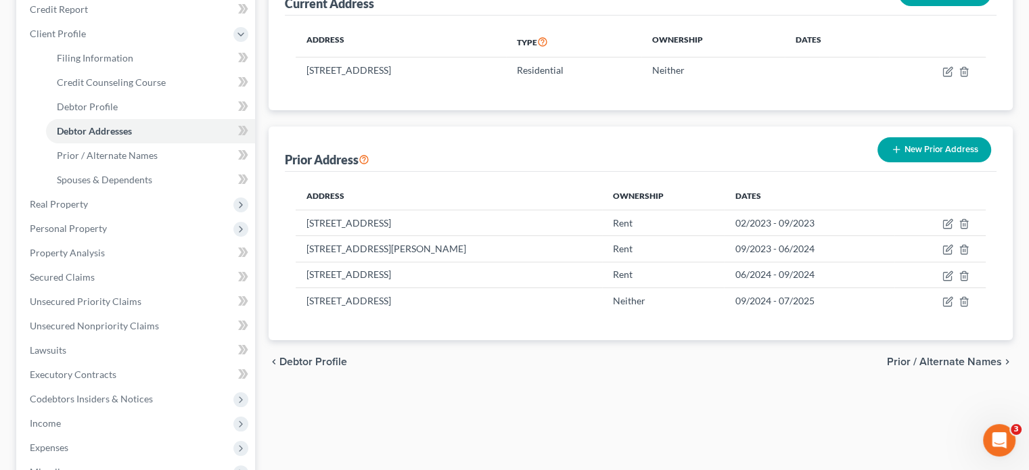
scroll to position [203, 0]
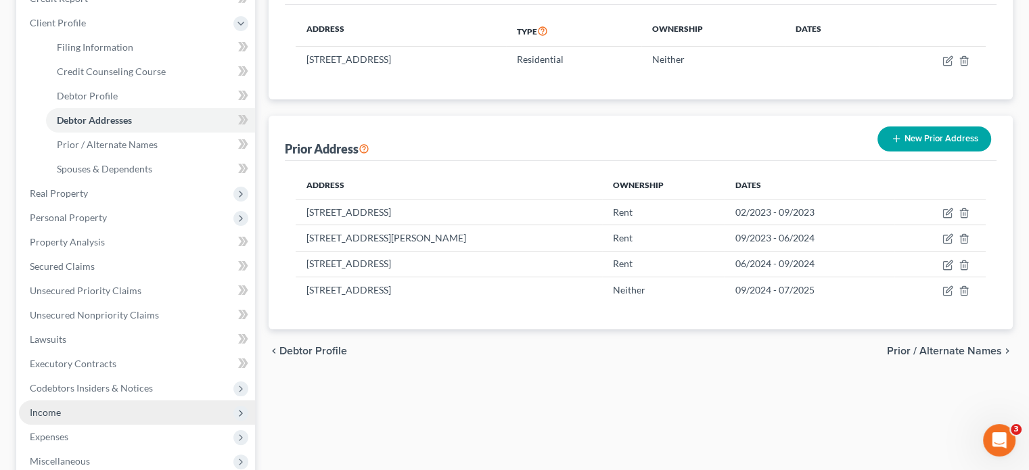
click at [49, 413] on span "Income" at bounding box center [45, 413] width 31 height 12
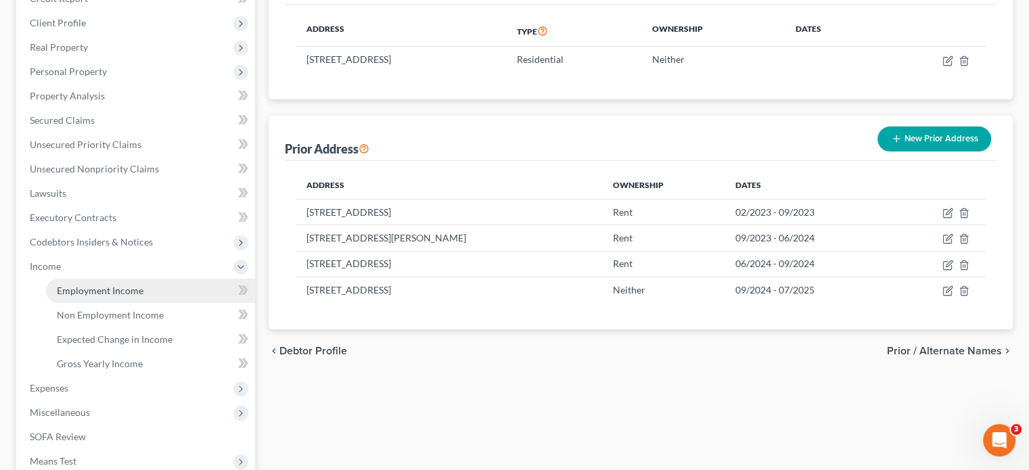
click at [89, 290] on span "Employment Income" at bounding box center [100, 291] width 87 height 12
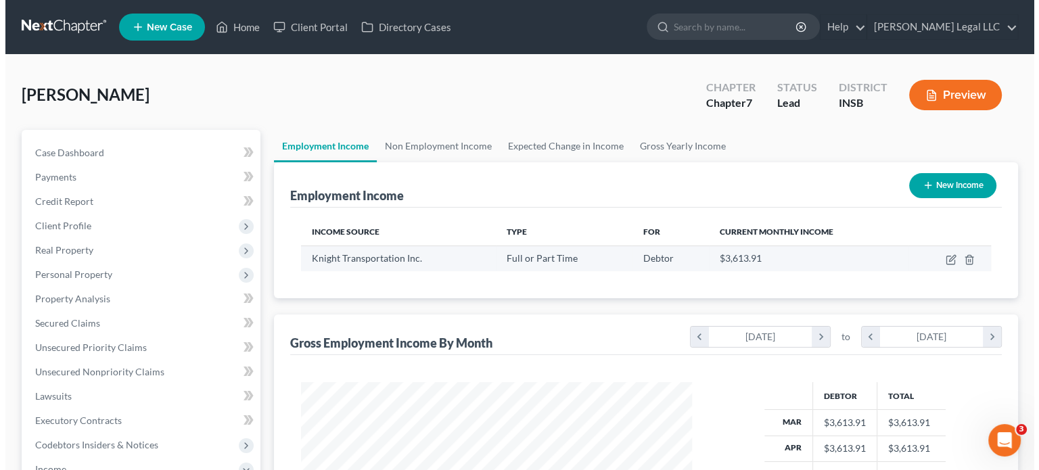
scroll to position [241, 418]
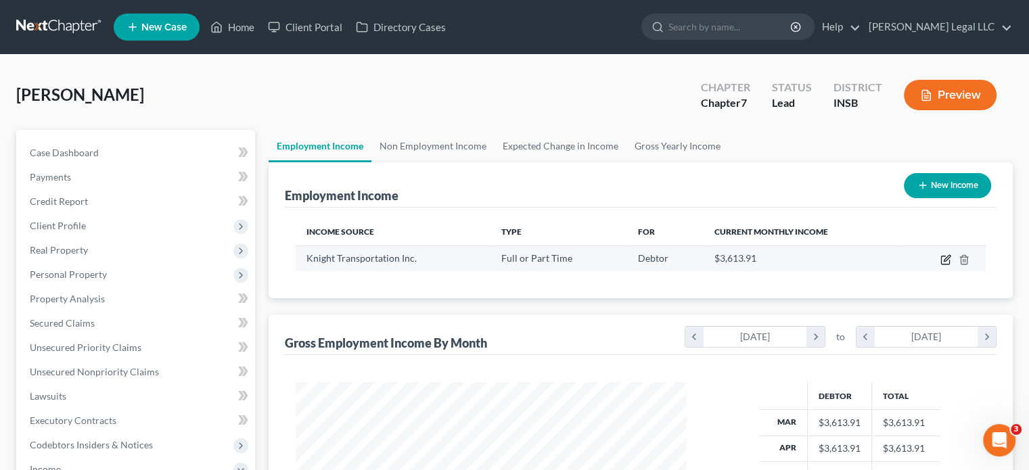
click at [943, 257] on icon "button" at bounding box center [946, 259] width 11 height 11
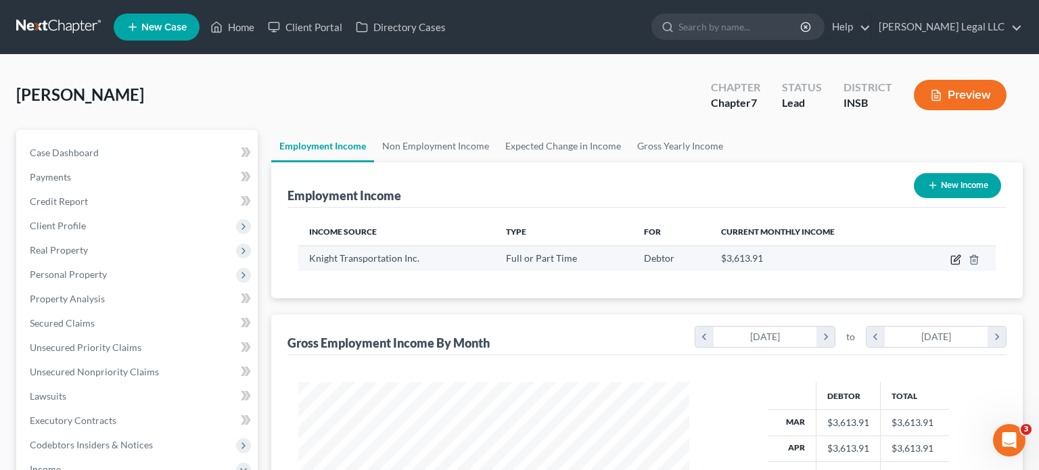
select select "0"
select select "3"
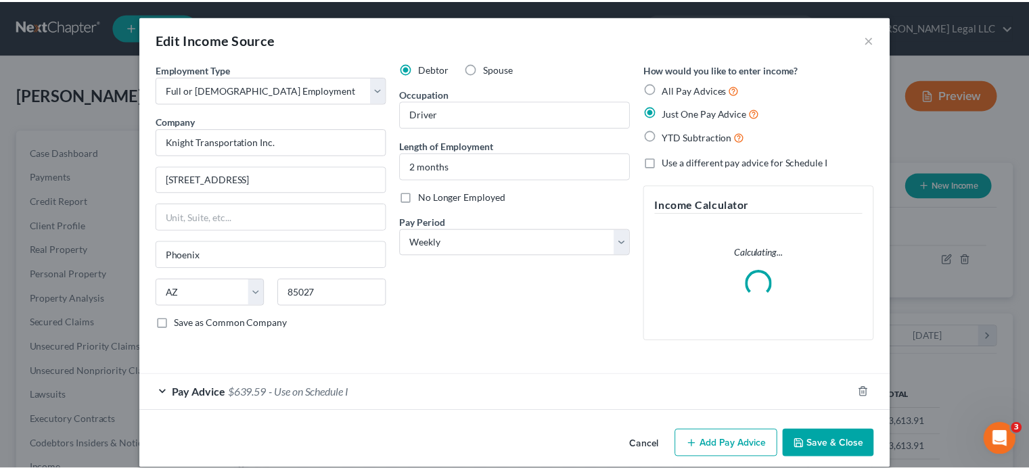
scroll to position [241, 422]
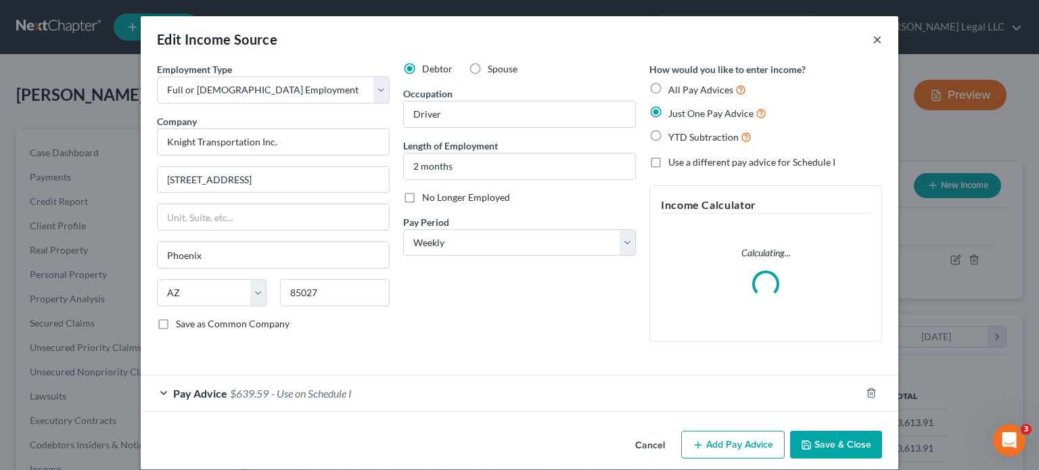
click at [873, 41] on button "×" at bounding box center [877, 39] width 9 height 16
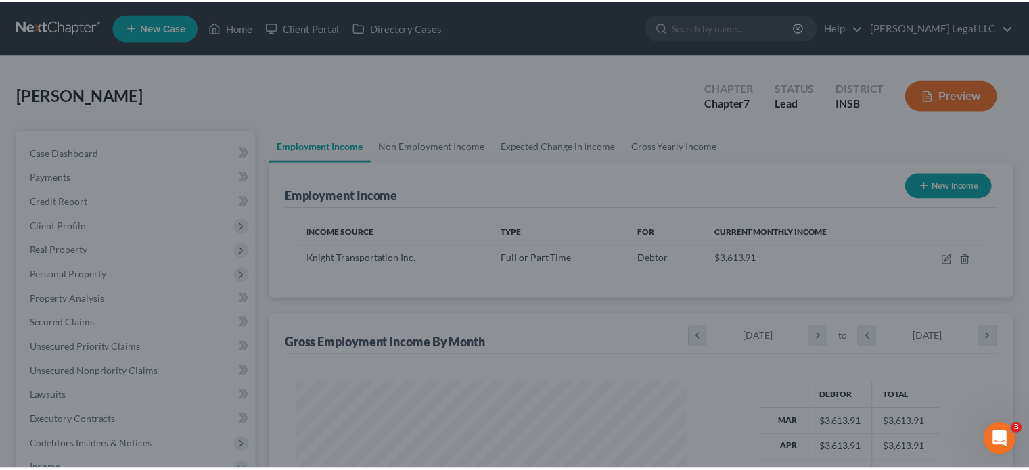
scroll to position [676425, 676247]
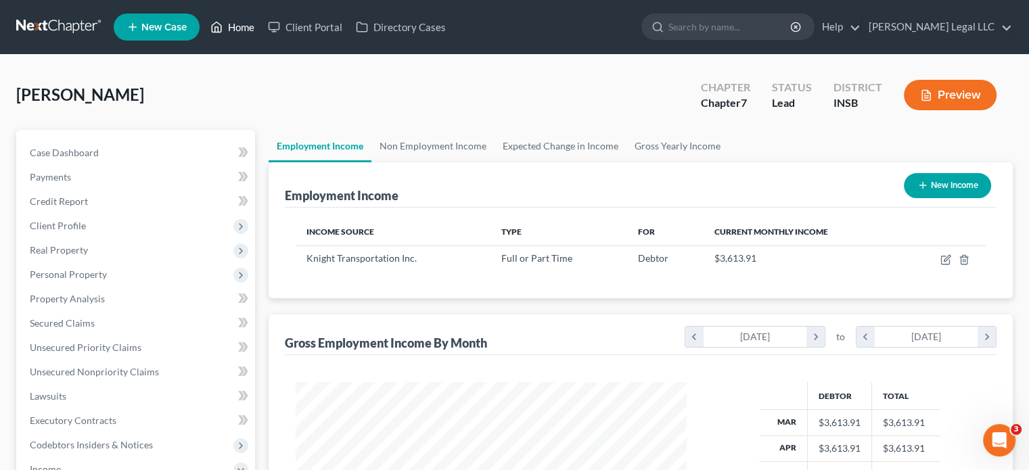
click at [240, 32] on link "Home" at bounding box center [233, 27] width 58 height 24
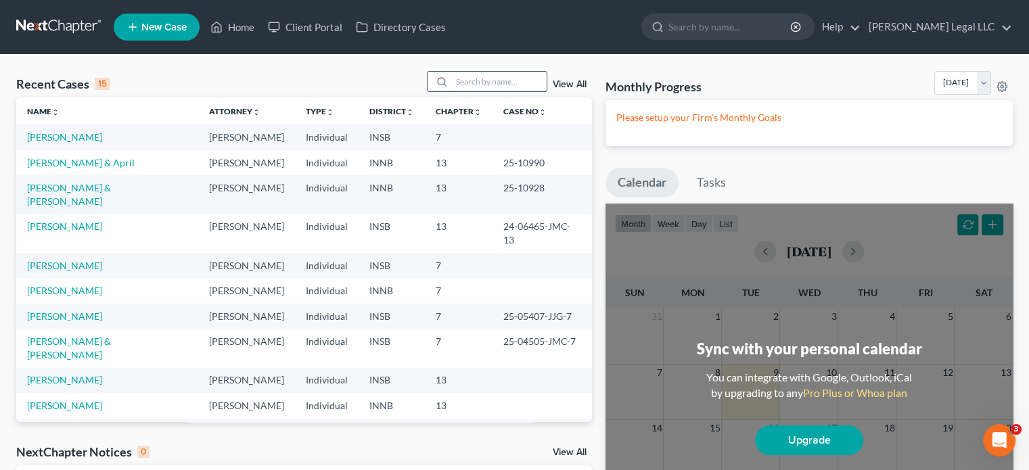
click at [475, 81] on input "search" at bounding box center [499, 82] width 95 height 20
type input "hayes"
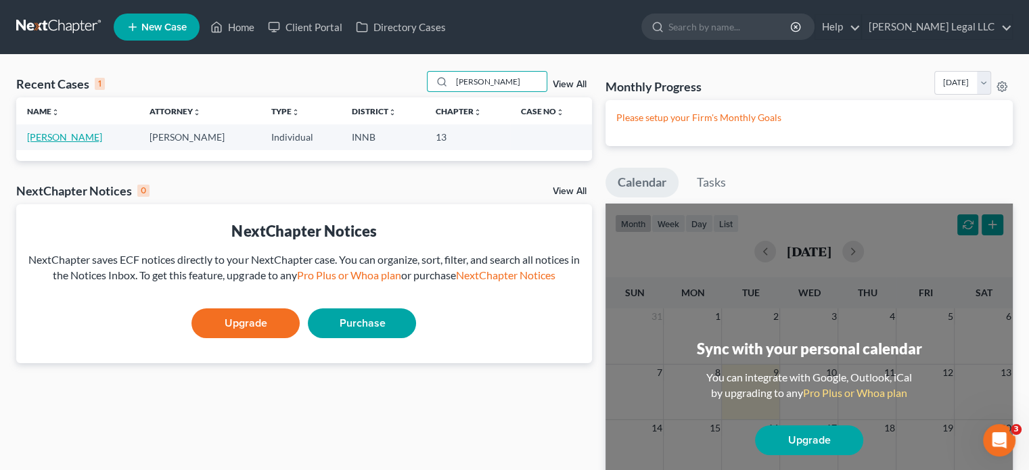
click at [27, 133] on link "[PERSON_NAME]" at bounding box center [64, 137] width 75 height 12
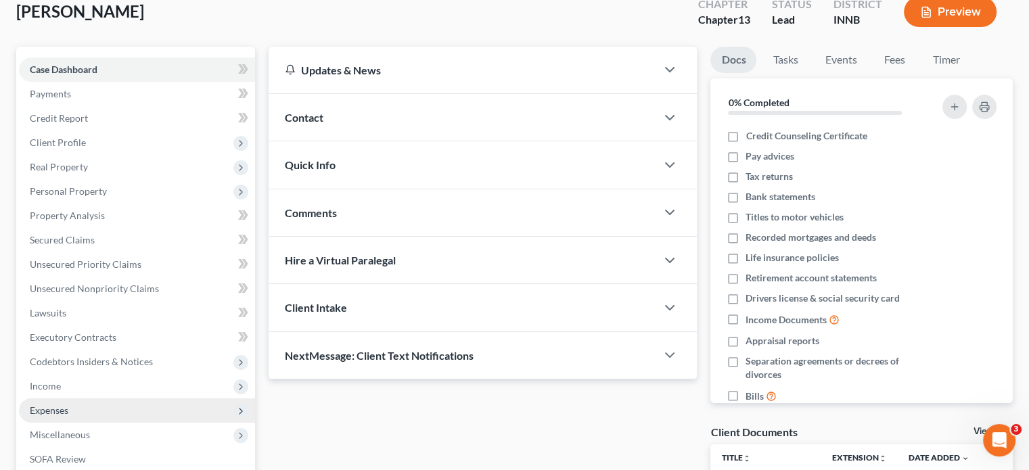
scroll to position [203, 0]
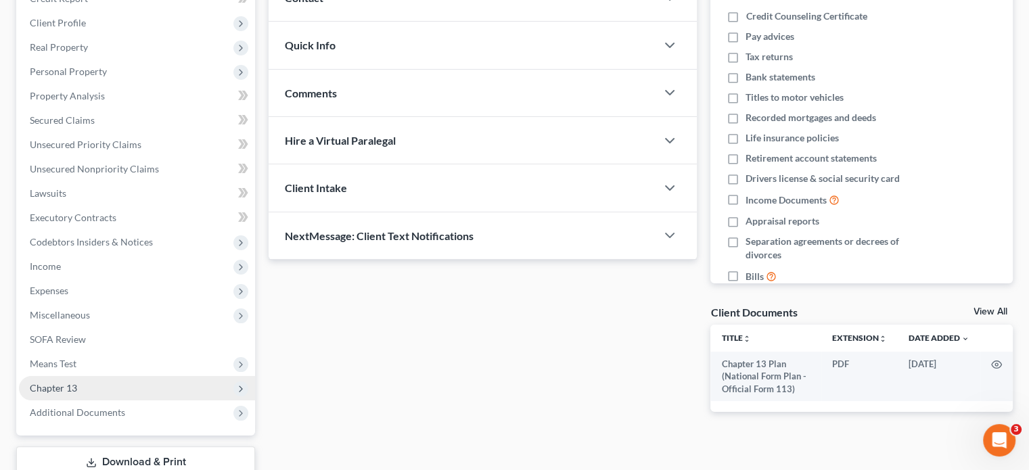
click at [68, 387] on span "Chapter 13" at bounding box center [53, 388] width 47 height 12
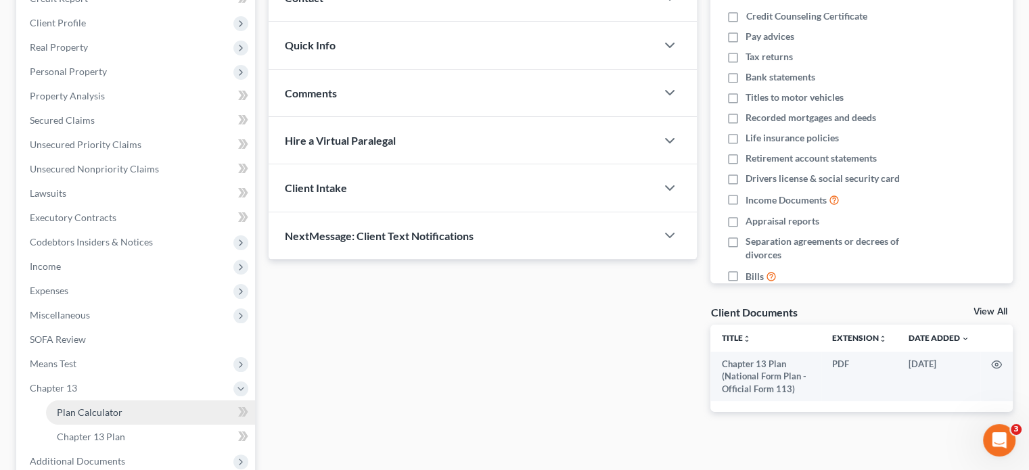
click at [83, 411] on span "Plan Calculator" at bounding box center [90, 413] width 66 height 12
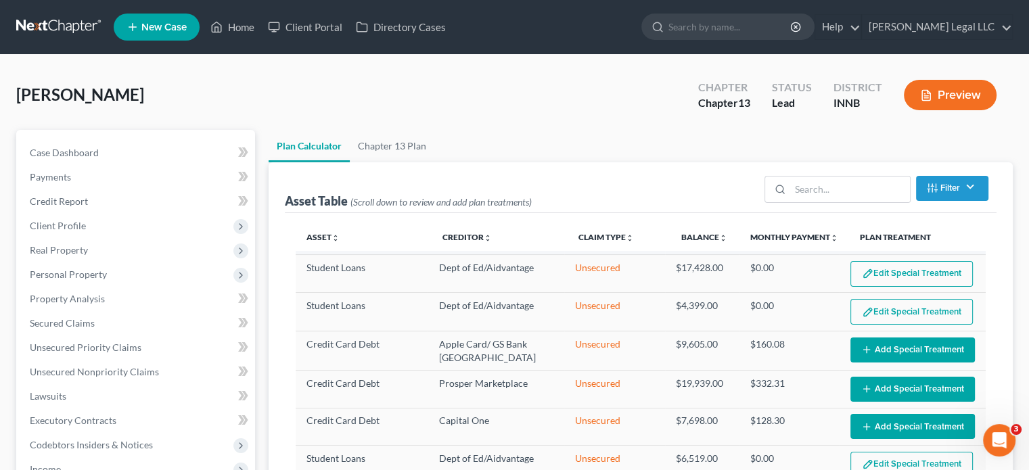
scroll to position [369, 0]
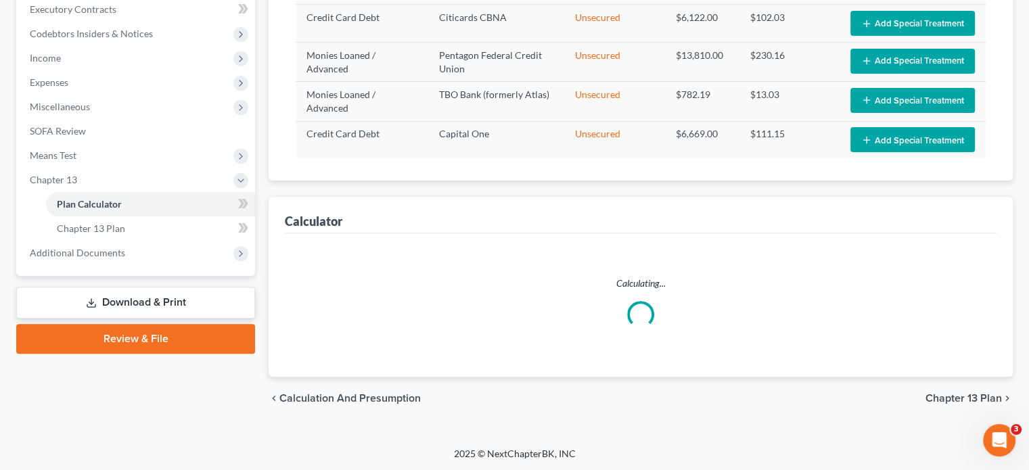
select select "59"
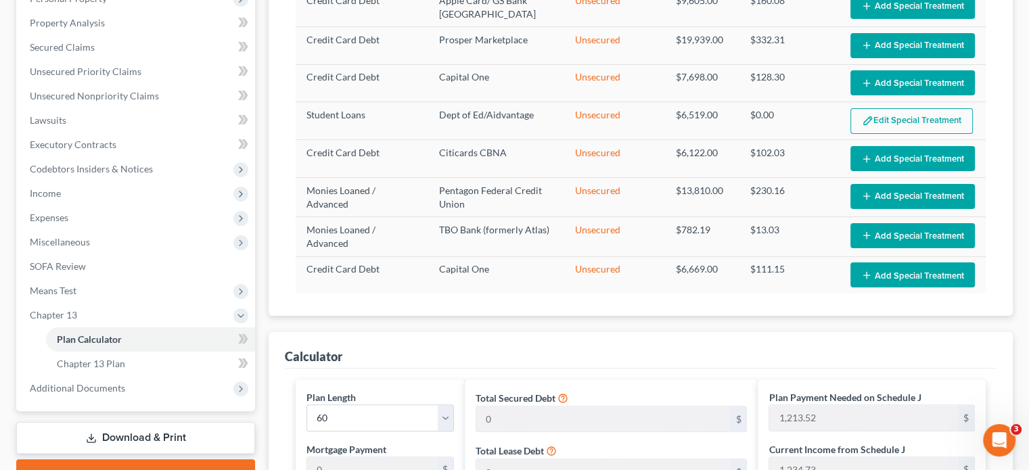
scroll to position [0, 0]
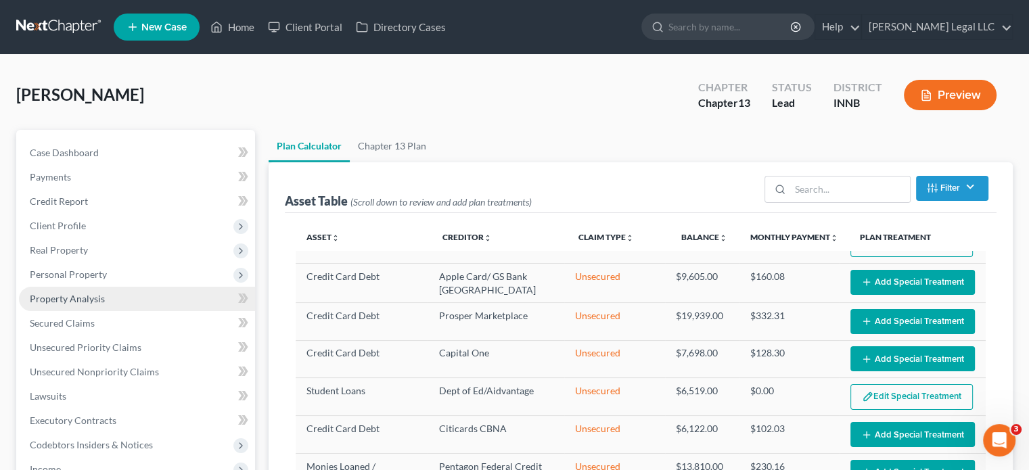
click at [73, 300] on span "Property Analysis" at bounding box center [67, 299] width 75 height 12
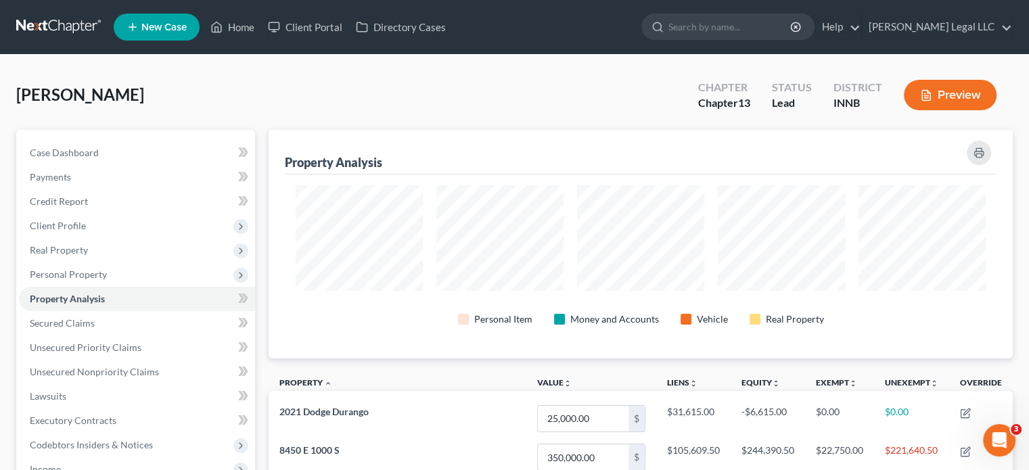
scroll to position [338, 0]
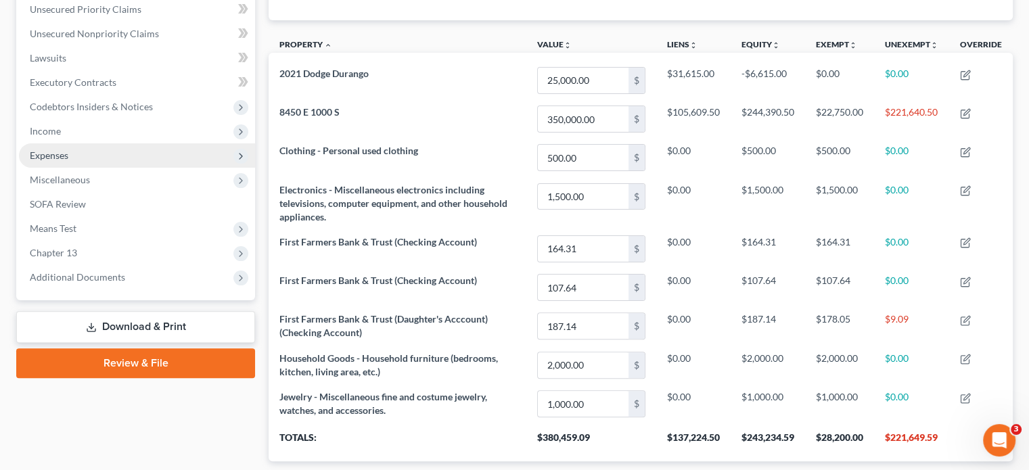
click at [81, 143] on span "Expenses" at bounding box center [137, 155] width 236 height 24
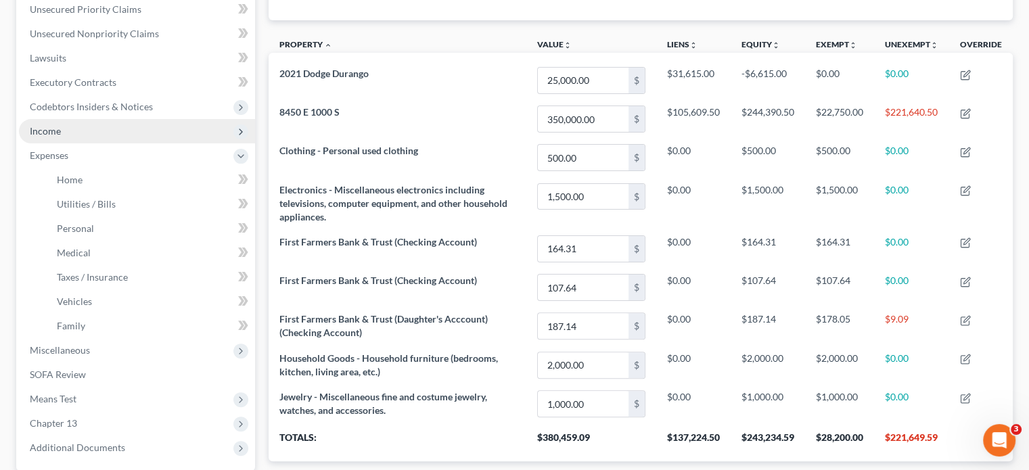
click at [78, 133] on span "Income" at bounding box center [137, 131] width 236 height 24
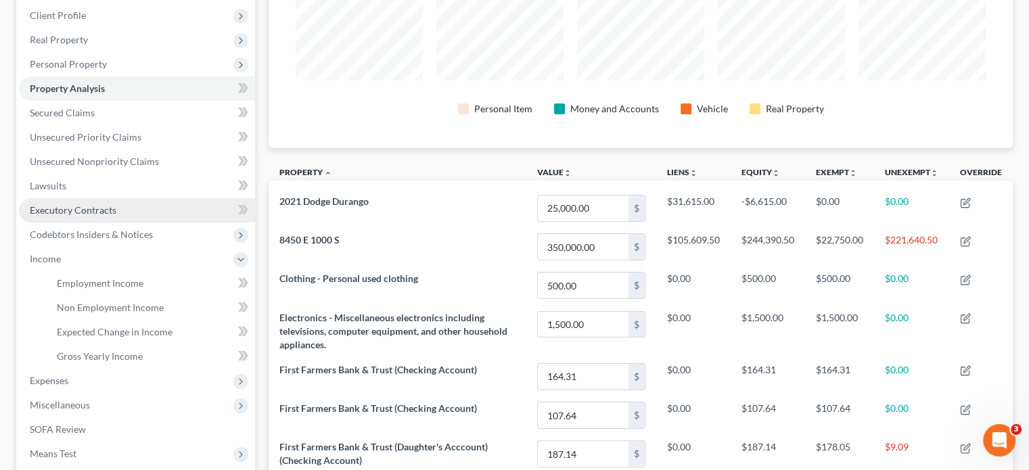
scroll to position [203, 0]
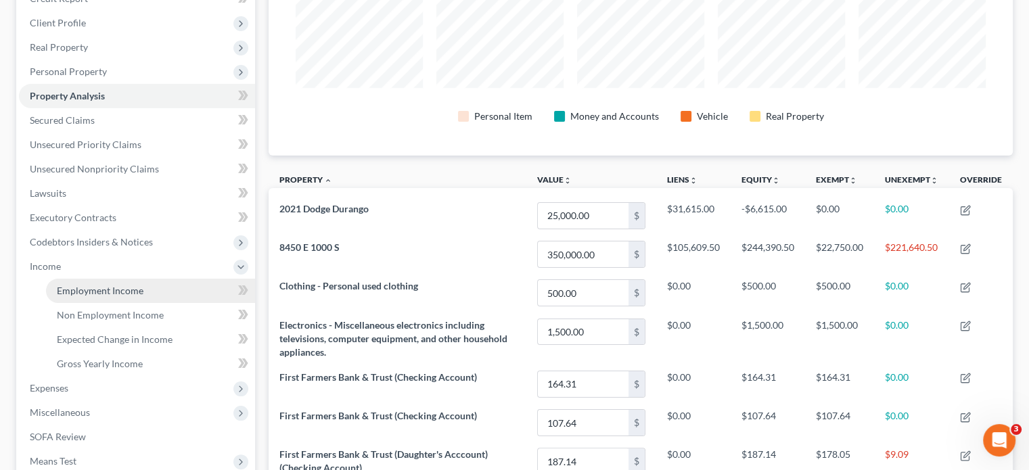
click at [91, 292] on span "Employment Income" at bounding box center [100, 291] width 87 height 12
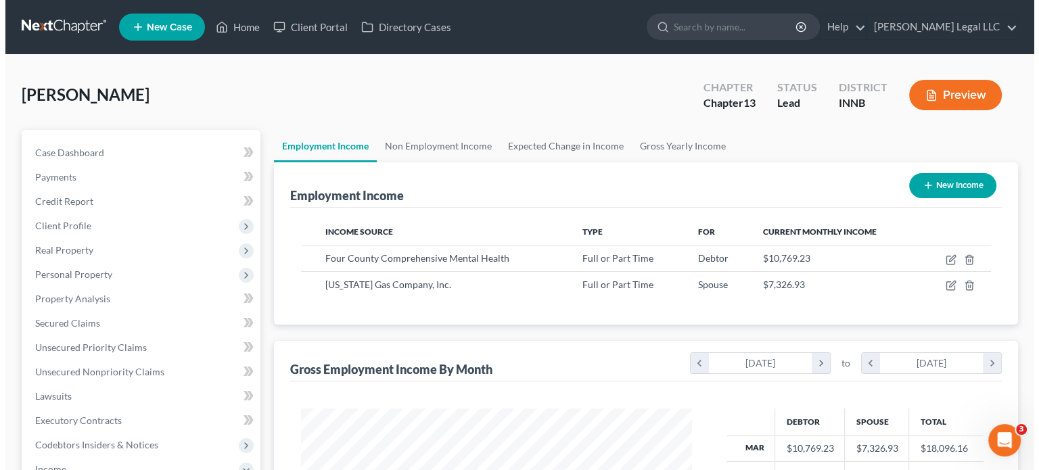
scroll to position [241, 418]
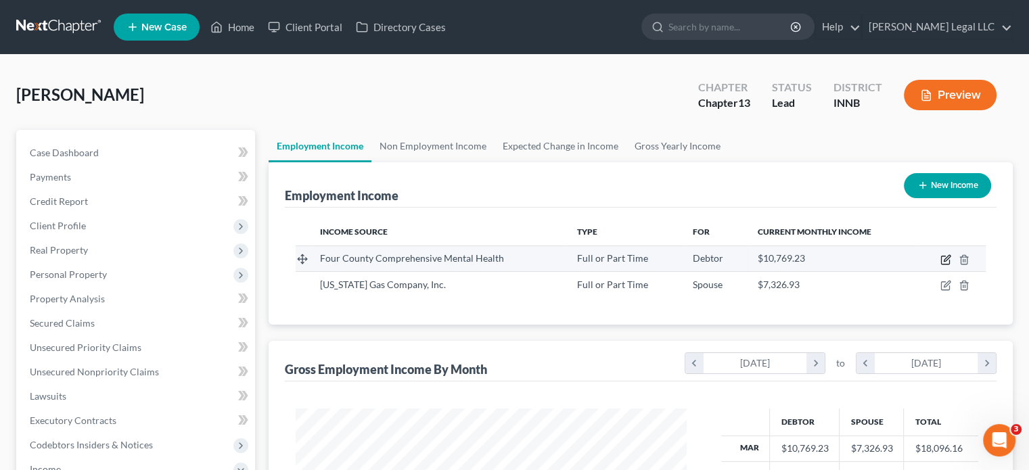
click at [944, 256] on icon "button" at bounding box center [945, 260] width 8 height 8
select select "0"
select select "15"
select select "2"
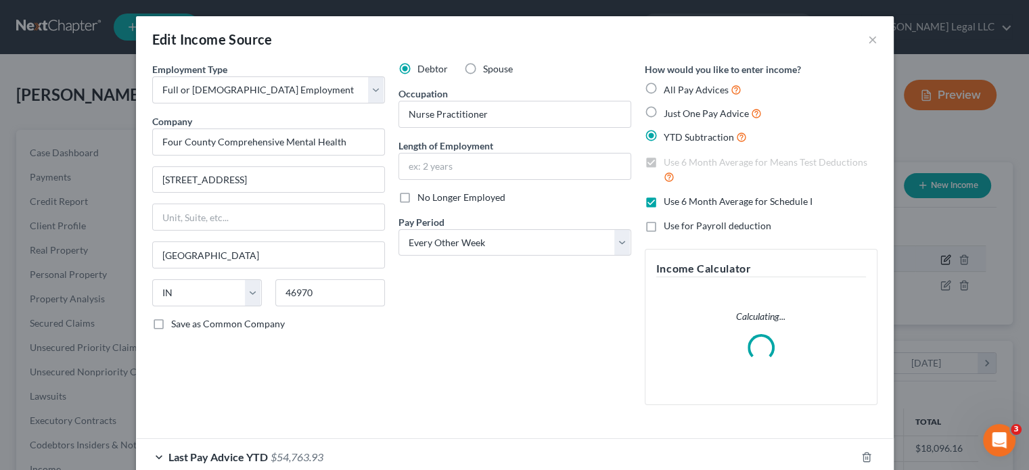
scroll to position [241, 422]
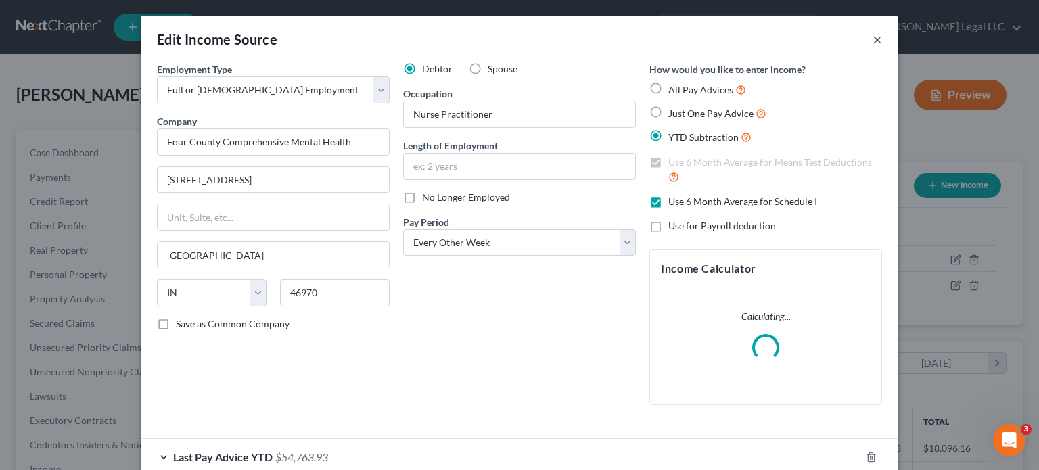
click at [876, 38] on button "×" at bounding box center [877, 39] width 9 height 16
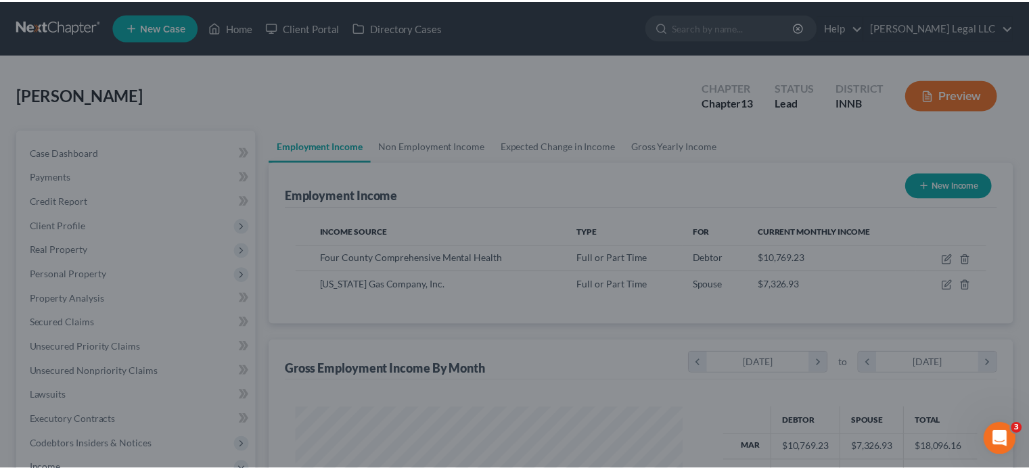
scroll to position [676425, 676247]
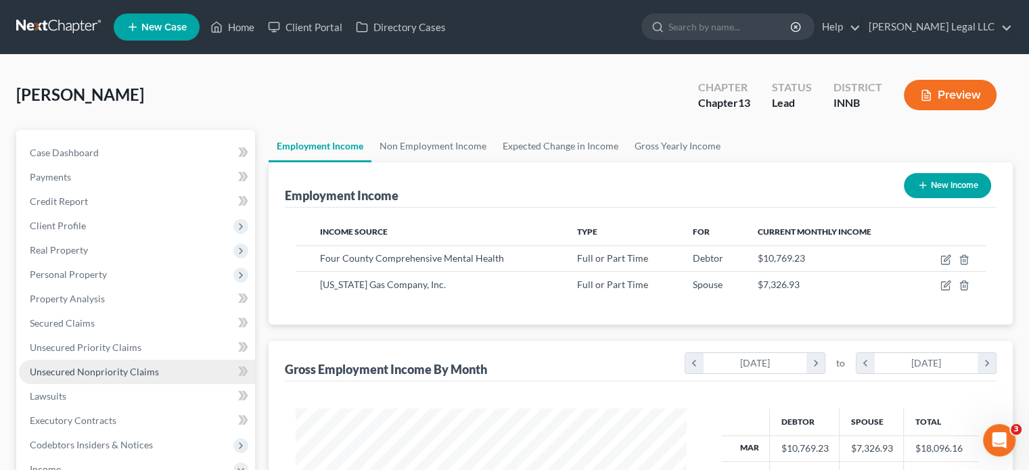
click at [92, 367] on span "Unsecured Nonpriority Claims" at bounding box center [94, 372] width 129 height 12
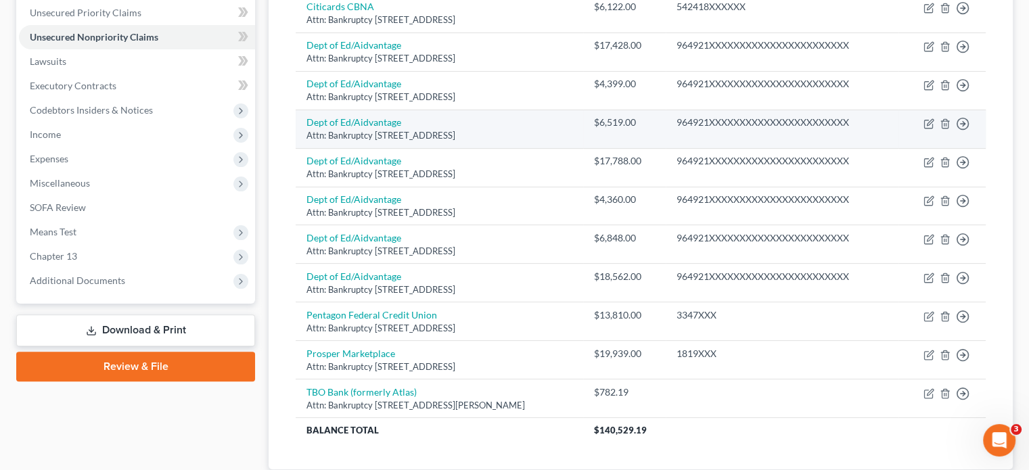
scroll to position [223, 0]
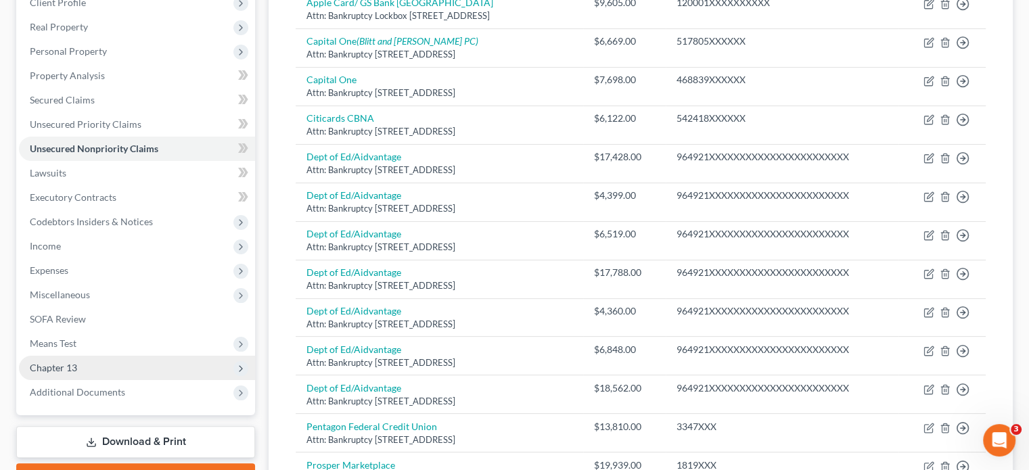
click at [59, 364] on span "Chapter 13" at bounding box center [53, 368] width 47 height 12
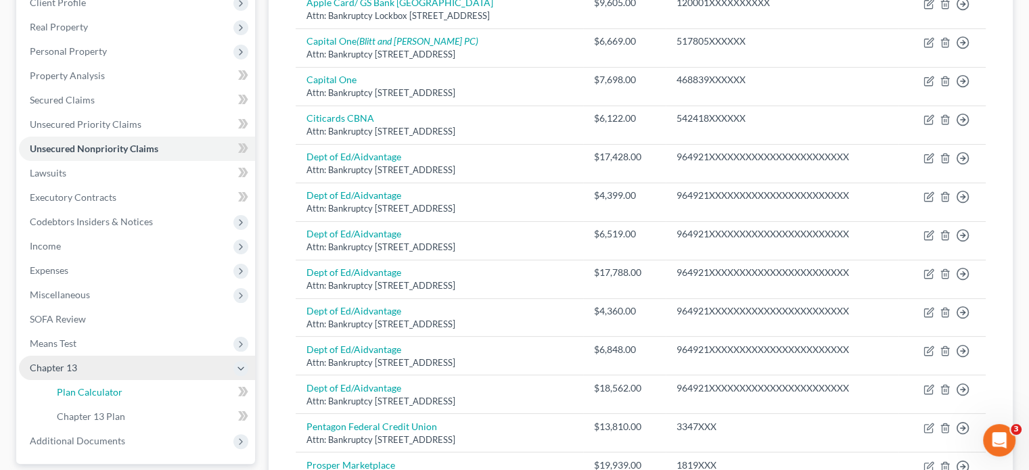
click at [68, 386] on span "Plan Calculator" at bounding box center [90, 392] width 66 height 12
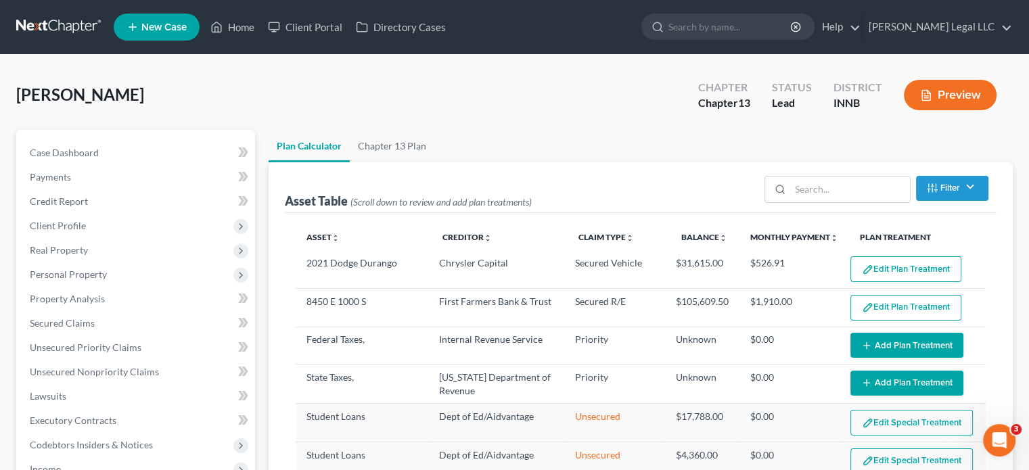
select select "59"
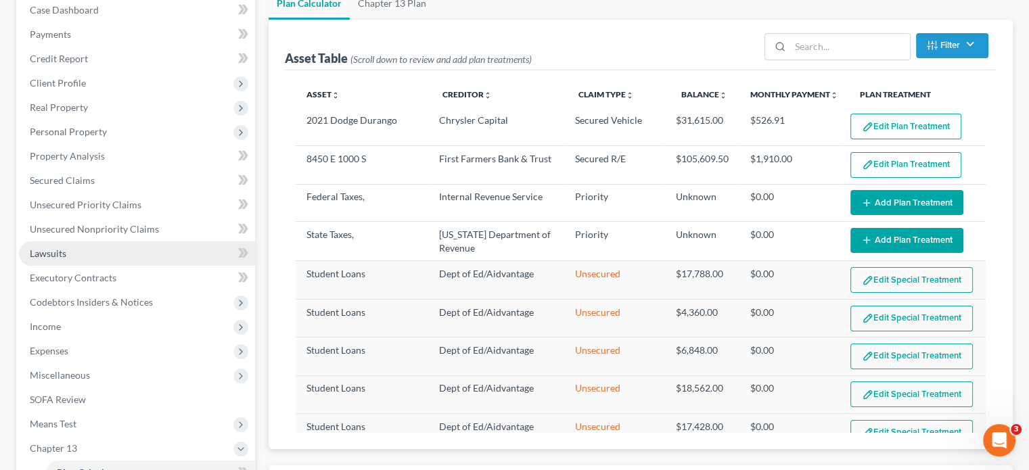
scroll to position [338, 0]
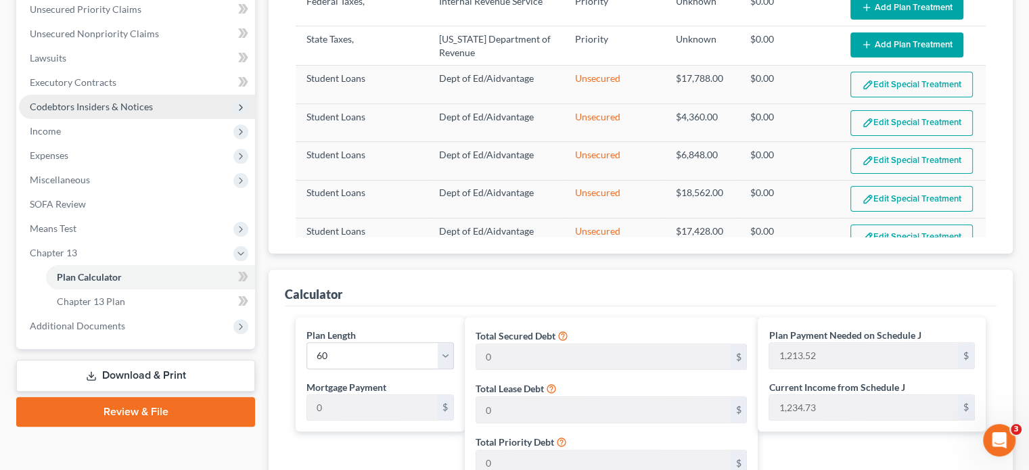
click at [99, 108] on span "Codebtors Insiders & Notices" at bounding box center [91, 107] width 123 height 12
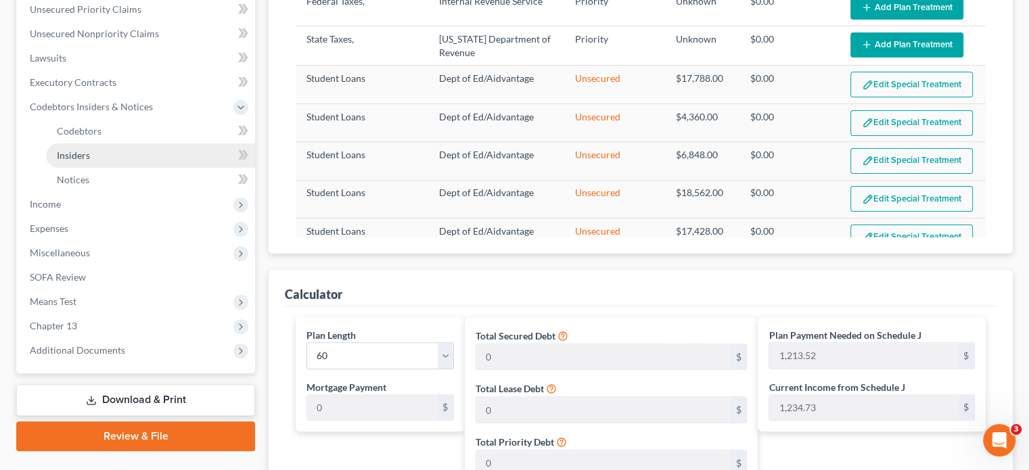
click at [100, 162] on link "Insiders" at bounding box center [150, 155] width 209 height 24
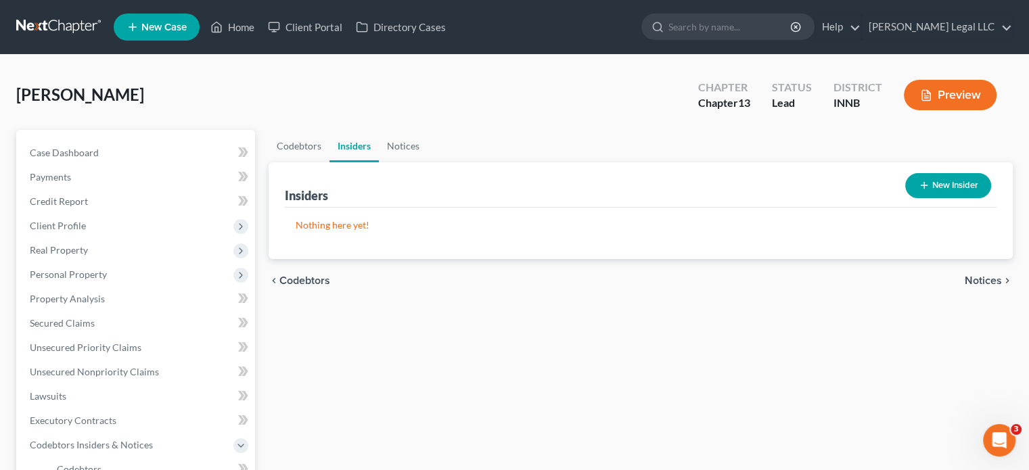
click at [922, 175] on button "New Insider" at bounding box center [948, 185] width 86 height 25
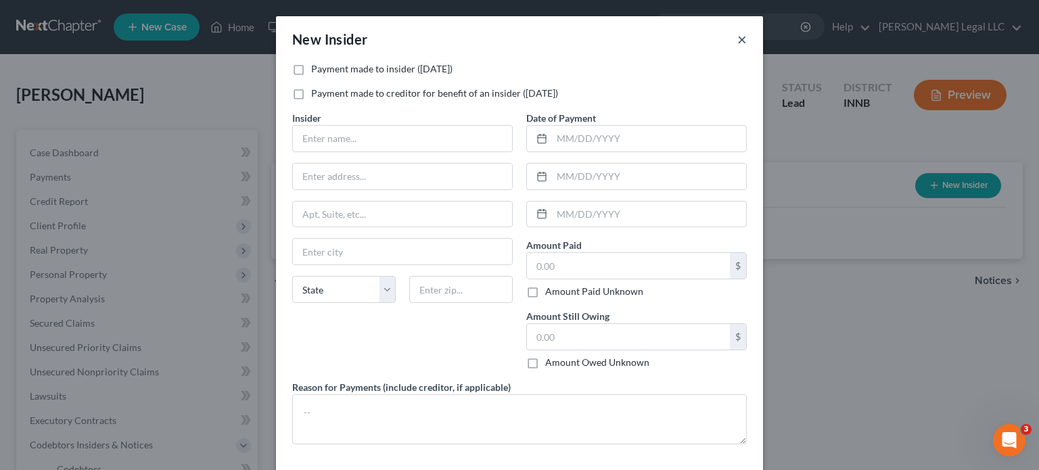
click at [738, 38] on button "×" at bounding box center [742, 39] width 9 height 16
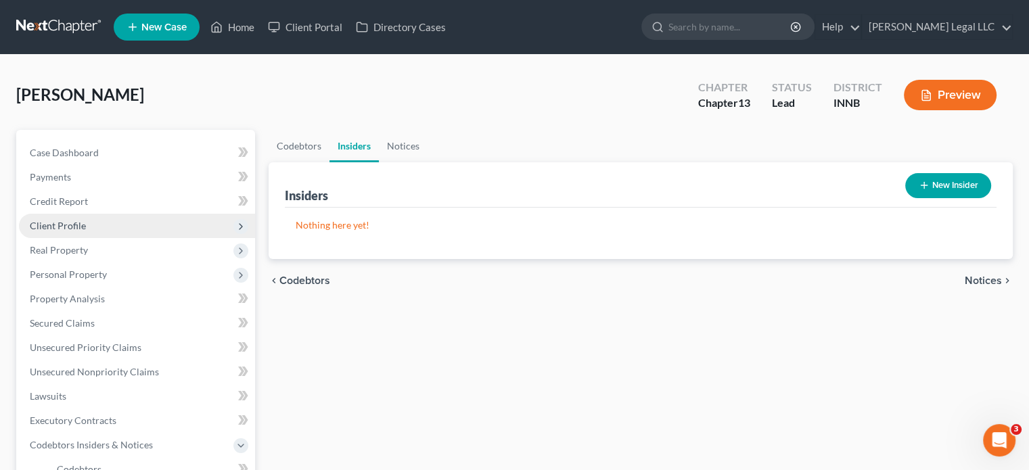
click at [58, 227] on span "Client Profile" at bounding box center [58, 226] width 56 height 12
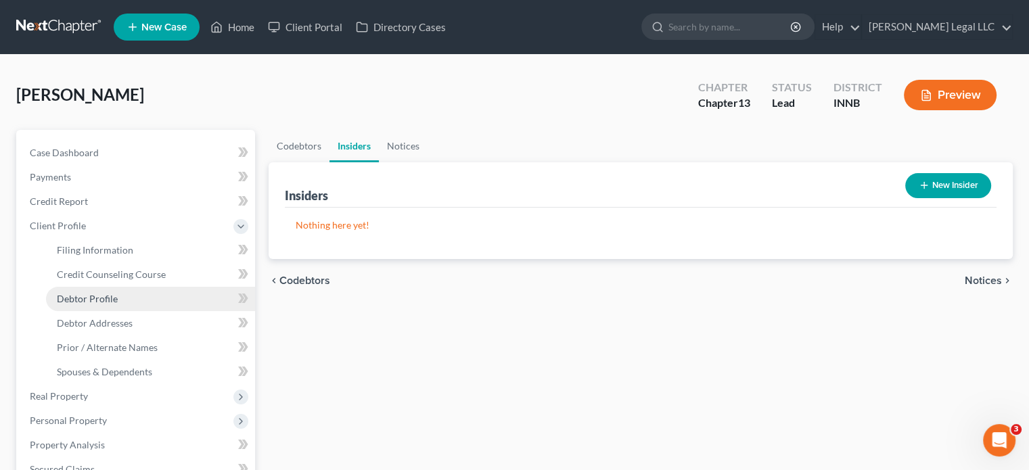
click at [81, 298] on span "Debtor Profile" at bounding box center [87, 299] width 61 height 12
select select "1"
select select "2"
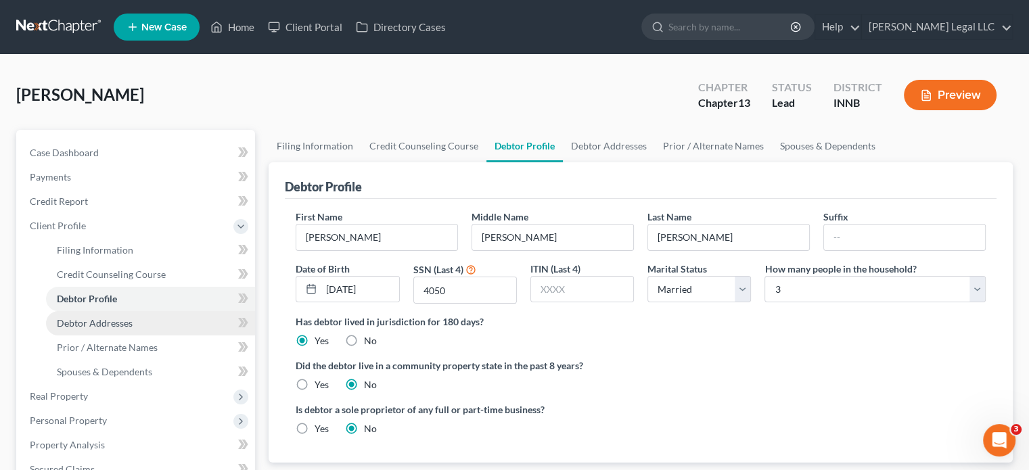
click at [101, 325] on span "Debtor Addresses" at bounding box center [95, 323] width 76 height 12
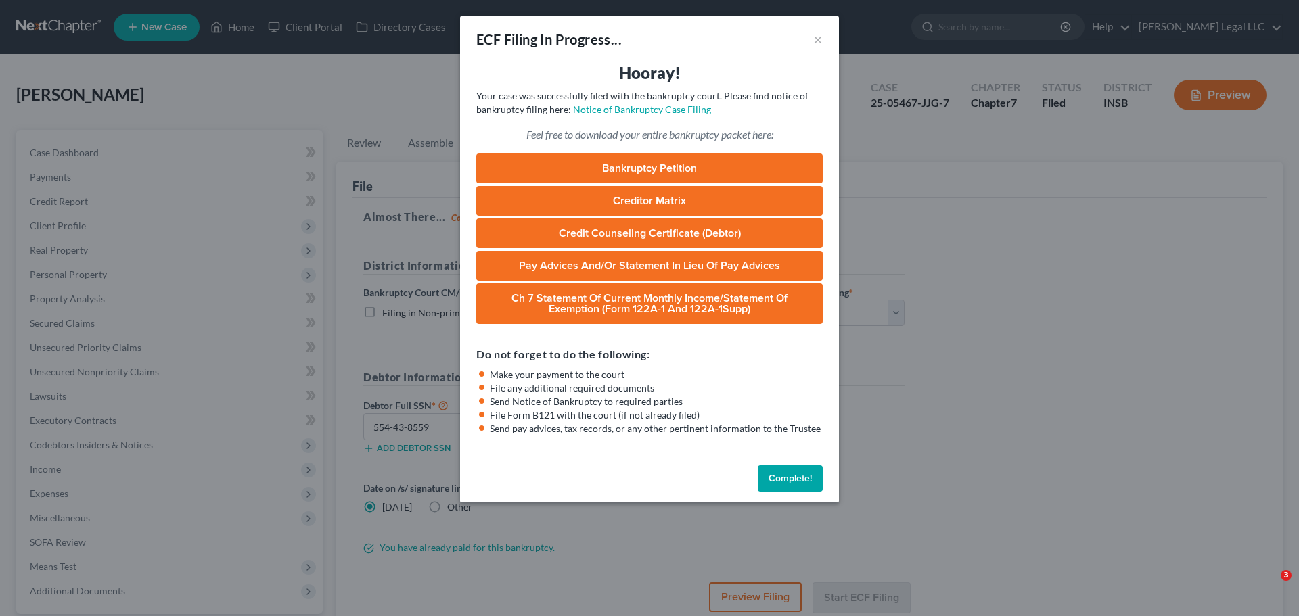
select select "1"
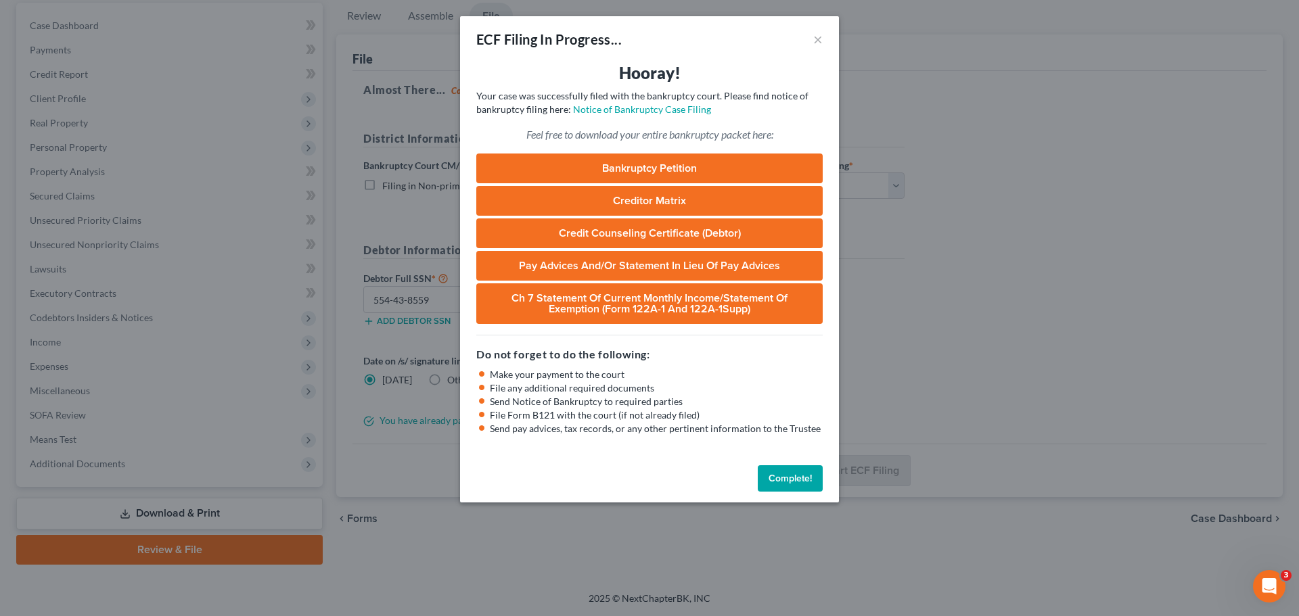
click at [773, 480] on button "Complete!" at bounding box center [790, 479] width 65 height 27
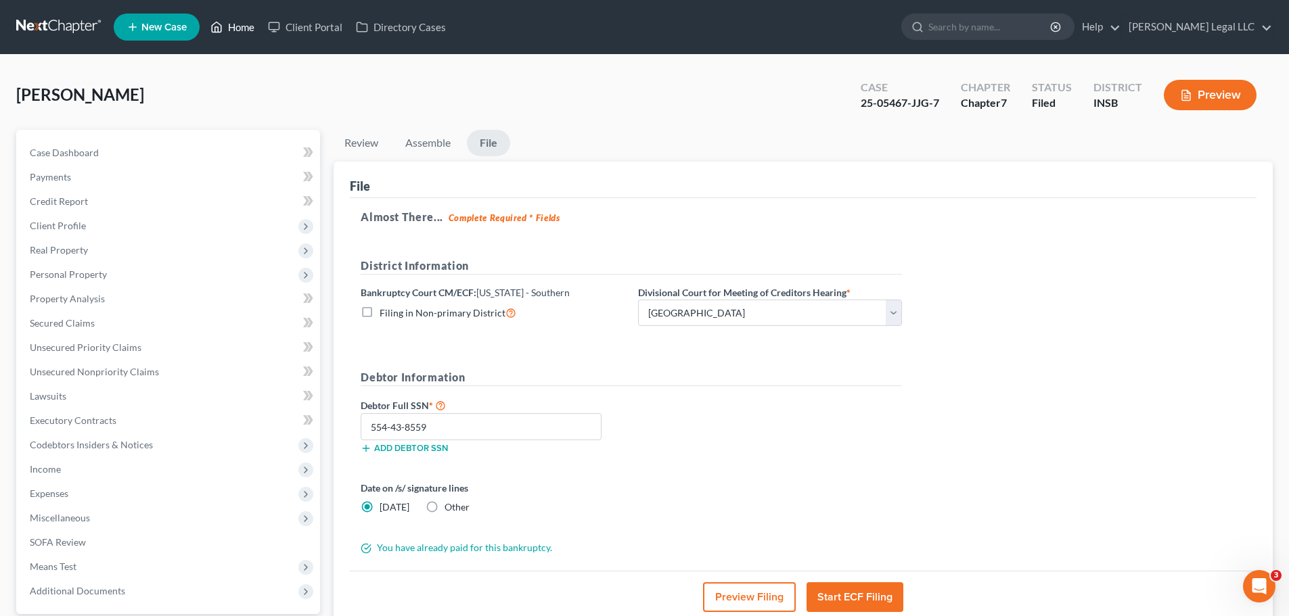
click at [227, 31] on link "Home" at bounding box center [233, 27] width 58 height 24
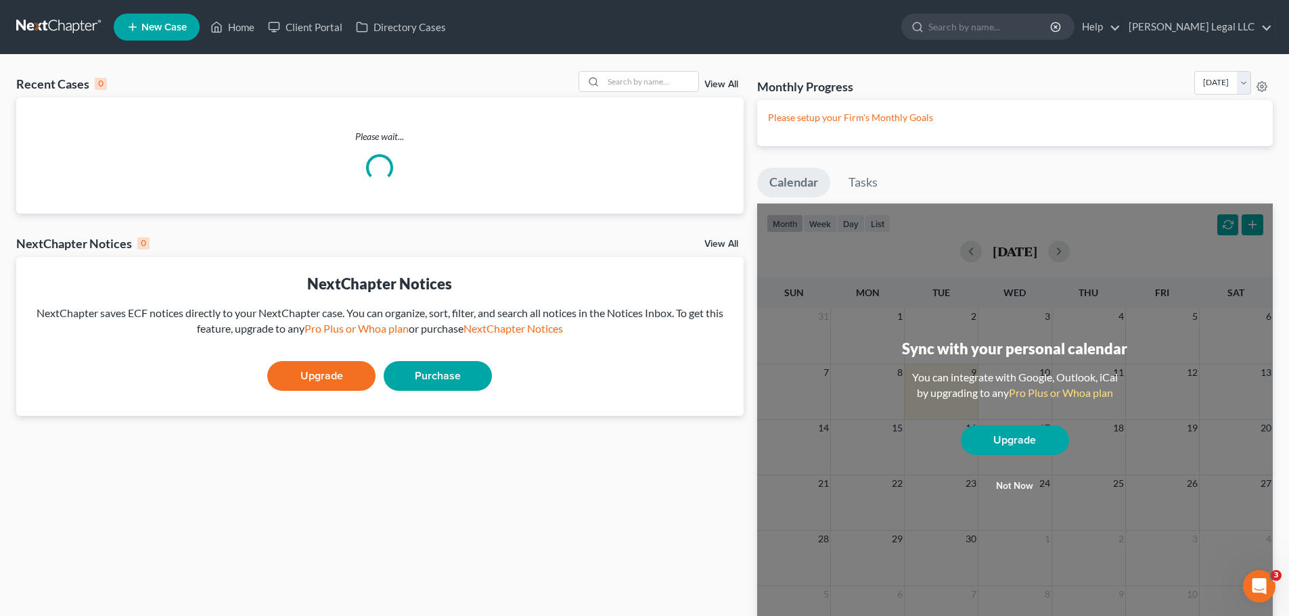
click at [719, 85] on link "View All" at bounding box center [721, 84] width 34 height 9
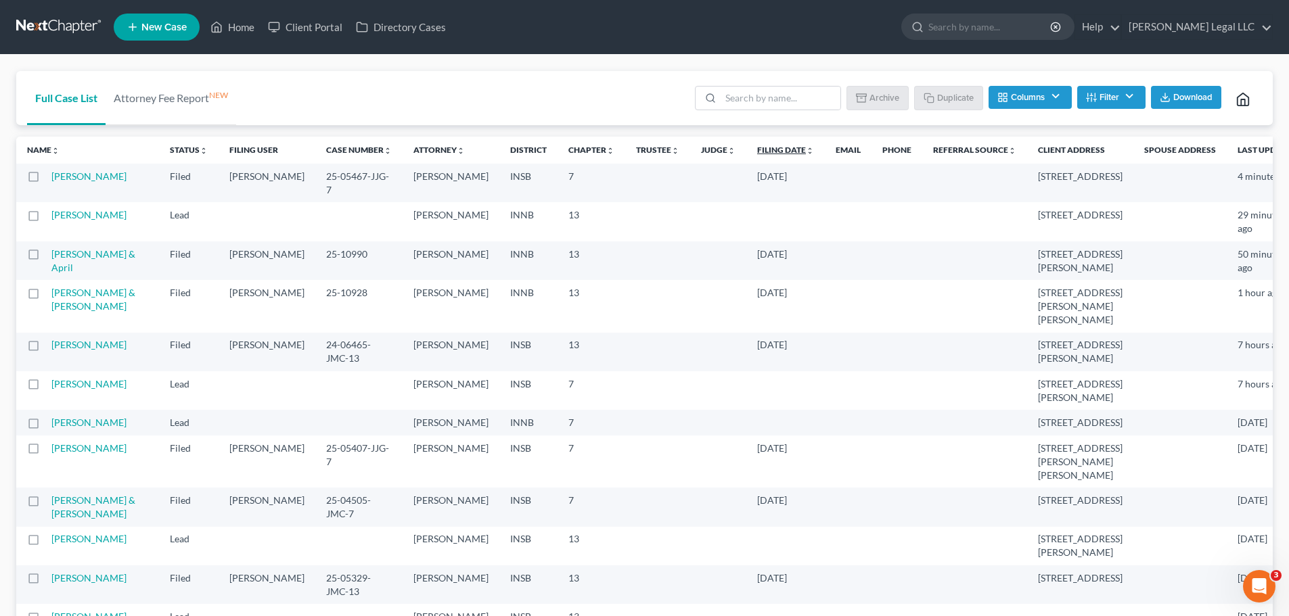
click at [757, 148] on link "Filing Date unfold_more expand_more expand_less" at bounding box center [785, 150] width 57 height 10
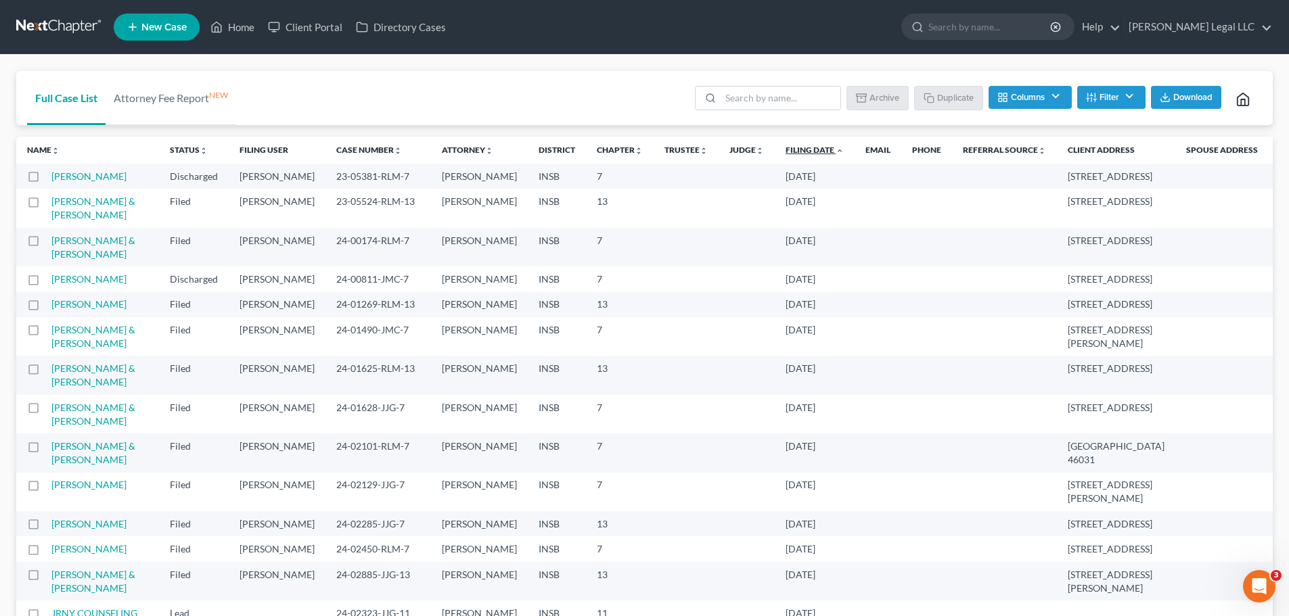
click at [786, 148] on link "Filing Date unfold_more expand_more expand_less" at bounding box center [815, 150] width 58 height 10
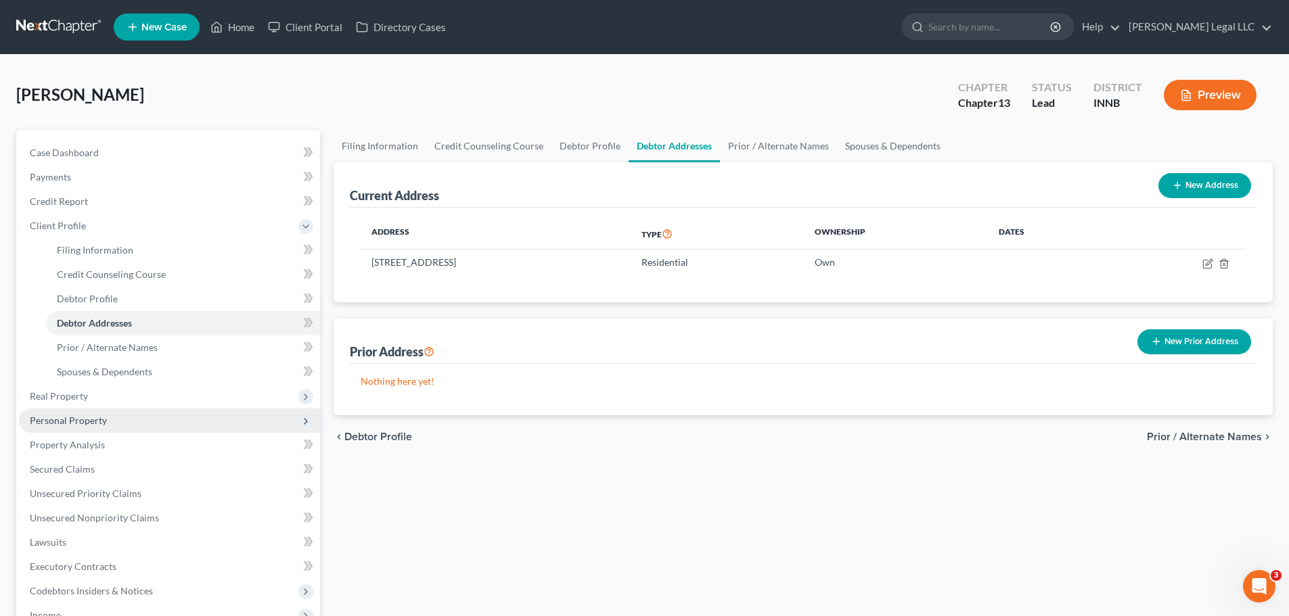
click at [80, 418] on span "Personal Property" at bounding box center [68, 421] width 77 height 12
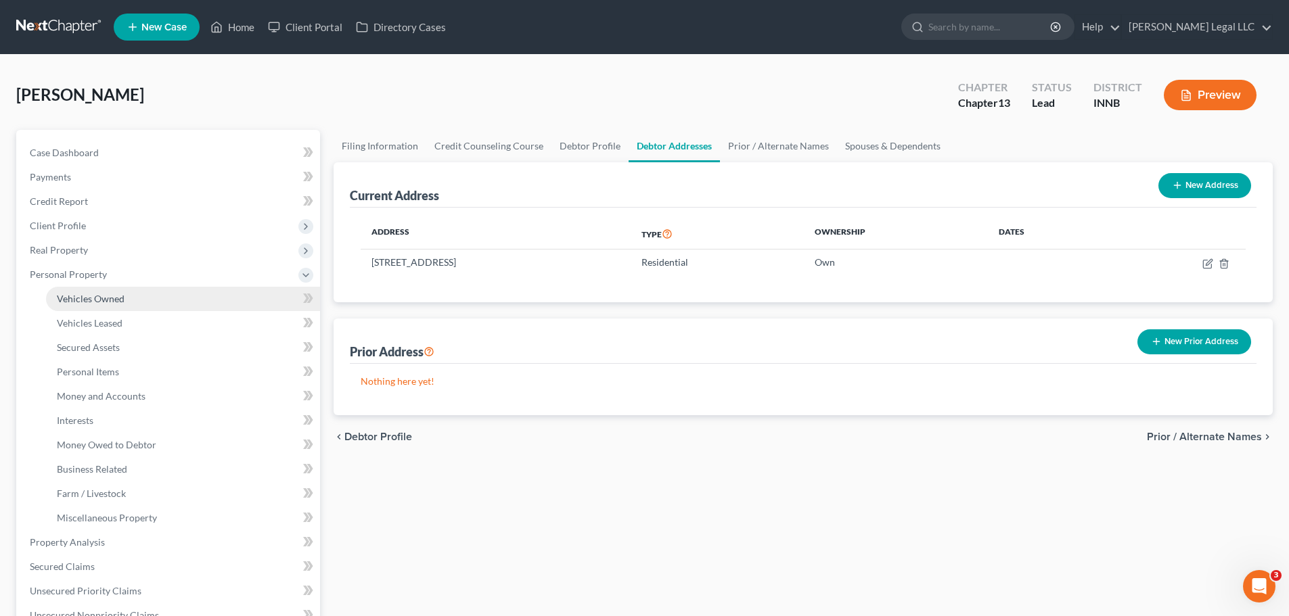
click at [104, 296] on span "Vehicles Owned" at bounding box center [91, 299] width 68 height 12
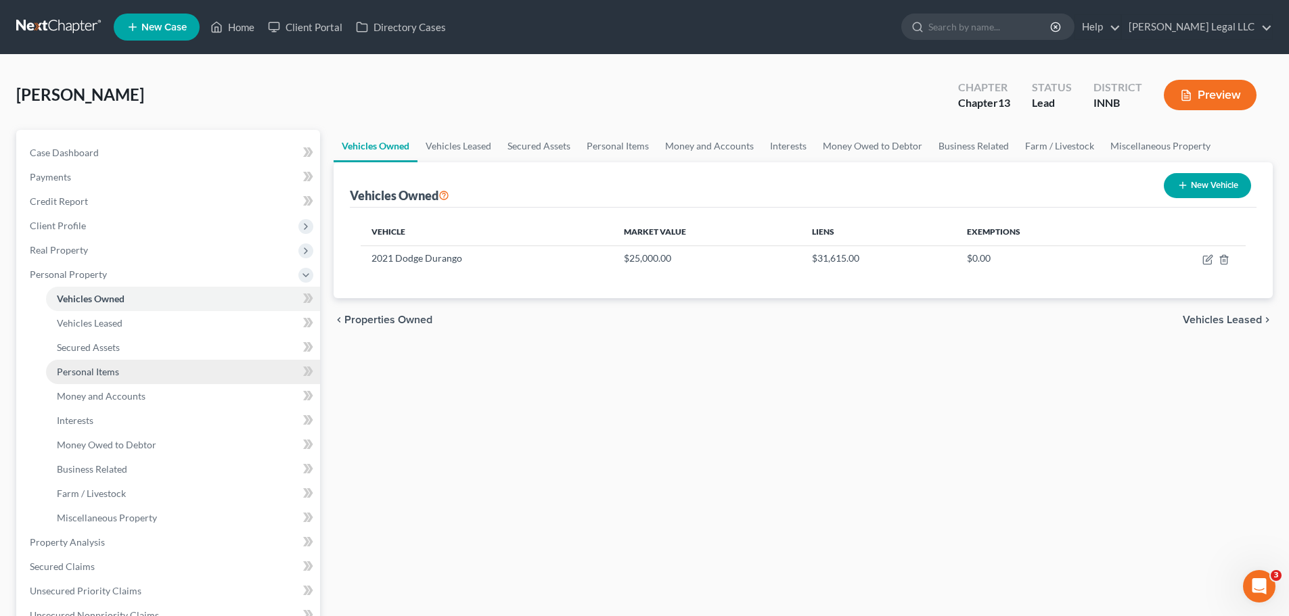
click at [89, 369] on span "Personal Items" at bounding box center [88, 372] width 62 height 12
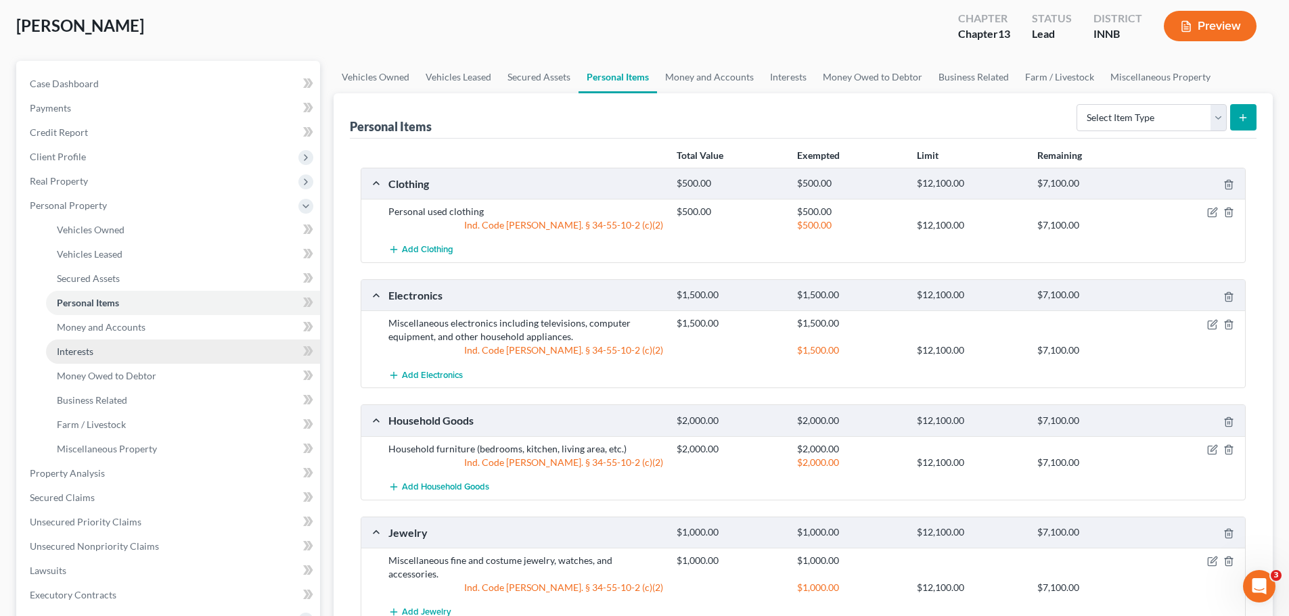
scroll to position [338, 0]
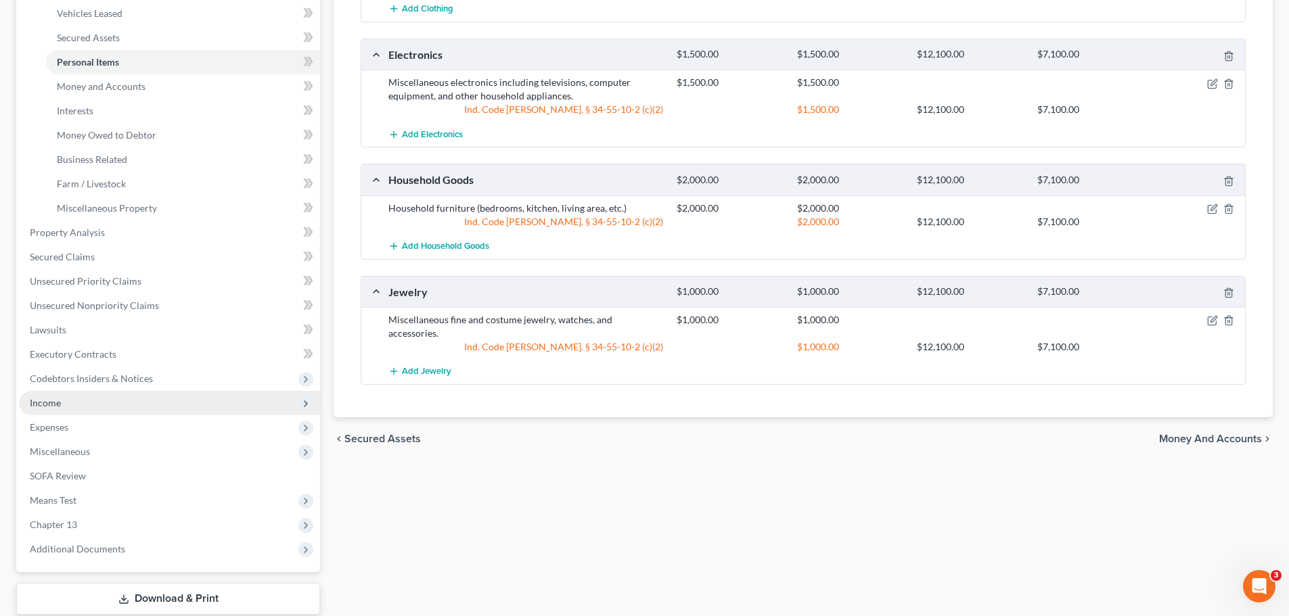
click at [32, 391] on span "Income" at bounding box center [169, 403] width 301 height 24
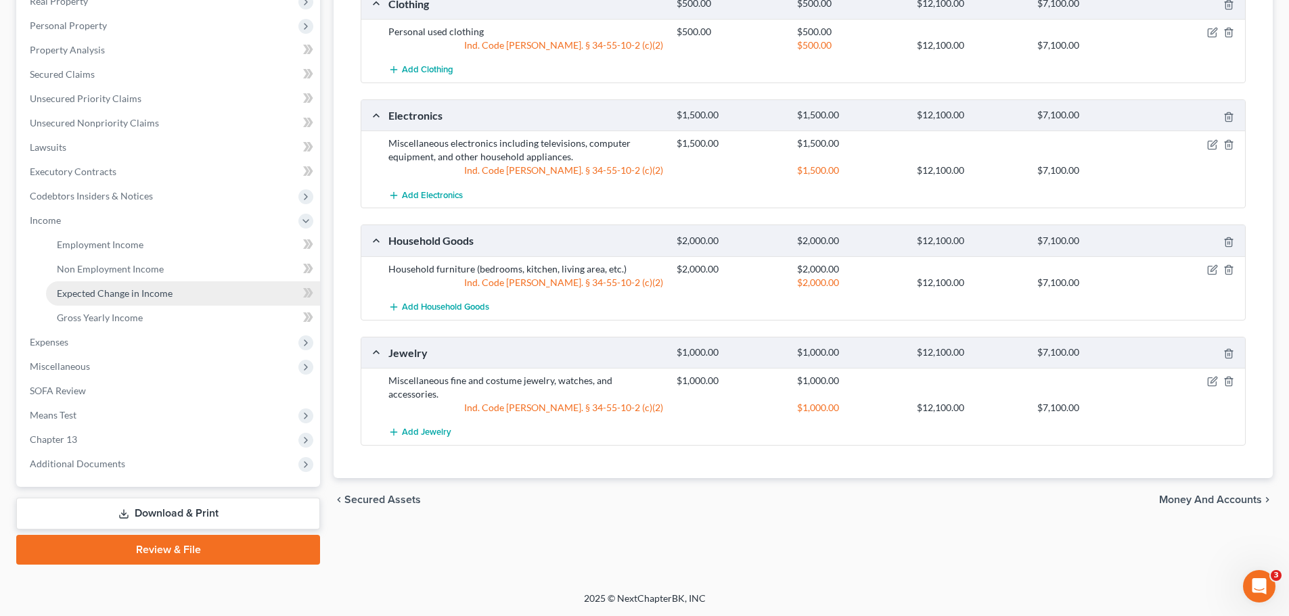
scroll to position [249, 0]
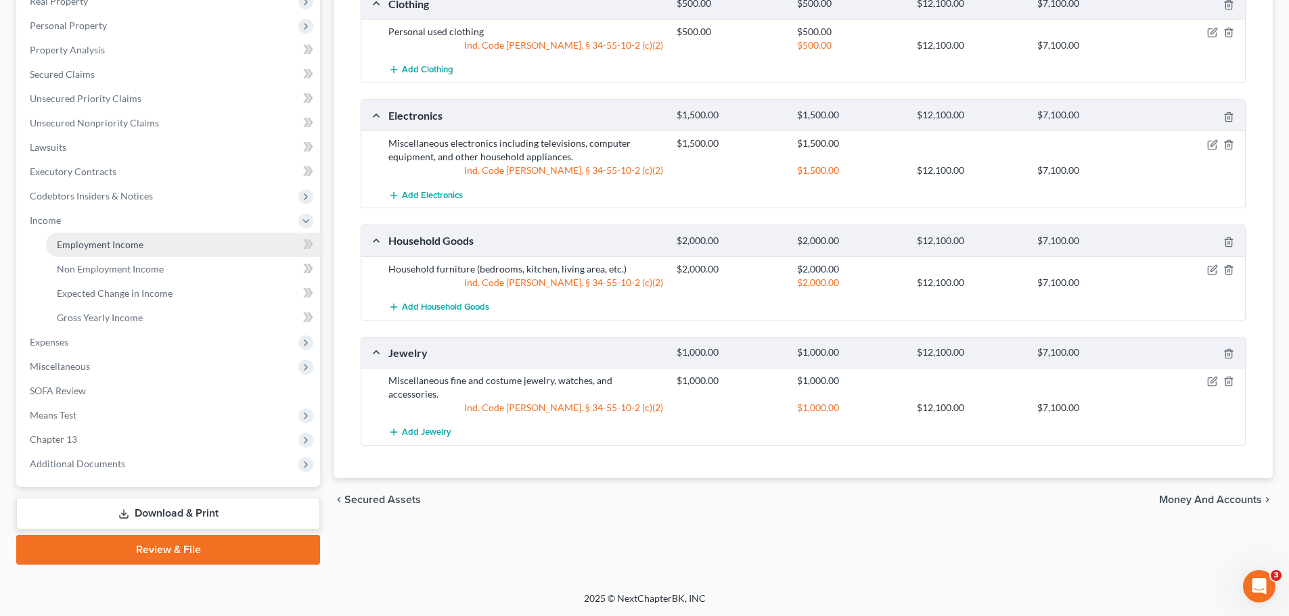
click at [126, 245] on span "Employment Income" at bounding box center [100, 245] width 87 height 12
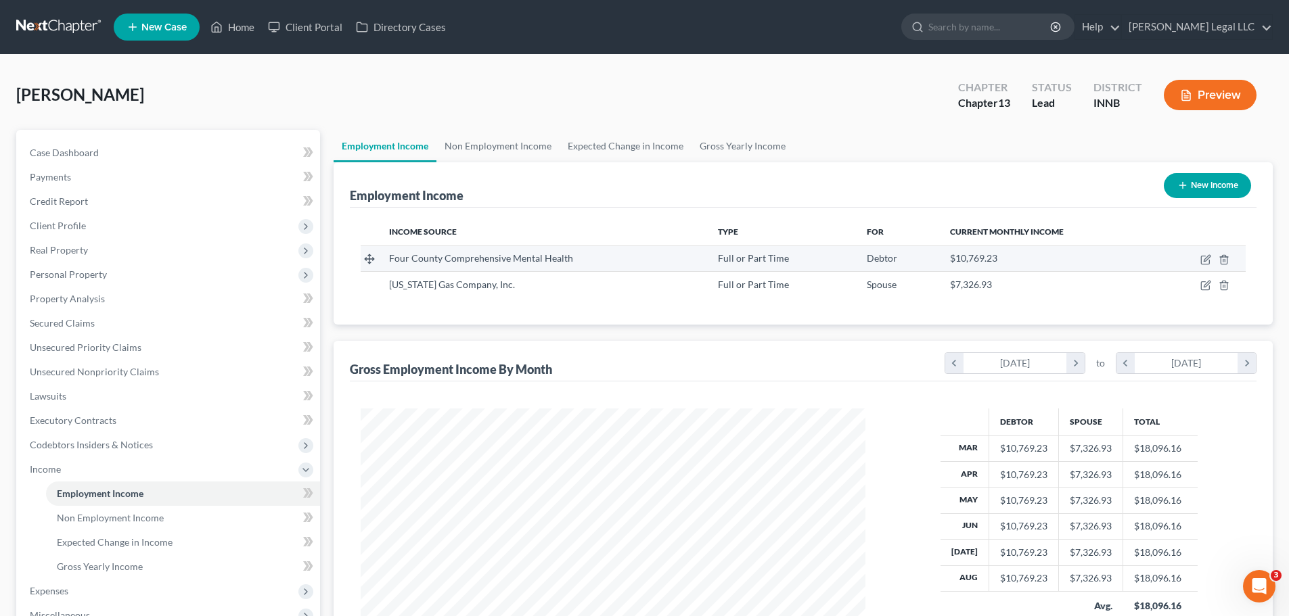
scroll to position [252, 532]
click at [232, 31] on link "Home" at bounding box center [233, 27] width 58 height 24
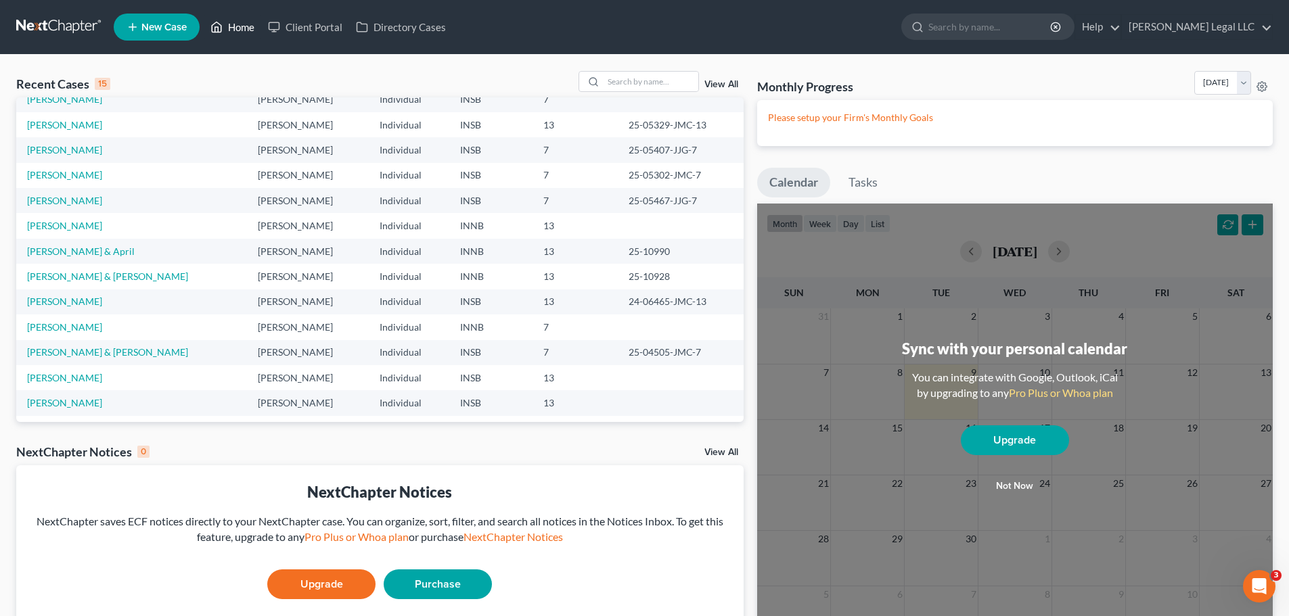
scroll to position [93, 0]
